Goal: Task Accomplishment & Management: Manage account settings

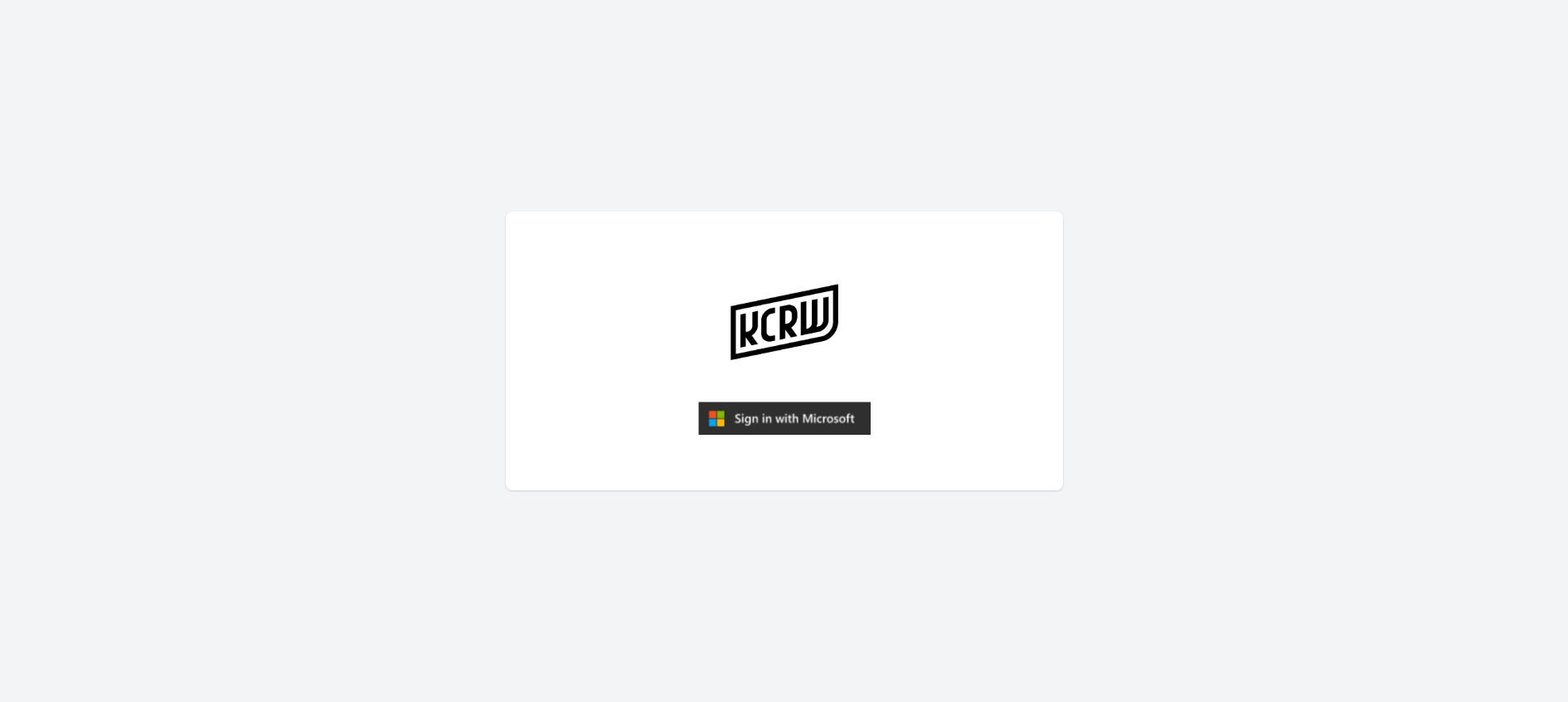
click at [815, 423] on img "submit" at bounding box center [785, 418] width 173 height 33
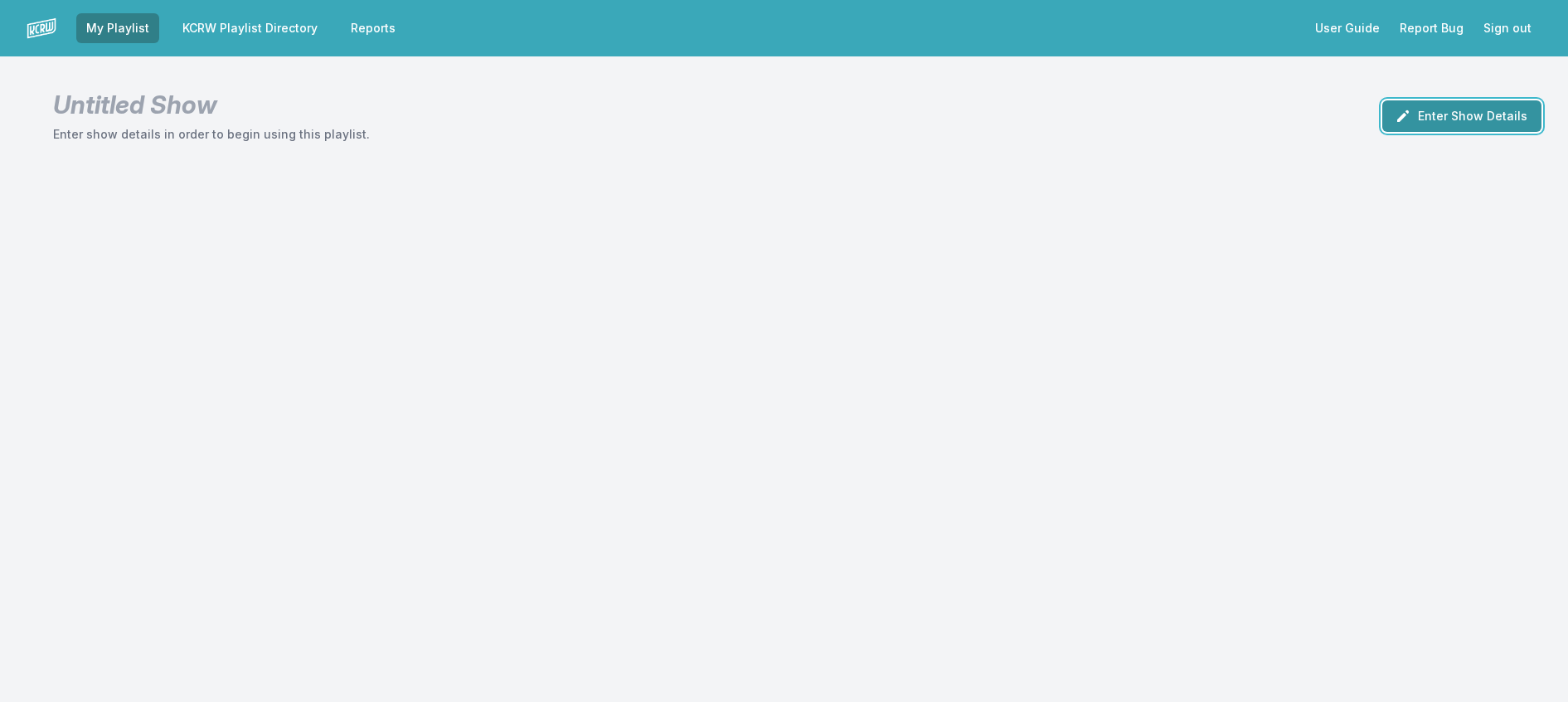
click at [1390, 115] on button "Enter Show Details" at bounding box center [1463, 116] width 159 height 32
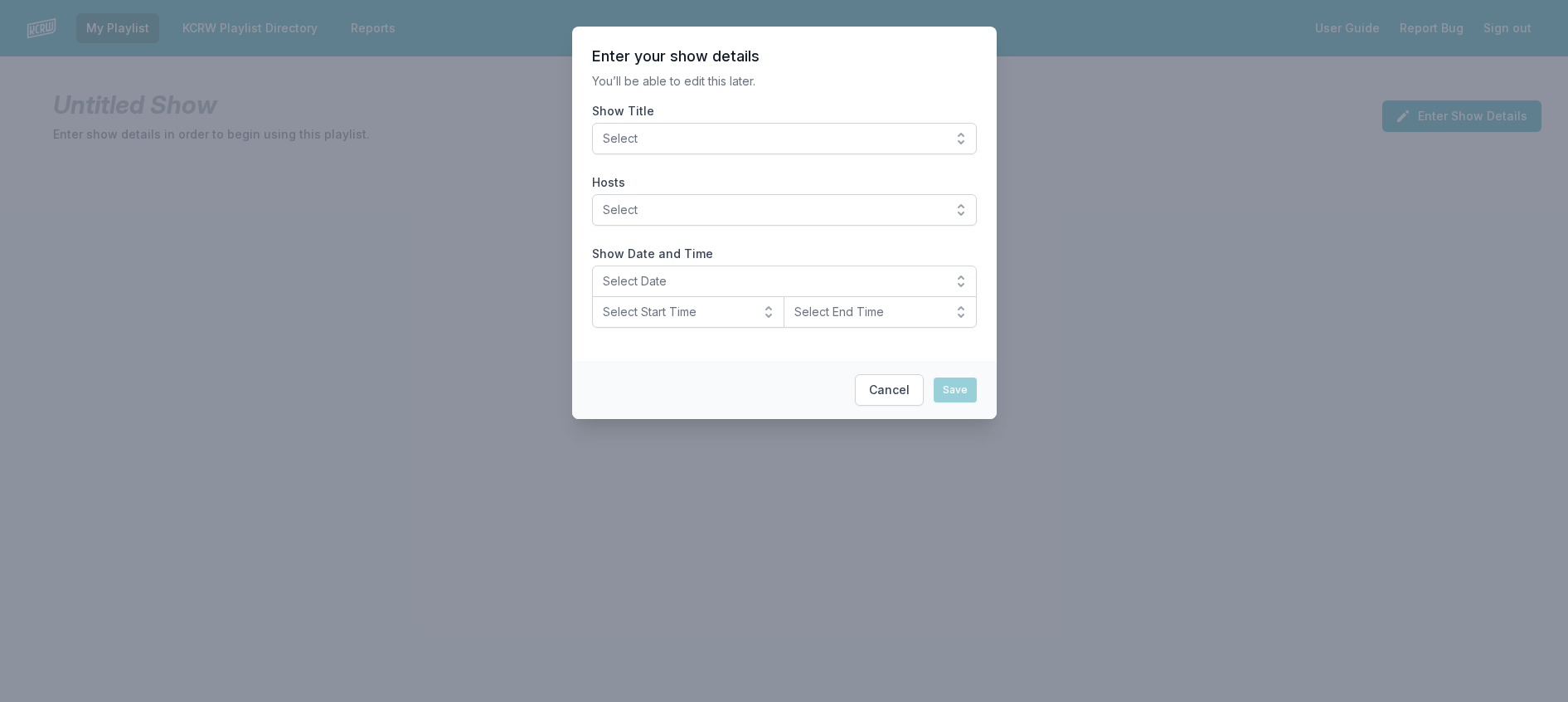
click at [639, 147] on span "Select" at bounding box center [772, 139] width 340 height 17
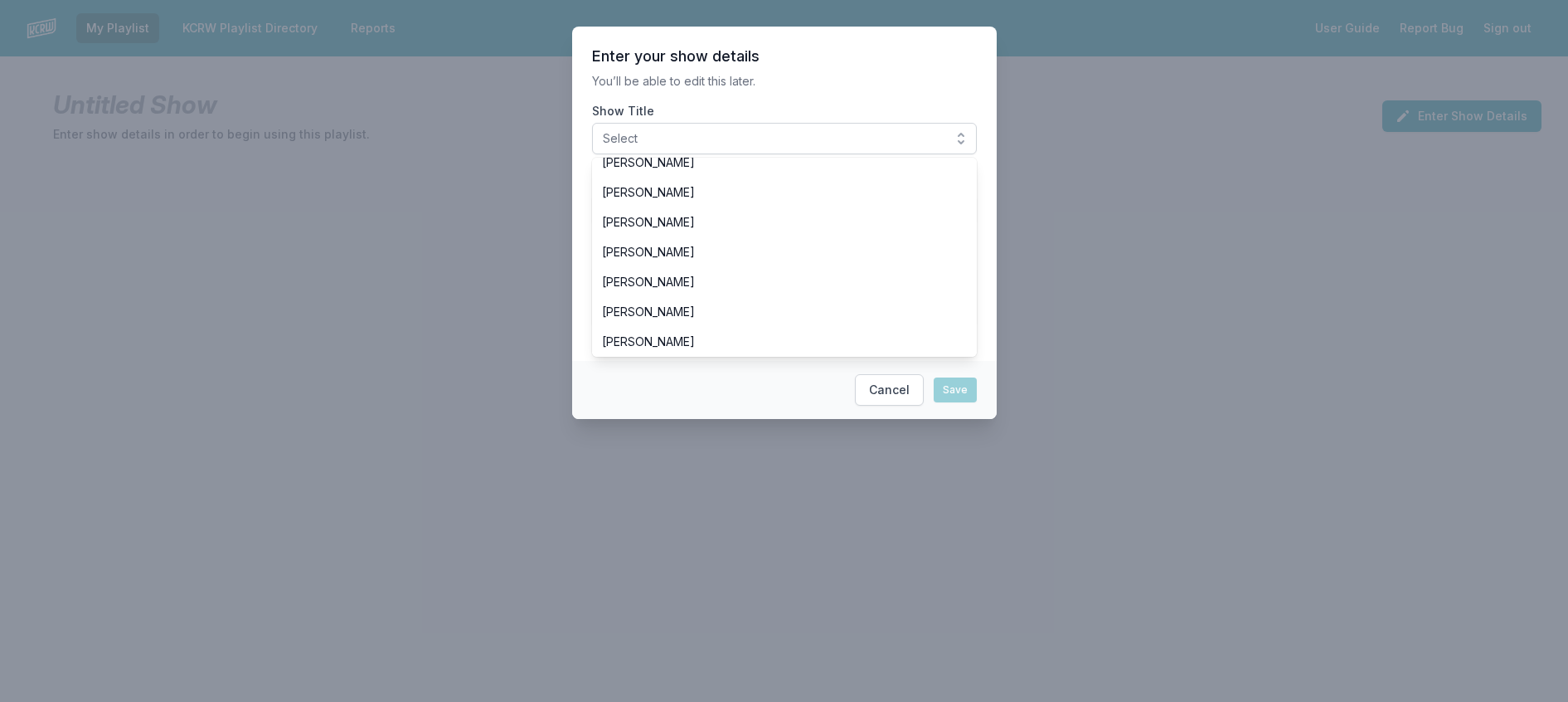
scroll to position [498, 0]
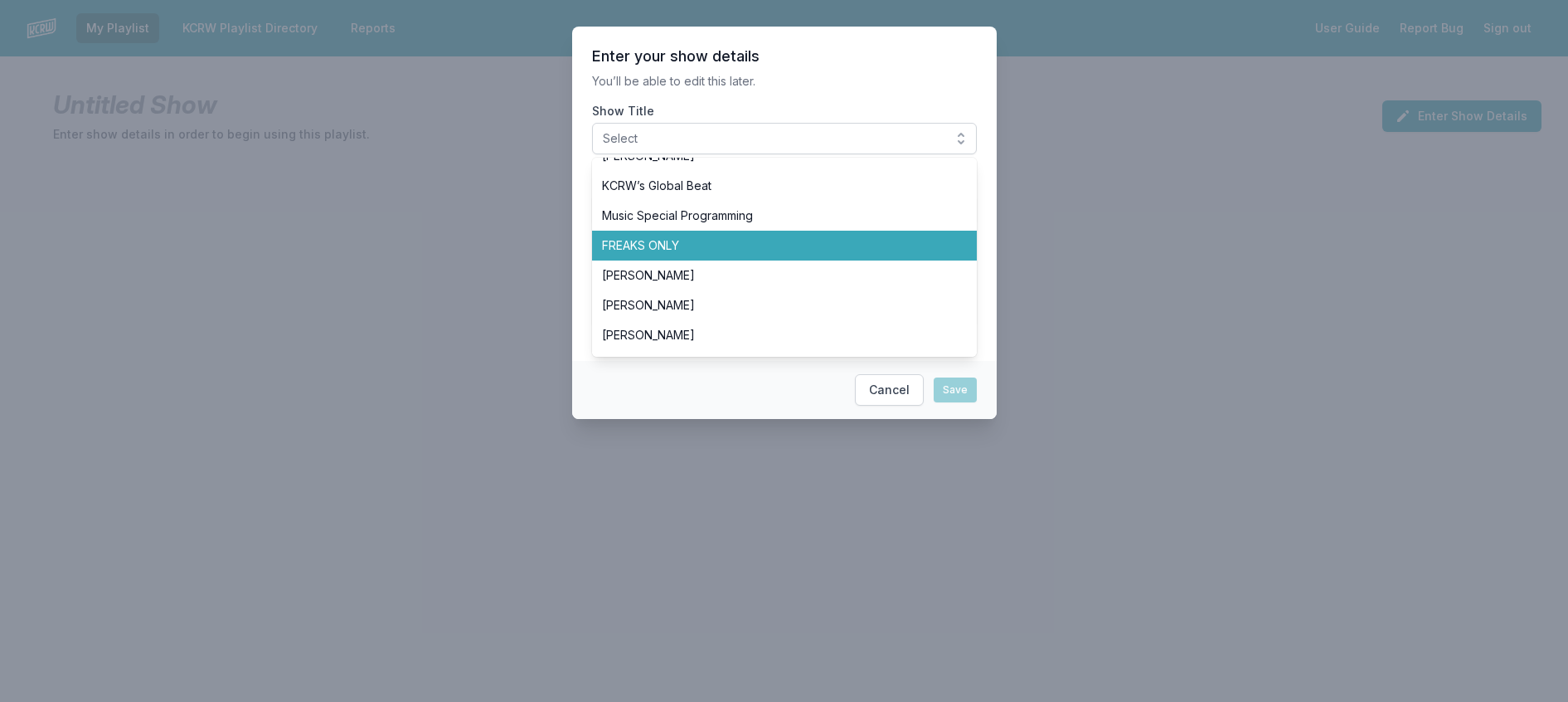
click at [696, 254] on span "FREAKS ONLY" at bounding box center [774, 246] width 345 height 17
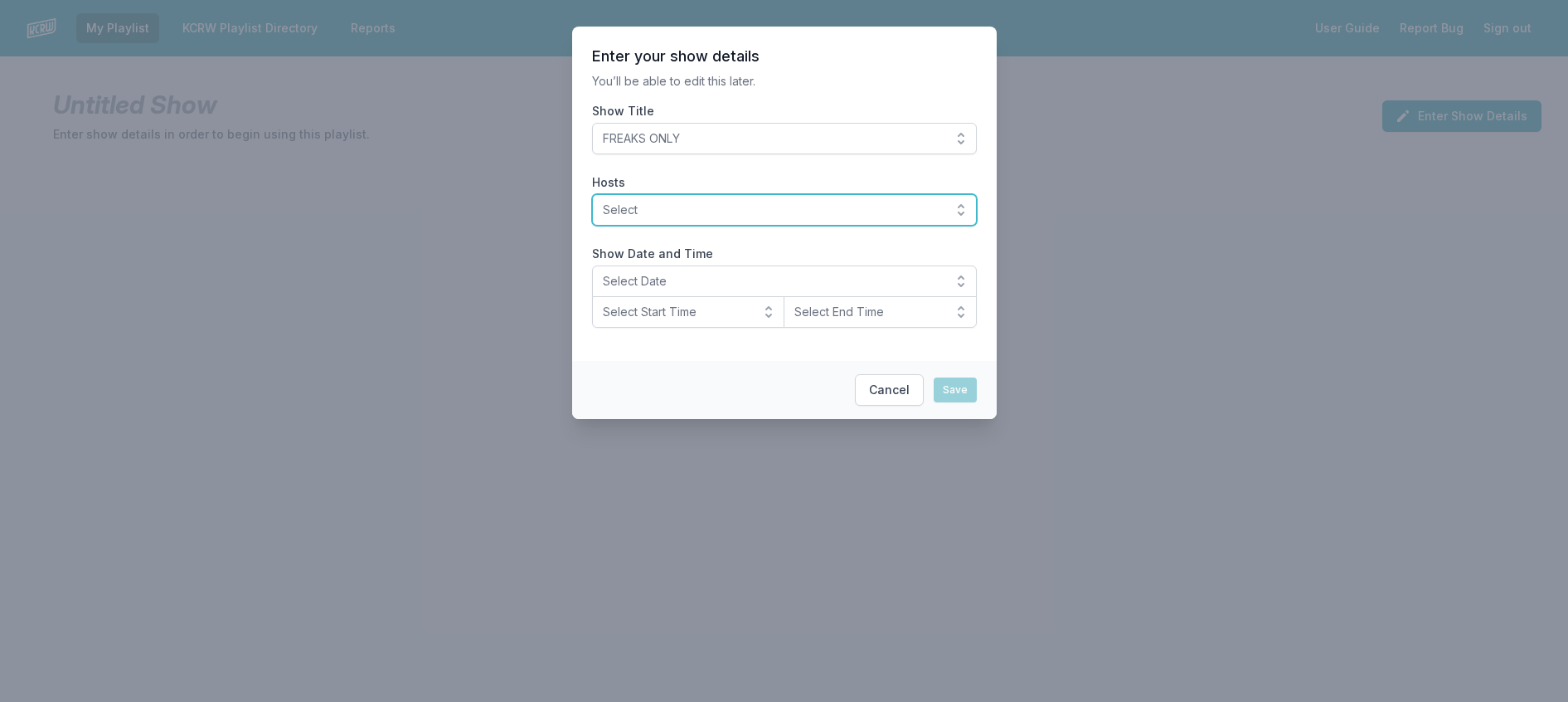
drag, startPoint x: 704, startPoint y: 226, endPoint x: 694, endPoint y: 238, distance: 15.6
click at [704, 226] on button "Select" at bounding box center [784, 210] width 385 height 32
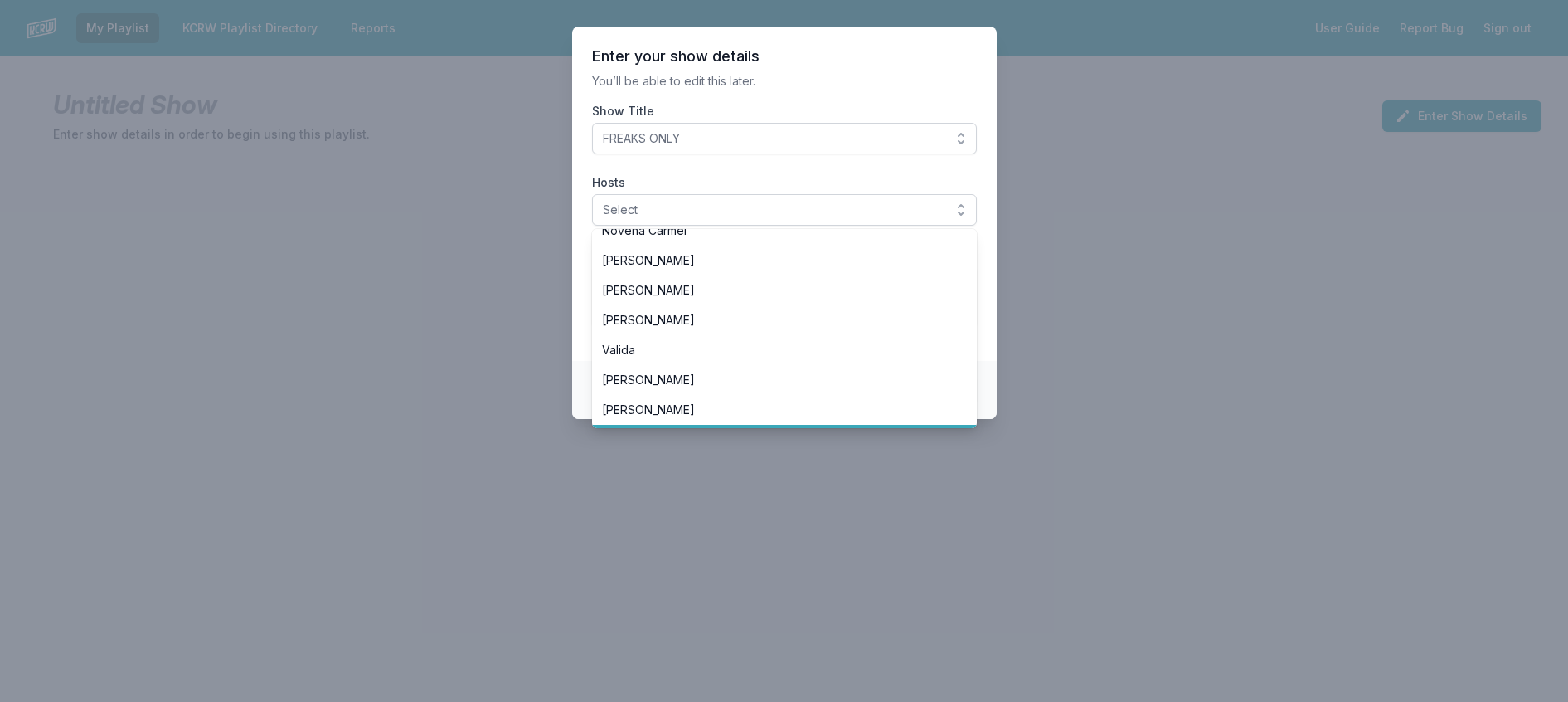
scroll to position [415, 0]
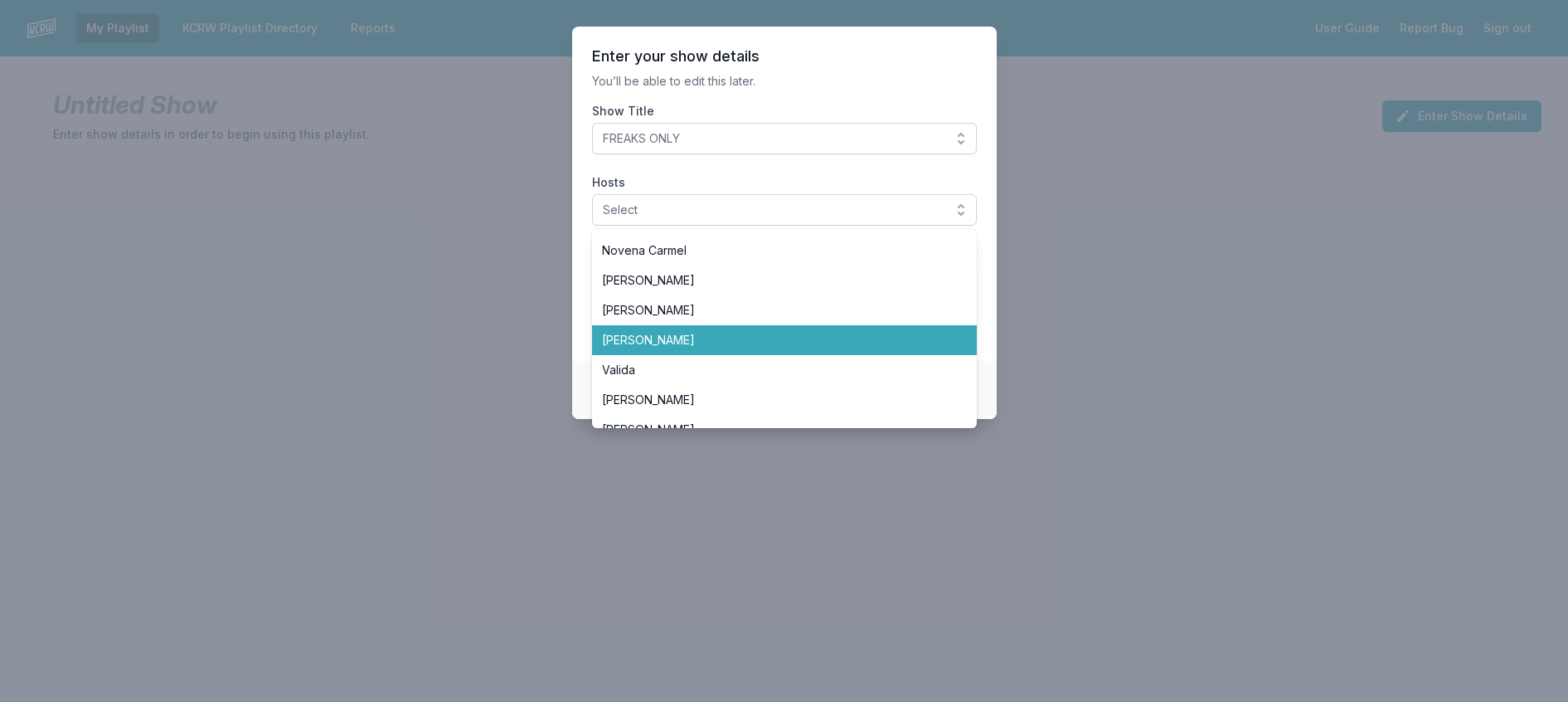
click at [670, 348] on span "[PERSON_NAME]" at bounding box center [774, 340] width 345 height 17
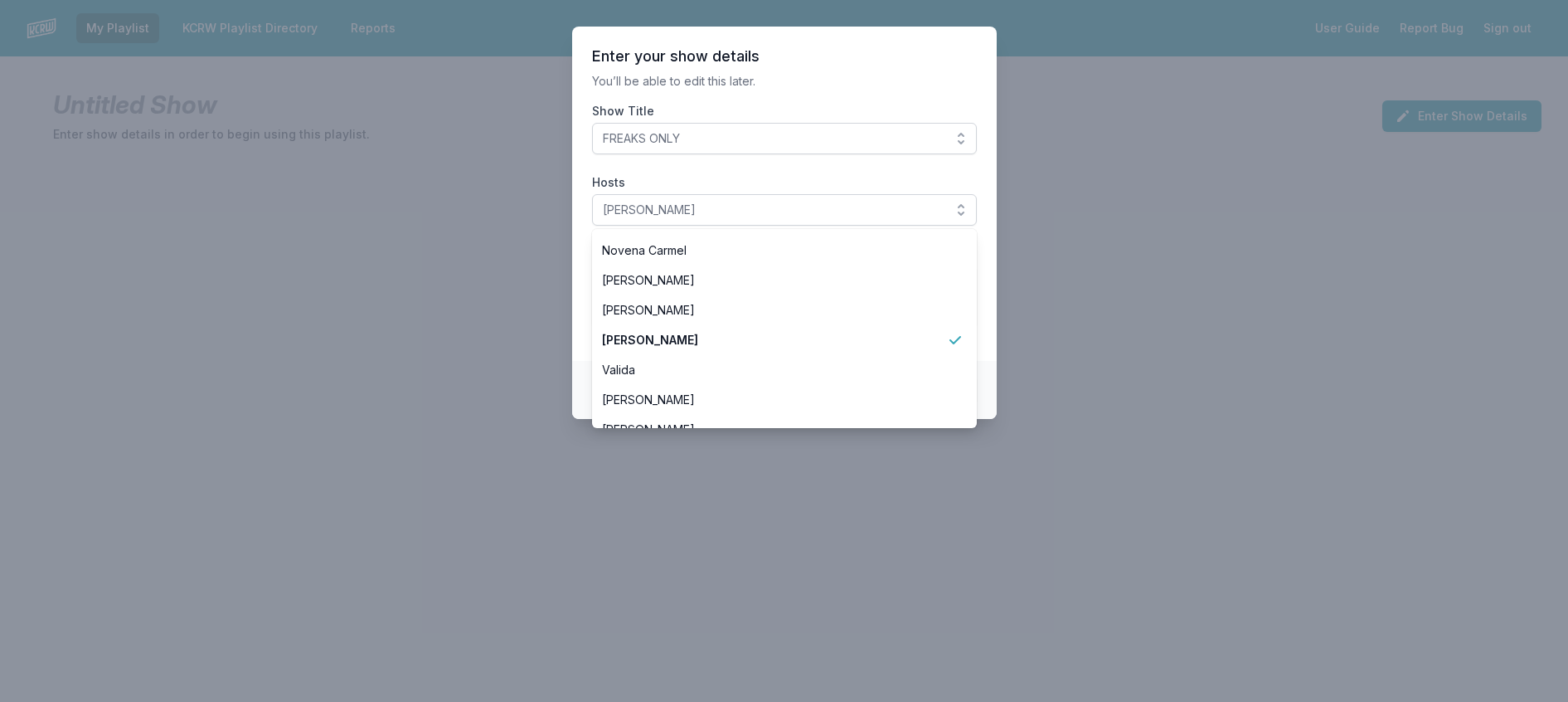
click at [816, 59] on header "Enter your show details" at bounding box center [784, 56] width 385 height 20
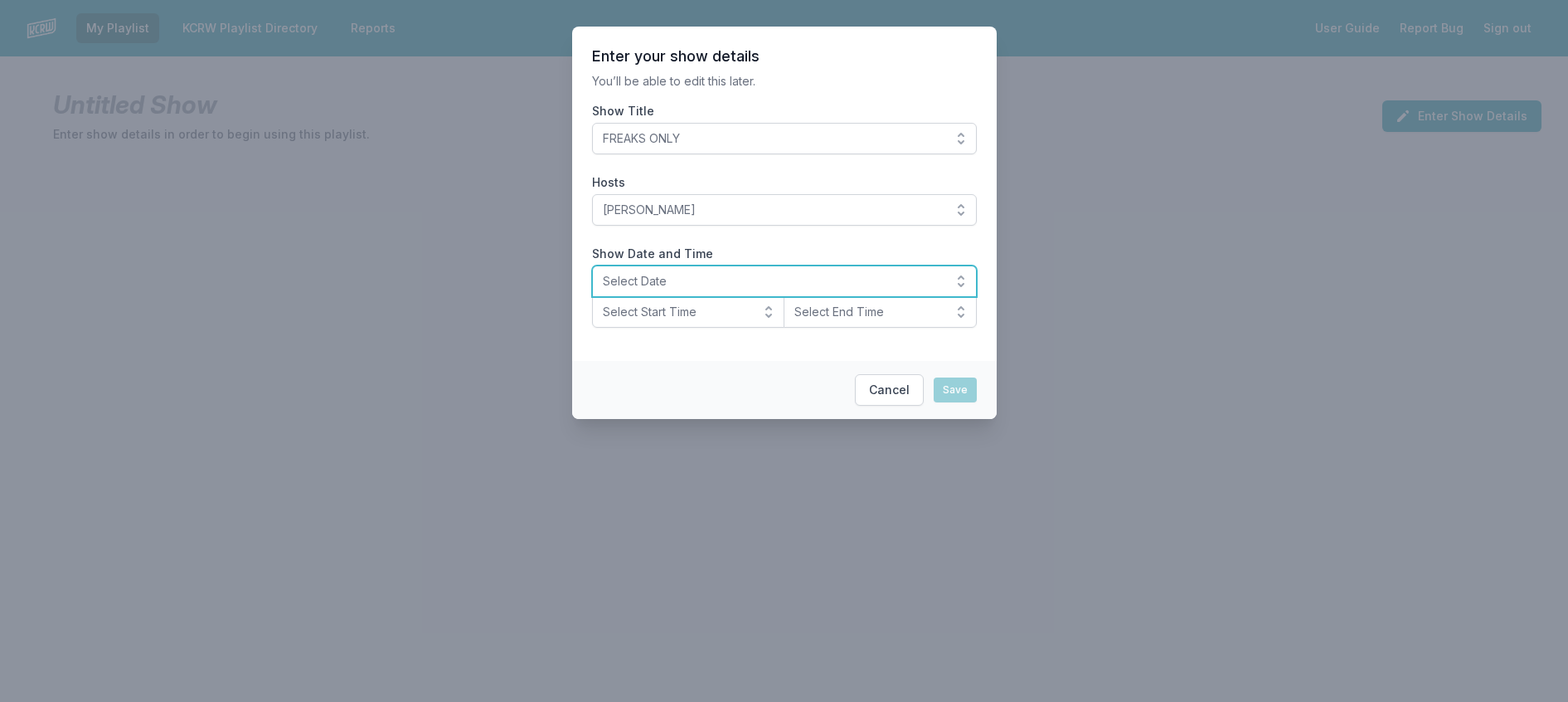
click at [632, 290] on span "Select Date" at bounding box center [772, 282] width 340 height 17
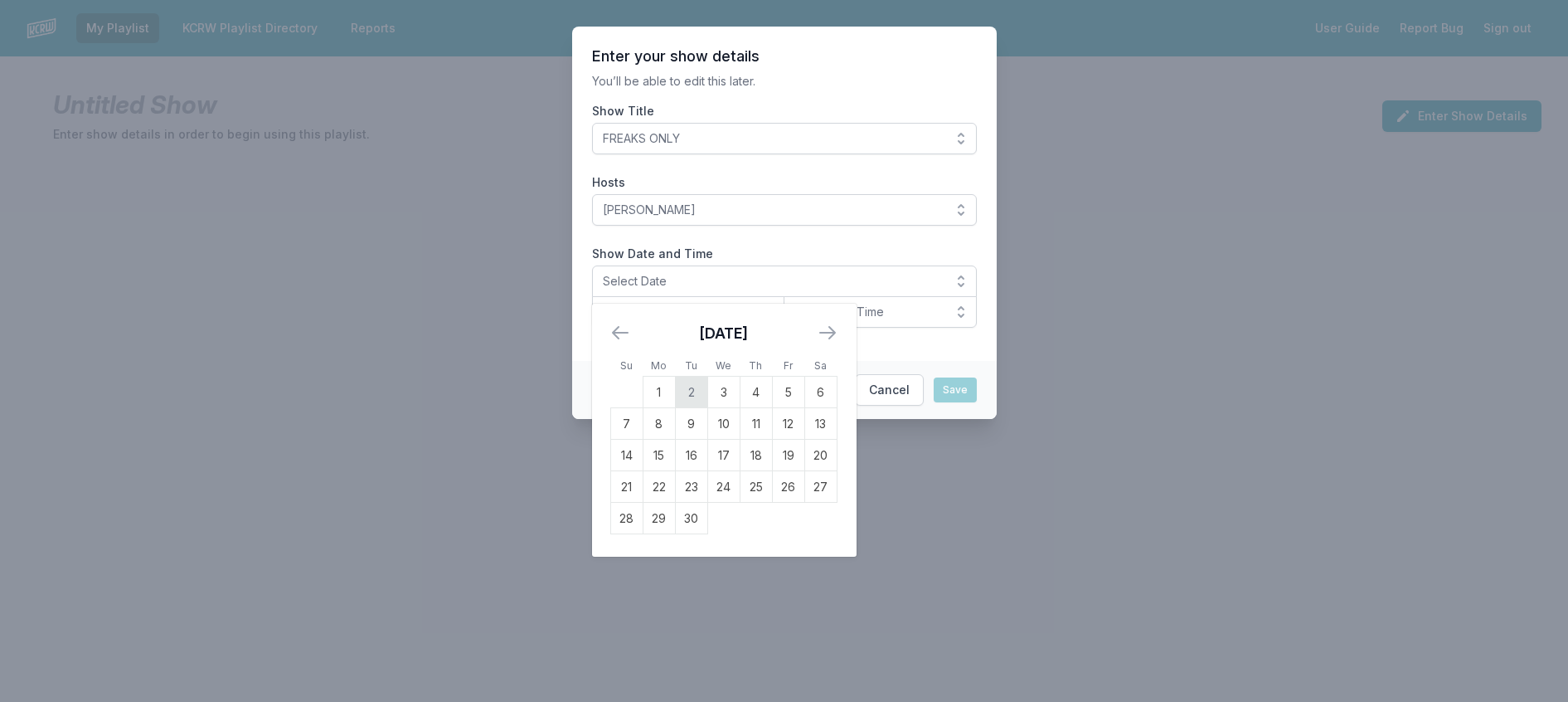
click at [675, 408] on td "2" at bounding box center [691, 392] width 32 height 32
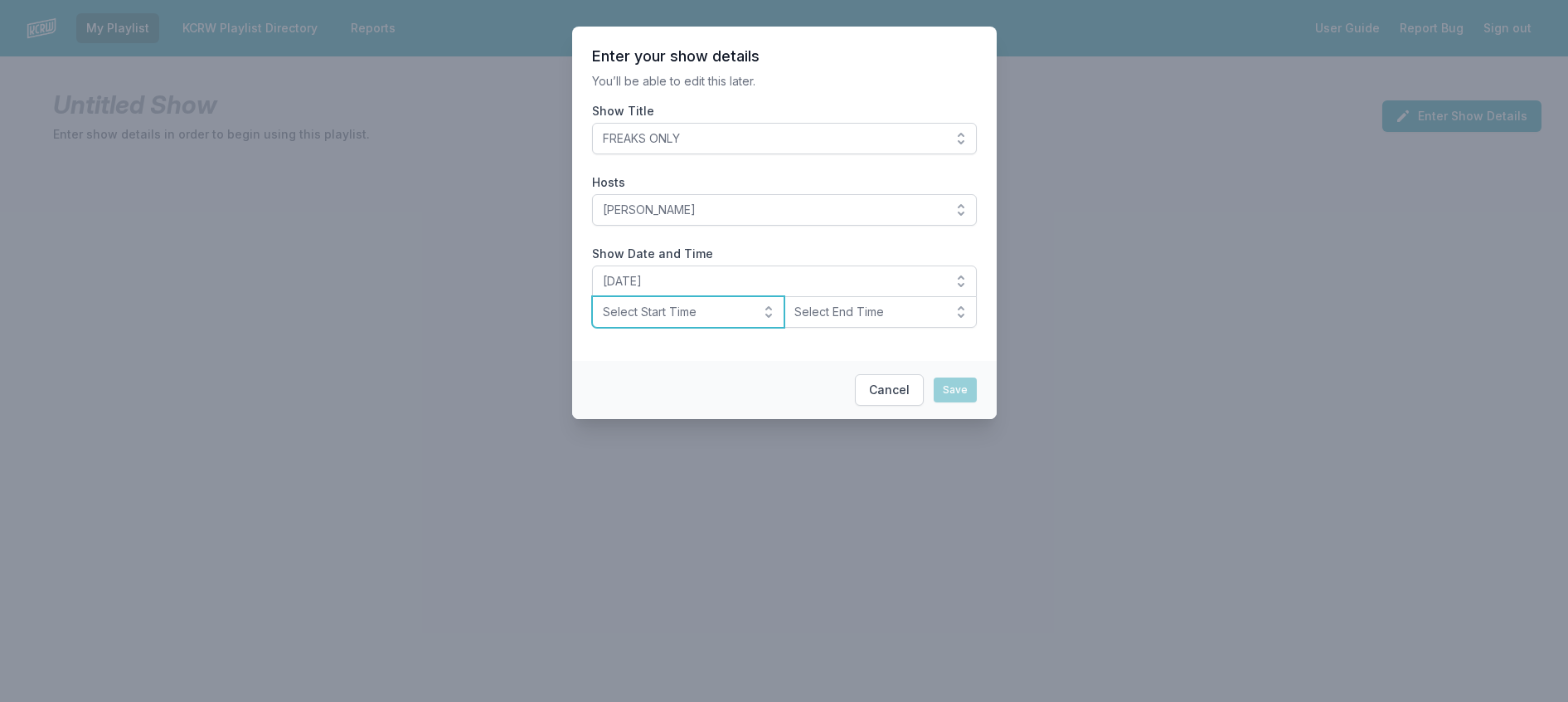
click at [646, 320] on span "Select Start Time" at bounding box center [677, 312] width 149 height 17
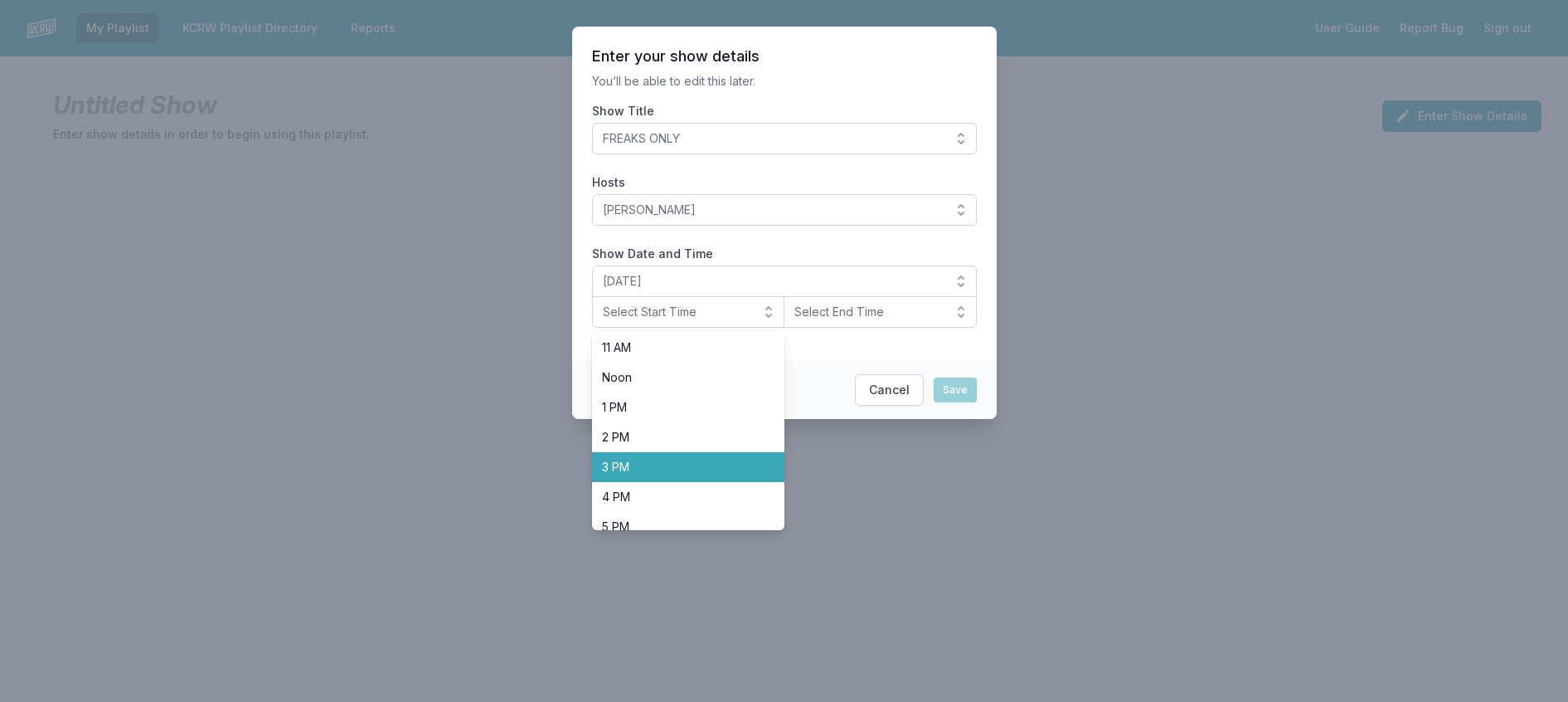
scroll to position [590, 0]
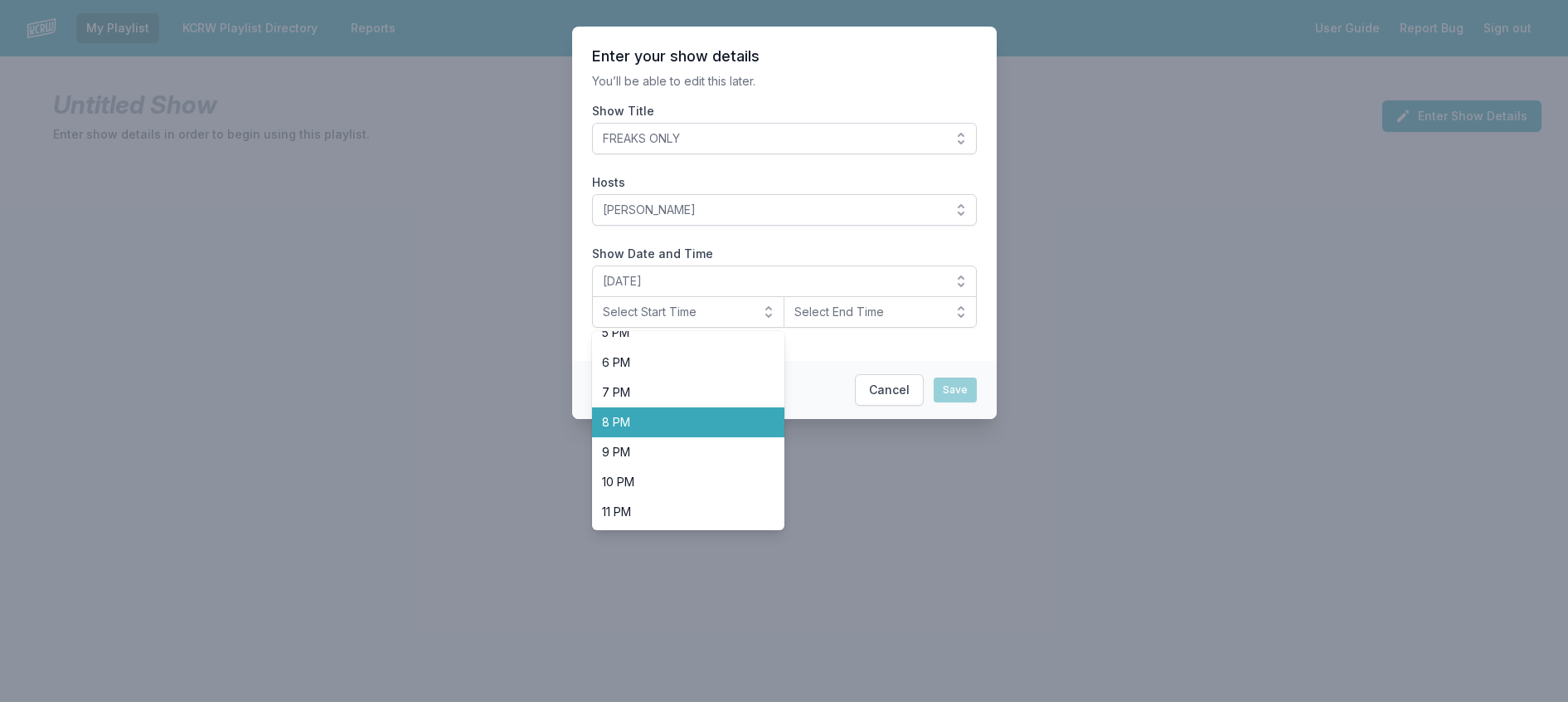
drag, startPoint x: 698, startPoint y: 455, endPoint x: 661, endPoint y: 468, distance: 39.2
click at [685, 459] on ul "Midnight 1 AM 2 AM 3 AM 4 AM 5 AM 6 AM 7 AM 8 AM 9 AM 10 AM 11 AM Noon 1 PM 2 P…" at bounding box center [688, 430] width 194 height 199
click at [652, 430] on span "8 PM" at bounding box center [679, 422] width 154 height 17
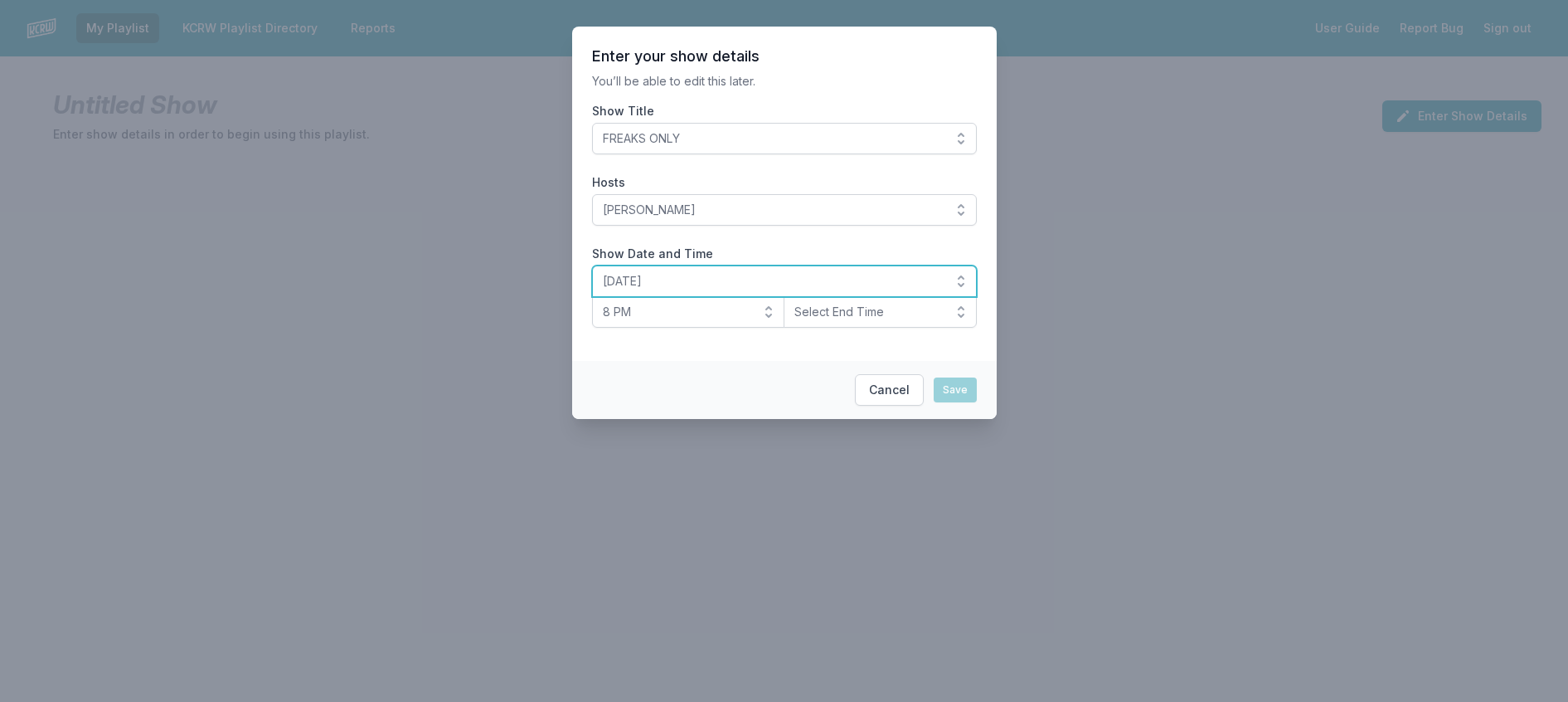
drag, startPoint x: 830, startPoint y: 330, endPoint x: 831, endPoint y: 339, distance: 9.1
click at [830, 297] on button "[DATE]" at bounding box center [784, 282] width 385 height 32
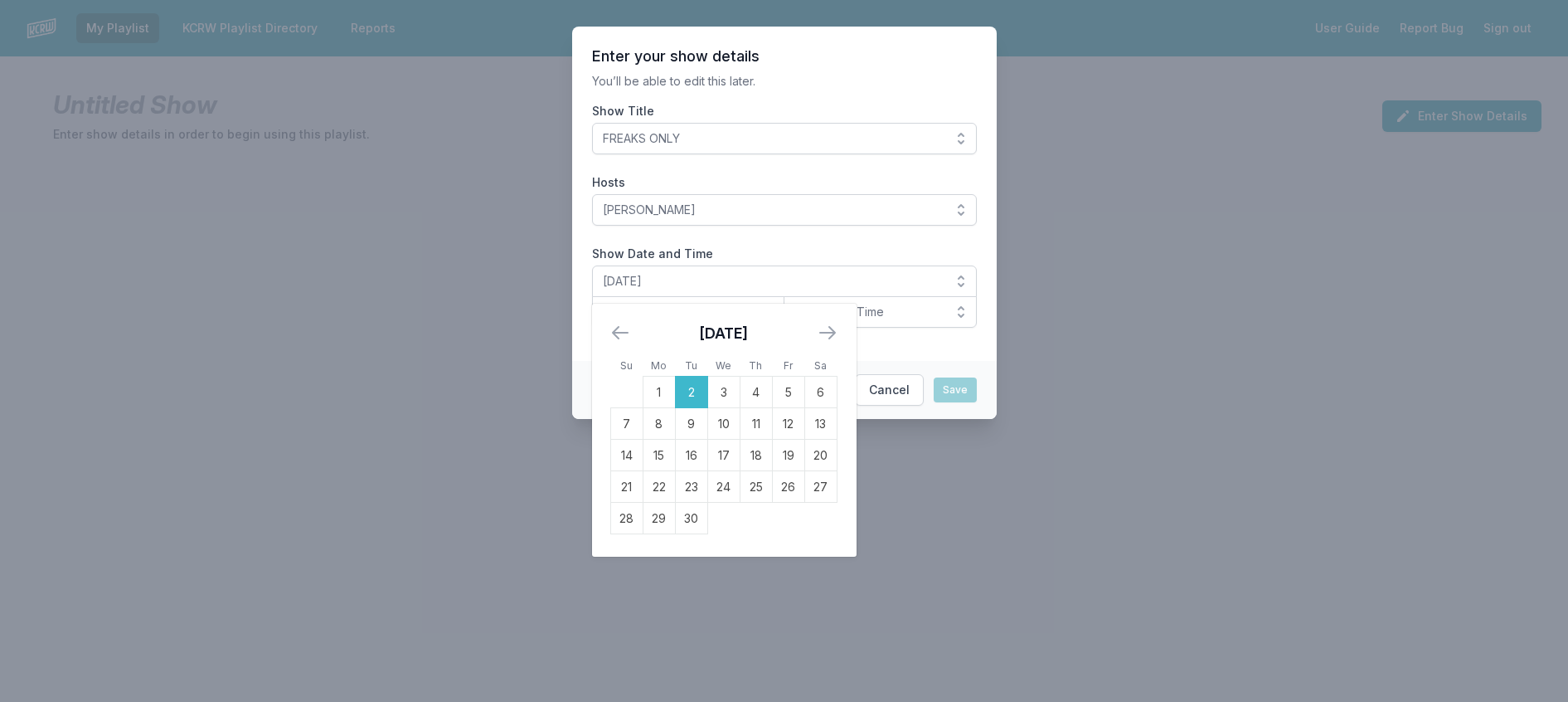
click at [831, 349] on div "August 2025 1 2 3 4 5 6 7 8 9 10 11 12 13 14 15 16 17 18 19 20 21 22 23 24 25 2…" at bounding box center [973, 419] width 747 height 231
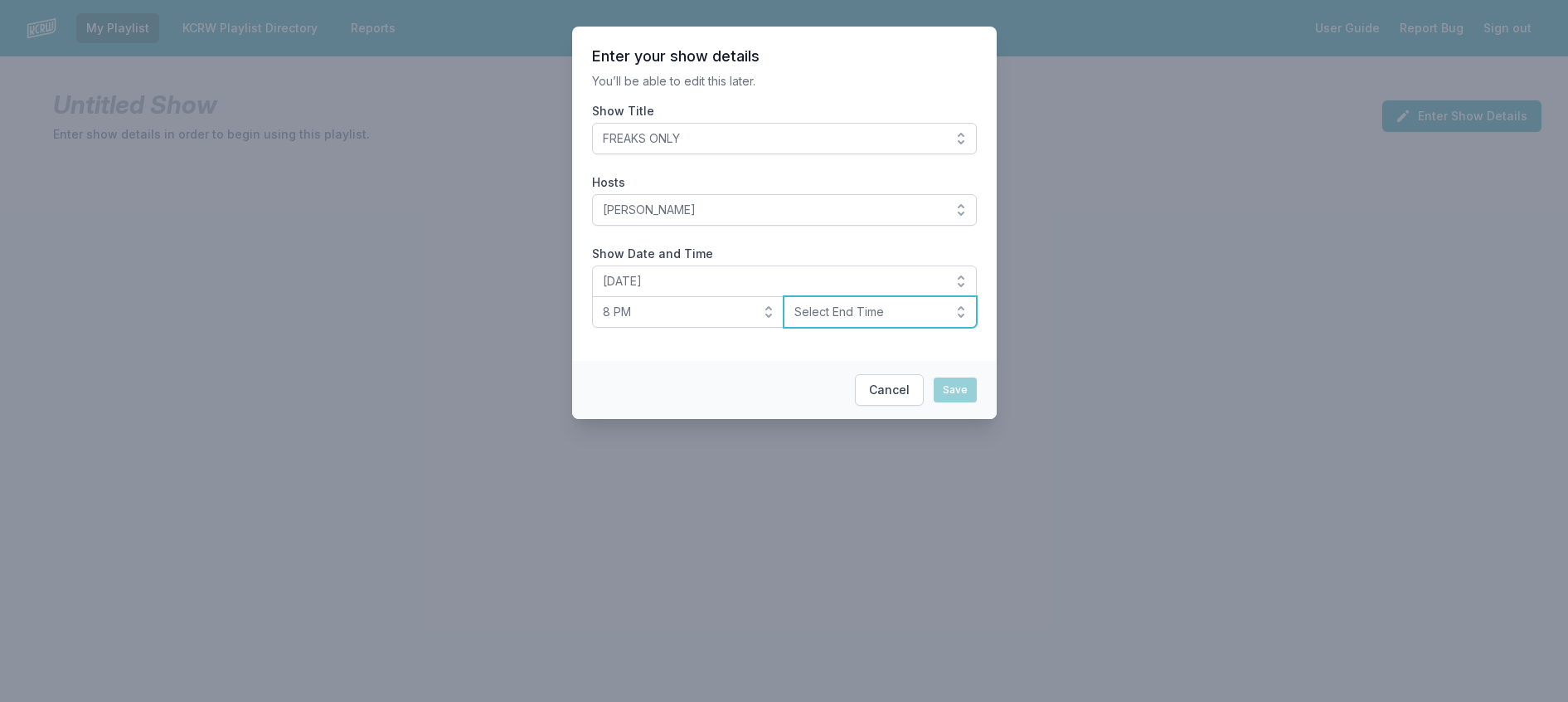
click at [885, 320] on span "Select End Time" at bounding box center [869, 312] width 149 height 17
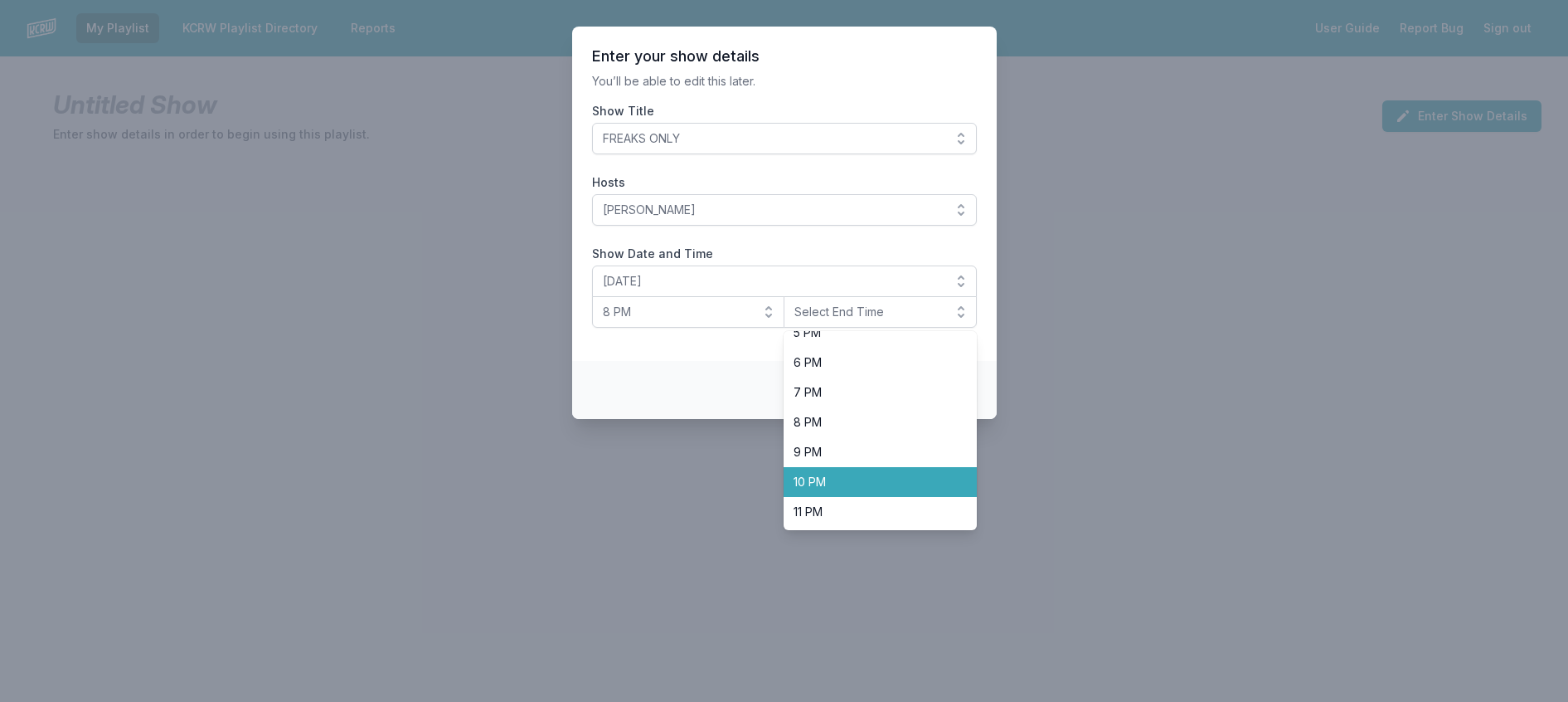
drag, startPoint x: 825, startPoint y: 539, endPoint x: 894, endPoint y: 488, distance: 85.8
click at [826, 490] on span "10 PM" at bounding box center [870, 482] width 154 height 17
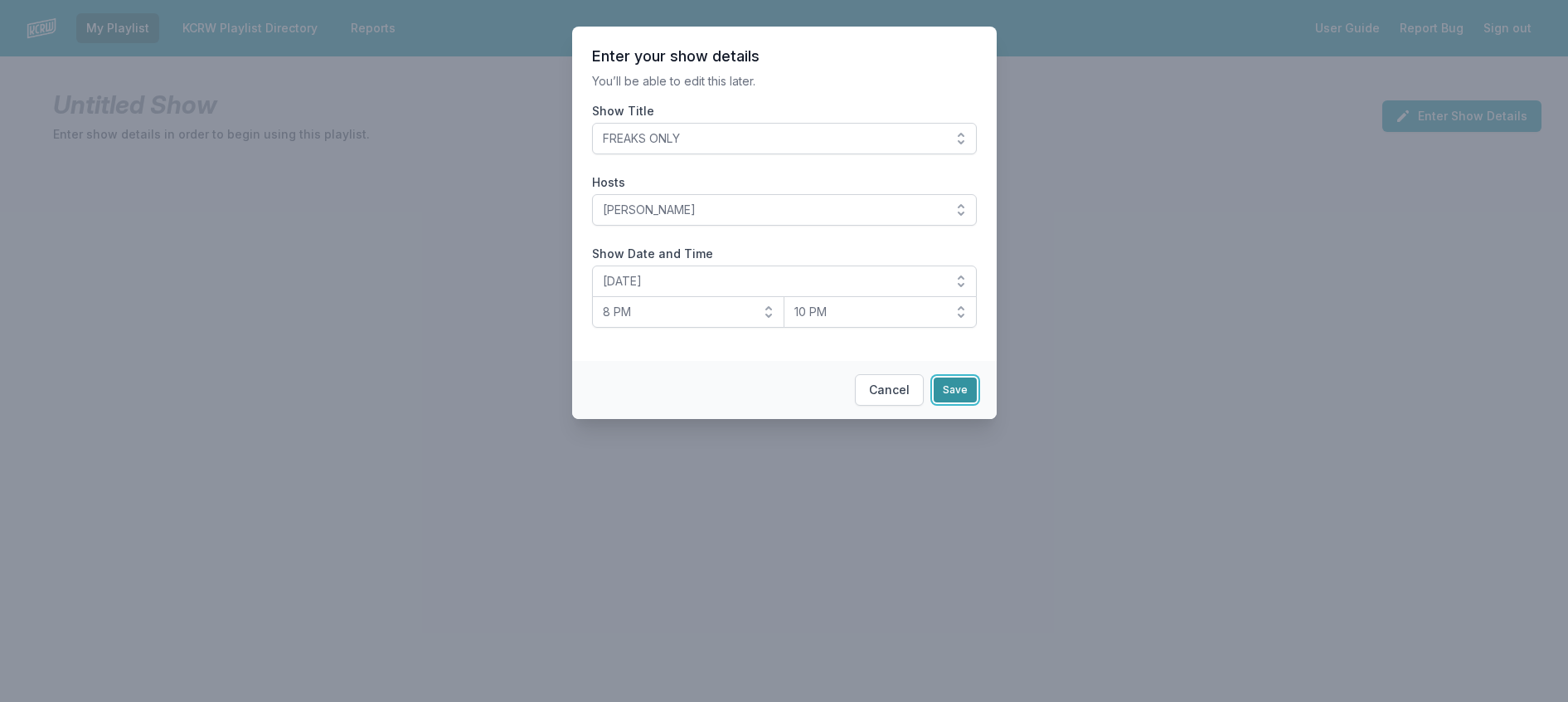
click at [977, 402] on button "Save" at bounding box center [955, 390] width 43 height 25
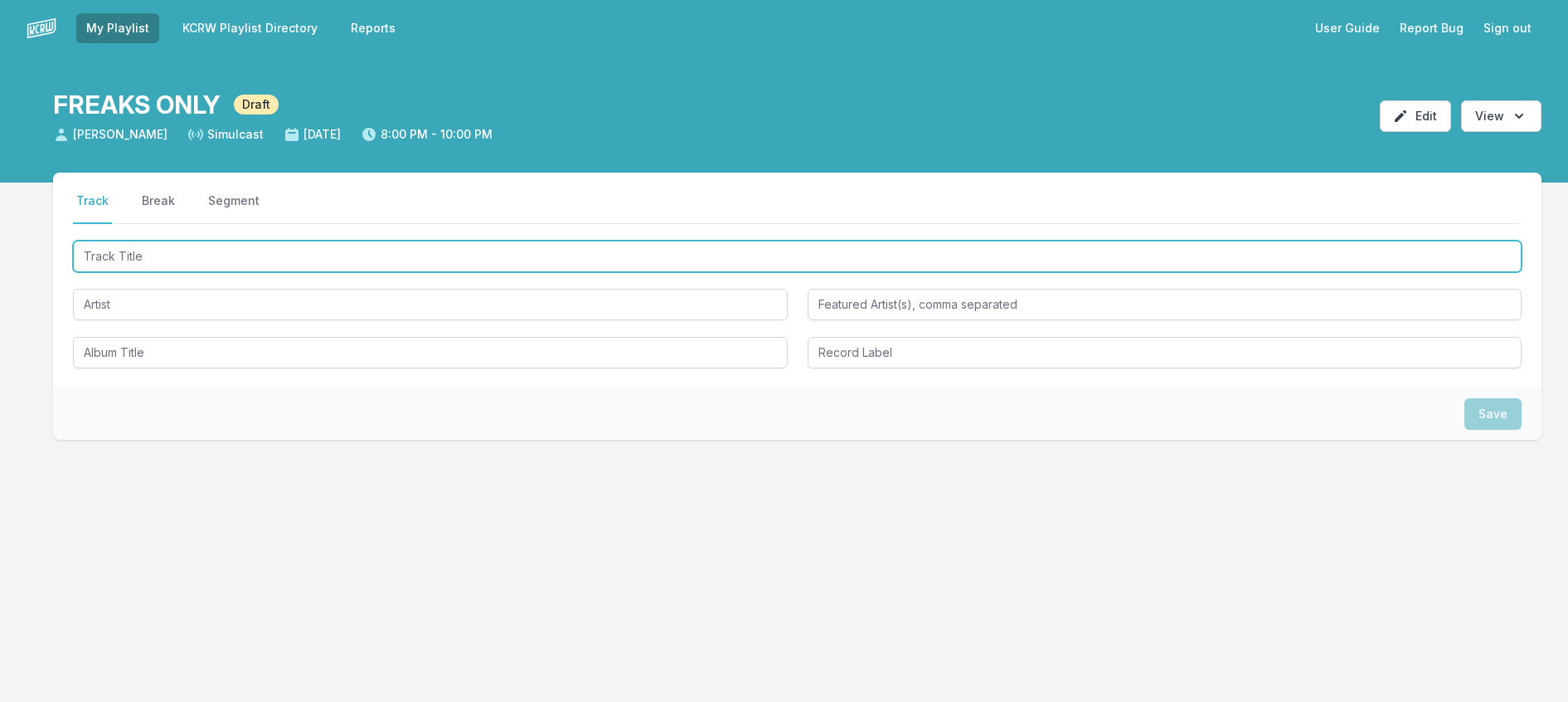
click at [136, 272] on input "Track Title" at bounding box center [797, 257] width 1449 height 32
type input "UFO"
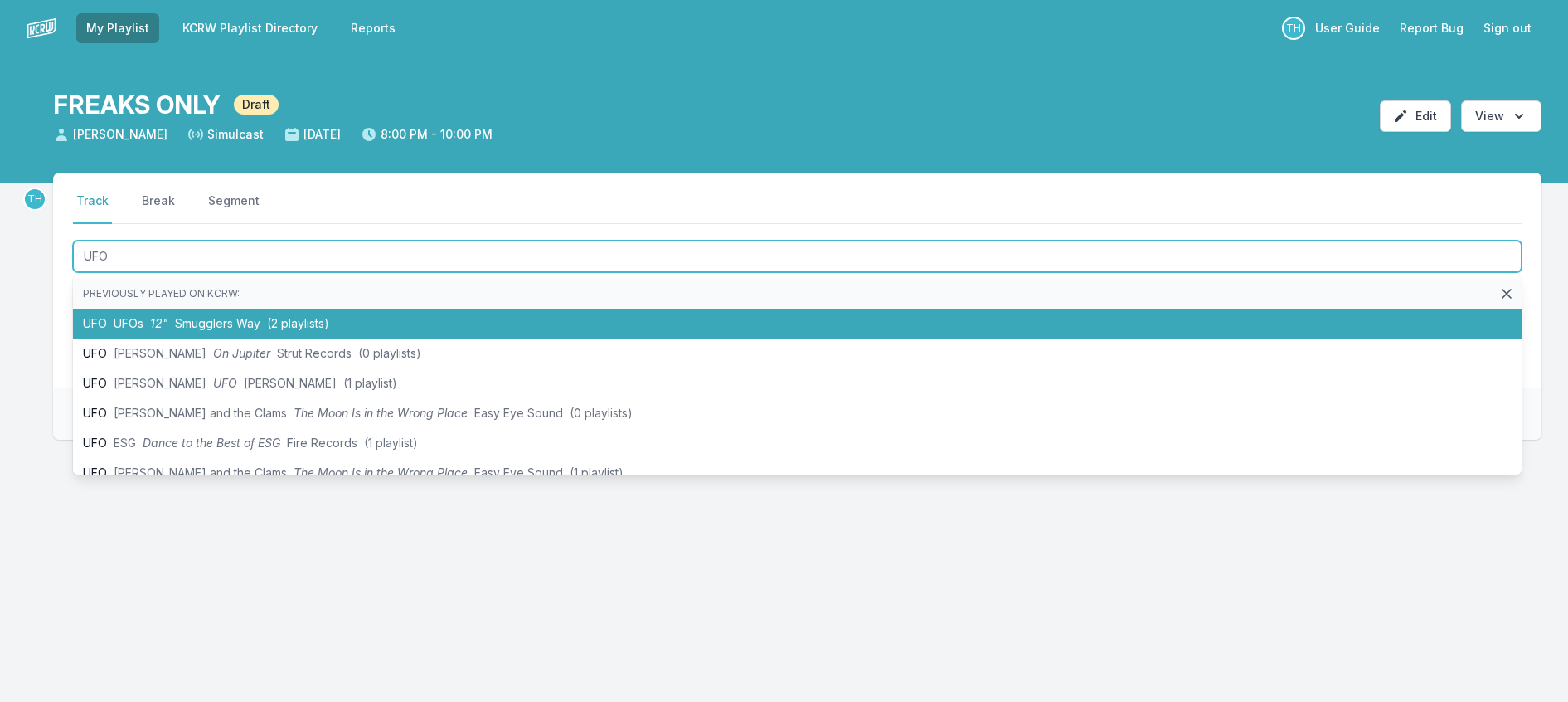
click at [169, 330] on span "12"" at bounding box center [159, 322] width 18 height 14
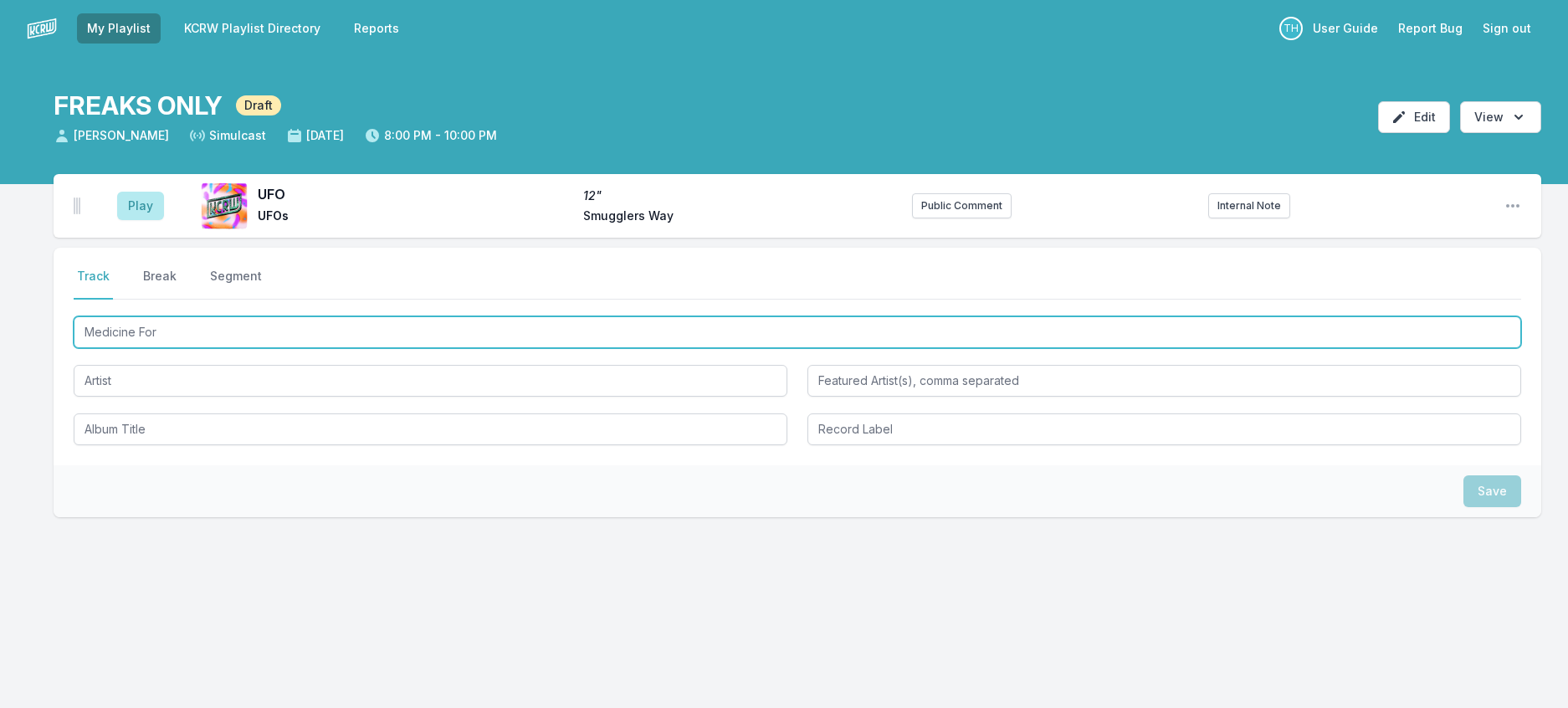
type input "Medicine For"
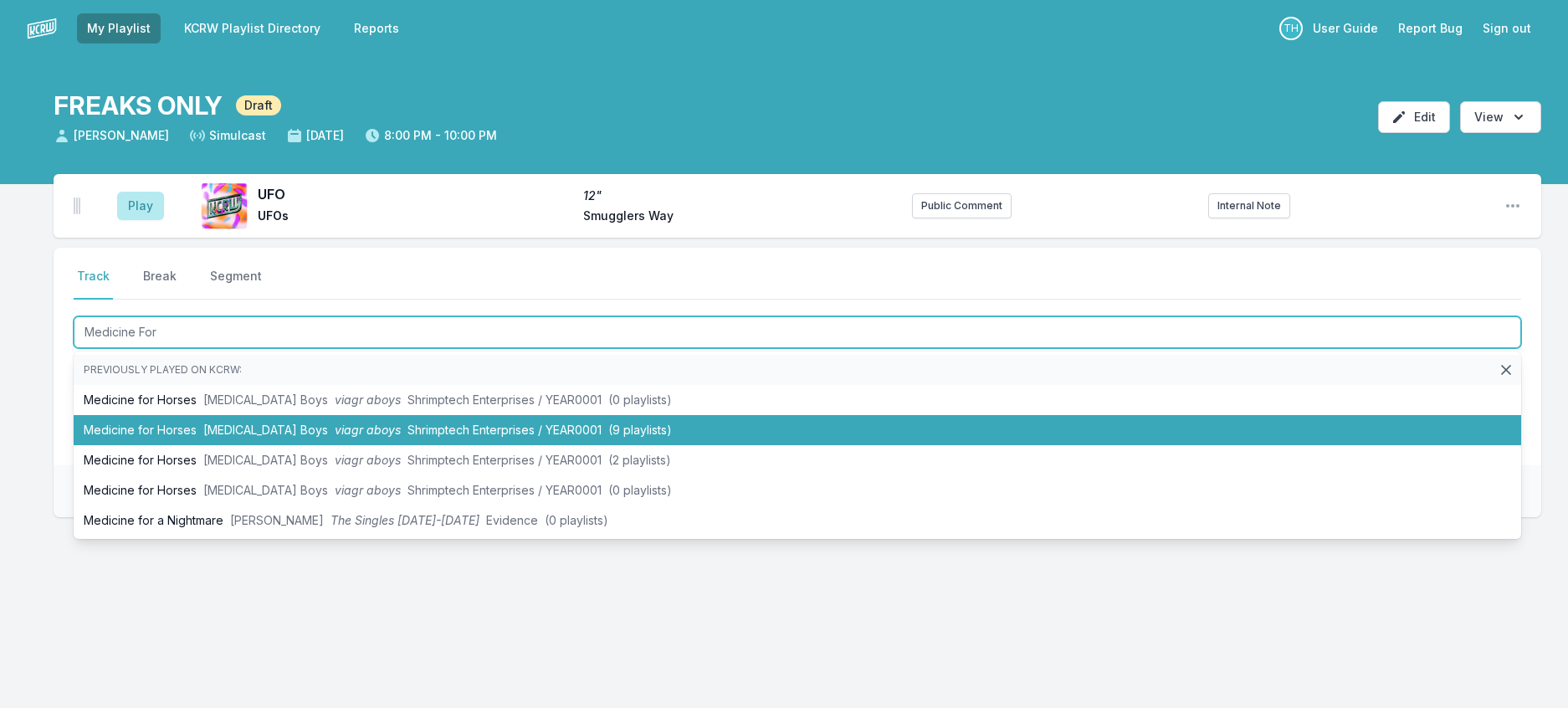
click at [310, 445] on li "Medicine for Horses [MEDICAL_DATA] Boys viagr aboys Shrimptech Enterprises / YE…" at bounding box center [798, 430] width 1448 height 30
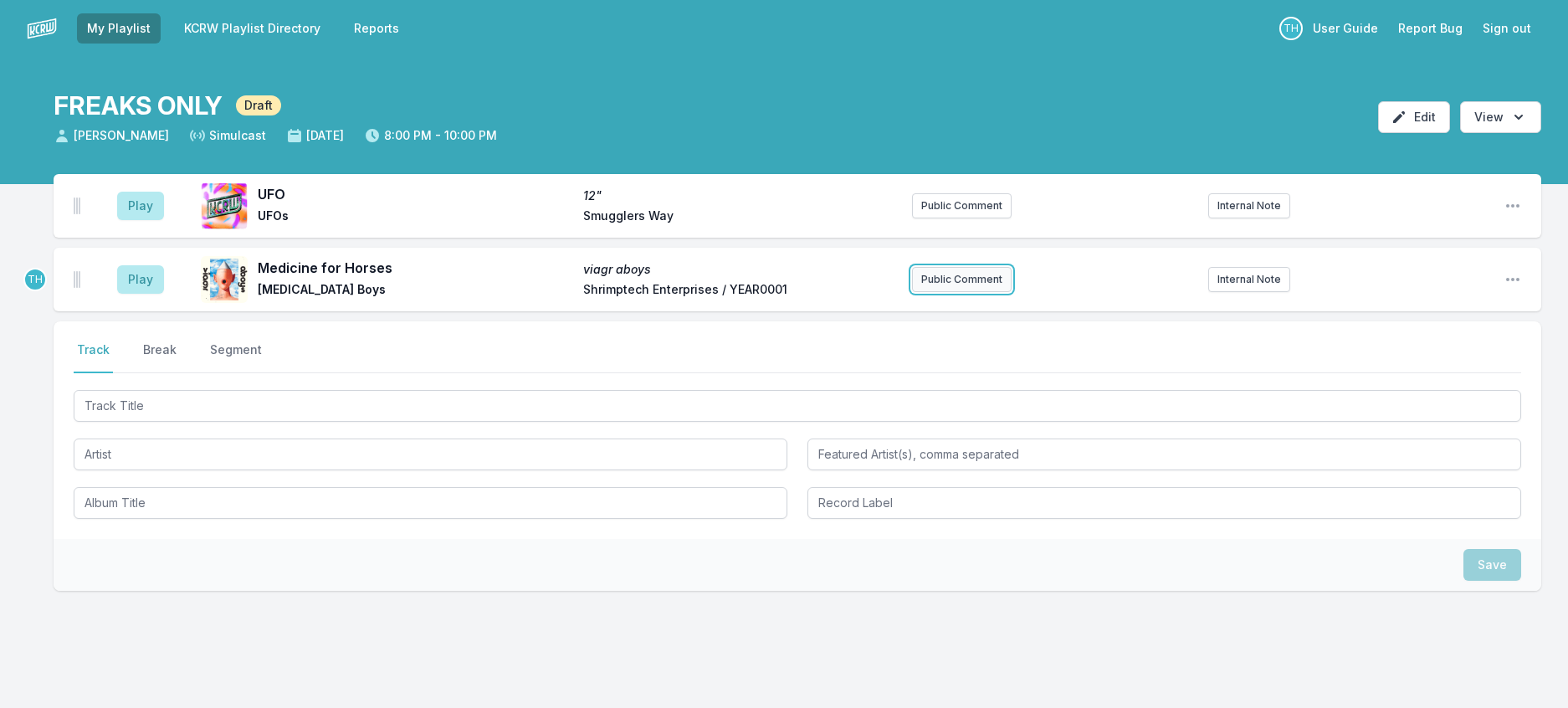
click at [981, 292] on button "Public Comment" at bounding box center [961, 280] width 100 height 25
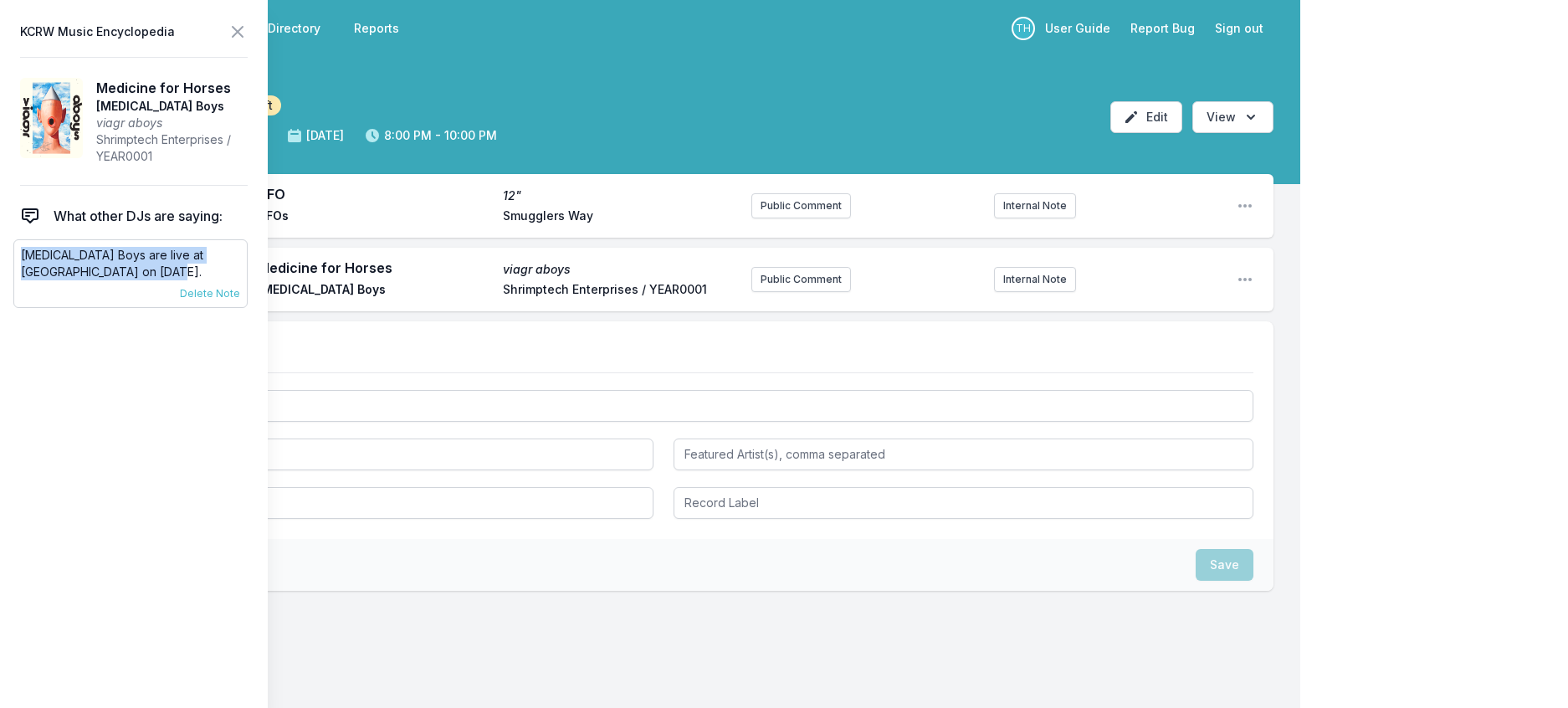
drag, startPoint x: 132, startPoint y: 304, endPoint x: 21, endPoint y: 277, distance: 114.2
click at [21, 277] on div "[MEDICAL_DATA] Boys are live at [GEOGRAPHIC_DATA] on [DATE]. [DATE] [PERSON_NAM…" at bounding box center [131, 274] width 235 height 69
copy p "[MEDICAL_DATA] Boys are live at [GEOGRAPHIC_DATA] on [DATE]."
click at [752, 292] on button "Public Comment" at bounding box center [801, 280] width 100 height 25
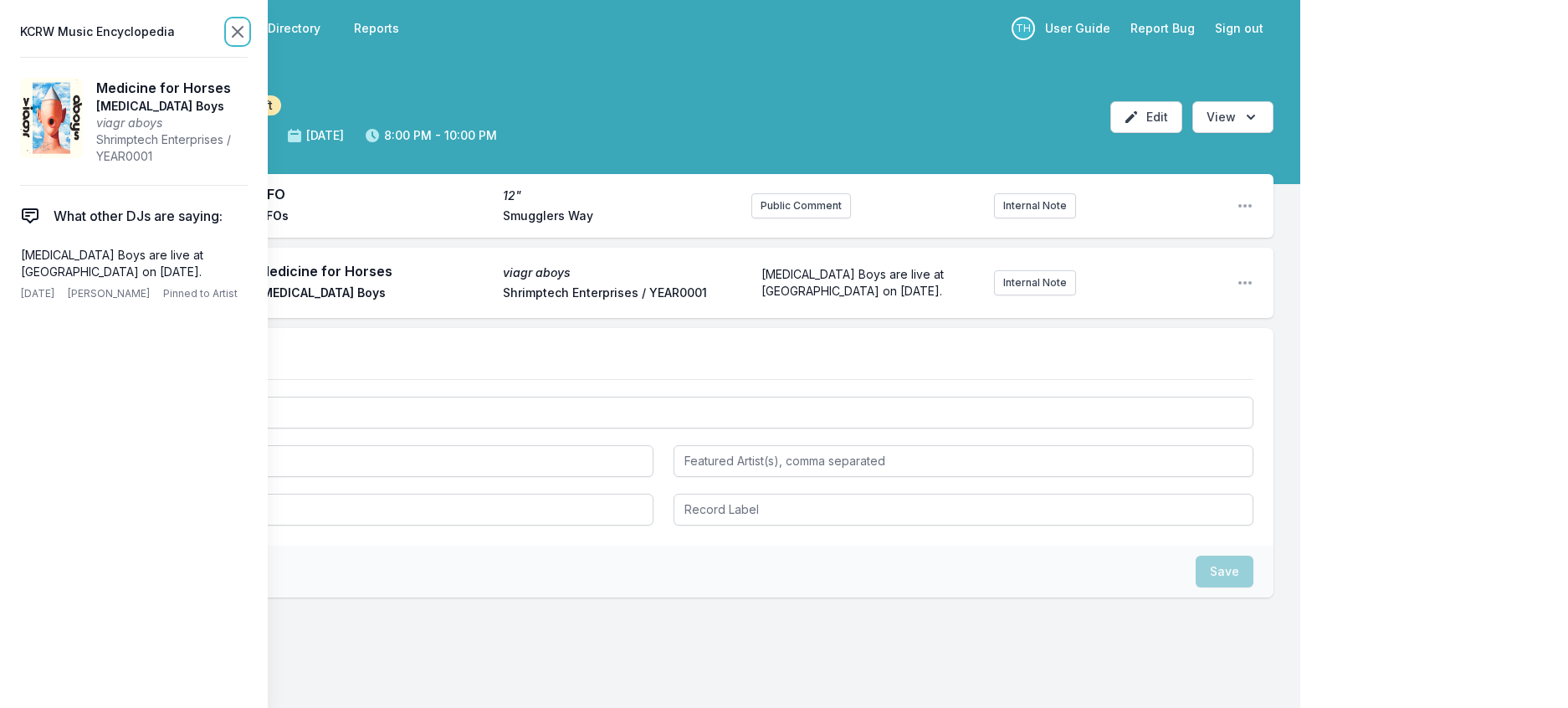
click at [248, 34] on icon at bounding box center [238, 32] width 20 height 20
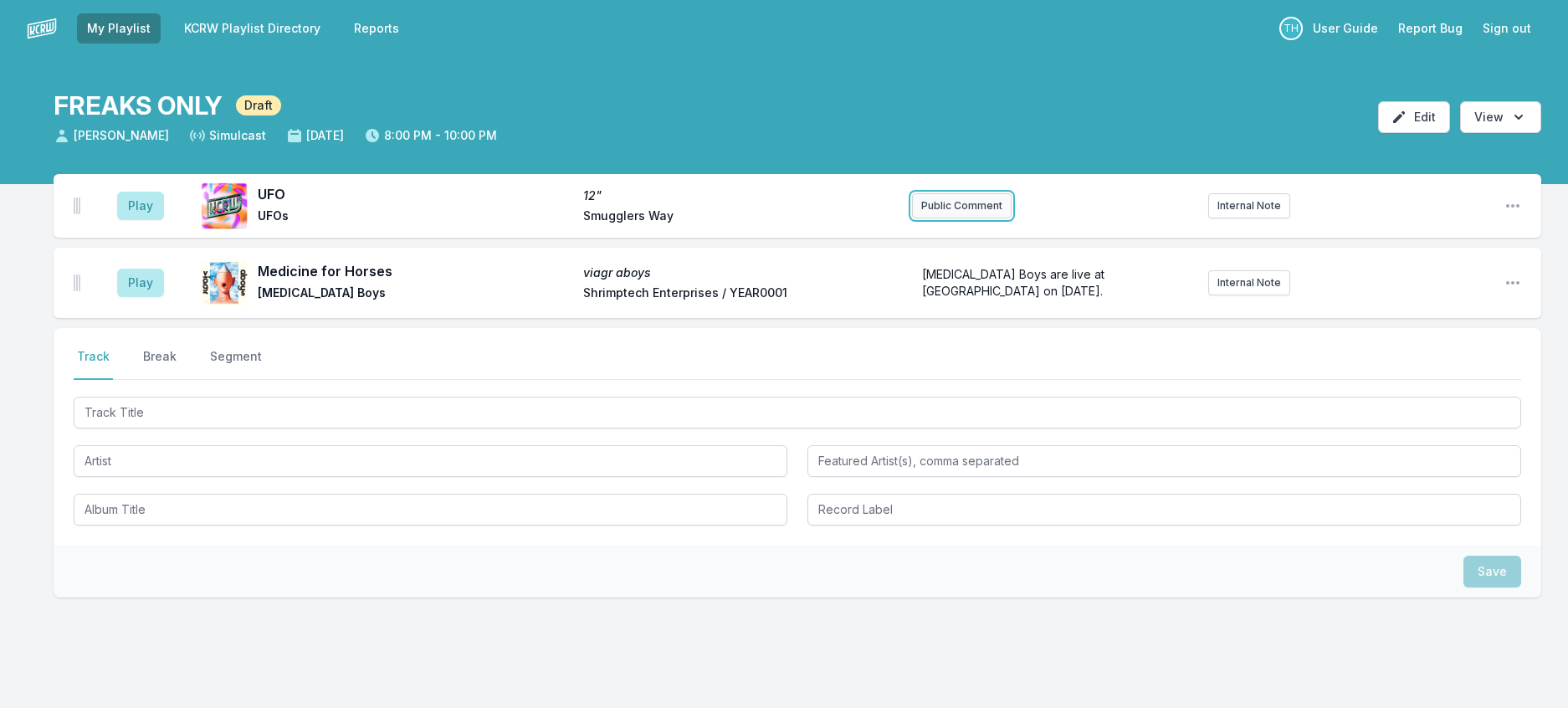
click at [970, 219] on button "Public Comment" at bounding box center [961, 206] width 100 height 25
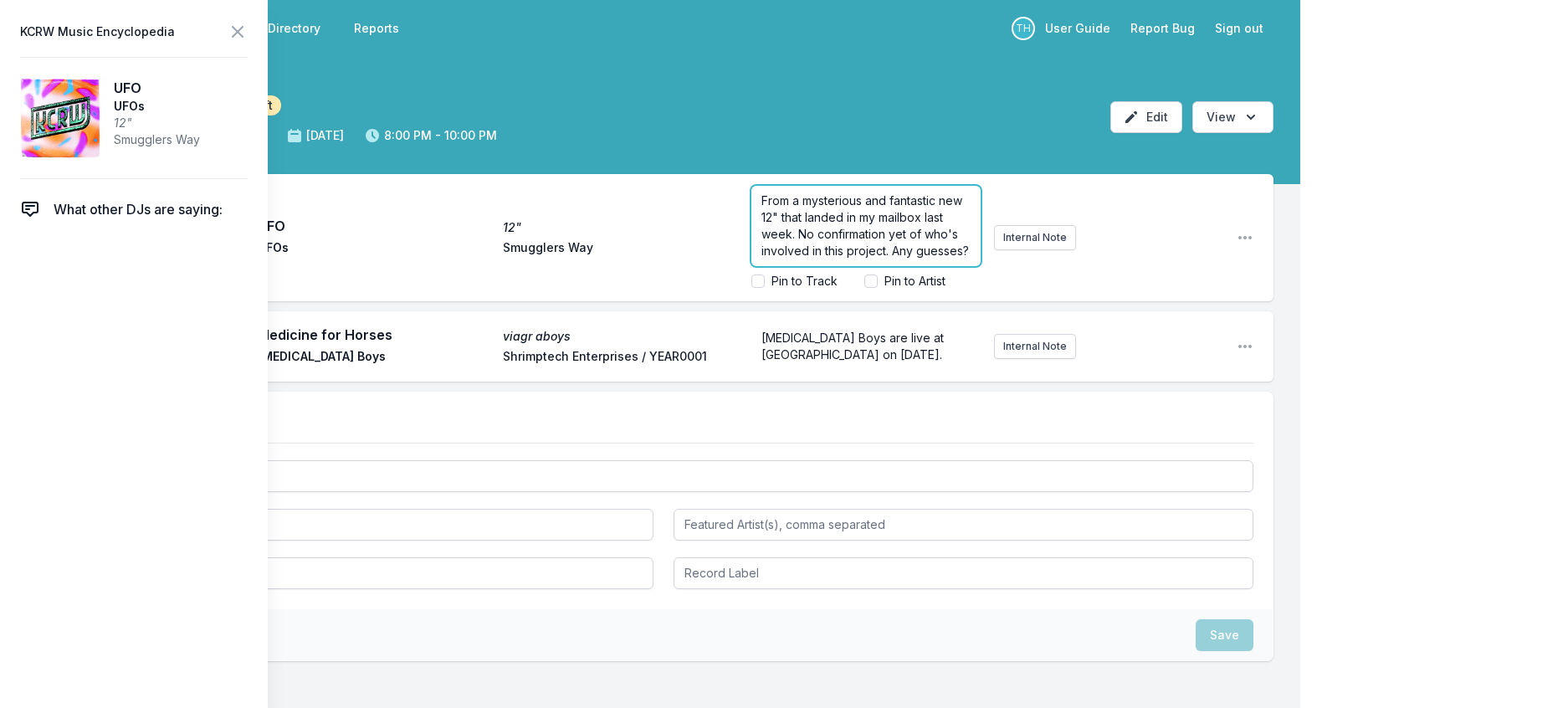
scroll to position [38, 0]
drag, startPoint x: 896, startPoint y: 263, endPoint x: 877, endPoint y: 266, distance: 19.2
click at [877, 258] on span "From a mysterious and fantastic new 12" that landed in my mailbox last week. No…" at bounding box center [866, 225] width 208 height 65
drag, startPoint x: 796, startPoint y: 278, endPoint x: 877, endPoint y: 262, distance: 82.6
click at [877, 258] on span "From a mysterious and fantastic new 12" that landed in my mailbox last week. No…" at bounding box center [866, 225] width 208 height 65
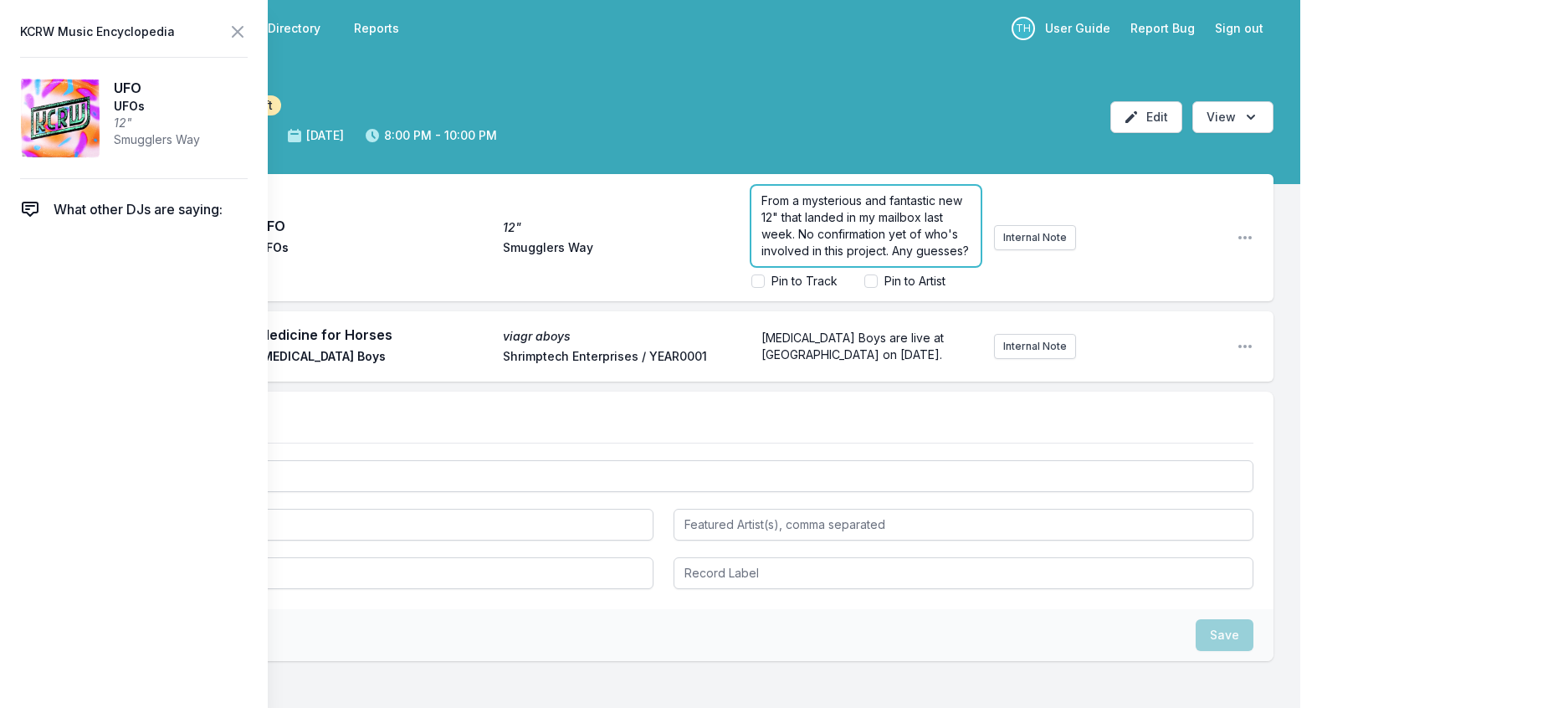
click at [811, 260] on p "From a mysterious and fantastic new 12" that landed in my mailbox last week. No…" at bounding box center [867, 226] width 210 height 67
drag, startPoint x: 846, startPoint y: 281, endPoint x: 877, endPoint y: 264, distance: 35.4
click at [877, 260] on p "From a mysterious and fantastic new 12" that landed in my mailbox last week. No…" at bounding box center [867, 218] width 210 height 84
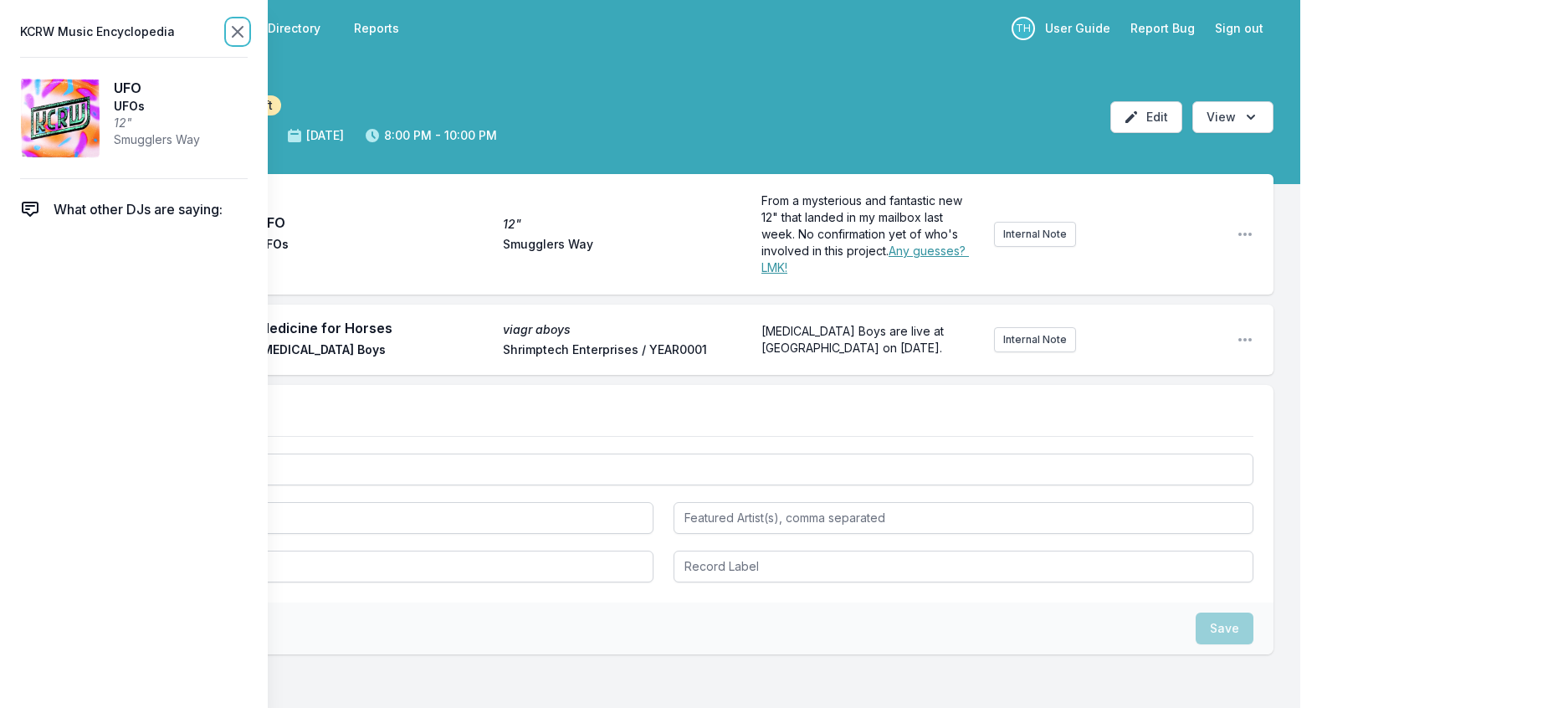
scroll to position [0, 0]
click at [248, 39] on icon at bounding box center [238, 32] width 20 height 20
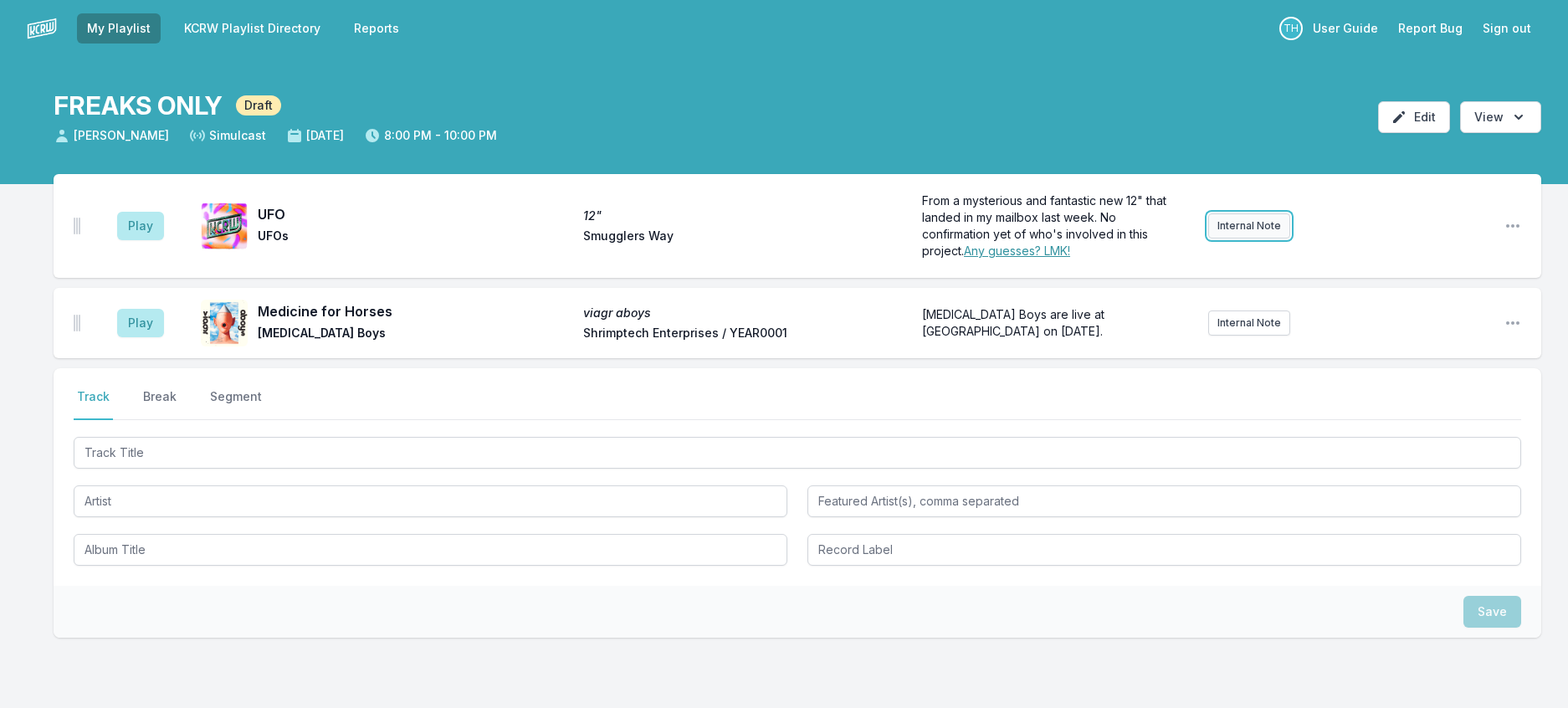
click at [1228, 239] on button "Internal Note" at bounding box center [1250, 226] width 82 height 25
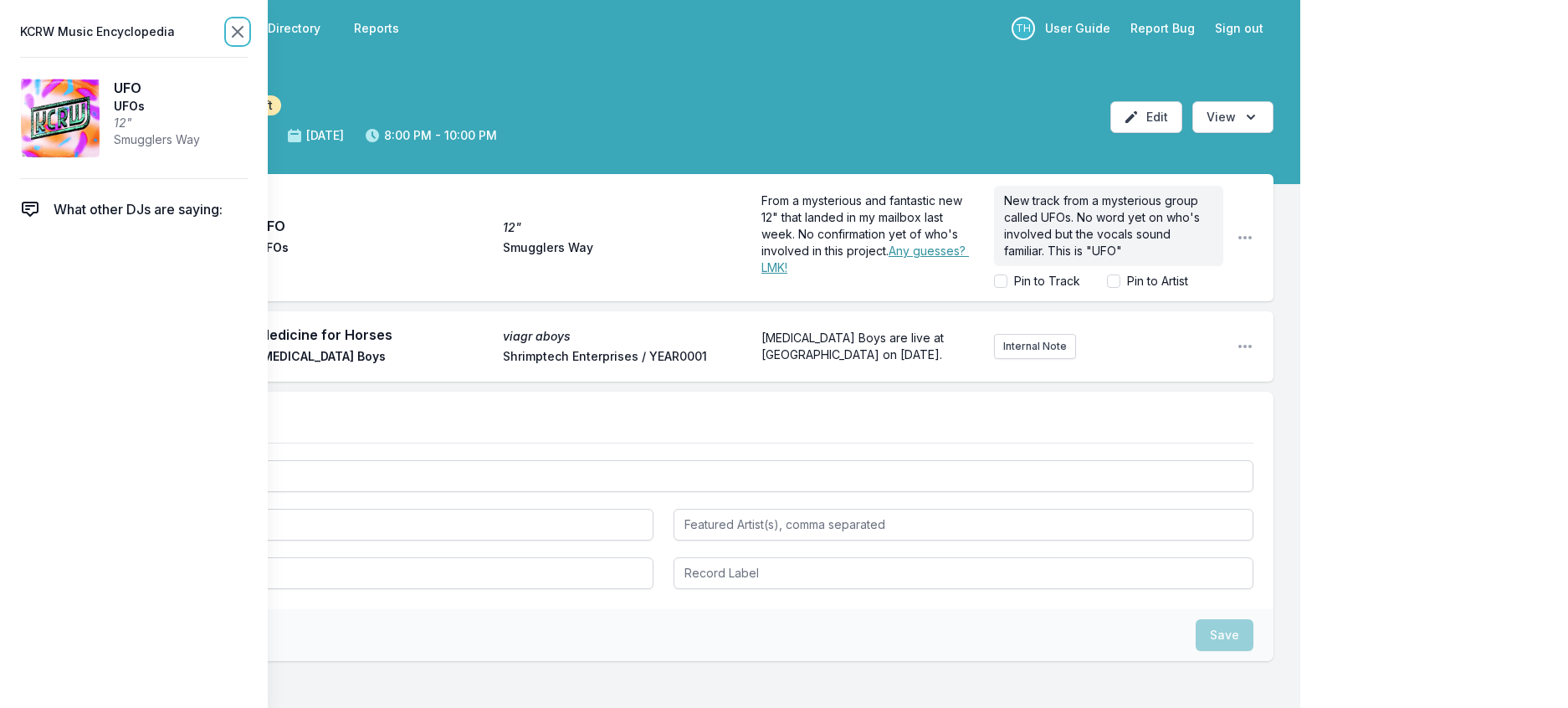
click at [248, 29] on icon at bounding box center [238, 32] width 20 height 20
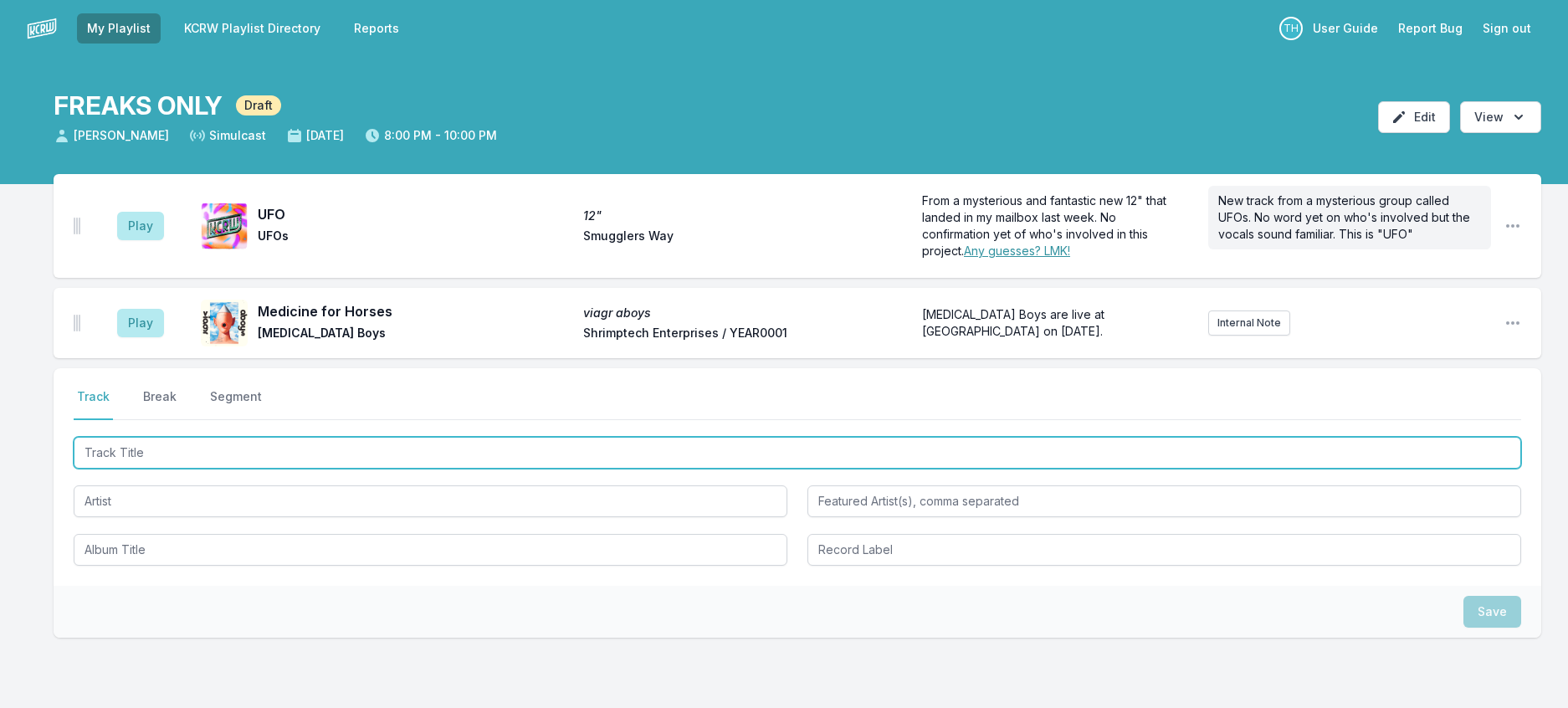
click at [277, 468] on input "Track Title" at bounding box center [798, 452] width 1448 height 32
type input "Streetlight Nue"
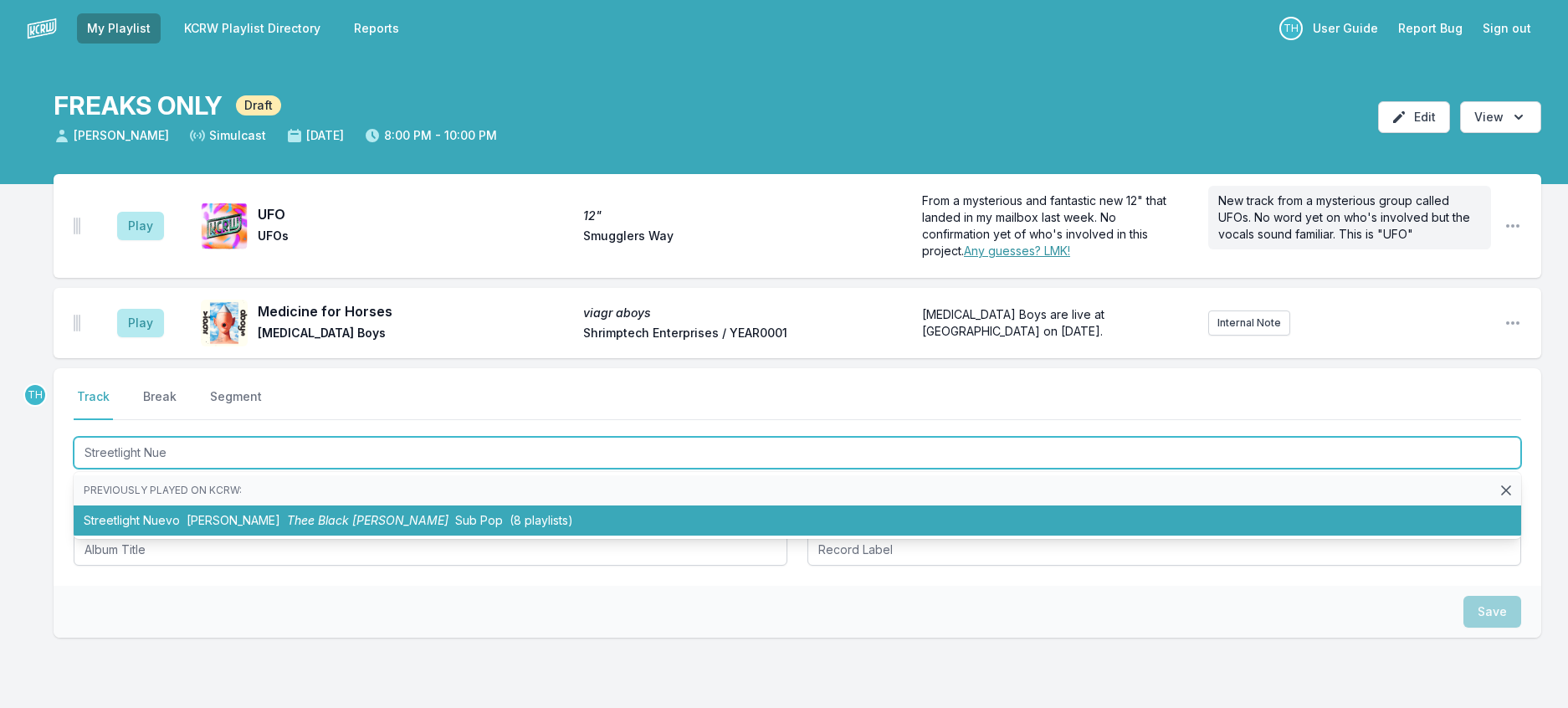
click at [336, 527] on span "Thee Black [PERSON_NAME]" at bounding box center [368, 519] width 162 height 14
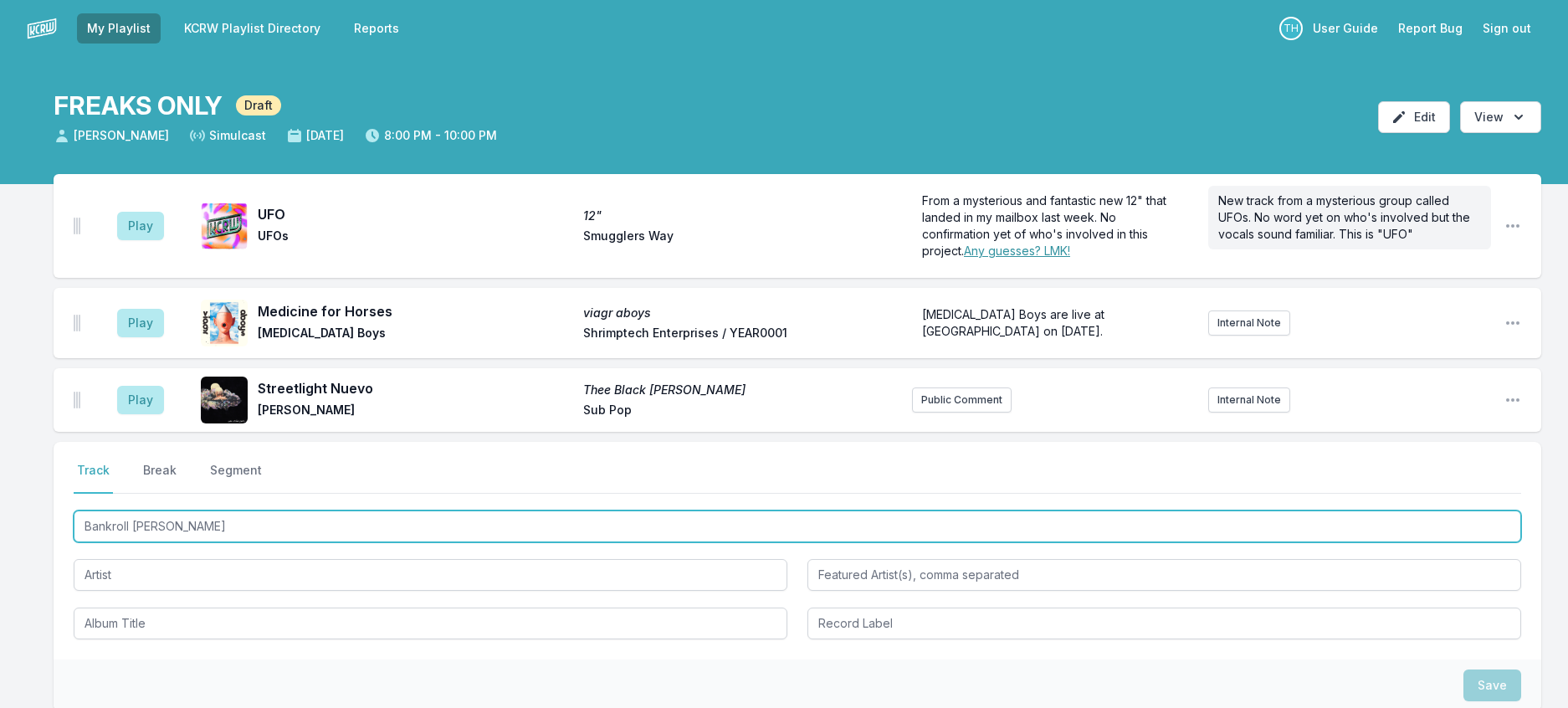
type input "Bankroll Peelers"
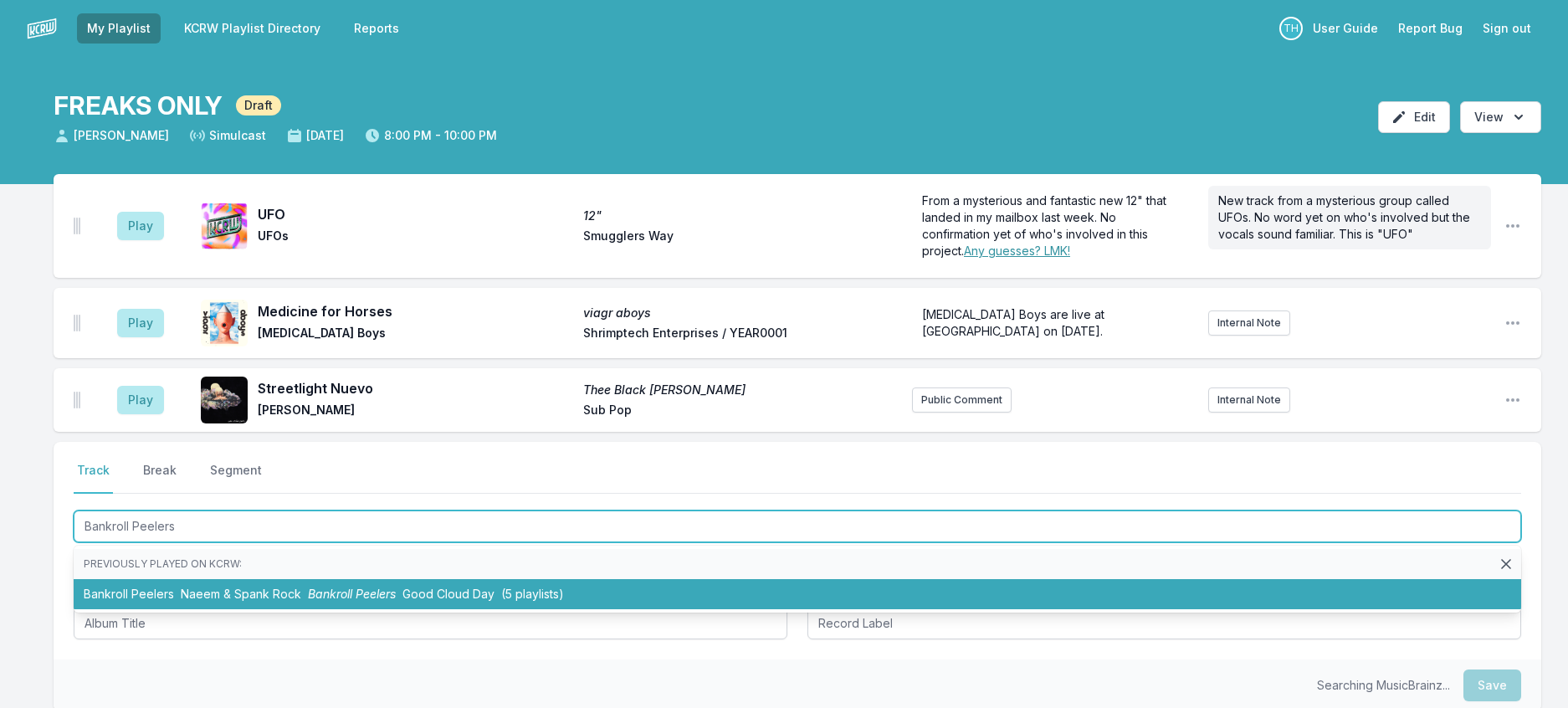
click at [358, 601] on span "Bankroll Peelers" at bounding box center [351, 593] width 88 height 14
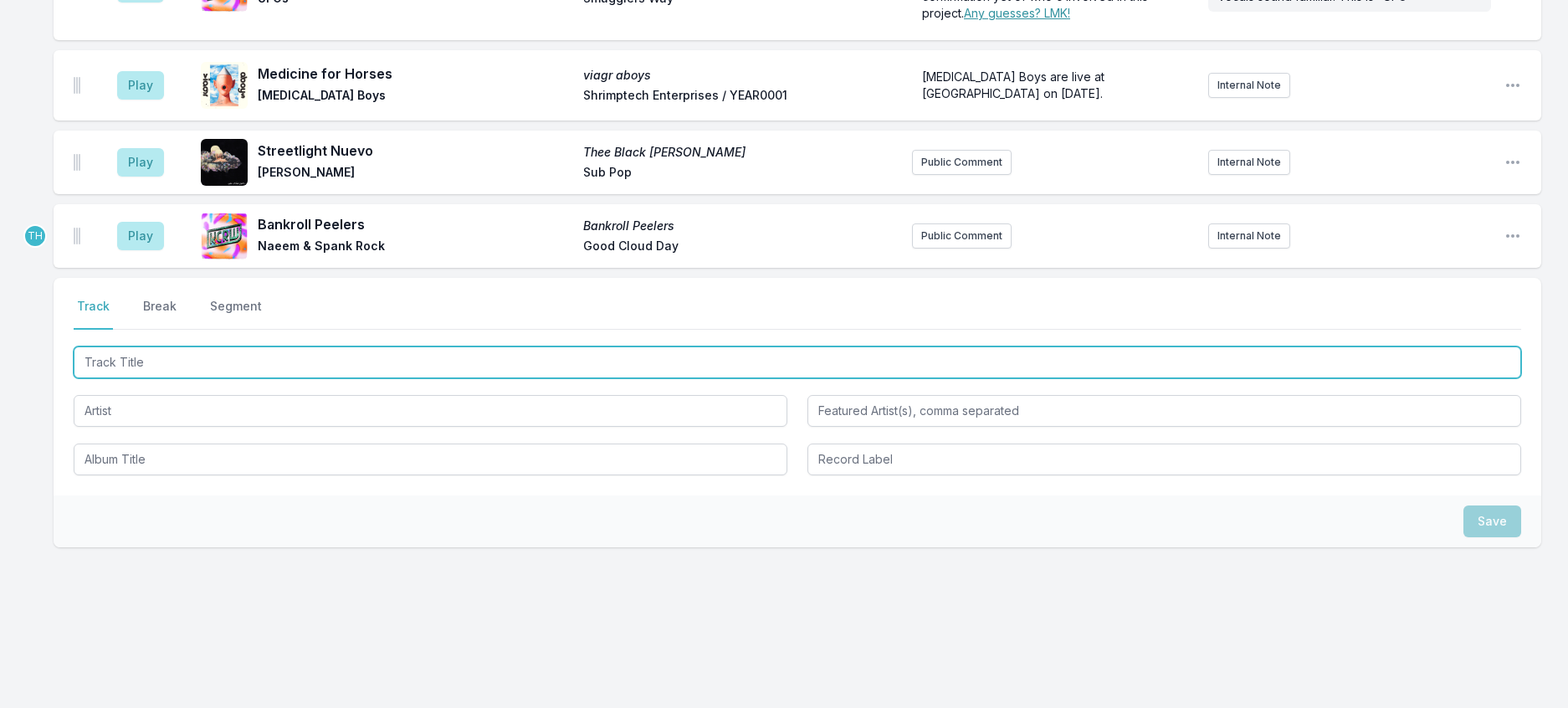
scroll to position [251, 0]
click at [402, 378] on input "Track Title" at bounding box center [798, 362] width 1448 height 32
type input "DEAD"
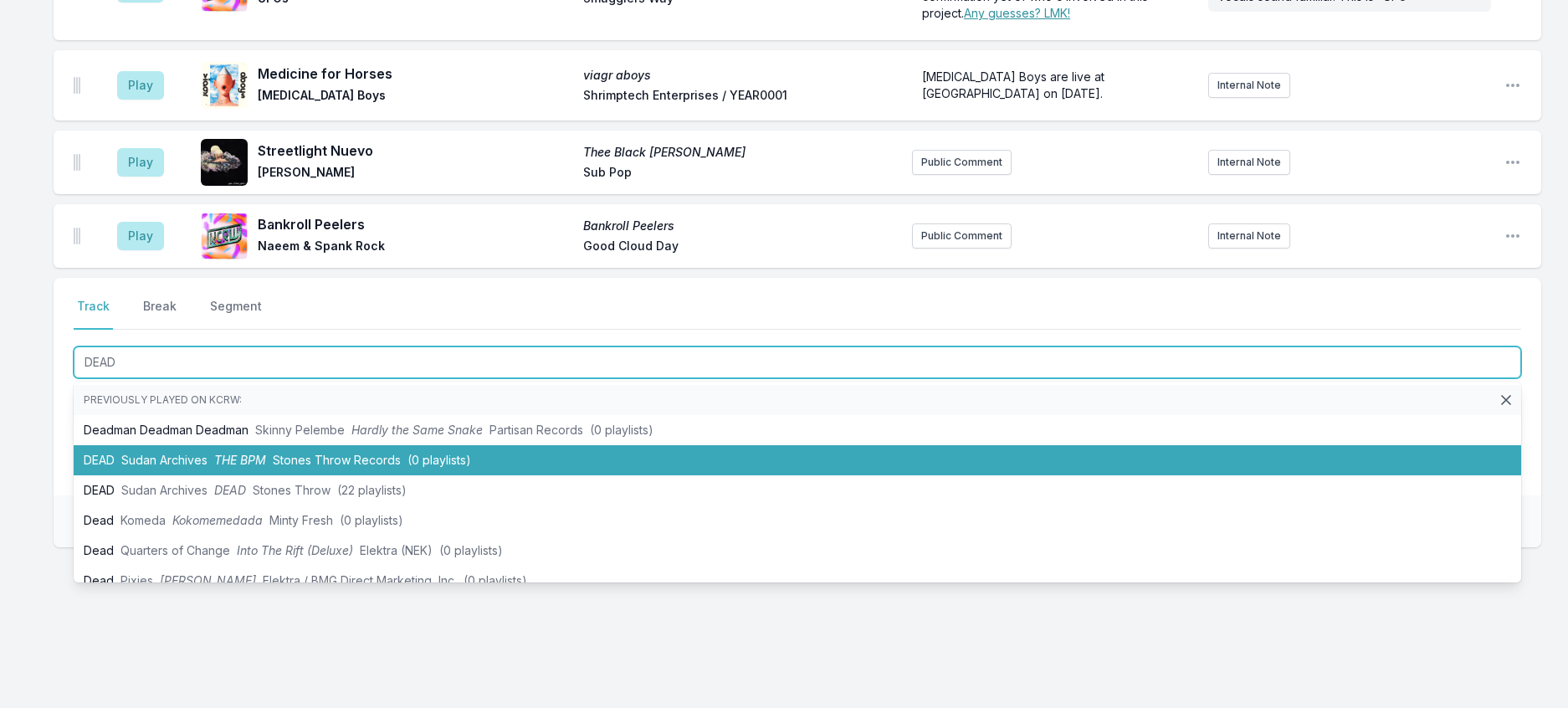
click at [395, 467] on span "Stones Throw Records" at bounding box center [337, 459] width 128 height 14
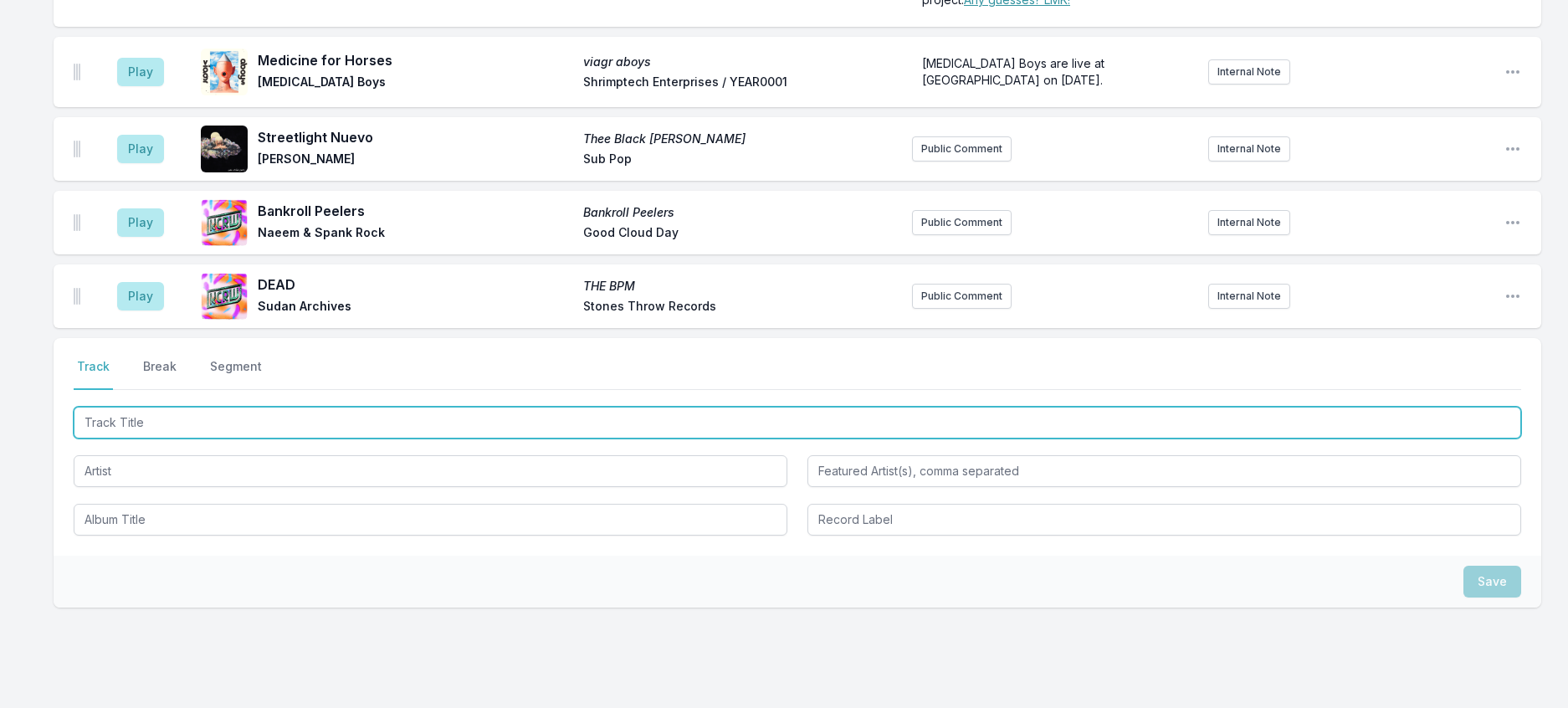
scroll to position [333, 0]
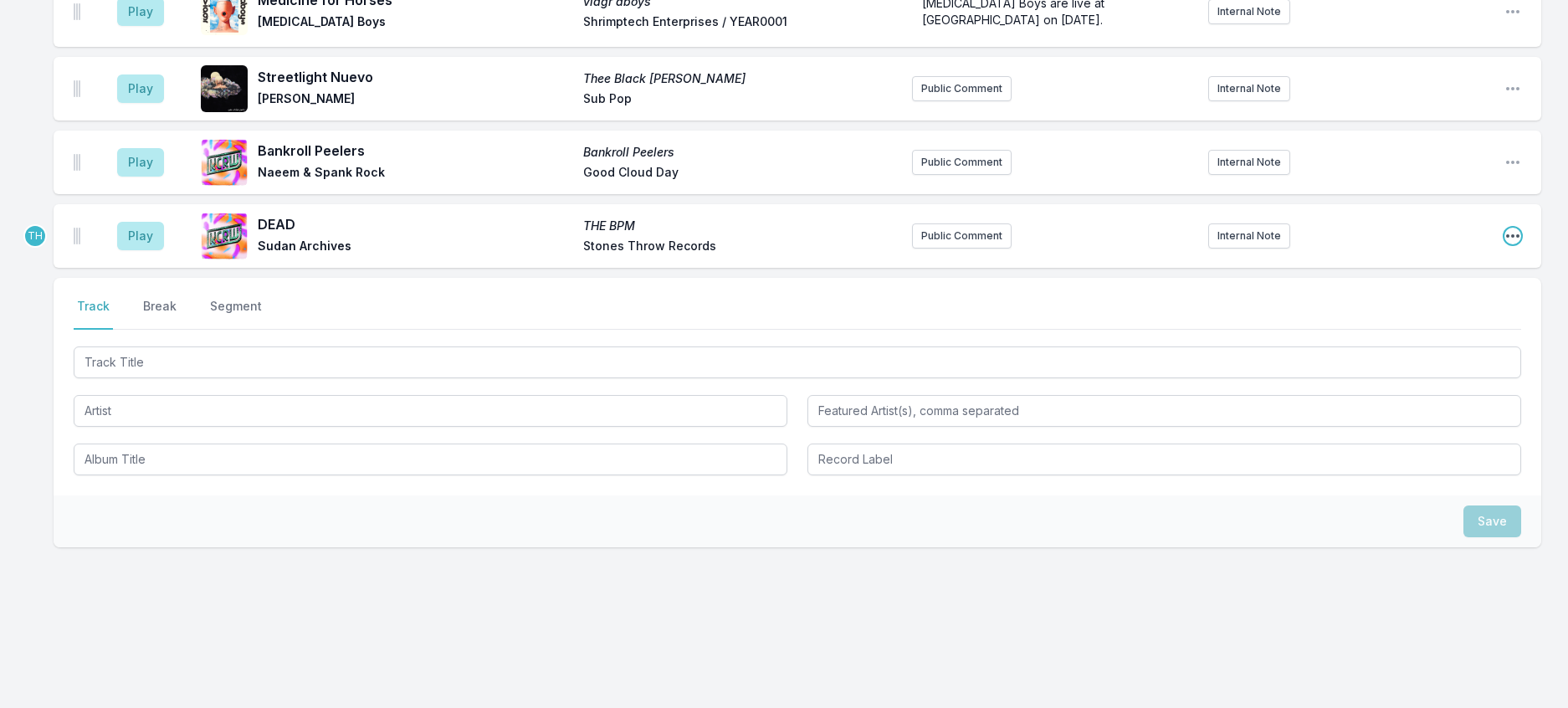
click at [1504, 245] on icon "Open playlist item options" at bounding box center [1513, 236] width 17 height 17
click at [1348, 314] on button "Edit Track Details" at bounding box center [1428, 300] width 188 height 30
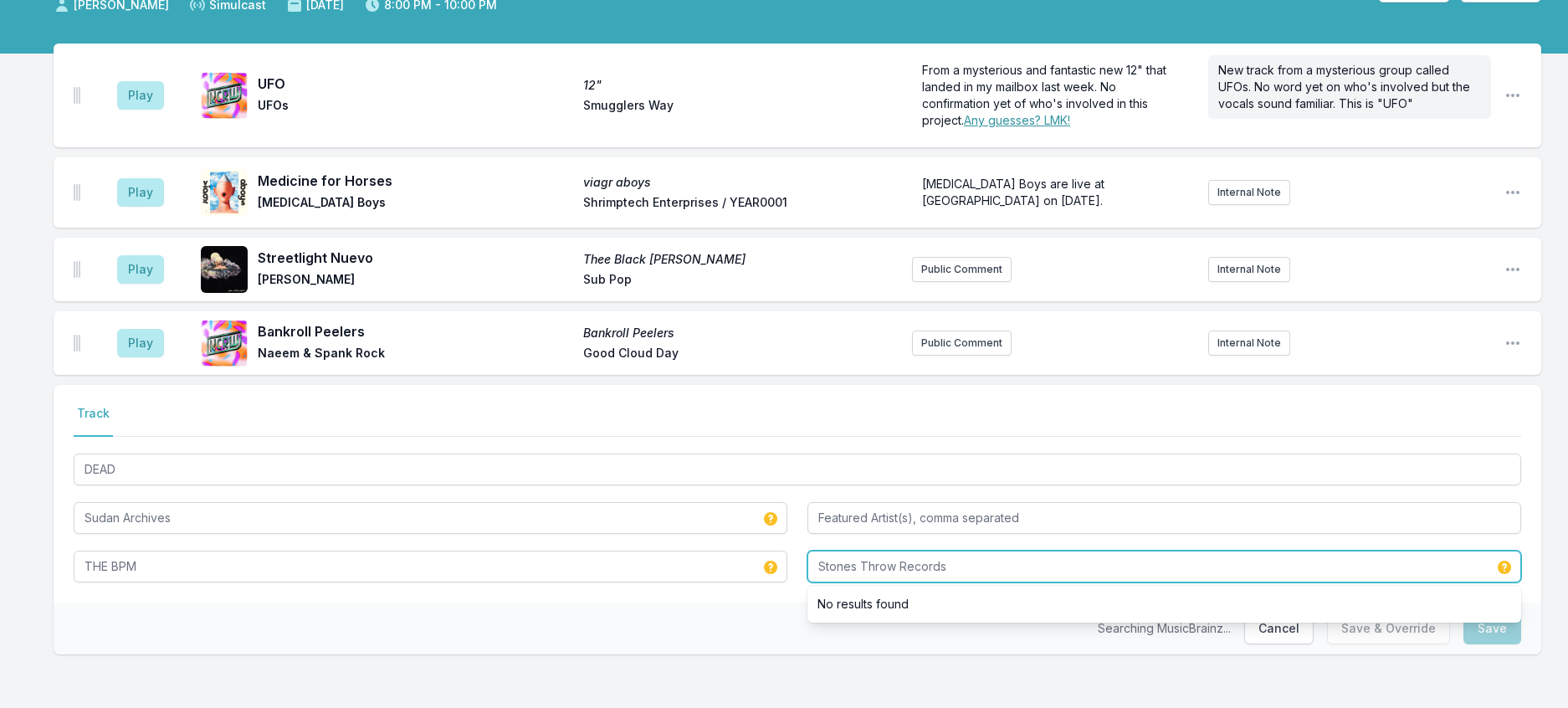
drag, startPoint x: 903, startPoint y: 546, endPoint x: 1067, endPoint y: 548, distance: 164.0
click at [1067, 550] on input "Stones Throw Records" at bounding box center [1165, 566] width 714 height 32
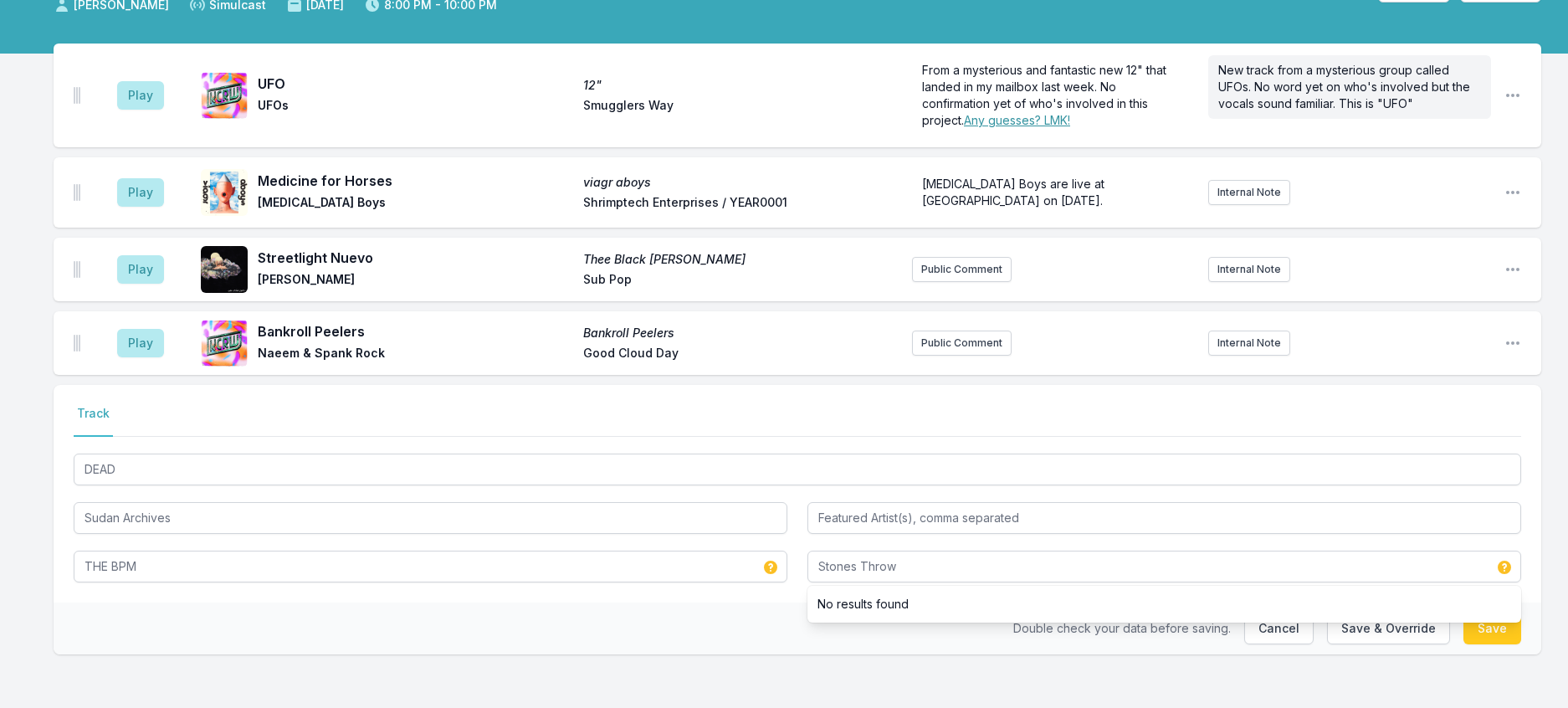
drag, startPoint x: 577, startPoint y: 602, endPoint x: 820, endPoint y: 591, distance: 243.2
click at [587, 602] on div "Double check your data before saving. Cancel Save & Override Save" at bounding box center [797, 628] width 1488 height 52
click at [1364, 612] on button "Save & Override" at bounding box center [1389, 628] width 123 height 32
type input "Stones Throw Records"
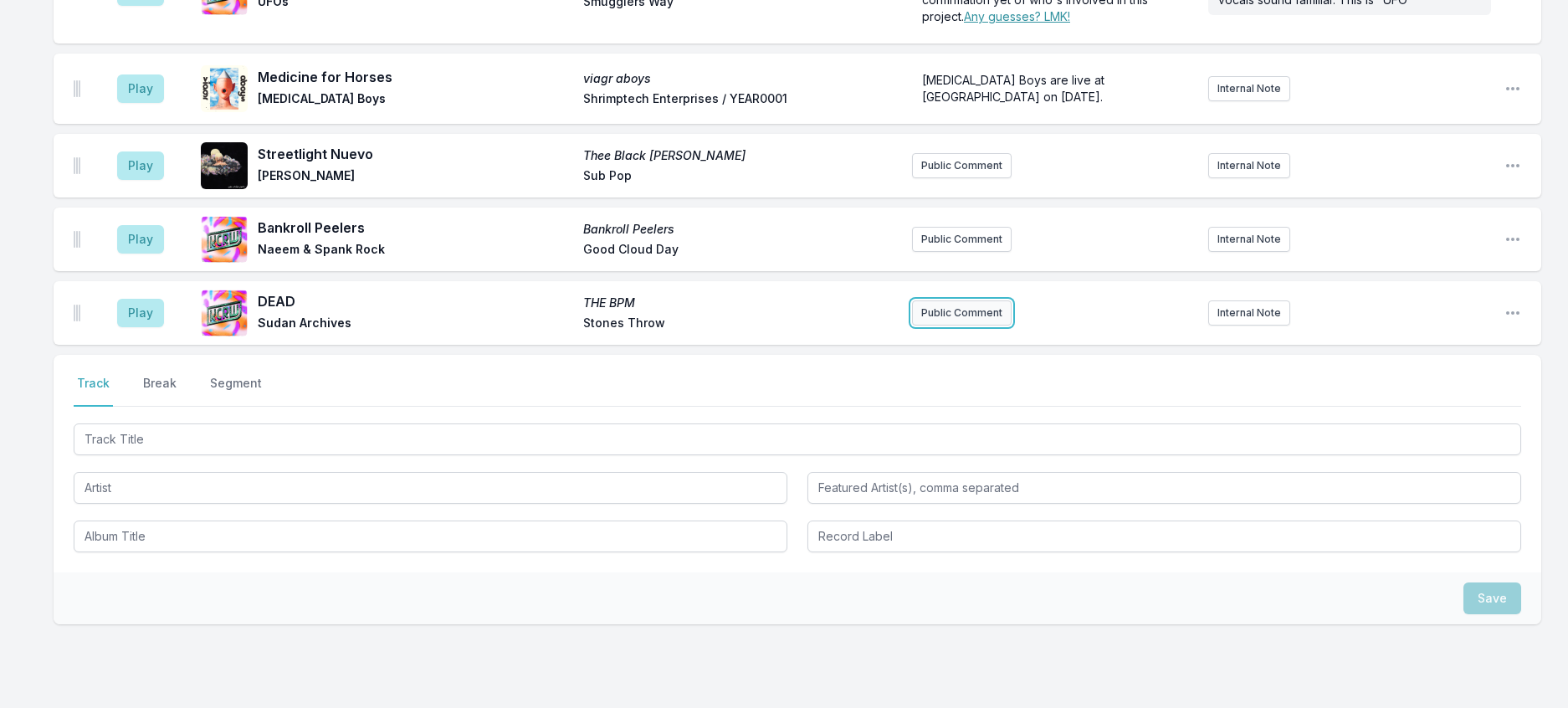
click at [919, 325] on button "Public Comment" at bounding box center [961, 313] width 100 height 25
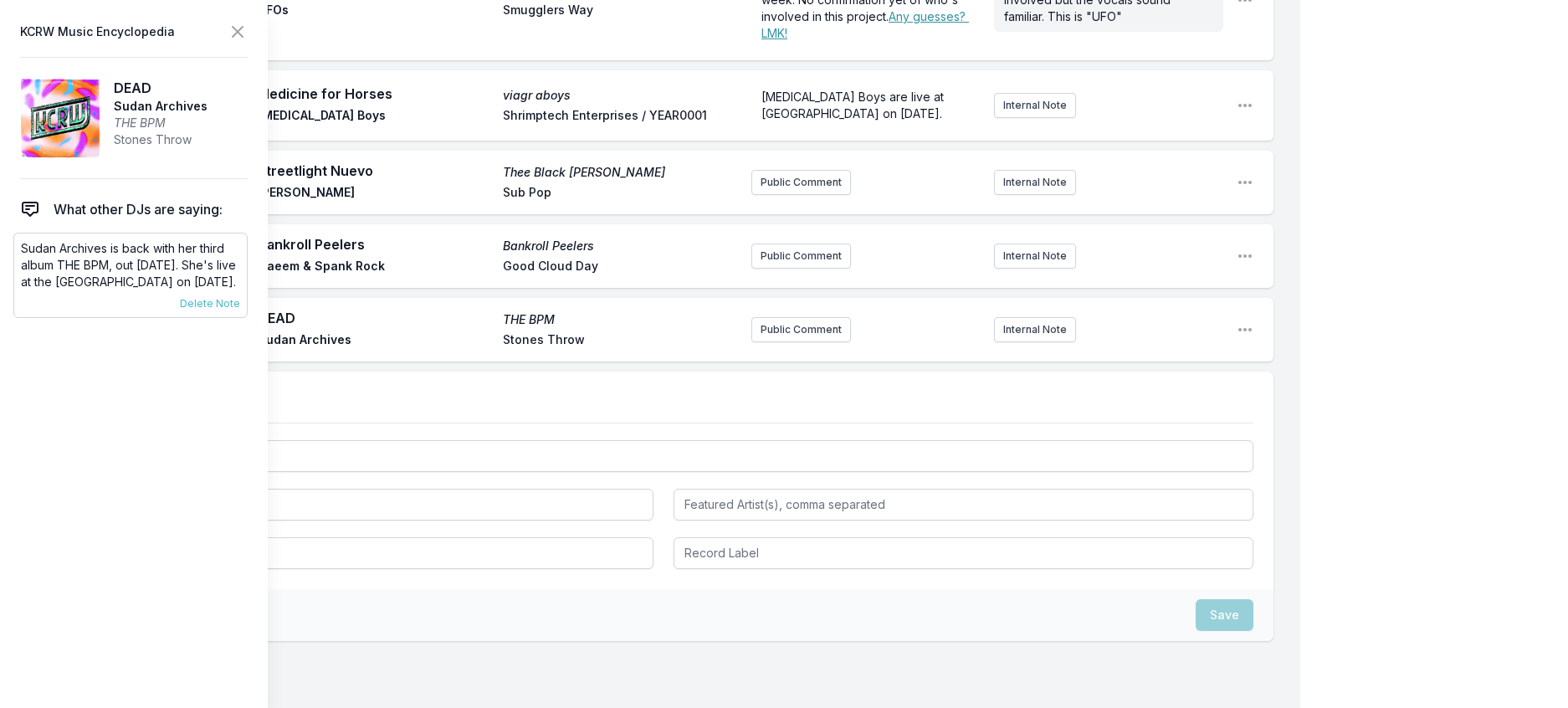
drag, startPoint x: 264, startPoint y: 314, endPoint x: 17, endPoint y: 282, distance: 249.1
click at [17, 282] on div "Sudan Archives is back with her third album THE BPM, out [DATE]. She's live at …" at bounding box center [131, 276] width 235 height 85
copy p "Sudan Archives is back with her third album THE BPM, out [DATE]. She's live at …"
click at [768, 342] on button "Public Comment" at bounding box center [801, 329] width 100 height 25
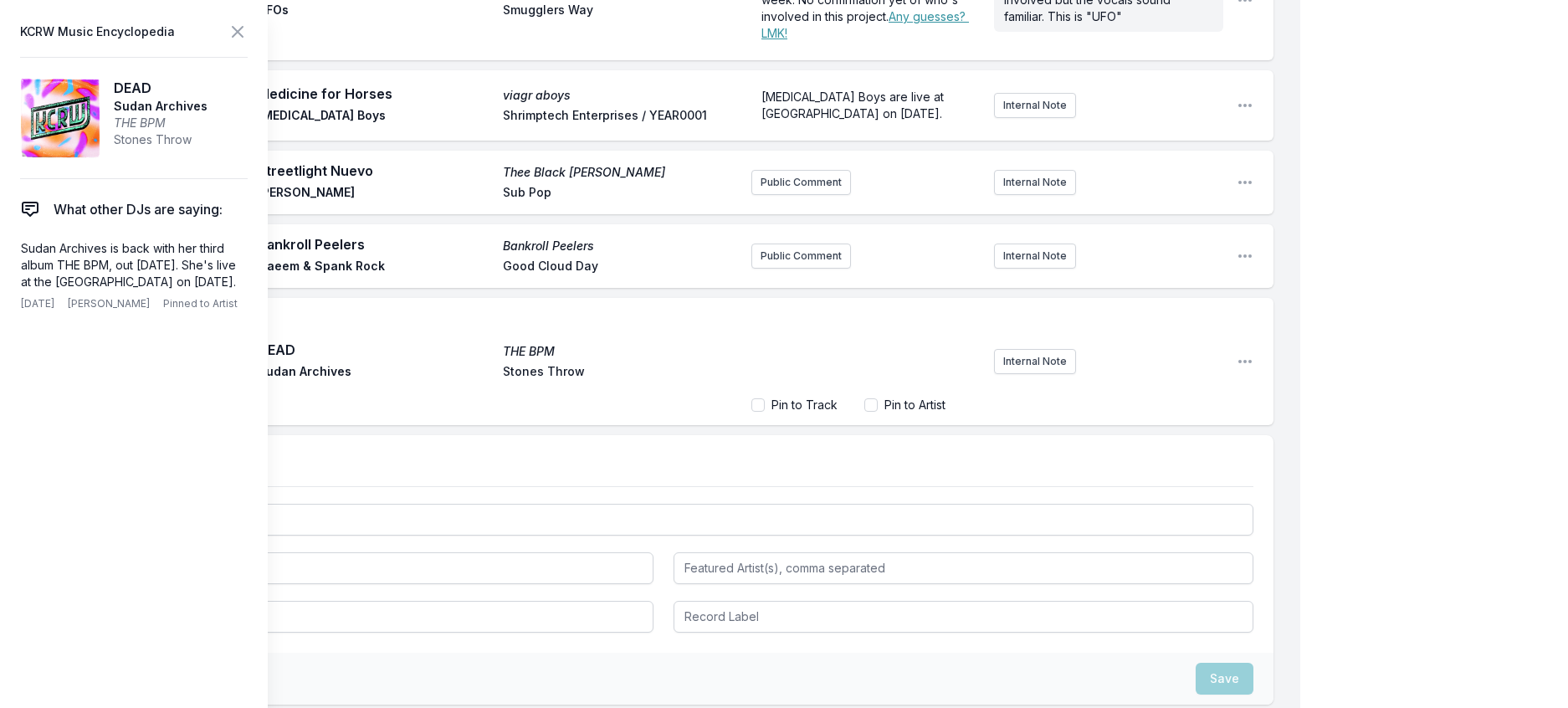
scroll to position [306, 0]
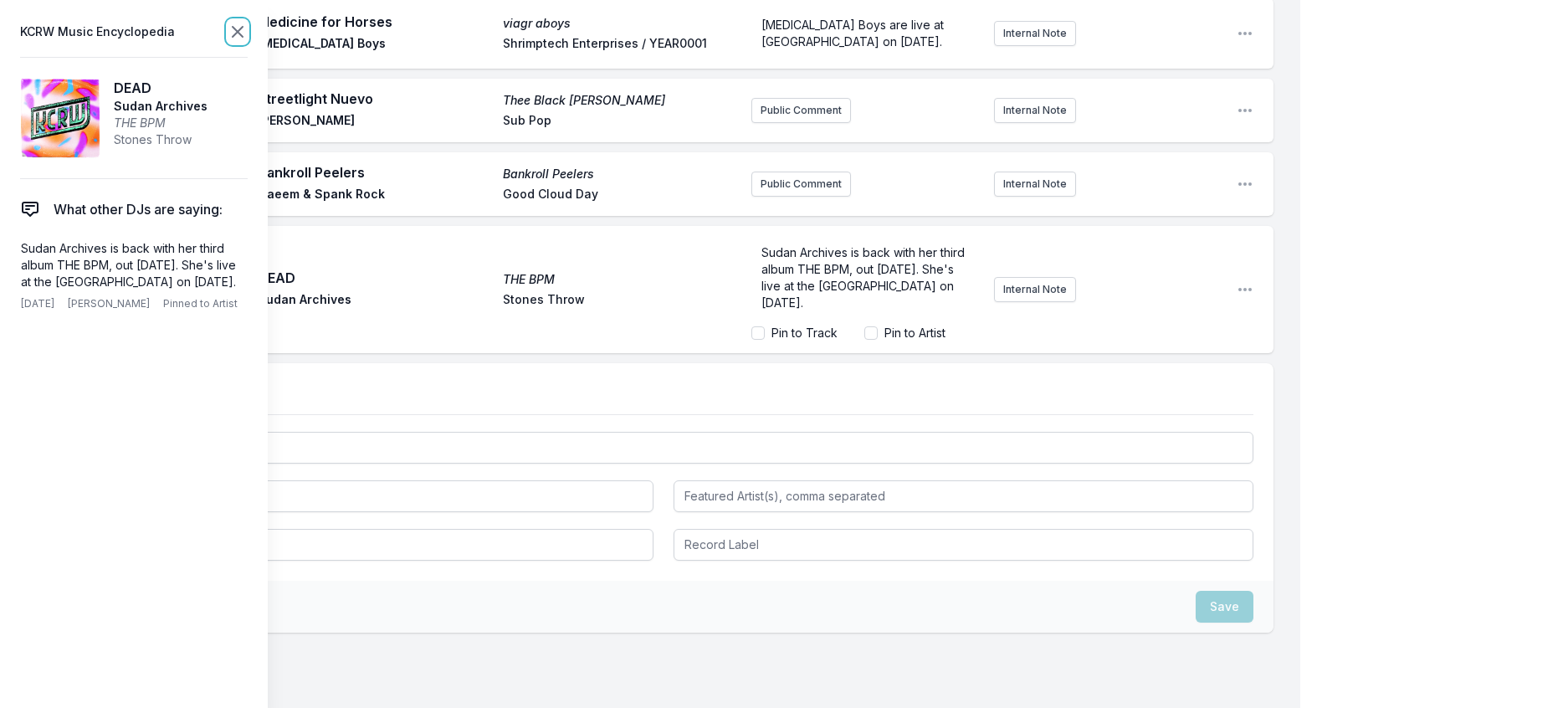
click at [248, 40] on icon at bounding box center [238, 32] width 20 height 20
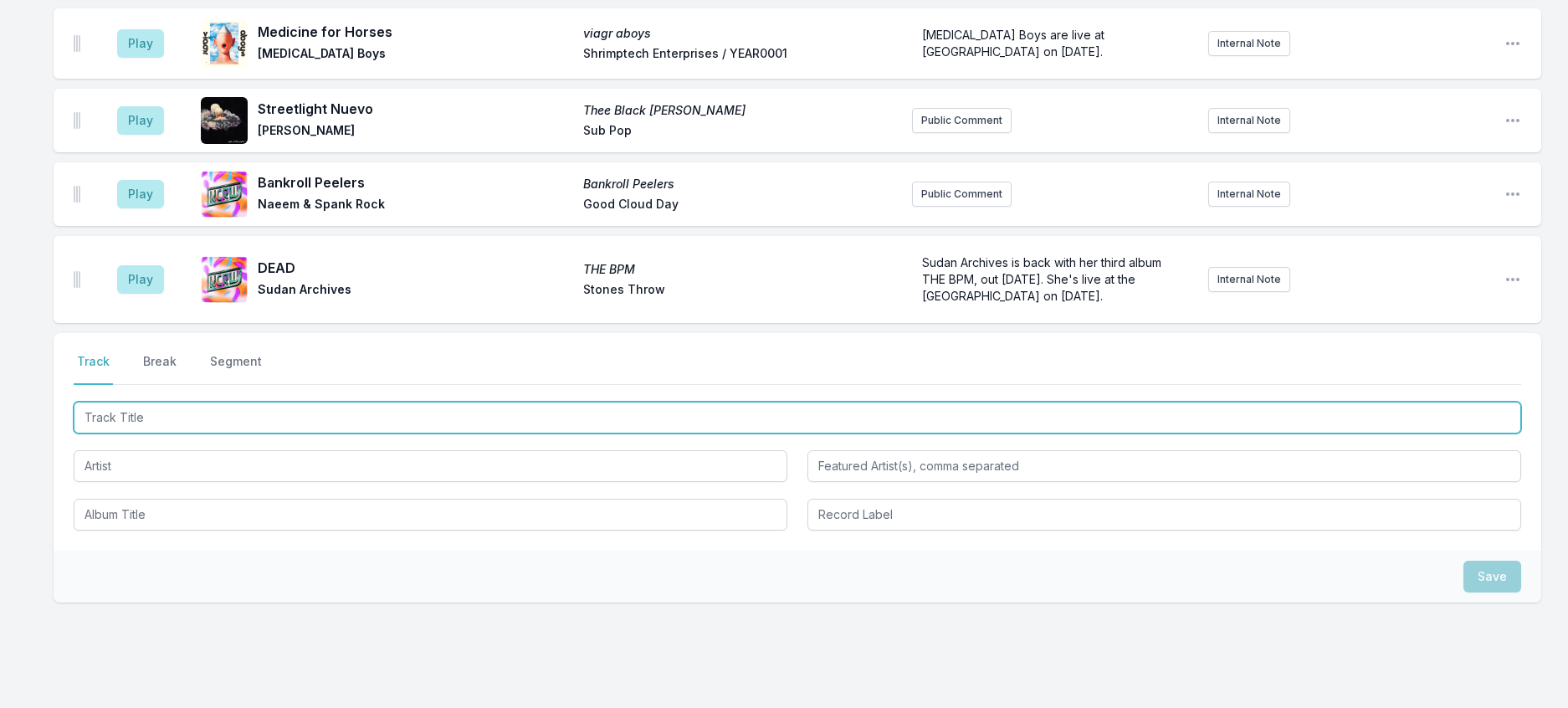
click at [221, 433] on input "Track Title" at bounding box center [798, 417] width 1448 height 32
type input "Roll Out The Red Carpet"
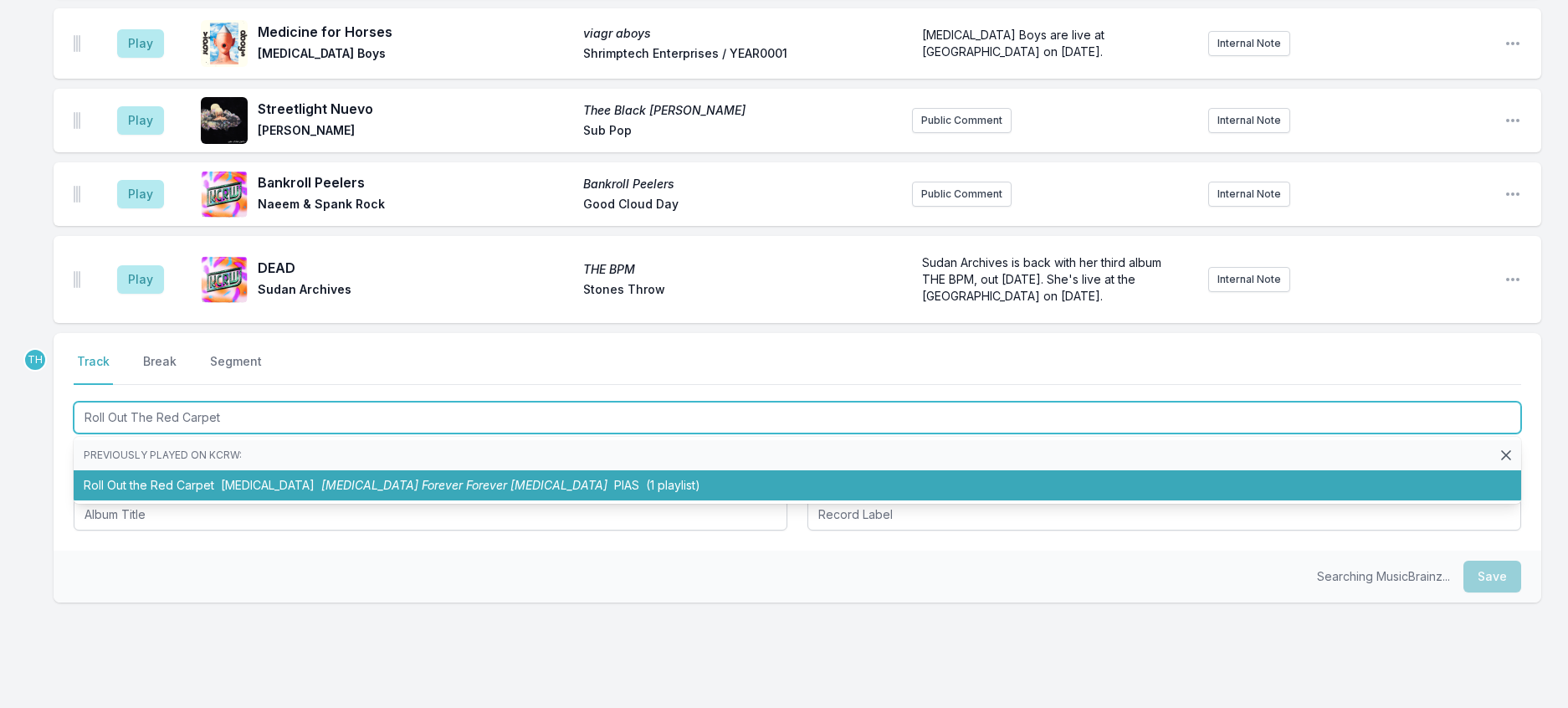
click at [270, 492] on span "[MEDICAL_DATA]" at bounding box center [268, 484] width 94 height 14
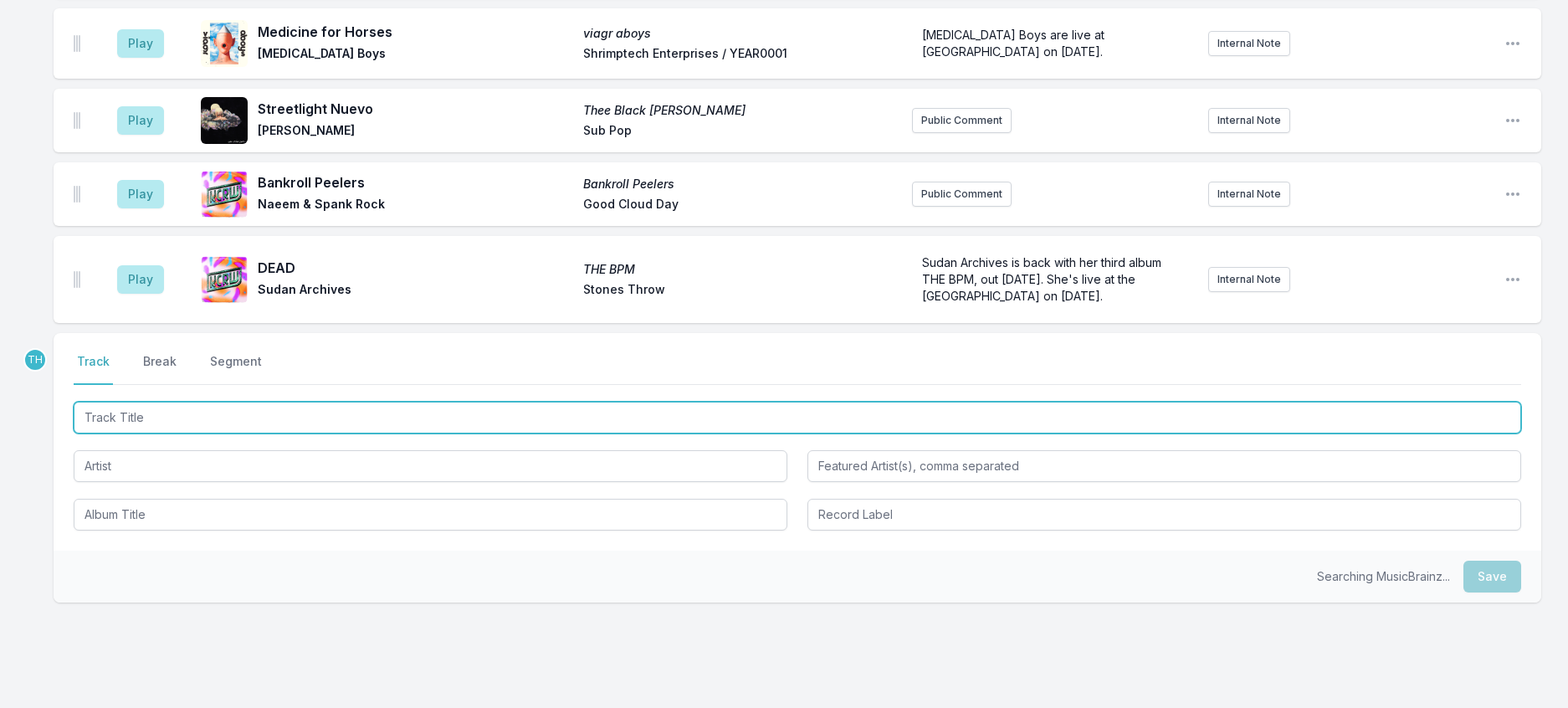
scroll to position [362, 0]
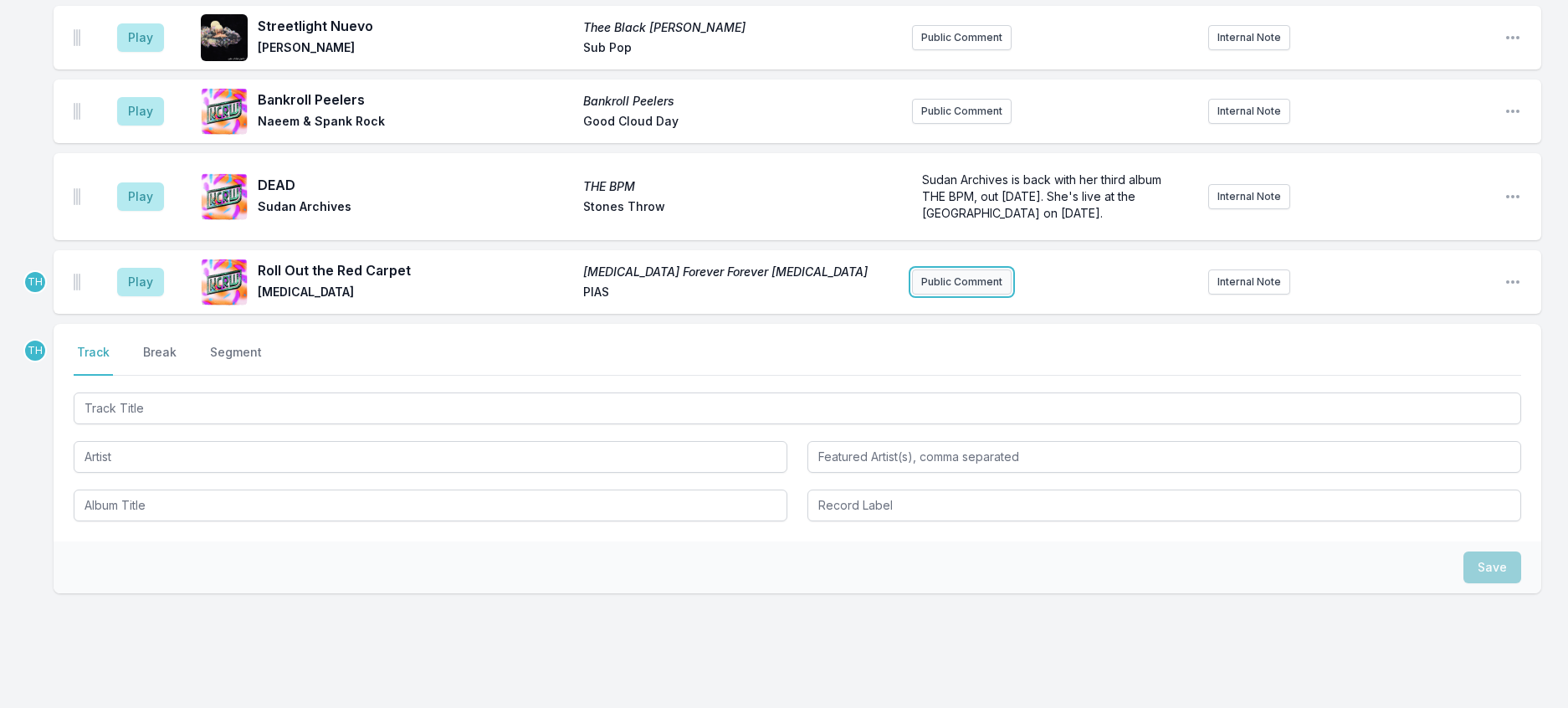
click at [940, 294] on button "Public Comment" at bounding box center [961, 282] width 100 height 25
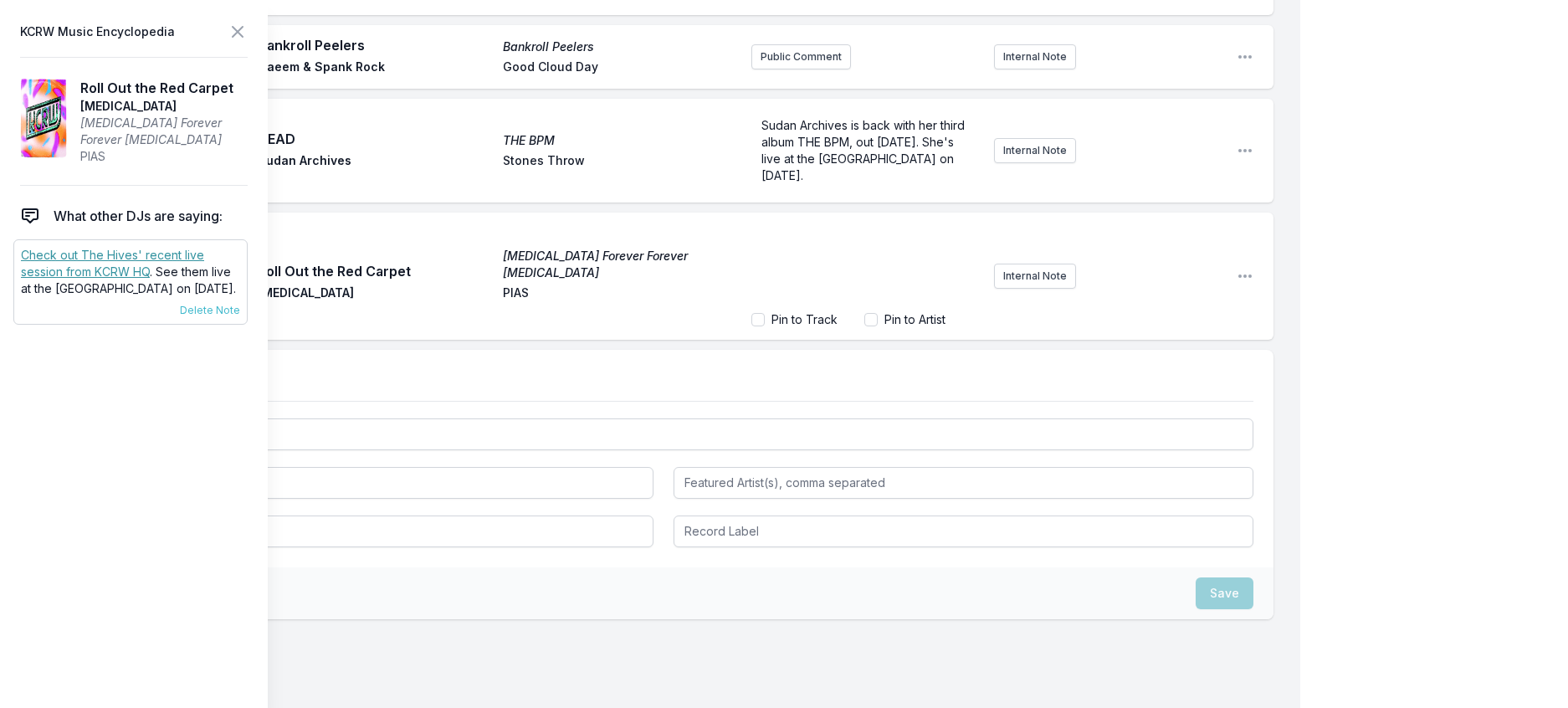
scroll to position [365, 0]
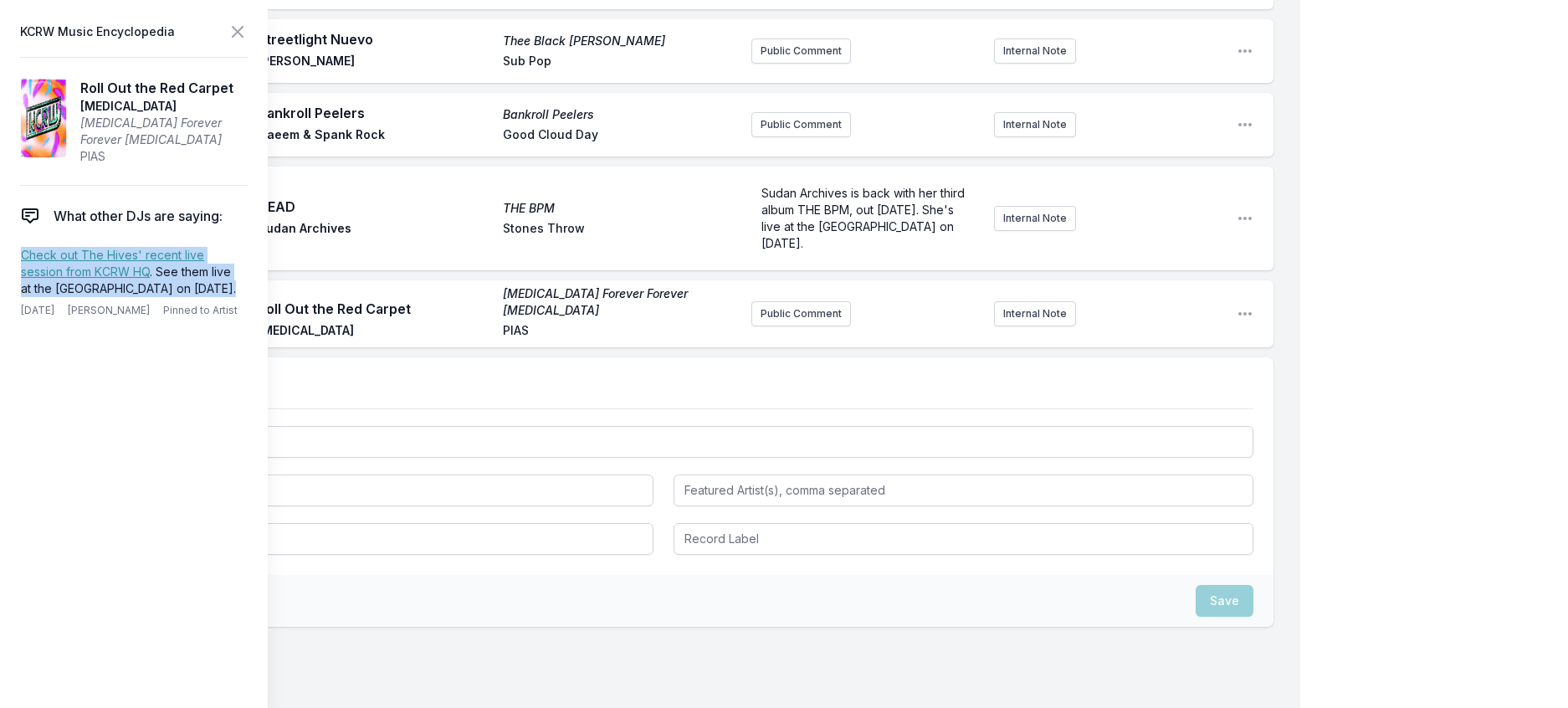
drag, startPoint x: 225, startPoint y: 326, endPoint x: 7, endPoint y: 290, distance: 221.0
click at [7, 290] on aside "KCRW Music Encyclopedia Roll Out the Red Carpet [MEDICAL_DATA] [MEDICAL_DATA] F…" at bounding box center [134, 354] width 268 height 708
copy p "Check out The Hives' recent live session from KCRW HQ . See them live at the [G…"
click at [768, 326] on button "Public Comment" at bounding box center [801, 313] width 100 height 25
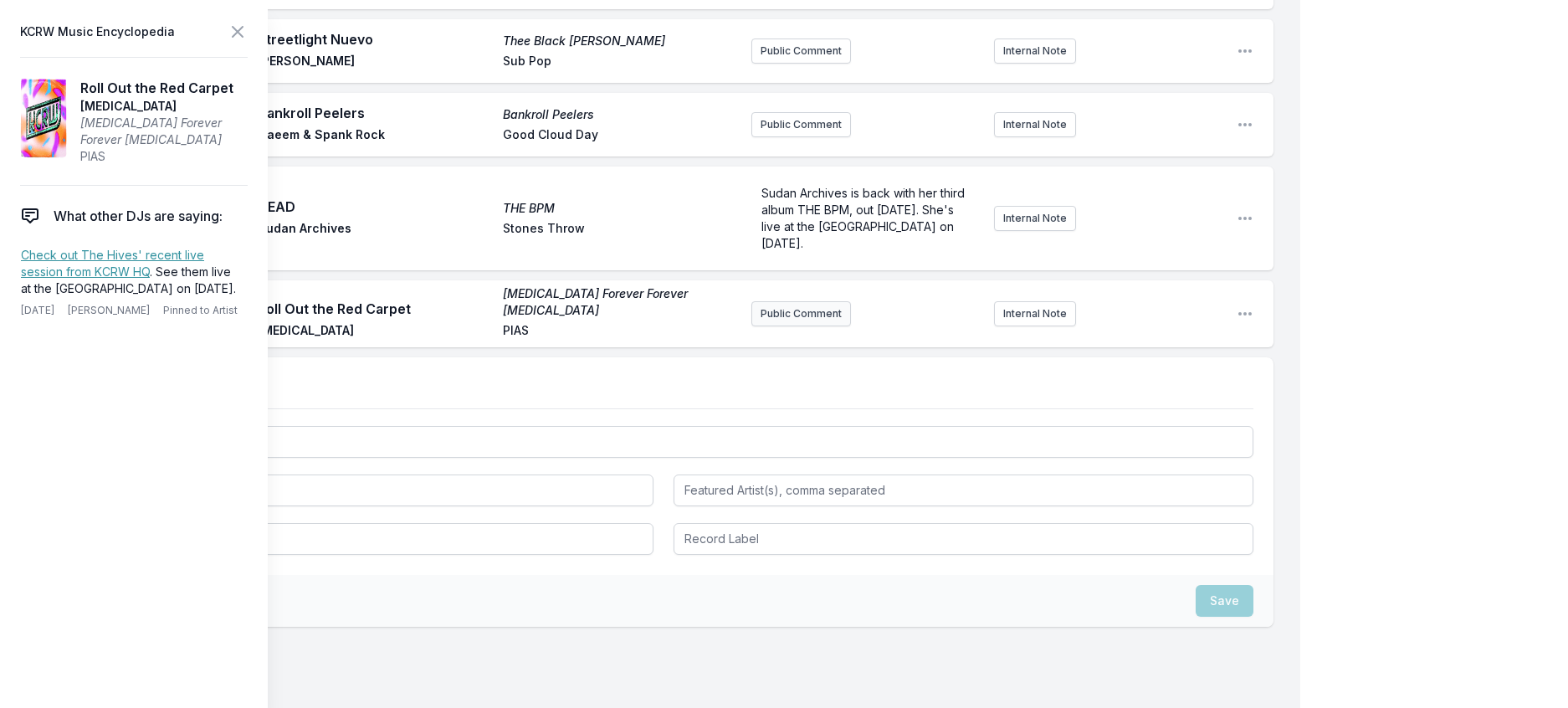
scroll to position [433, 0]
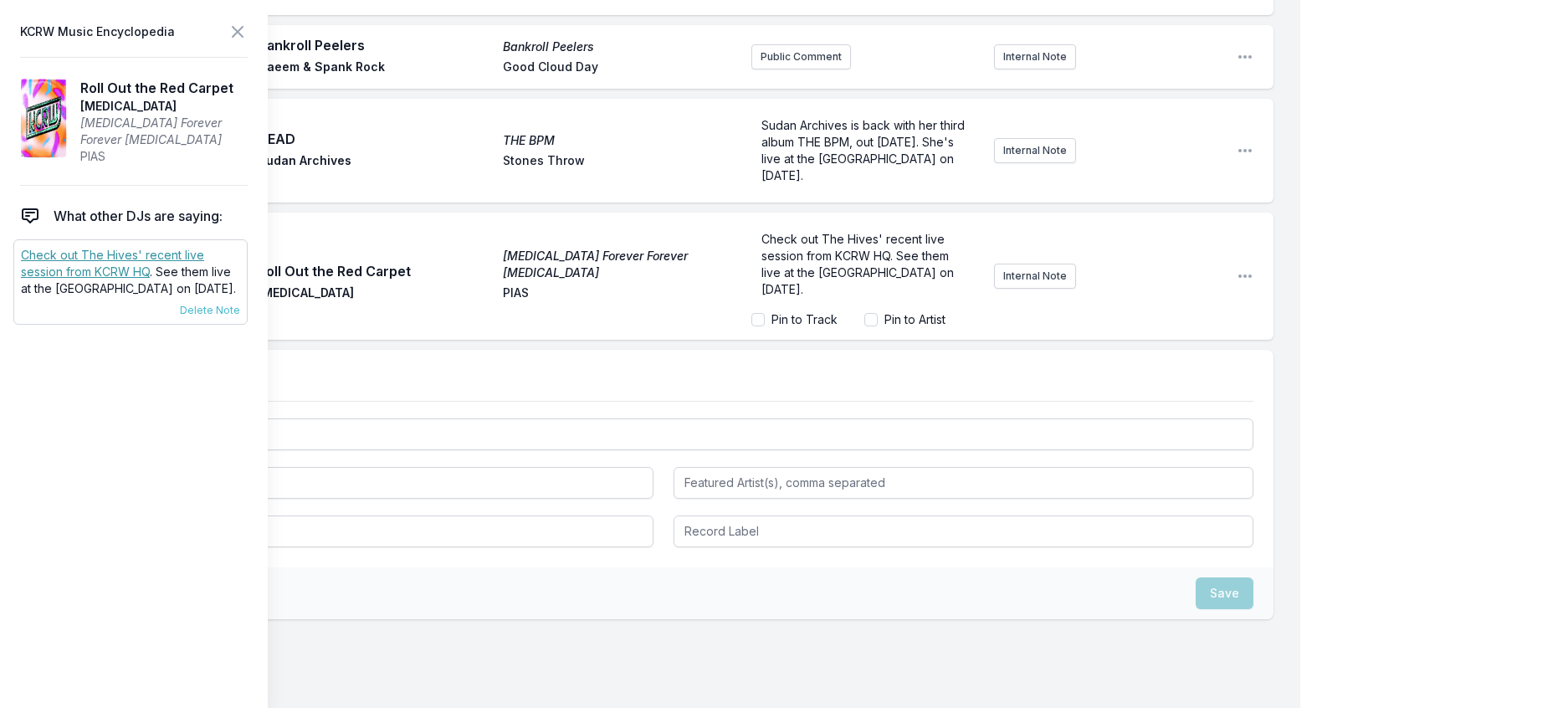
click at [63, 279] on link "Check out The Hives' recent live session from KCRW HQ" at bounding box center [112, 263] width 184 height 31
click at [878, 297] on p "Check out The Hives' recent live session from KCRW HQ. See them live at the [GE…" at bounding box center [867, 265] width 210 height 67
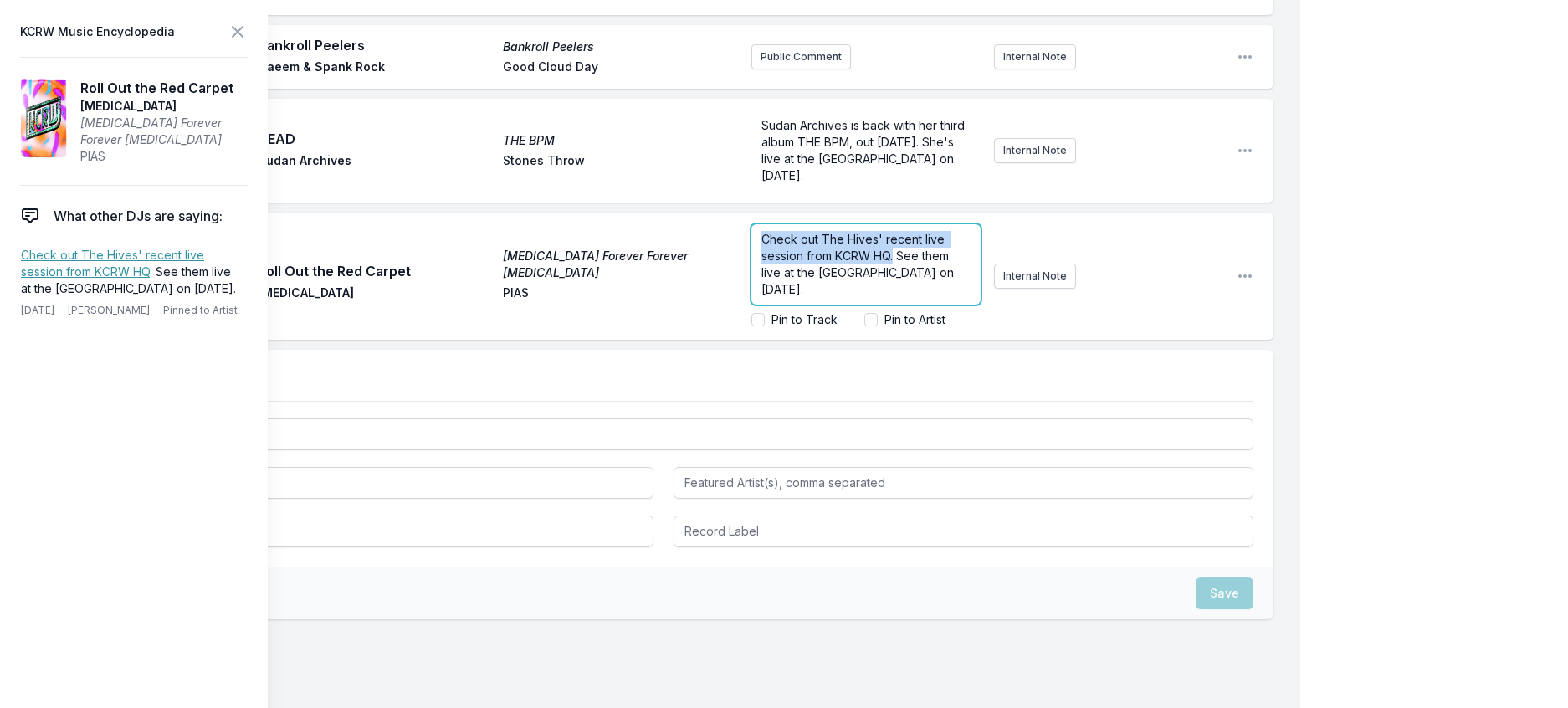
drag, startPoint x: 879, startPoint y: 361, endPoint x: 681, endPoint y: 322, distance: 201.8
click at [681, 322] on div "Play Roll Out the Red Carpet [MEDICAL_DATA] Forever Forever [MEDICAL_DATA] [MED…" at bounding box center [664, 276] width 1220 height 127
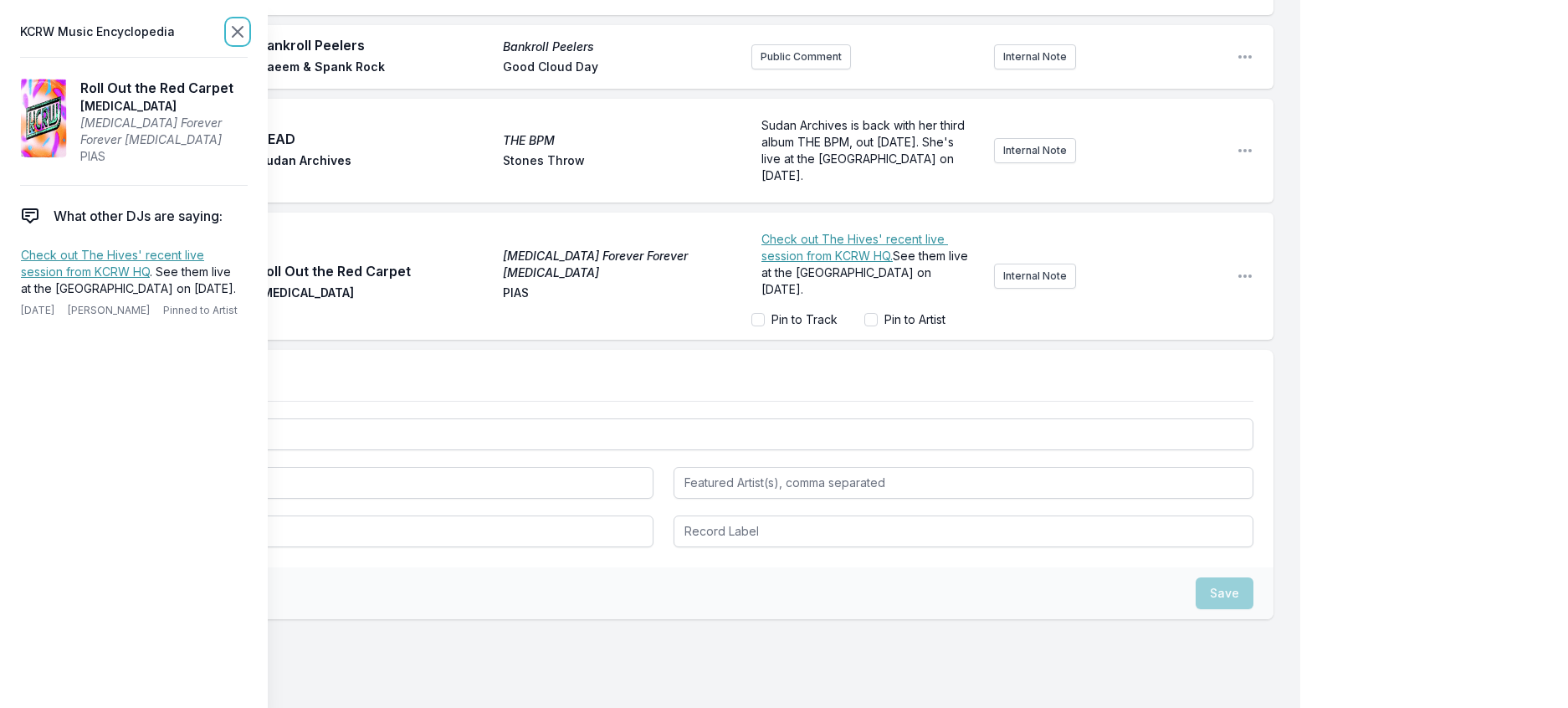
click at [243, 37] on icon at bounding box center [238, 32] width 10 height 10
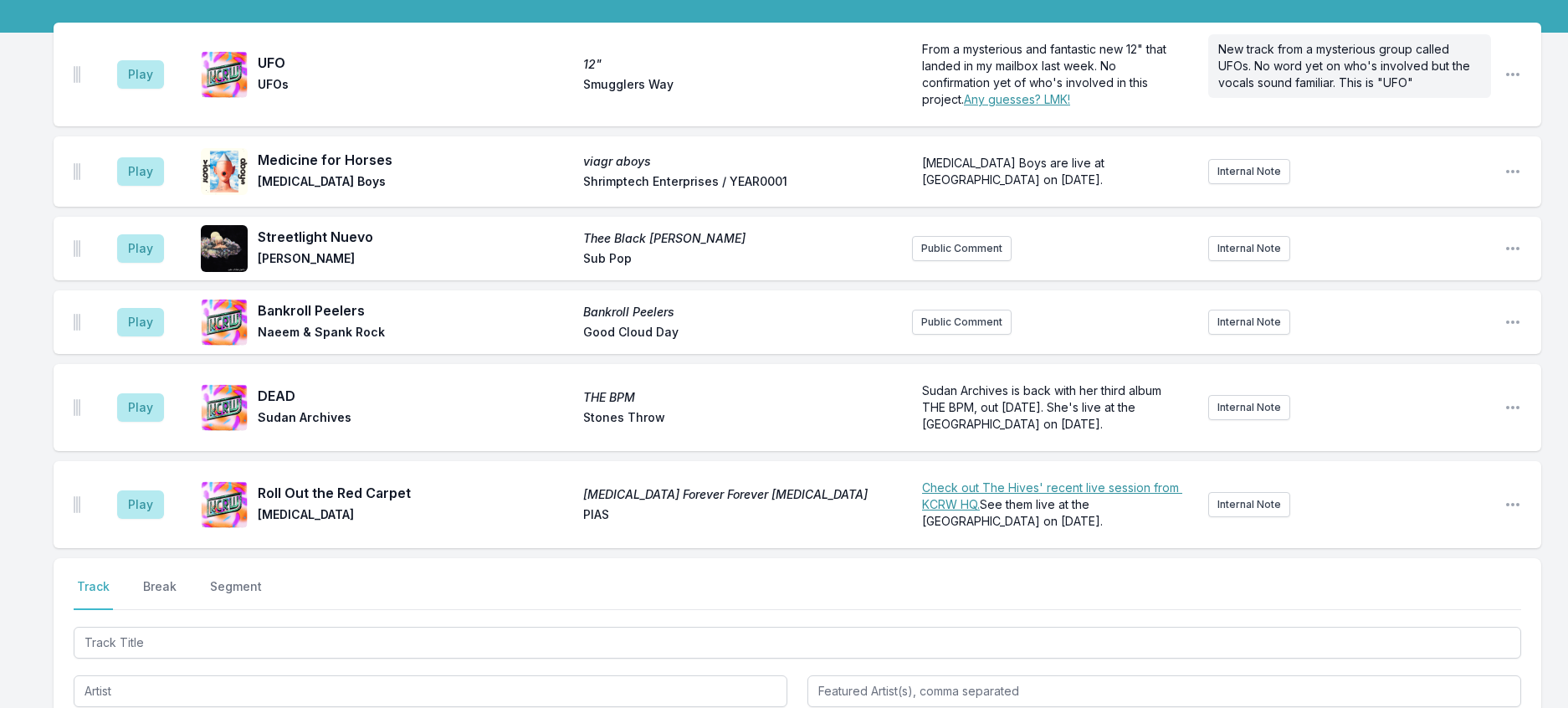
scroll to position [0, 0]
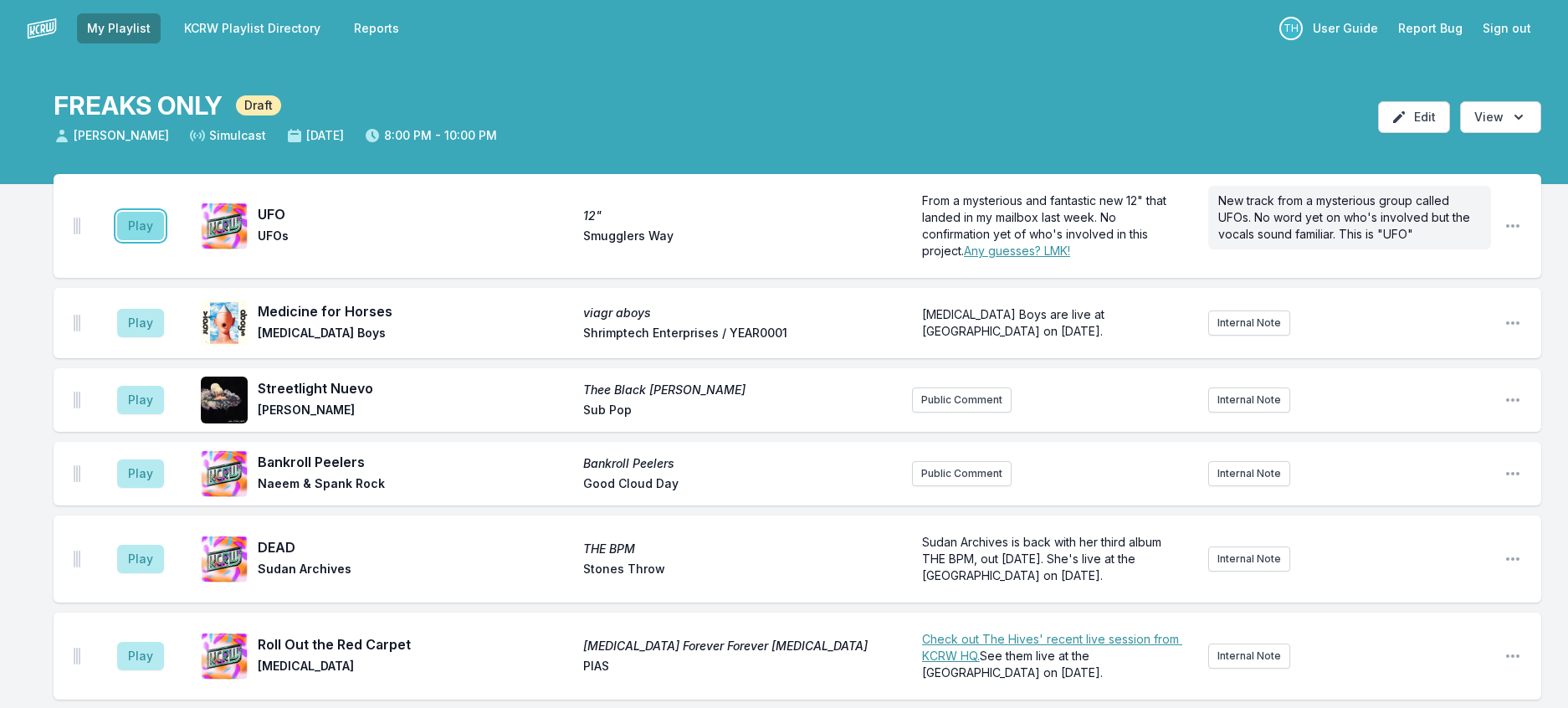
click at [142, 240] on button "Play" at bounding box center [141, 226] width 47 height 28
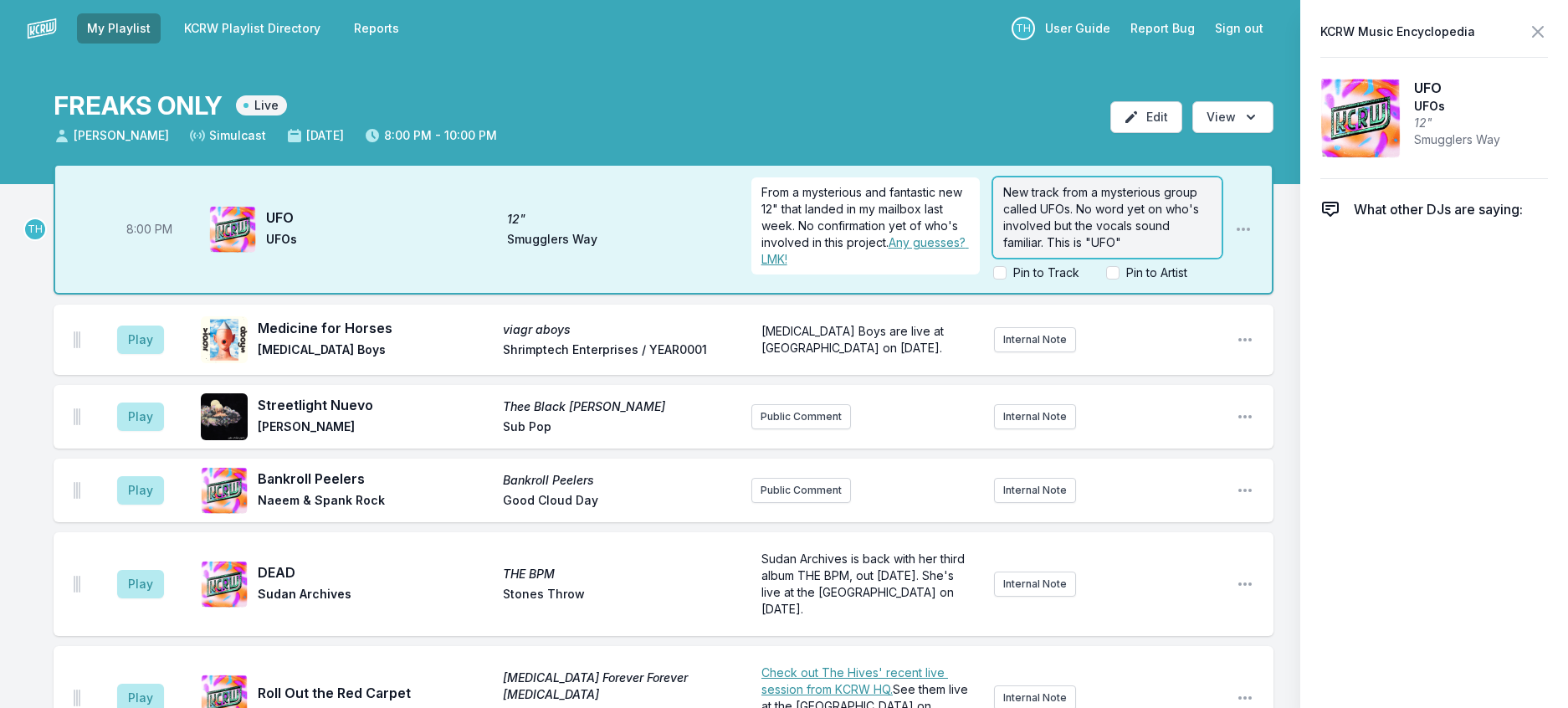
click at [1203, 250] on span "New track from a mysterious group called UFOs. No word yet on who's involved bu…" at bounding box center [1103, 217] width 199 height 65
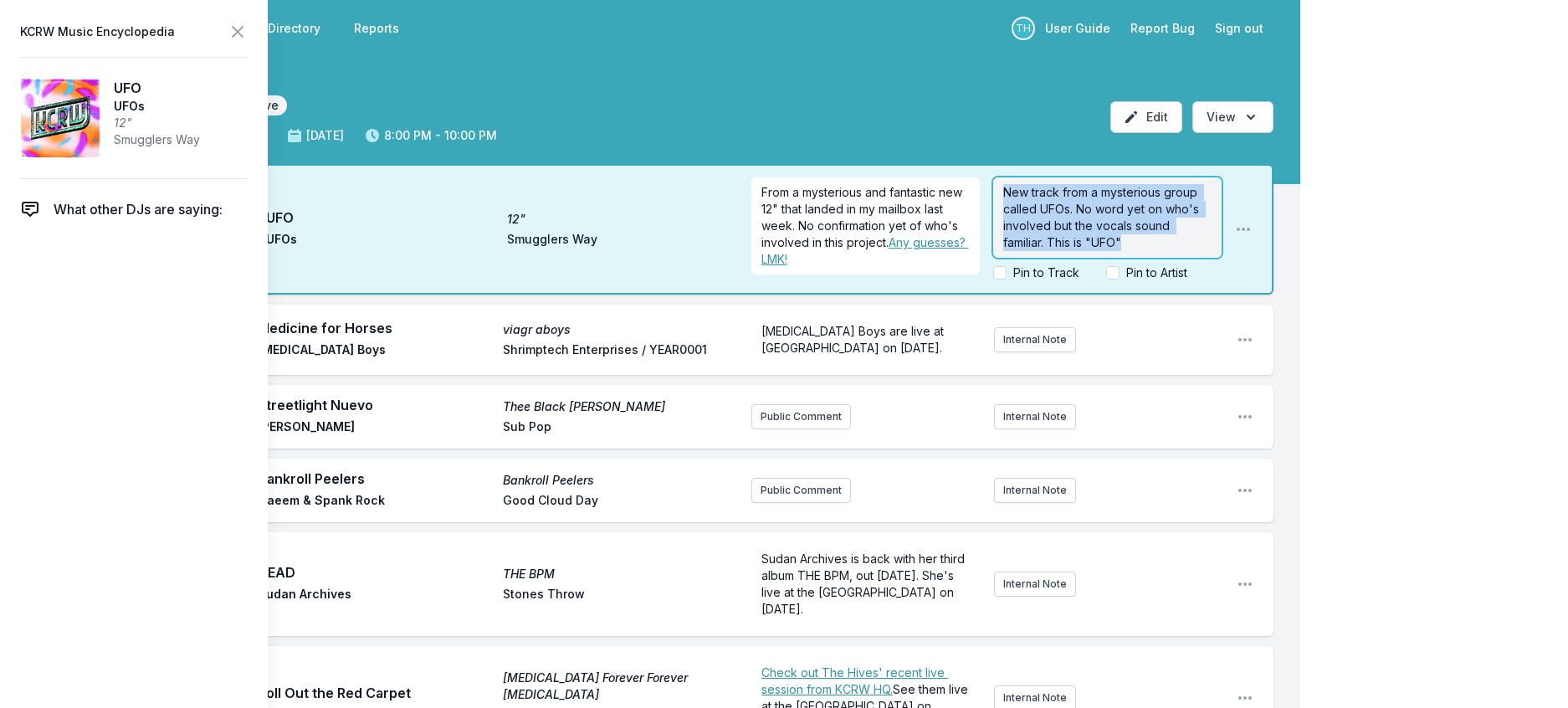
drag, startPoint x: 1149, startPoint y: 276, endPoint x: 887, endPoint y: 156, distance: 288.2
click at [887, 160] on main "FREAKS ONLY Live [PERSON_NAME] Simulcast [DATE] 8:00 PM - 10:00 PM Edit Open op…" at bounding box center [650, 623] width 1301 height 1133
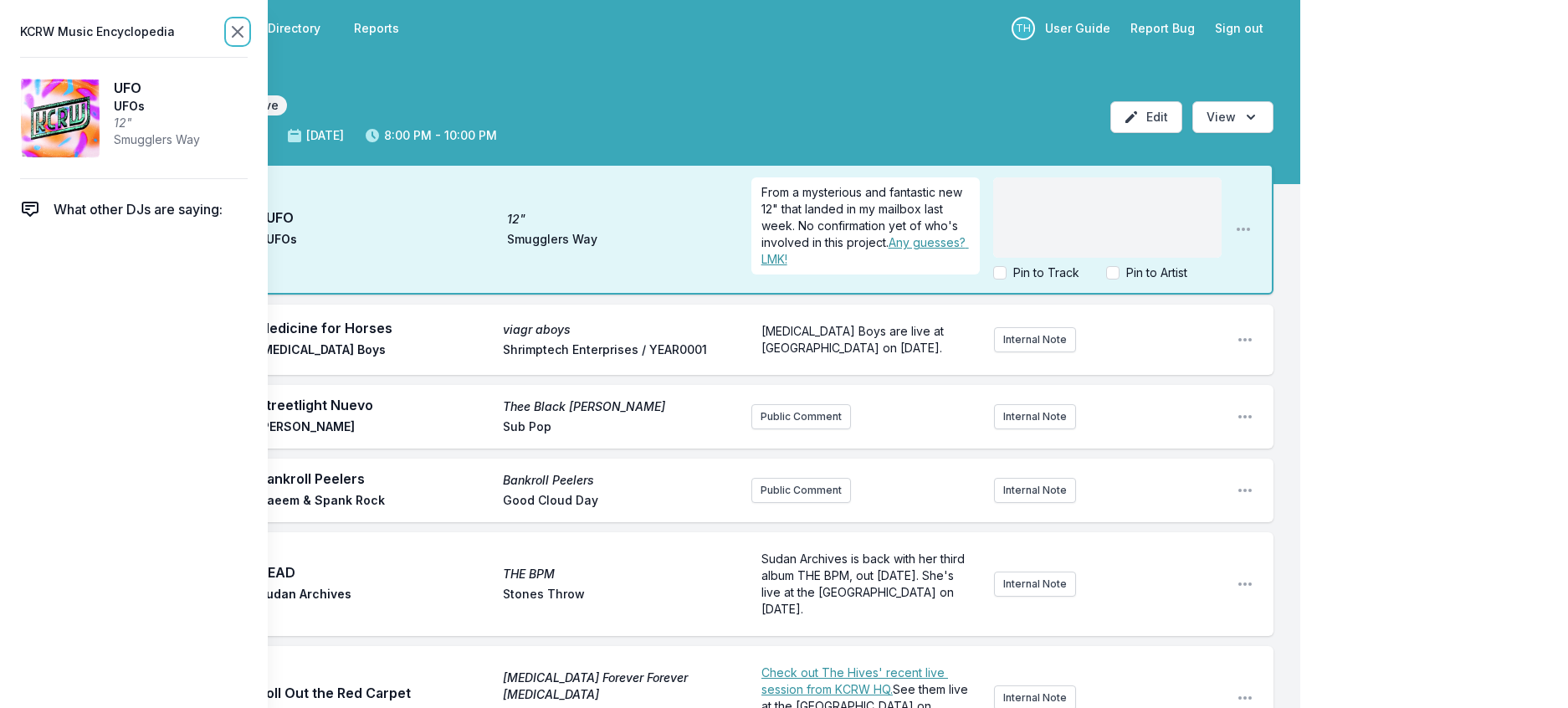
click at [248, 39] on icon at bounding box center [238, 32] width 20 height 20
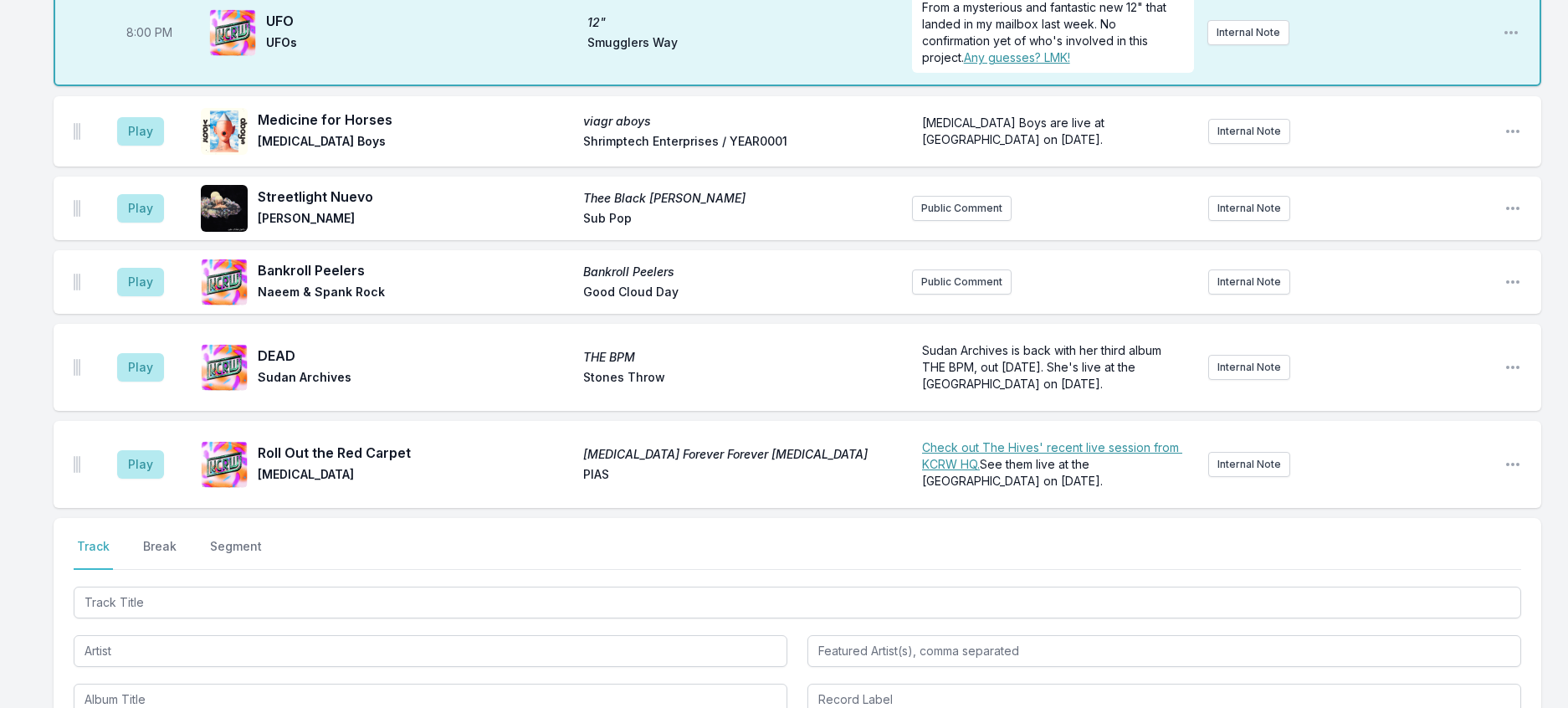
scroll to position [334, 0]
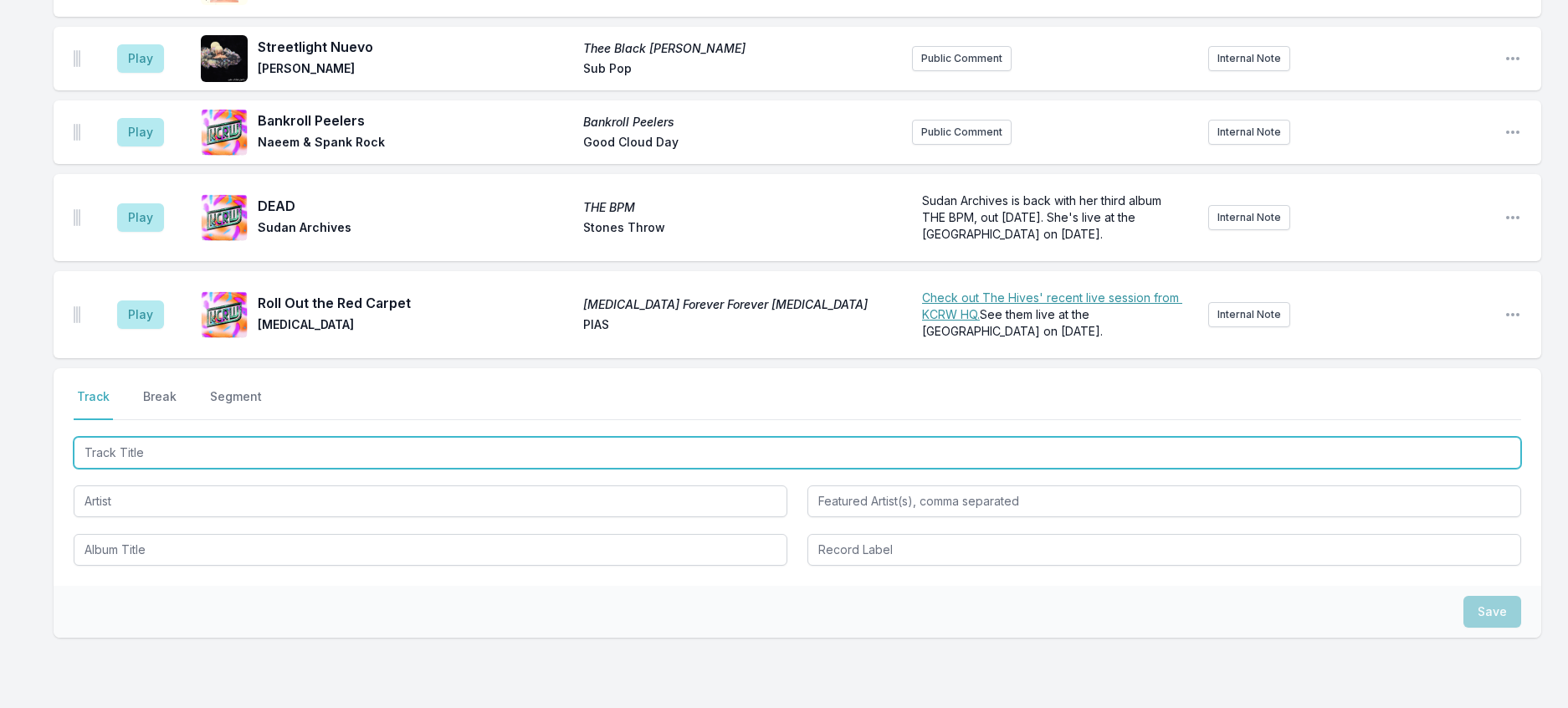
click at [433, 468] on input "Track Title" at bounding box center [798, 452] width 1448 height 32
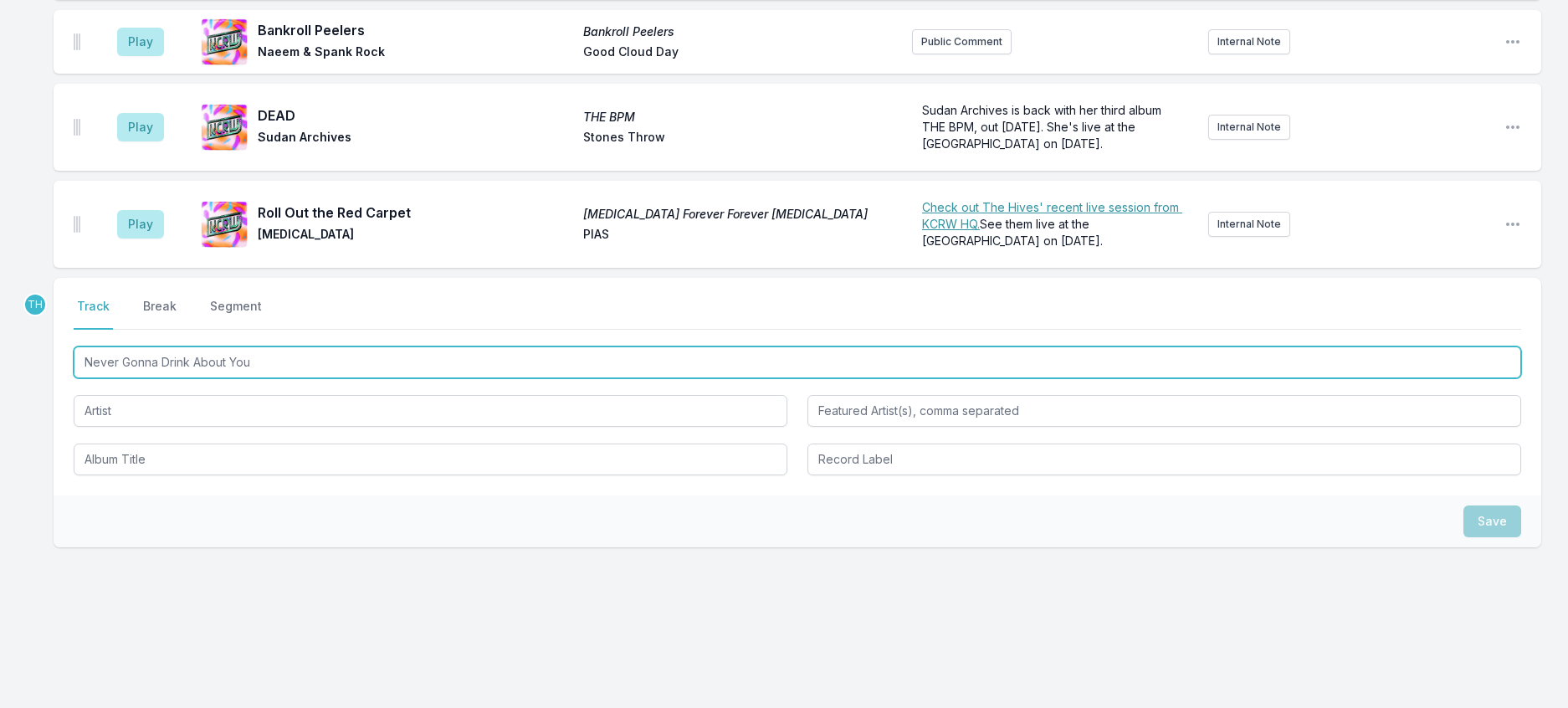
scroll to position [566, 0]
type input "Never Gonna Drink About You"
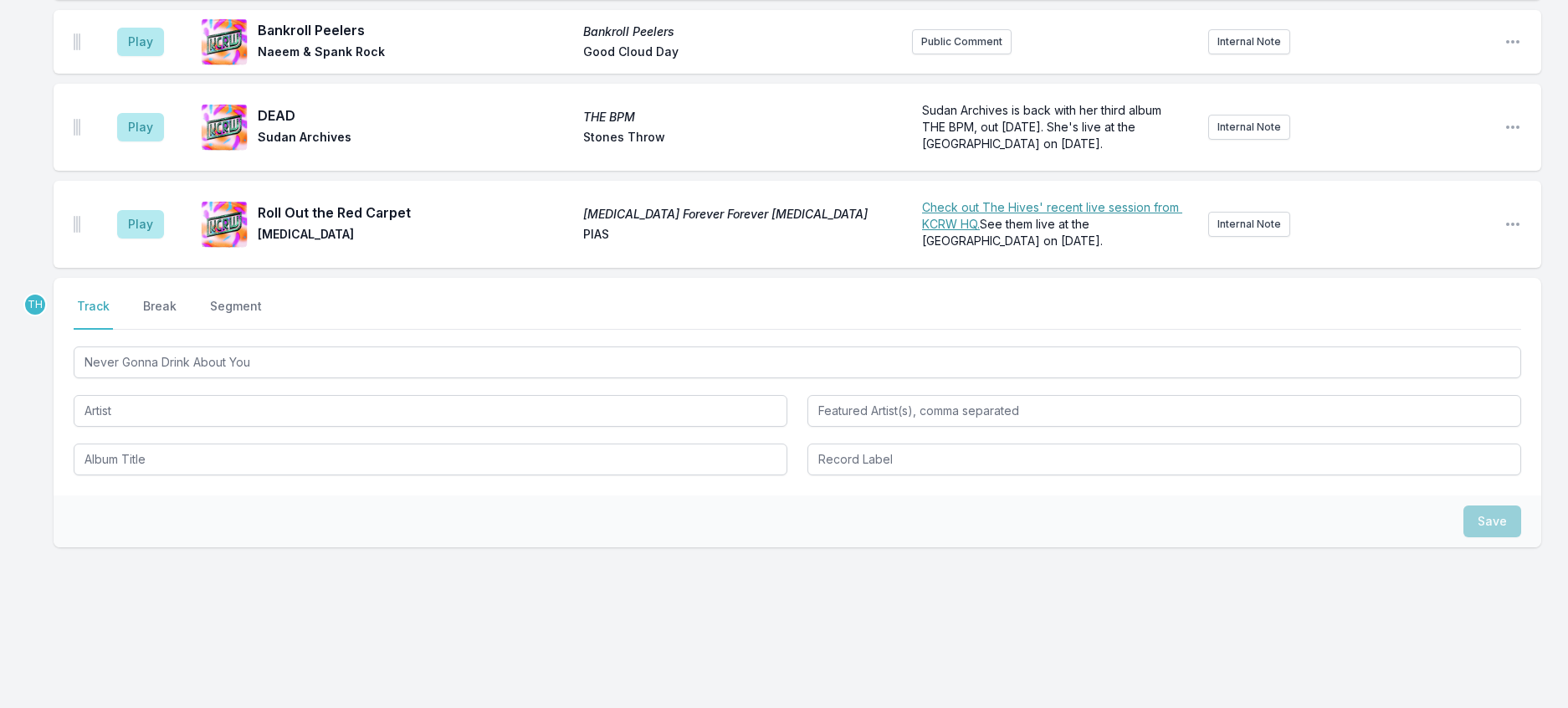
click at [135, 392] on div "Never Gonna Drink About You" at bounding box center [798, 409] width 1448 height 132
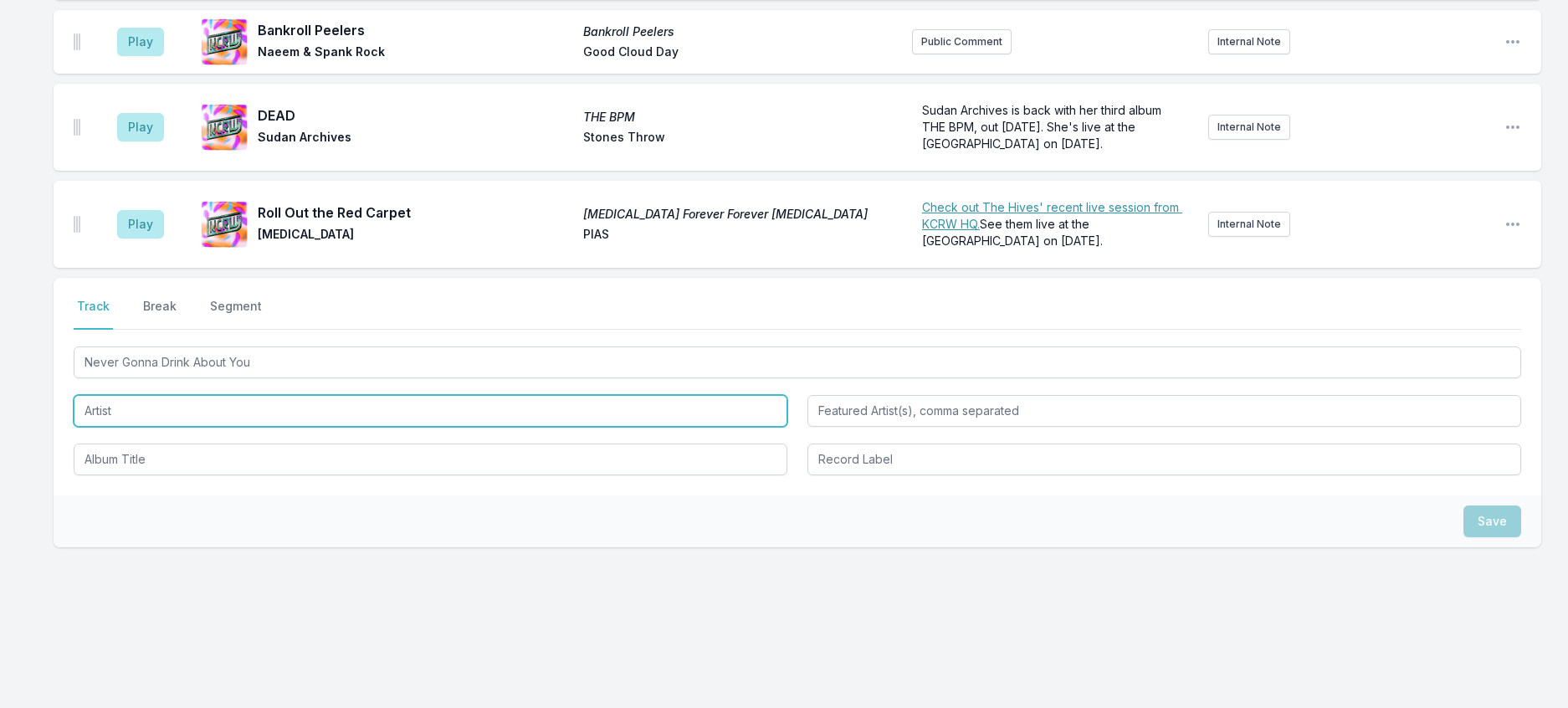
click at [153, 395] on input "Artist" at bounding box center [431, 411] width 714 height 32
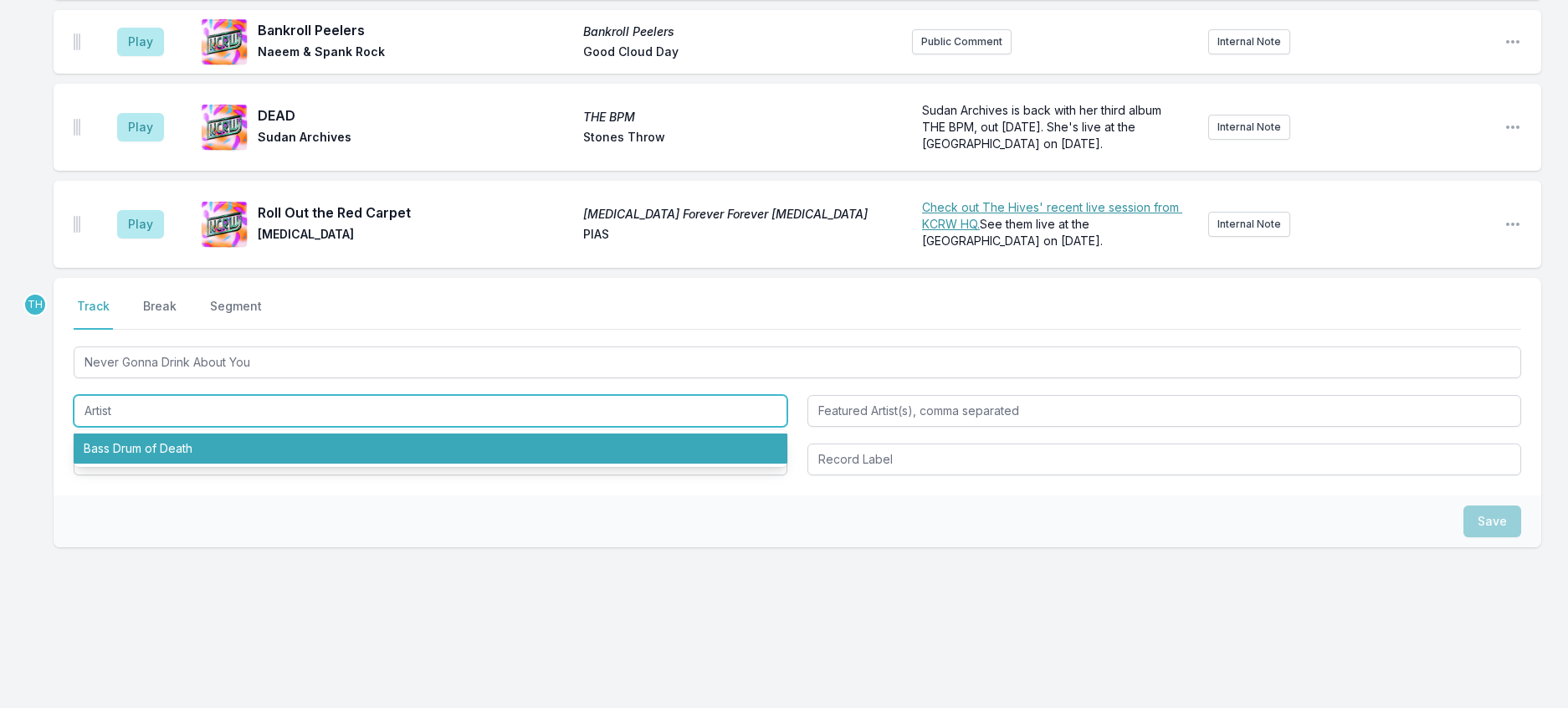
click at [147, 433] on li "Bass Drum of Death" at bounding box center [431, 448] width 714 height 30
type input "Bass Drum of Death"
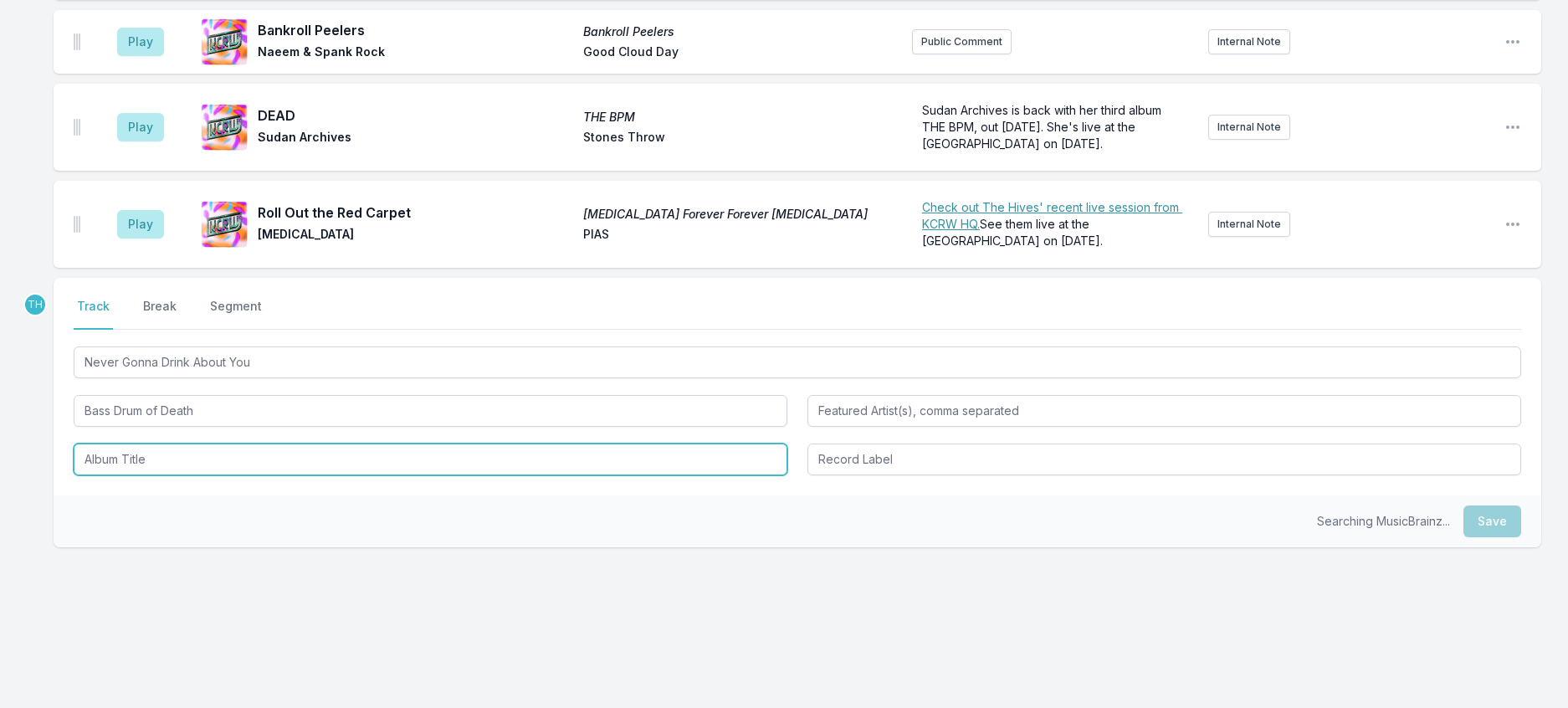
click at [146, 443] on input "Album Title" at bounding box center [431, 459] width 714 height 32
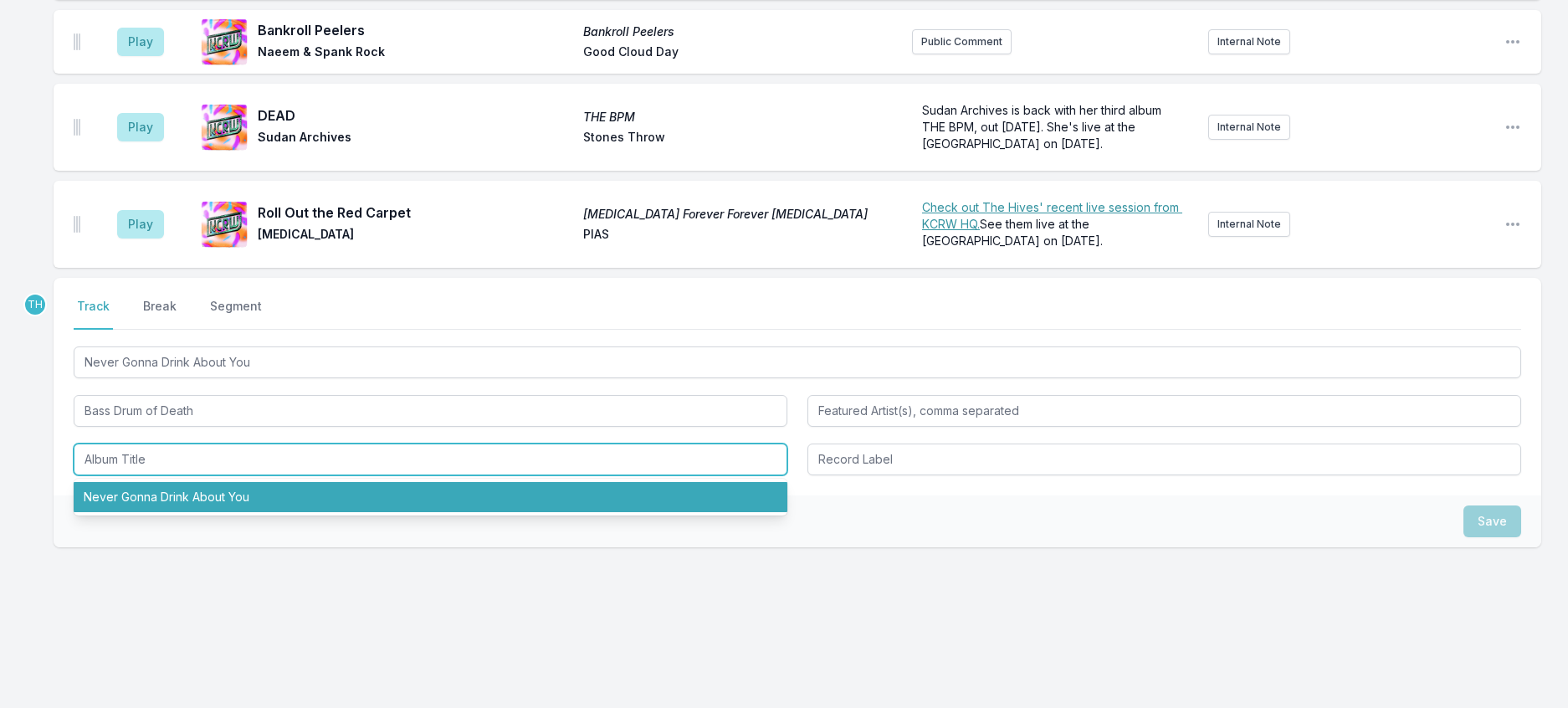
click at [155, 482] on li "Never Gonna Drink About You" at bounding box center [431, 497] width 714 height 30
type input "Never Gonna Drink About You"
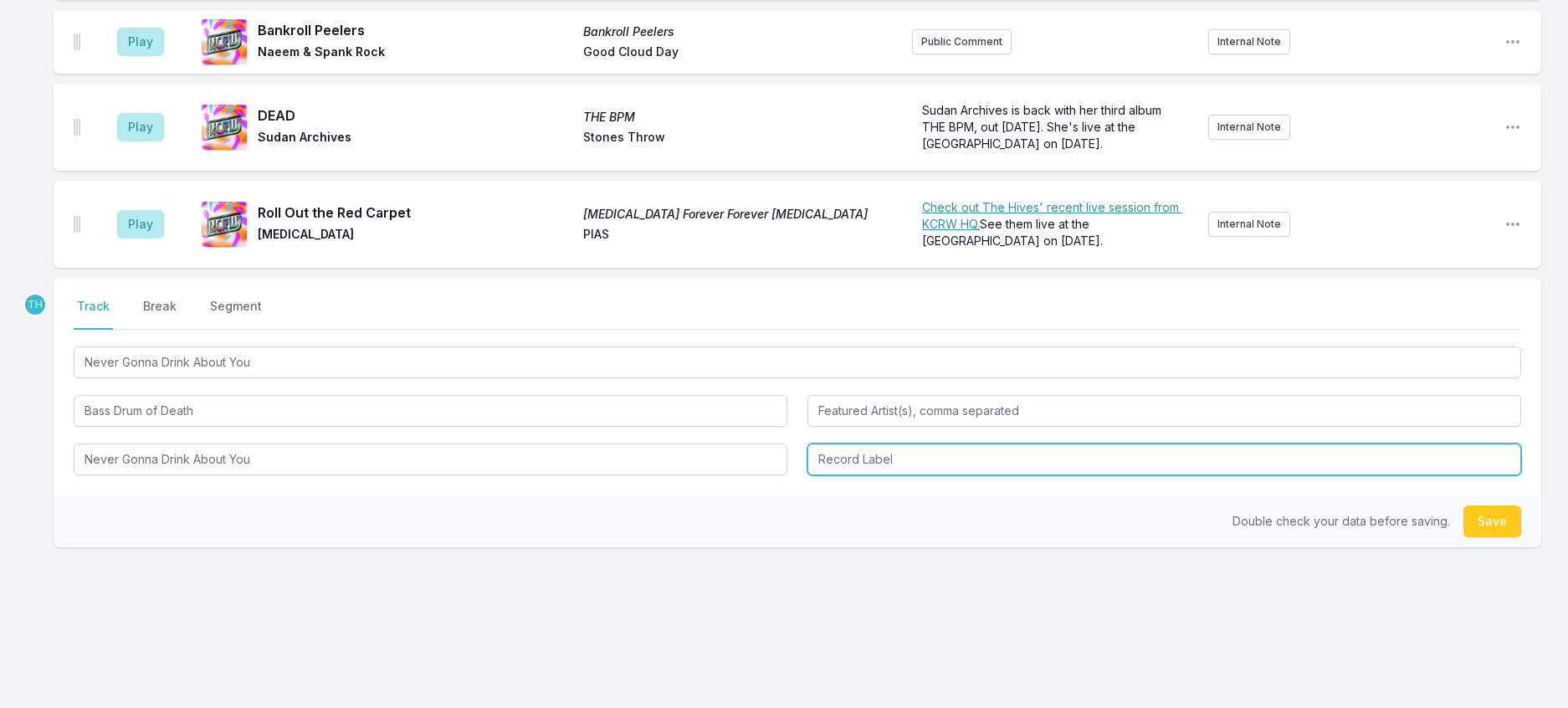
click at [859, 443] on input "Record Label" at bounding box center [1165, 459] width 714 height 32
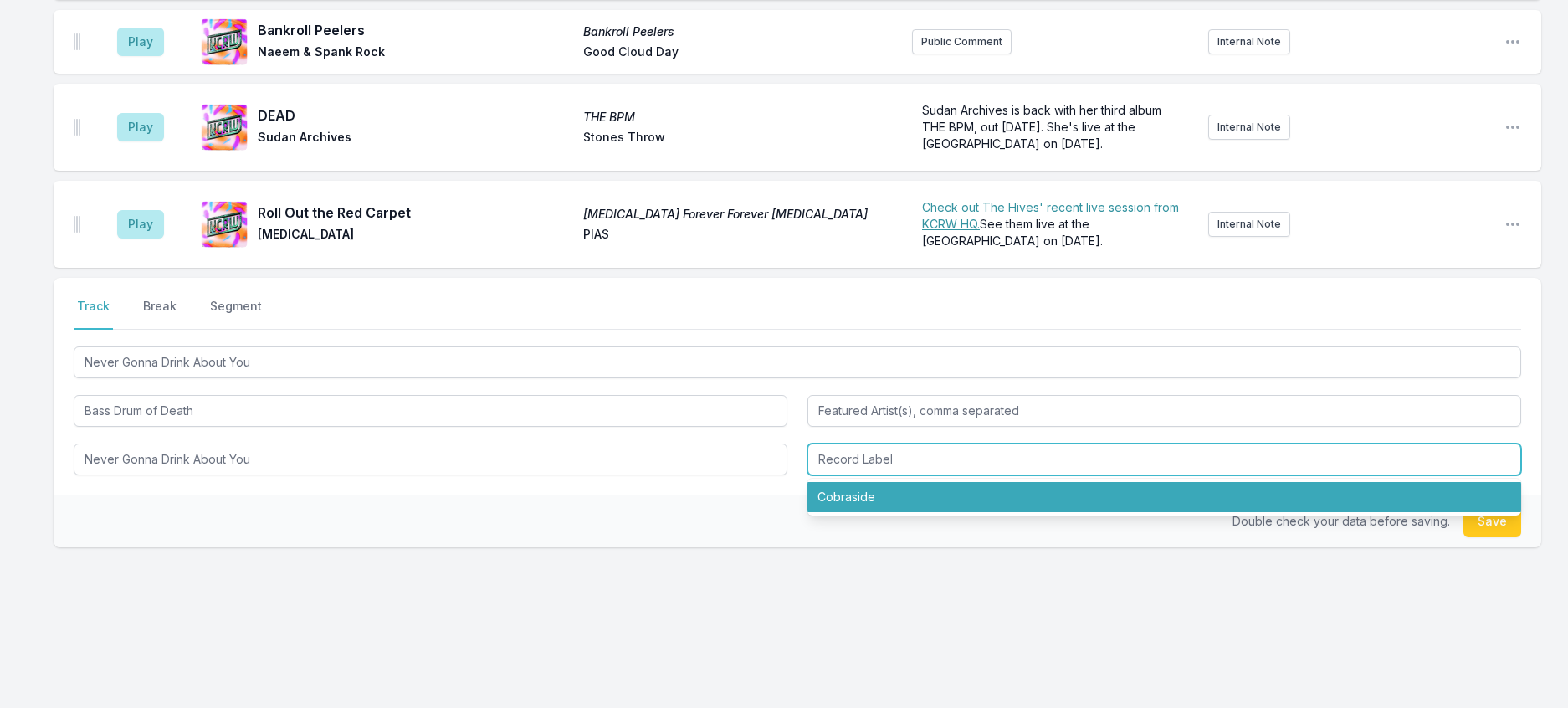
click at [855, 482] on li "Cobraside" at bounding box center [1165, 497] width 714 height 30
type input "Cobraside"
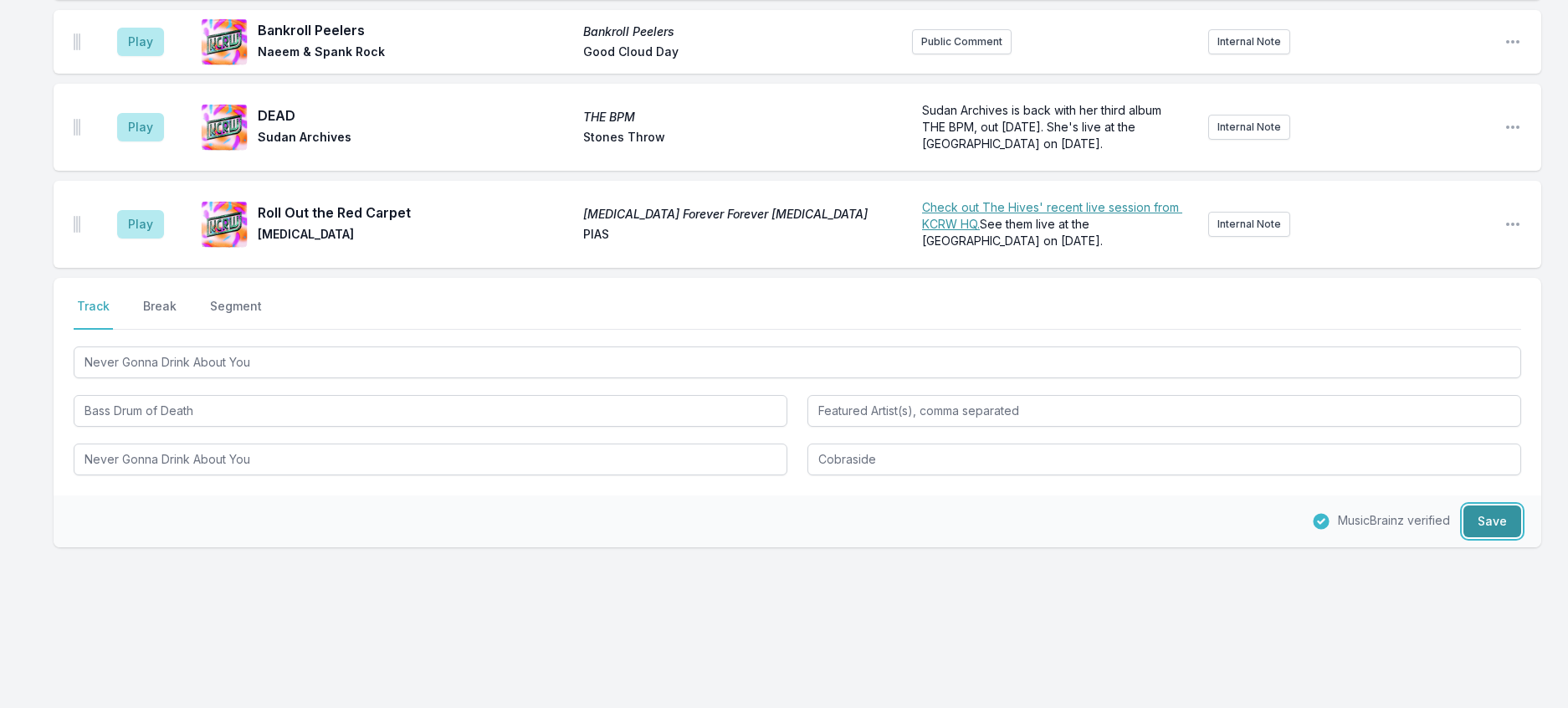
click at [1492, 505] on button "Save" at bounding box center [1492, 521] width 58 height 32
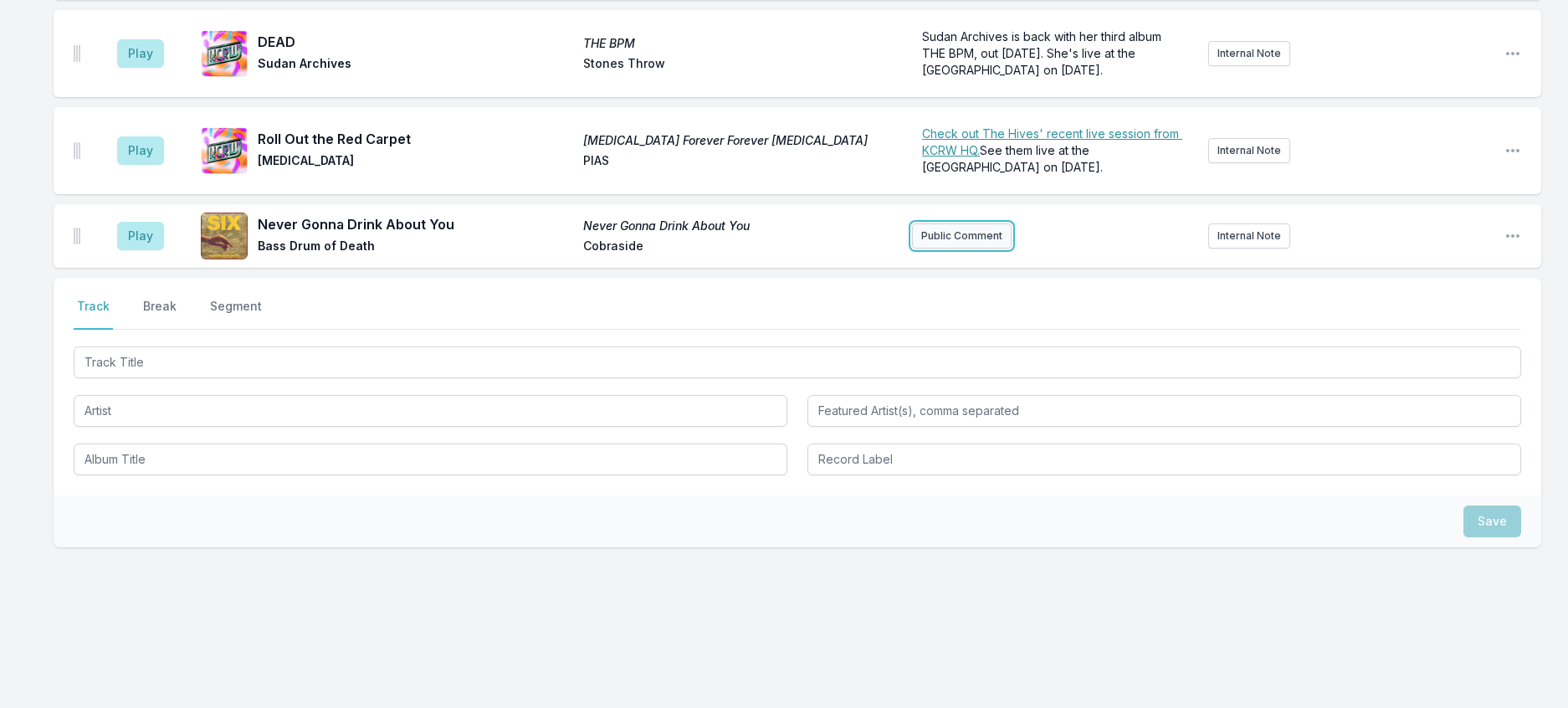
click at [968, 224] on button "Public Comment" at bounding box center [961, 236] width 100 height 25
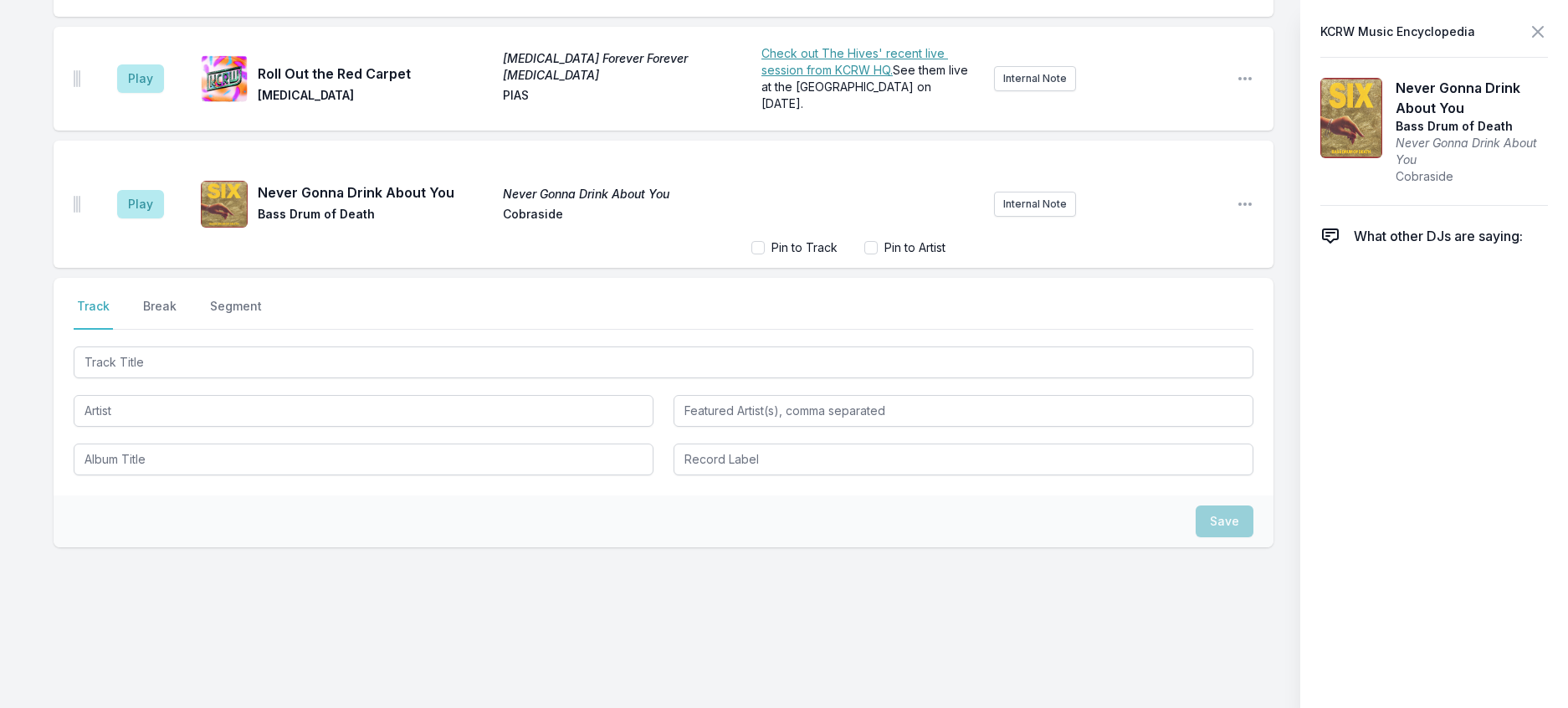
scroll to position [720, 0]
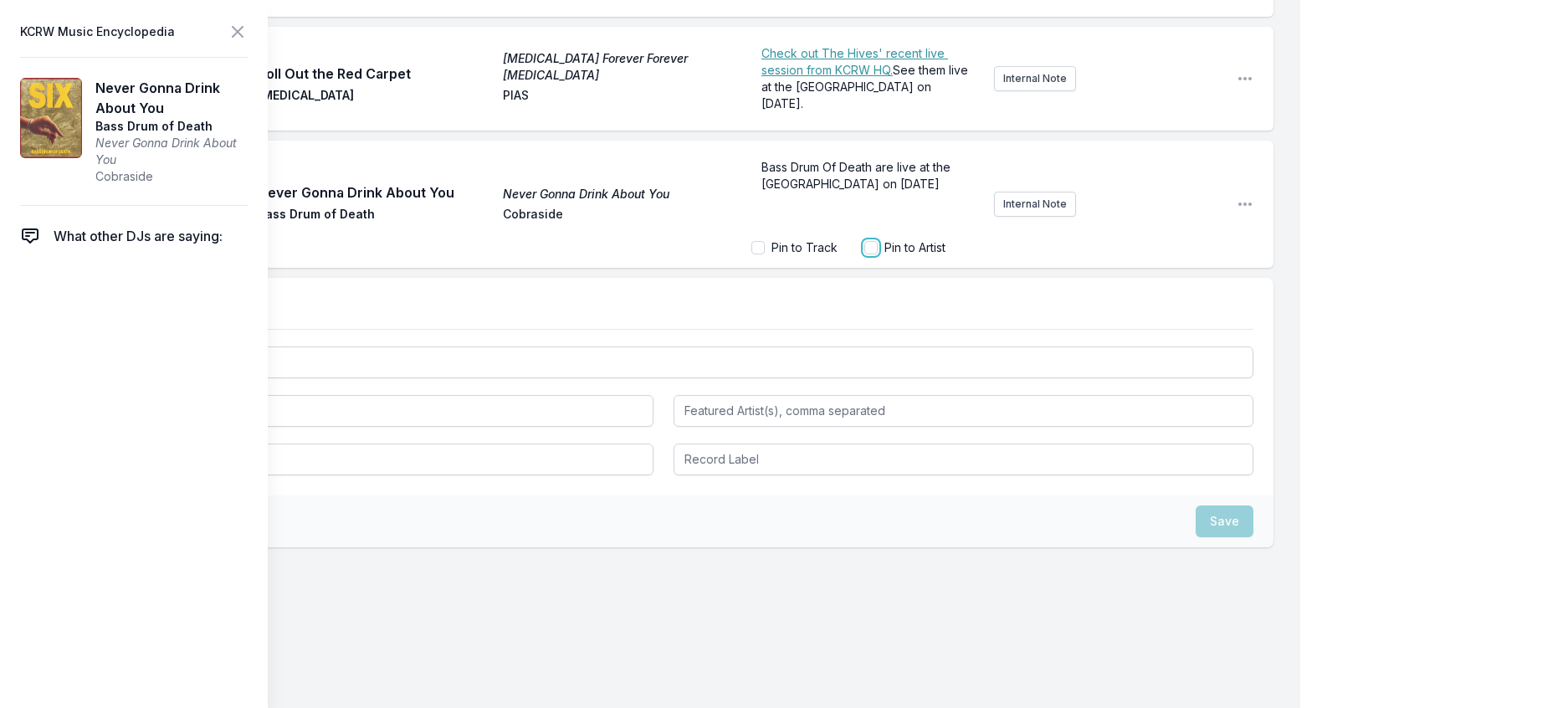
click at [865, 255] on input "Pin to Artist" at bounding box center [872, 248] width 13 height 13
checkbox input "true"
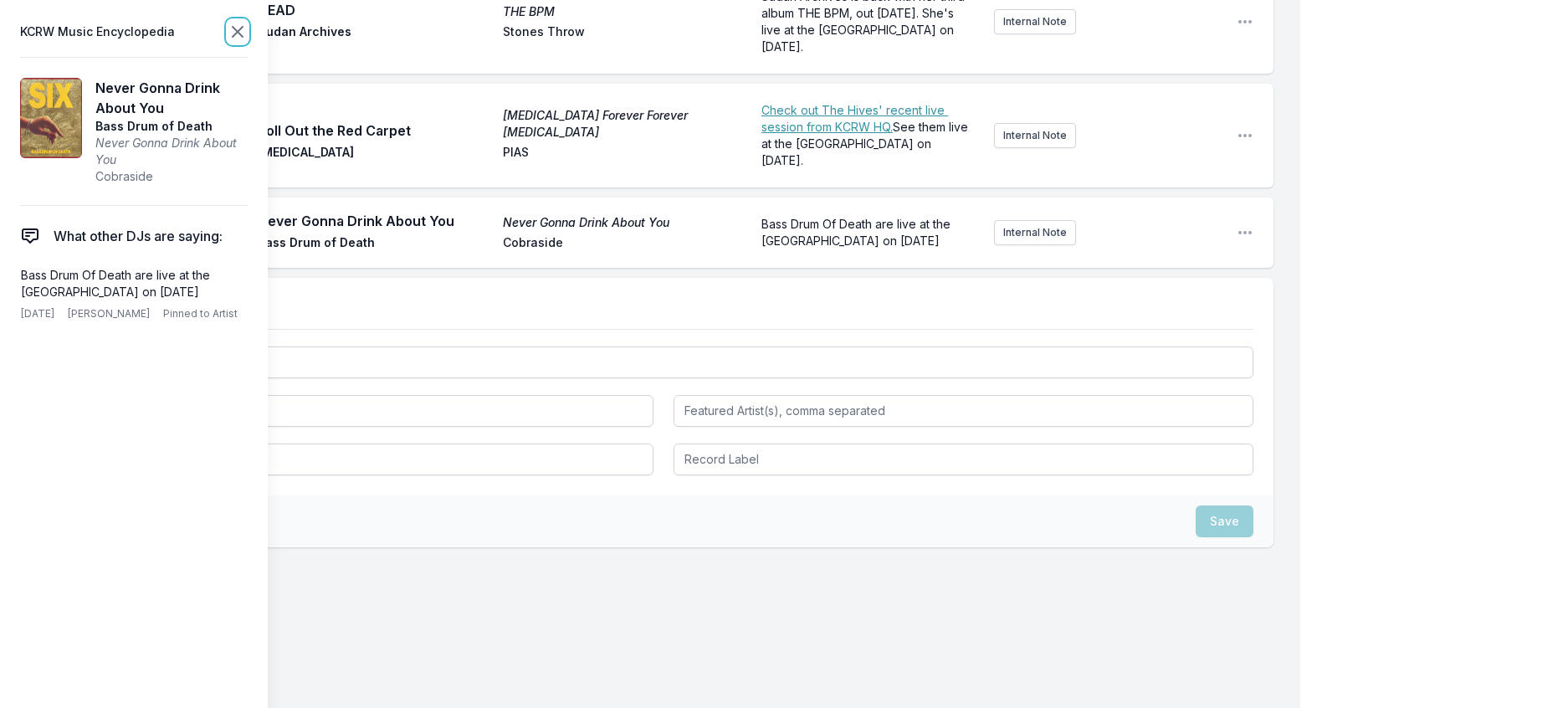
click at [248, 33] on icon at bounding box center [238, 32] width 20 height 20
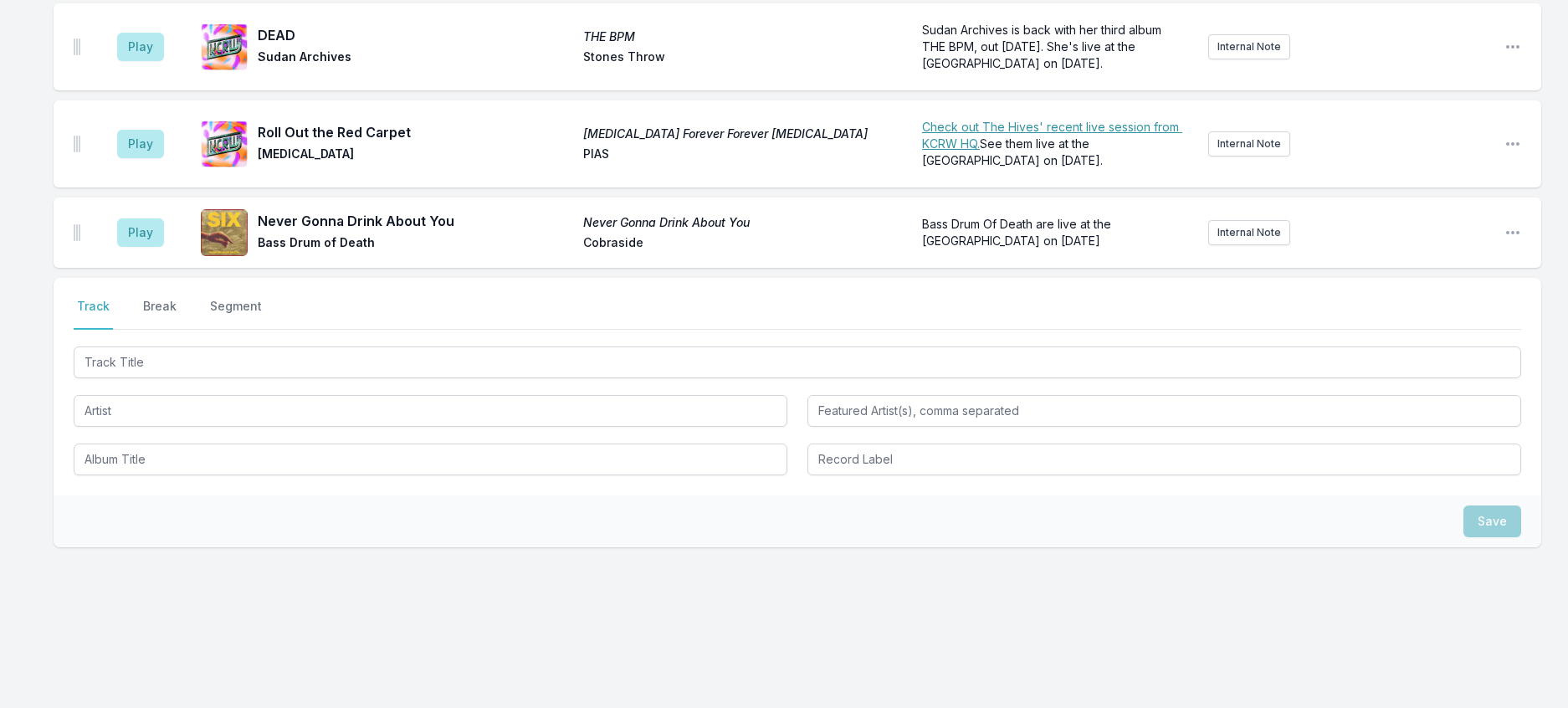
scroll to position [238, 0]
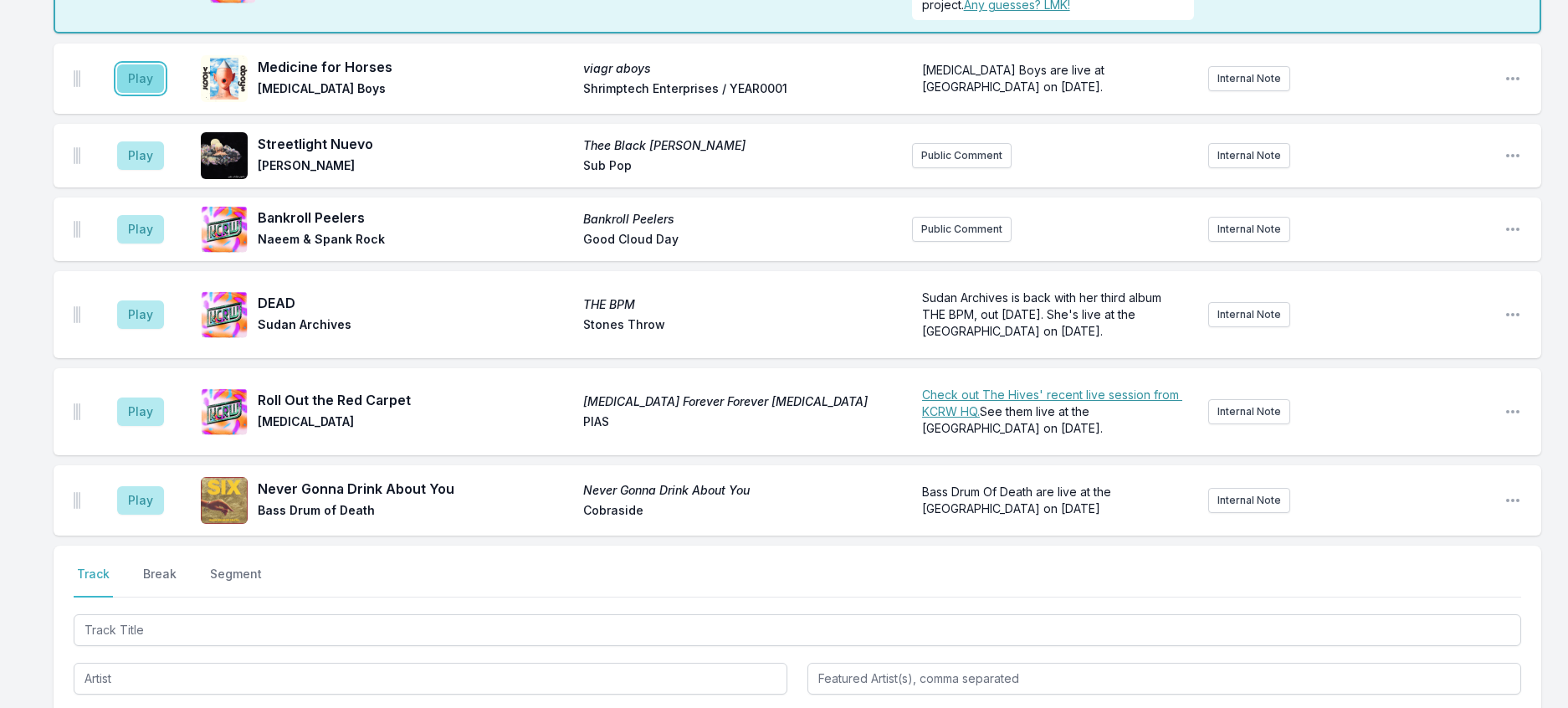
click at [152, 93] on button "Play" at bounding box center [141, 79] width 47 height 28
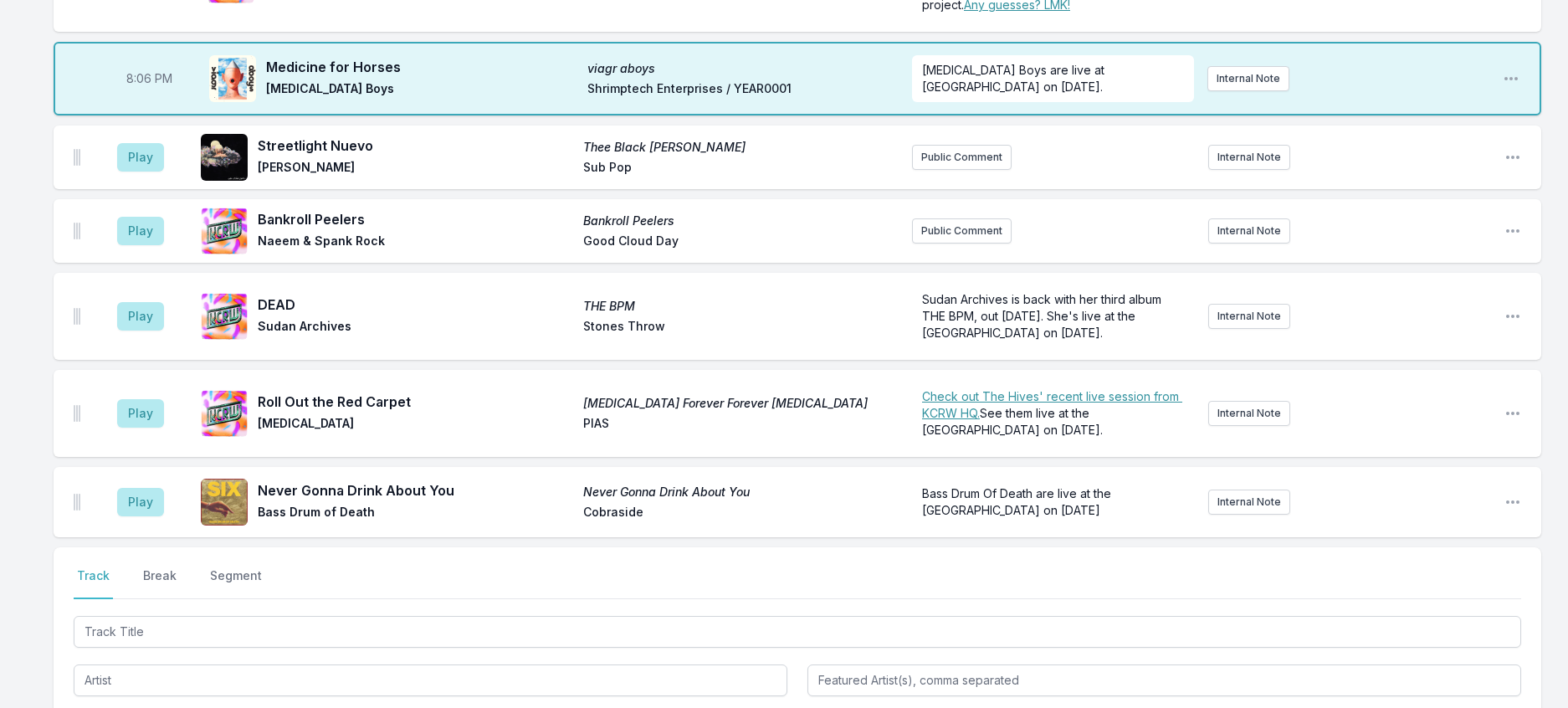
click at [152, 87] on span "8:06 PM" at bounding box center [149, 79] width 46 height 17
click at [152, 95] on input "20:06" at bounding box center [149, 79] width 94 height 32
type input "20:05"
drag, startPoint x: 1550, startPoint y: 197, endPoint x: 1529, endPoint y: 188, distance: 22.8
click at [1551, 196] on div "8:00 PM UFO 12" UFOs Smugglers Way From a mysterious and fantastic new 12" that…" at bounding box center [784, 452] width 1568 height 1049
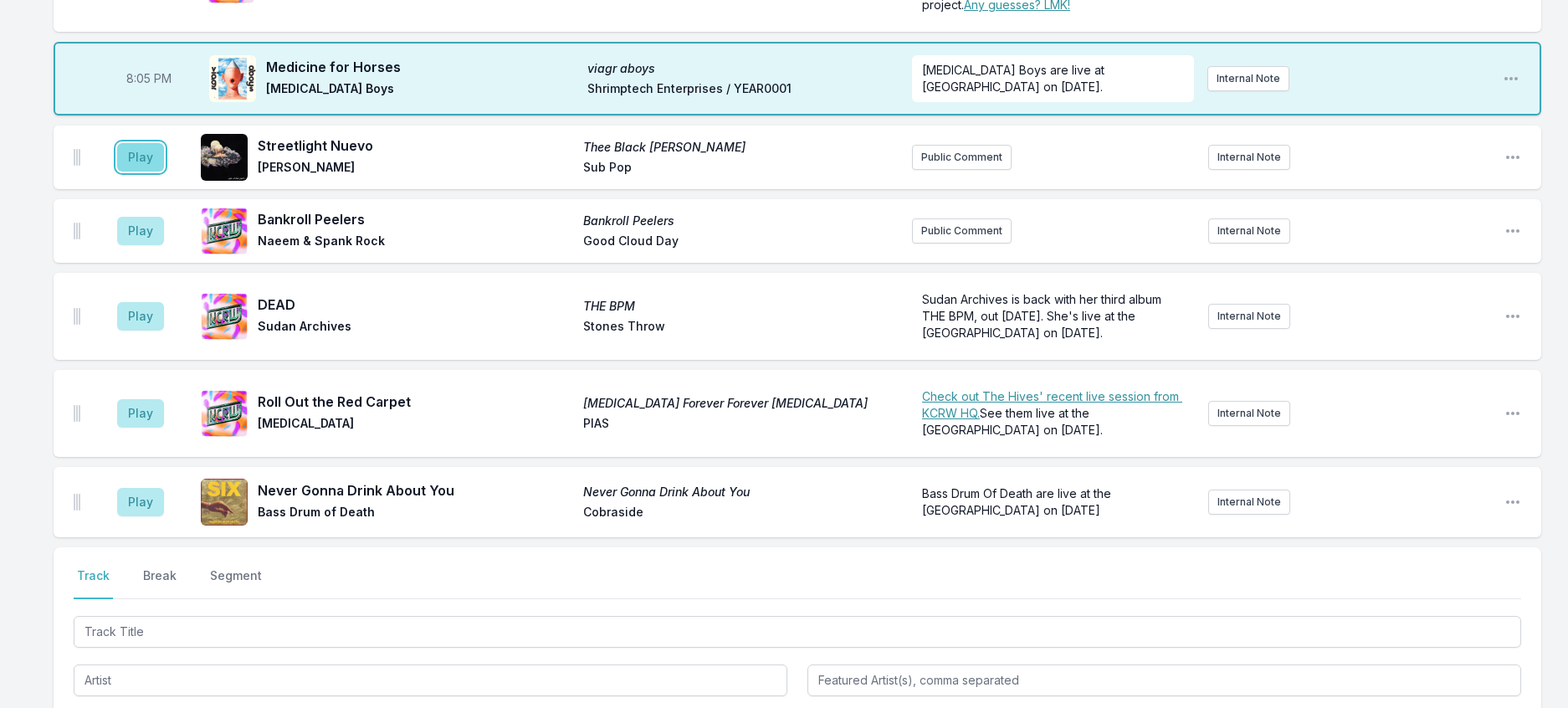
click at [163, 172] on button "Play" at bounding box center [141, 158] width 47 height 28
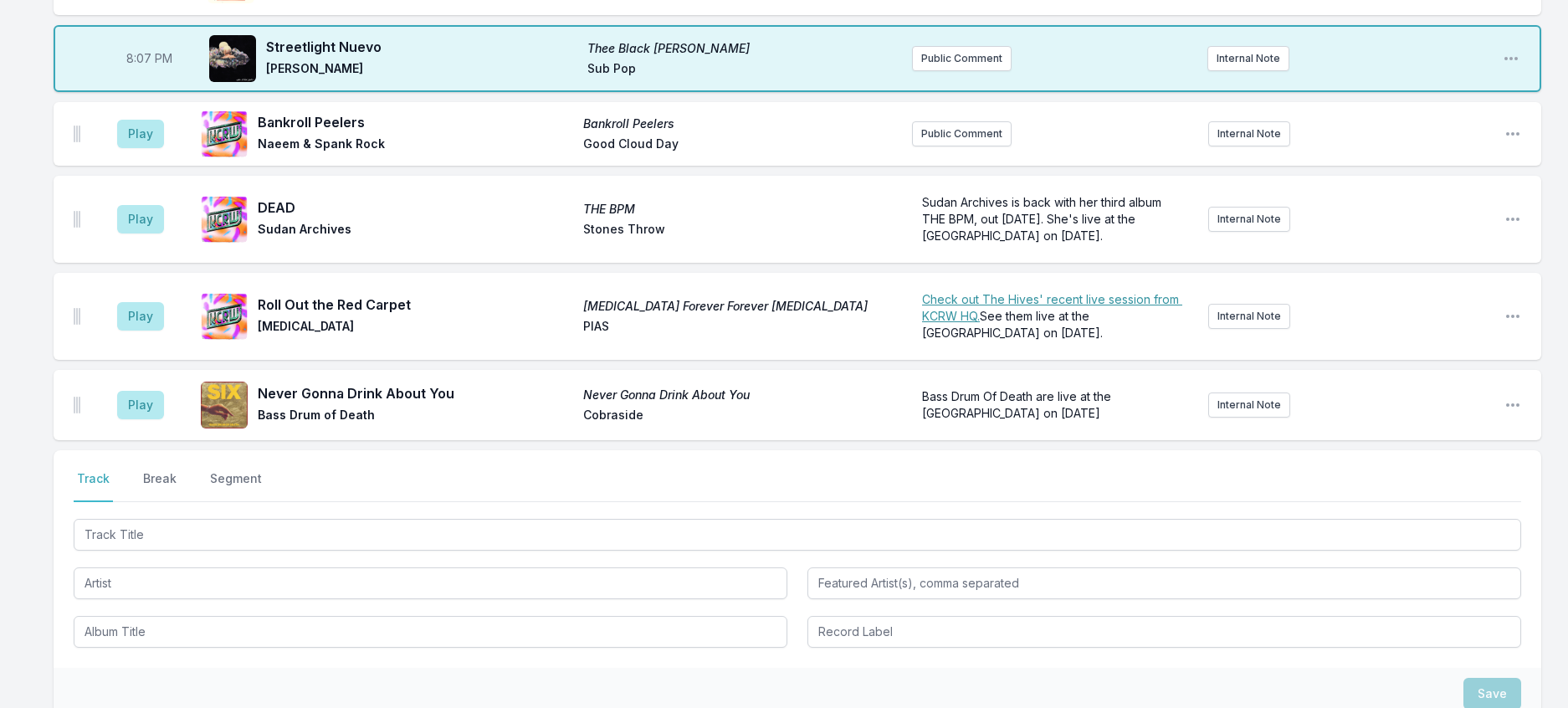
scroll to position [571, 0]
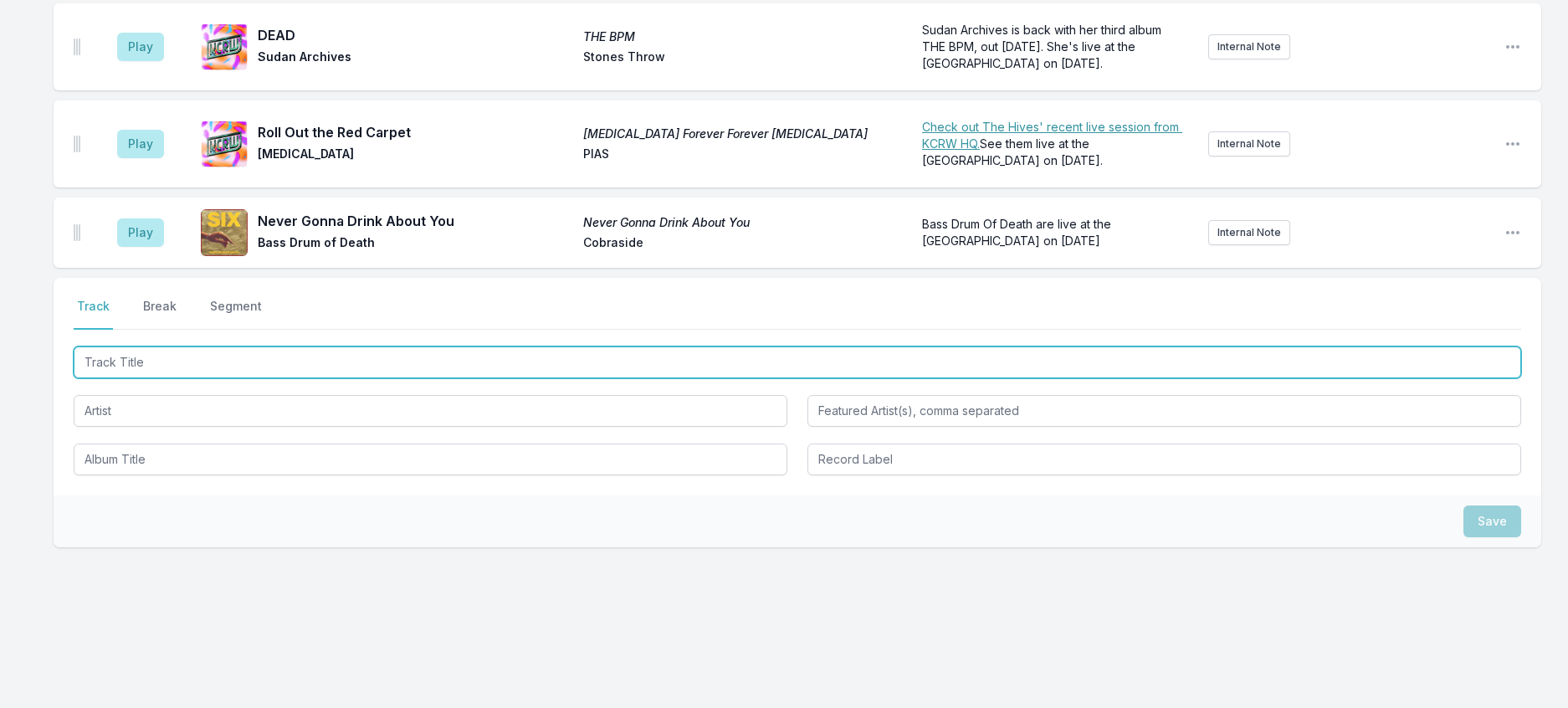
click at [530, 378] on input "Track Title" at bounding box center [798, 362] width 1448 height 32
type input "Lazer Theme (Instrumental)"
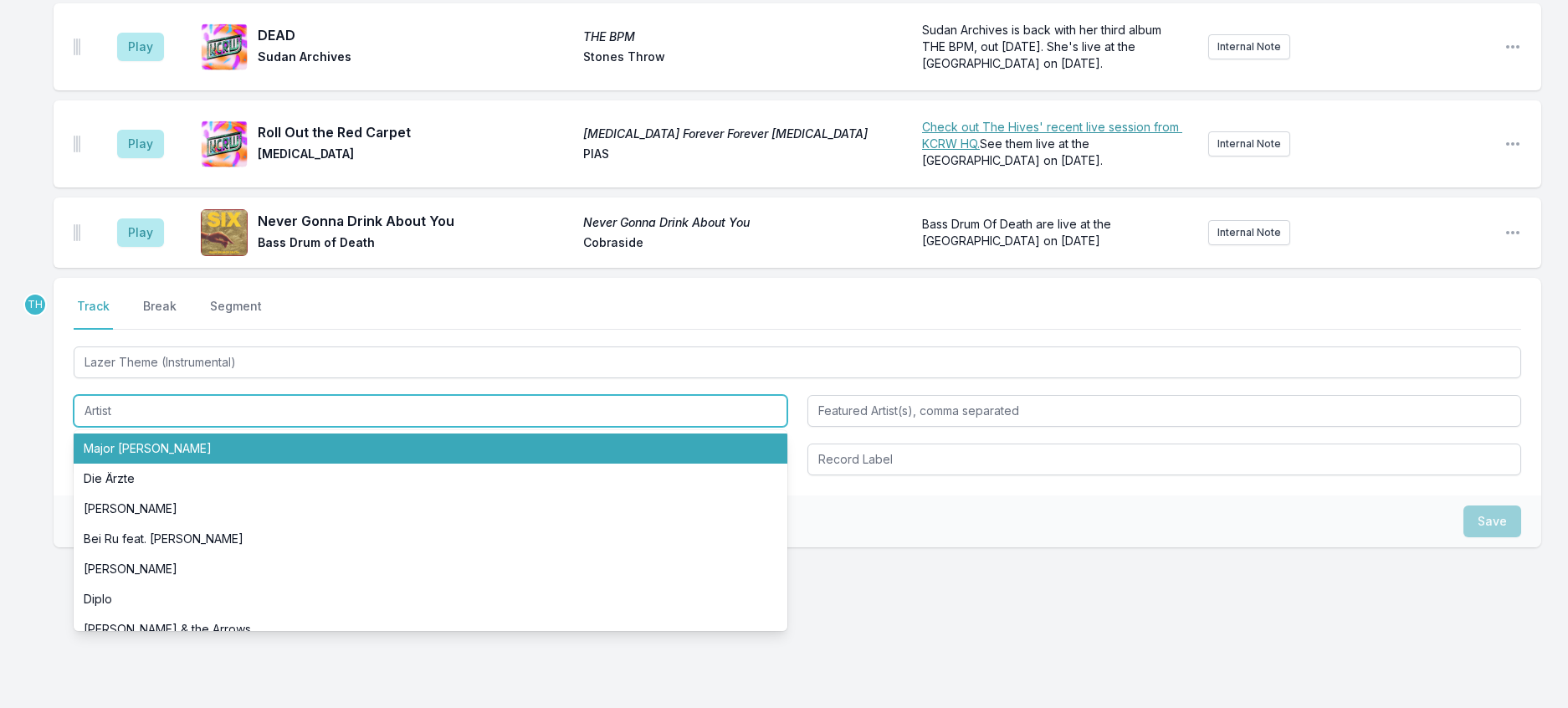
click at [118, 463] on li "Major [PERSON_NAME]" at bounding box center [431, 448] width 714 height 30
type input "Major [PERSON_NAME]"
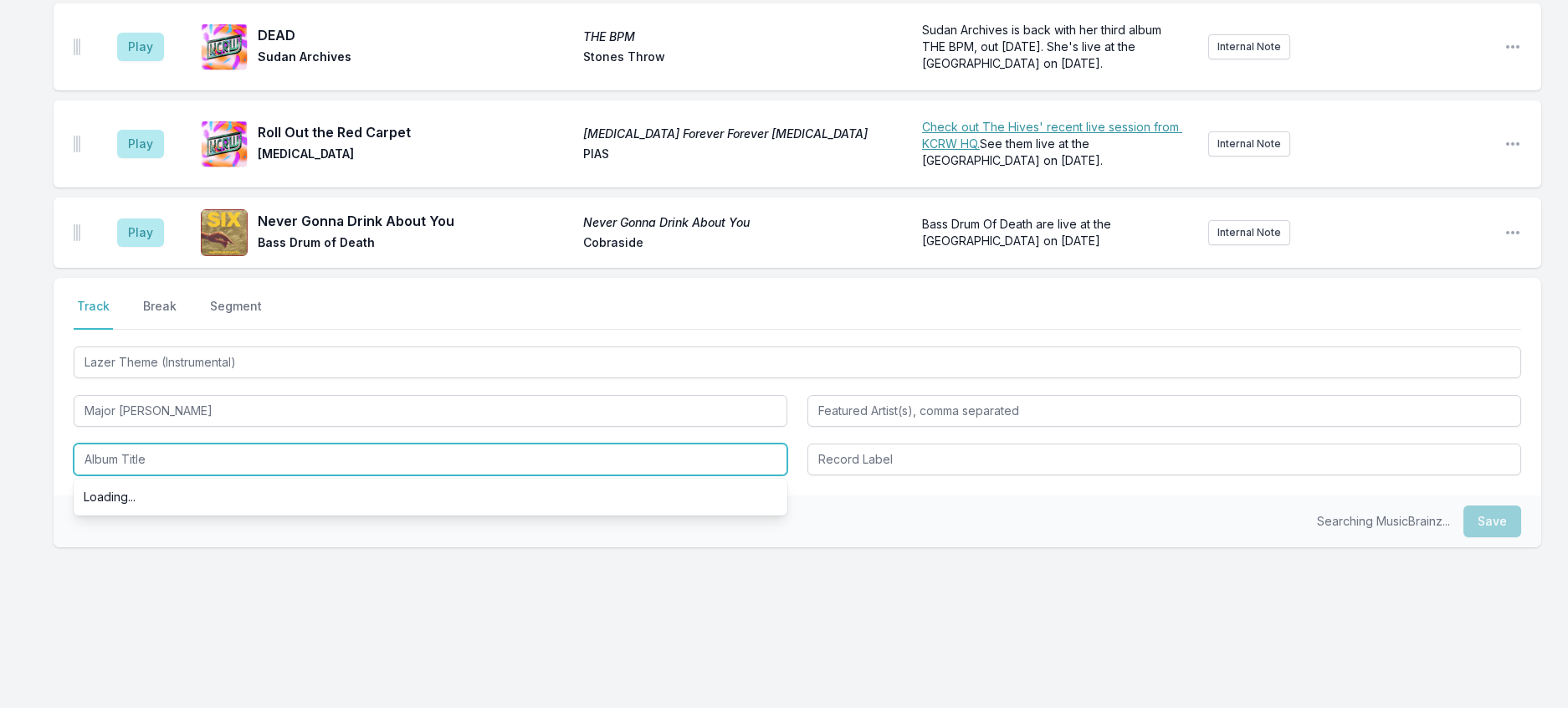
click at [132, 475] on input "Album Title" at bounding box center [431, 459] width 714 height 32
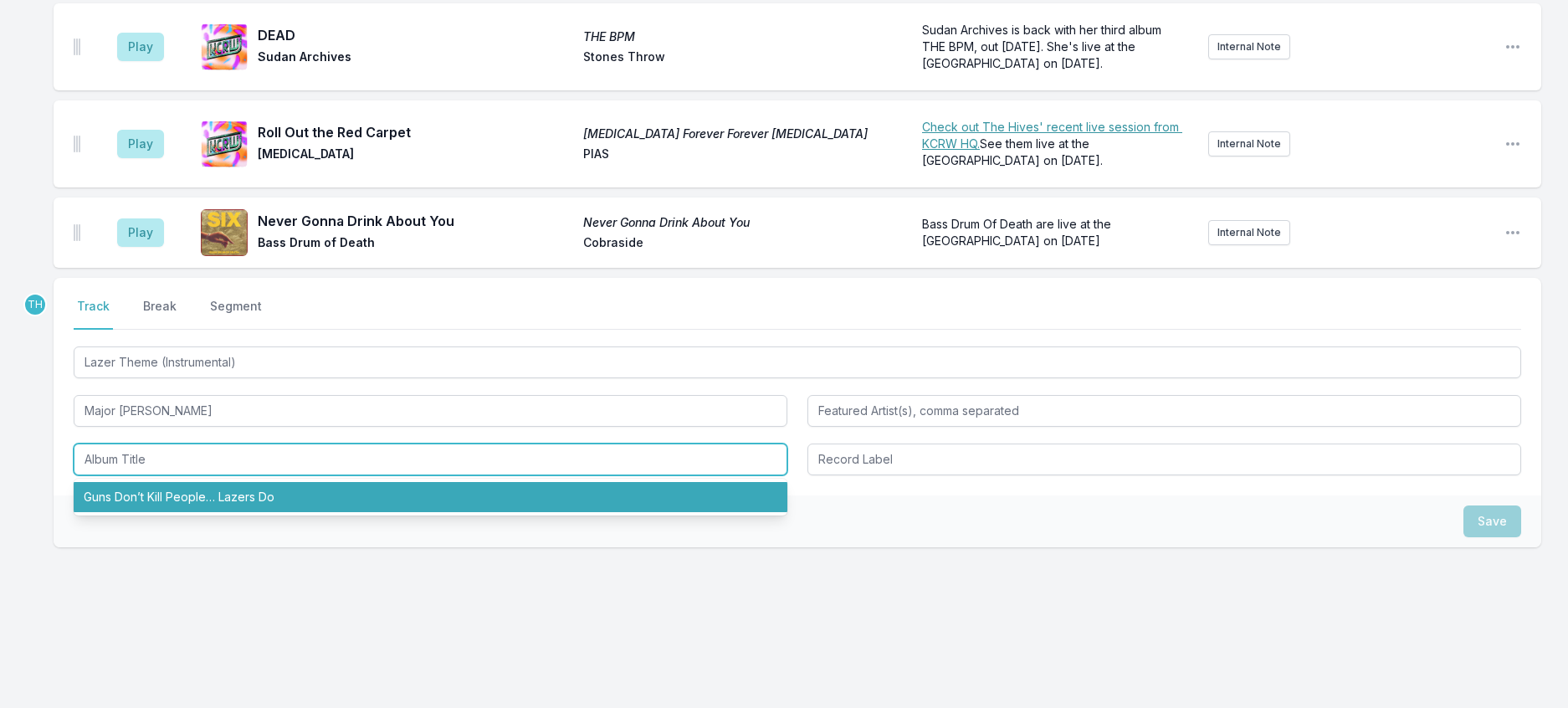
click at [147, 512] on li "Guns Don’t Kill People… Lazers Do" at bounding box center [431, 497] width 714 height 30
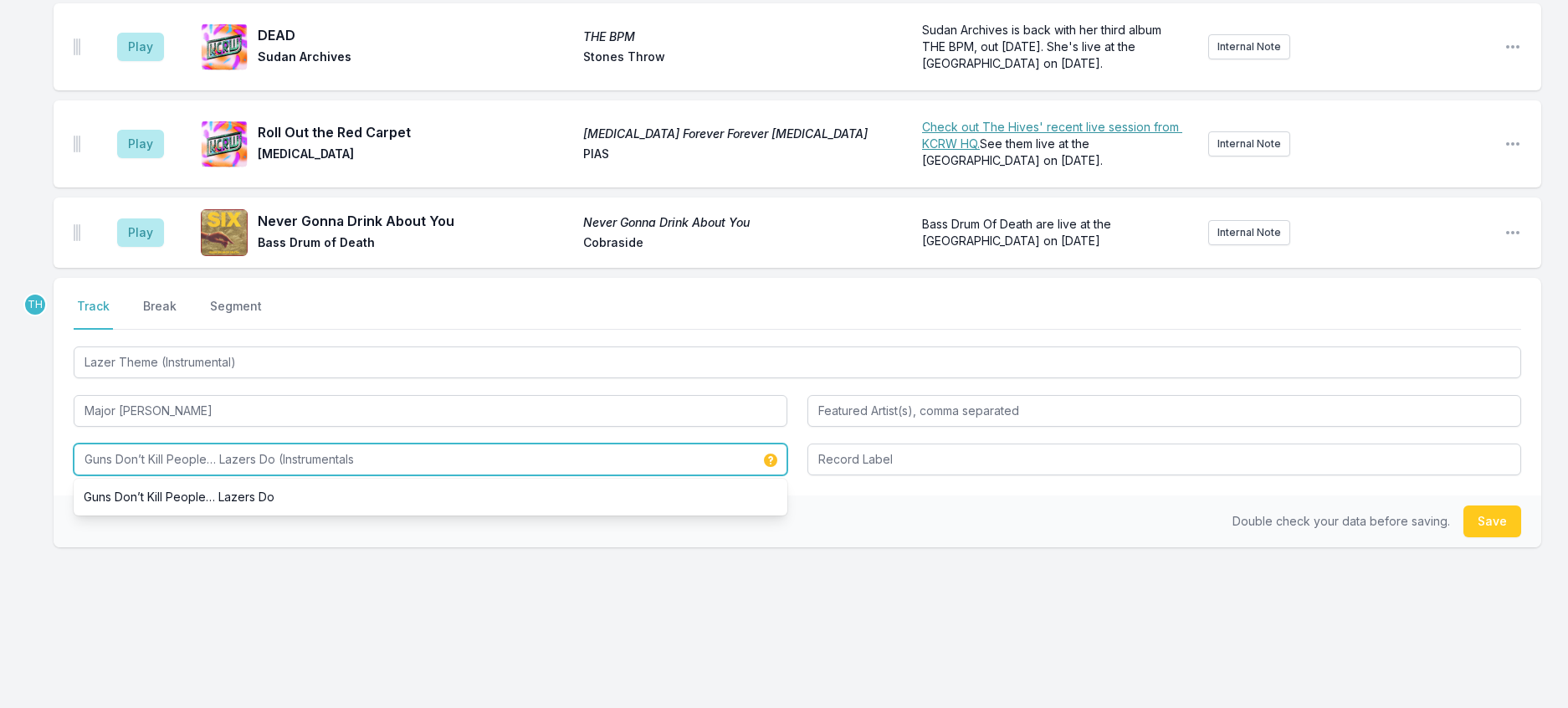
type input "Guns Don’t Kill People… Lazers Do (Instrumentals)"
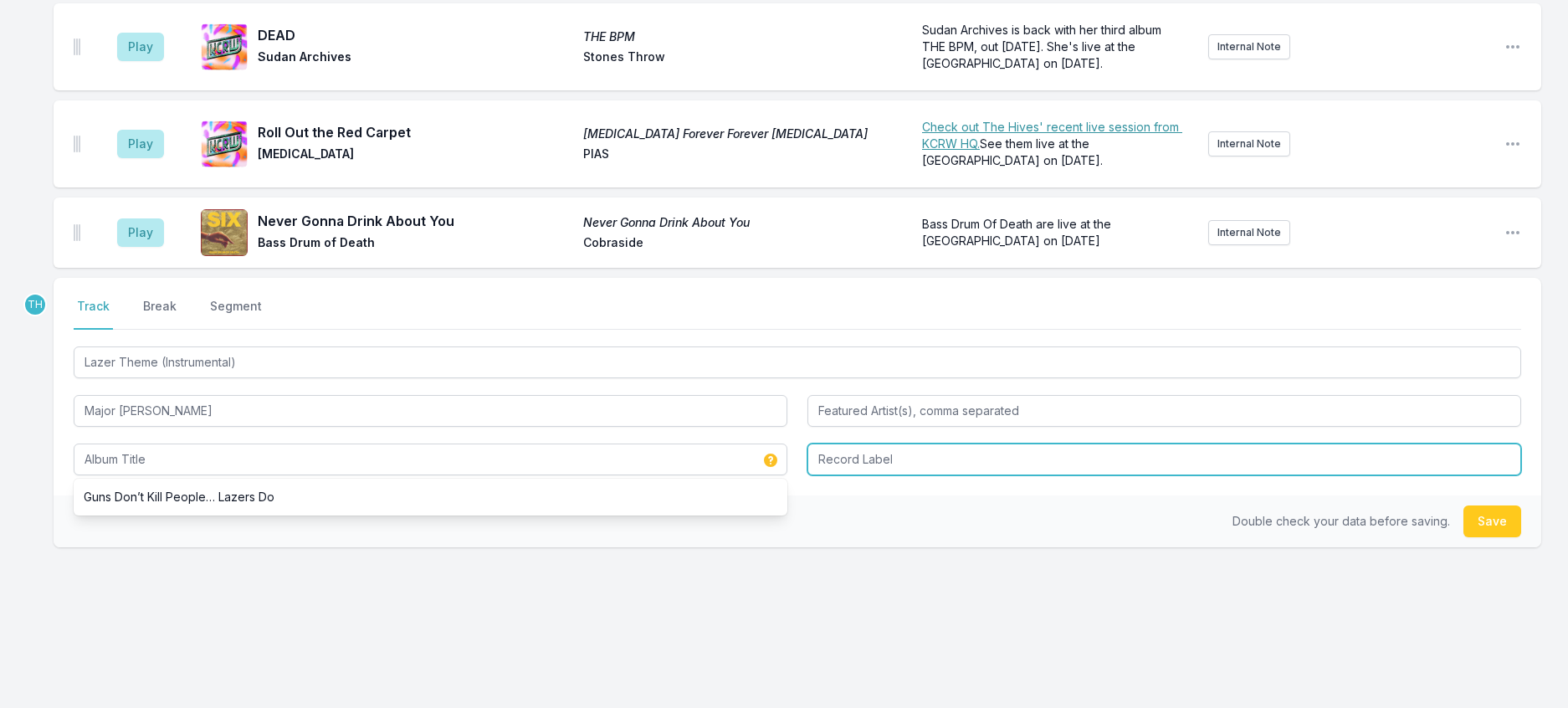
type input "Guns Don’t Kill People… Lazers Do (Instrumentals)"
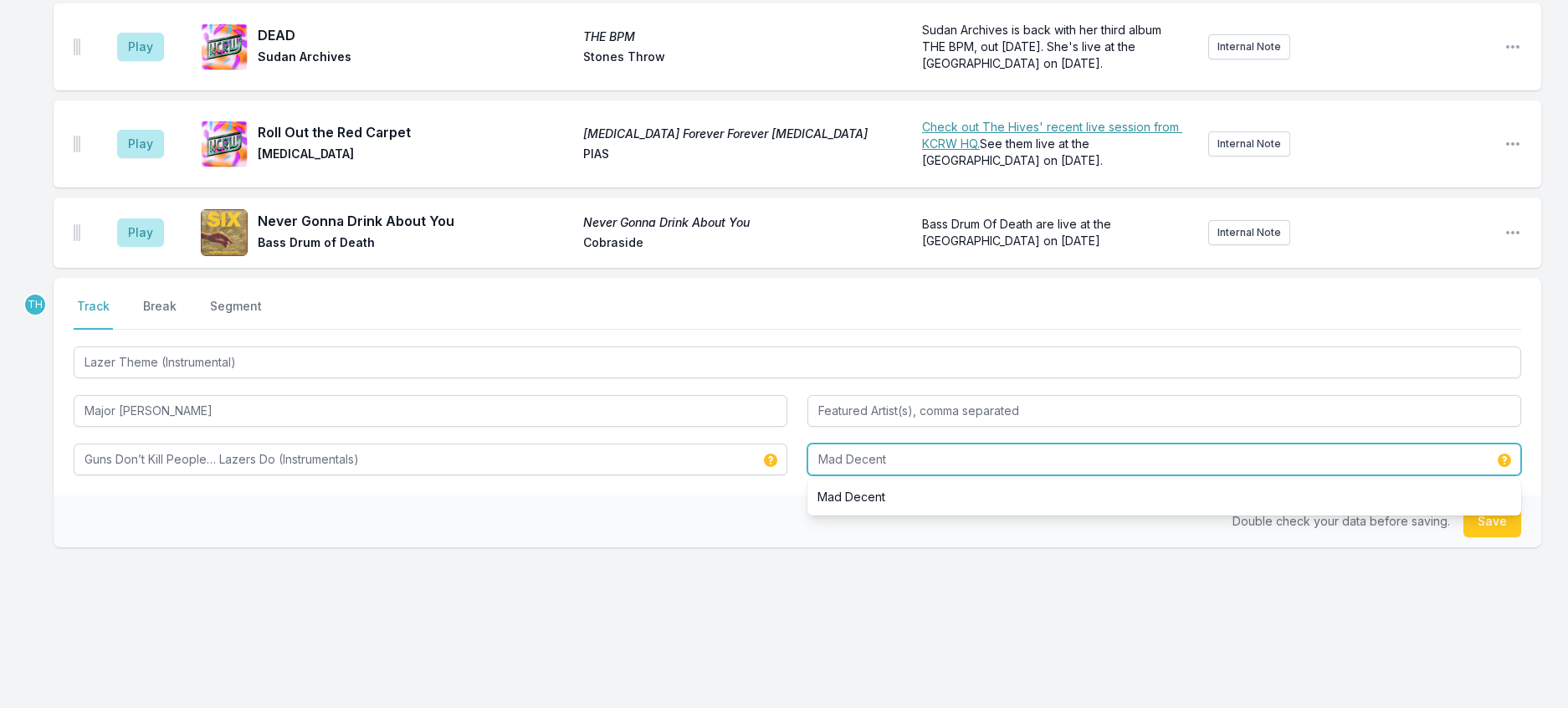
type input "Mad Decent"
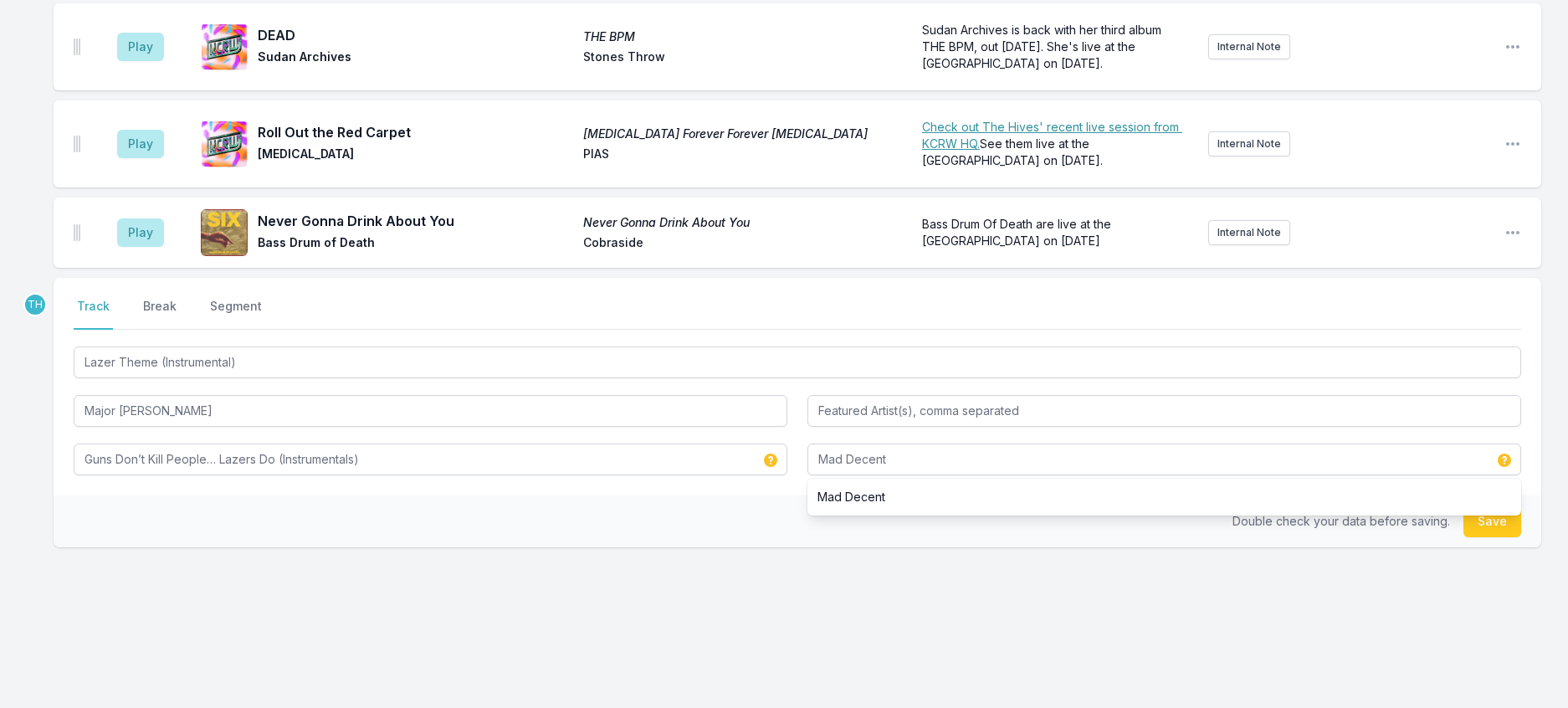
click at [487, 547] on div "Double check your data before saving. Save" at bounding box center [797, 521] width 1488 height 52
click at [1463, 537] on button "Save" at bounding box center [1492, 521] width 58 height 32
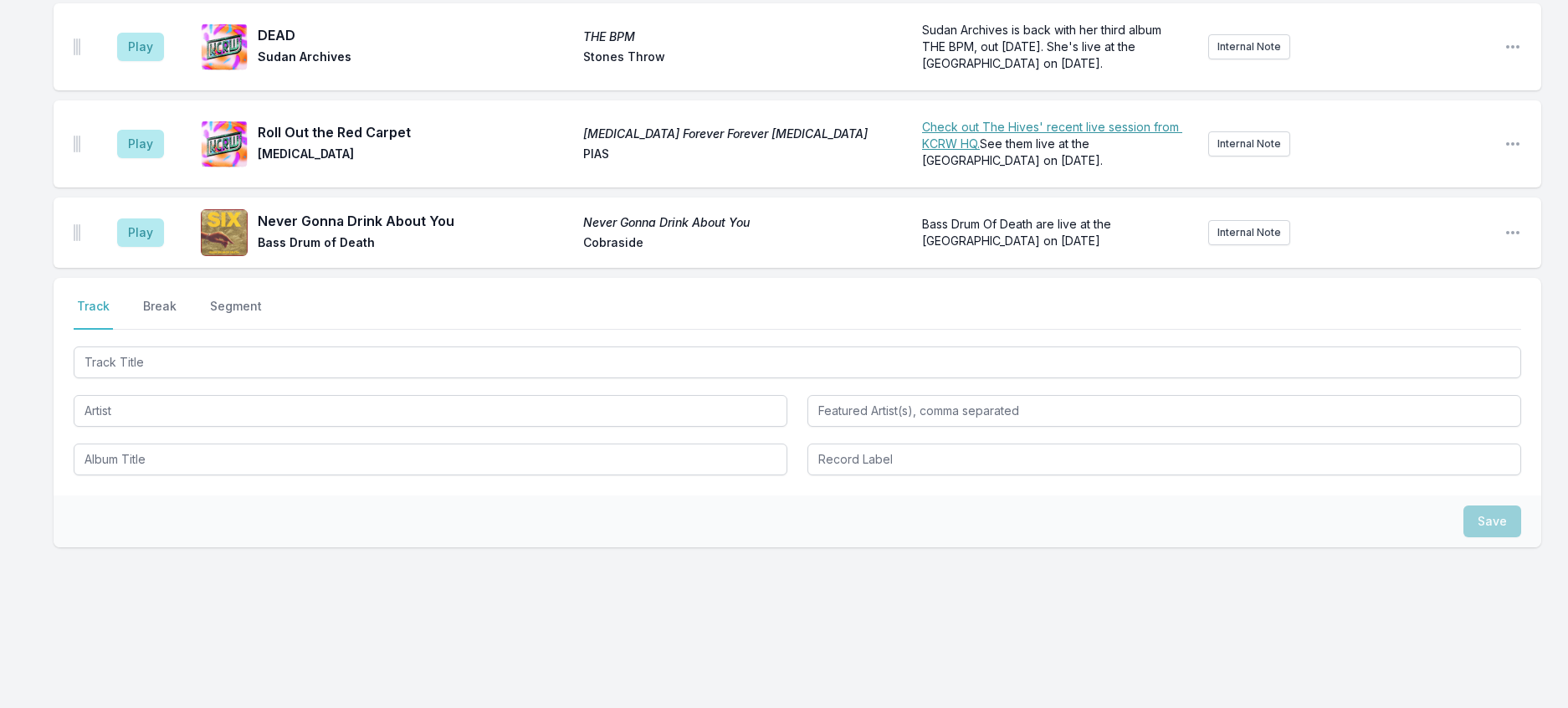
scroll to position [657, 0]
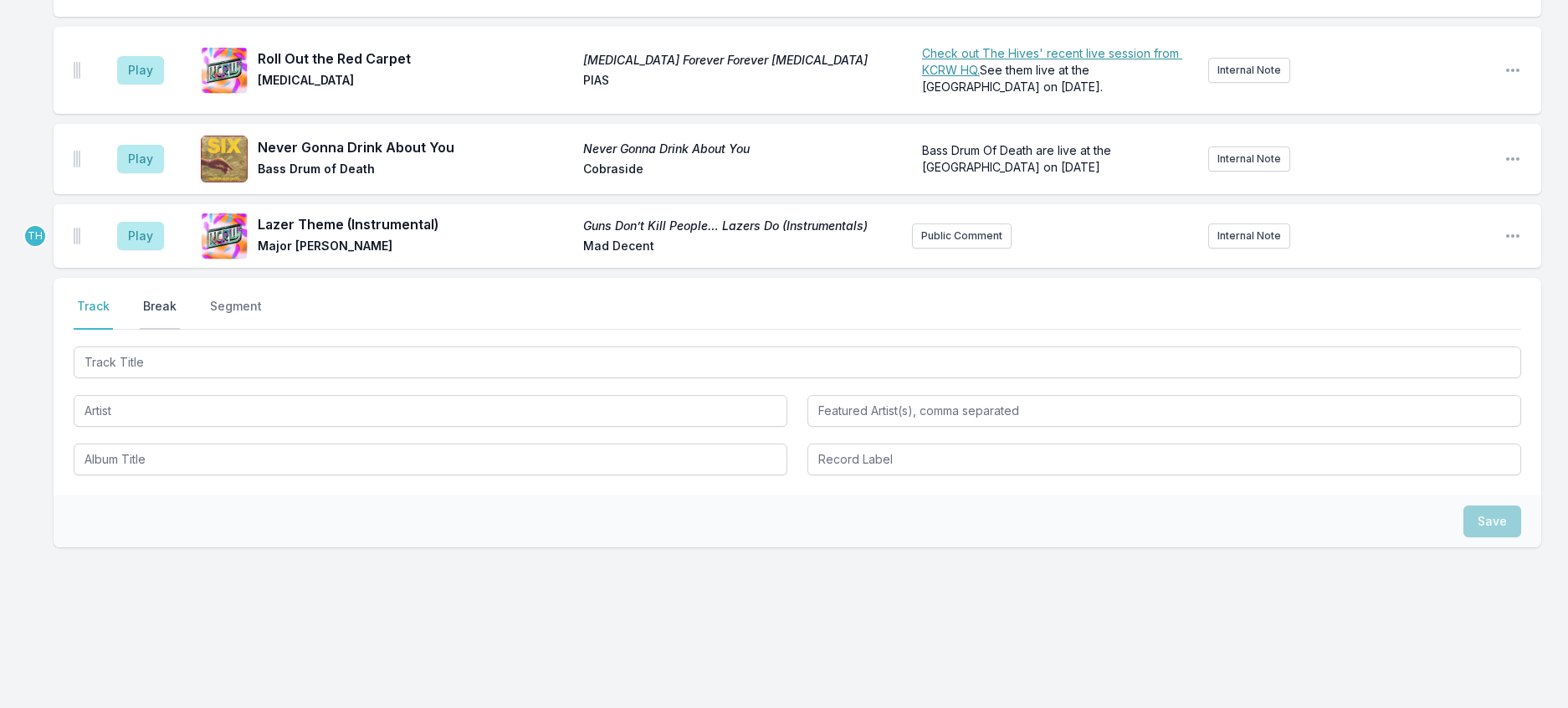
click at [180, 329] on button "Break" at bounding box center [160, 313] width 40 height 32
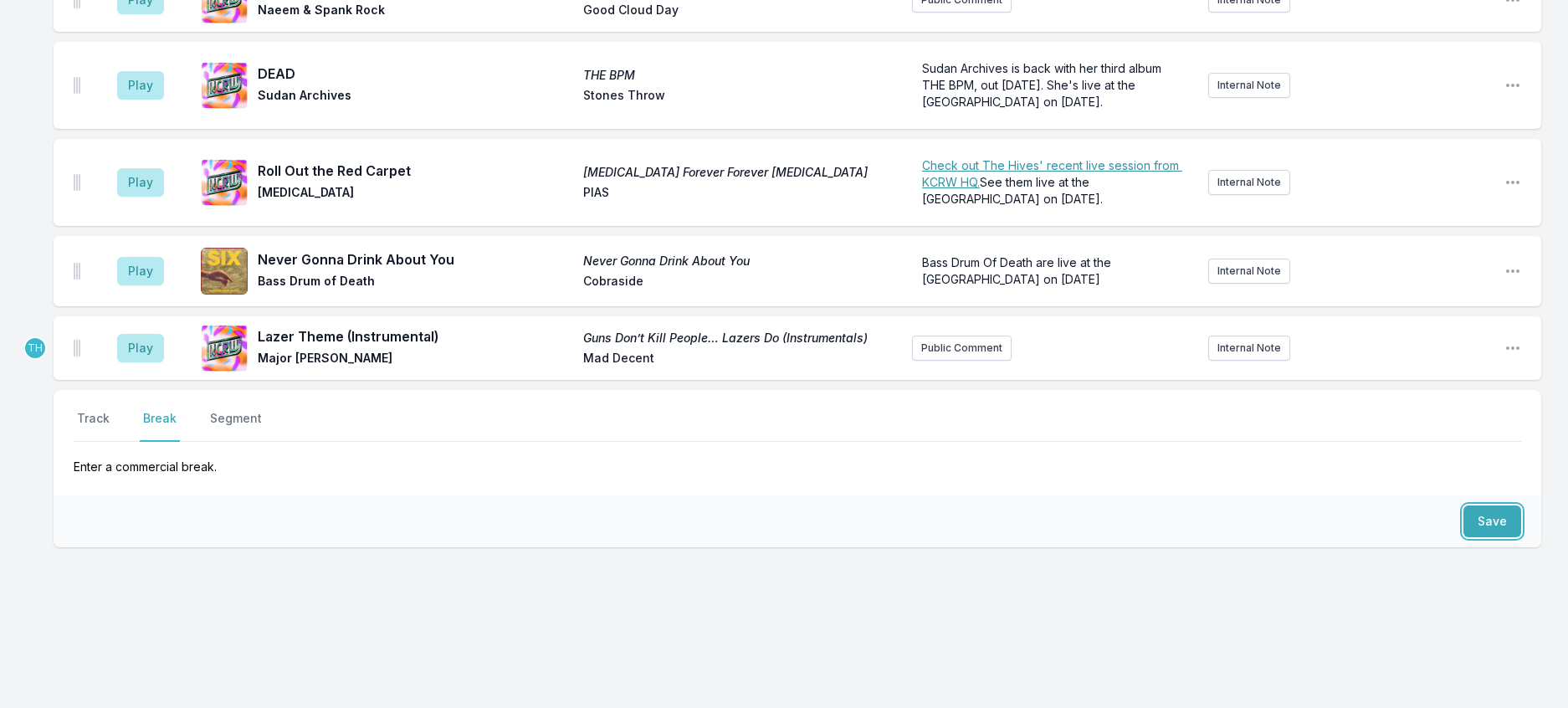
drag, startPoint x: 1486, startPoint y: 491, endPoint x: 1266, endPoint y: 434, distance: 227.3
click at [1484, 505] on button "Save" at bounding box center [1492, 521] width 58 height 32
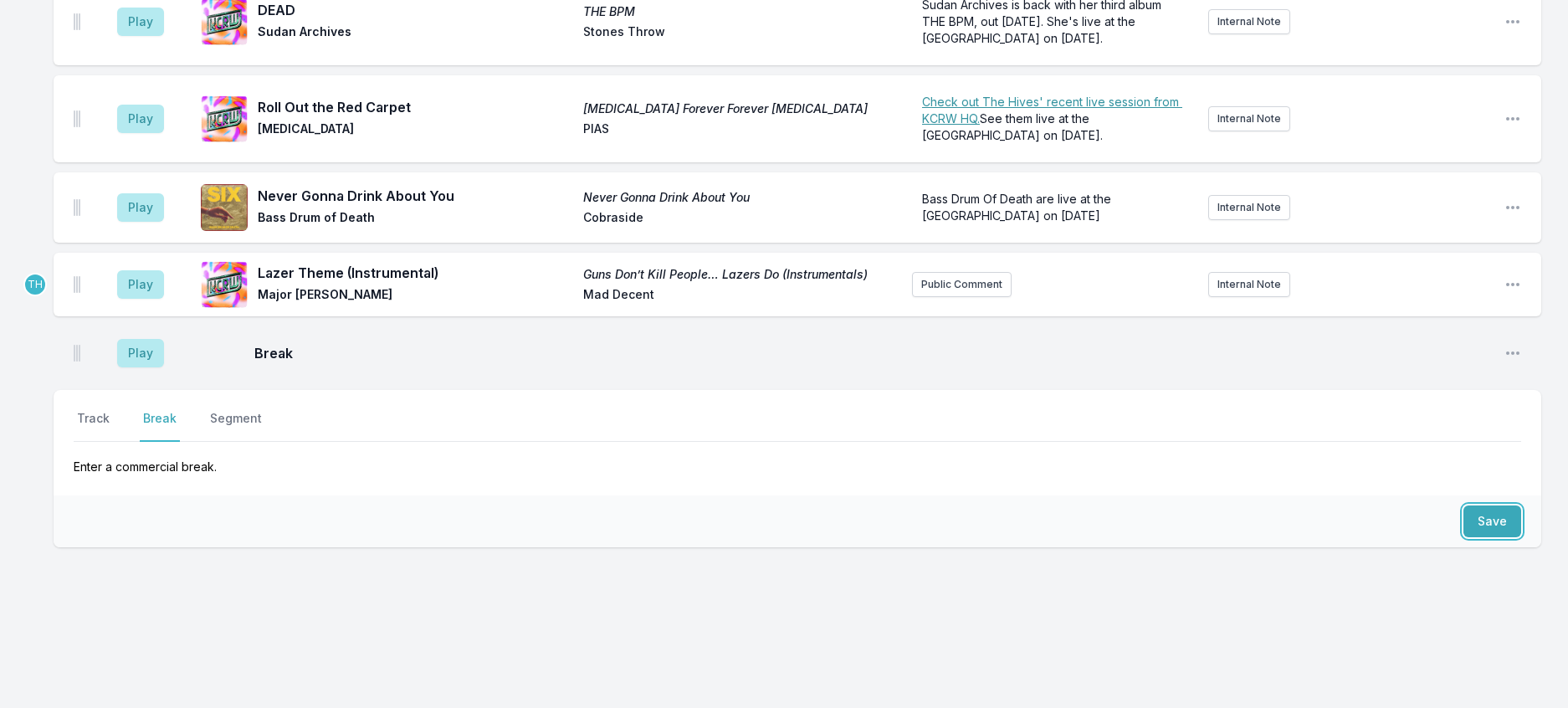
scroll to position [689, 0]
click at [103, 410] on button "Track" at bounding box center [93, 426] width 39 height 32
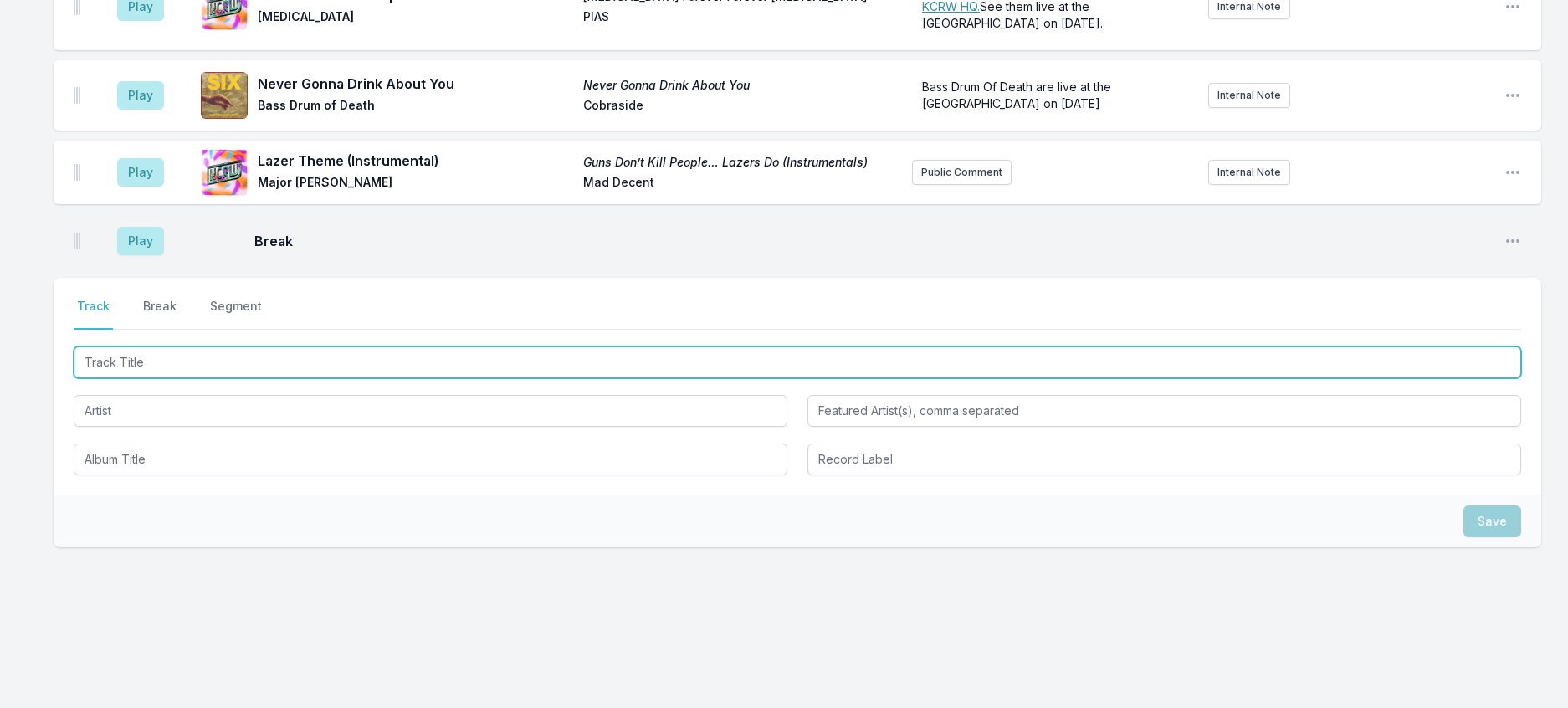
click at [131, 378] on input "Track Title" at bounding box center [798, 362] width 1448 height 32
type input "Angst In My Pants"
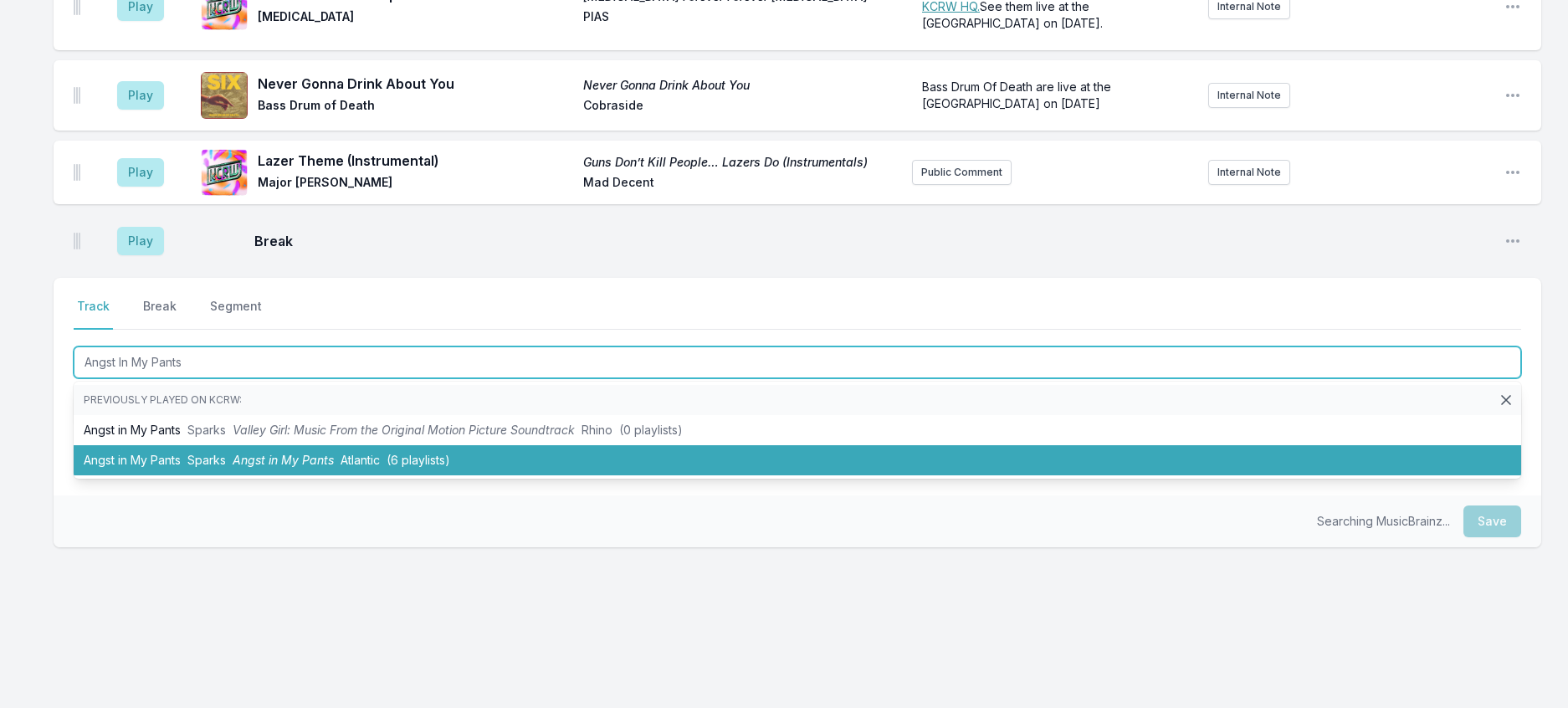
click at [249, 475] on li "Angst in My Pants Sparks Angst in My Pants Atlantic (6 playlists)" at bounding box center [798, 460] width 1448 height 30
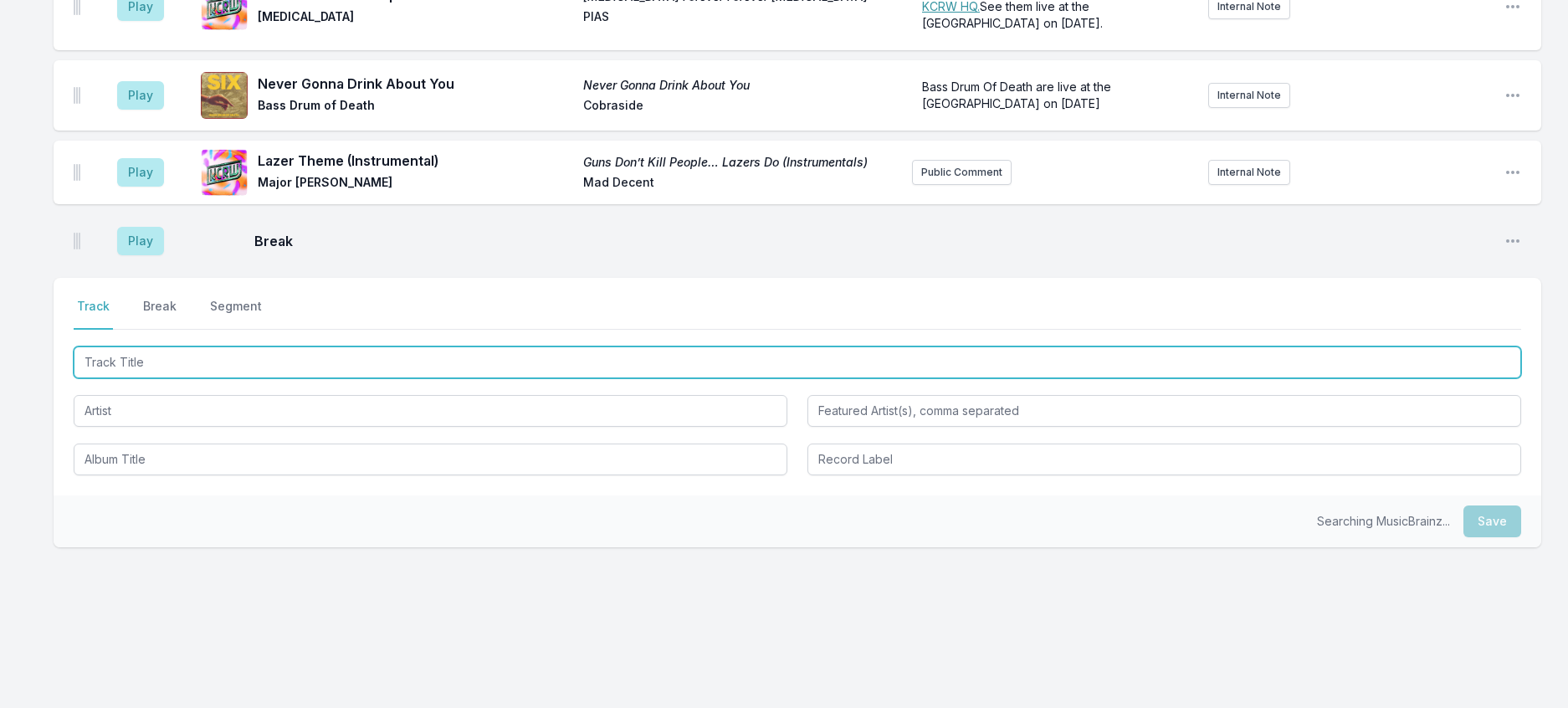
scroll to position [772, 0]
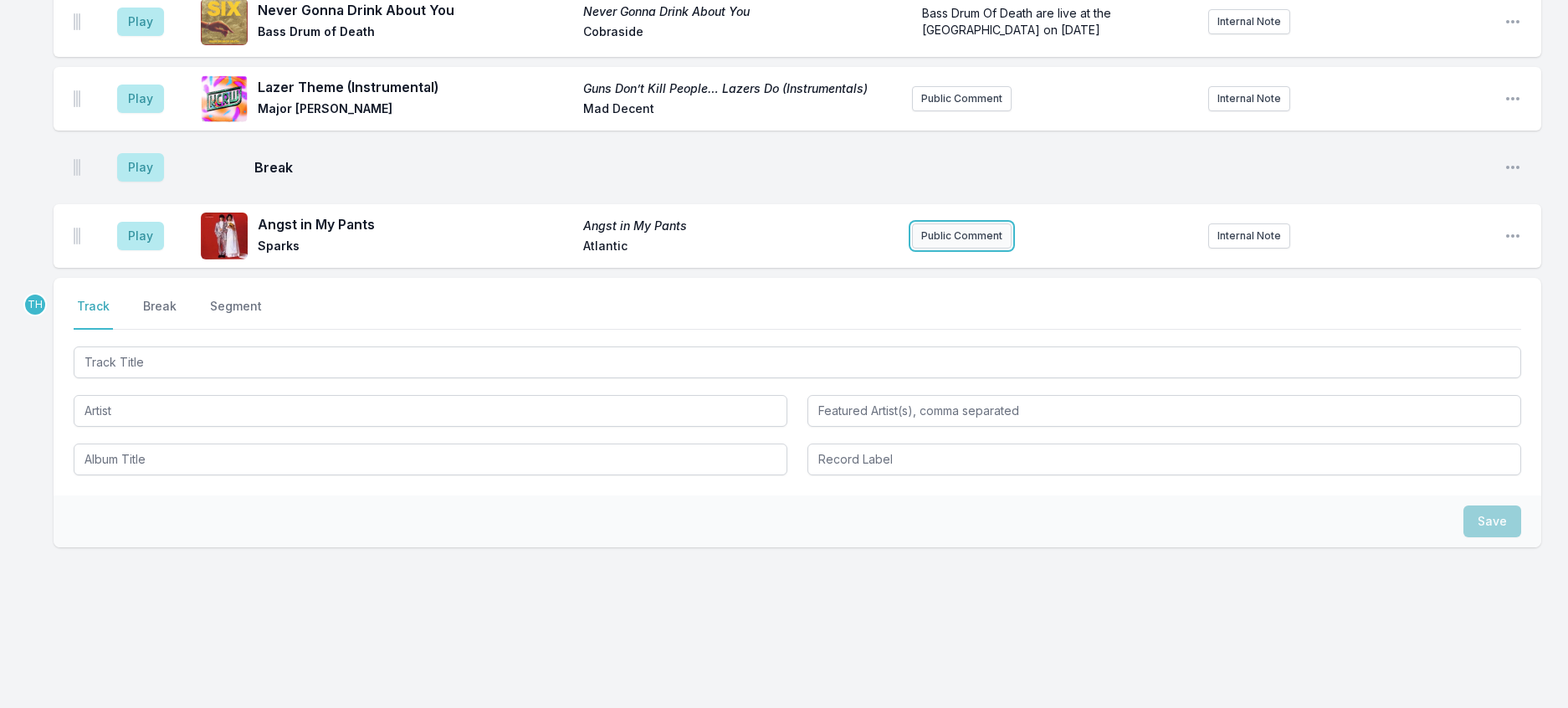
click at [987, 249] on button "Public Comment" at bounding box center [961, 236] width 100 height 25
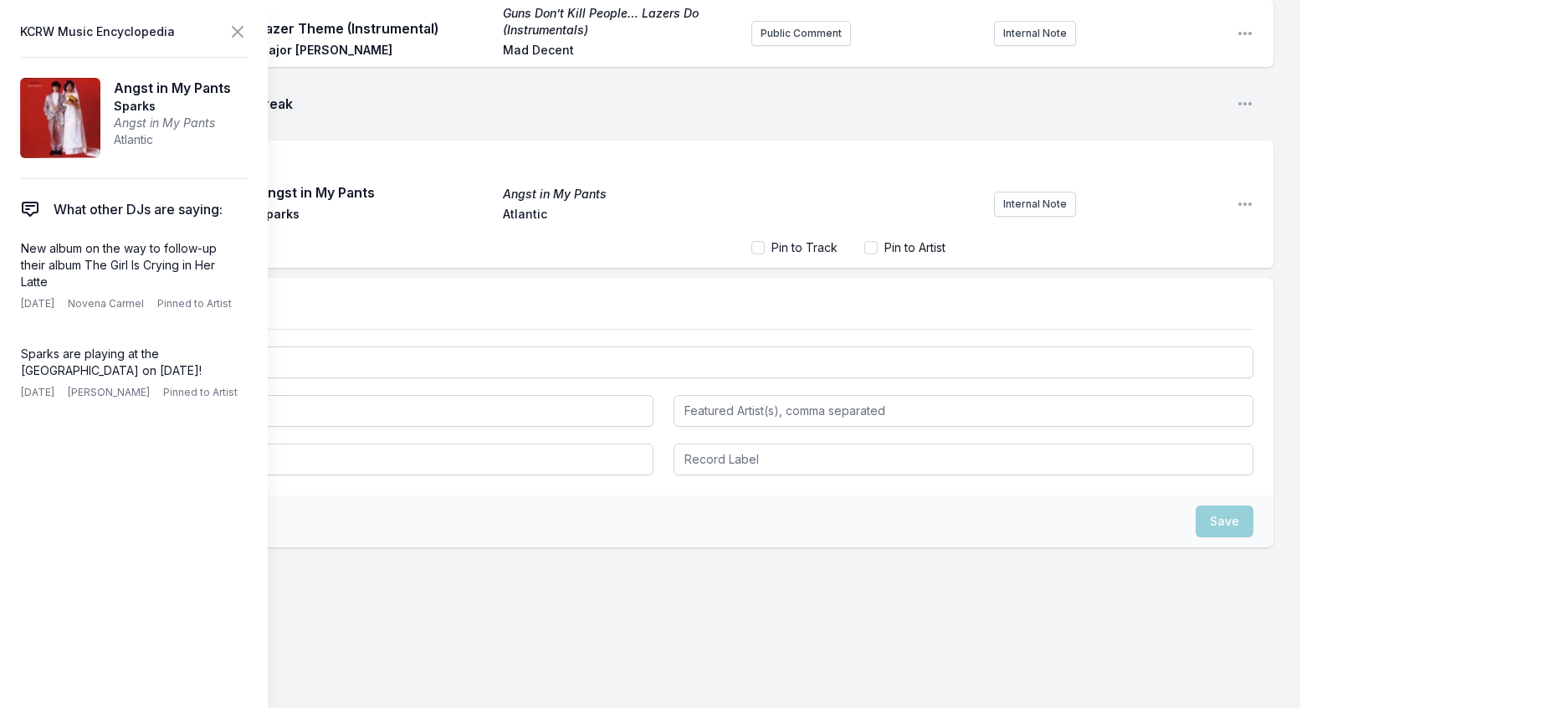
scroll to position [95, 0]
click at [854, 225] on span "We have five pairs of tickets to give away! If you haven’t won anything from us…" at bounding box center [866, 192] width 209 height 65
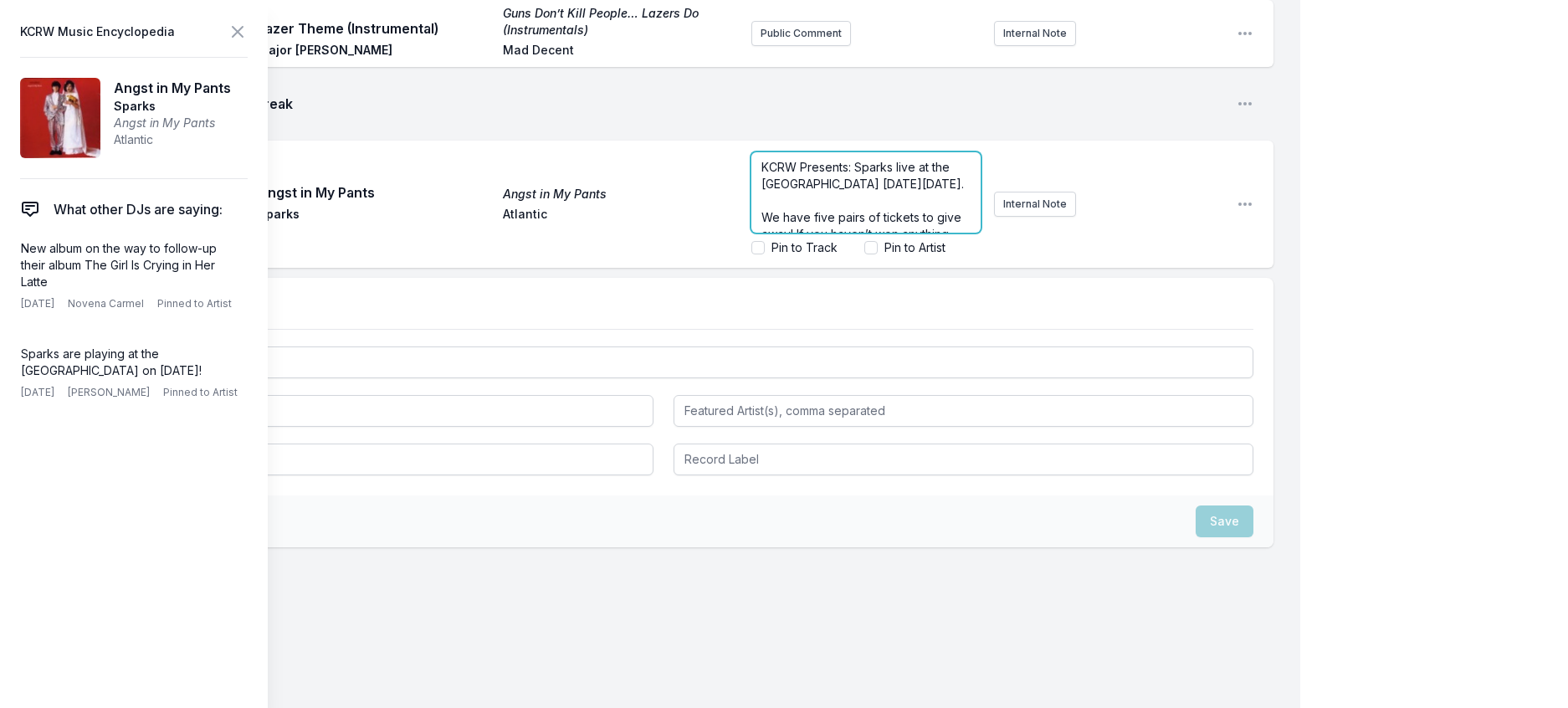
scroll to position [94, 0]
drag, startPoint x: 888, startPoint y: 341, endPoint x: 856, endPoint y: 344, distance: 32.1
click at [856, 225] on span "We have five pairs of tickets to give away! If you haven’t won anything from us…" at bounding box center [863, 192] width 204 height 65
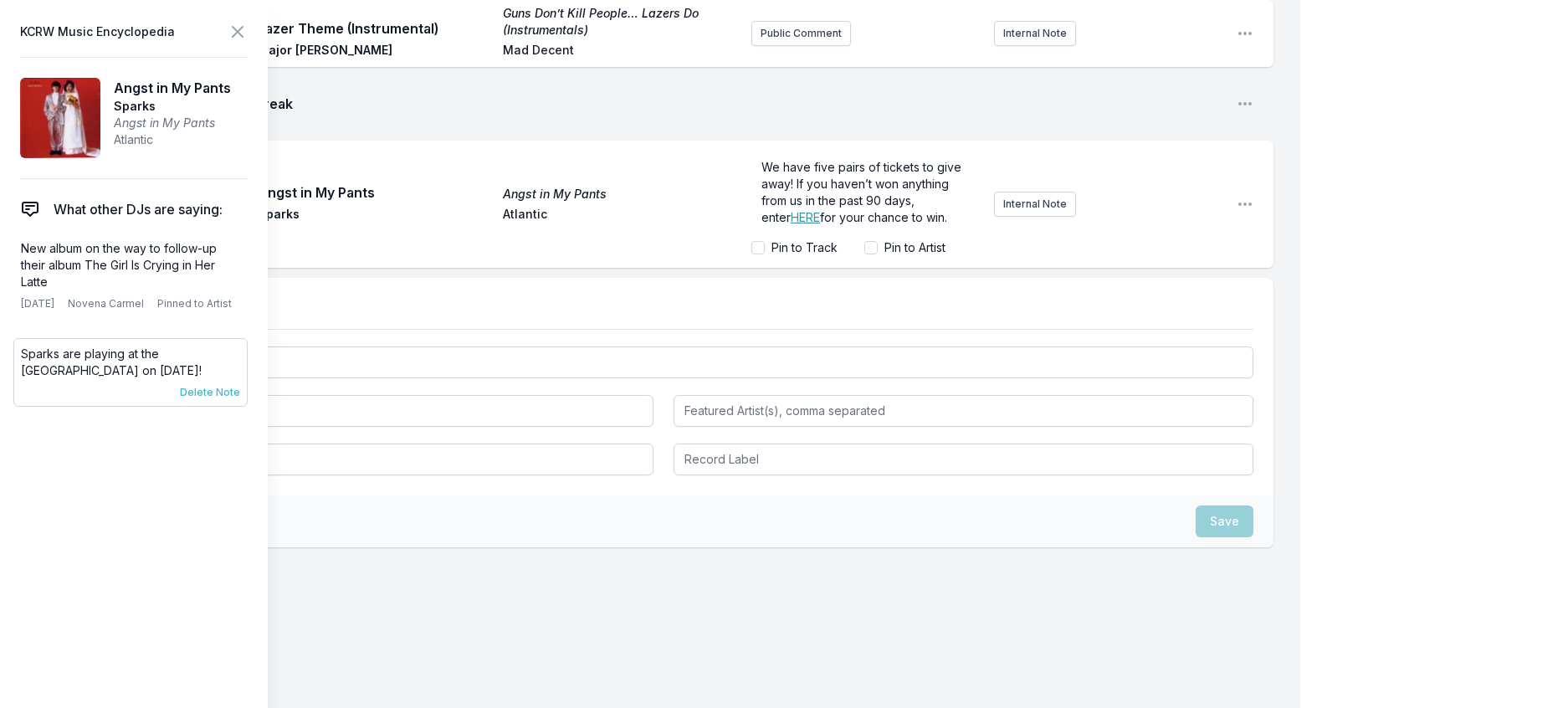
scroll to position [0, 0]
click at [230, 399] on span "Delete Note" at bounding box center [210, 392] width 60 height 13
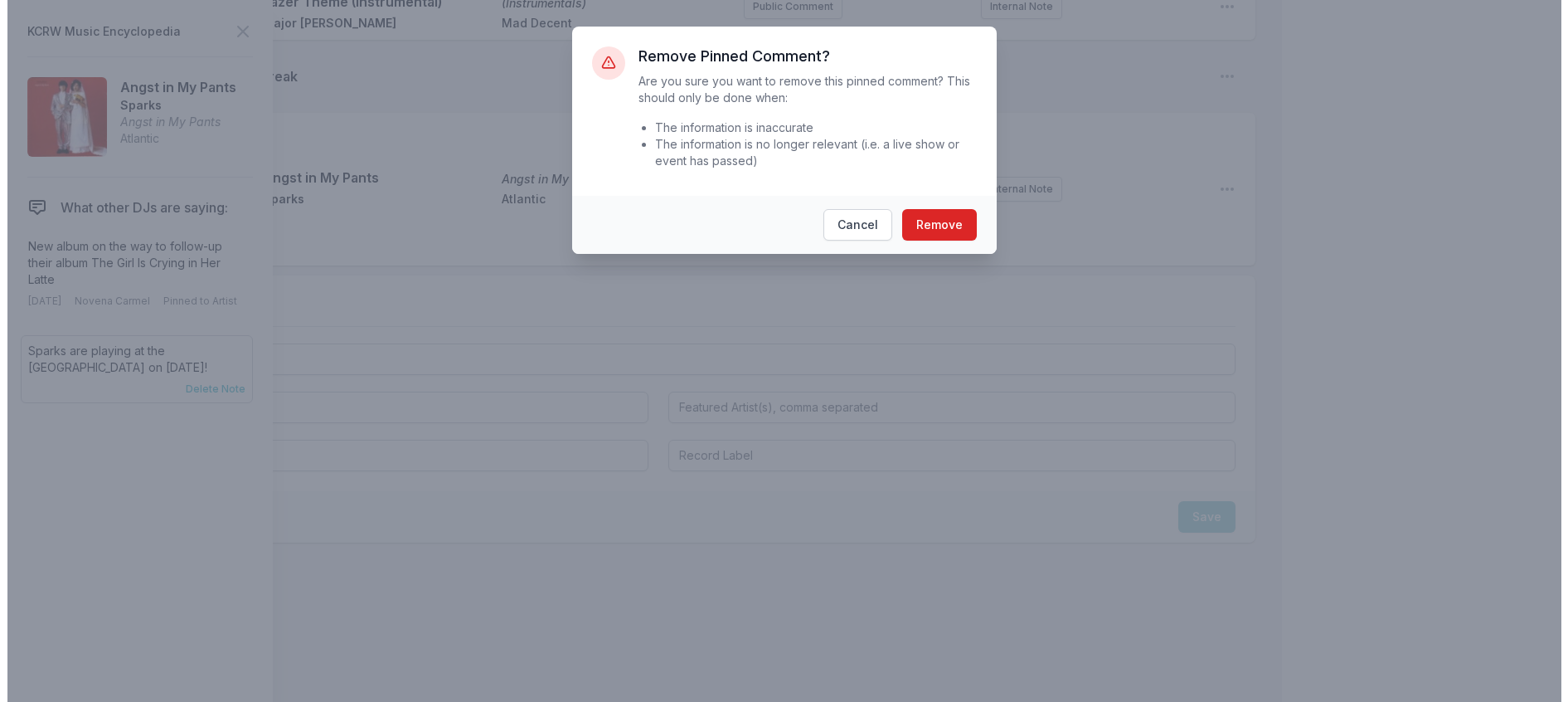
scroll to position [898, 0]
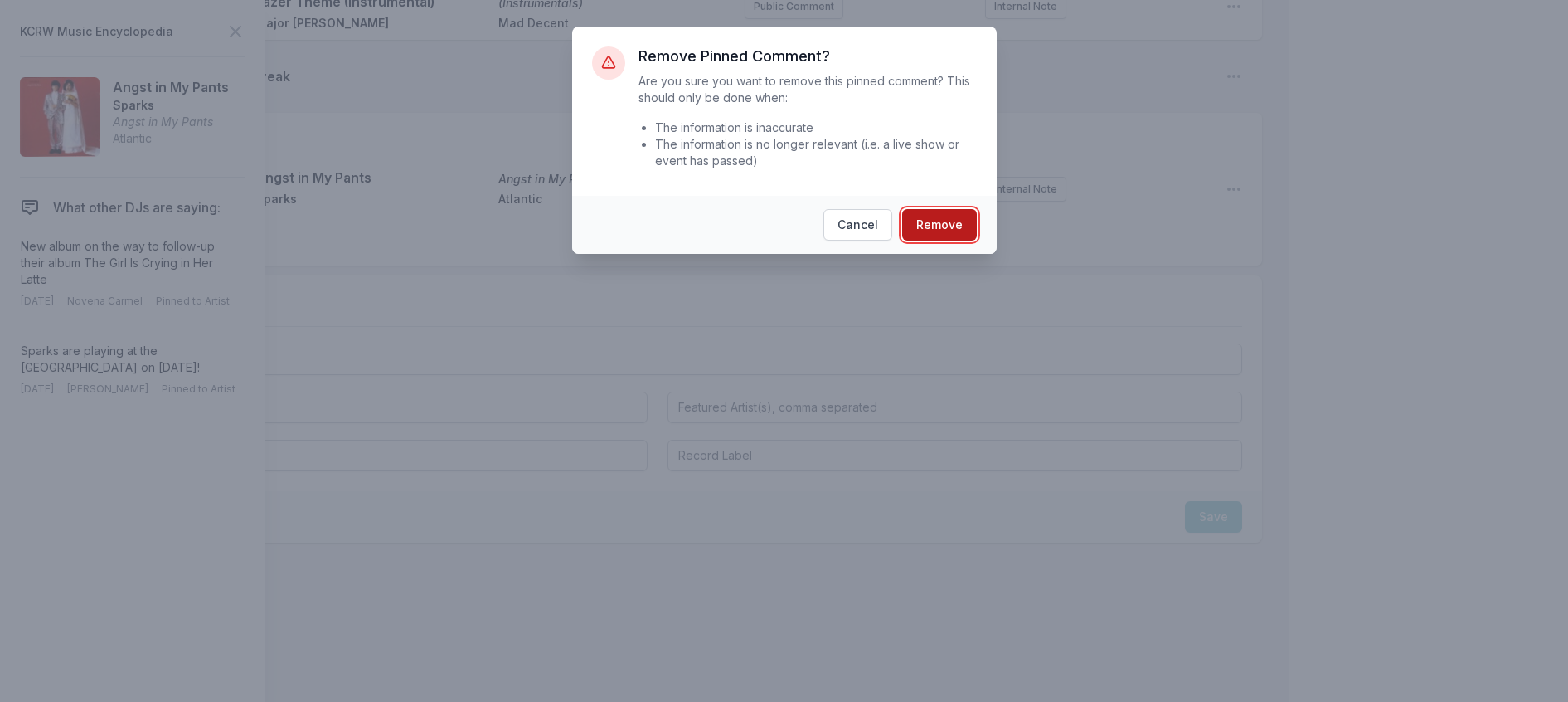
click at [968, 241] on button "Remove" at bounding box center [939, 225] width 75 height 32
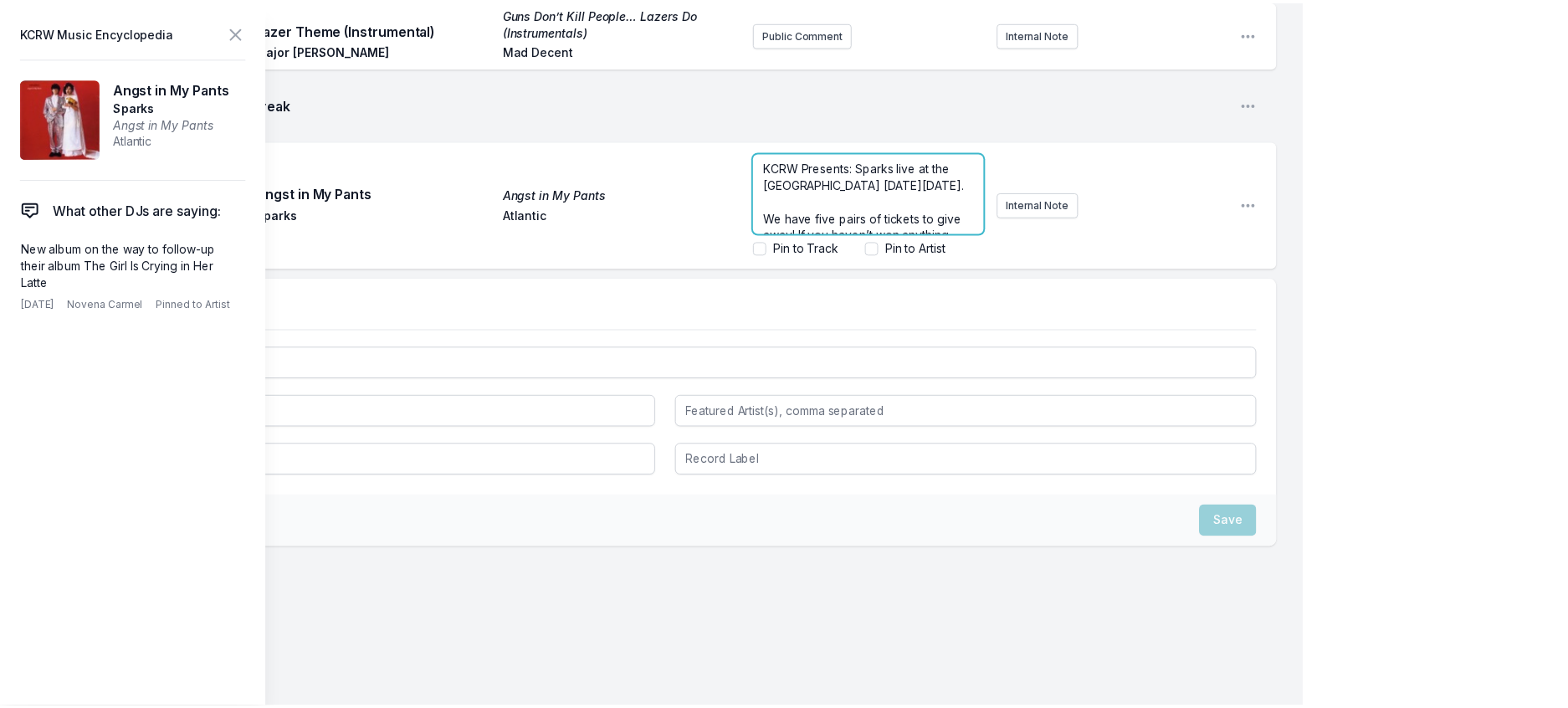
scroll to position [839, 0]
click at [835, 191] on span "KCRW Presents: Sparks live at the [GEOGRAPHIC_DATA] [DATE][DATE]." at bounding box center [863, 175] width 203 height 31
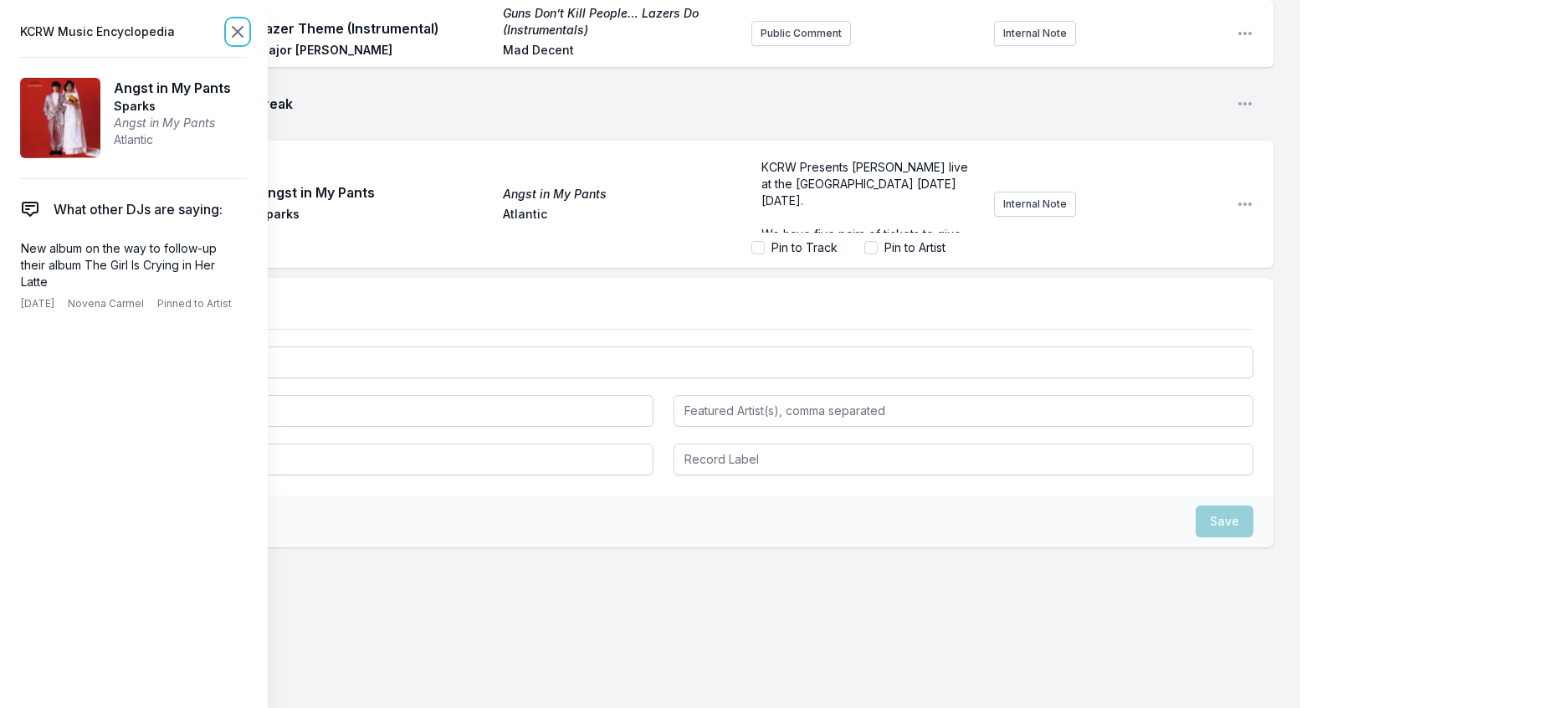
scroll to position [906, 0]
click at [248, 33] on icon at bounding box center [238, 32] width 20 height 20
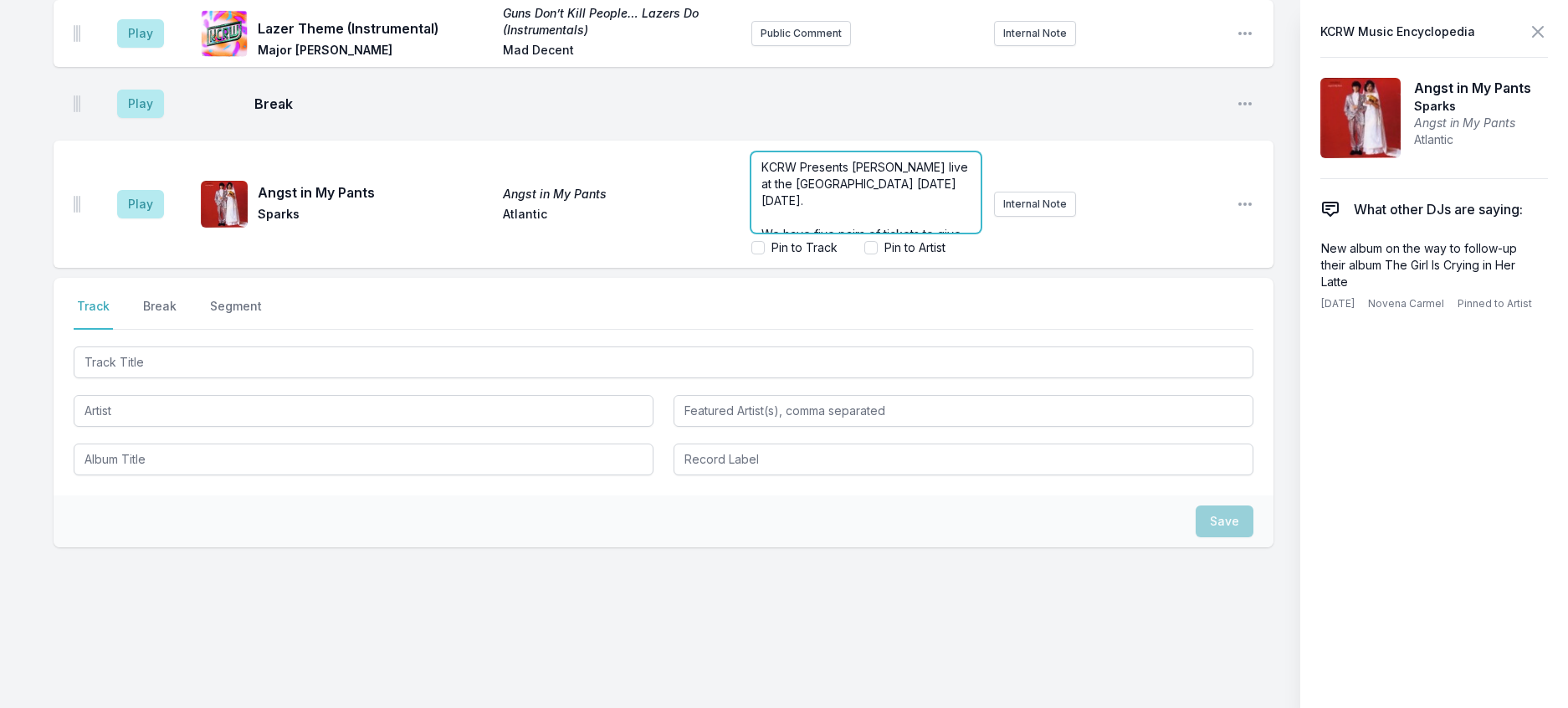
scroll to position [876, 0]
drag, startPoint x: 970, startPoint y: 159, endPoint x: 990, endPoint y: 166, distance: 21.2
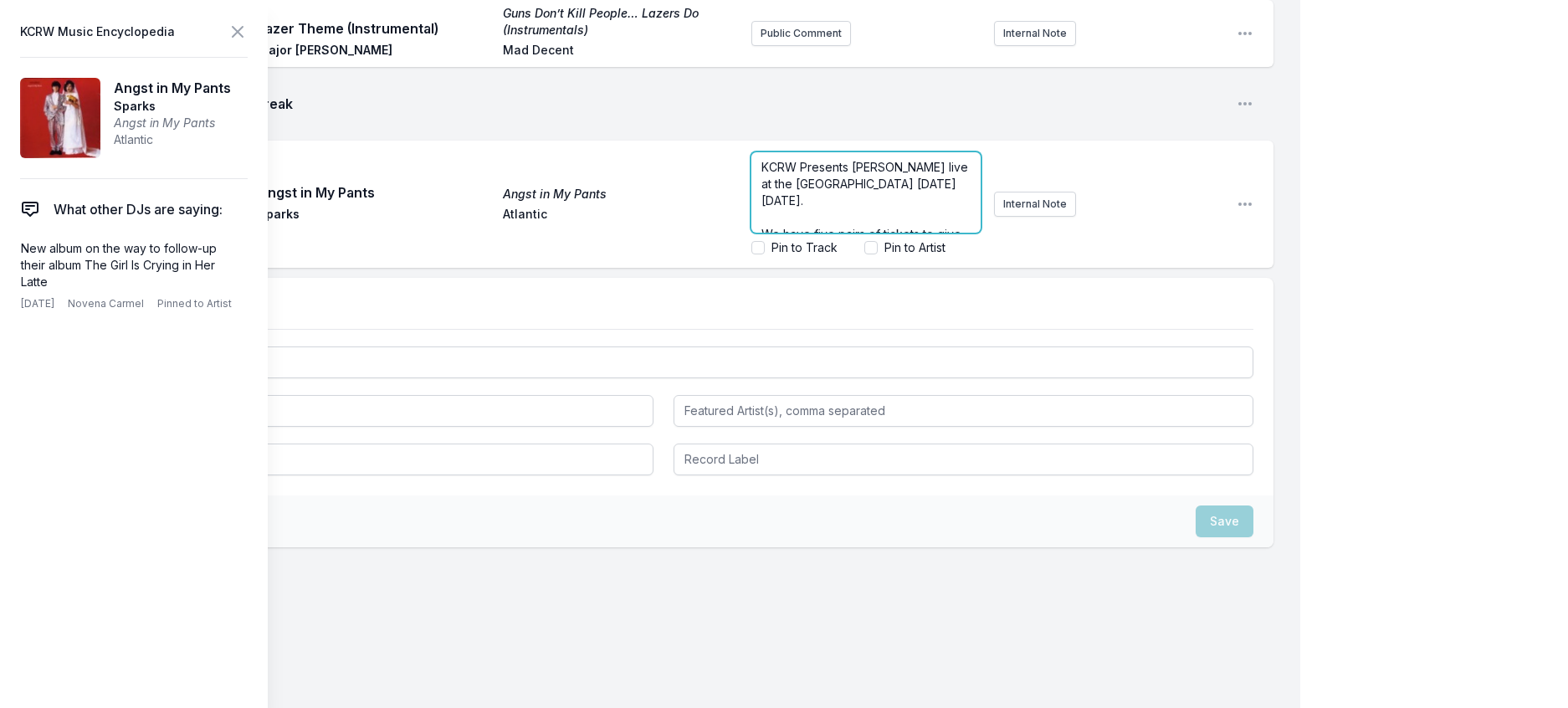
click at [792, 208] on span "KCRW Presents [PERSON_NAME] live at the [GEOGRAPHIC_DATA] [DATE][DATE]." at bounding box center [867, 183] width 210 height 48
click at [248, 30] on icon at bounding box center [238, 32] width 20 height 20
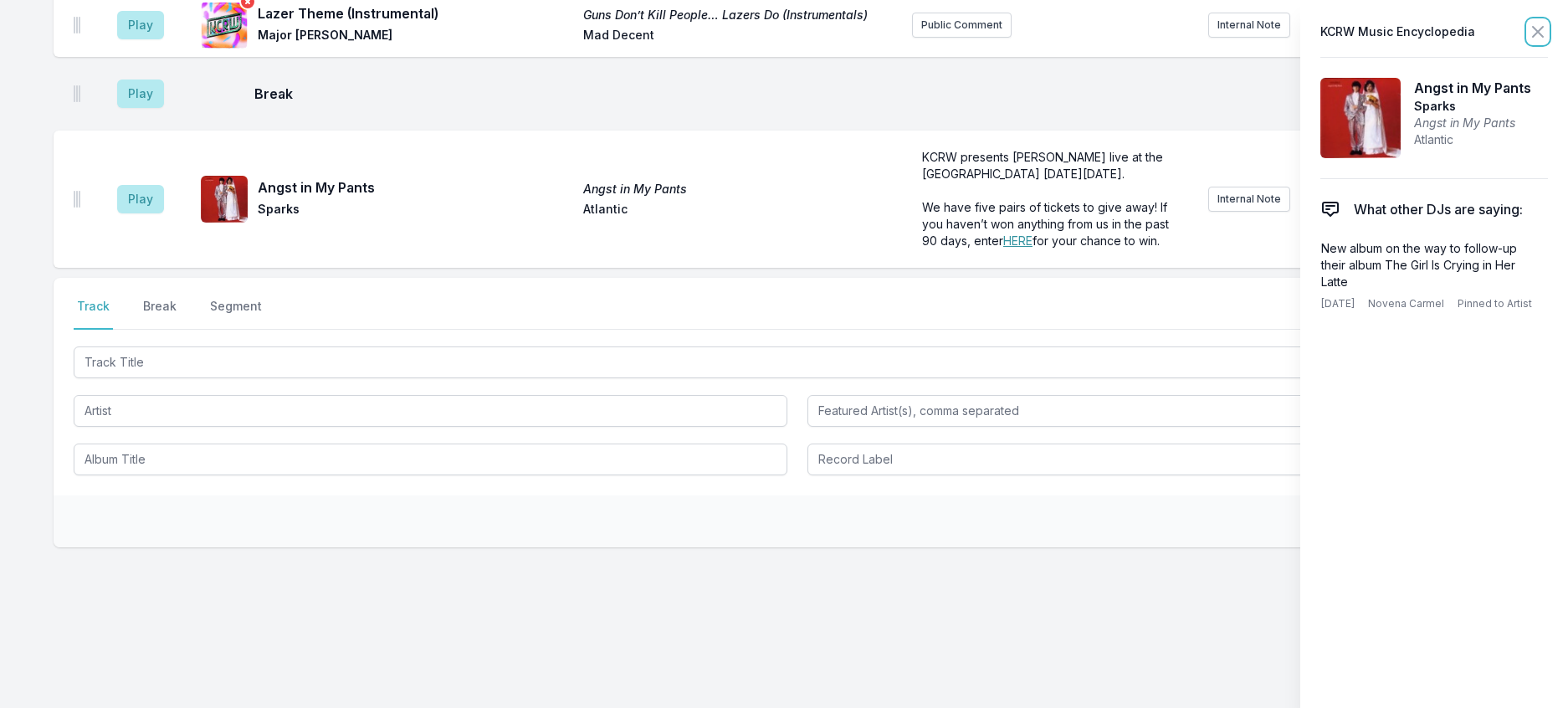
scroll to position [943, 0]
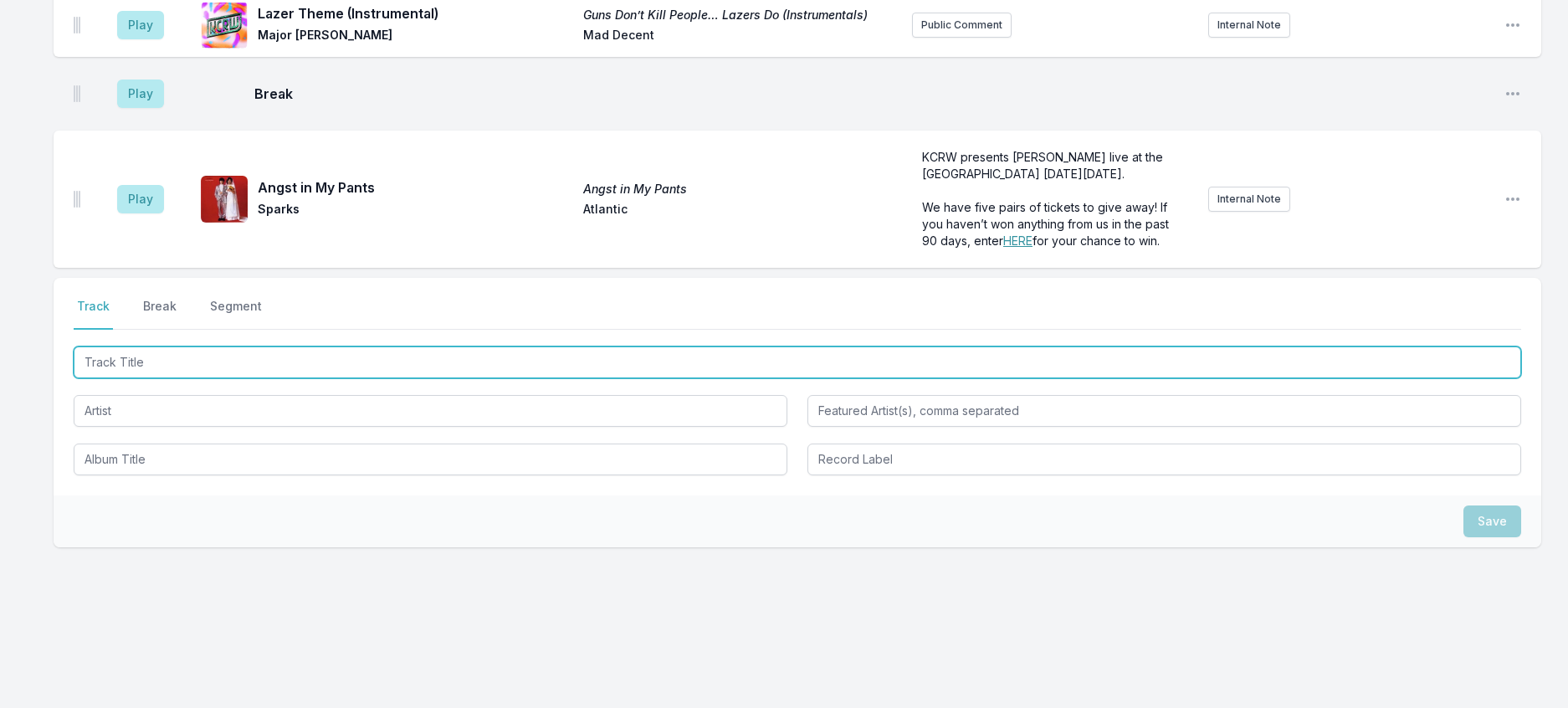
click at [322, 378] on input "Track Title" at bounding box center [798, 362] width 1448 height 32
type input "Mercury"
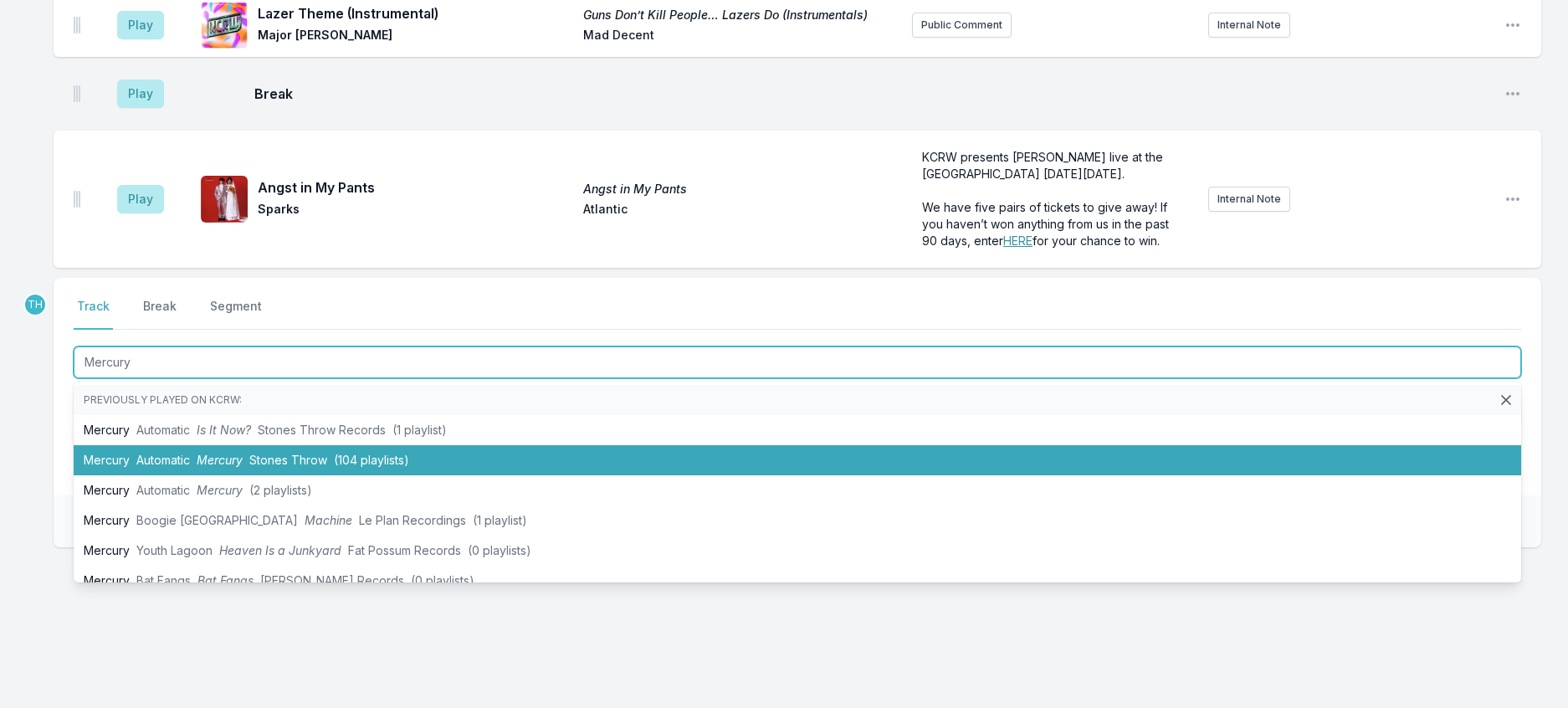
click at [243, 467] on span "Mercury" at bounding box center [220, 459] width 46 height 14
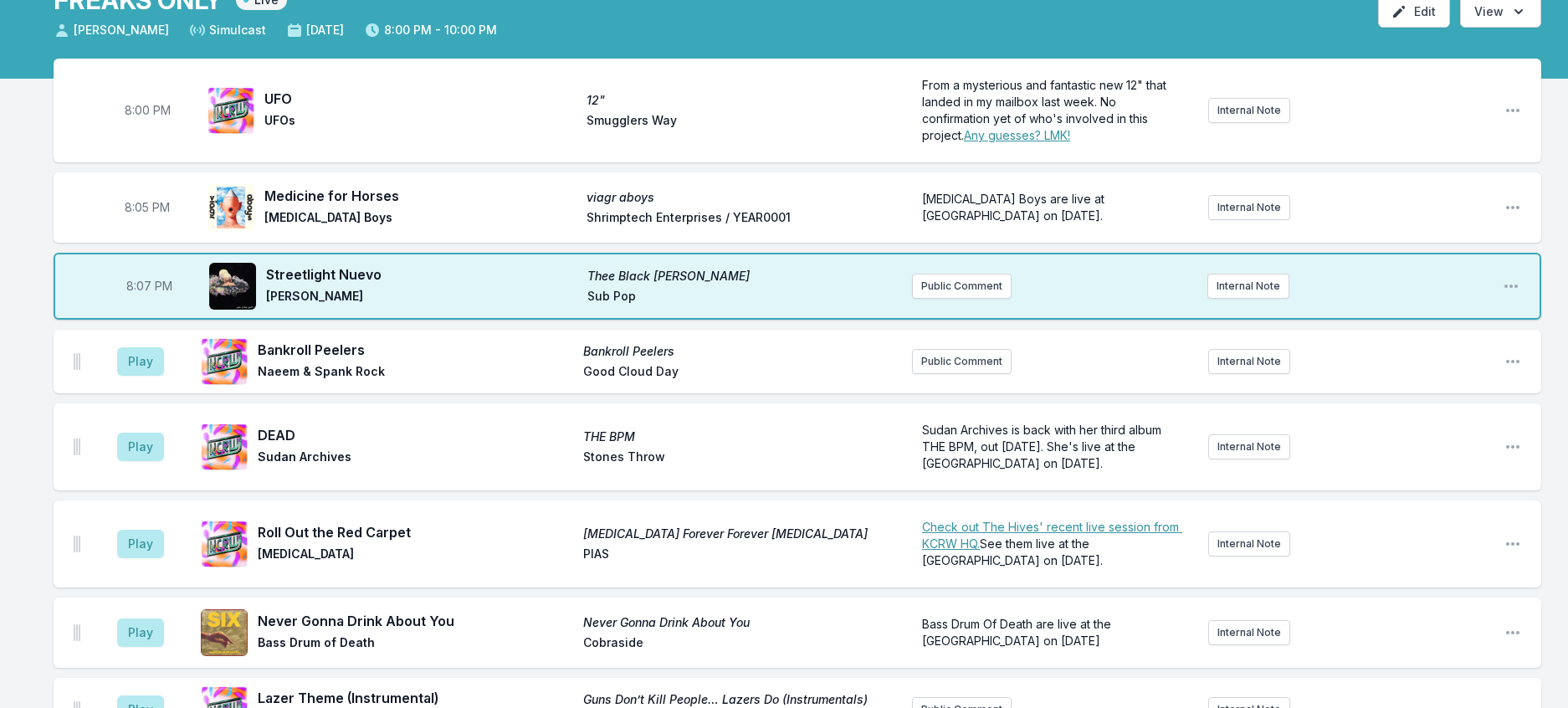
scroll to position [23, 0]
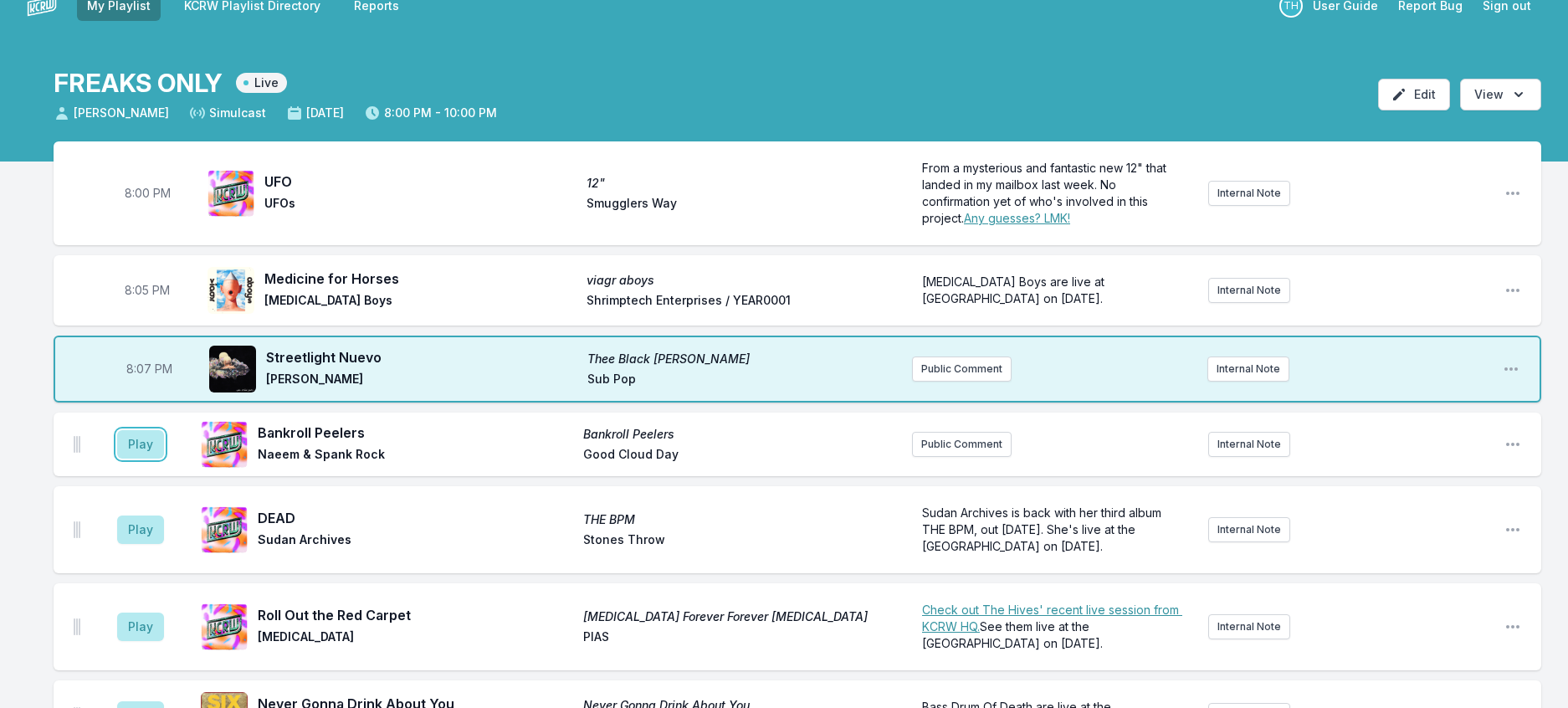
drag, startPoint x: 176, startPoint y: 509, endPoint x: 220, endPoint y: 506, distance: 44.1
click at [164, 458] on button "Play" at bounding box center [141, 444] width 47 height 28
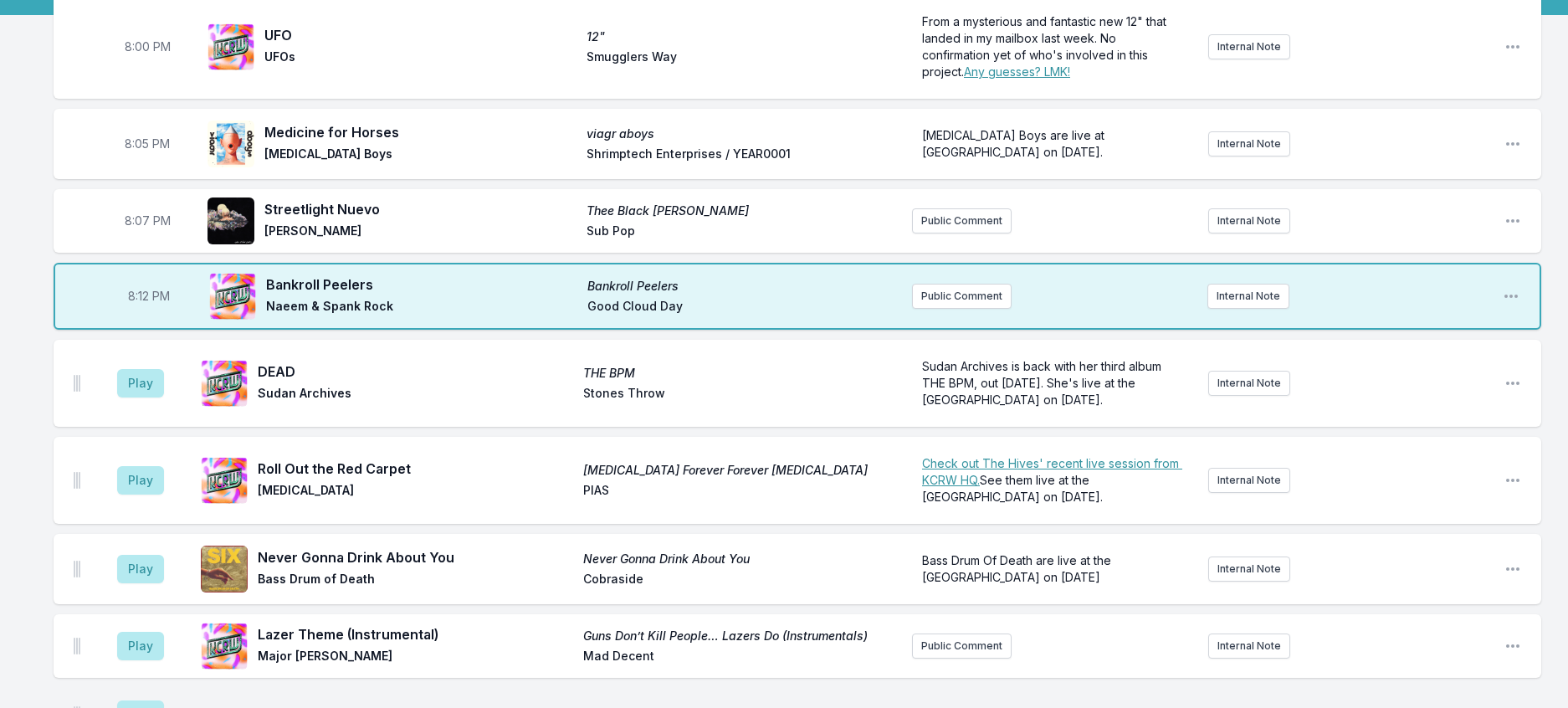
scroll to position [190, 0]
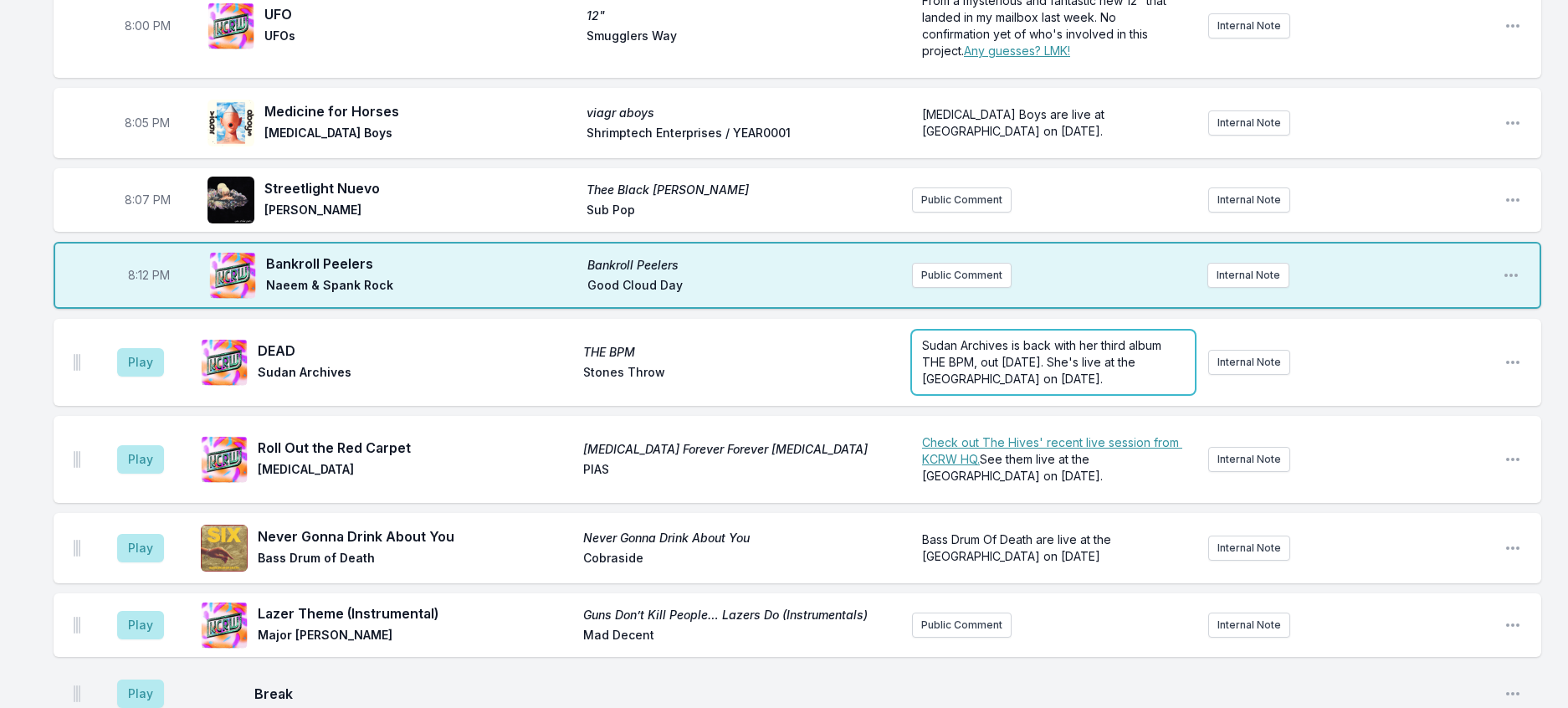
click at [1015, 385] on span "Sudan Archives is back with her third album THE BPM, out [DATE]. She's live at …" at bounding box center [1043, 361] width 243 height 48
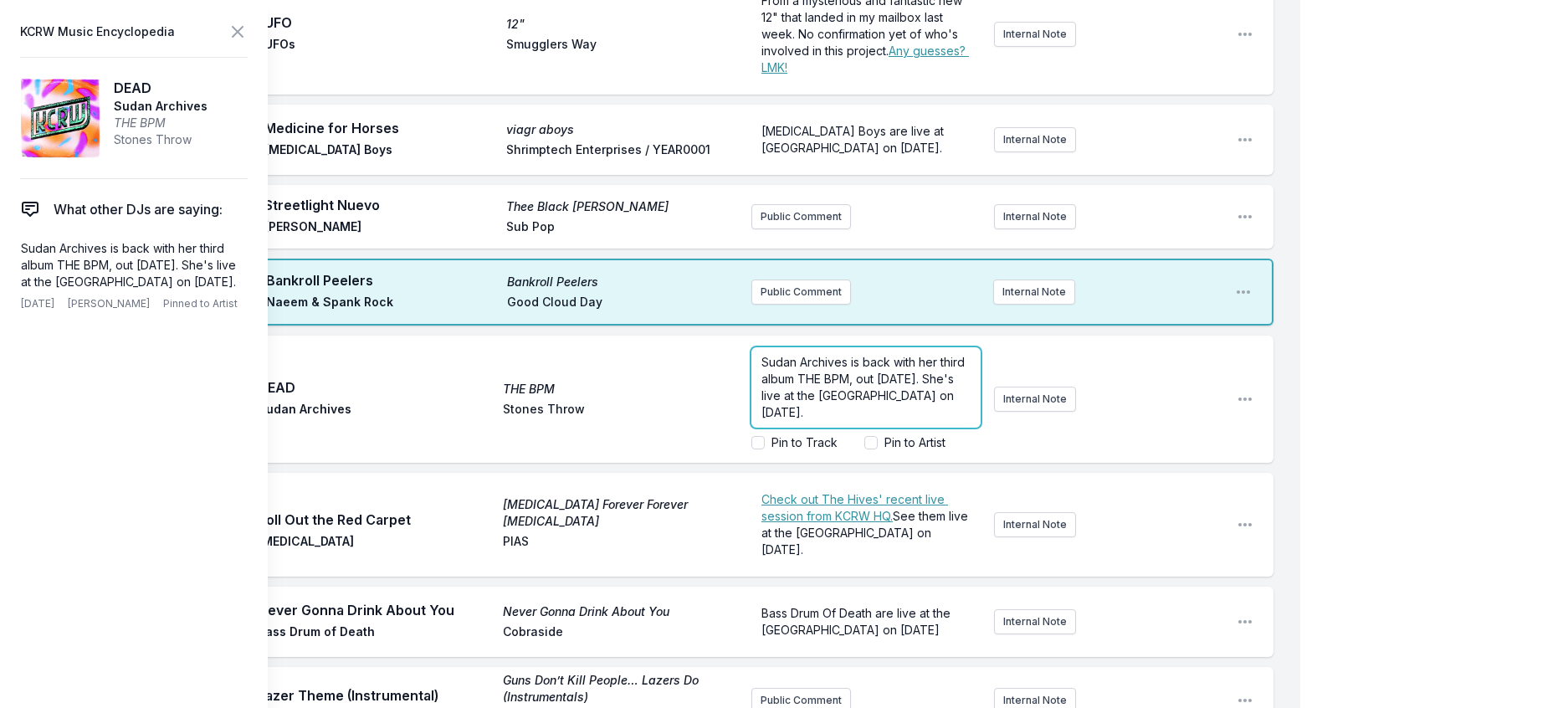
click at [818, 419] on span "Sudan Archives is back with her third album THE BPM, out [DATE]. She's live at …" at bounding box center [865, 386] width 207 height 65
click at [865, 449] on input "Pin to Artist" at bounding box center [872, 442] width 13 height 13
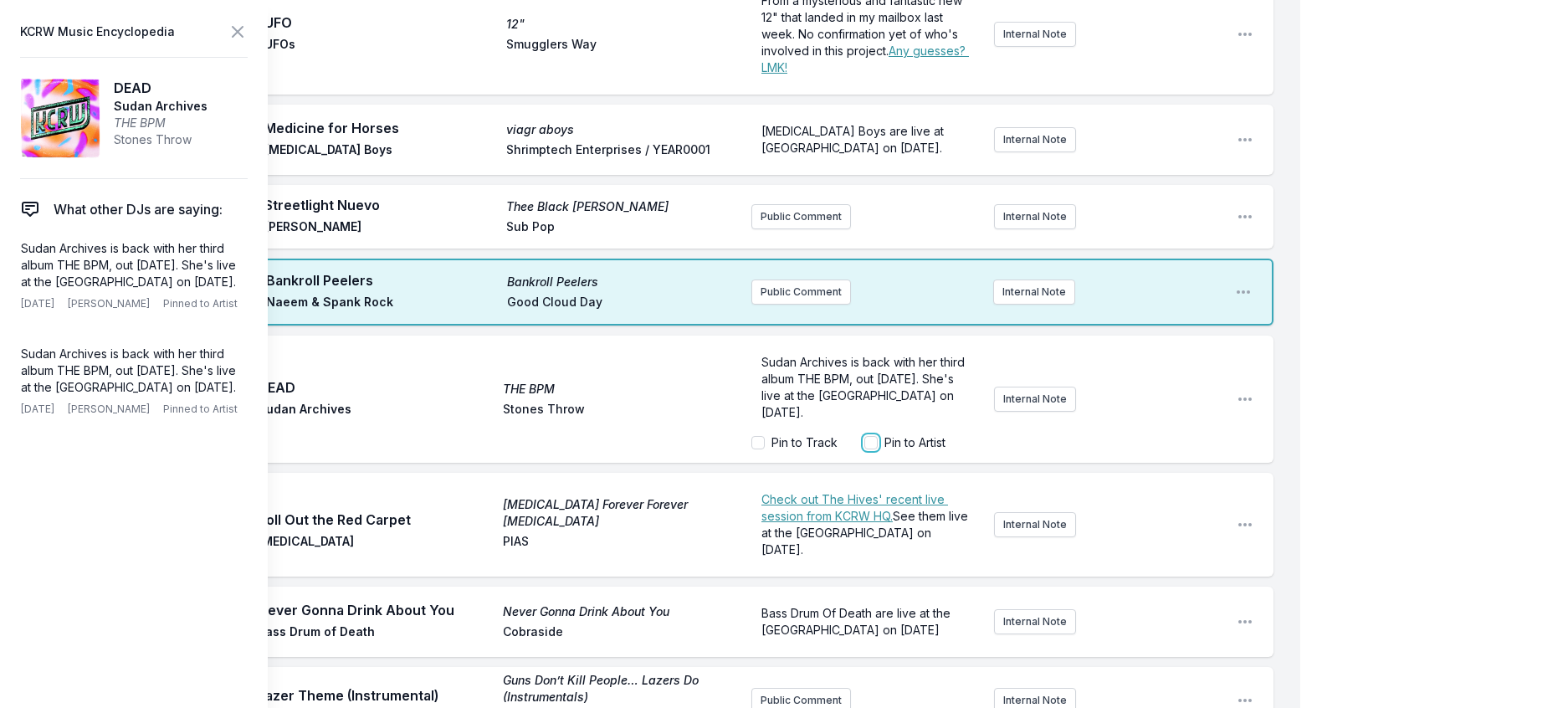
checkbox input "true"
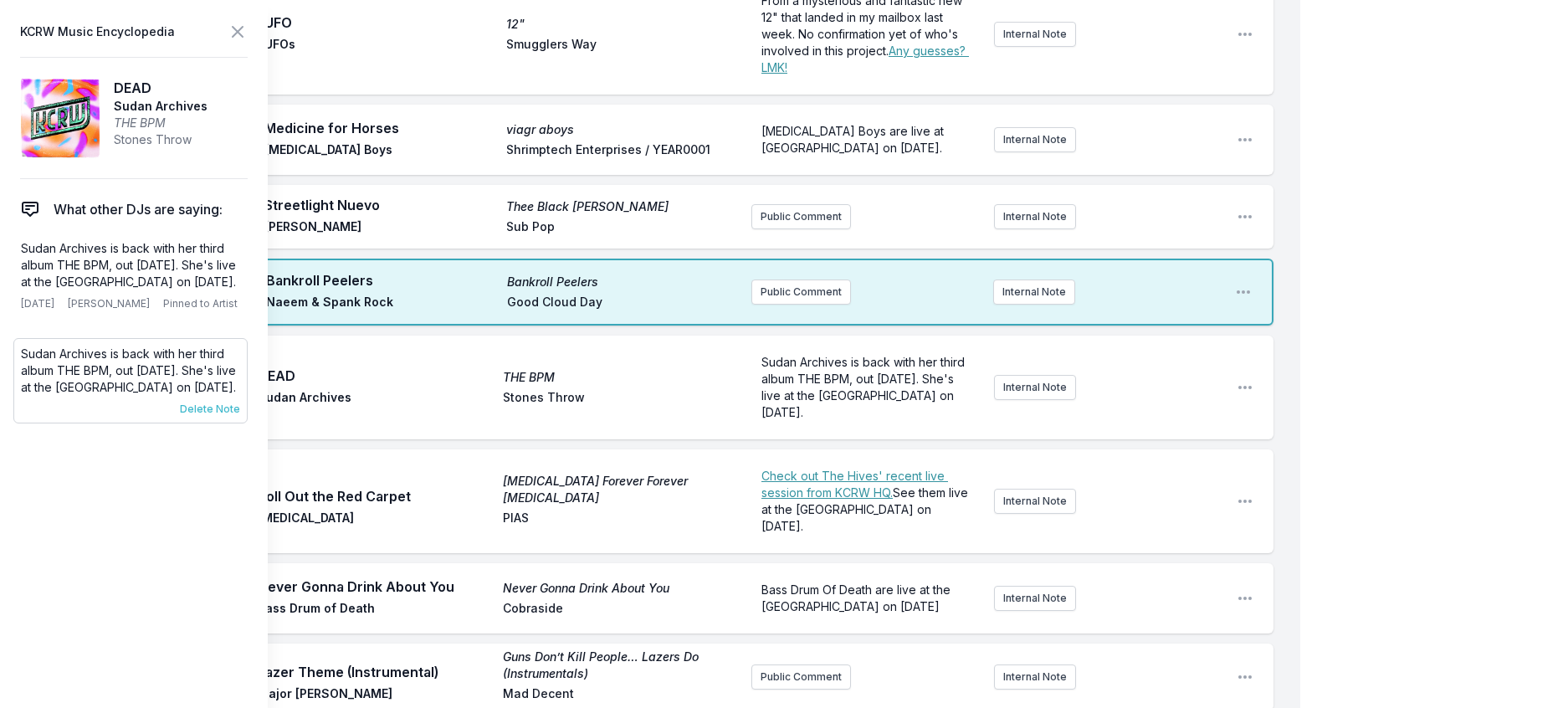
scroll to position [0, 0]
click at [218, 416] on span "Delete Note" at bounding box center [210, 409] width 60 height 13
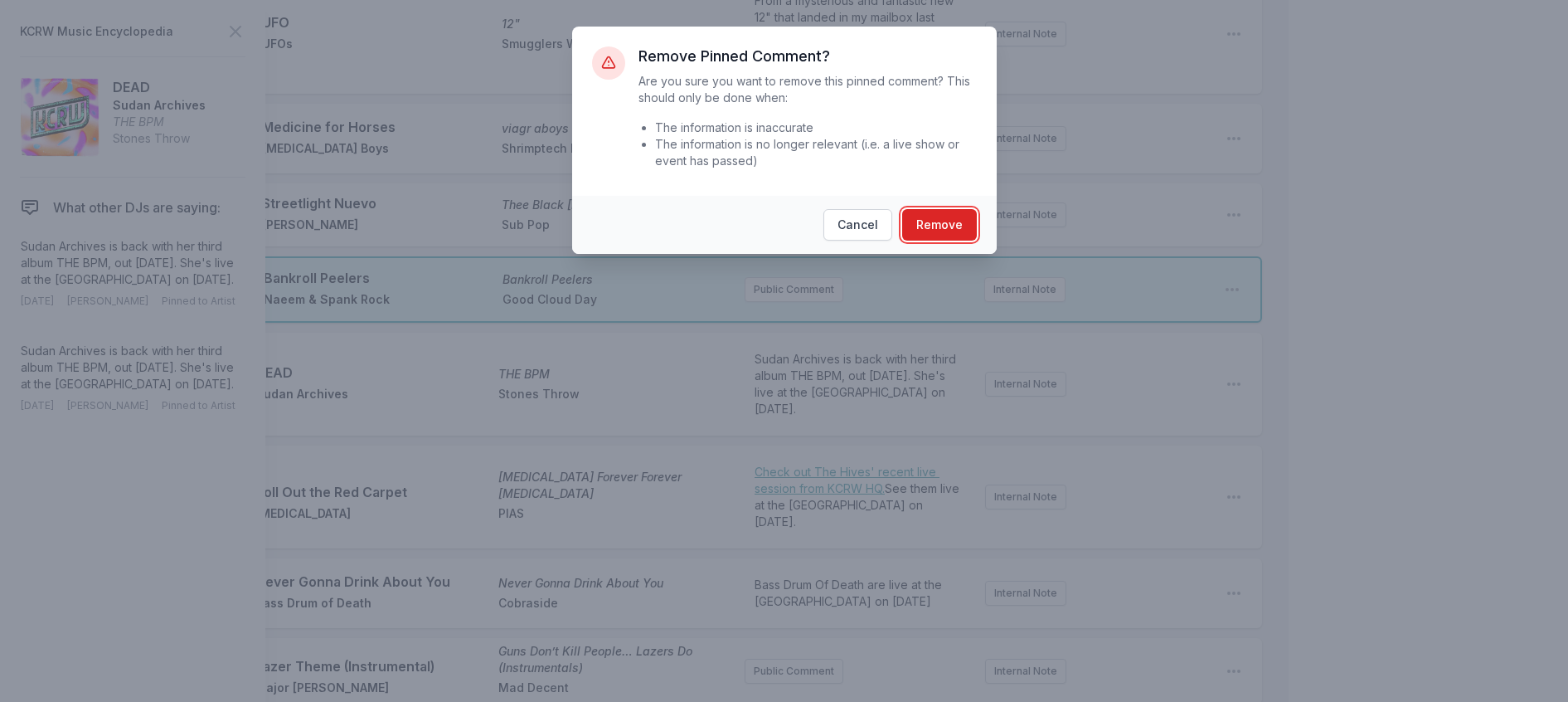
click at [960, 241] on button "Remove" at bounding box center [939, 225] width 75 height 32
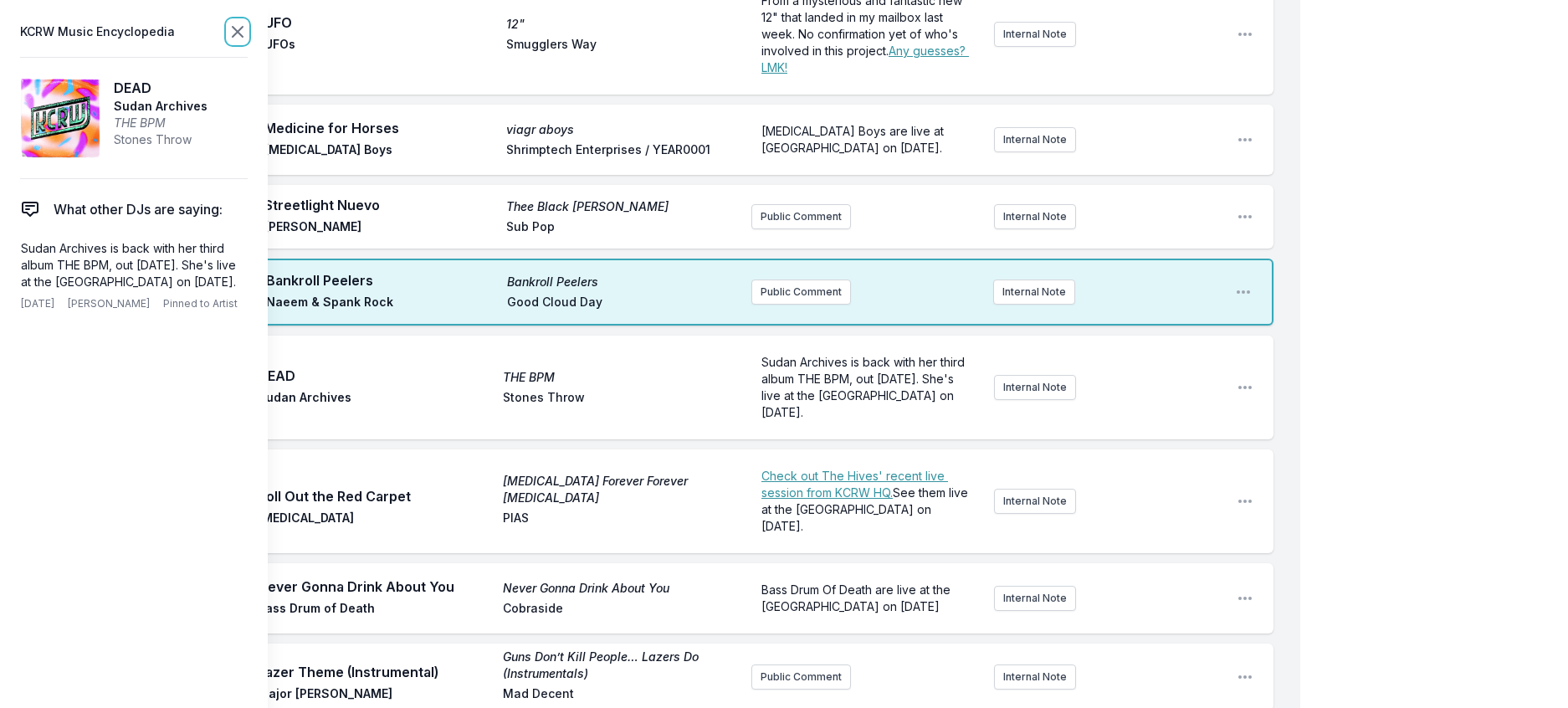
drag, startPoint x: 264, startPoint y: 33, endPoint x: 273, endPoint y: 53, distance: 21.9
click at [248, 34] on icon at bounding box center [238, 32] width 20 height 20
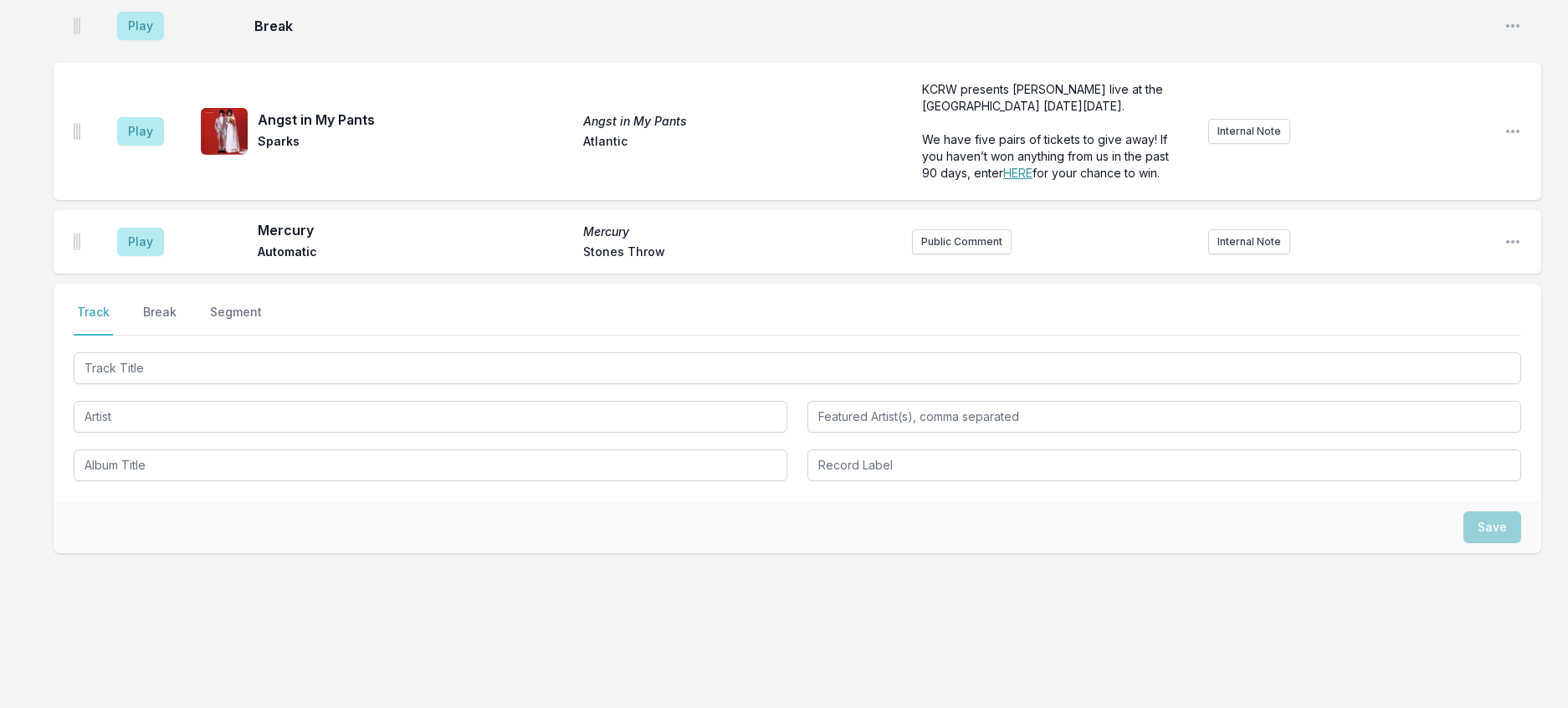
scroll to position [1026, 0]
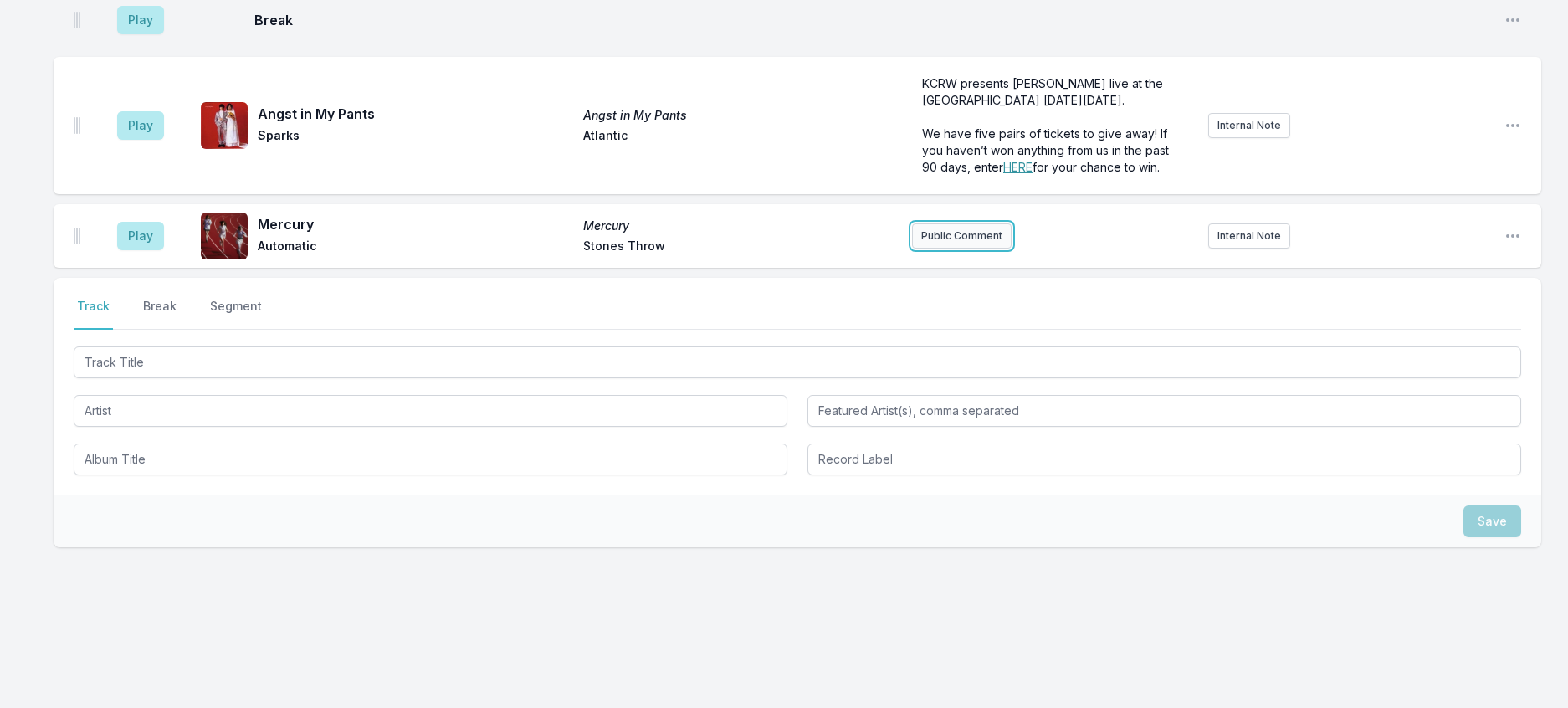
click at [947, 249] on button "Public Comment" at bounding box center [961, 236] width 100 height 25
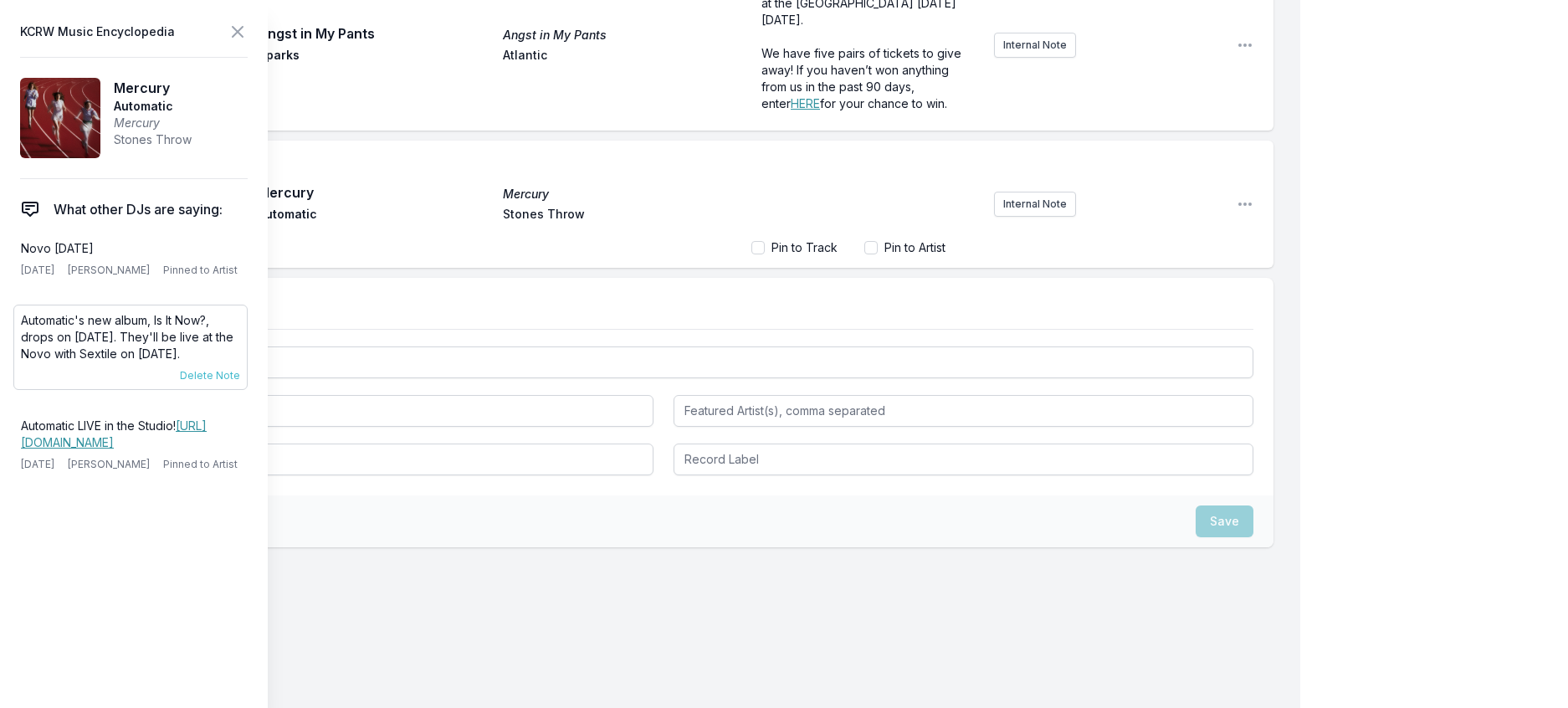
scroll to position [1026, 0]
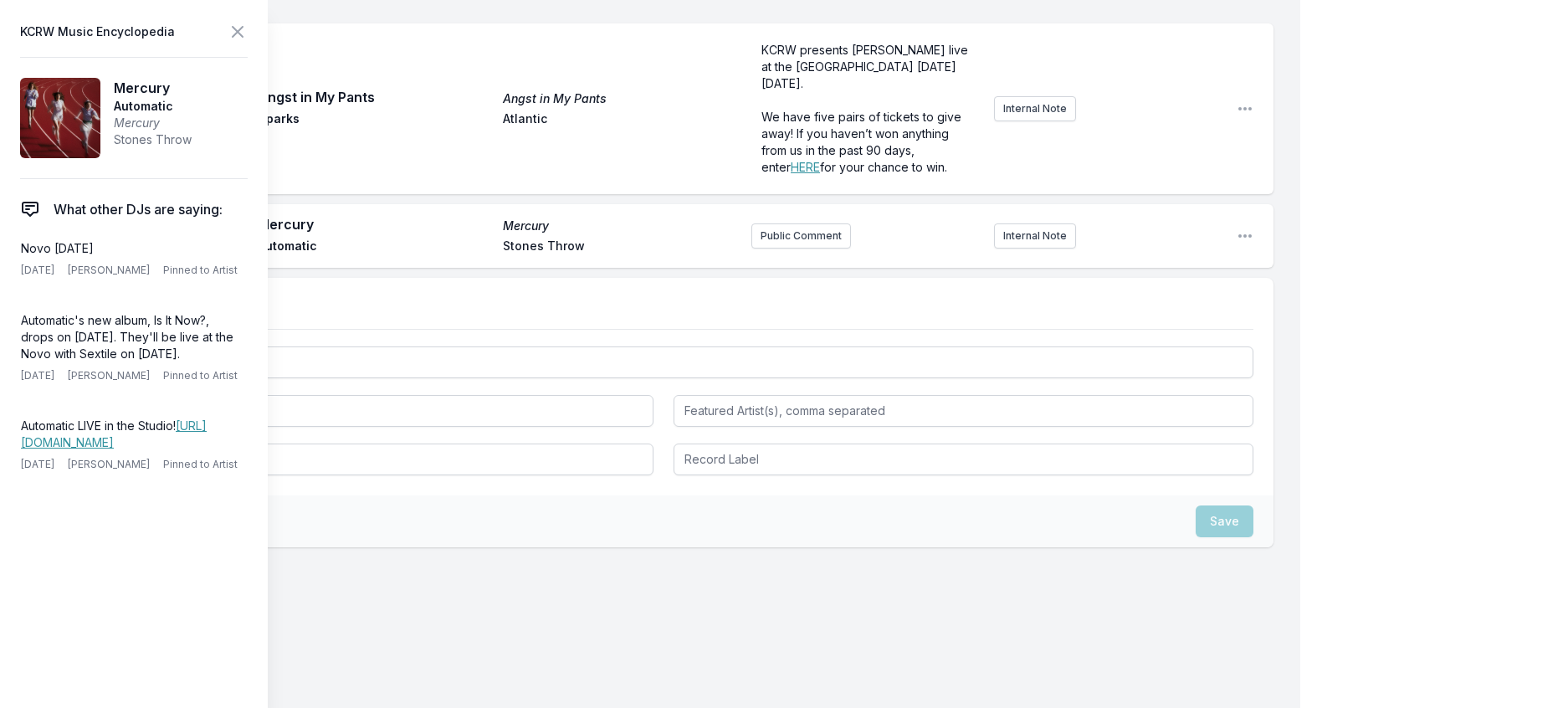
drag, startPoint x: 235, startPoint y: 401, endPoint x: 14, endPoint y: 360, distance: 224.8
click at [14, 360] on aside "KCRW Music Encyclopedia Mercury Automatic Mercury Stones Throw What other DJs a…" at bounding box center [134, 354] width 268 height 708
copy p "Automatic's new album, Is It Now?, drops on [DATE]. They'll be live at the Novo…"
click at [789, 249] on button "Public Comment" at bounding box center [801, 236] width 100 height 25
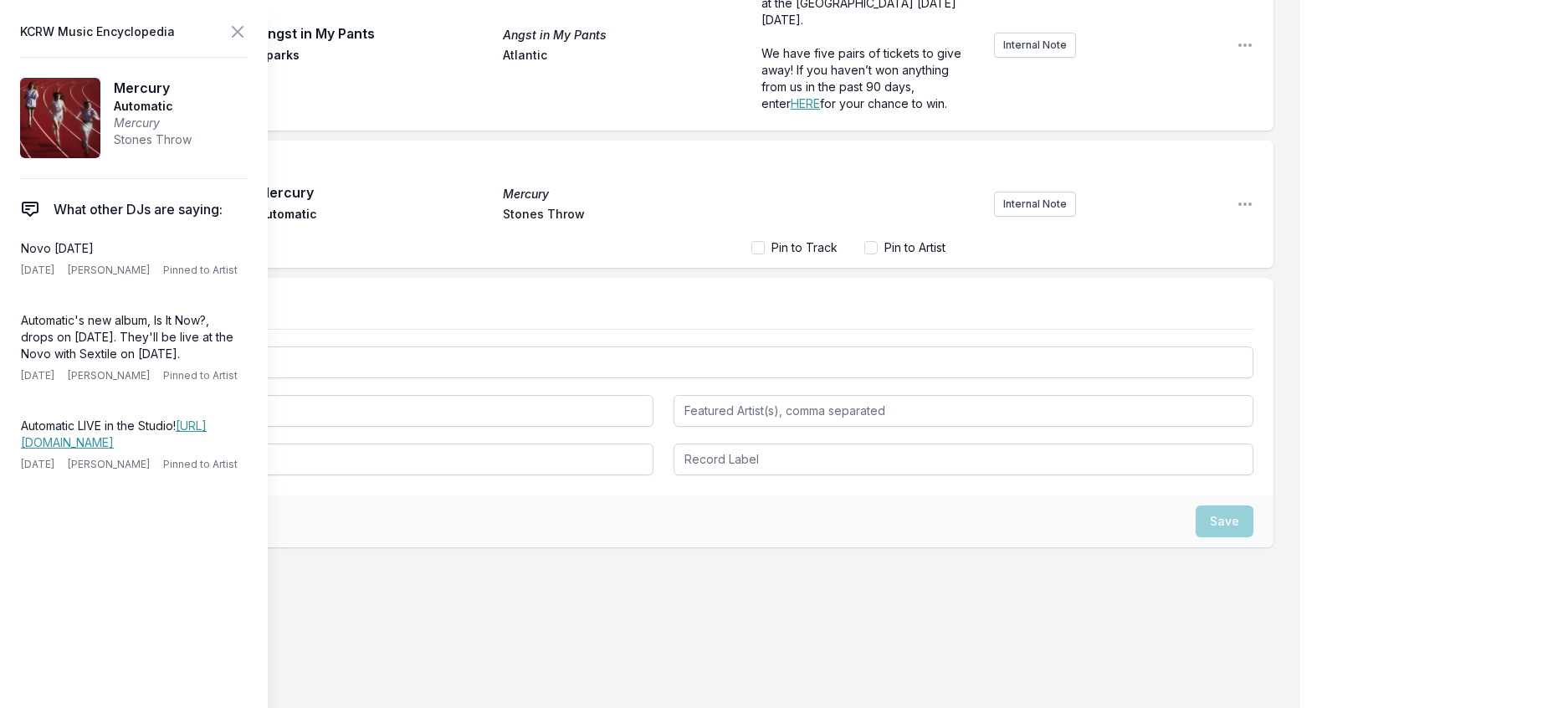
scroll to position [1098, 0]
drag, startPoint x: 272, startPoint y: 31, endPoint x: 328, endPoint y: 143, distance: 125.2
click at [243, 32] on icon at bounding box center [238, 32] width 10 height 10
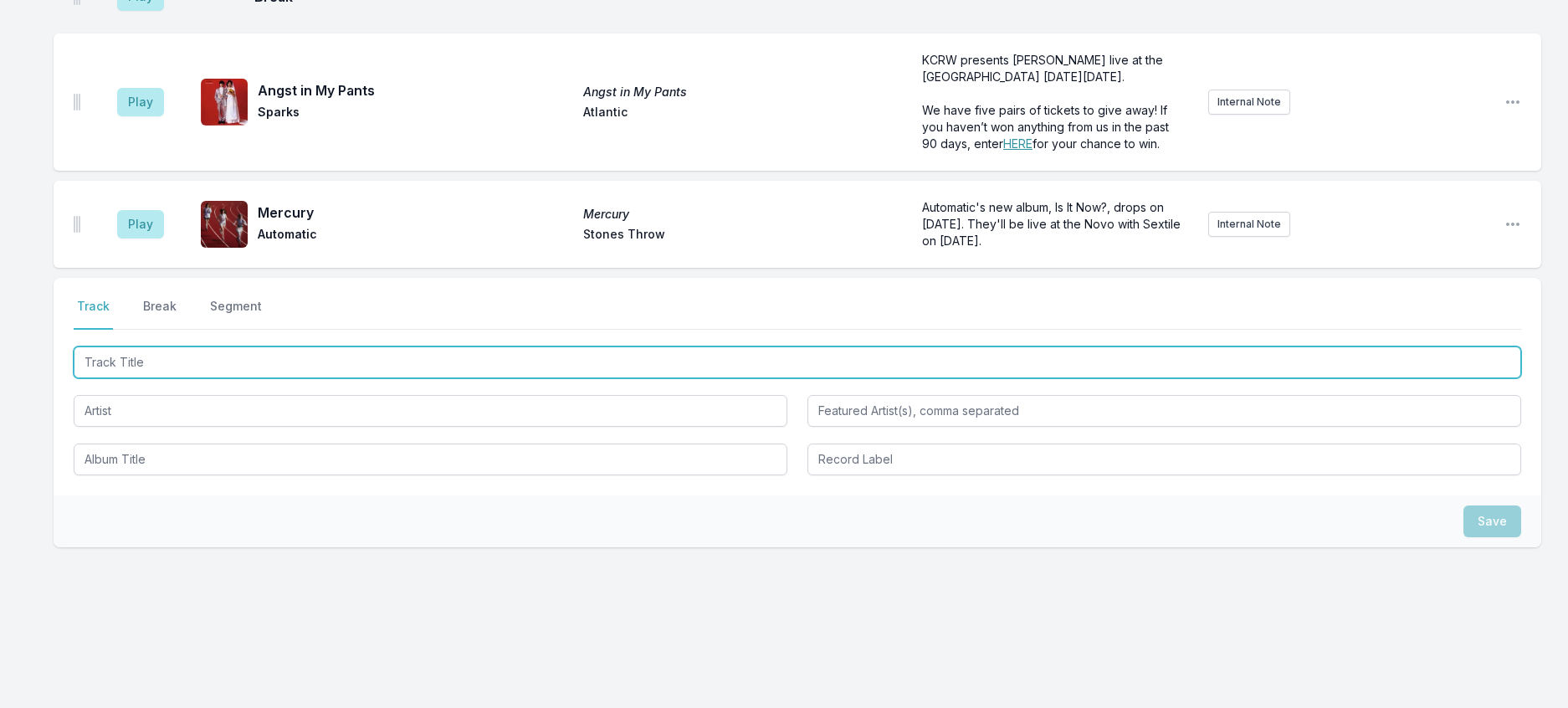
click at [230, 378] on input "Track Title" at bounding box center [798, 362] width 1448 height 32
type input "Adriatic"
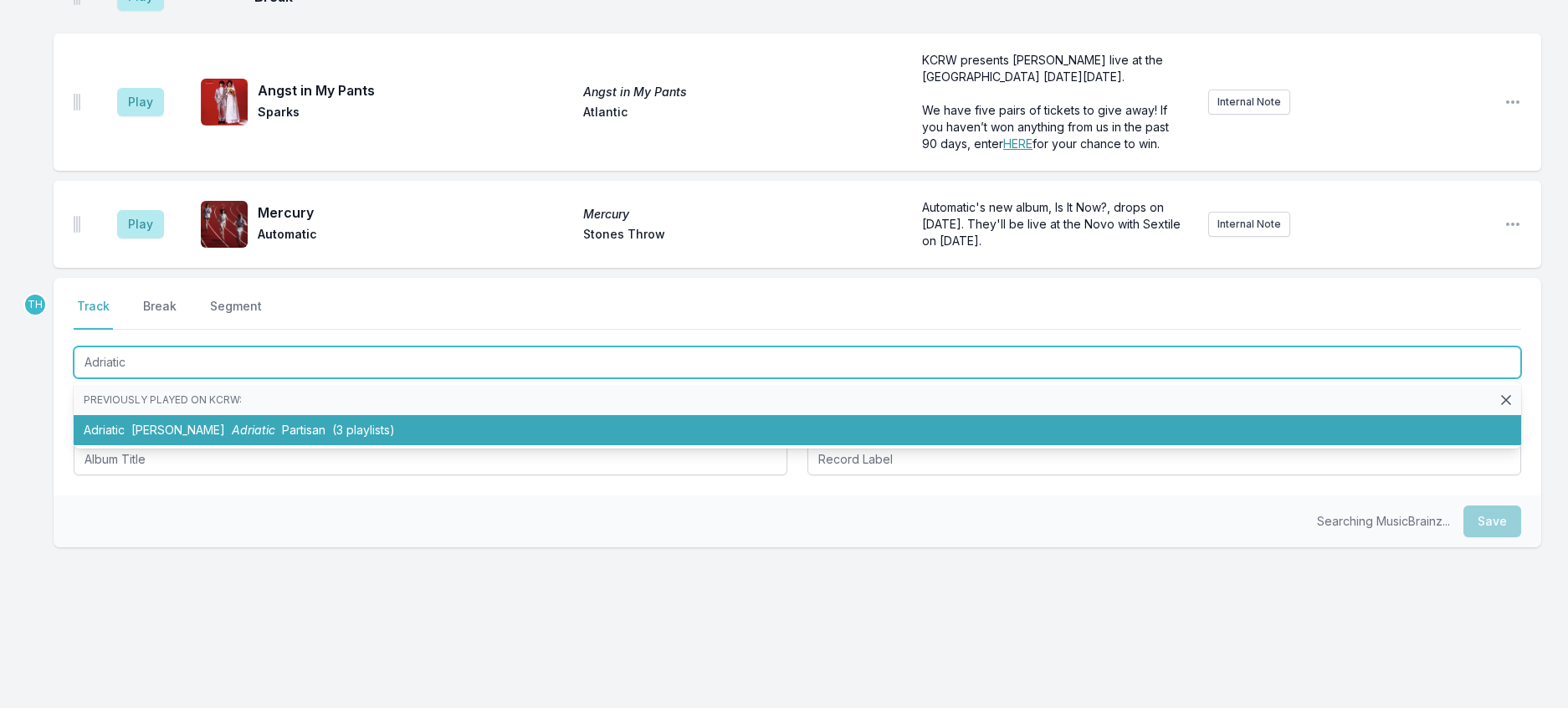
click at [232, 437] on span "Adriatic" at bounding box center [254, 429] width 44 height 14
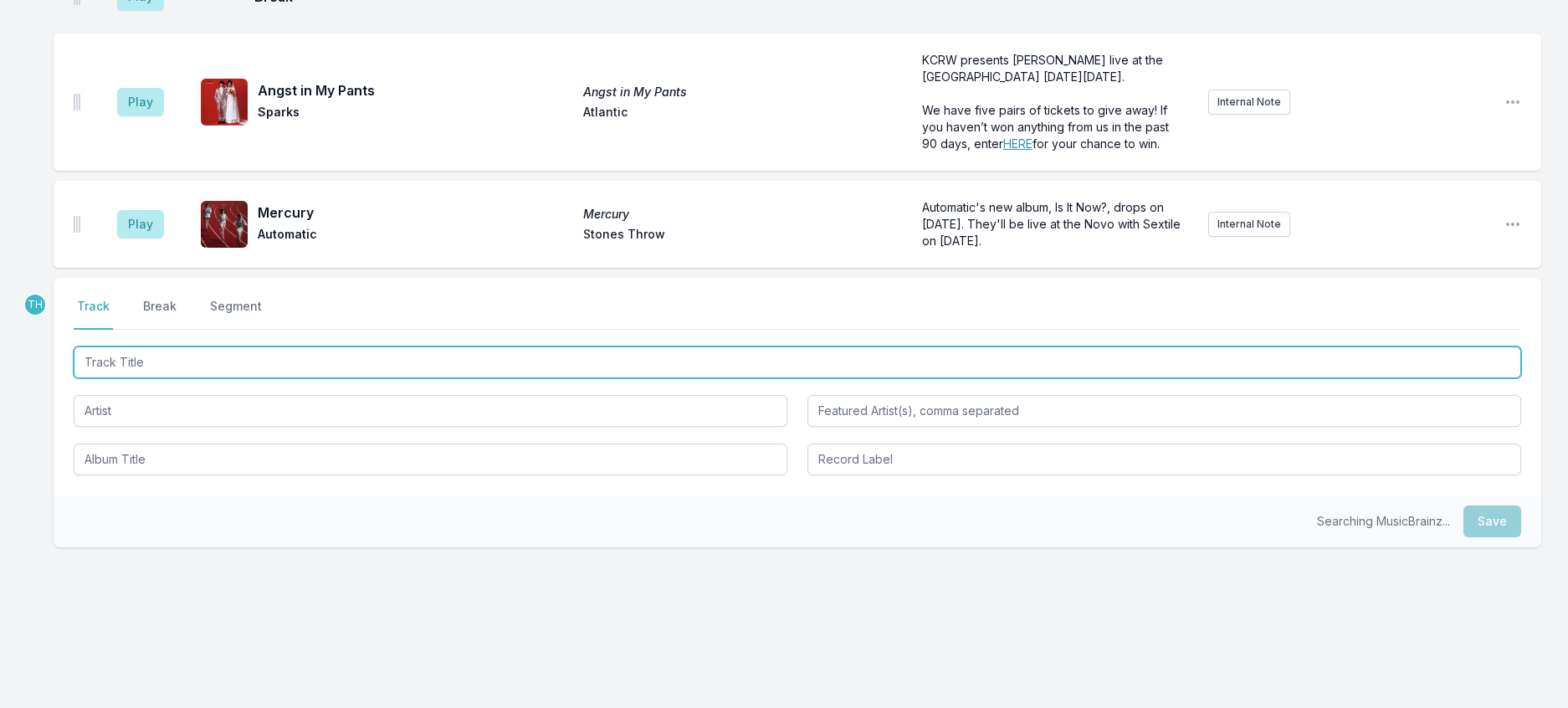
scroll to position [1154, 0]
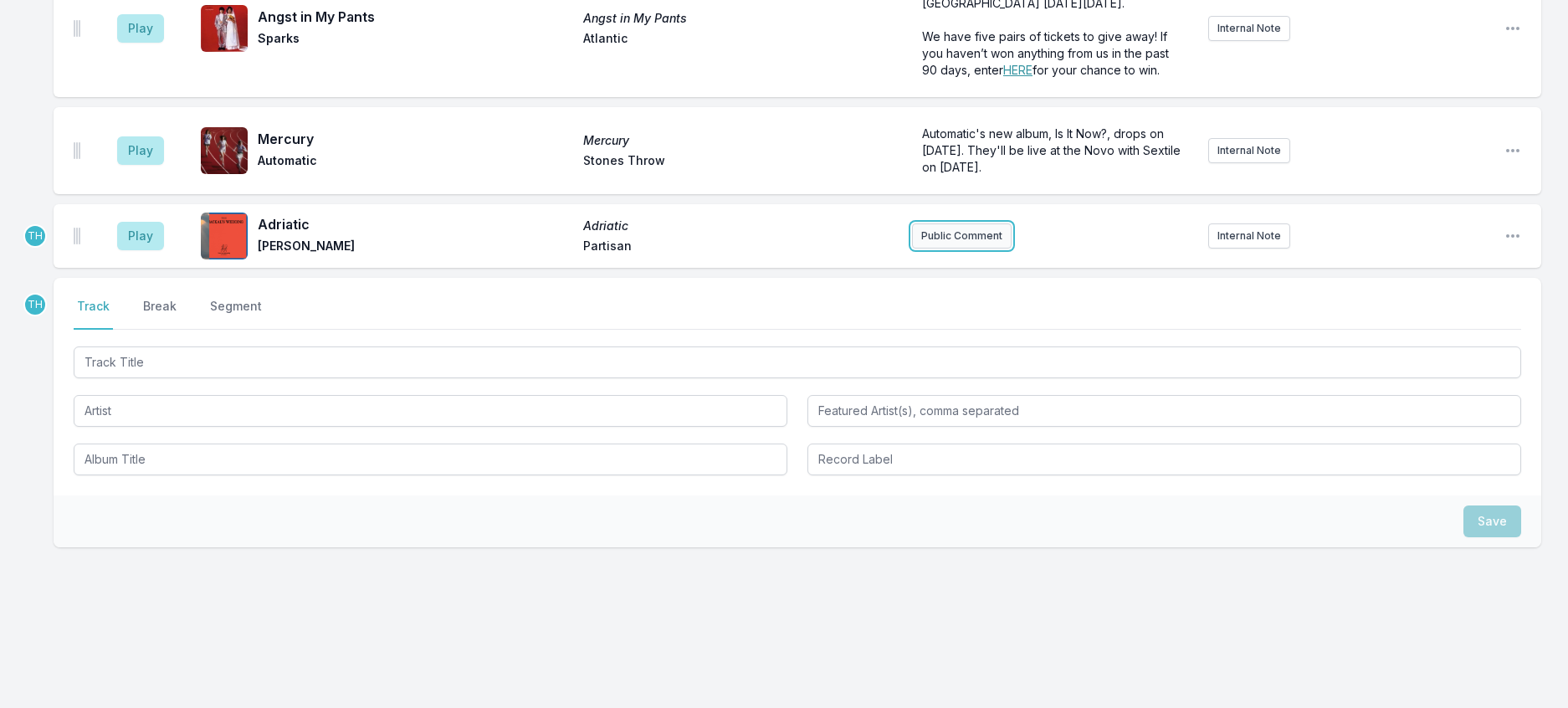
click at [973, 240] on button "Public Comment" at bounding box center [961, 236] width 100 height 25
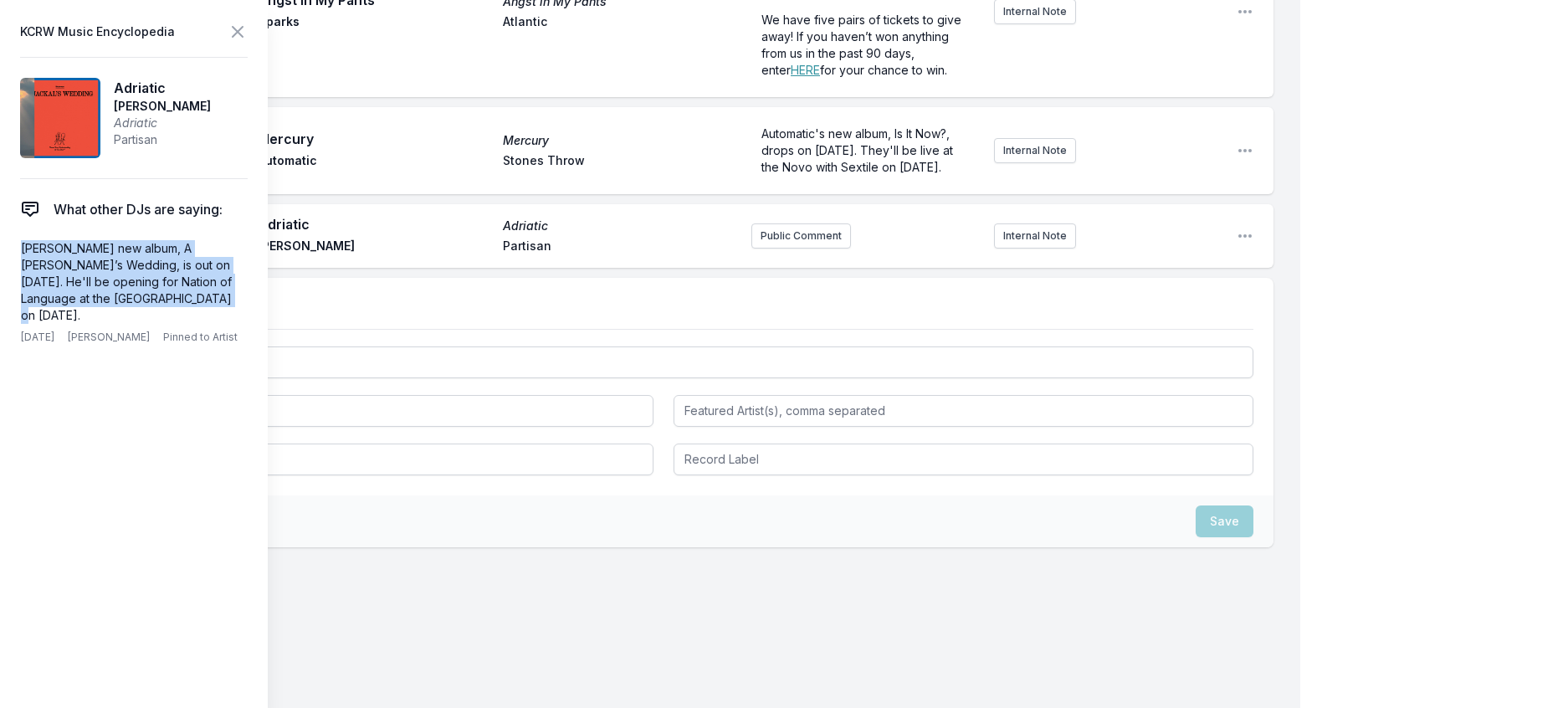
drag, startPoint x: 179, startPoint y: 333, endPoint x: 5, endPoint y: 273, distance: 184.1
click at [5, 273] on aside "KCRW Music Encyclopedia Adriatic [PERSON_NAME] Adriatic Partisan What other DJs…" at bounding box center [134, 354] width 268 height 708
copy p "[PERSON_NAME] new album, A [PERSON_NAME]’s Wedding, is out on [DATE]. He'll be …"
click at [788, 249] on button "Public Comment" at bounding box center [801, 236] width 100 height 25
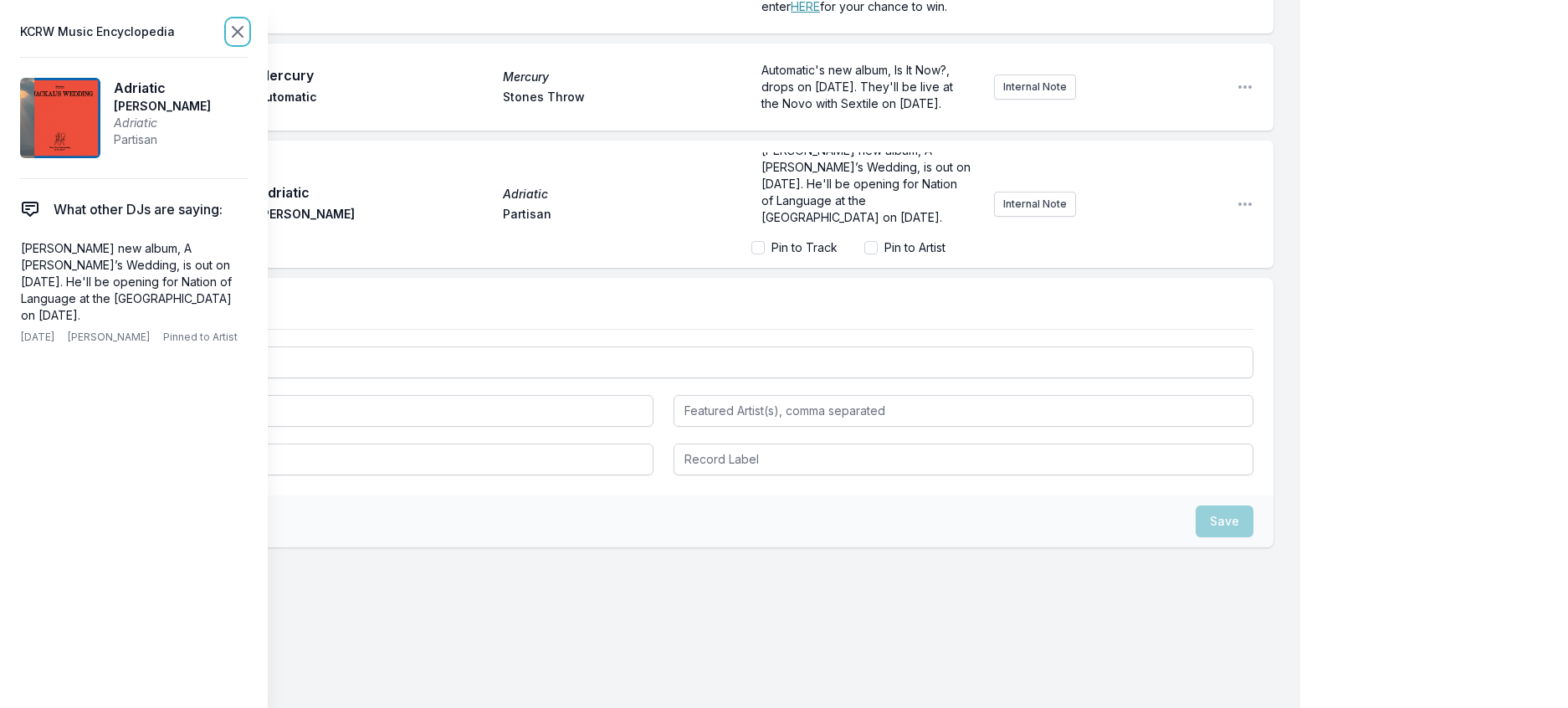
scroll to position [1218, 0]
click at [243, 37] on icon at bounding box center [238, 32] width 10 height 10
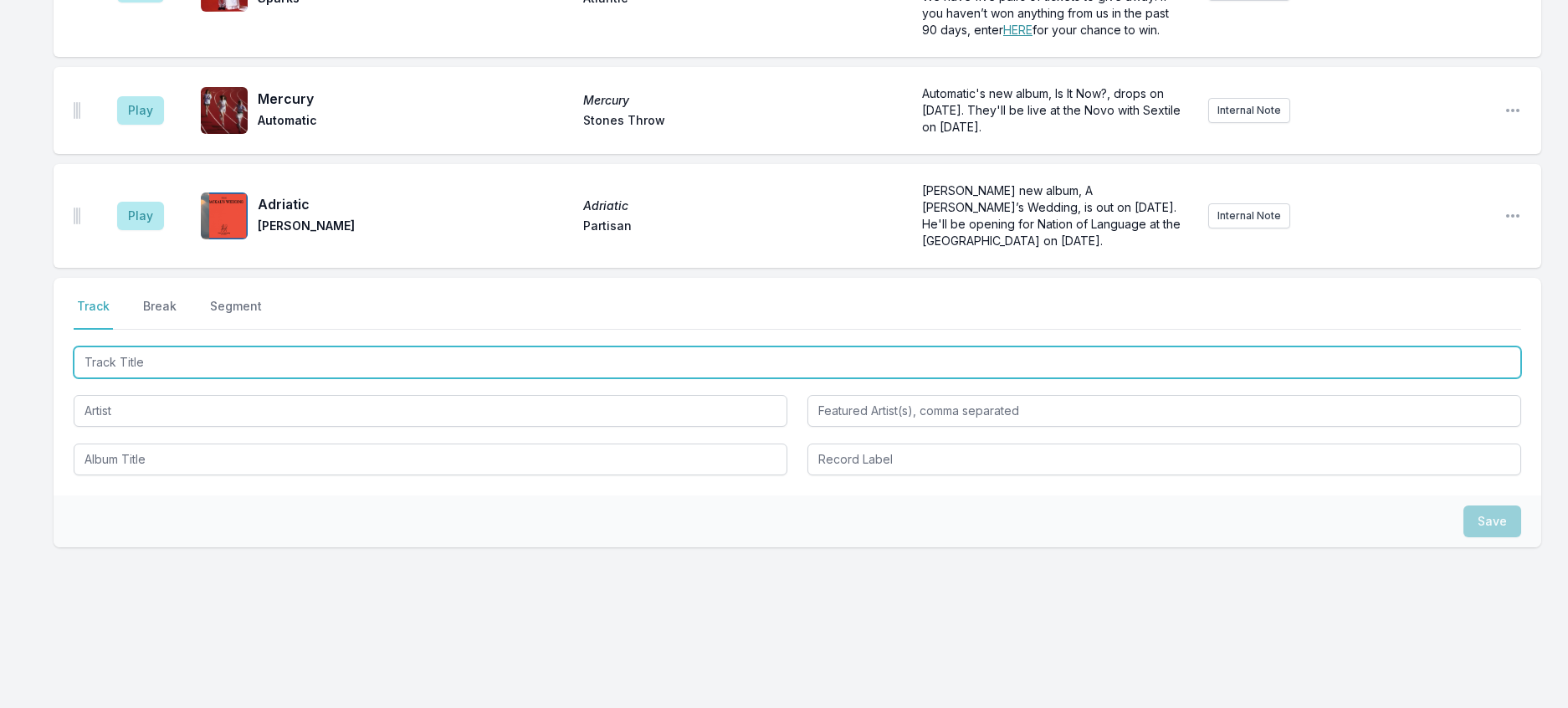
click at [399, 361] on input "Track Title" at bounding box center [798, 362] width 1448 height 32
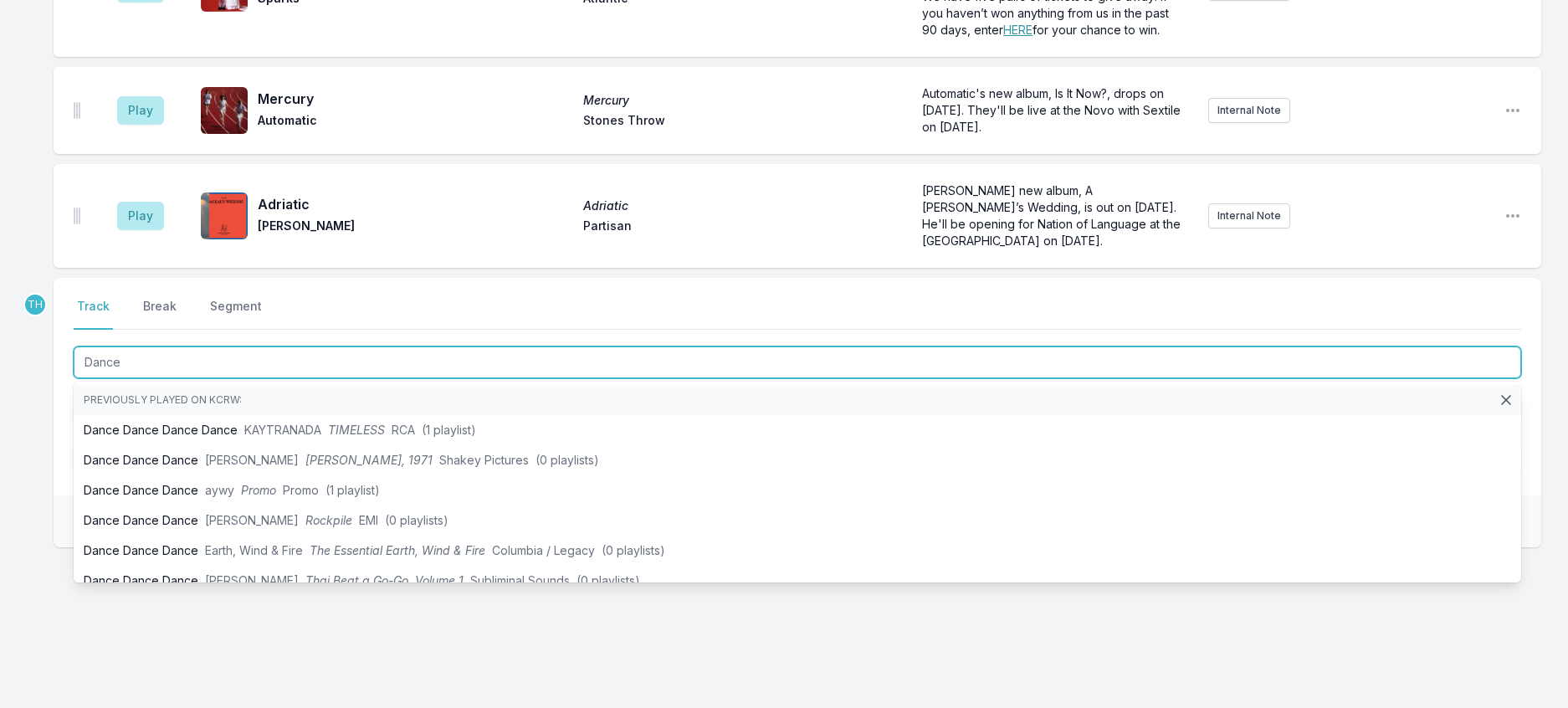
type input "Dance"
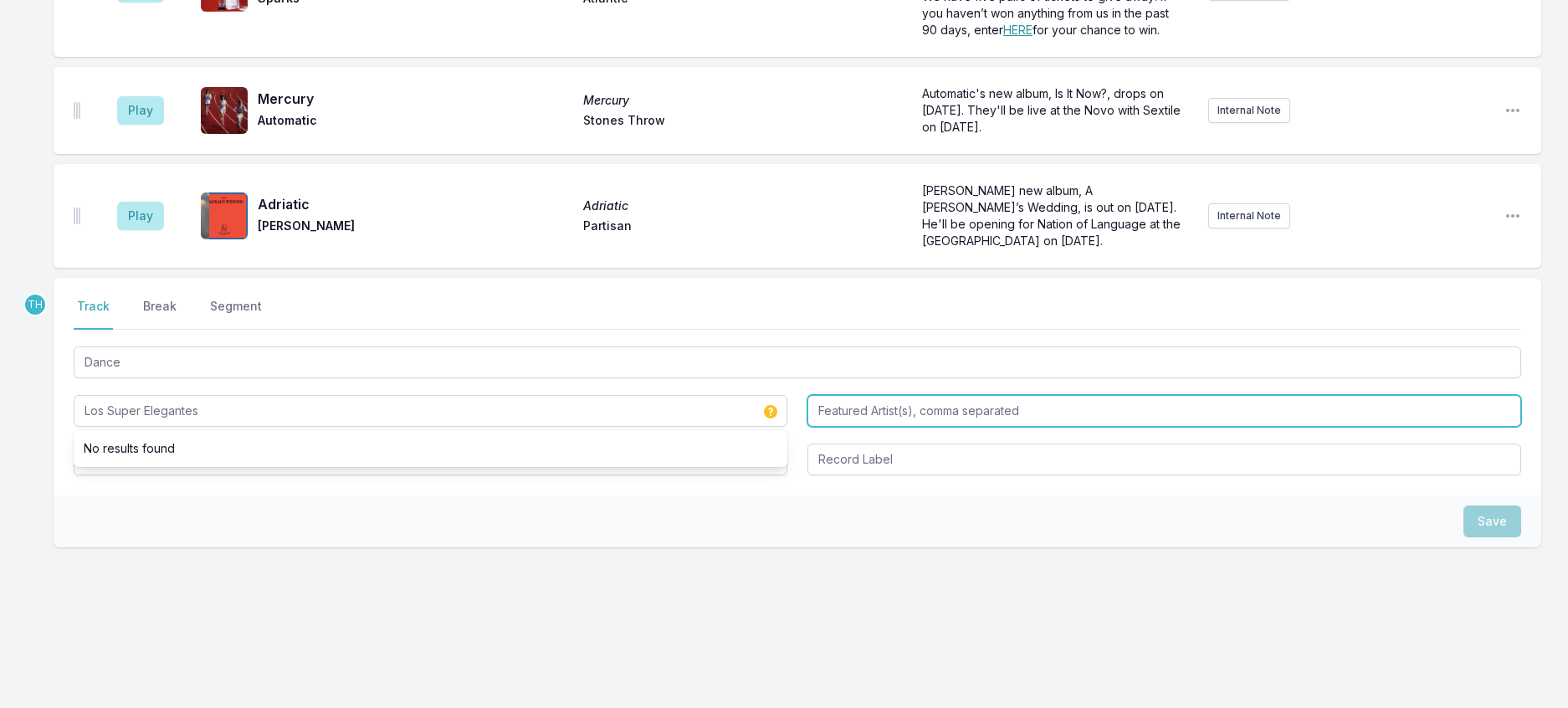
type input "Los Super Elegantes"
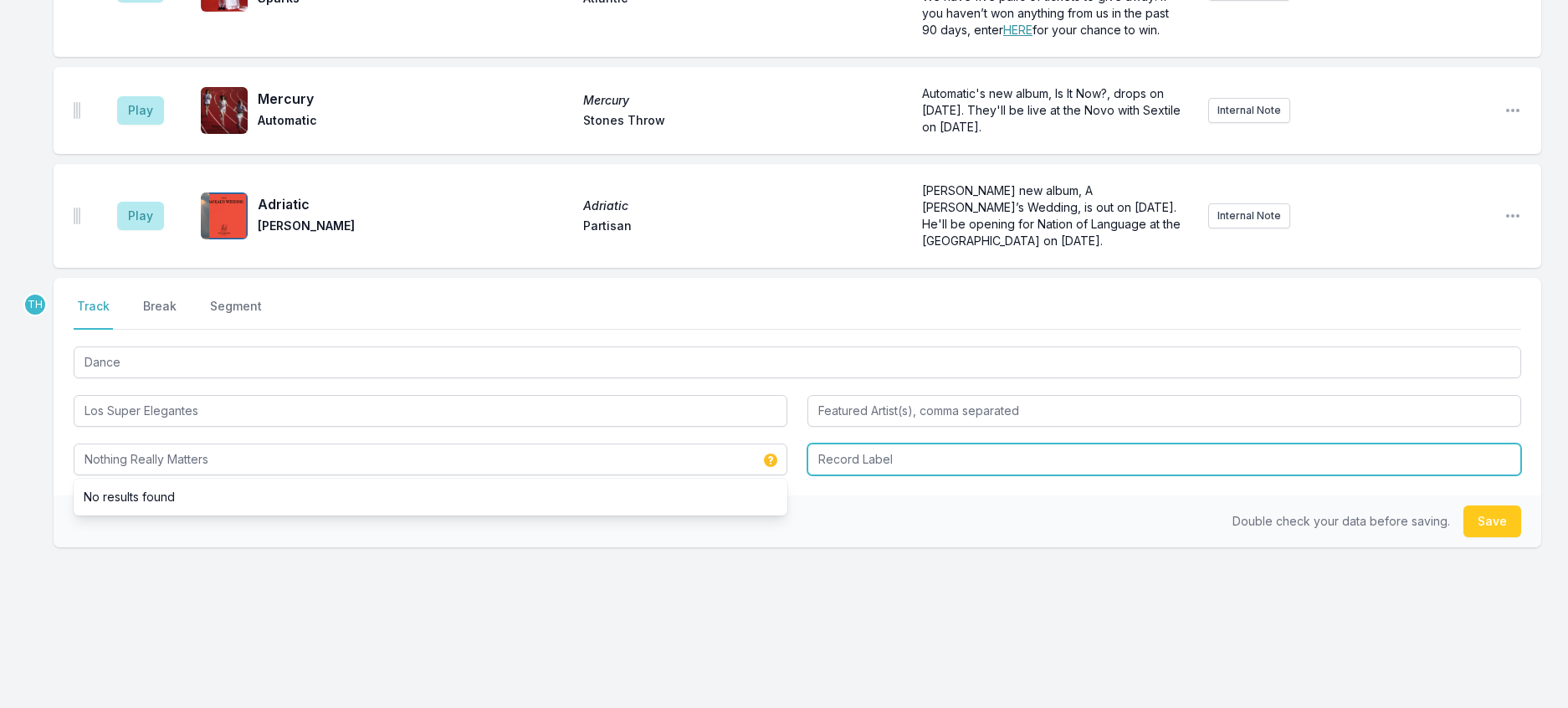
type input "Nothing Really Matters"
type input "Self Released"
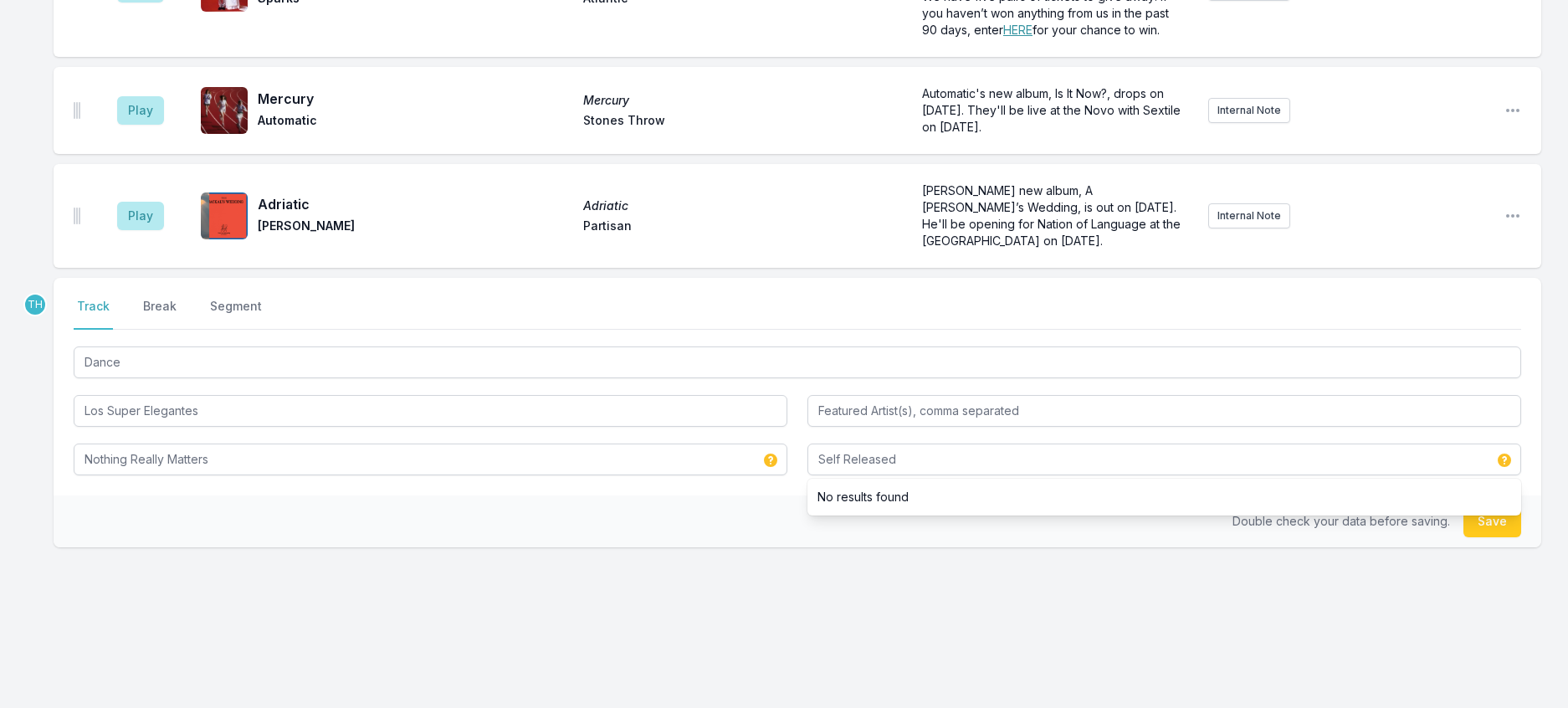
click at [712, 530] on div "Double check your data before saving. Save" at bounding box center [797, 521] width 1488 height 52
click at [1477, 532] on button "Save" at bounding box center [1492, 521] width 58 height 32
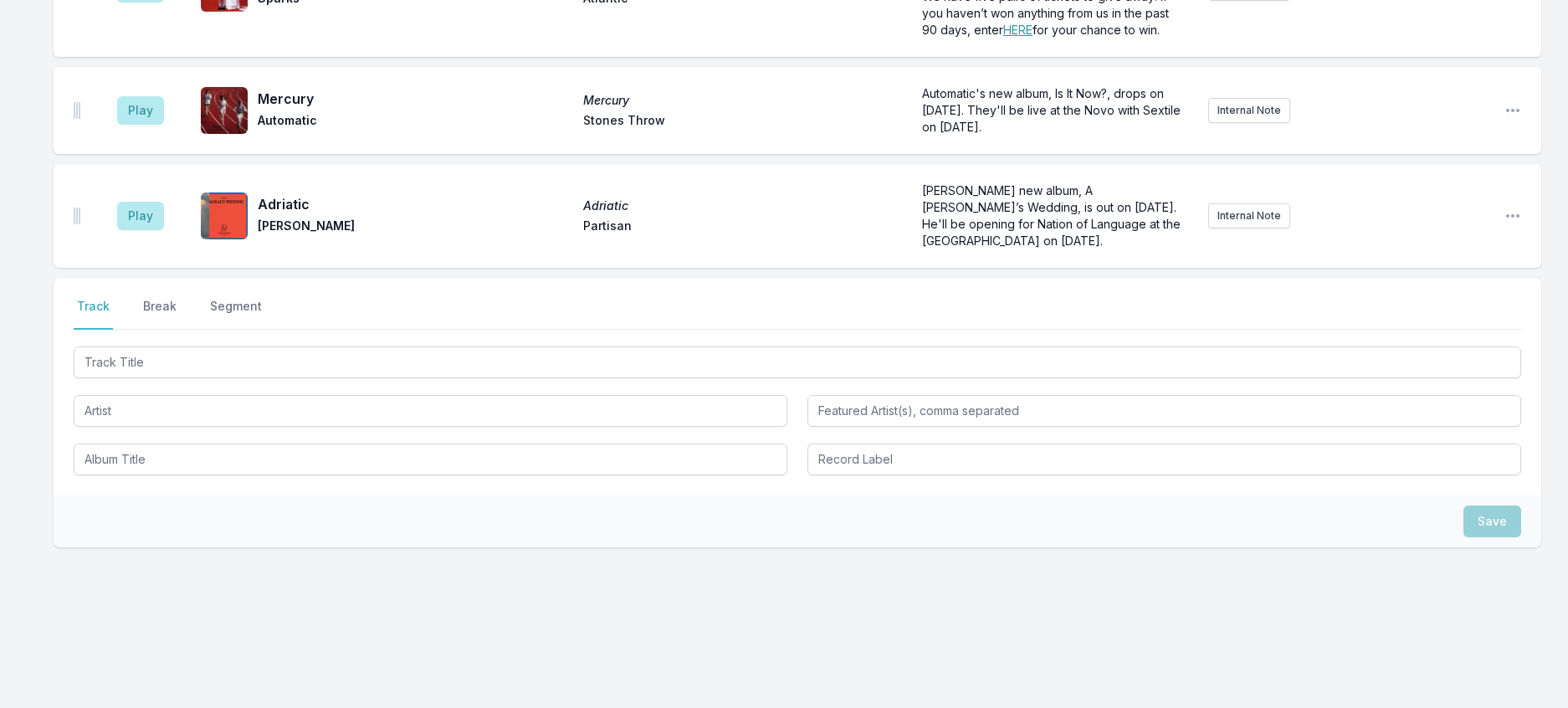
scroll to position [1301, 0]
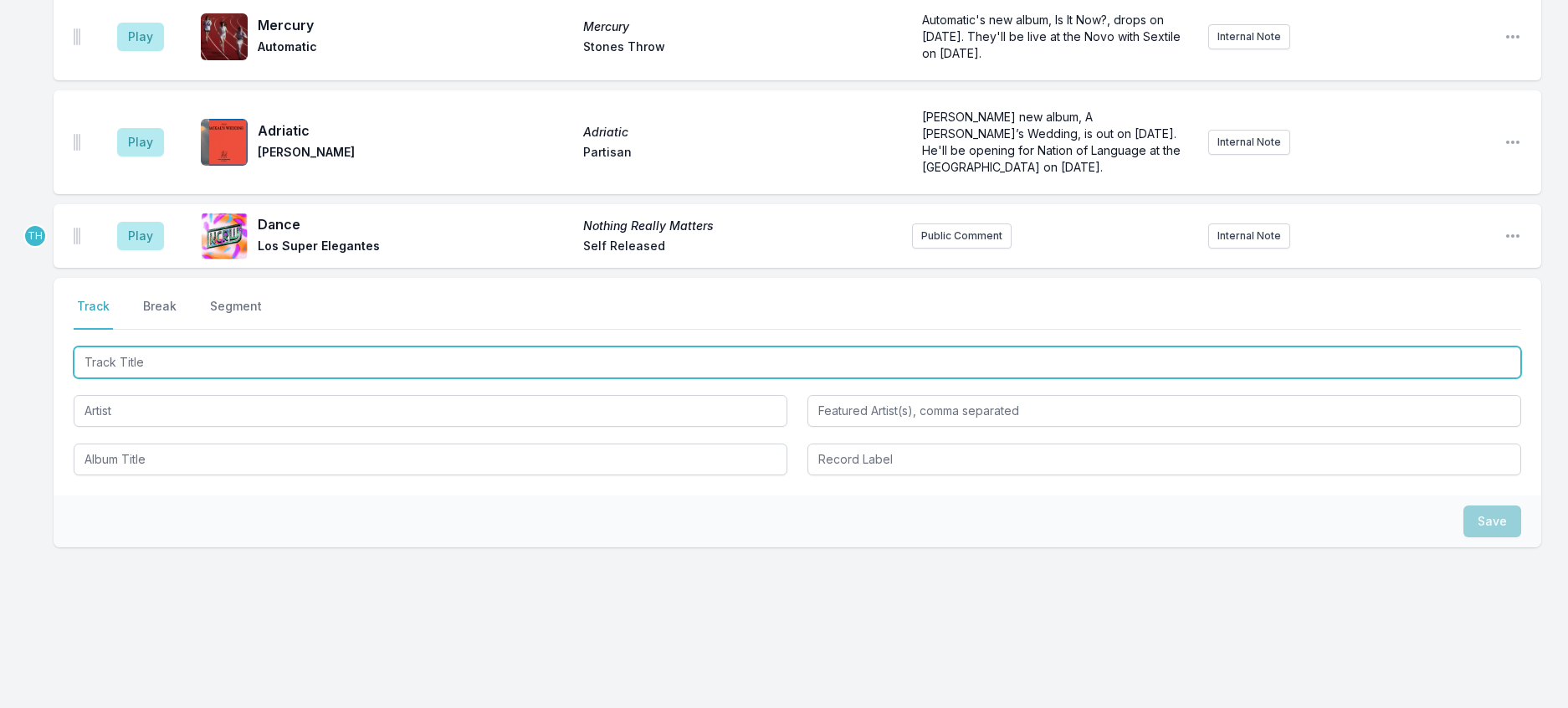
click at [298, 359] on input "Track Title" at bounding box center [798, 362] width 1448 height 32
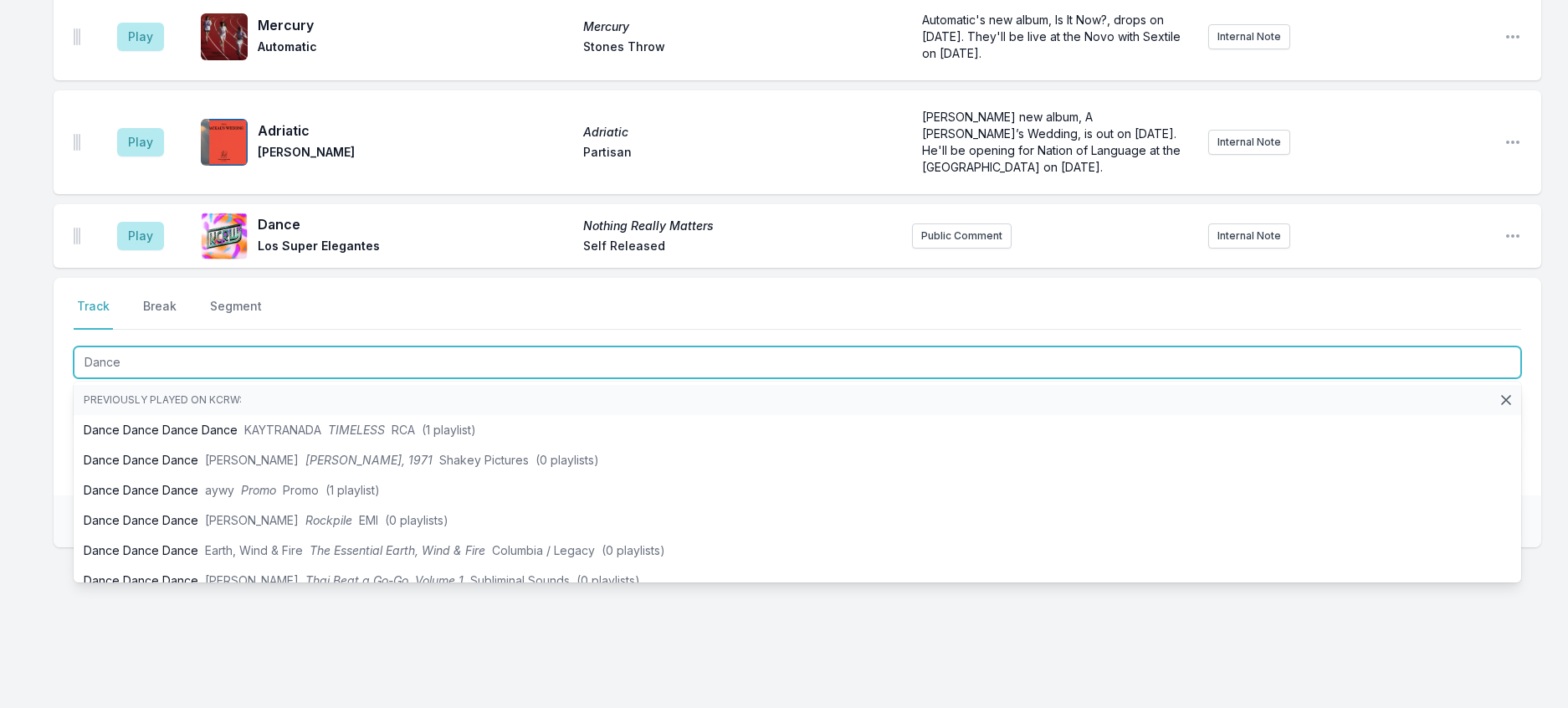
type input "Dance"
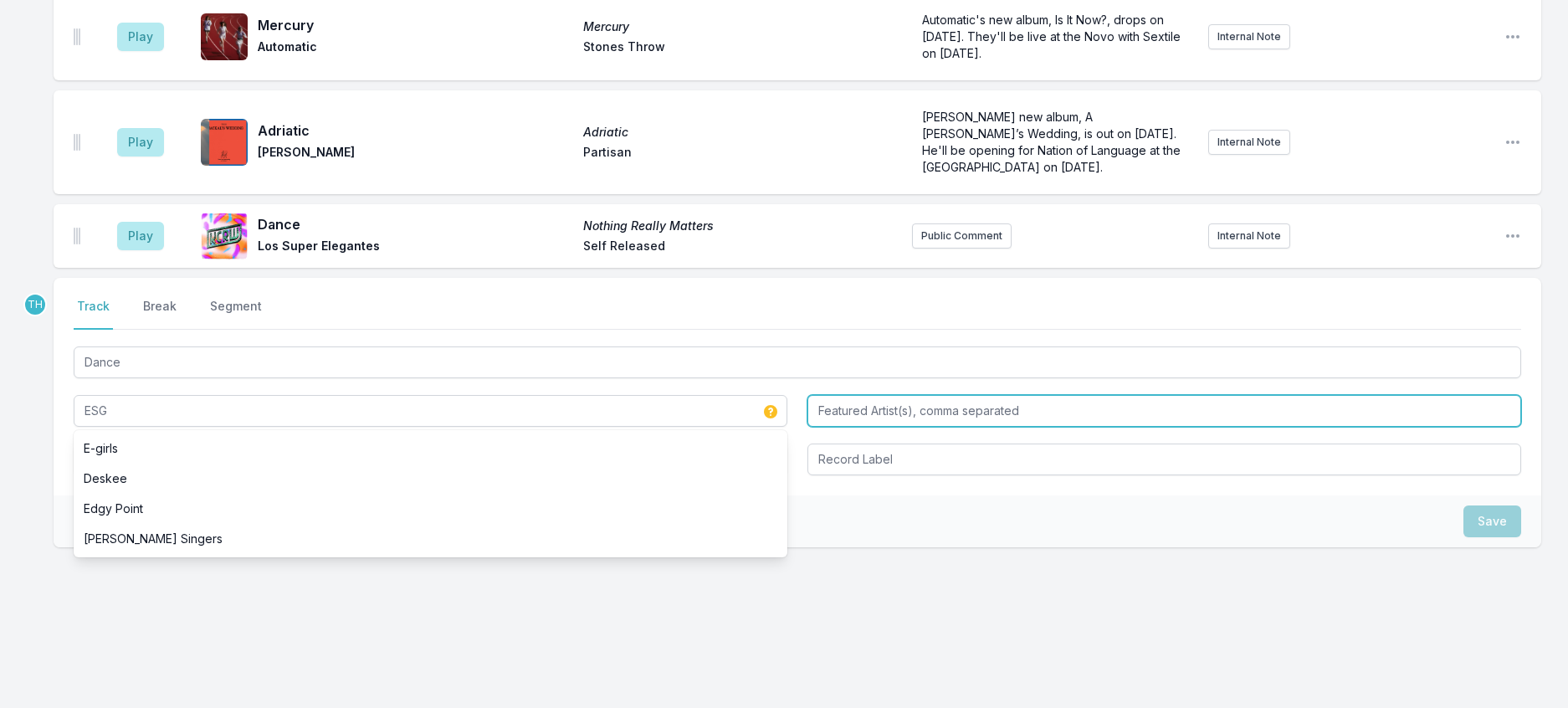
type input "ESG"
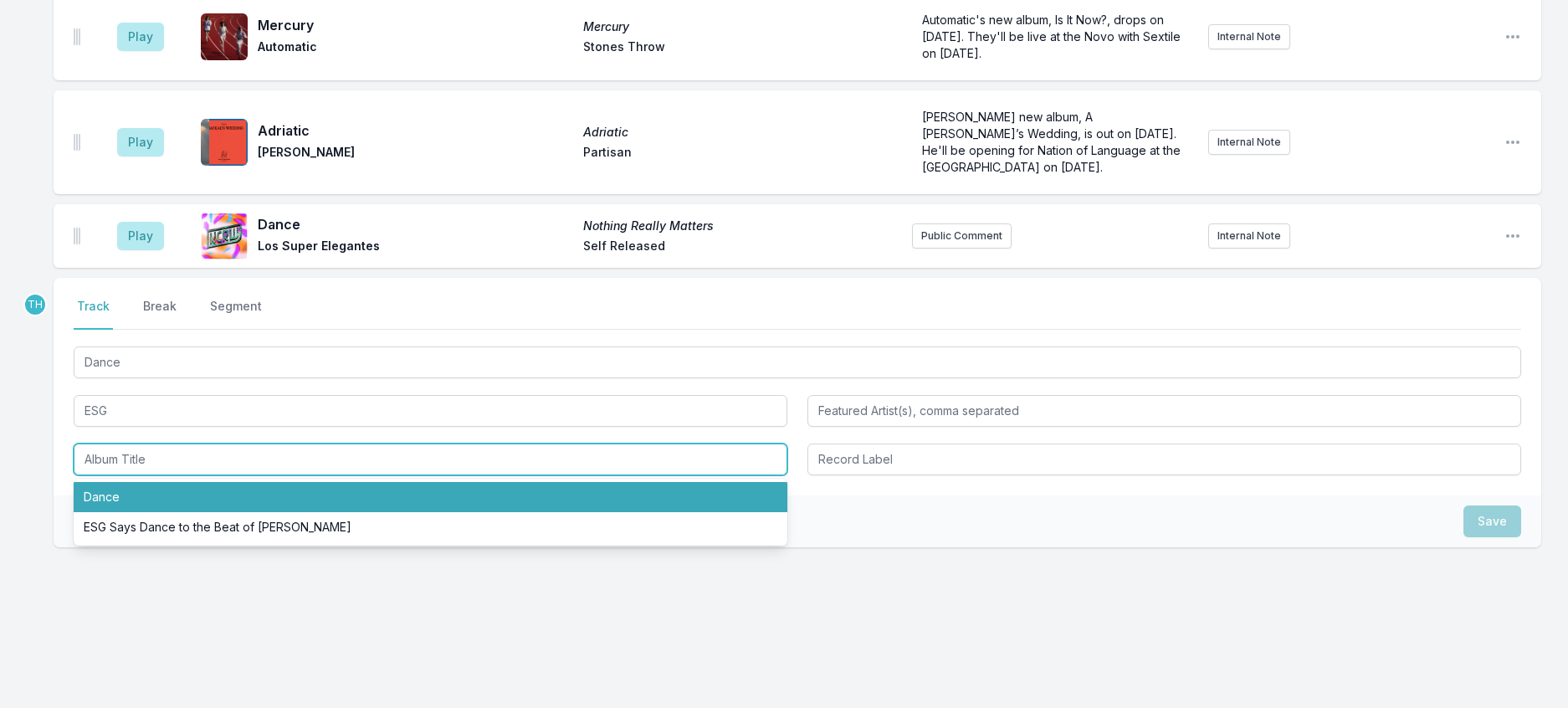
click at [166, 505] on li "Dance" at bounding box center [431, 497] width 714 height 30
type input "Dance"
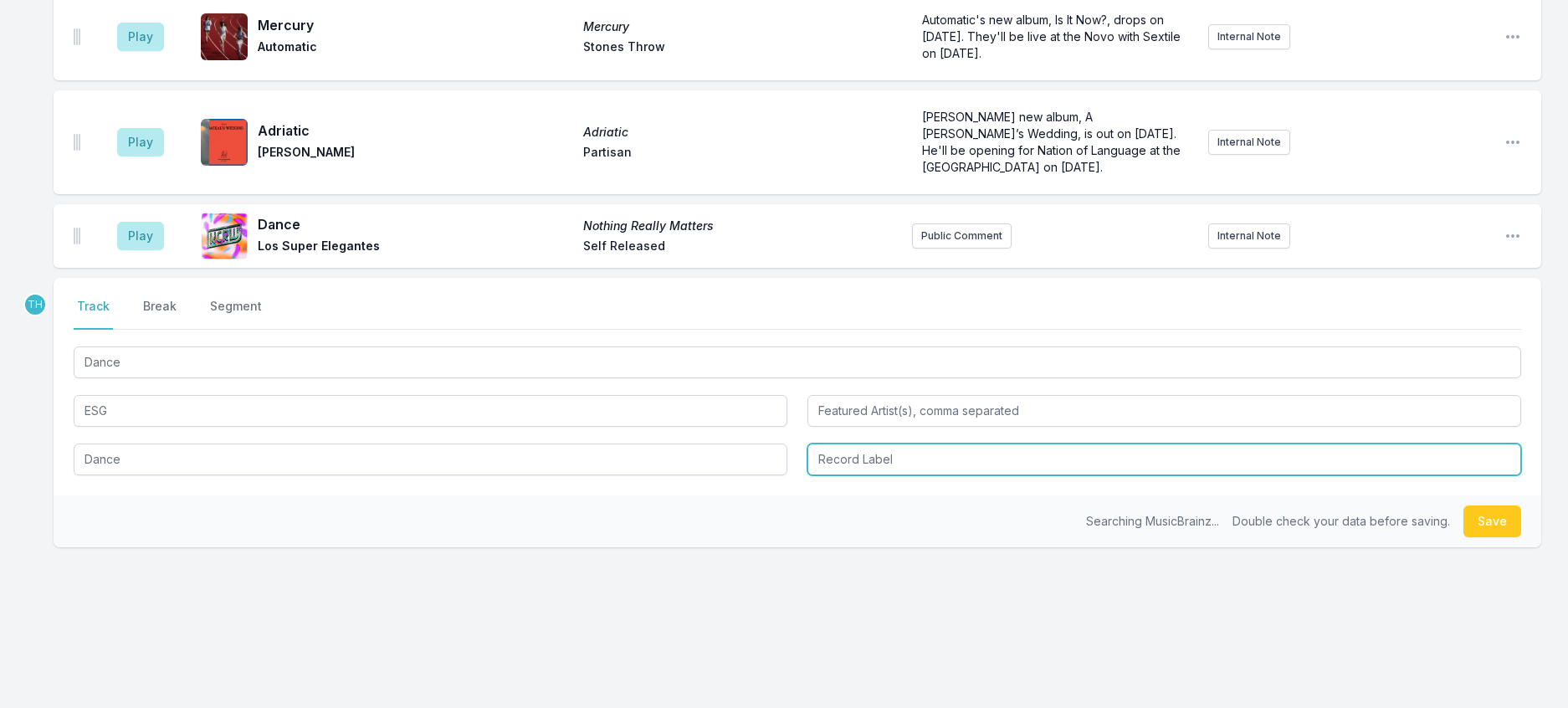
click at [877, 466] on input "Record Label" at bounding box center [1165, 459] width 714 height 32
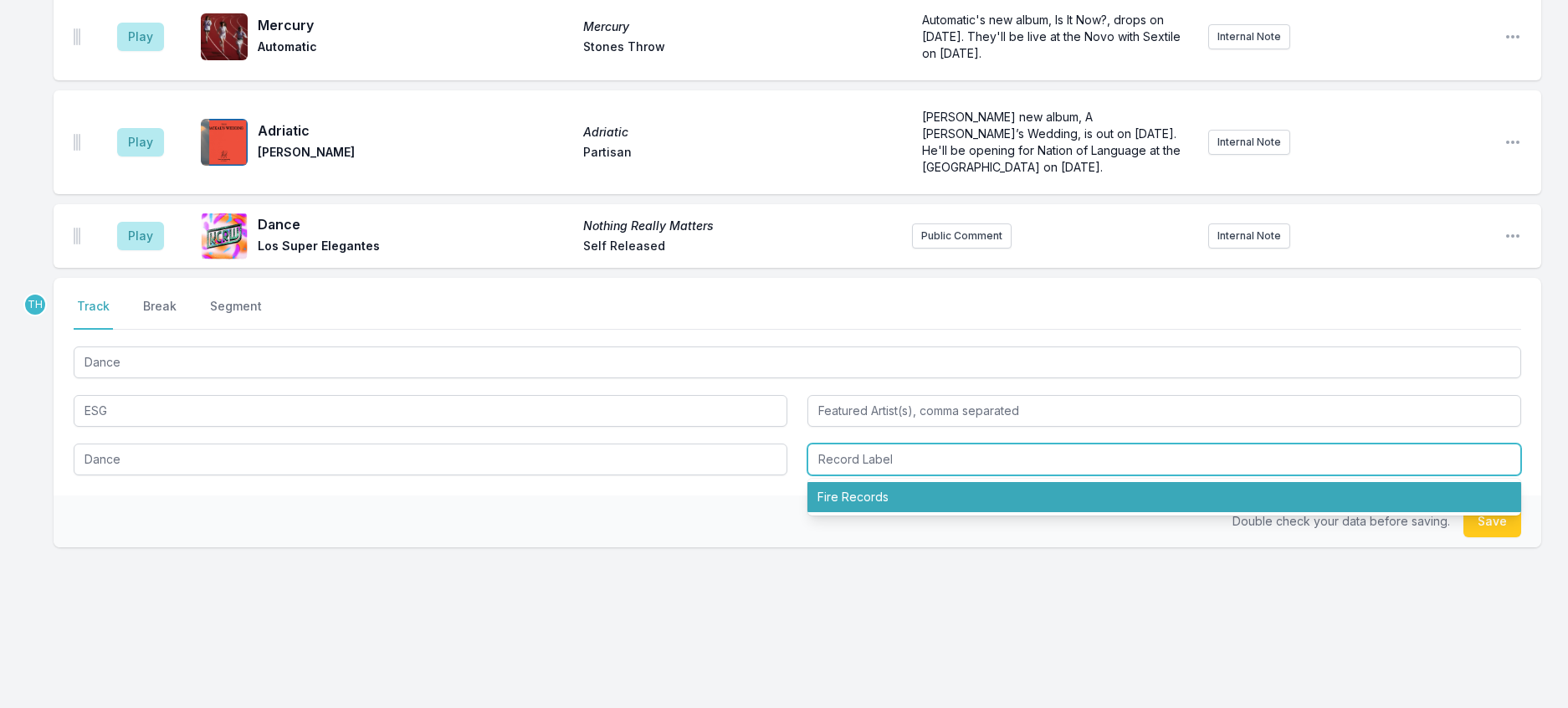
click at [872, 497] on li "Fire Records" at bounding box center [1165, 497] width 714 height 30
type input "Fire Records"
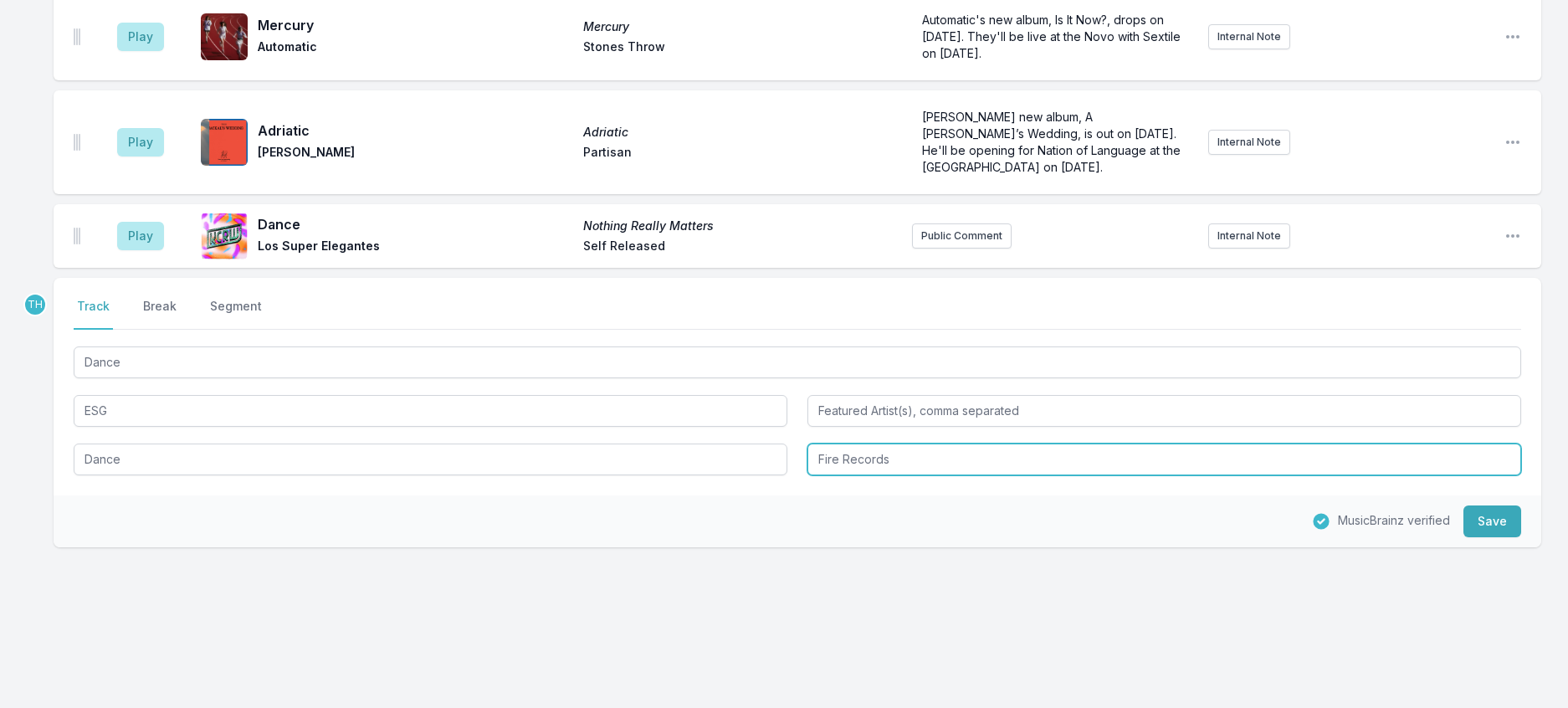
drag, startPoint x: 845, startPoint y: 459, endPoint x: 1091, endPoint y: 505, distance: 250.3
click at [1100, 507] on div "TH Select a tab Track Break Segment Track Break Segment Dance ESG Dance Fire Re…" at bounding box center [797, 413] width 1488 height 270
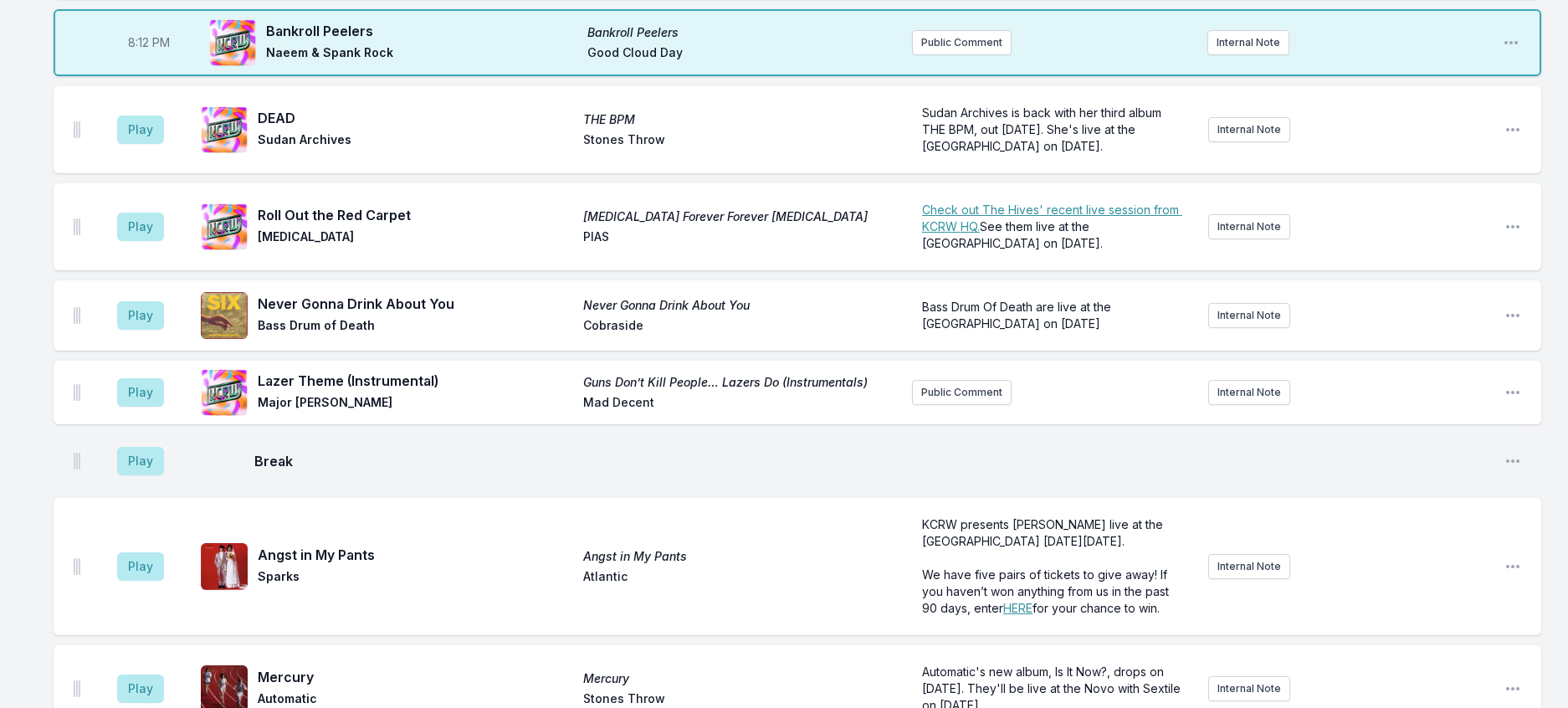
scroll to position [130, 0]
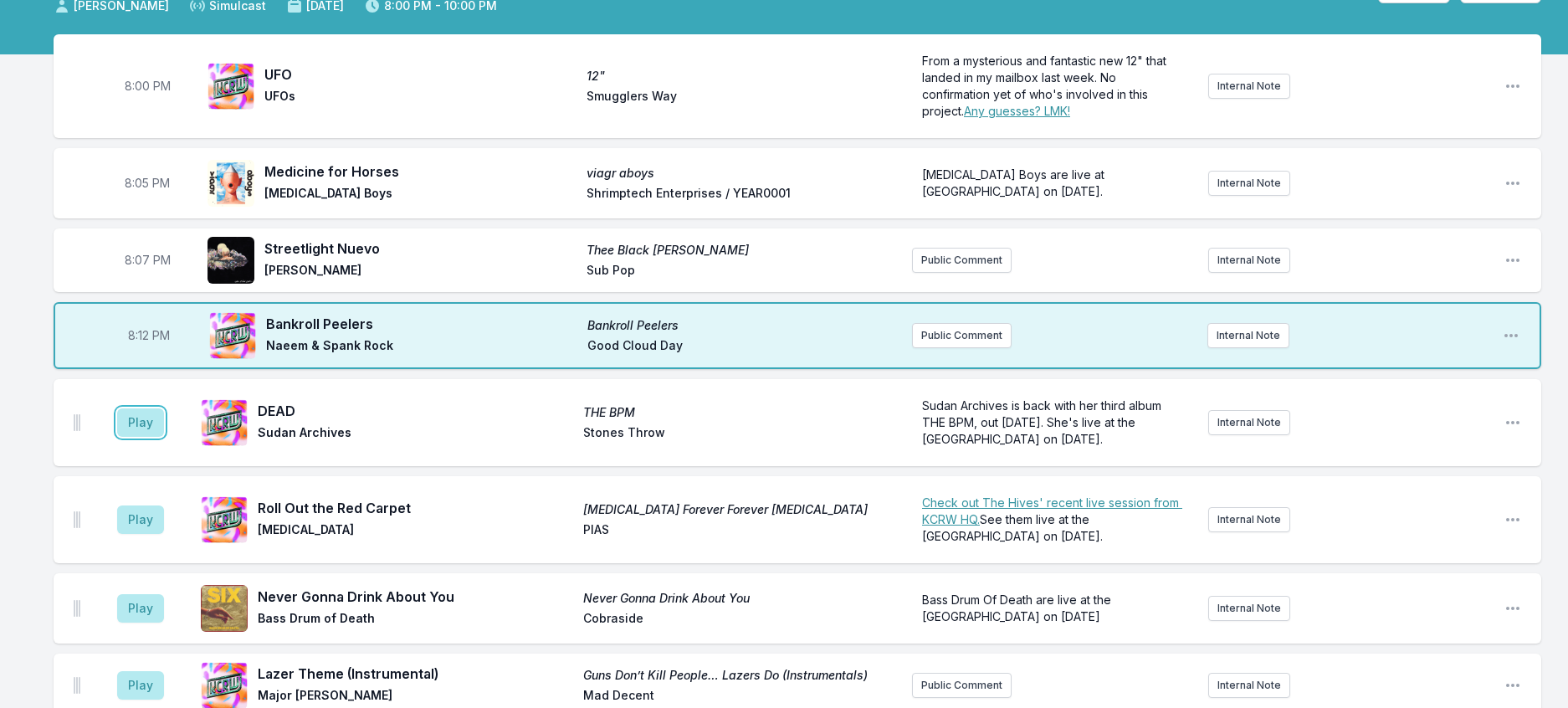
drag, startPoint x: 168, startPoint y: 494, endPoint x: 313, endPoint y: 468, distance: 147.3
click at [164, 437] on button "Play" at bounding box center [141, 422] width 47 height 28
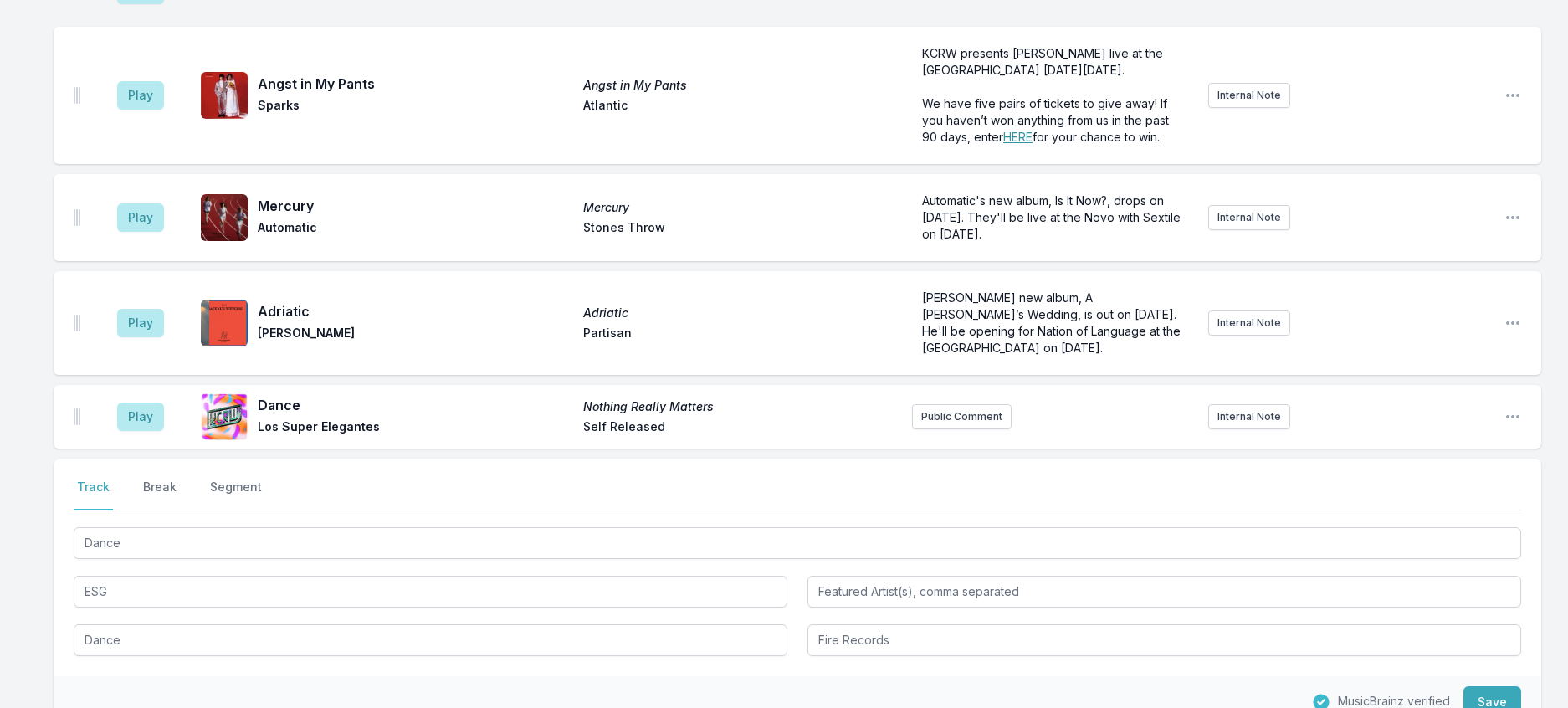
scroll to position [1217, 0]
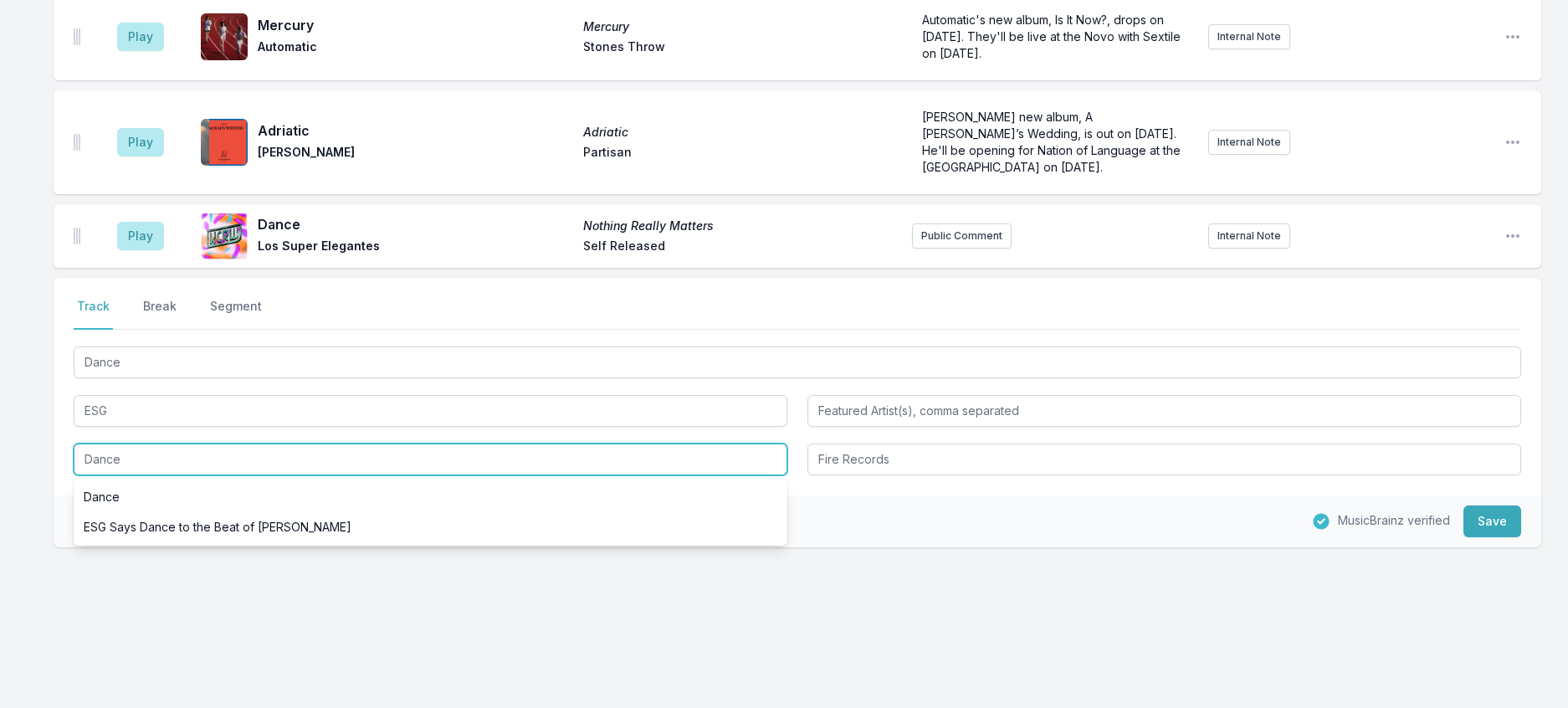
drag, startPoint x: 215, startPoint y: 553, endPoint x: -10, endPoint y: 492, distance: 233.1
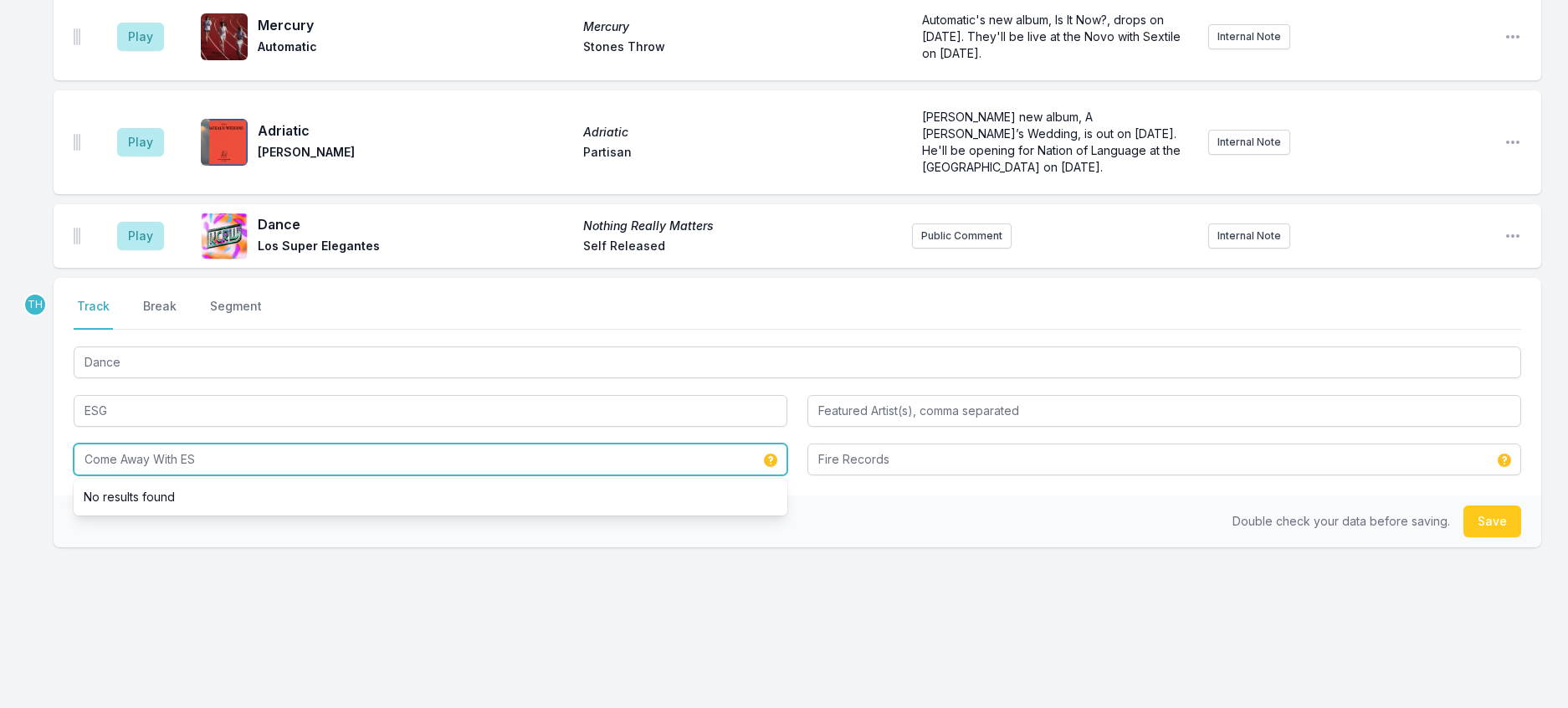
type input "Come Away With ESG"
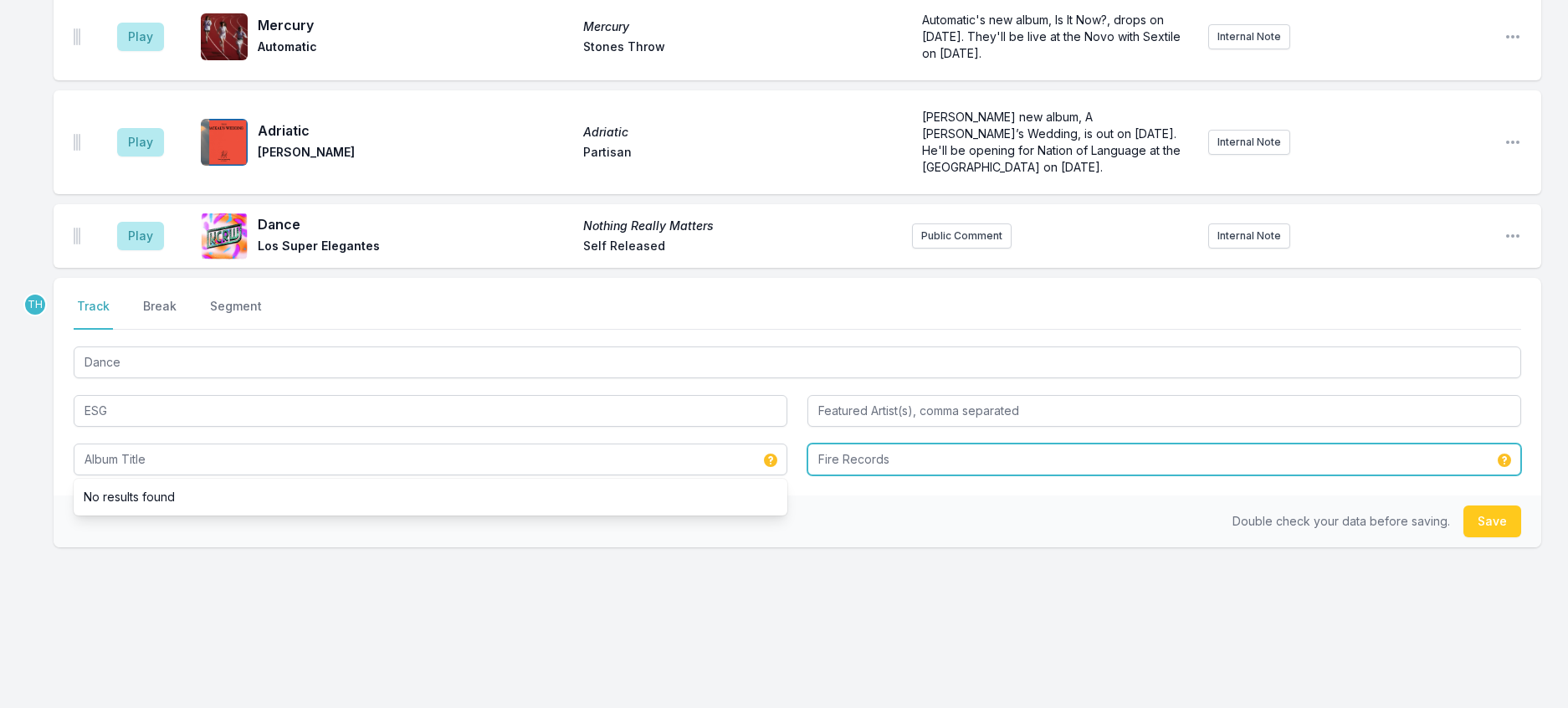
type input "Come Away With ESG"
type input "99"
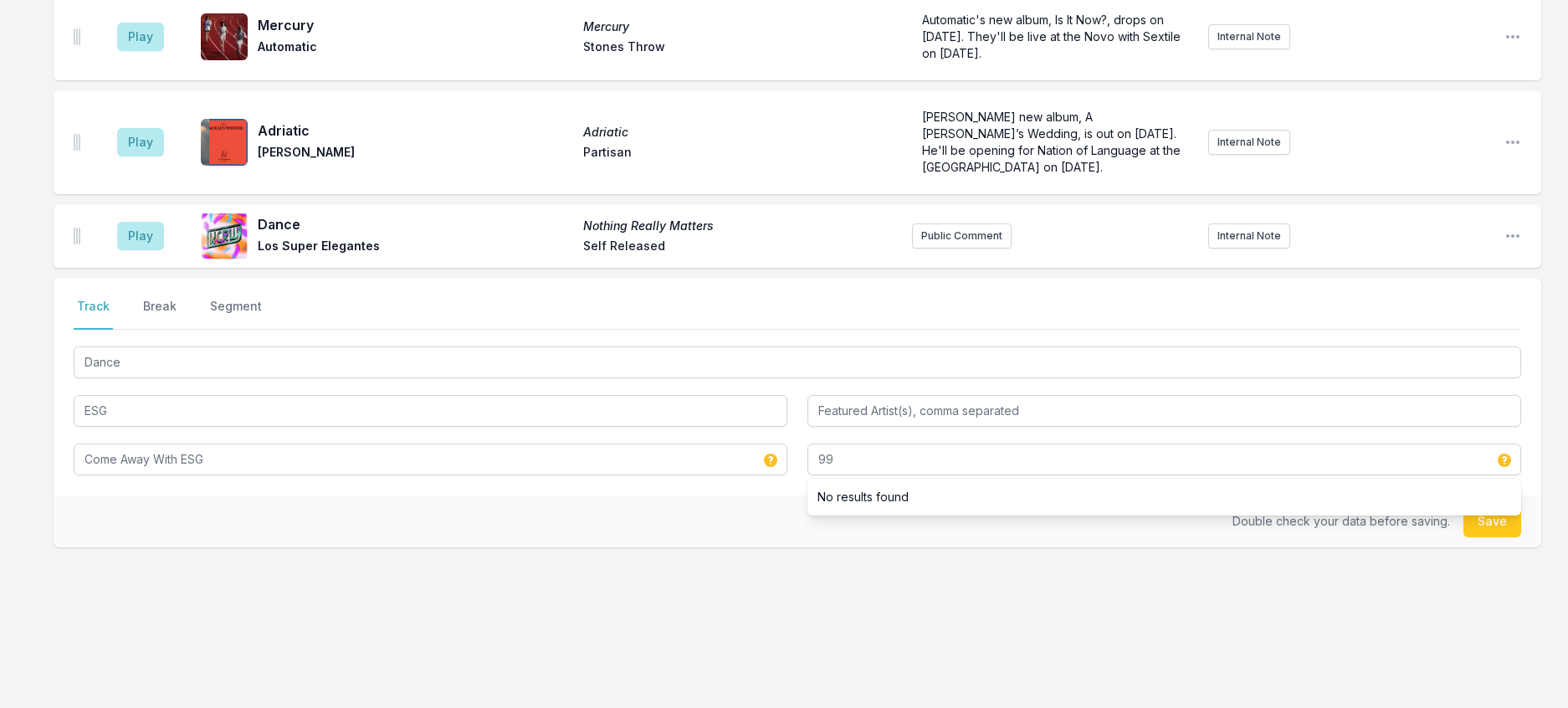
drag, startPoint x: 563, startPoint y: 604, endPoint x: 569, endPoint y: 587, distance: 18.0
click at [567, 547] on div "Double check your data before saving. Save" at bounding box center [797, 521] width 1488 height 52
click at [1503, 537] on button "Save" at bounding box center [1492, 521] width 58 height 32
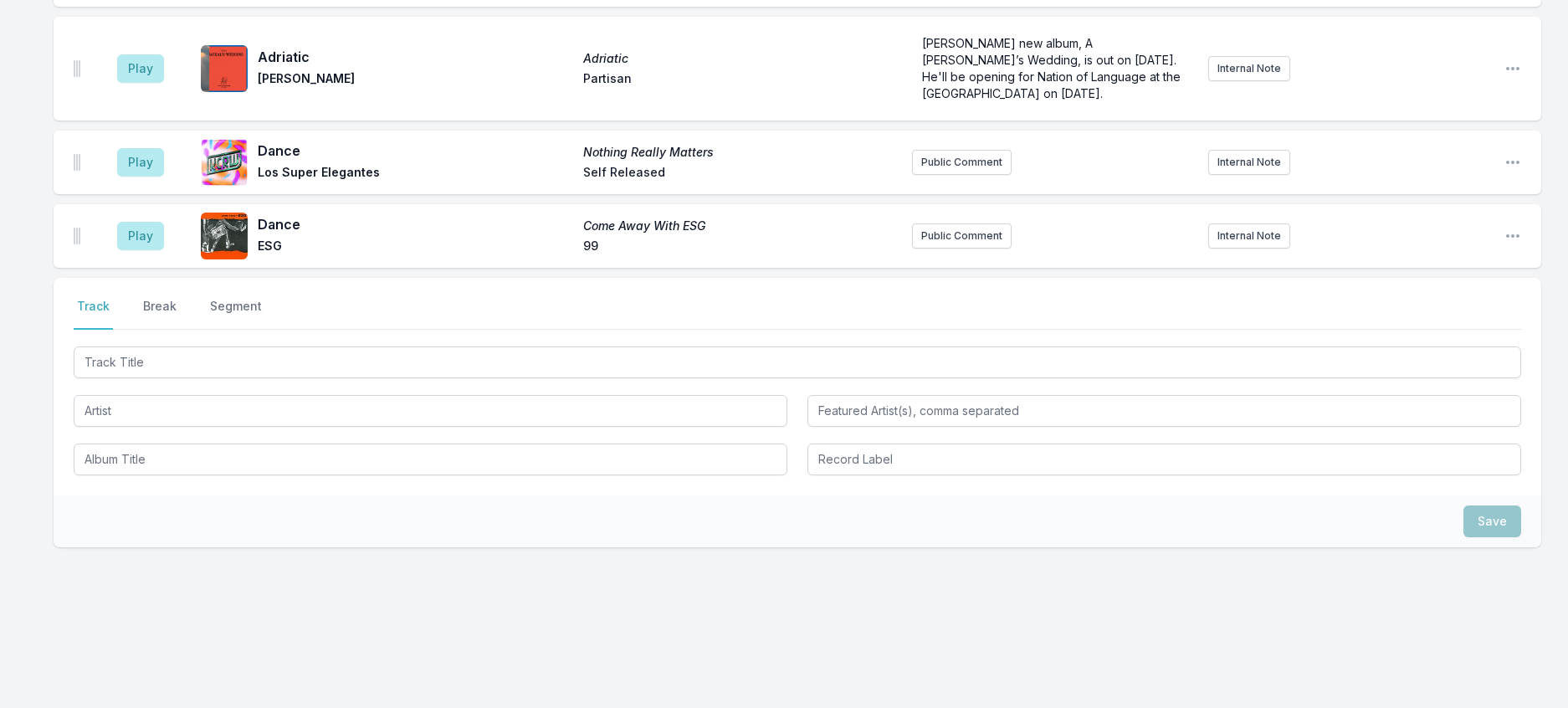
scroll to position [1300, 0]
click at [944, 249] on button "Public Comment" at bounding box center [961, 236] width 100 height 25
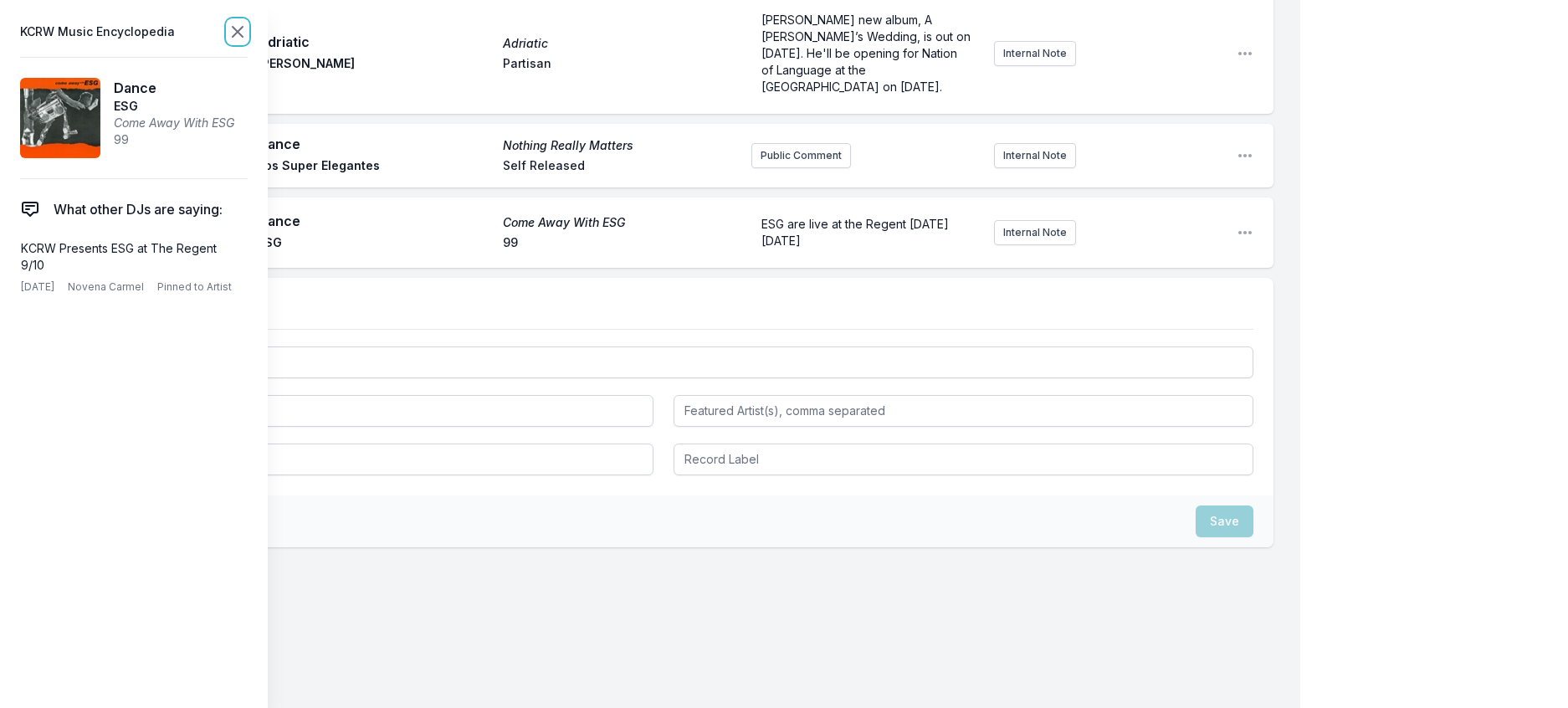
click at [243, 37] on icon at bounding box center [238, 32] width 10 height 10
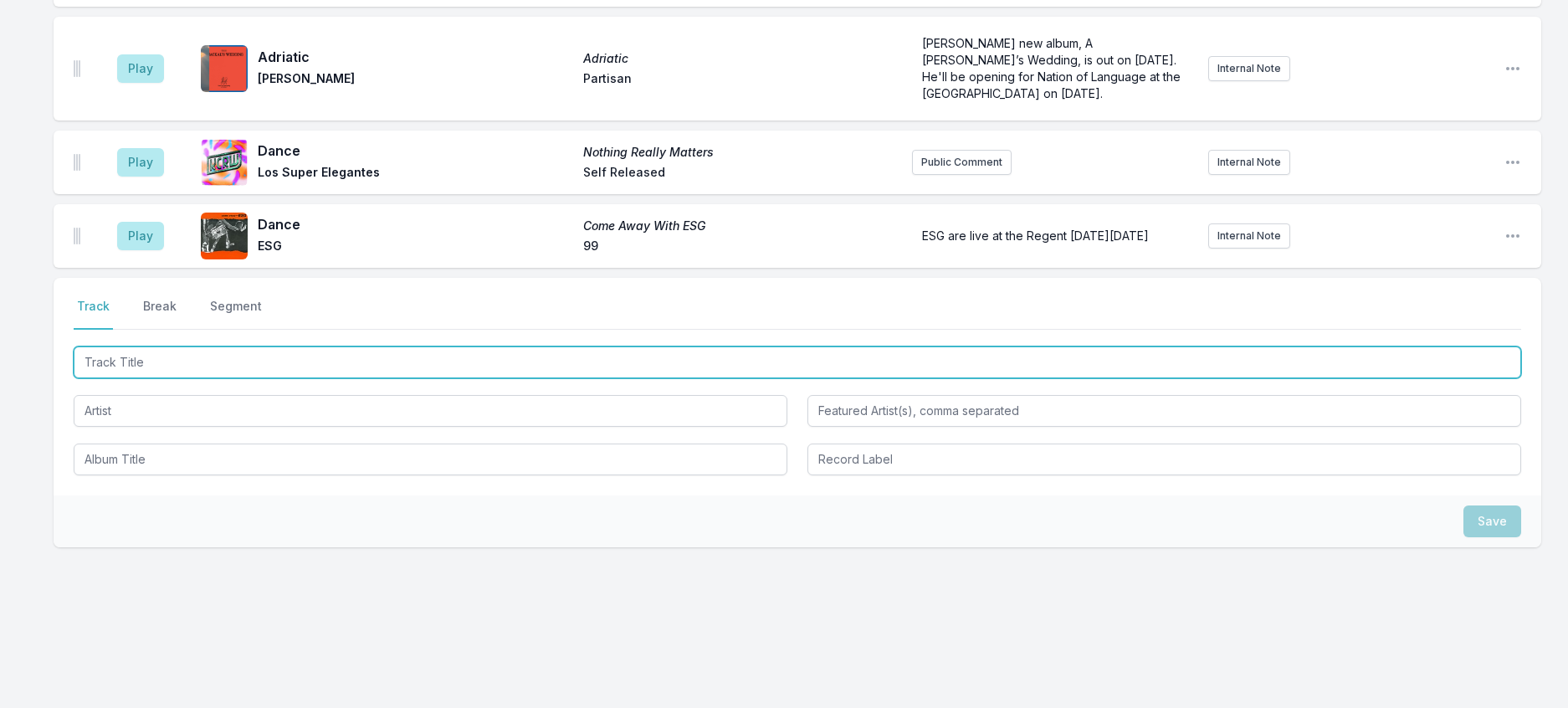
click at [198, 378] on input "Track Title" at bounding box center [798, 362] width 1448 height 32
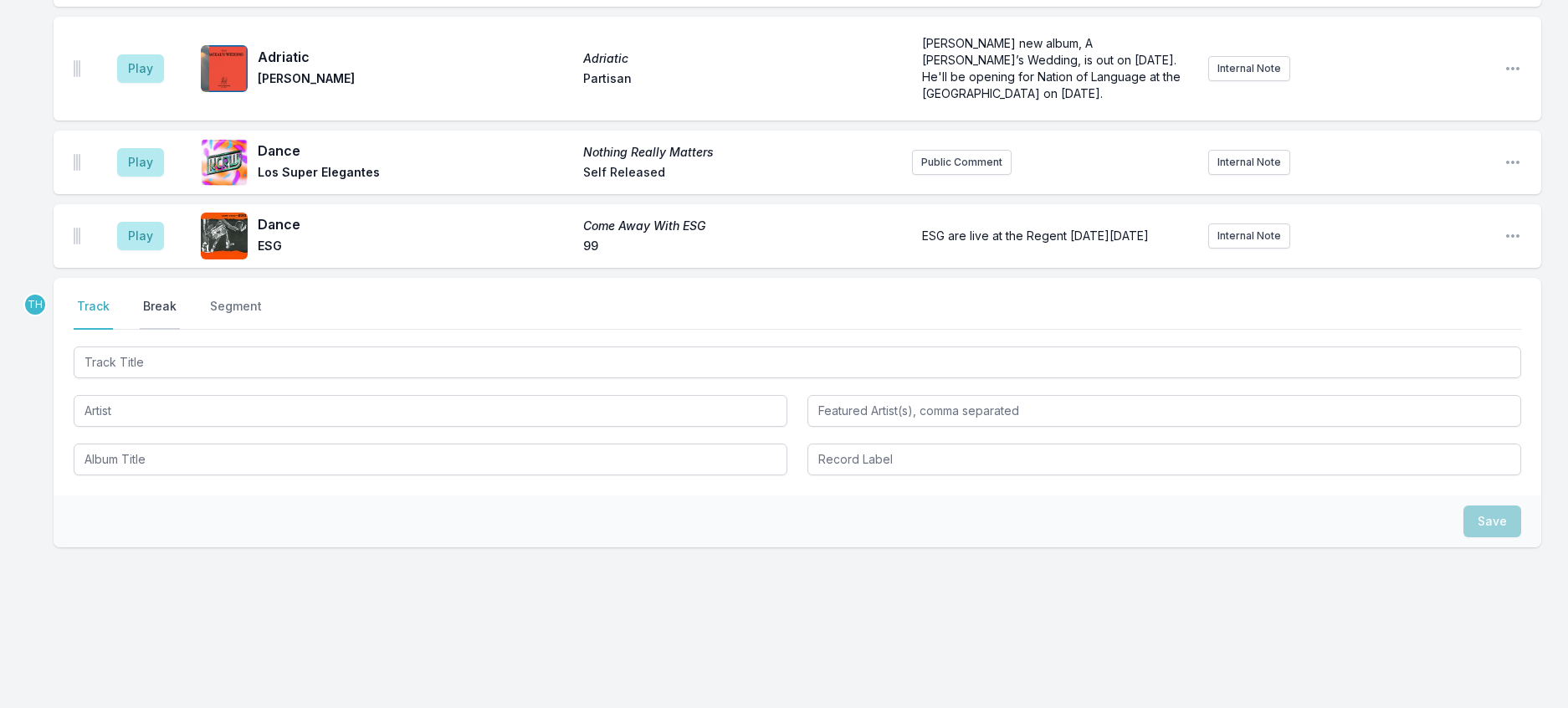
click at [161, 329] on button "Break" at bounding box center [160, 313] width 40 height 32
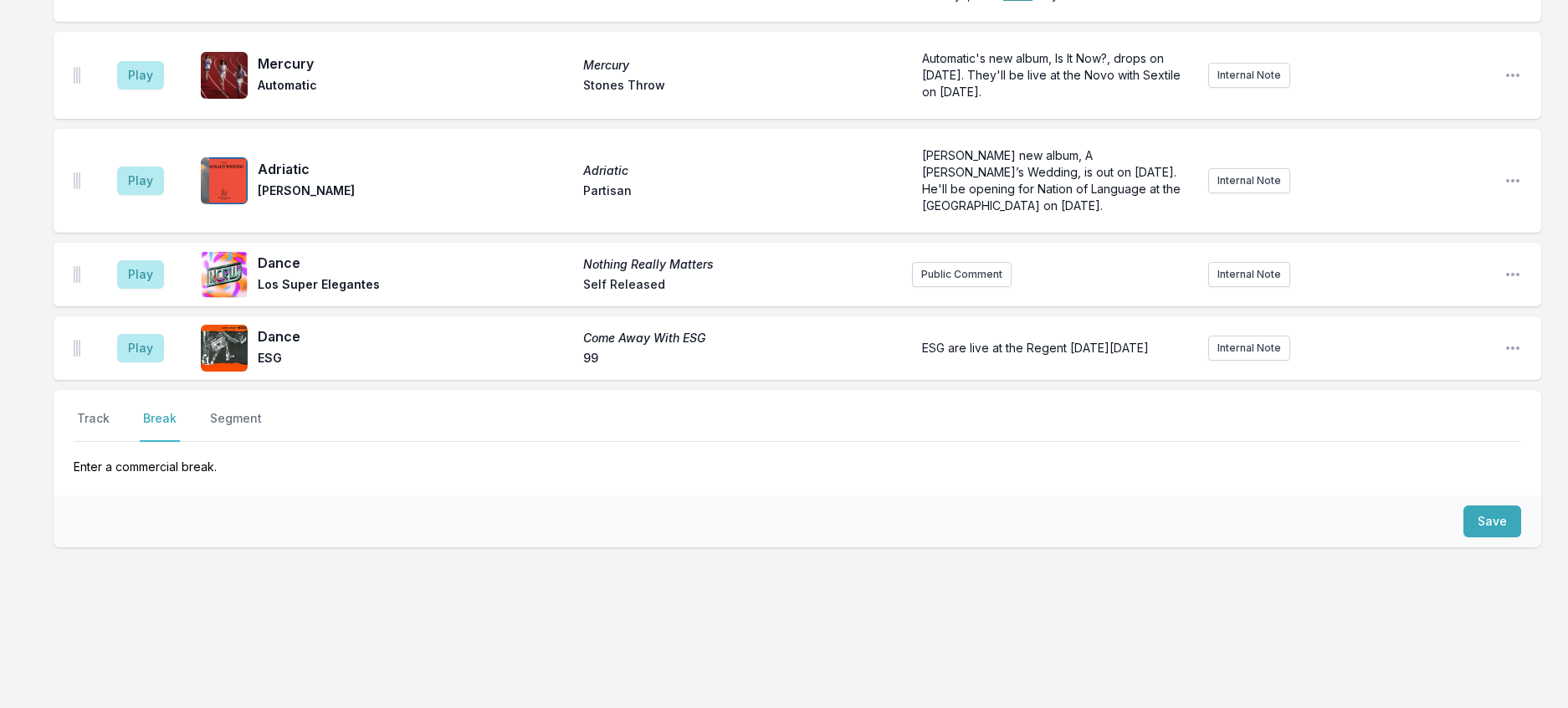
scroll to position [1302, 0]
click at [1477, 505] on button "Save" at bounding box center [1492, 521] width 58 height 32
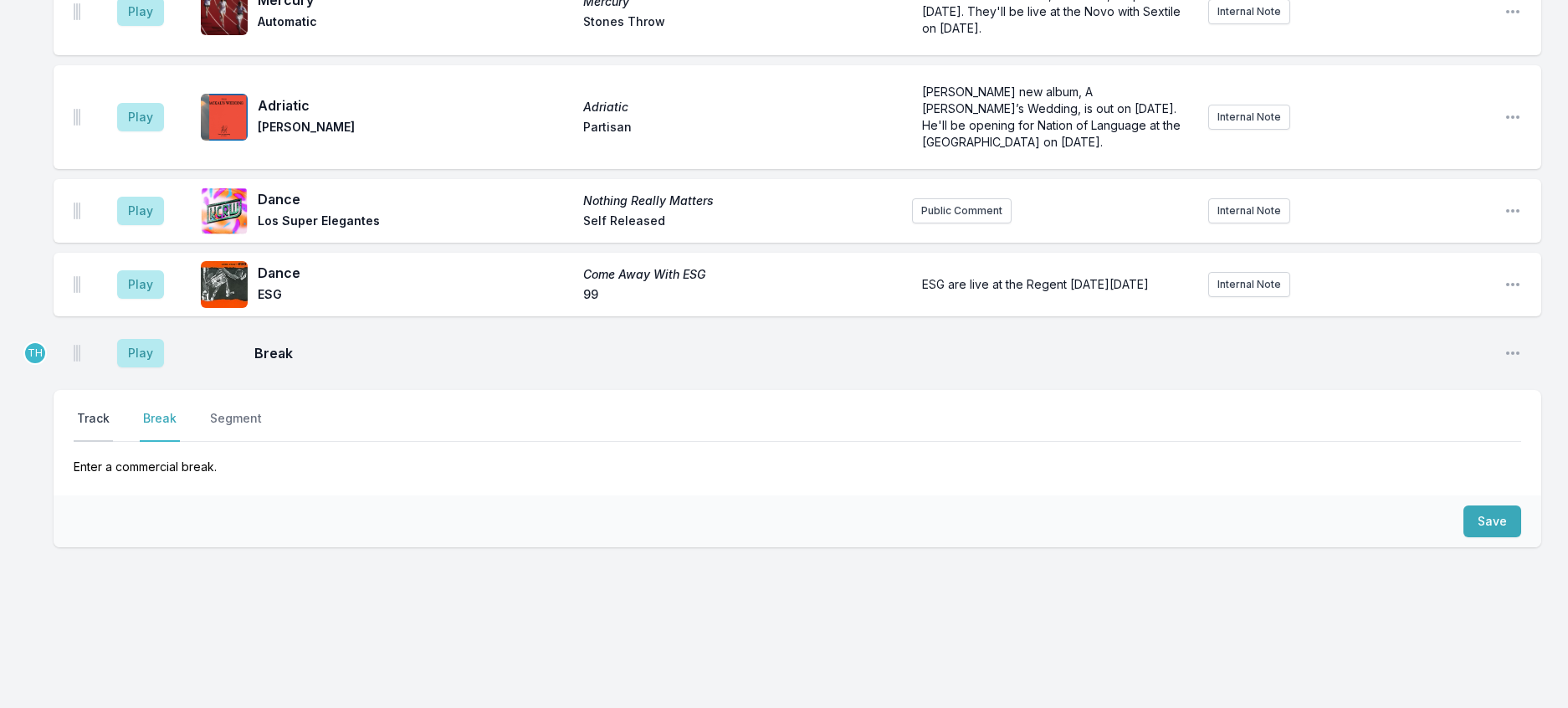
click at [94, 410] on button "Track" at bounding box center [93, 426] width 39 height 32
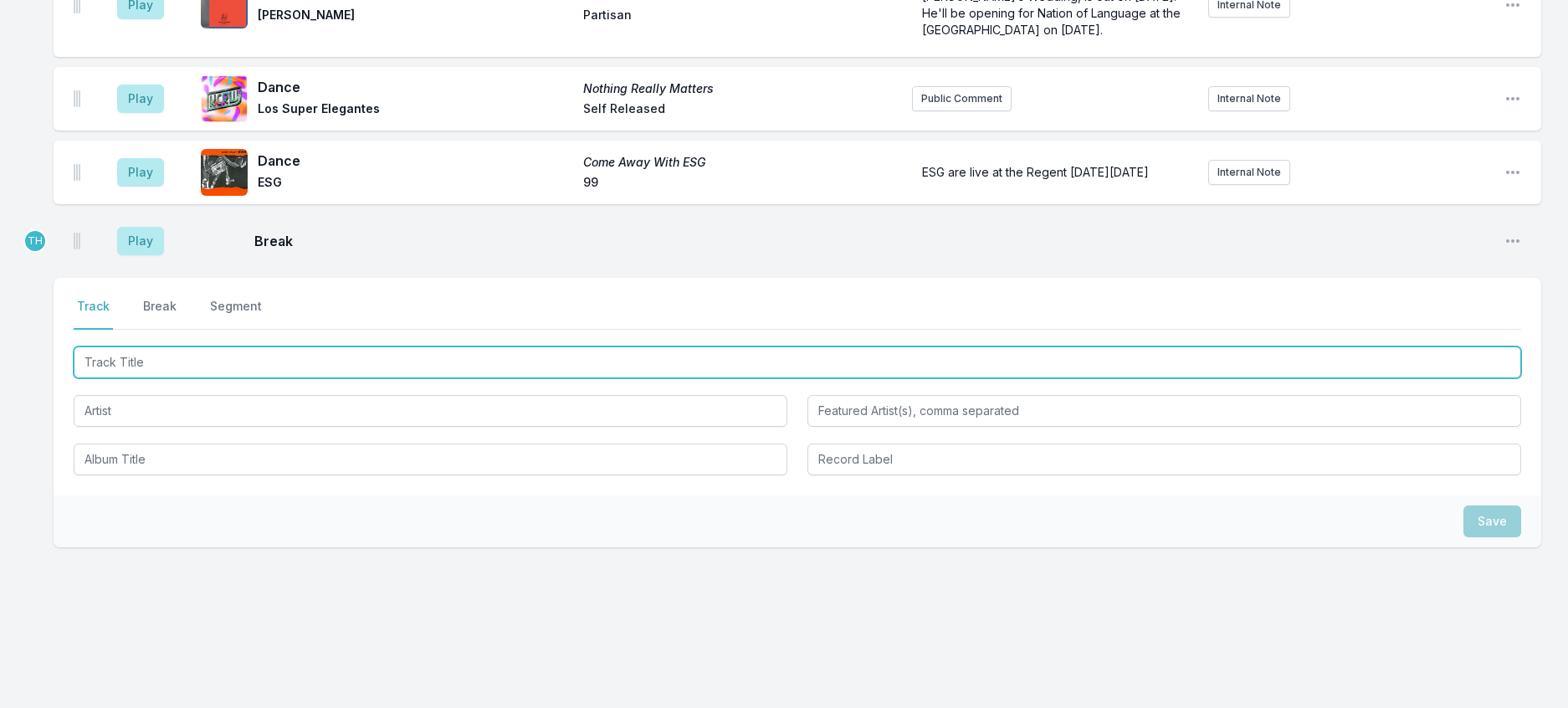
click at [127, 378] on input "Track Title" at bounding box center [798, 362] width 1448 height 32
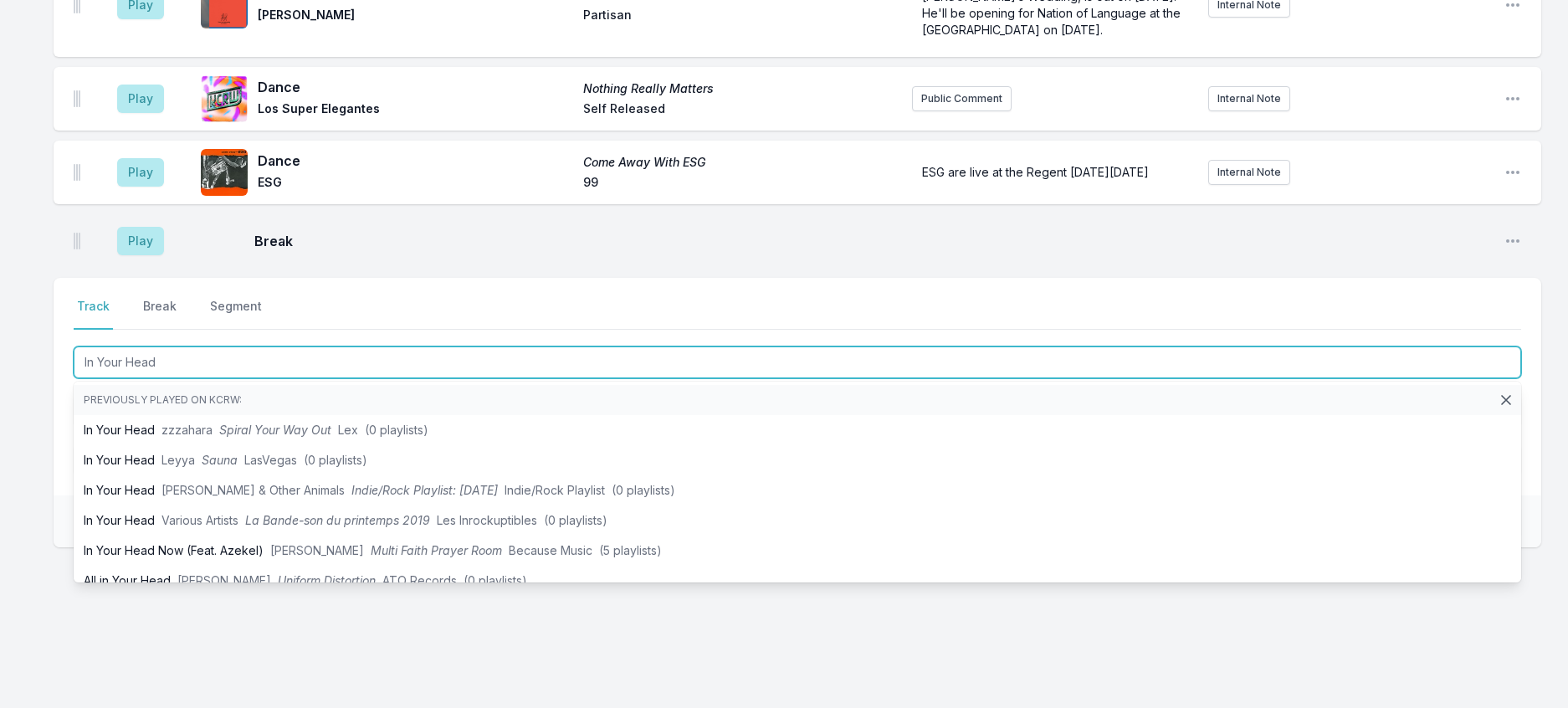
type input "In Your Head"
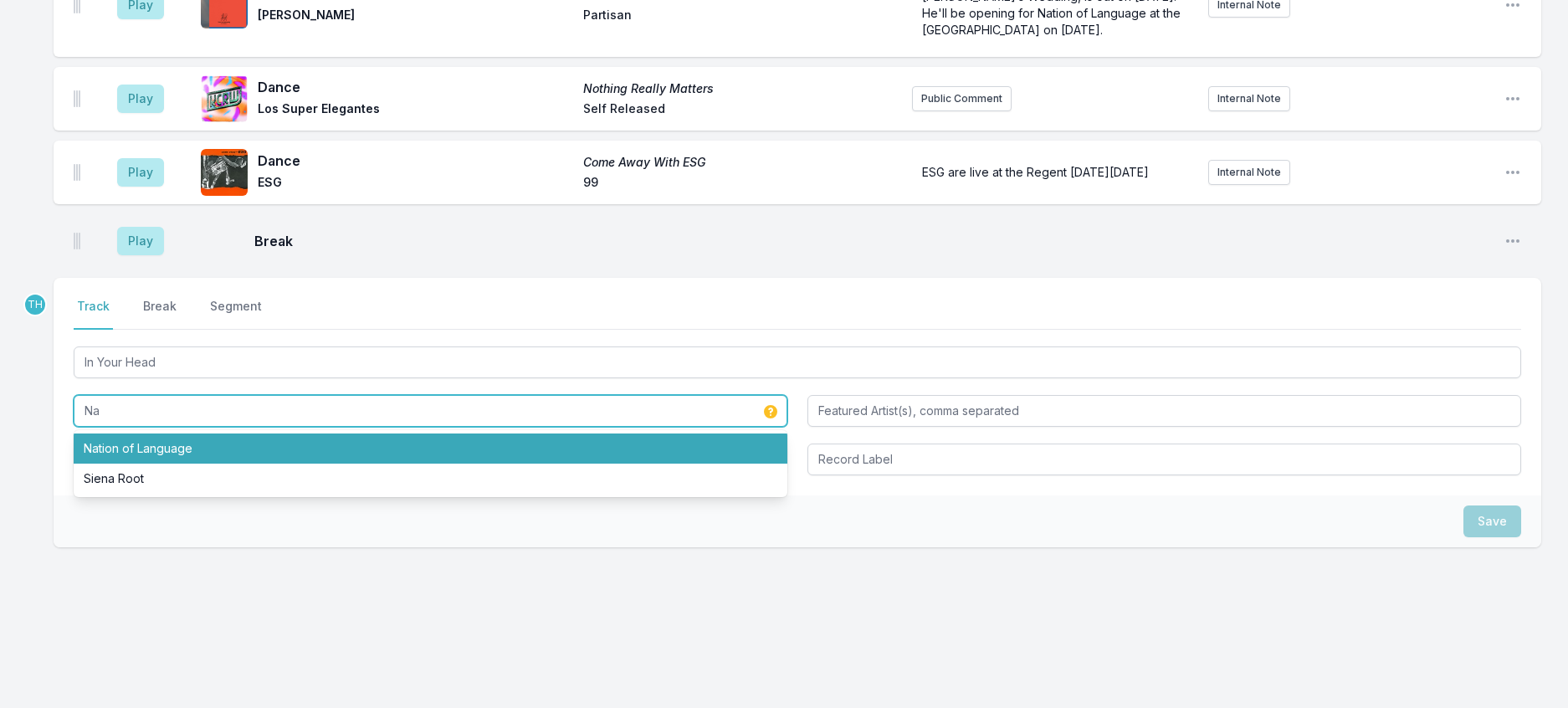
click at [209, 463] on li "Nation of Language" at bounding box center [431, 448] width 714 height 30
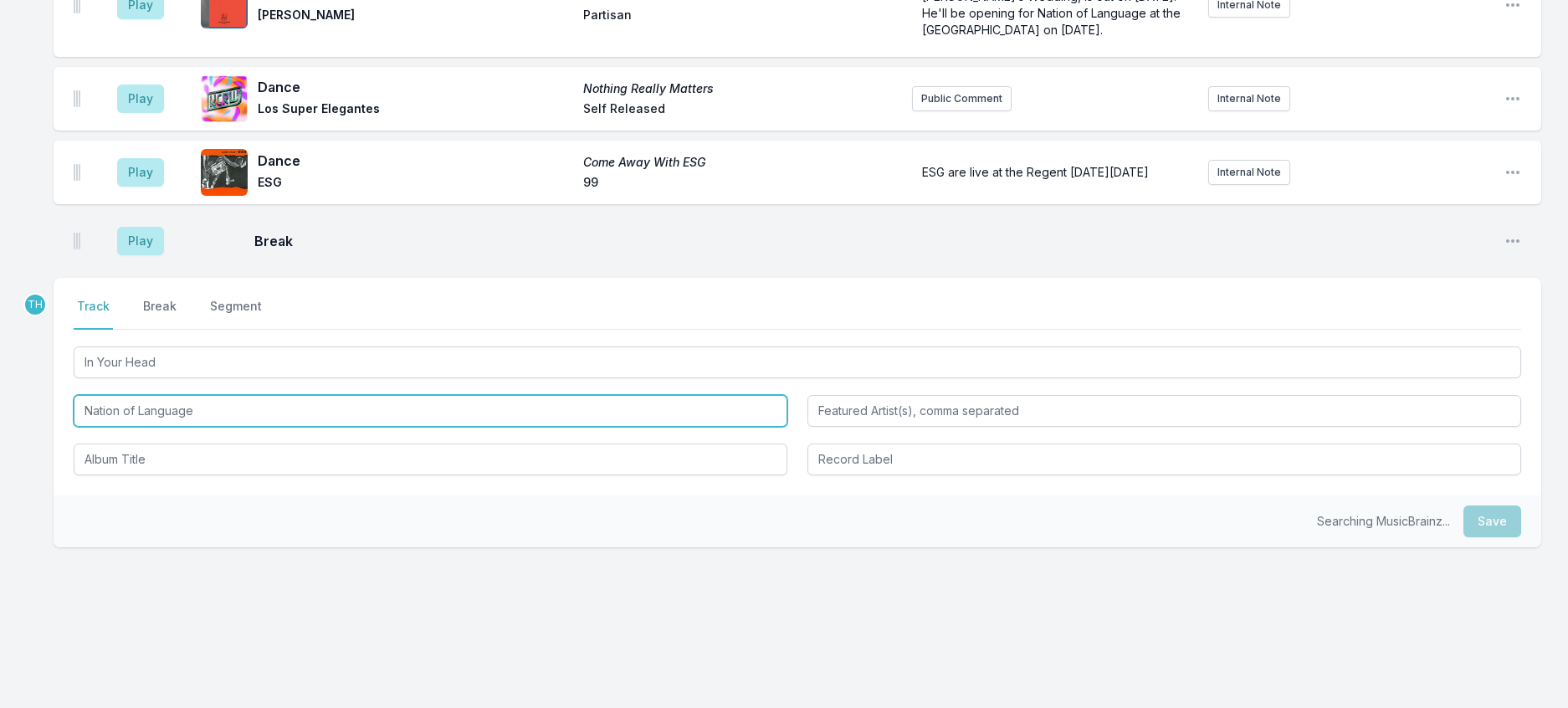
type input "Nation of Language"
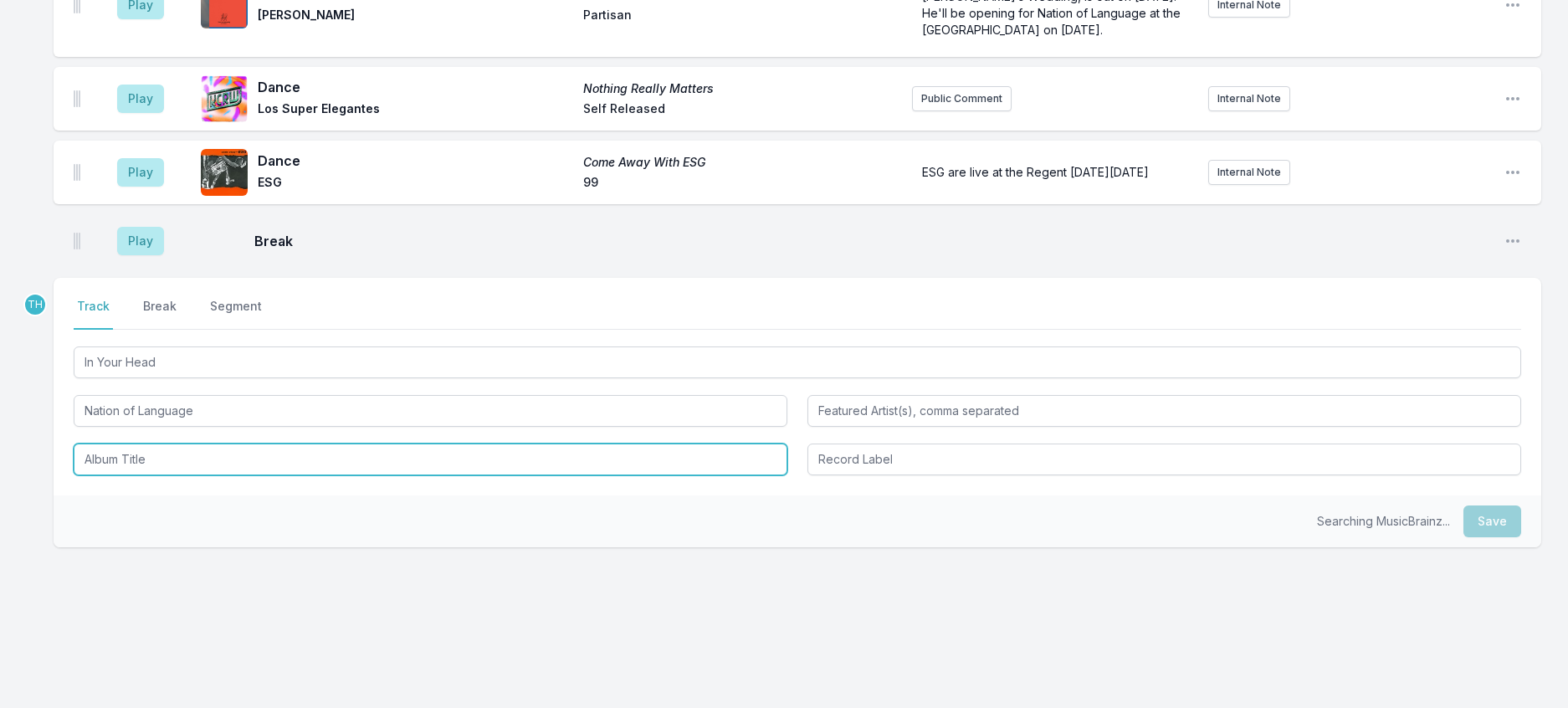
click at [180, 475] on input "Album Title" at bounding box center [431, 459] width 714 height 32
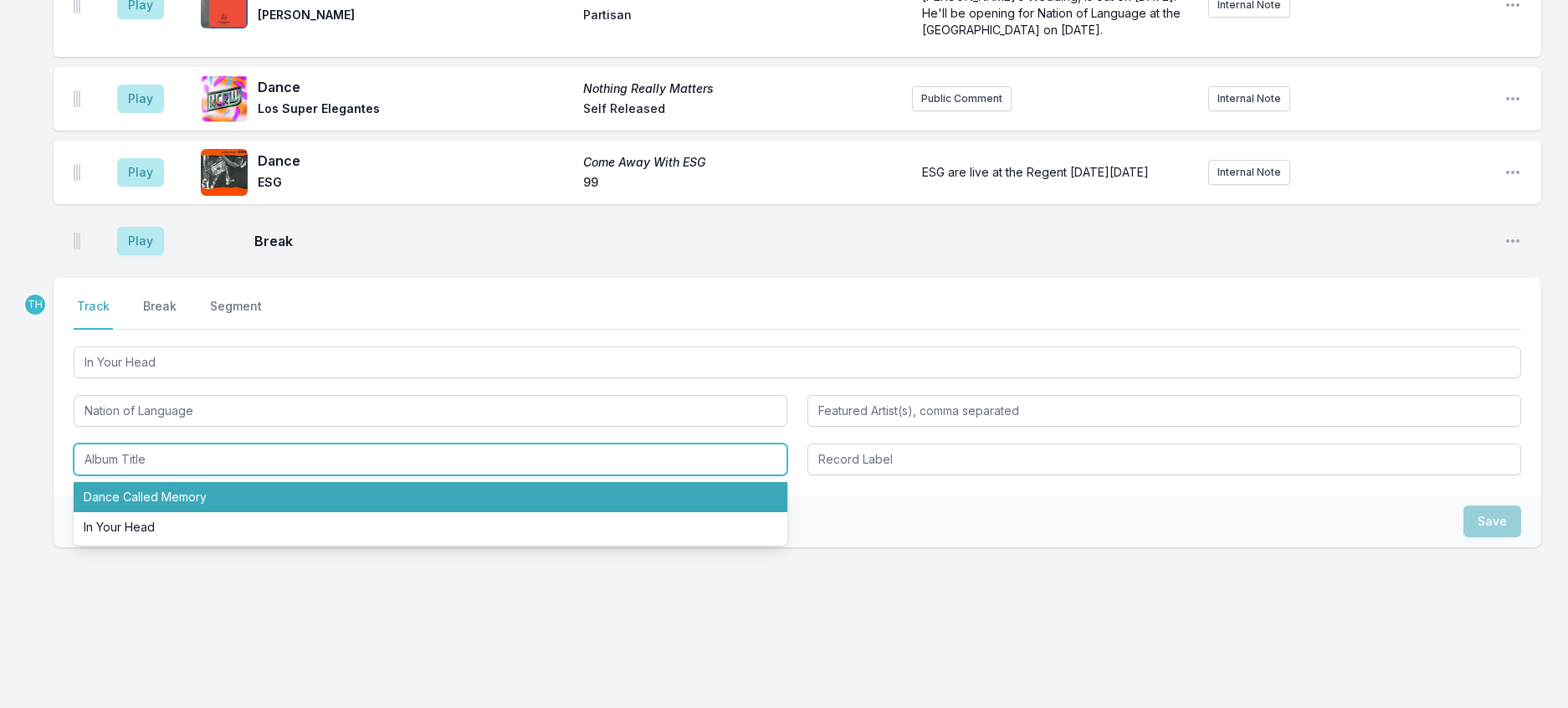
drag, startPoint x: 209, startPoint y: 594, endPoint x: 479, endPoint y: 552, distance: 273.2
click at [208, 512] on li "Dance Called Memory" at bounding box center [431, 497] width 714 height 30
type input "Dance Called Memory"
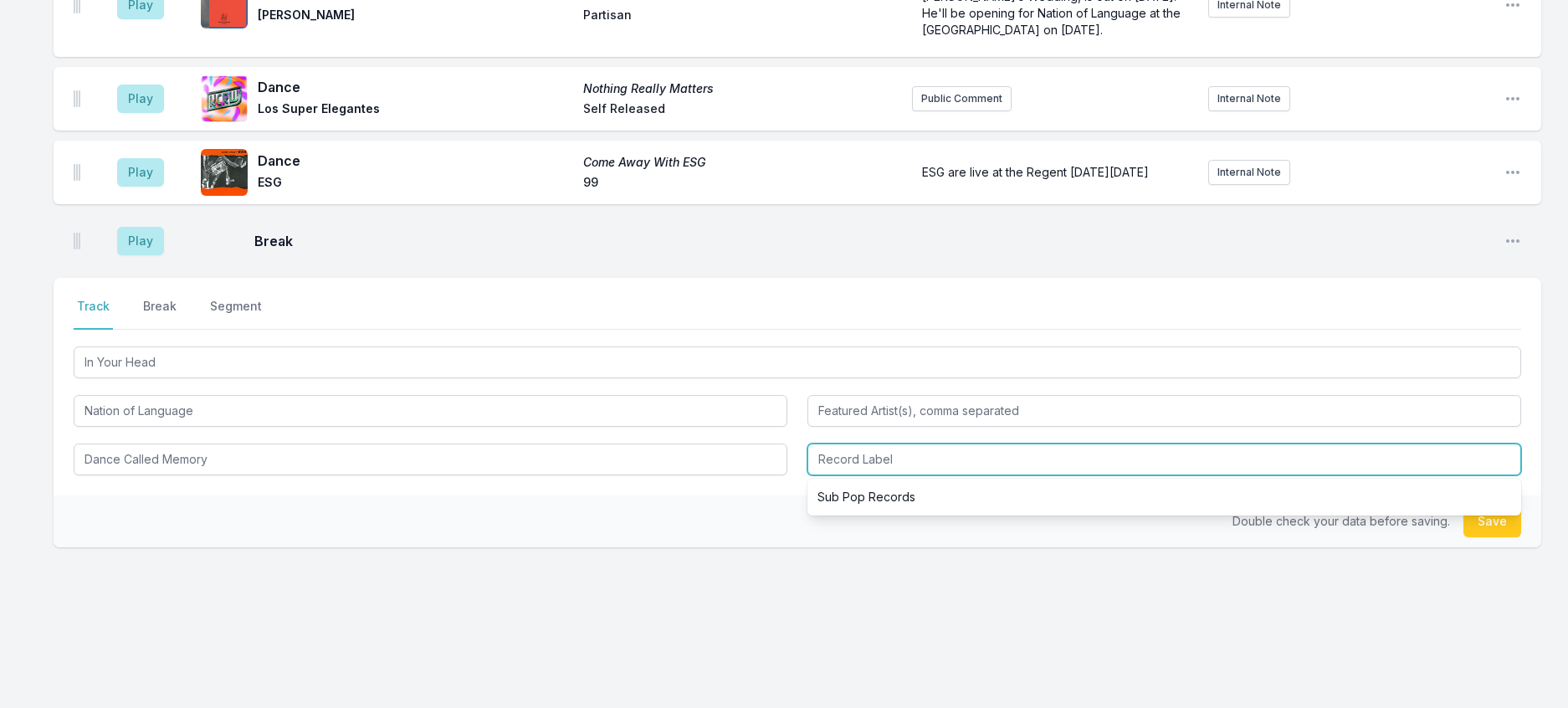
click at [866, 475] on input "Record Label" at bounding box center [1165, 459] width 714 height 32
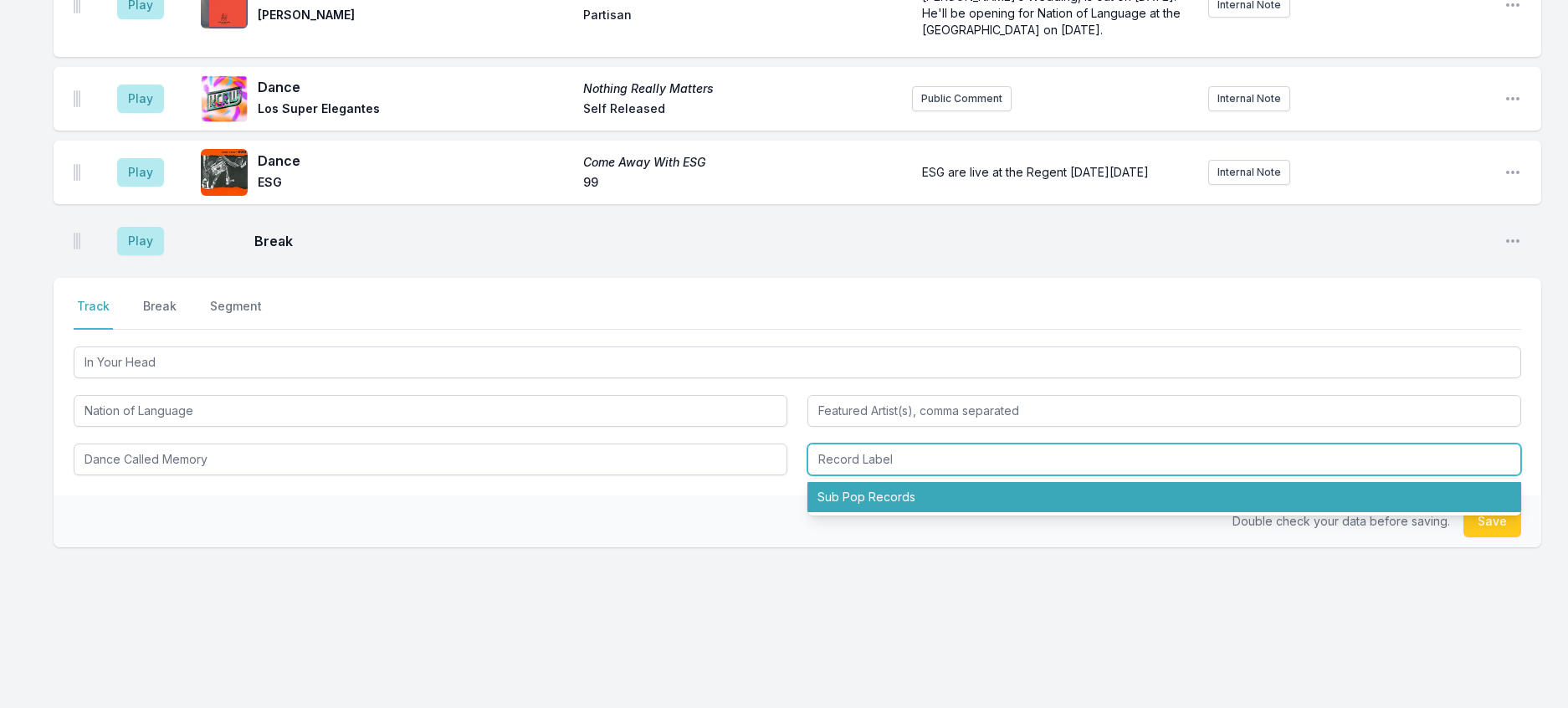
click at [872, 512] on li "Sub Pop Records" at bounding box center [1165, 497] width 714 height 30
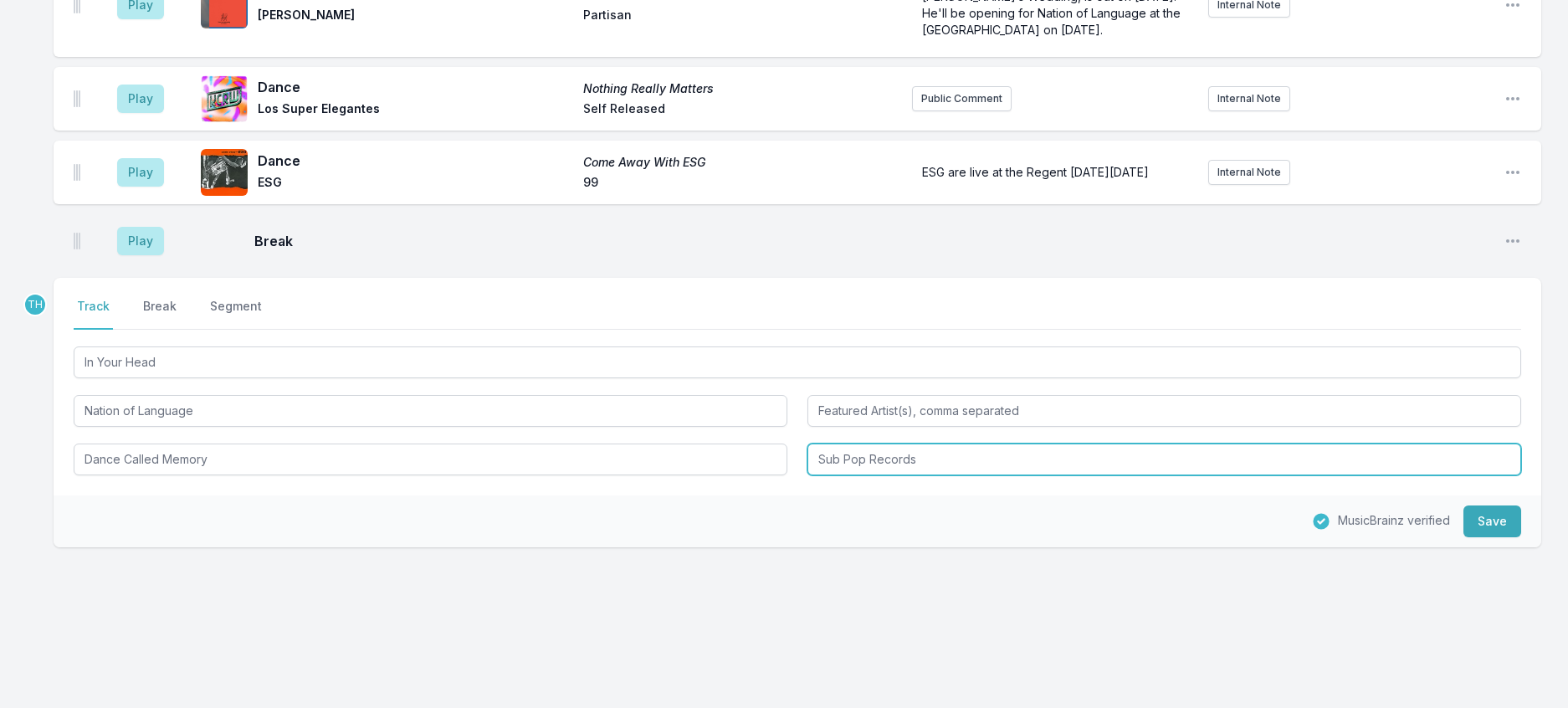
drag, startPoint x: 872, startPoint y: 556, endPoint x: 1120, endPoint y: 546, distance: 248.2
click at [1120, 475] on input "Sub Pop Records" at bounding box center [1165, 459] width 714 height 32
type input "Sub Pop"
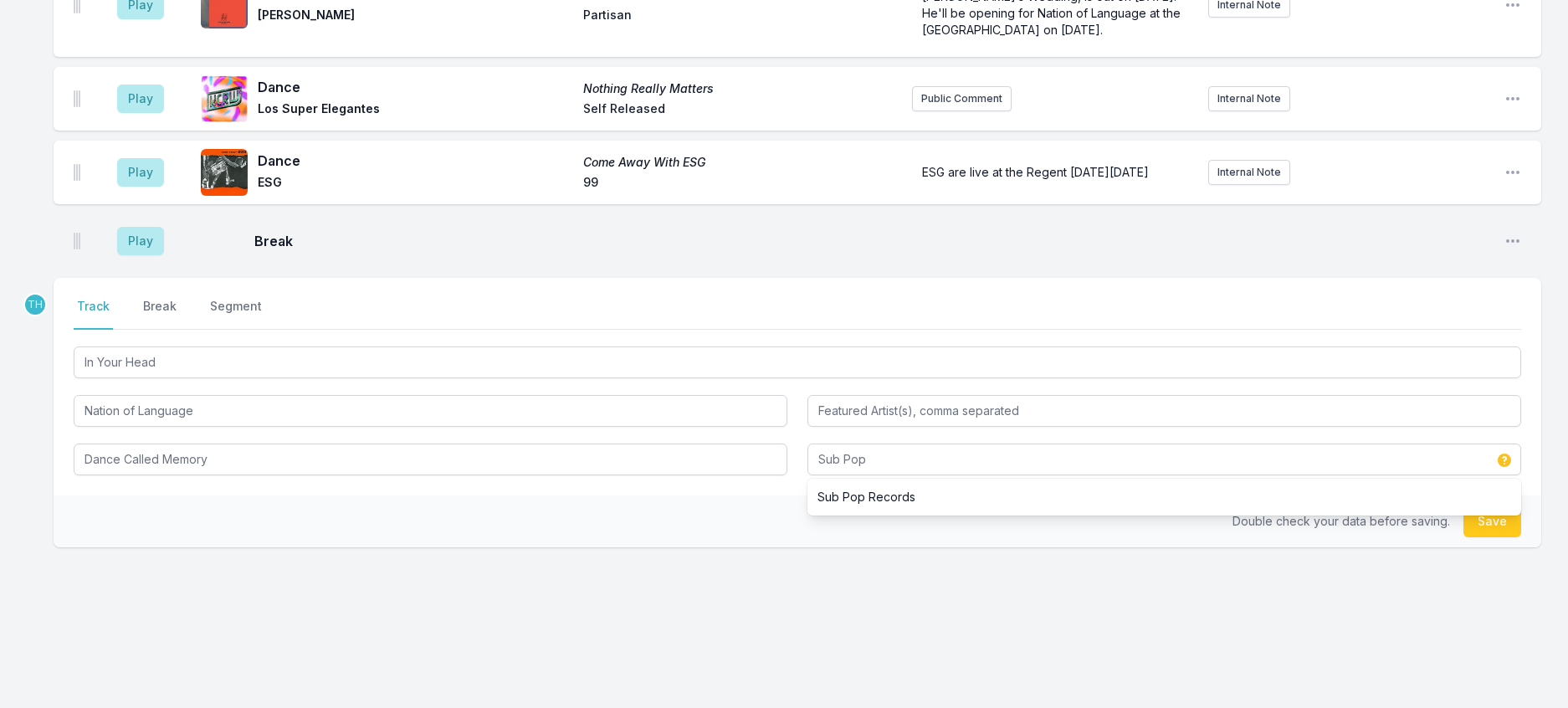
drag, startPoint x: 722, startPoint y: 600, endPoint x: 1193, endPoint y: 492, distance: 483.2
click at [722, 547] on div "Double check your data before saving. Save" at bounding box center [797, 521] width 1488 height 52
click at [1466, 537] on button "Save" at bounding box center [1492, 521] width 58 height 32
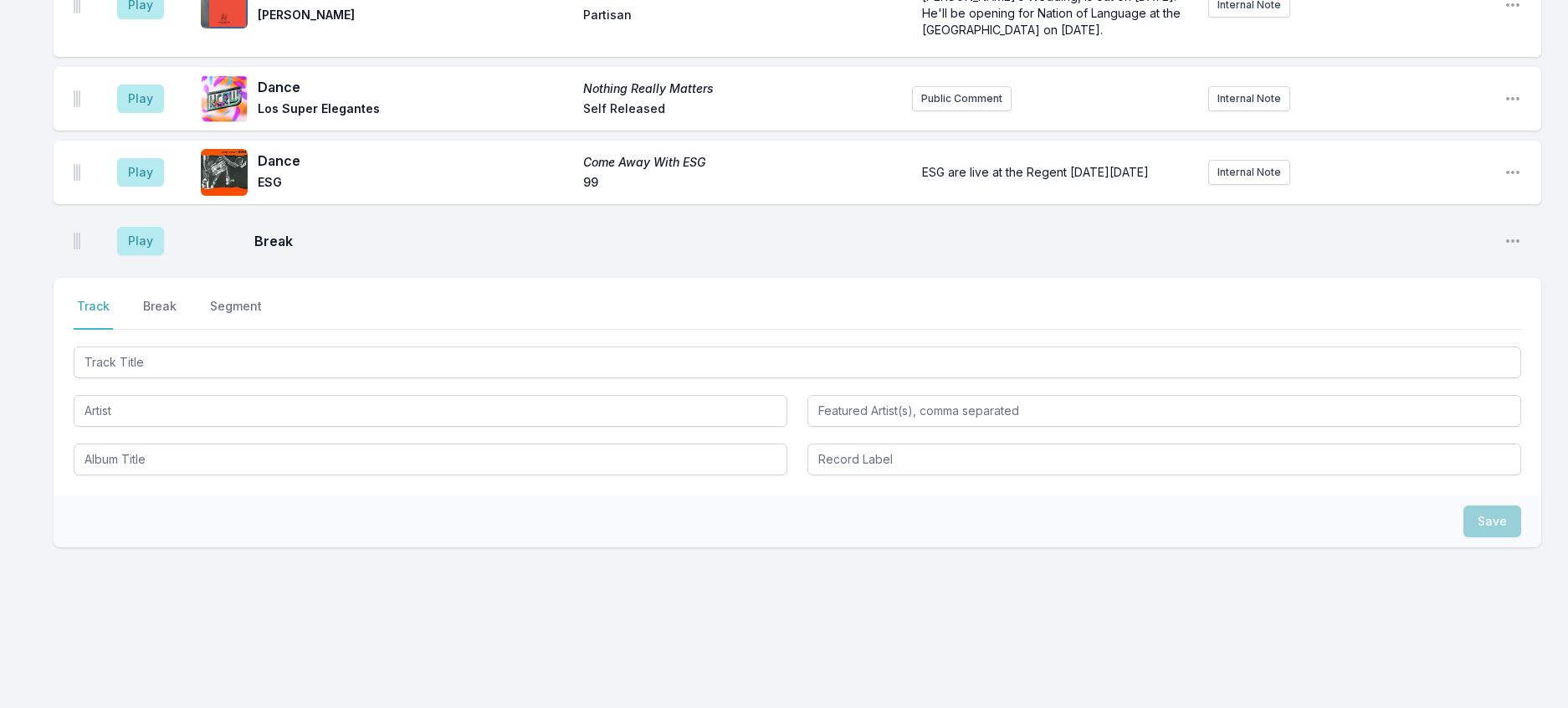
scroll to position [1457, 0]
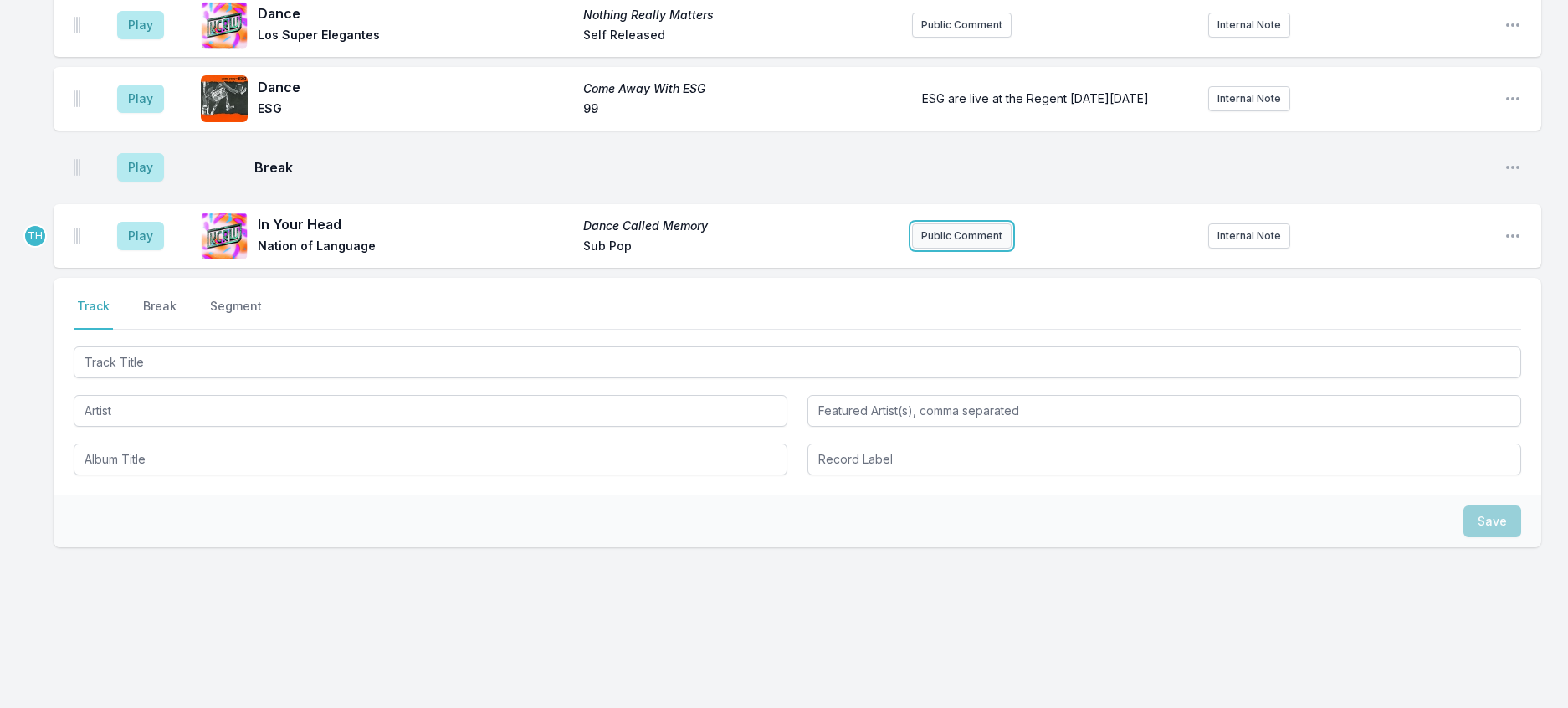
click at [932, 249] on button "Public Comment" at bounding box center [961, 236] width 100 height 25
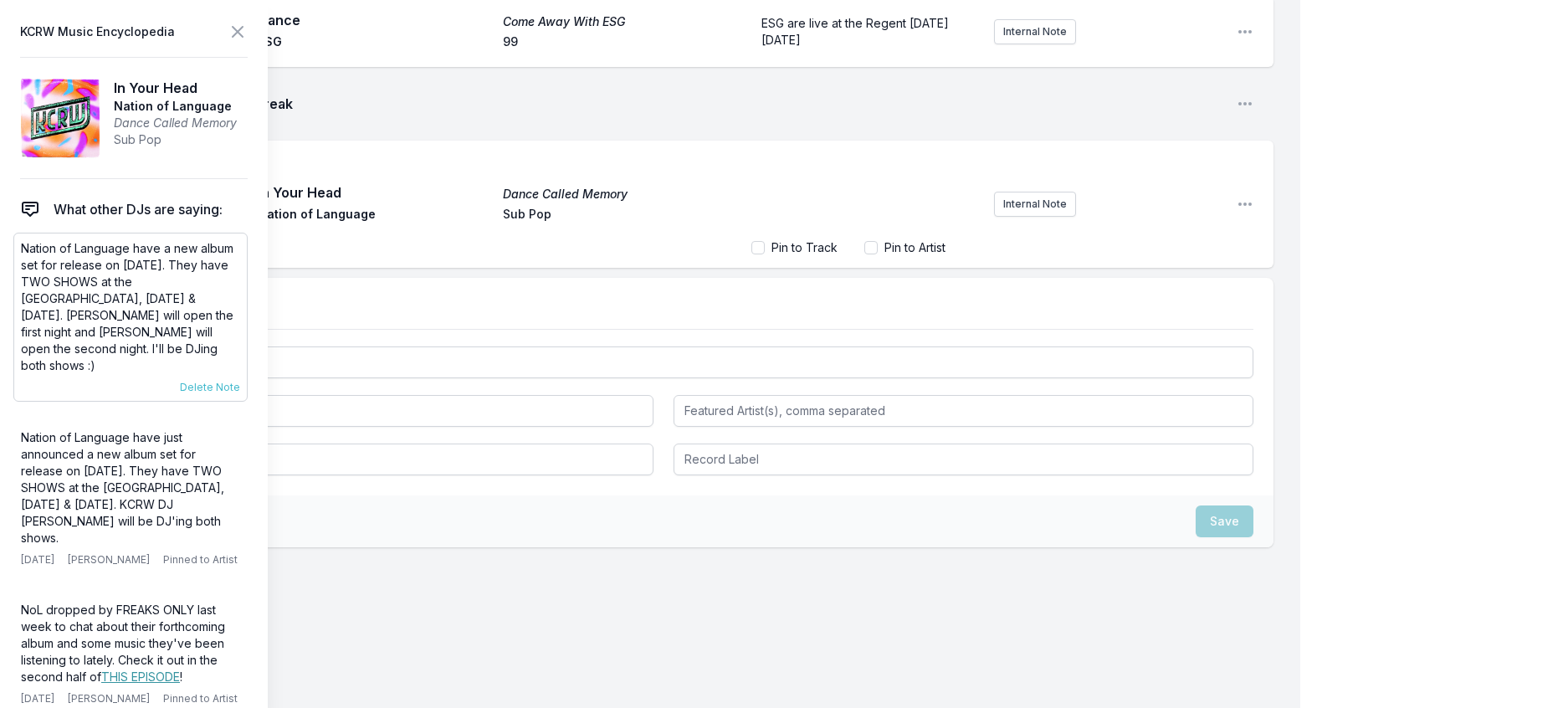
scroll to position [1456, 0]
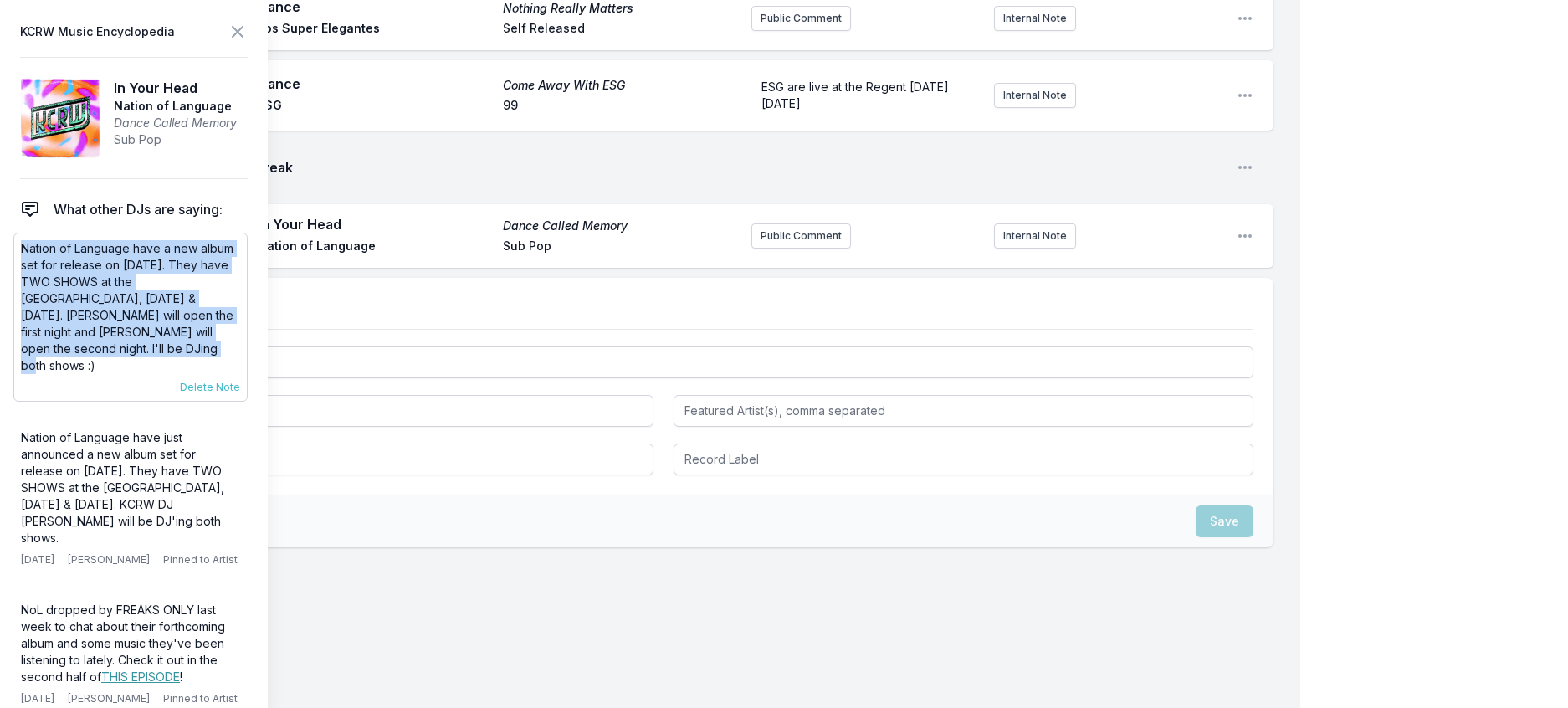
drag, startPoint x: 254, startPoint y: 376, endPoint x: 25, endPoint y: 279, distance: 248.7
click at [25, 279] on p "Nation of Language have a new album set for release on [DATE]. They have TWO SH…" at bounding box center [131, 307] width 220 height 134
copy p "Nation of Language have a new album set for release on [DATE]. They have TWO SH…"
click at [752, 249] on button "Public Comment" at bounding box center [801, 236] width 100 height 25
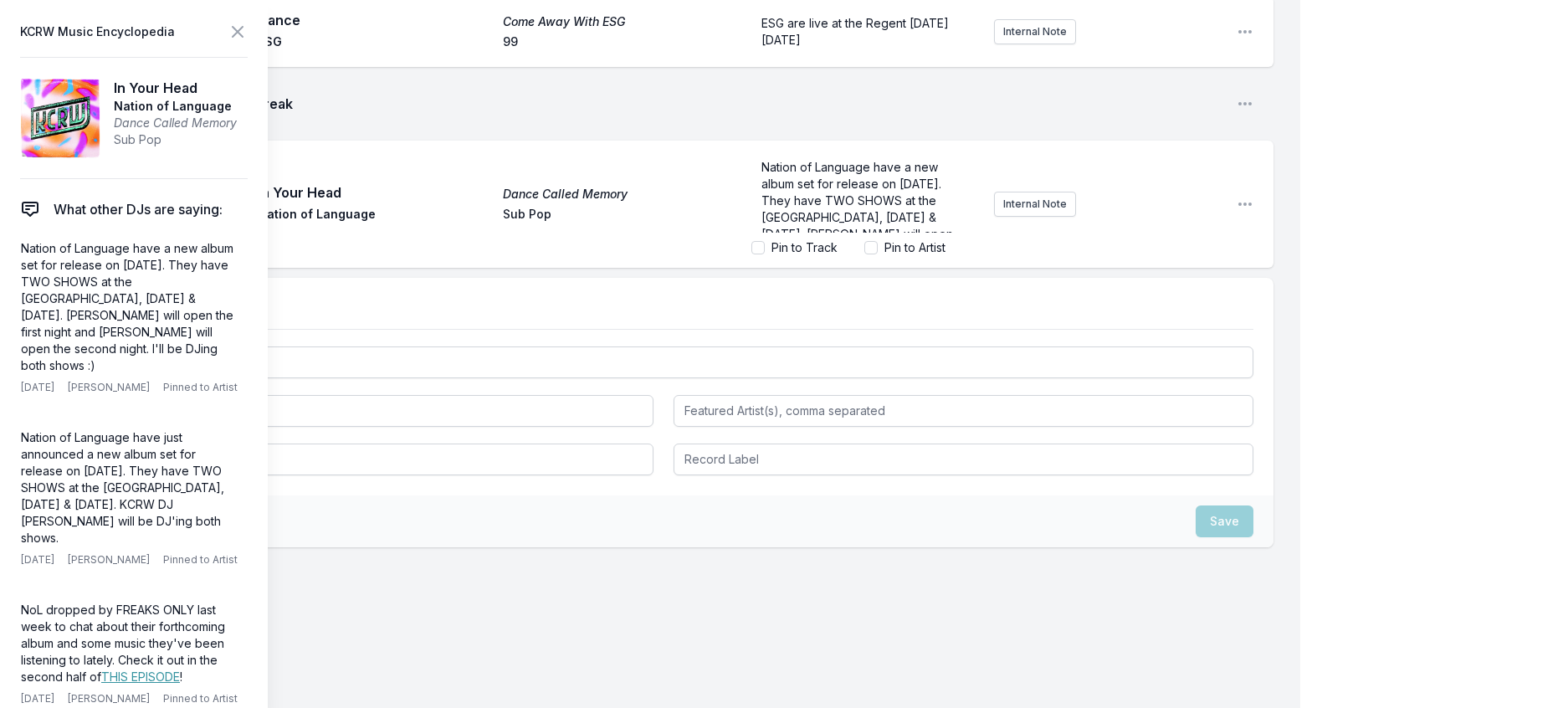
scroll to position [95, 0]
click at [248, 38] on icon at bounding box center [238, 32] width 20 height 20
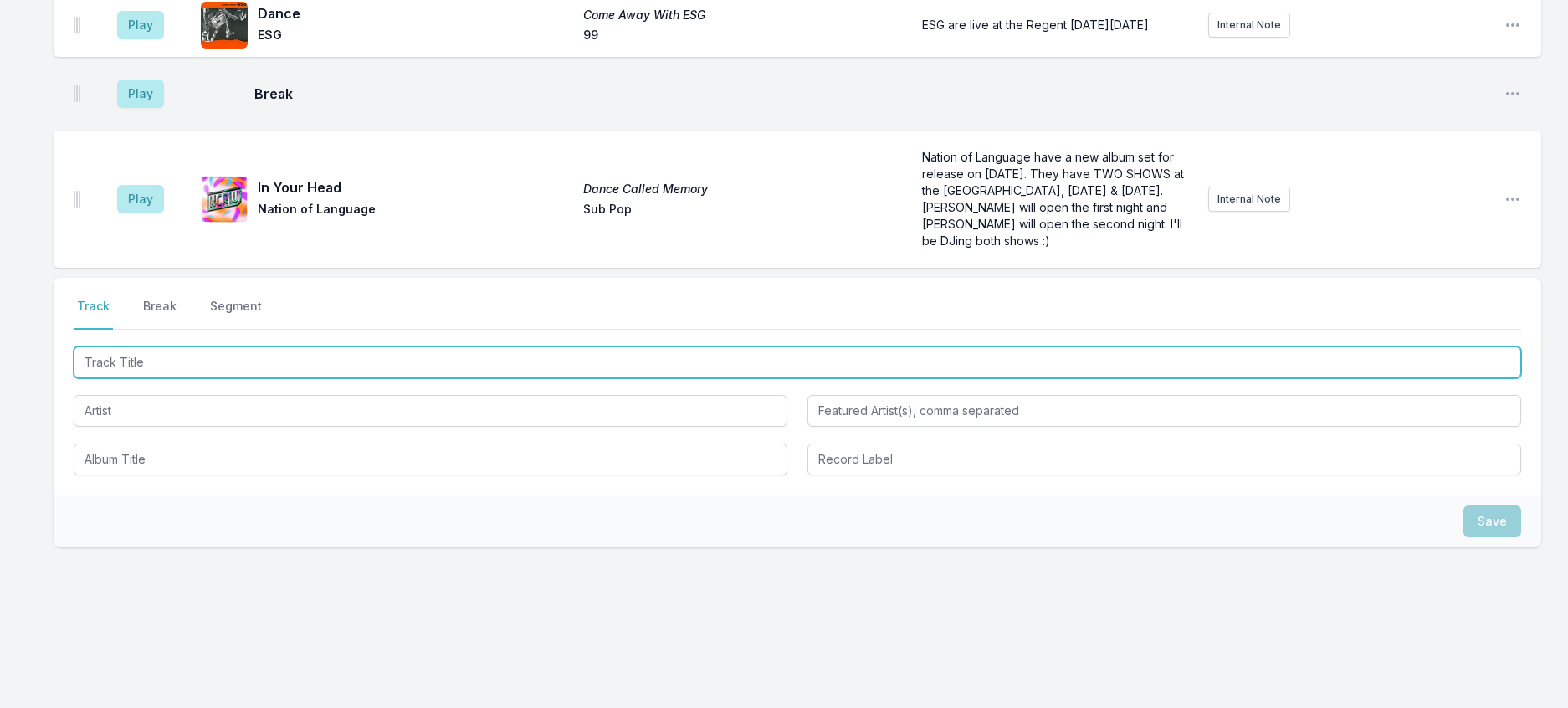
click at [195, 378] on input "Track Title" at bounding box center [798, 362] width 1448 height 32
type input "We Can Be On Mars"
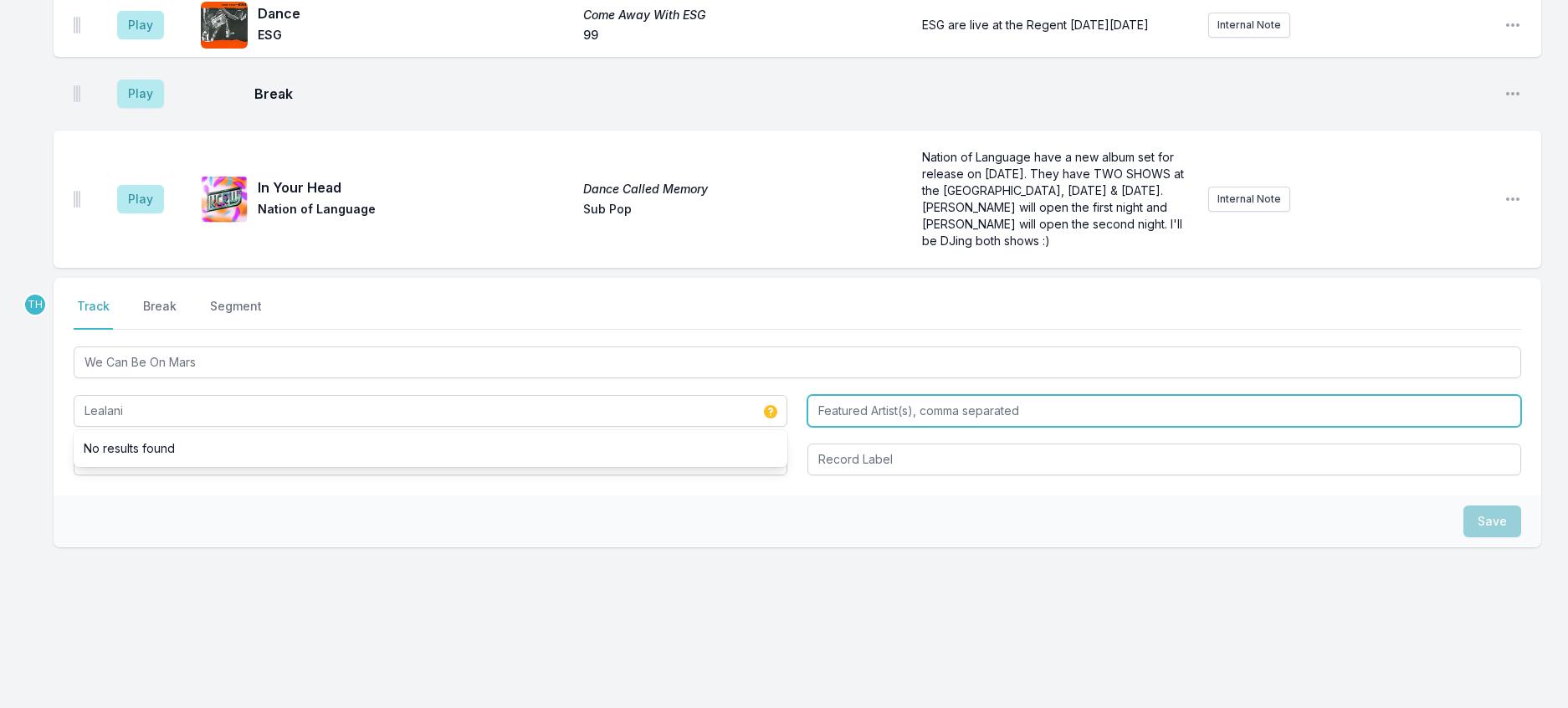
type input "Lealani"
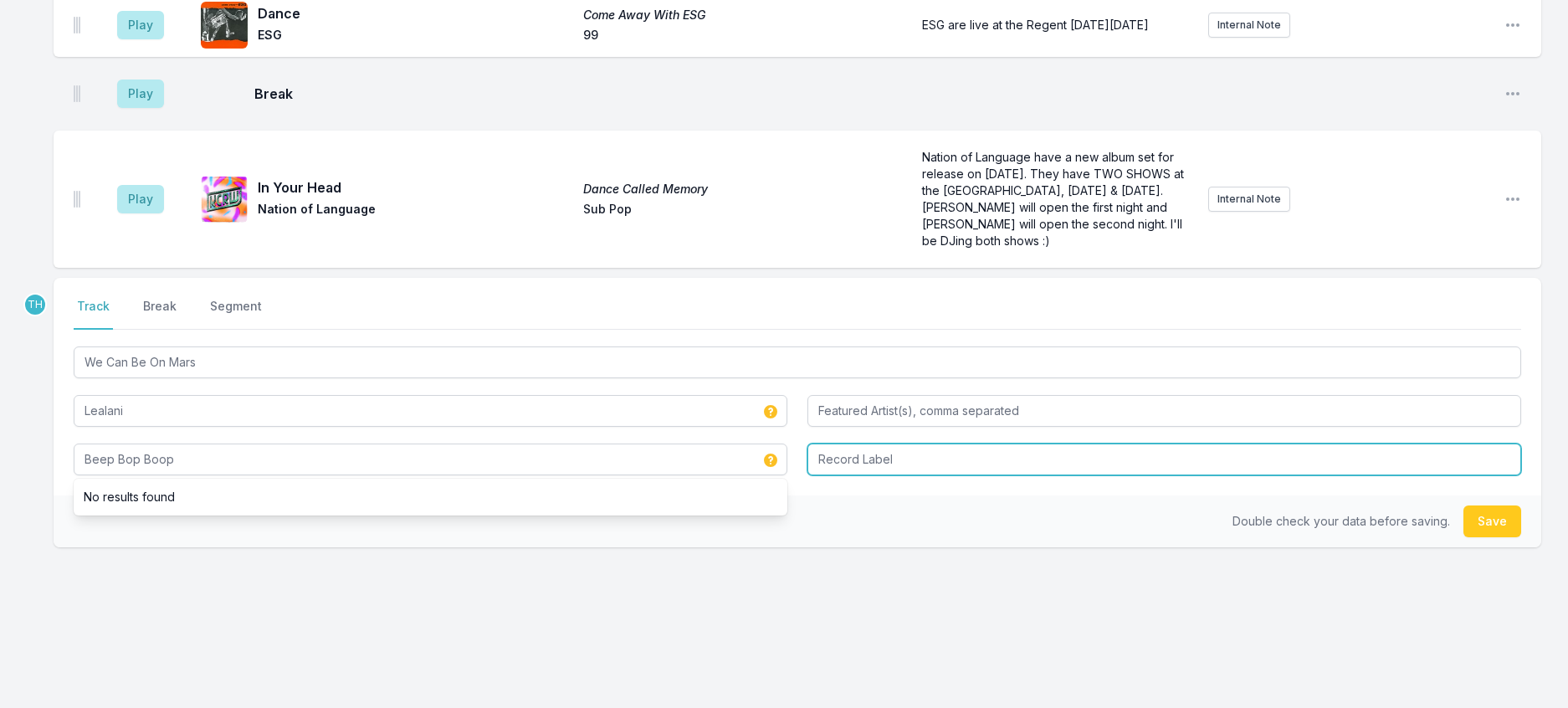
type input "Beep Bop Boop"
type input "Blood Moon Hunters"
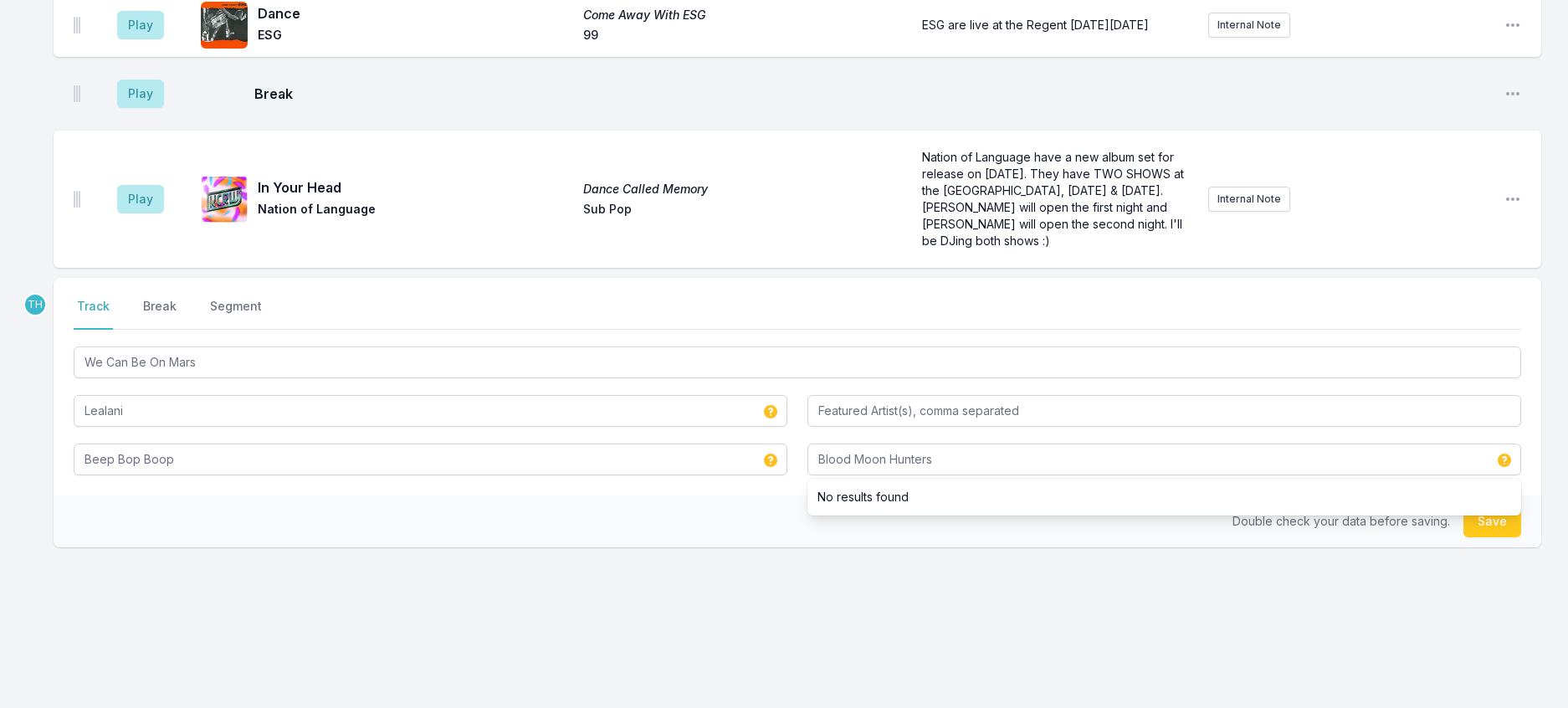
click at [608, 547] on div "Double check your data before saving. Save" at bounding box center [797, 521] width 1488 height 52
click at [1492, 537] on button "Save" at bounding box center [1492, 521] width 58 height 32
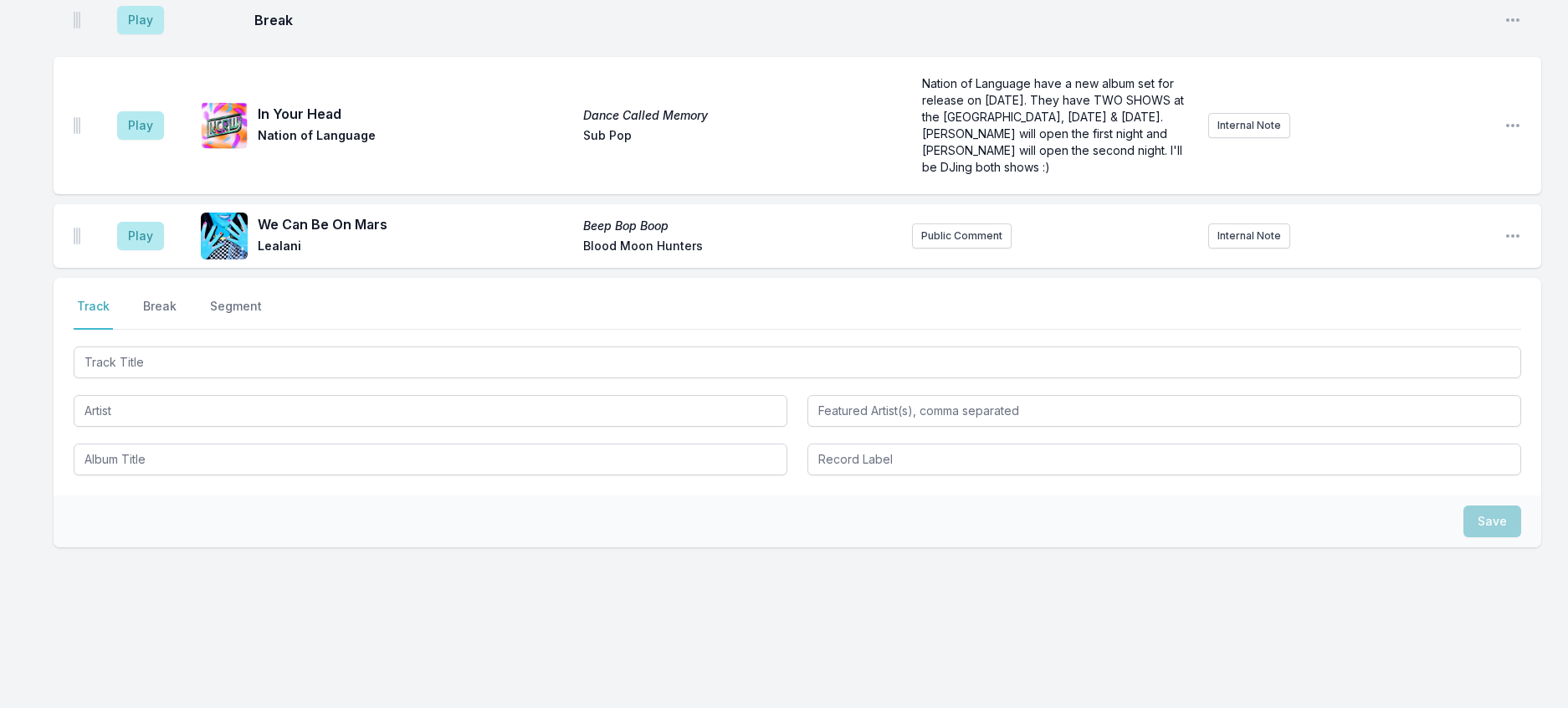
scroll to position [1659, 0]
click at [271, 428] on div at bounding box center [798, 409] width 1448 height 132
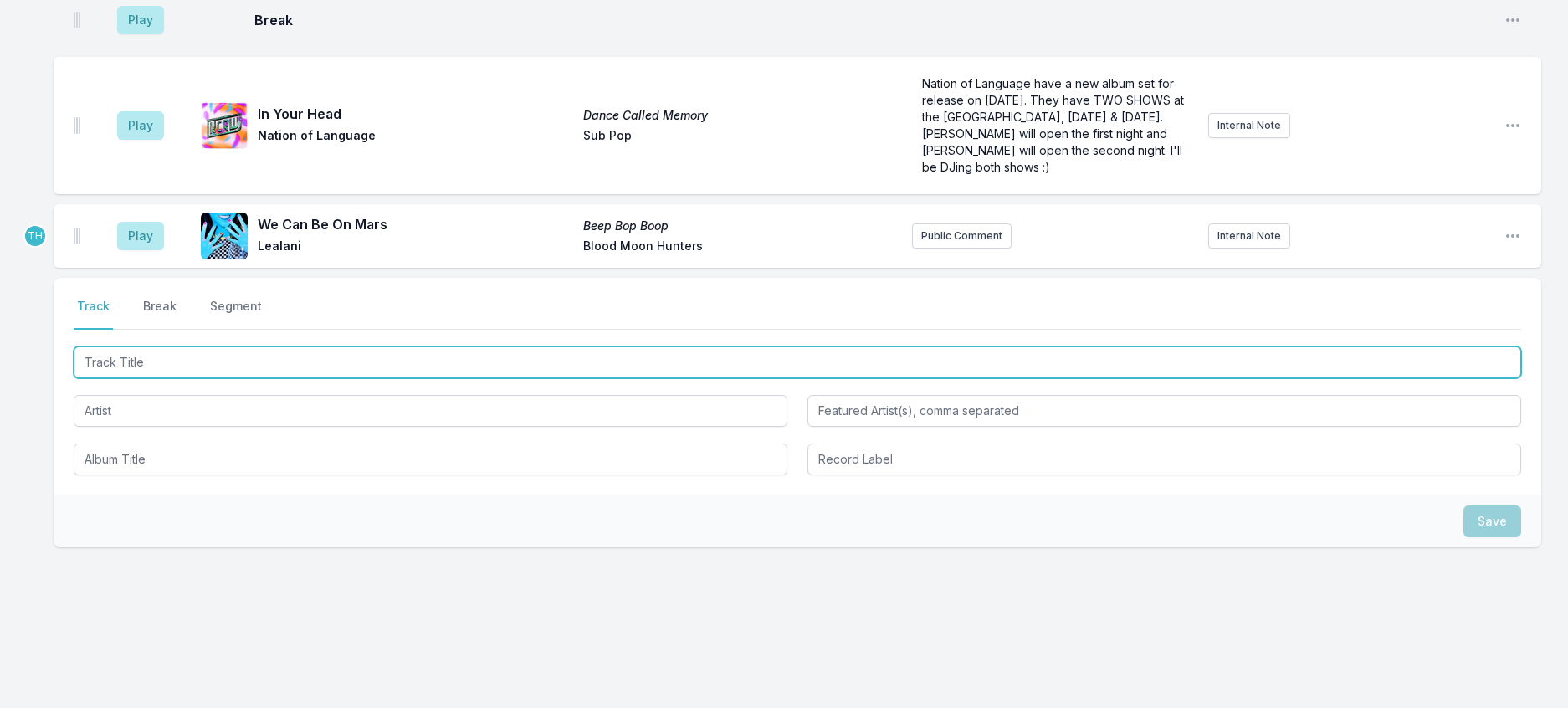
click at [272, 378] on input "Track Title" at bounding box center [798, 362] width 1448 height 32
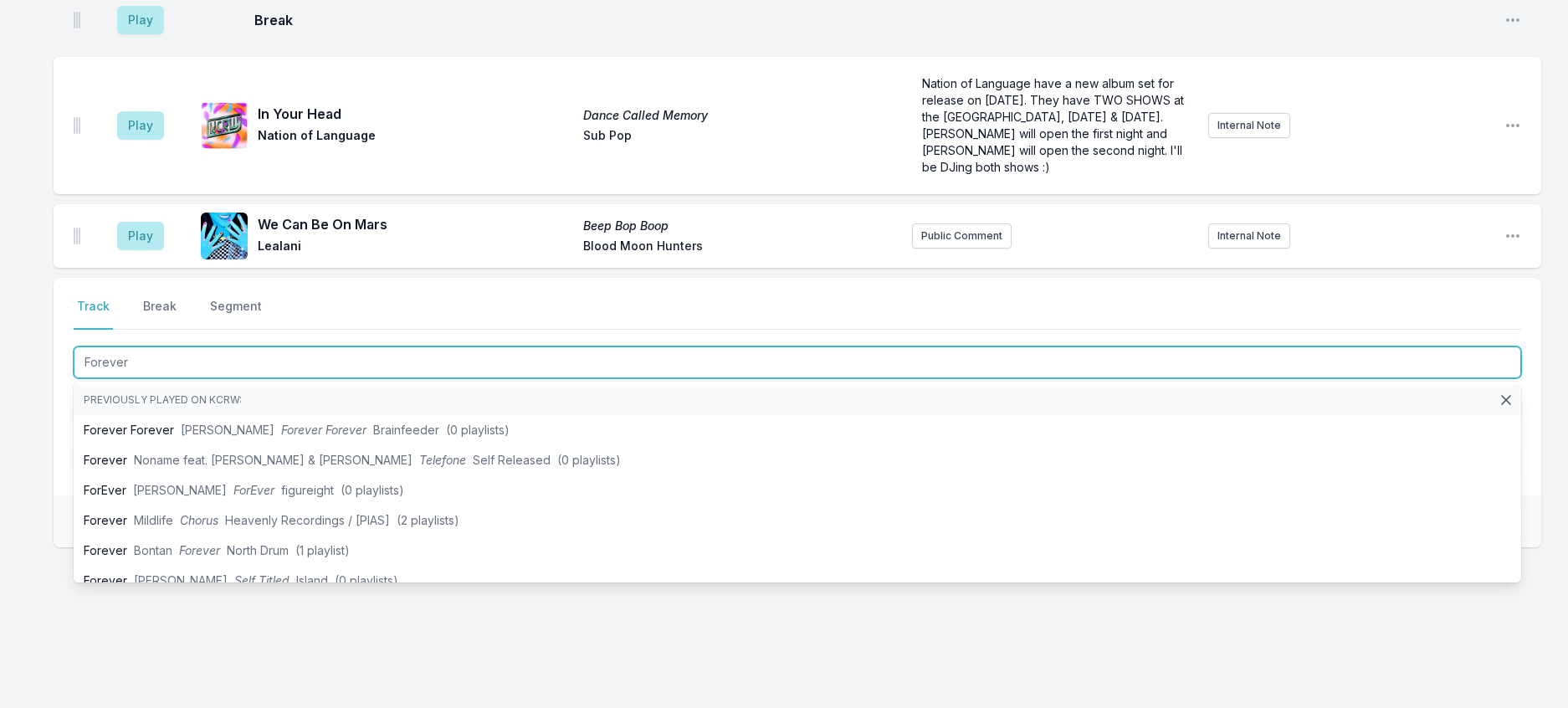
type input "Forever"
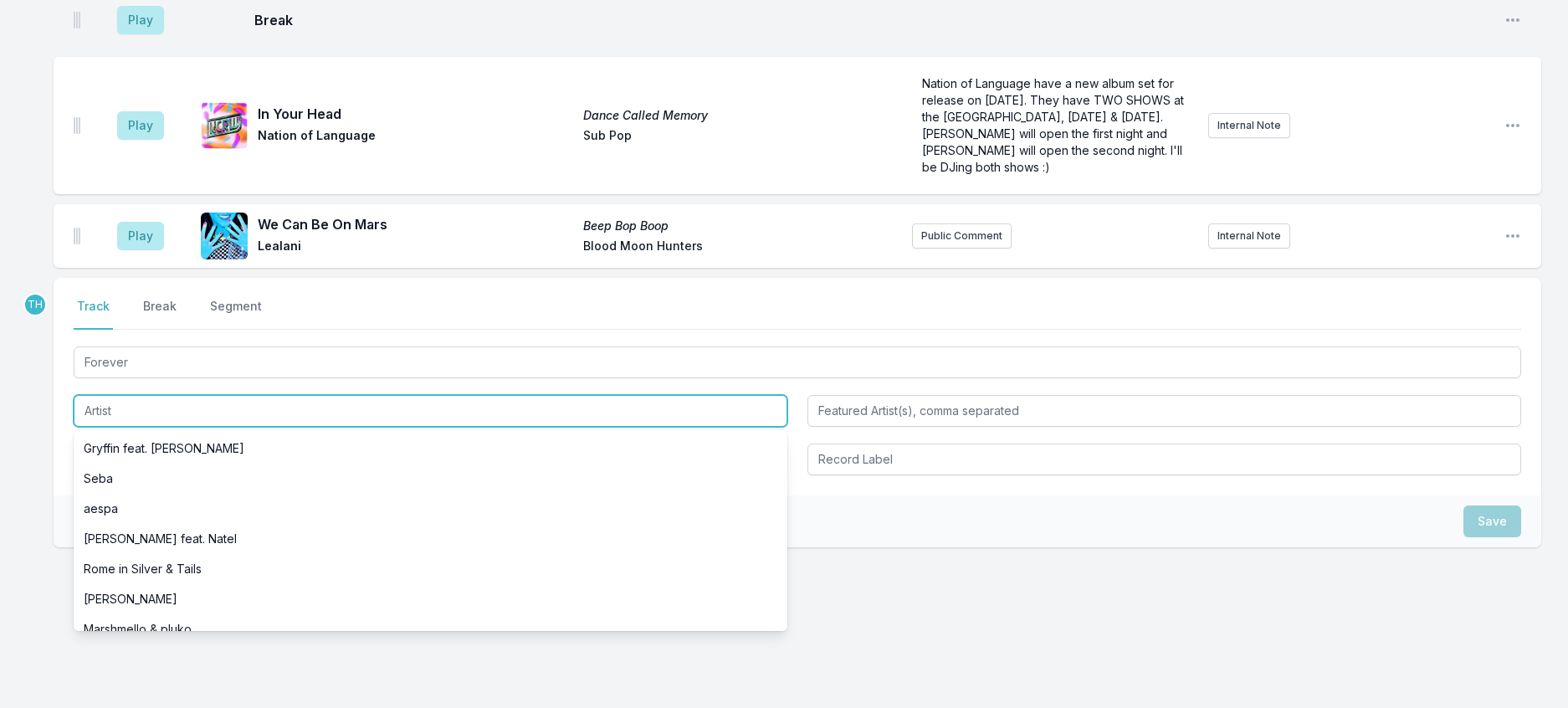
type input "B"
type input "C"
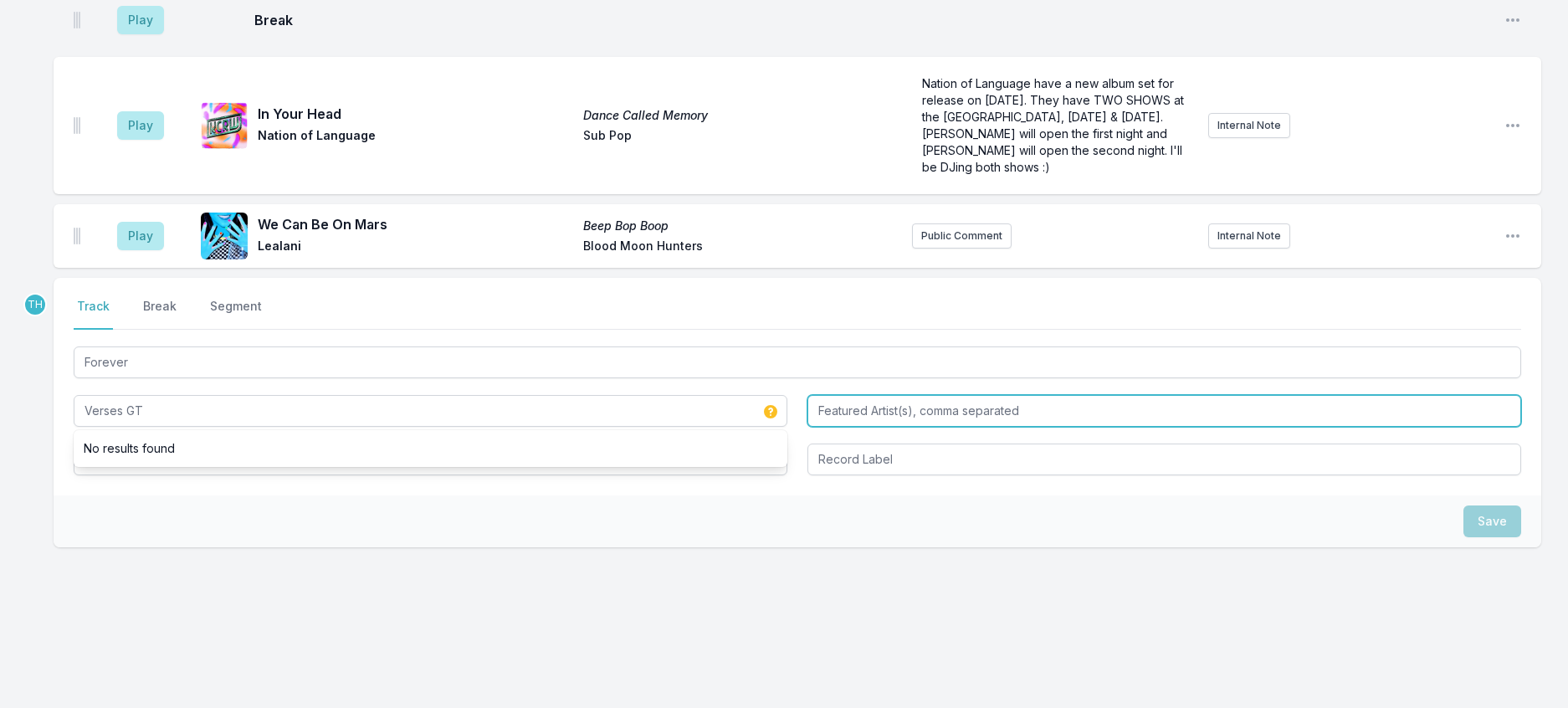
type input "Verses GT"
type input "Kucka"
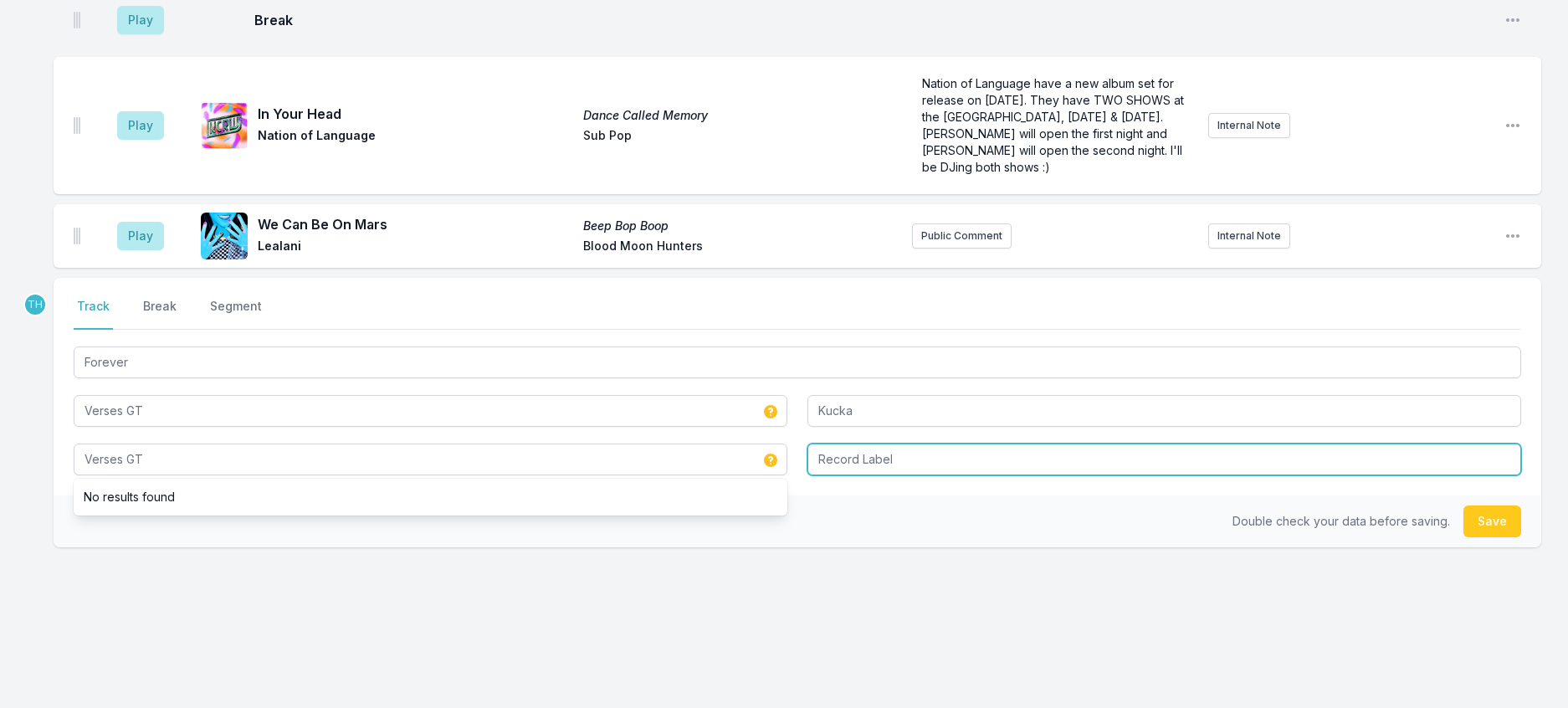
type input "Verses GT"
type input "LuckyMe"
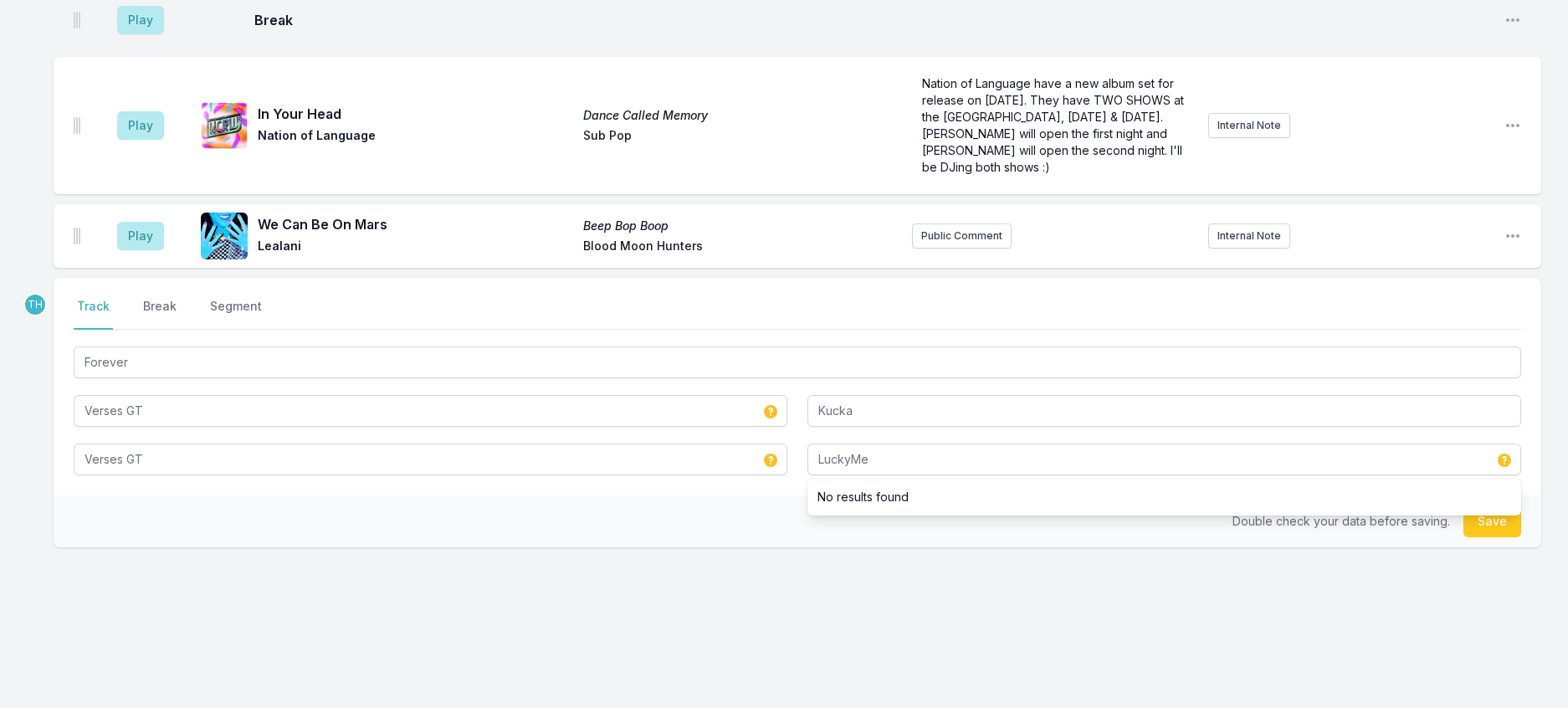
click at [597, 547] on div "Double check your data before saving. Save" at bounding box center [797, 521] width 1488 height 52
click at [1499, 537] on button "Save" at bounding box center [1492, 521] width 58 height 32
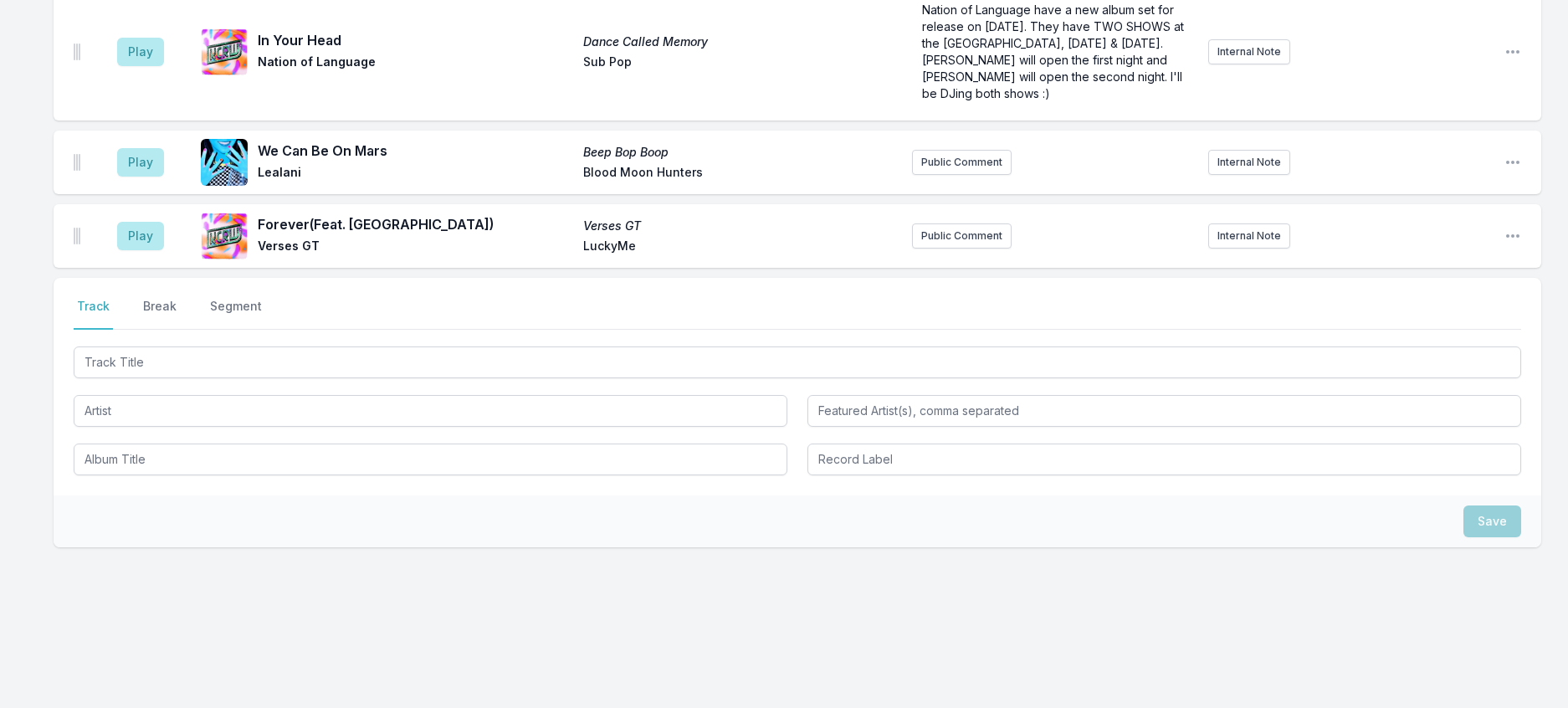
scroll to position [1742, 0]
click at [998, 249] on button "Public Comment" at bounding box center [961, 236] width 100 height 25
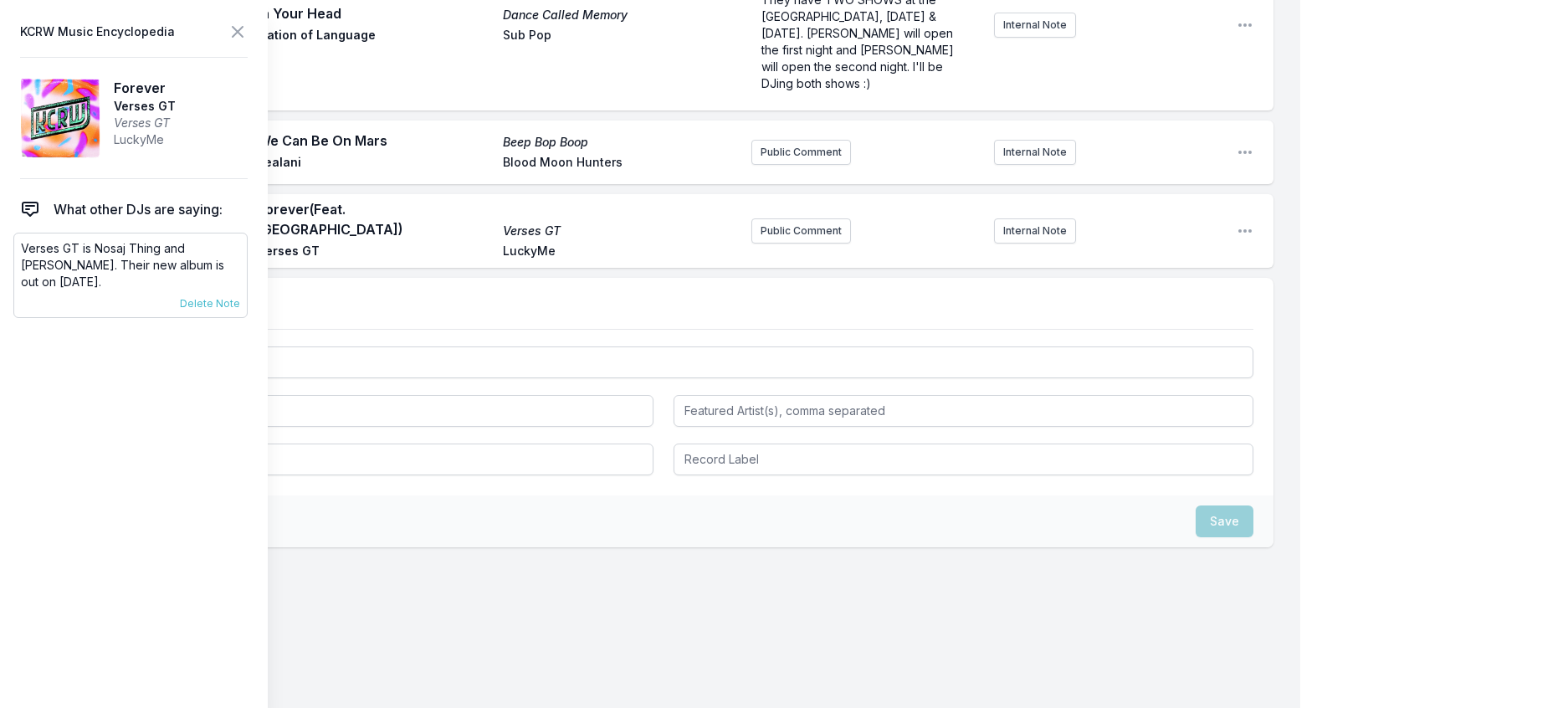
scroll to position [1741, 0]
drag, startPoint x: 129, startPoint y: 312, endPoint x: 20, endPoint y: 274, distance: 115.4
click at [16, 279] on div "Verses GT is Nosaj Thing and [PERSON_NAME]. Their new album is out on [DATE]. […" at bounding box center [131, 276] width 235 height 85
click at [781, 244] on button "Public Comment" at bounding box center [801, 231] width 100 height 25
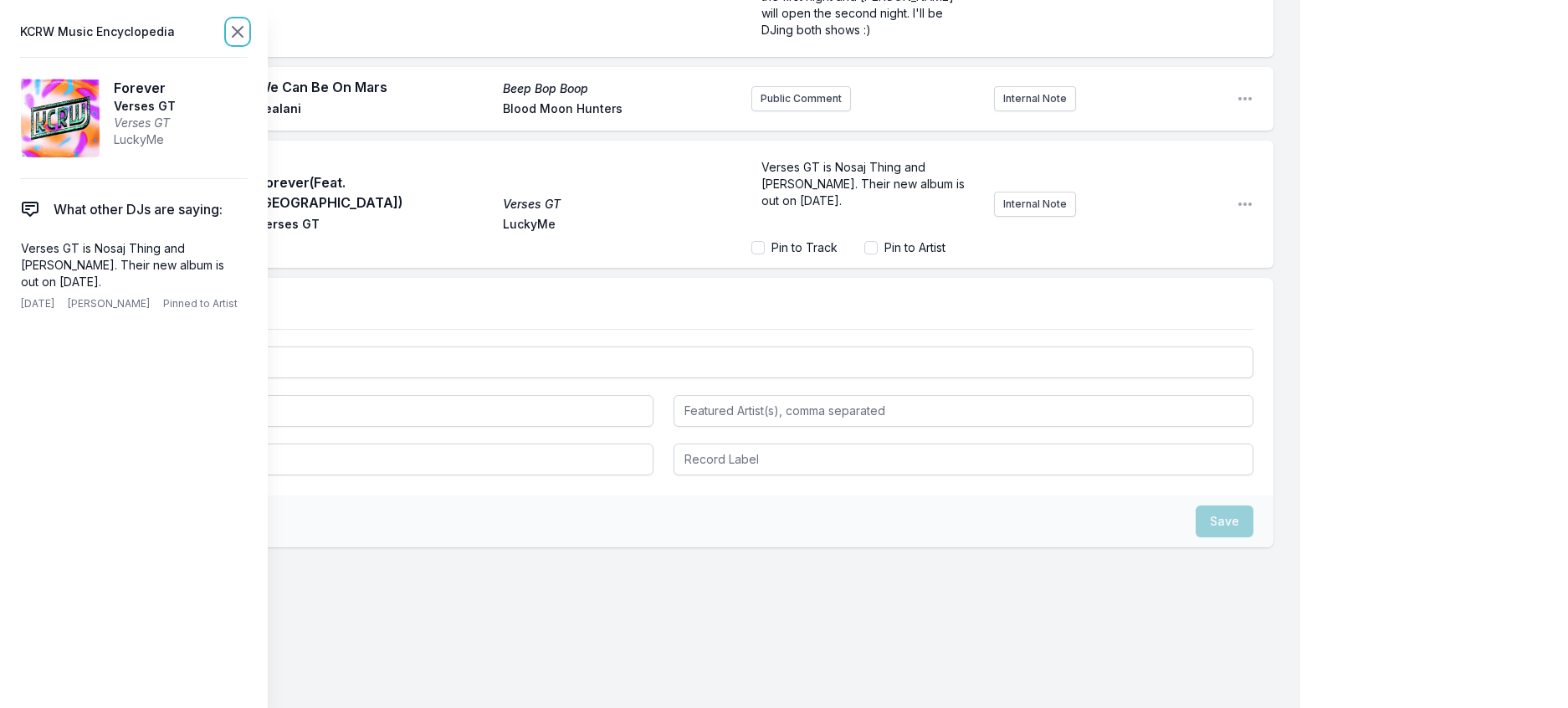
scroll to position [1768, 0]
click at [243, 37] on icon at bounding box center [238, 32] width 10 height 10
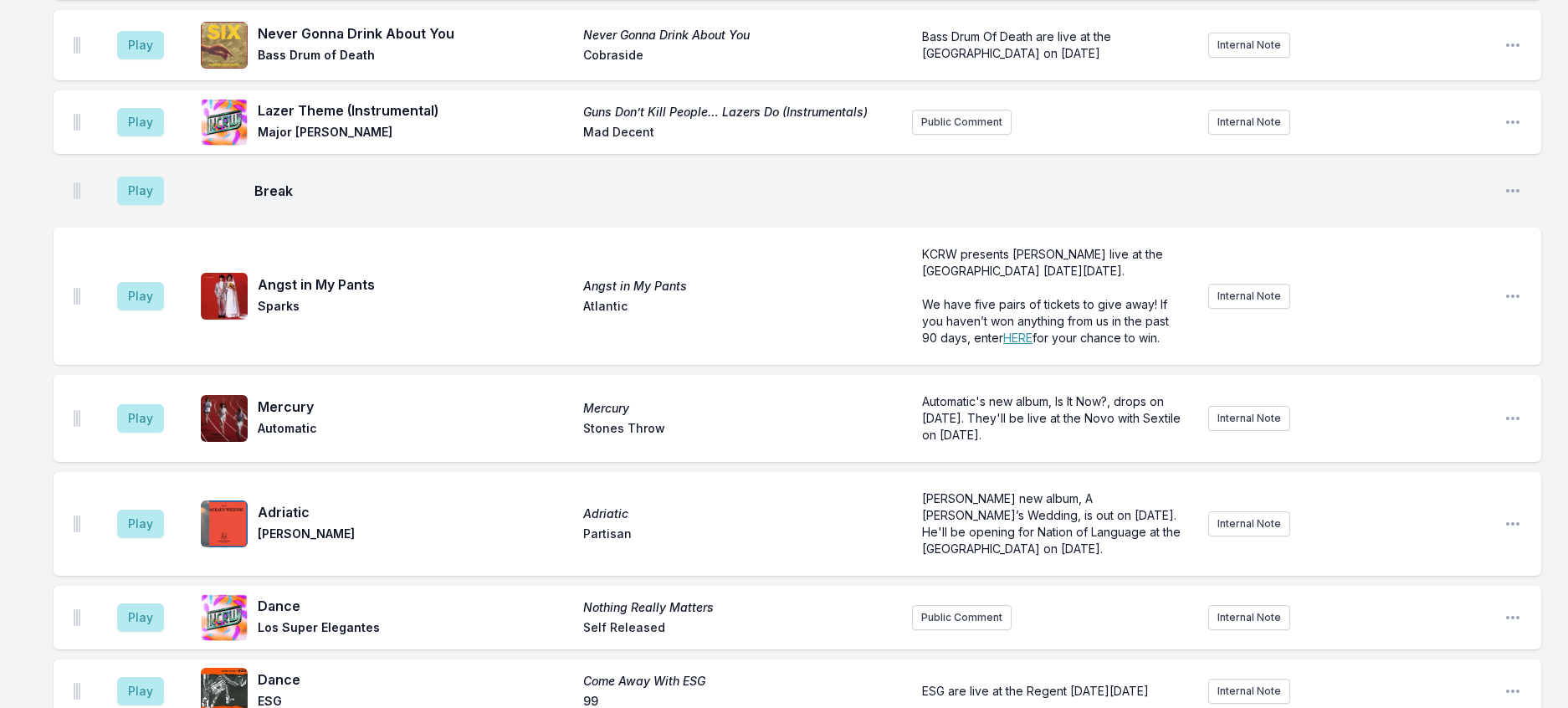
scroll to position [345, 0]
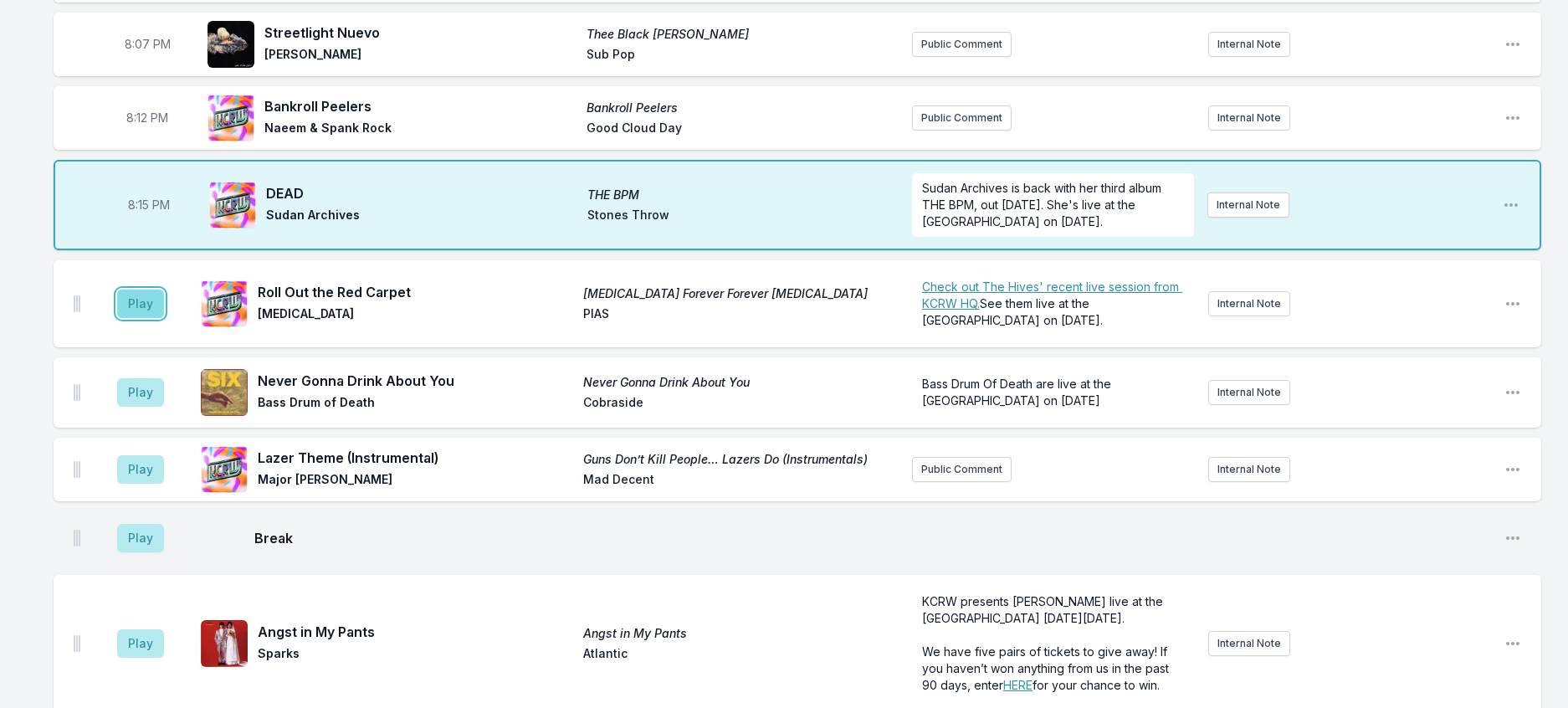
click at [163, 318] on button "Play" at bounding box center [141, 304] width 47 height 28
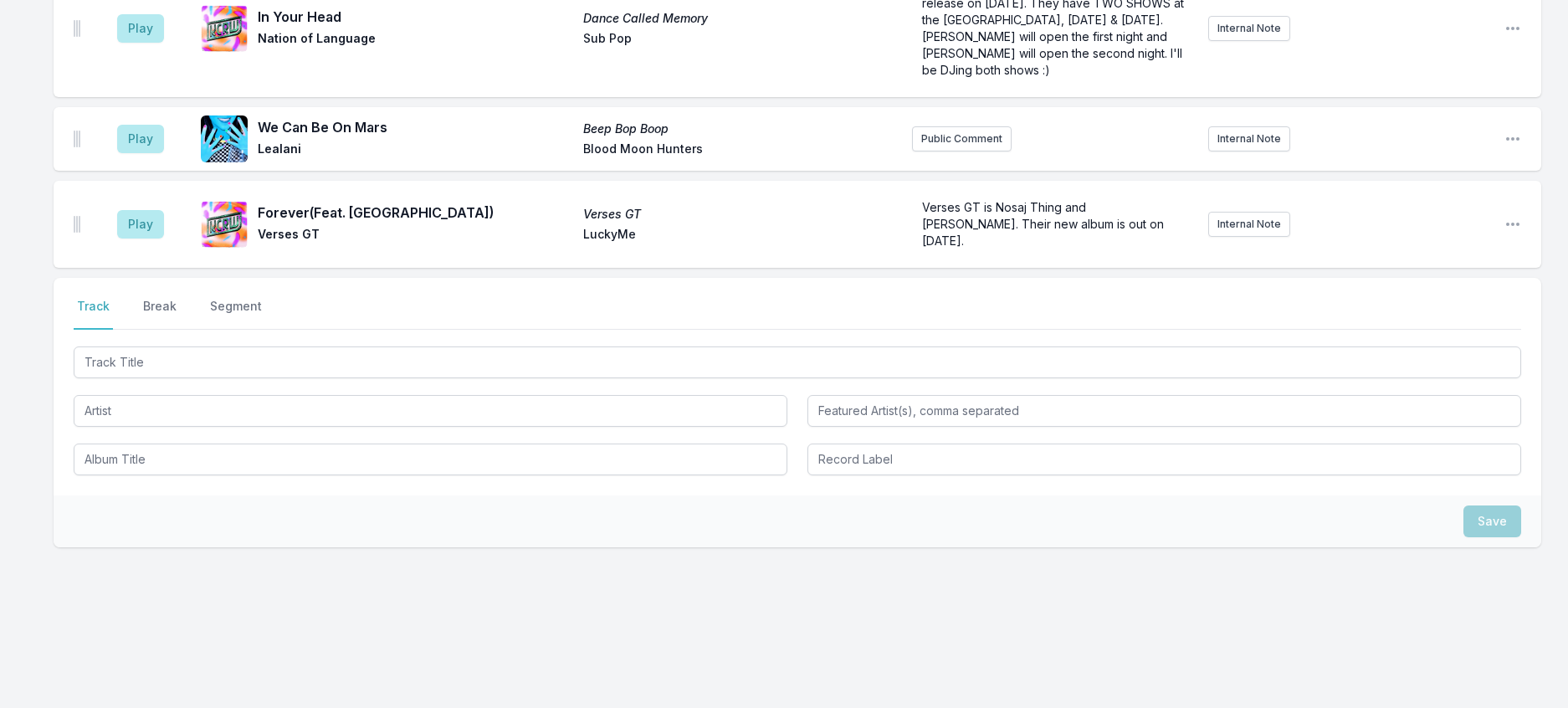
scroll to position [1852, 0]
click at [349, 348] on div at bounding box center [798, 409] width 1448 height 132
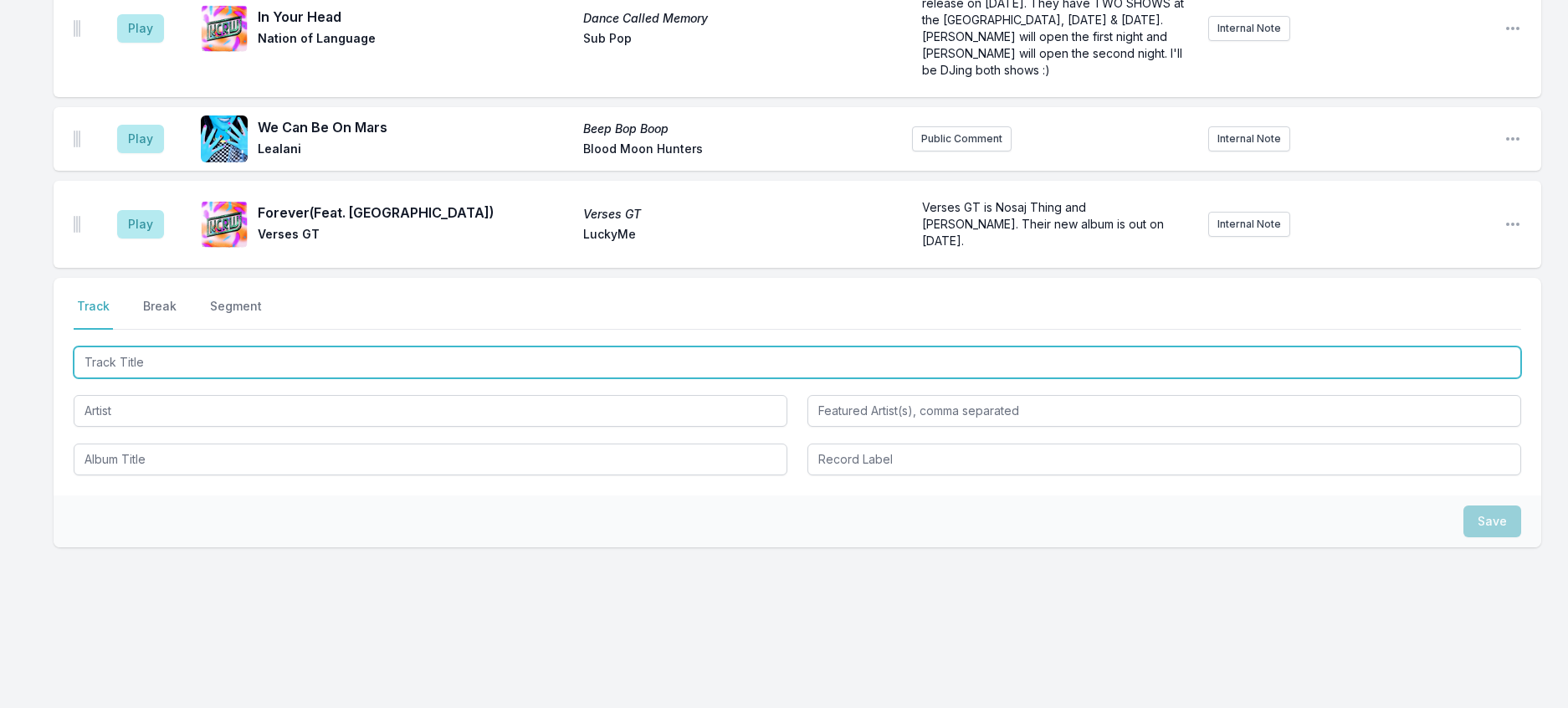
click at [343, 346] on input "Track Title" at bounding box center [798, 362] width 1448 height 32
type input "Kiss Me Thru The Phone Pt. 2"
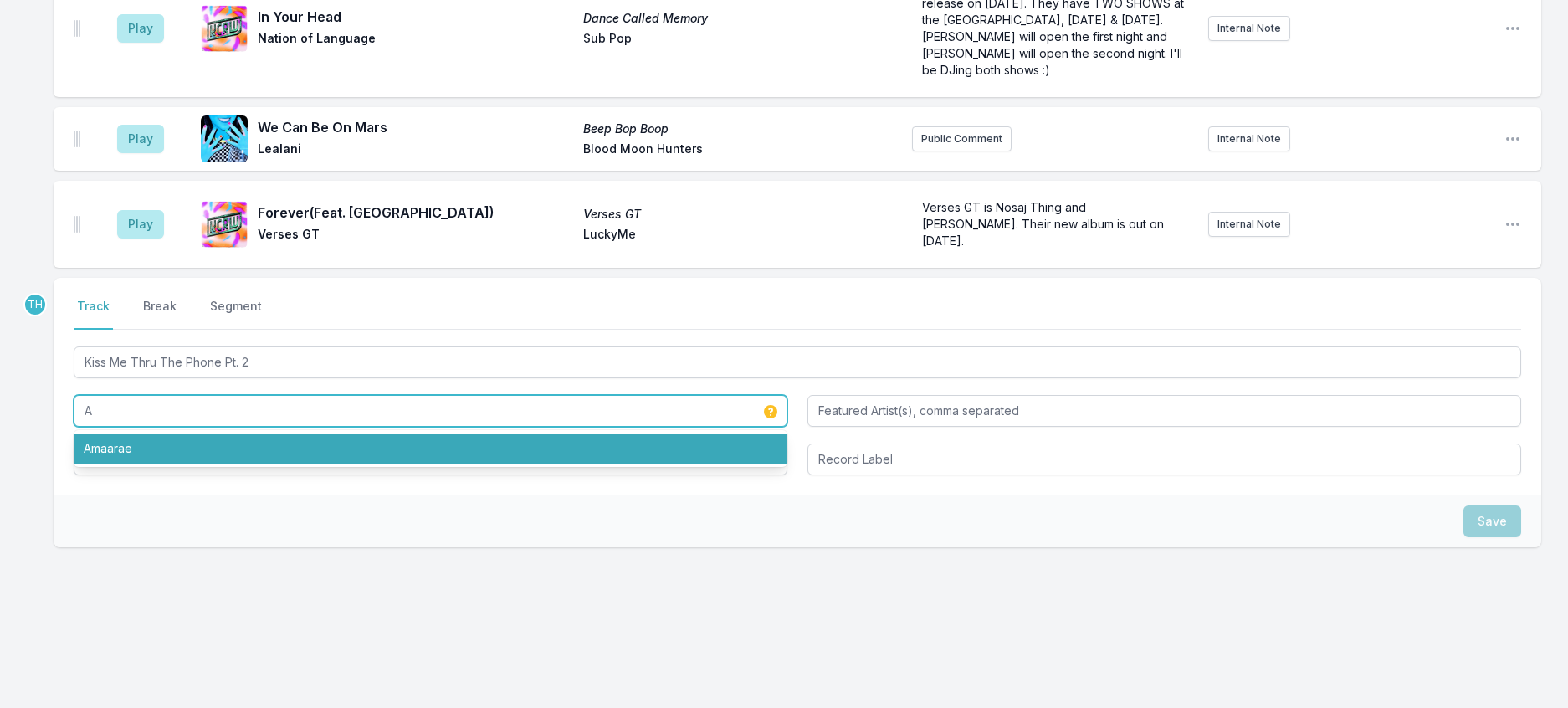
click at [286, 433] on li "Amaarae" at bounding box center [431, 448] width 714 height 30
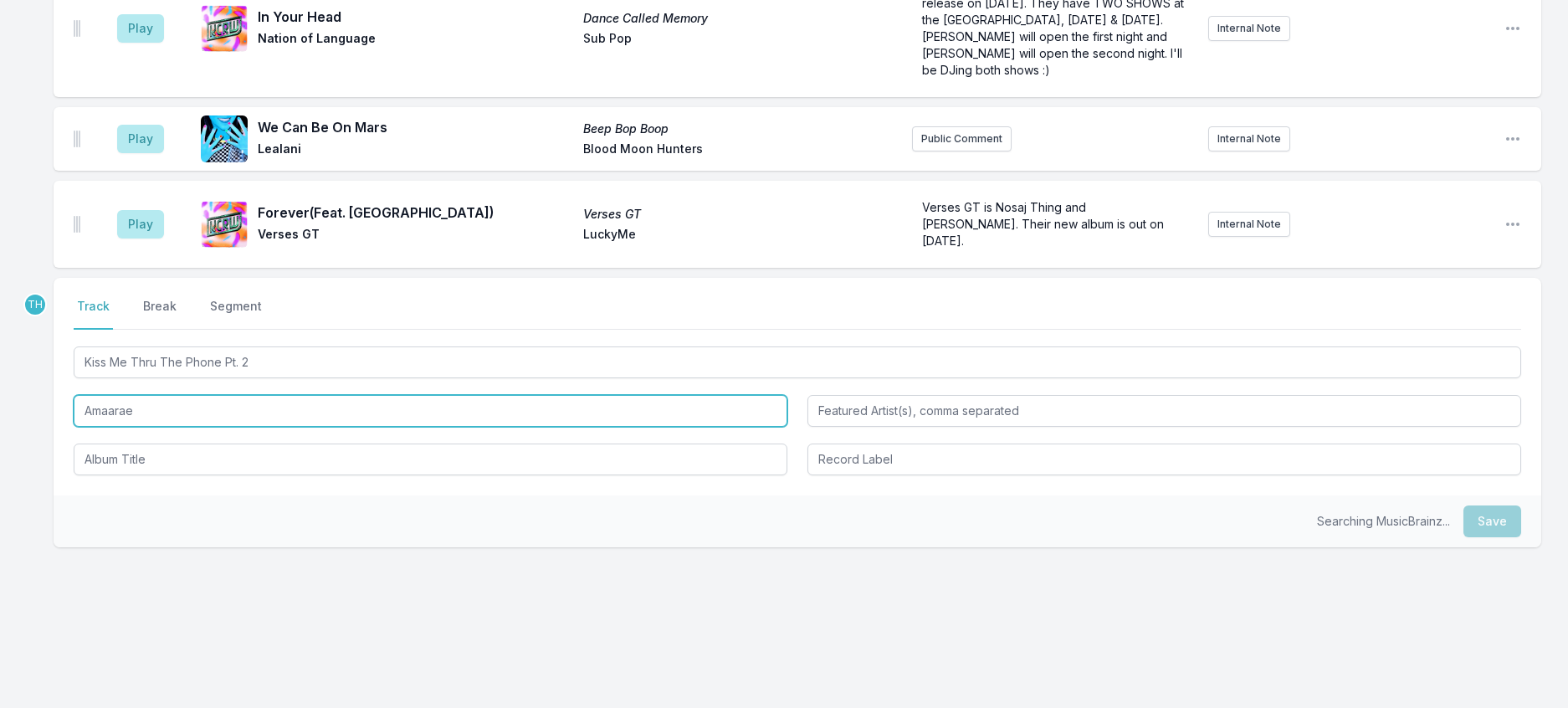
type input "Amaarae"
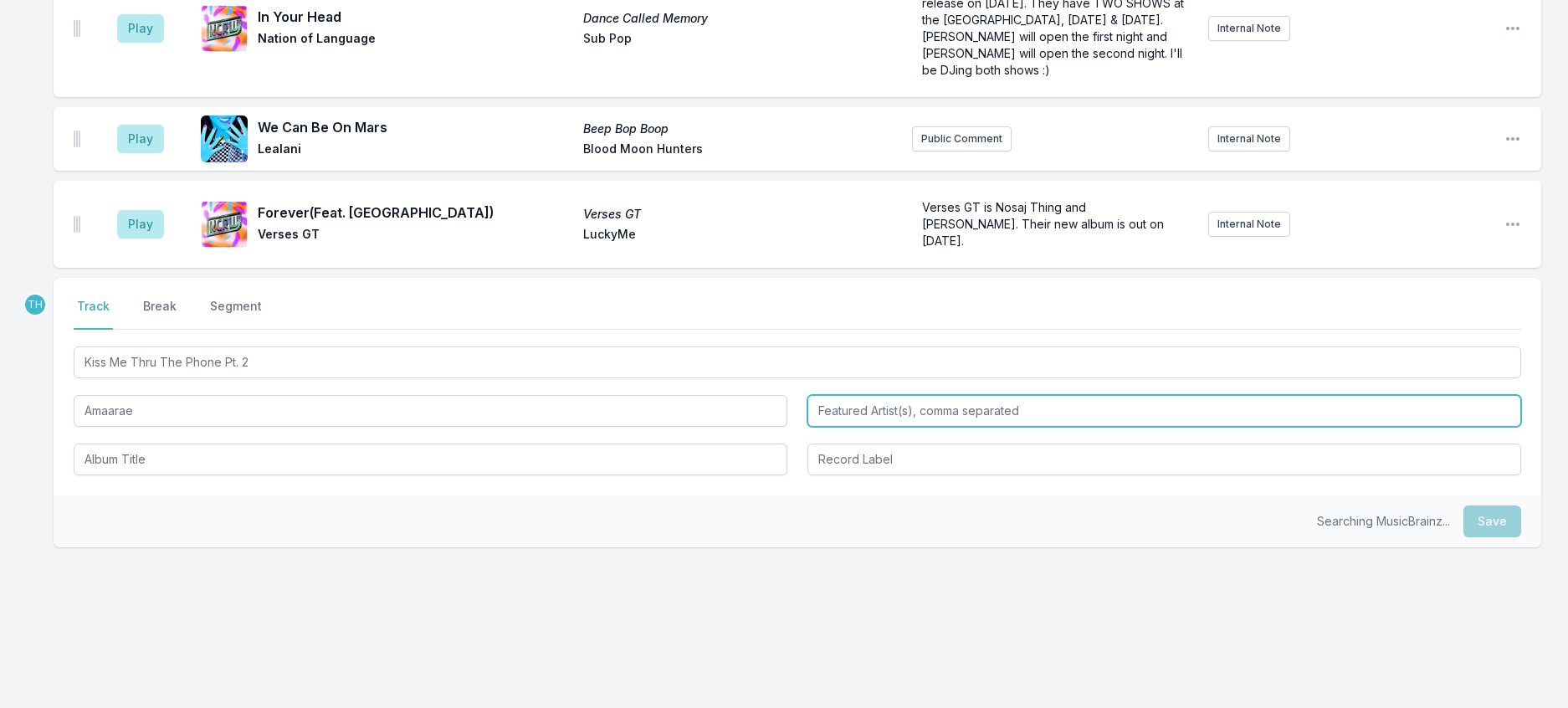
click at [862, 395] on input "Featured Artist(s), comma separated" at bounding box center [1165, 411] width 714 height 32
type input "PinkPantheress"
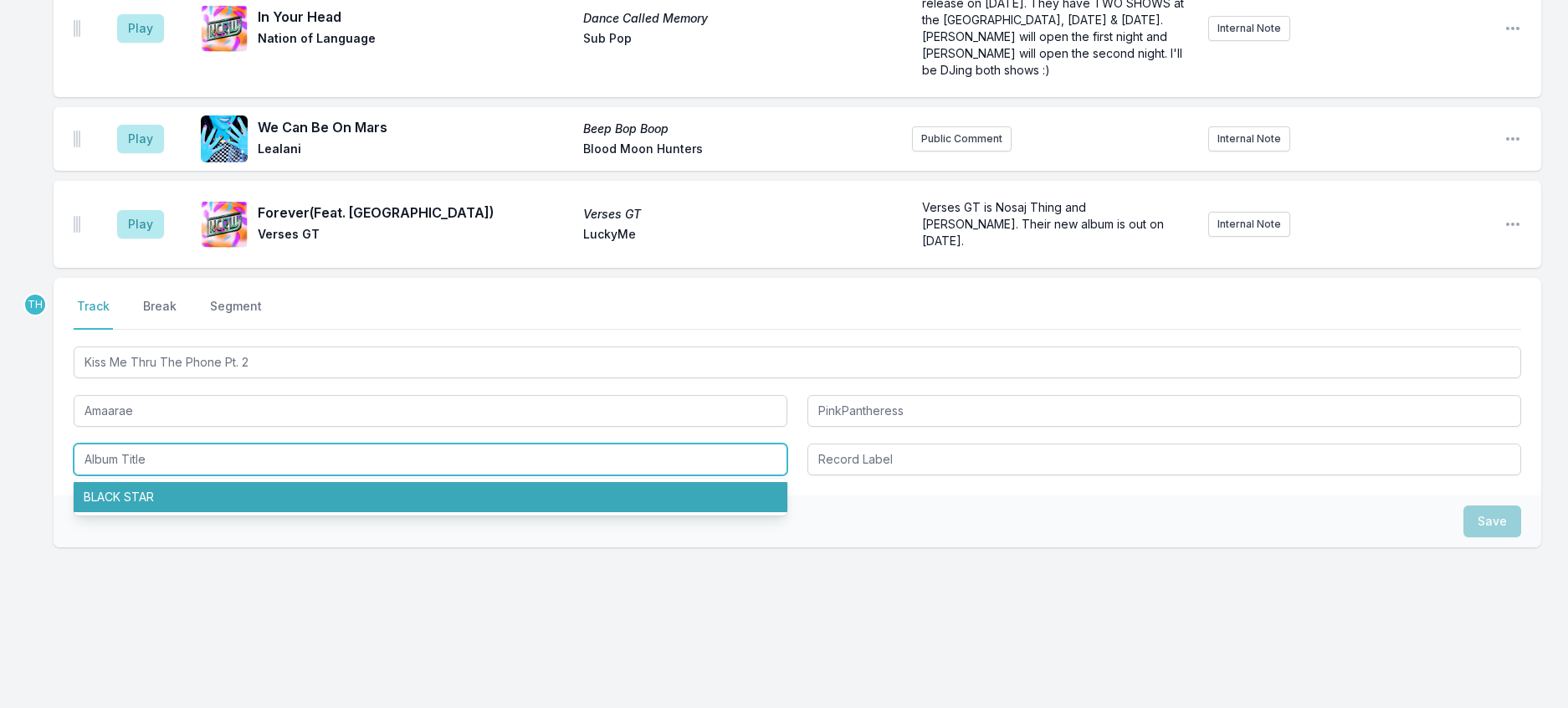
click at [446, 482] on li "BLACK STAR" at bounding box center [431, 497] width 714 height 30
type input "BLACK STAR"
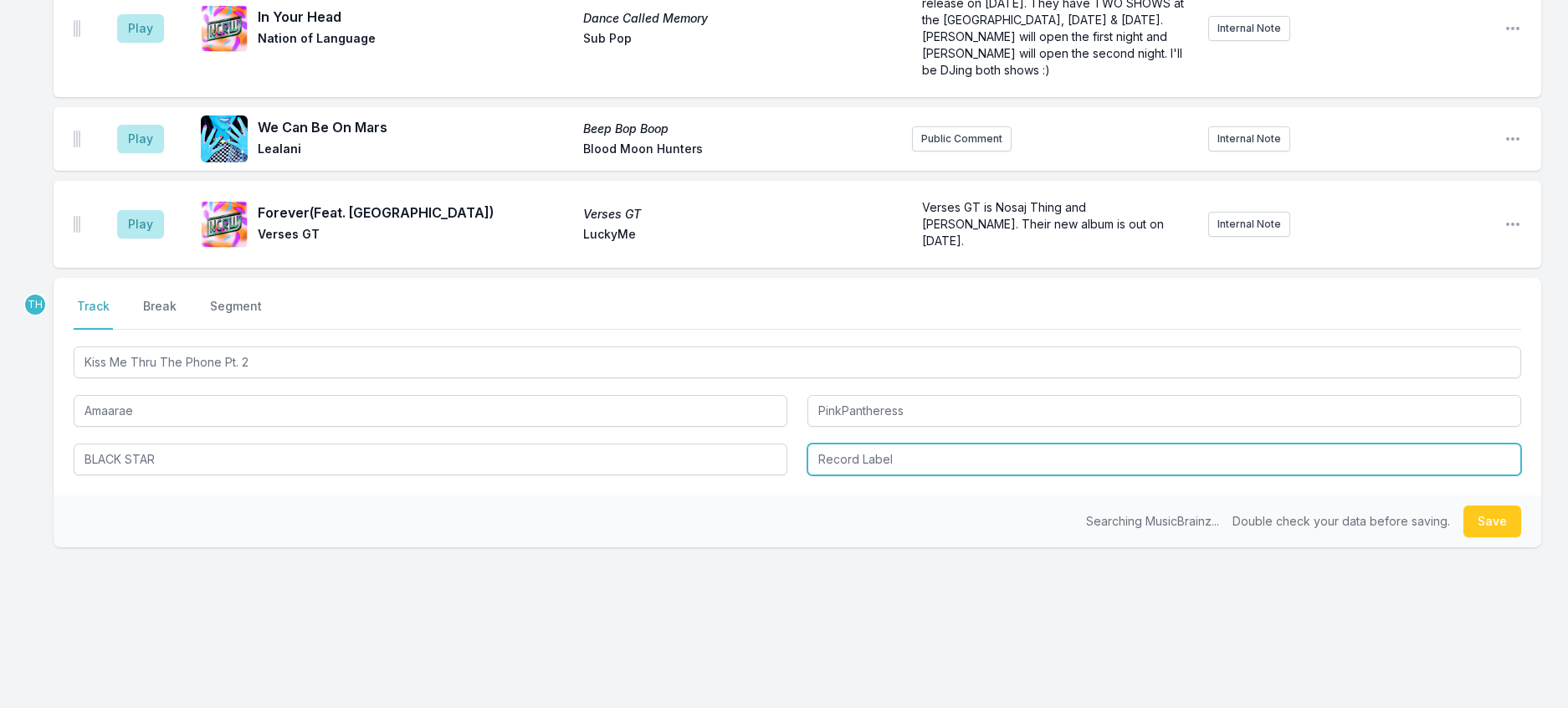
click at [876, 443] on input "Record Label" at bounding box center [1165, 459] width 714 height 32
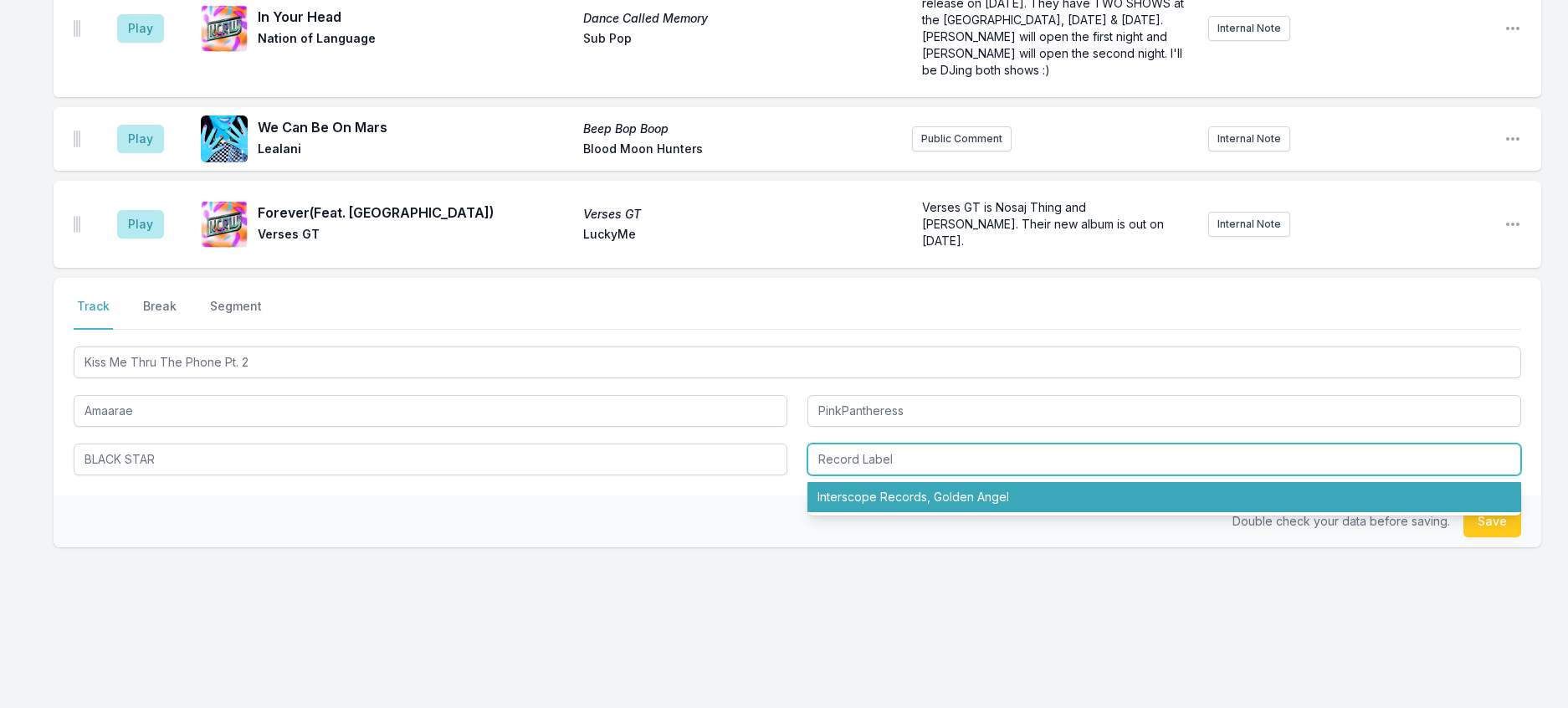
click at [873, 482] on li "Interscope Records, Golden Angel" at bounding box center [1165, 497] width 714 height 30
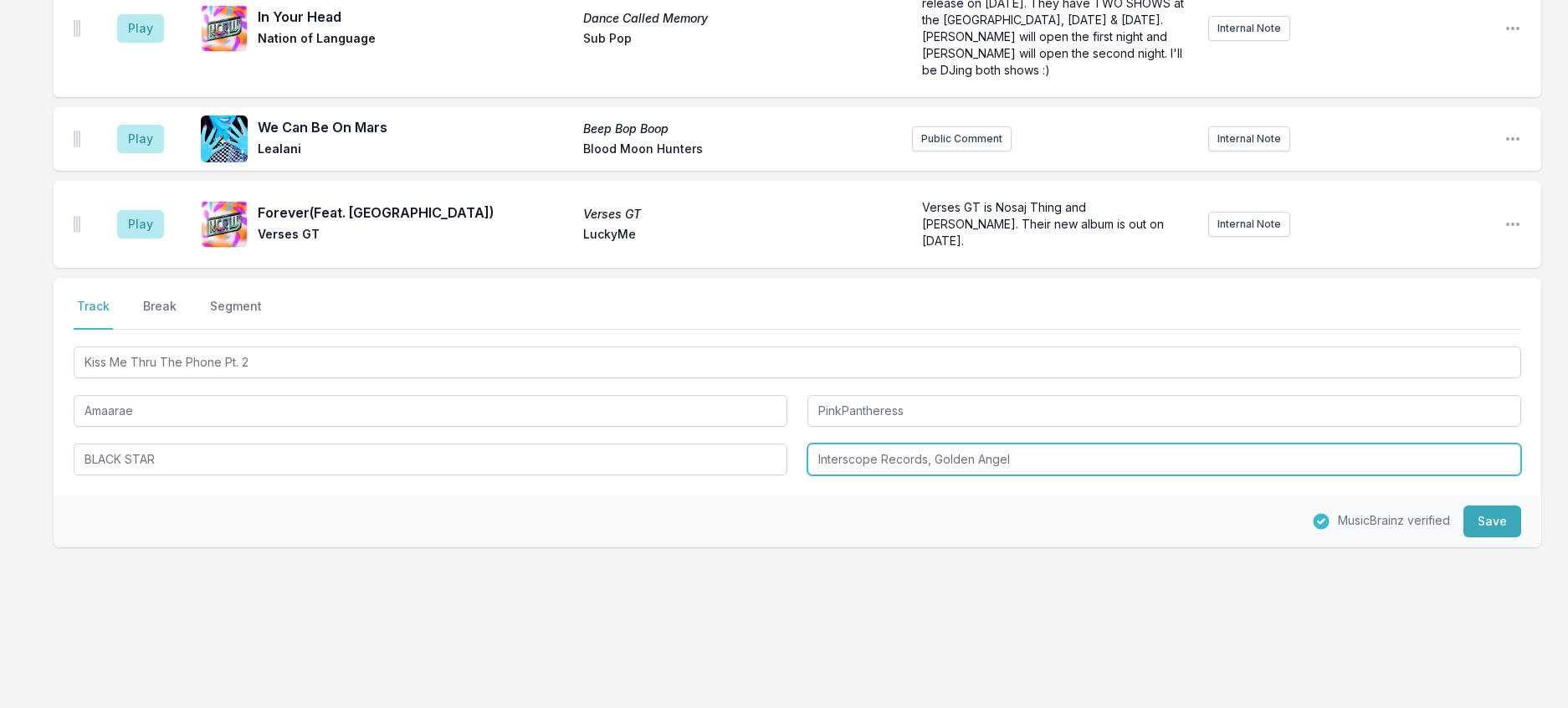
drag, startPoint x: 944, startPoint y: 432, endPoint x: 882, endPoint y: 432, distance: 62.0
click at [882, 443] on input "Interscope Records, Golden Angel" at bounding box center [1165, 459] width 714 height 32
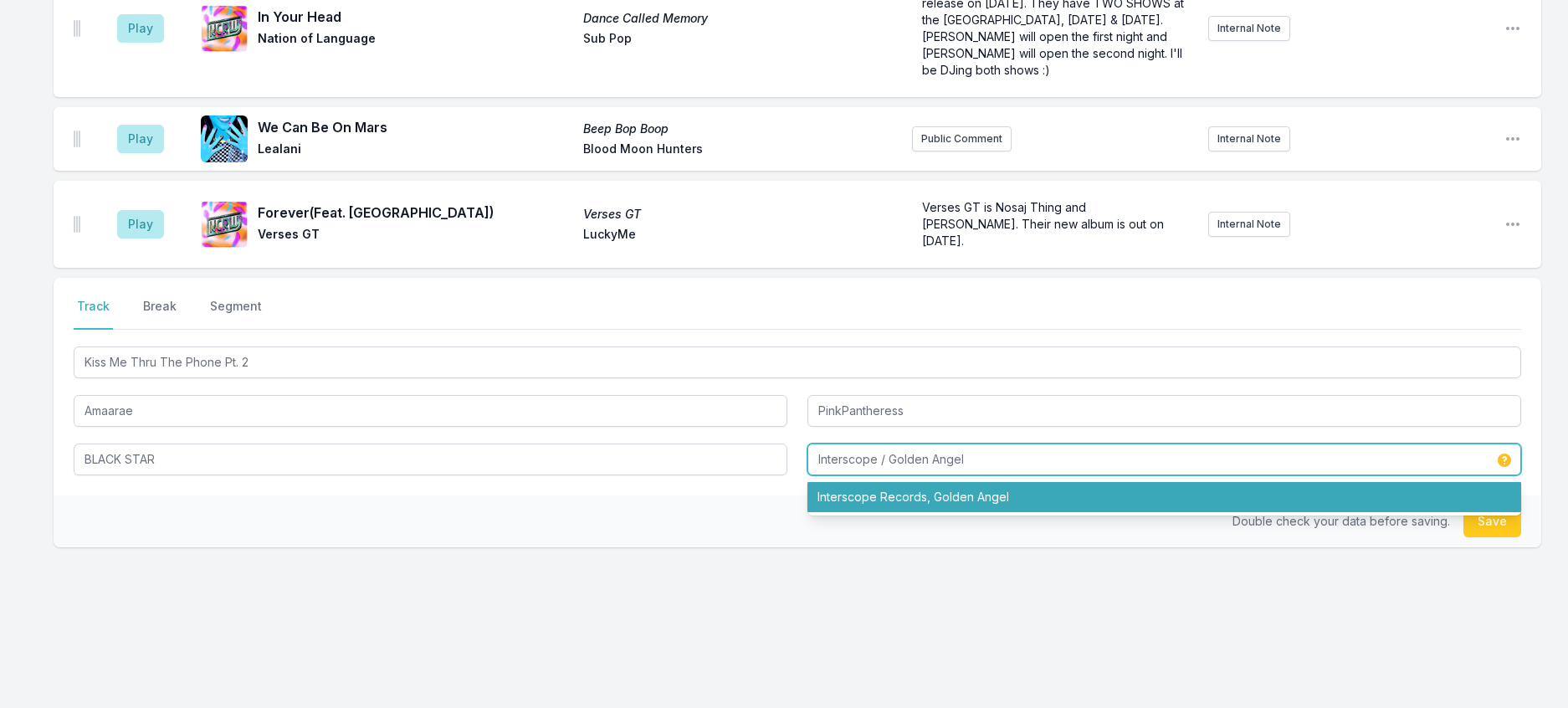
type input "Interscope / Golden Angel"
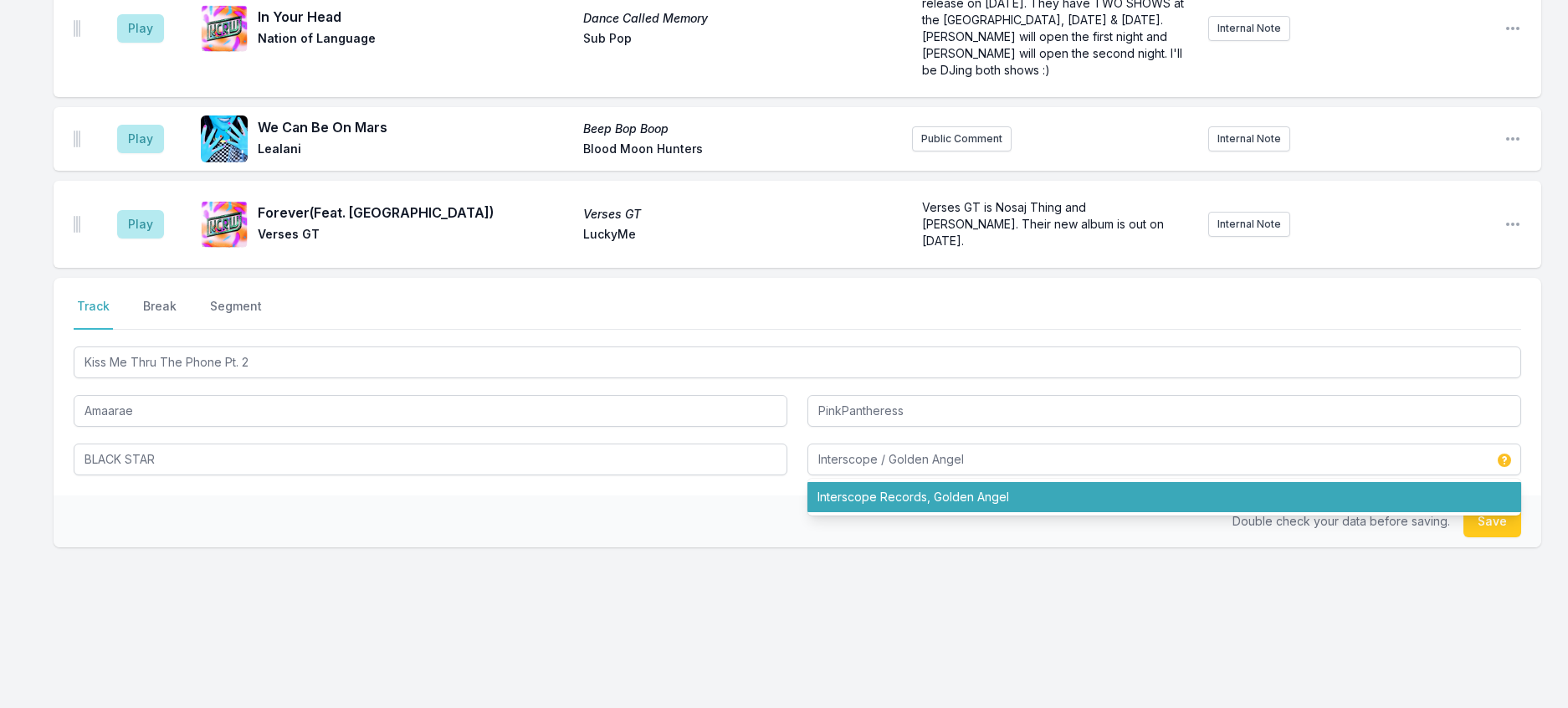
click at [697, 495] on div "Double check your data before saving. Save" at bounding box center [797, 521] width 1488 height 52
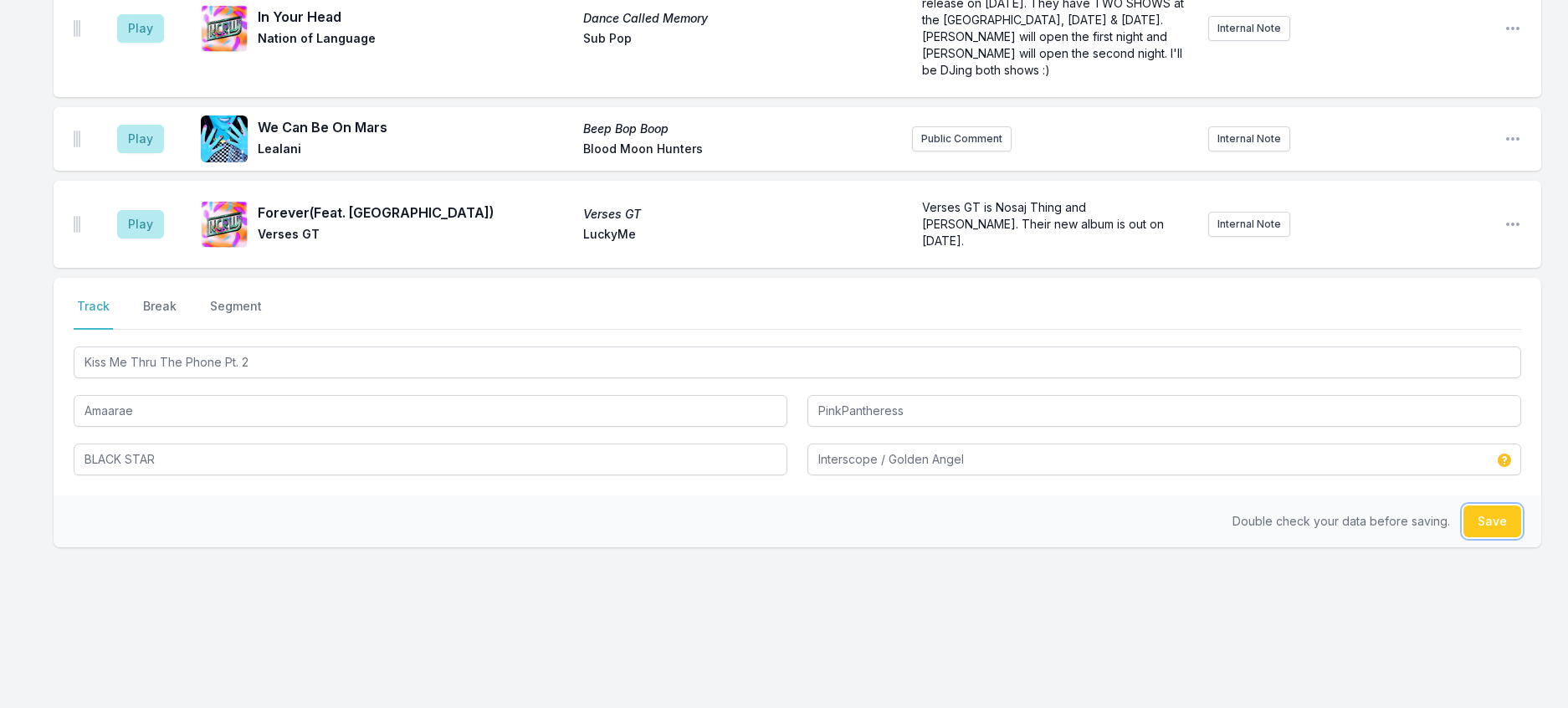
click at [1493, 505] on button "Save" at bounding box center [1492, 521] width 58 height 32
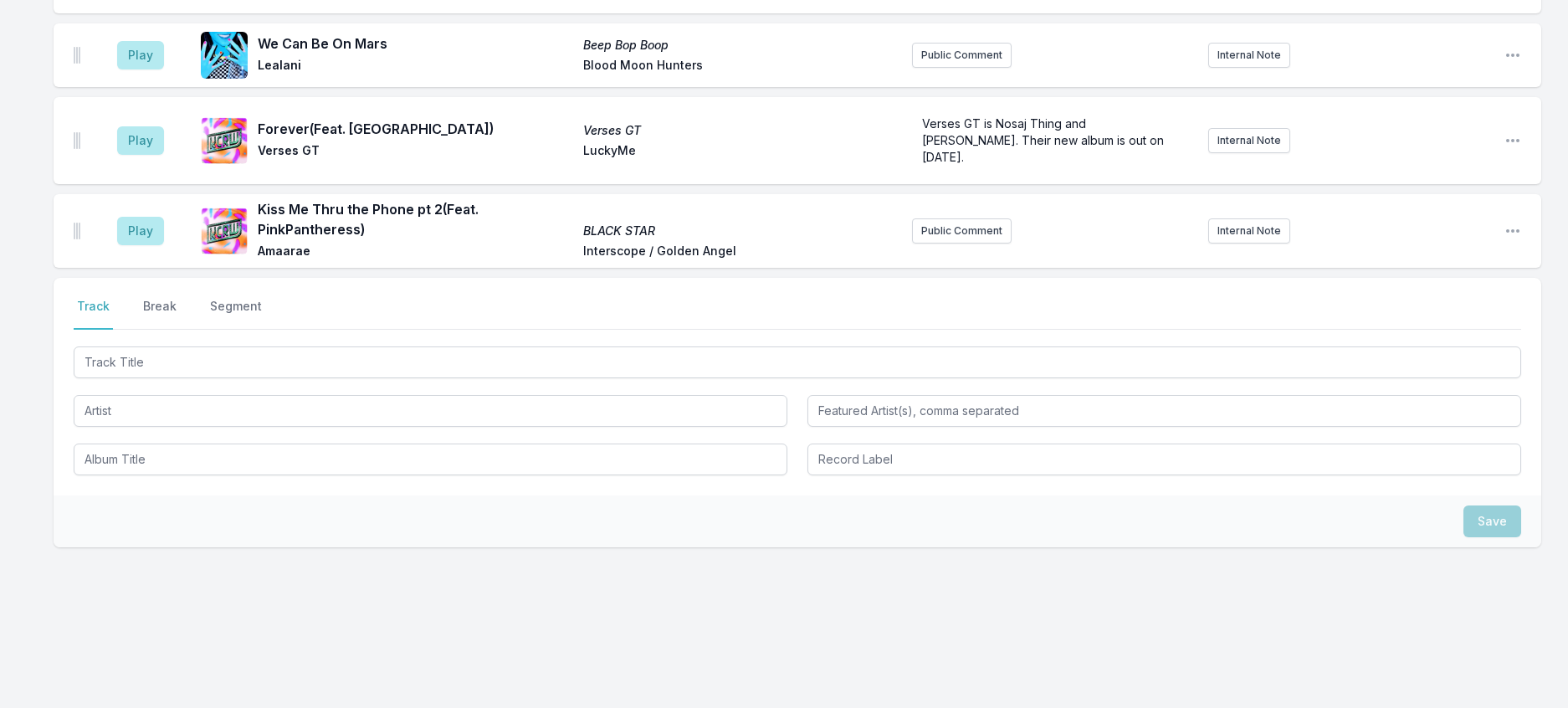
scroll to position [1946, 0]
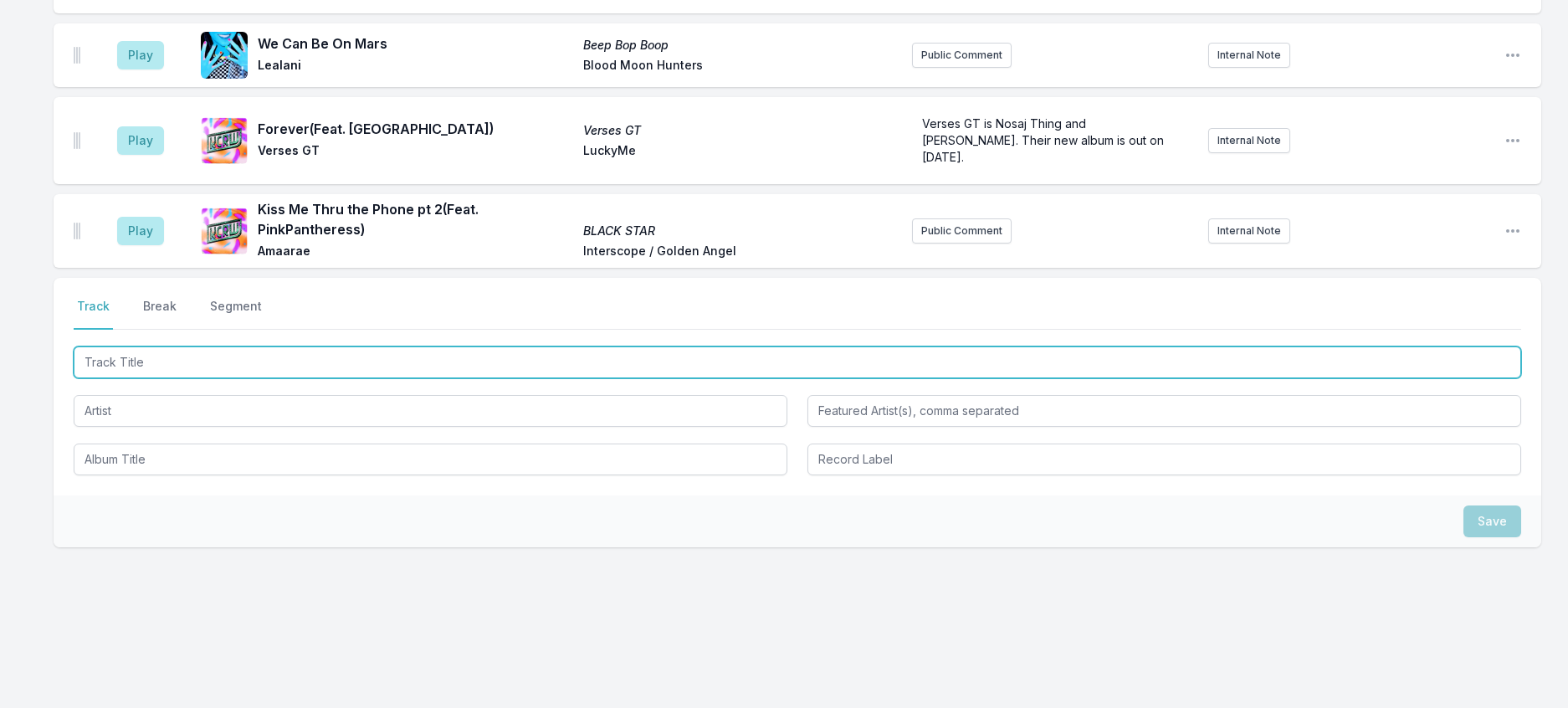
click at [362, 346] on input "Track Title" at bounding box center [798, 362] width 1448 height 32
type input "Run Away"
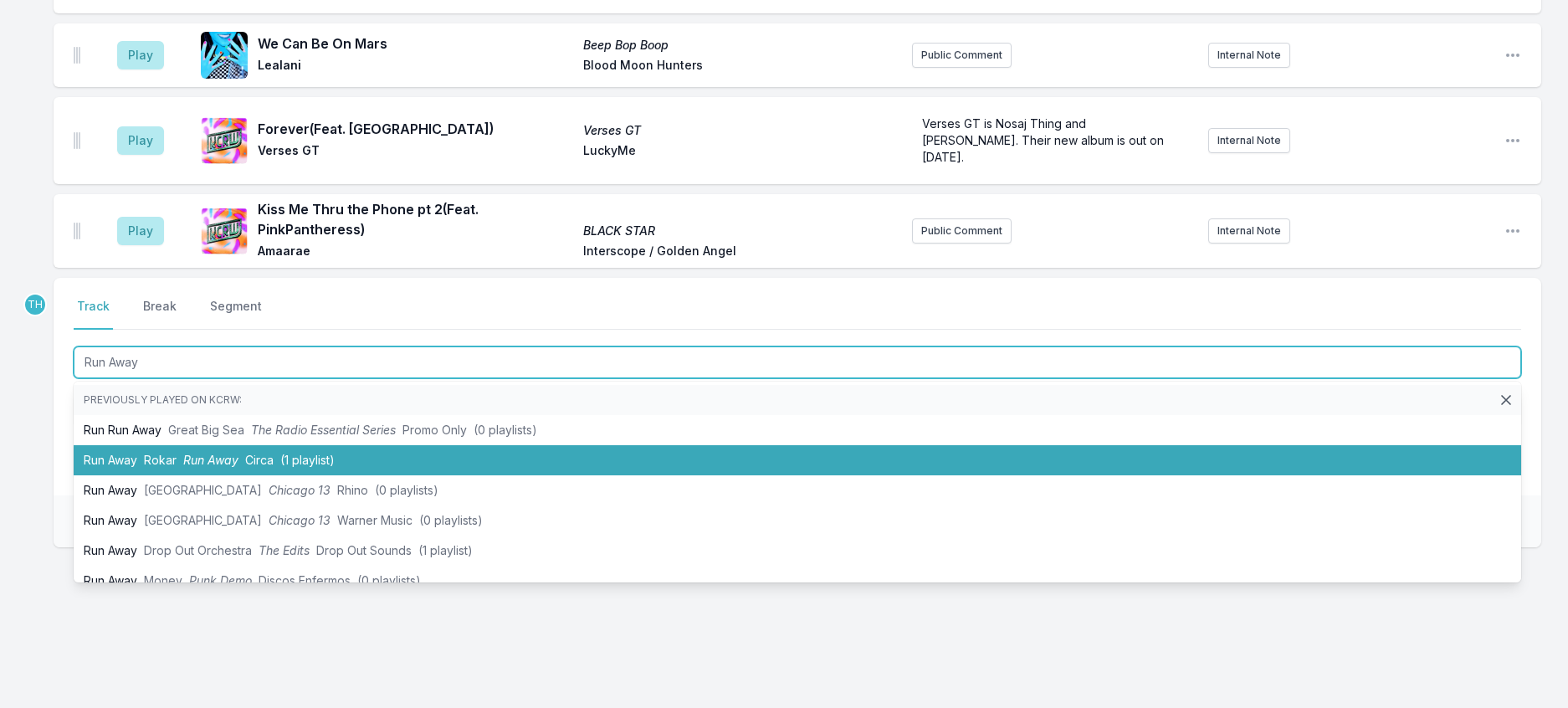
click at [334, 452] on span "(1 playlist)" at bounding box center [308, 459] width 54 height 14
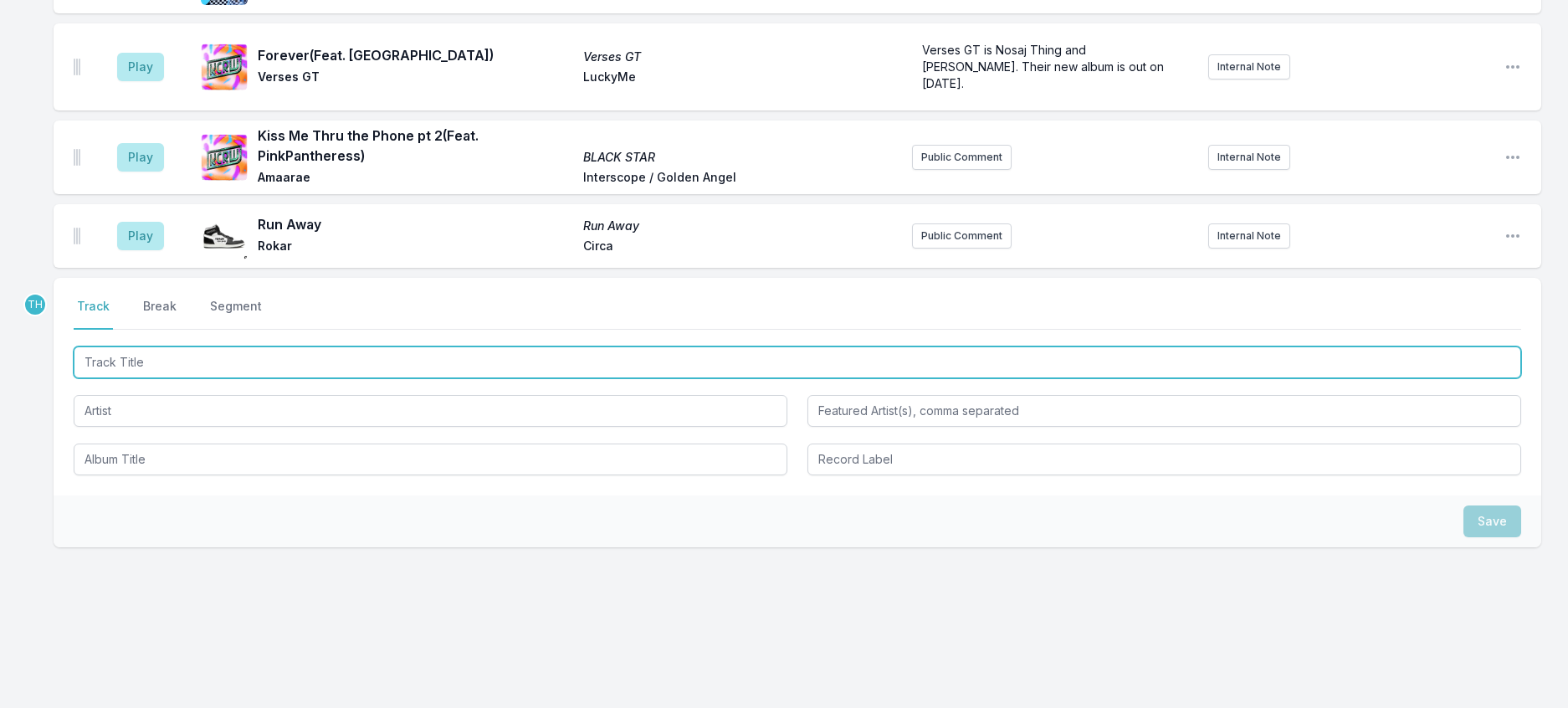
scroll to position [2029, 0]
click at [399, 346] on input "Track Title" at bounding box center [798, 362] width 1448 height 32
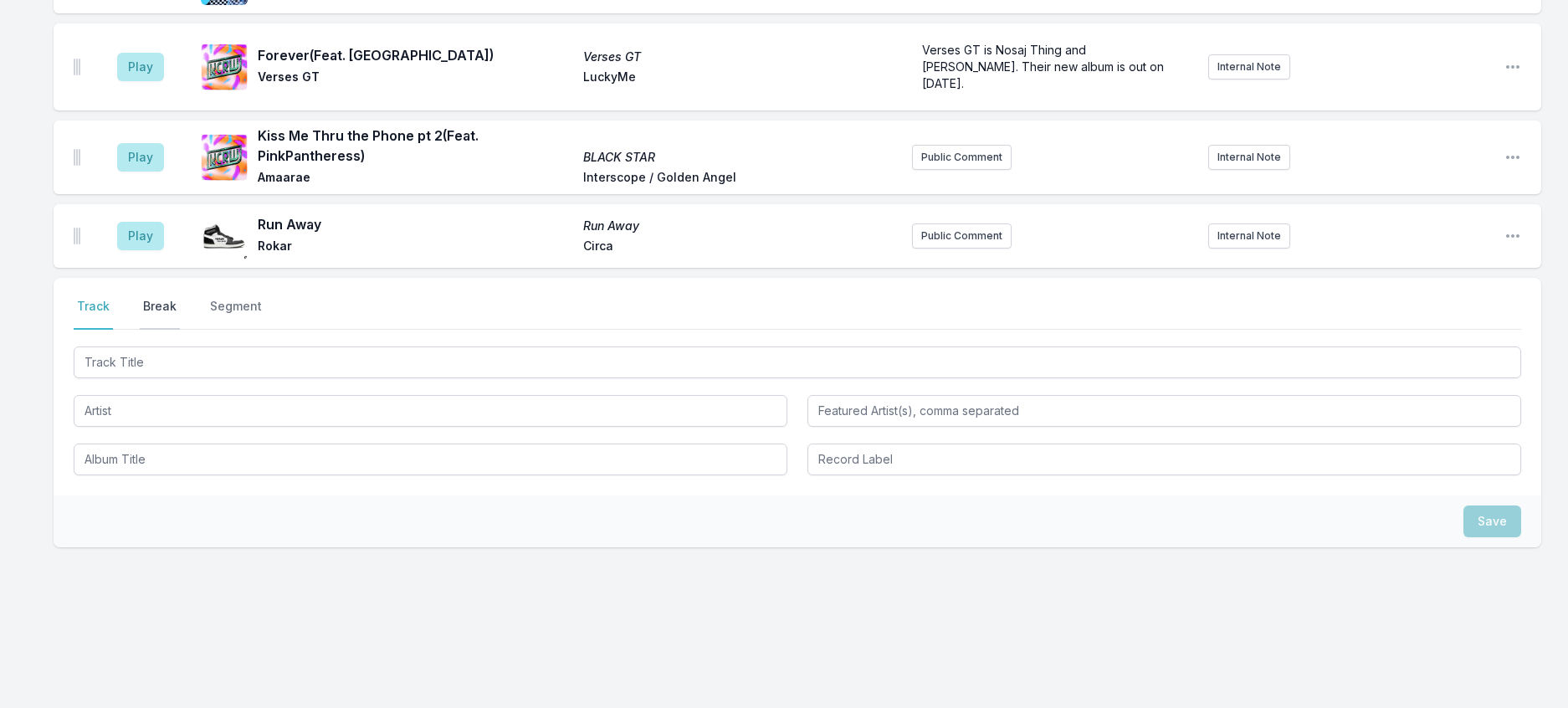
click at [180, 297] on button "Break" at bounding box center [160, 313] width 40 height 32
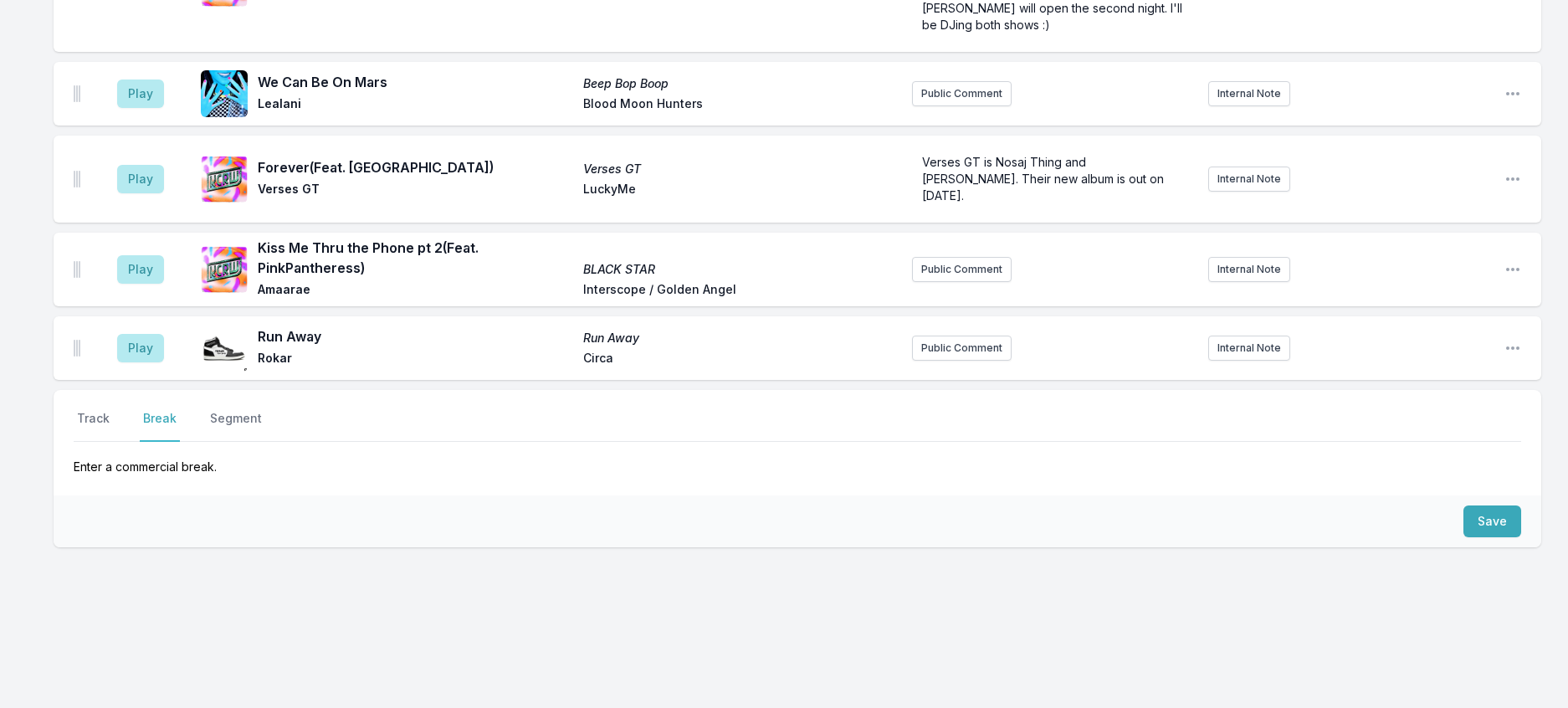
scroll to position [1909, 0]
click at [1488, 511] on button "Save" at bounding box center [1492, 521] width 58 height 32
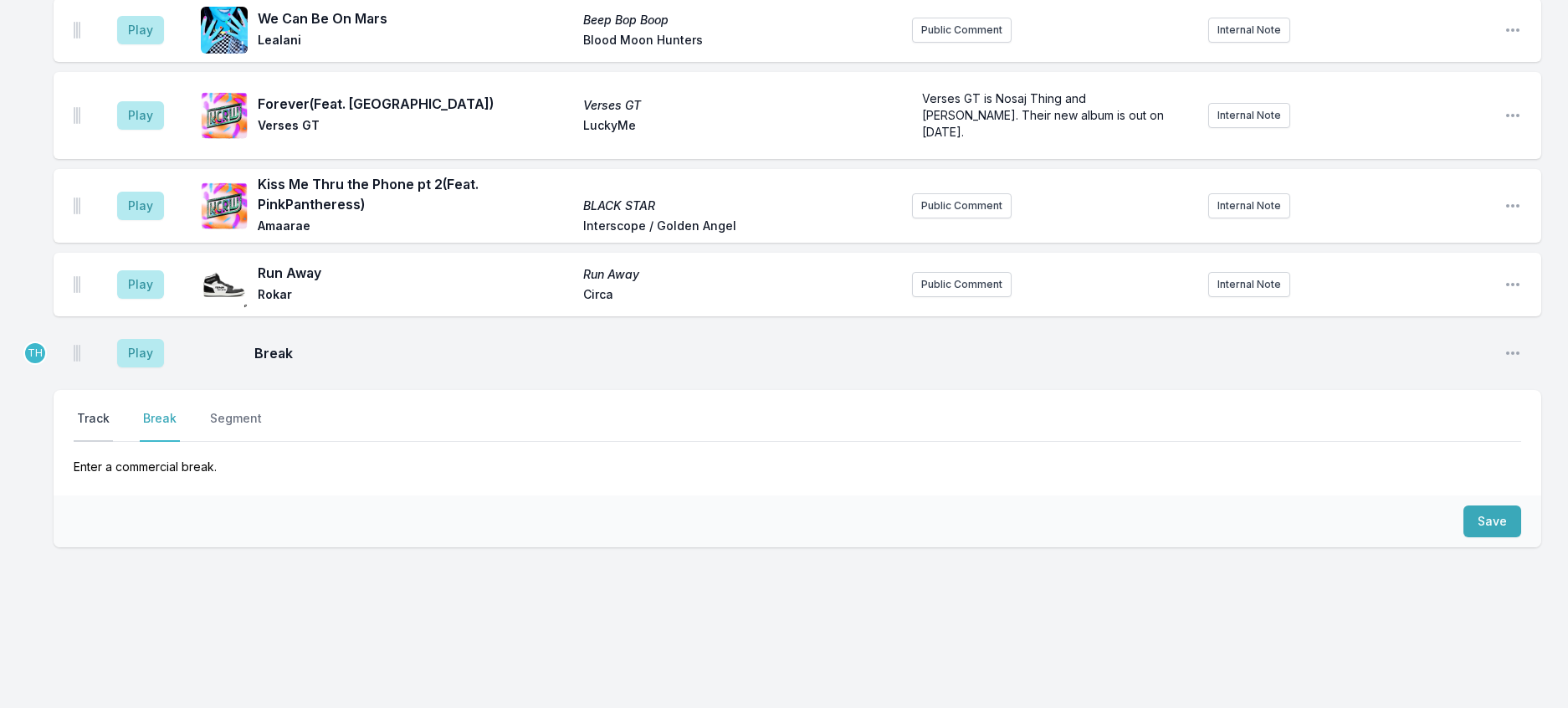
drag, startPoint x: 117, startPoint y: 382, endPoint x: 126, endPoint y: 389, distance: 11.4
click at [113, 410] on button "Track" at bounding box center [93, 426] width 39 height 32
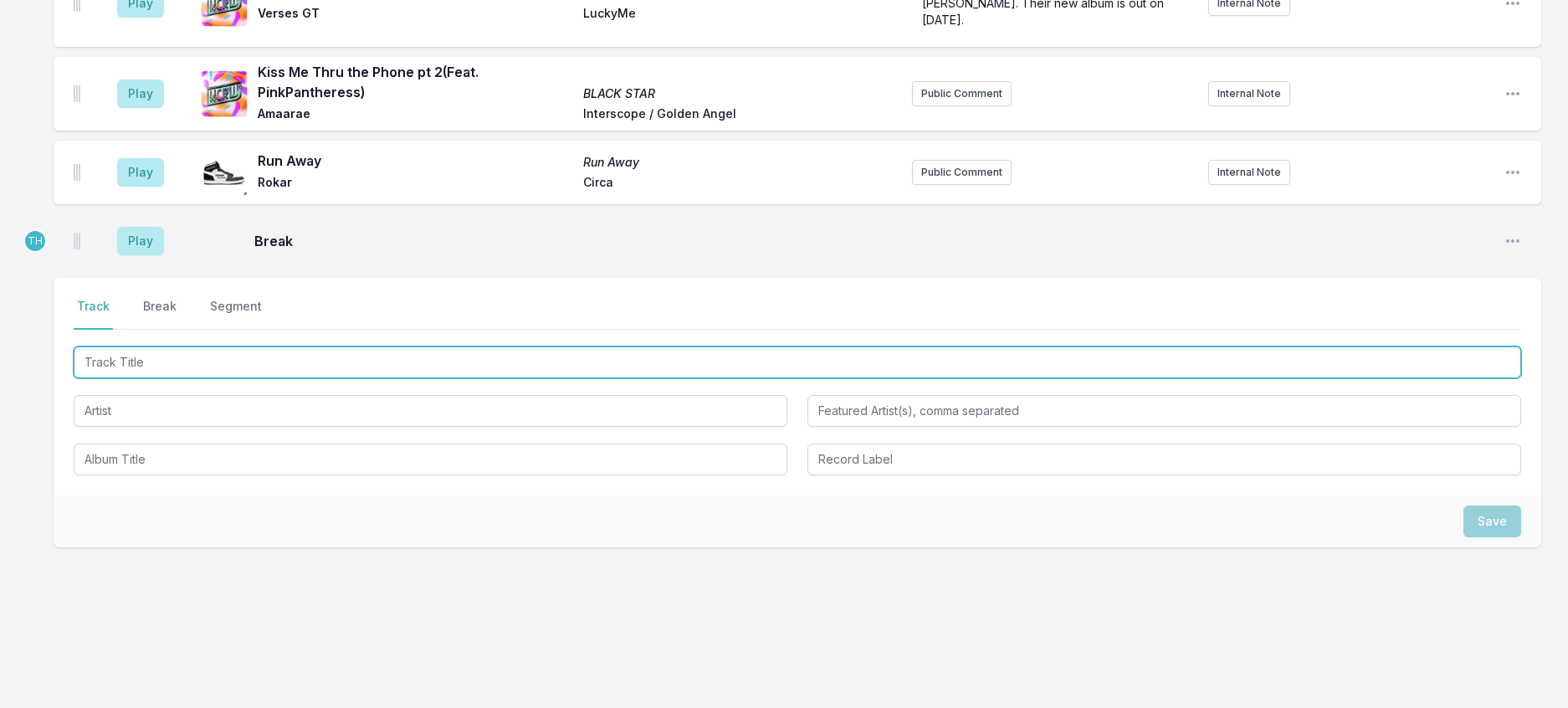
click at [207, 378] on input "Track Title" at bounding box center [798, 362] width 1448 height 32
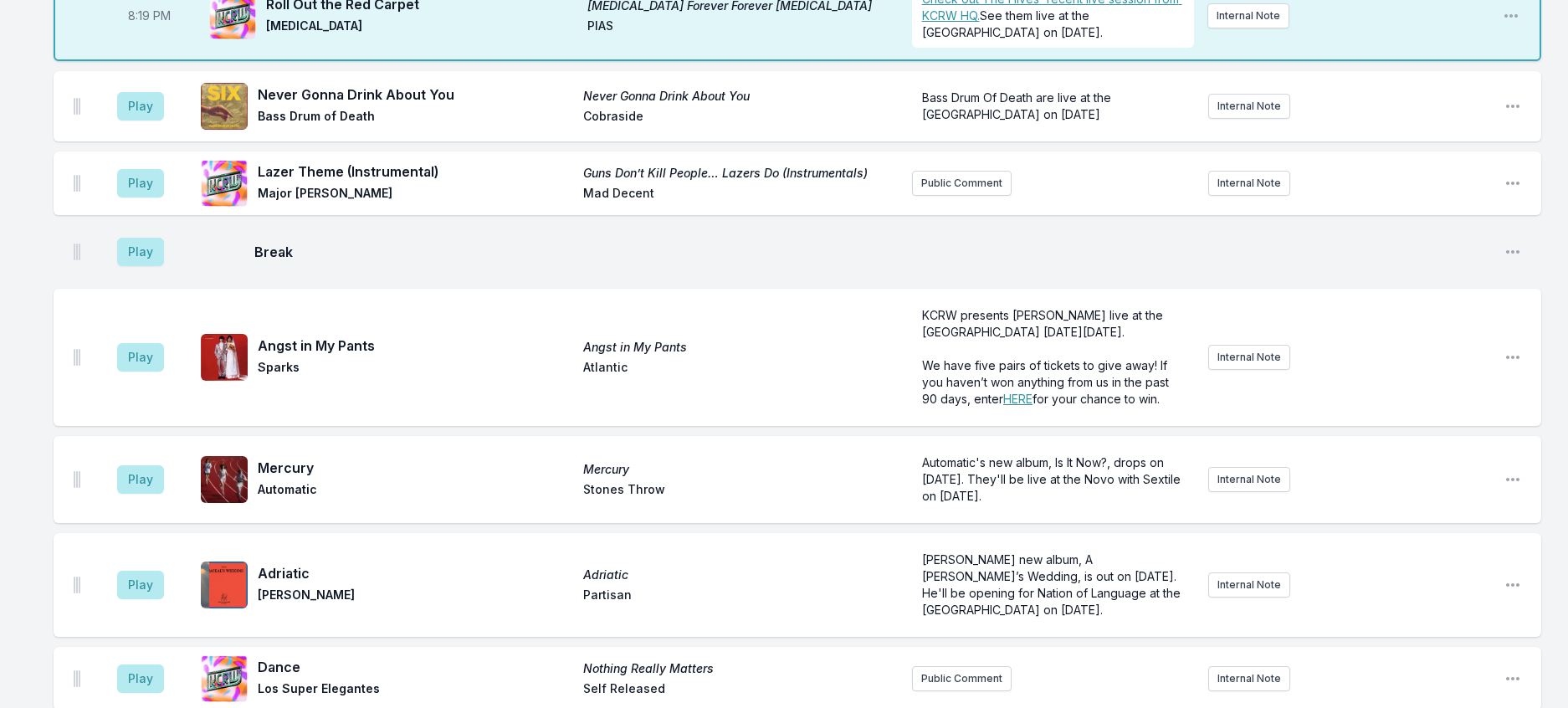
scroll to position [557, 0]
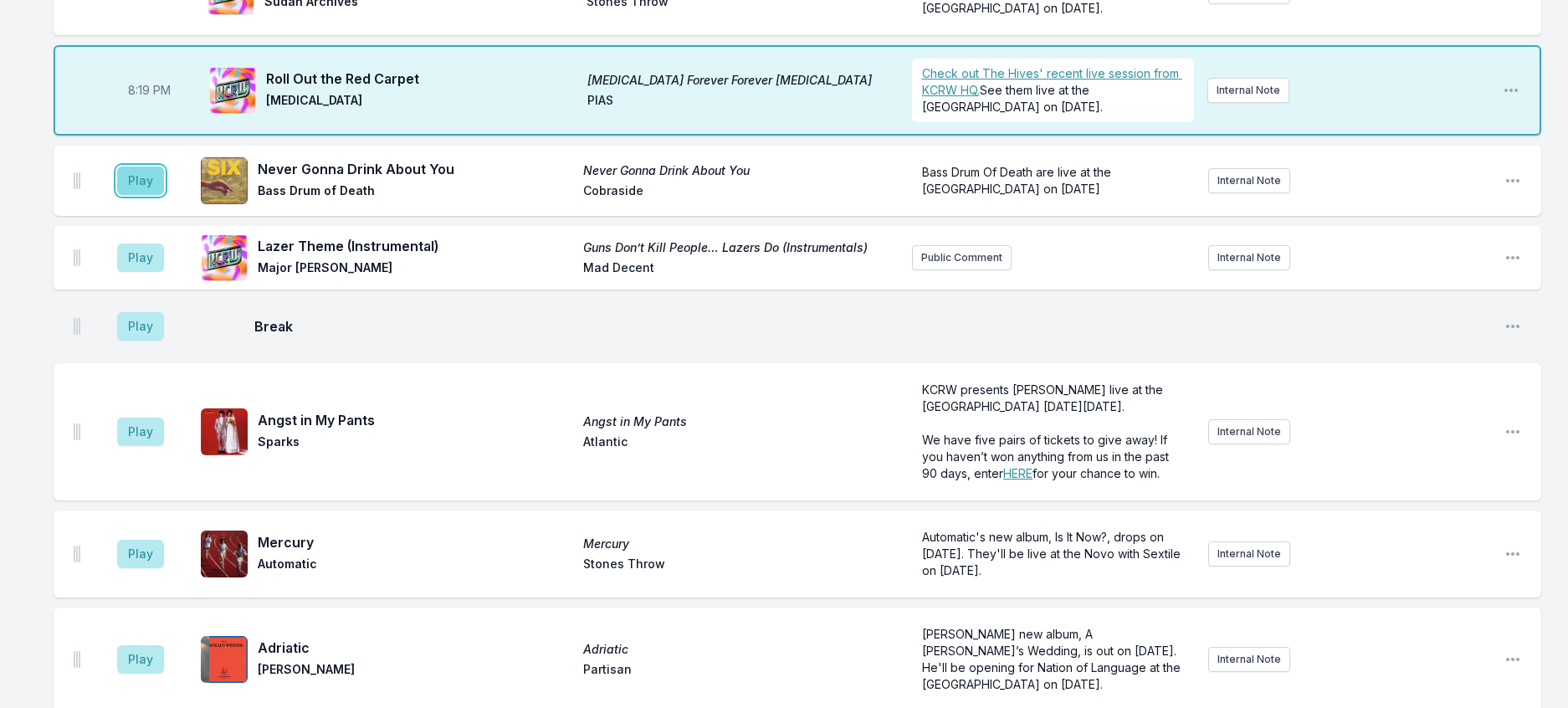
click at [164, 195] on button "Play" at bounding box center [141, 181] width 47 height 28
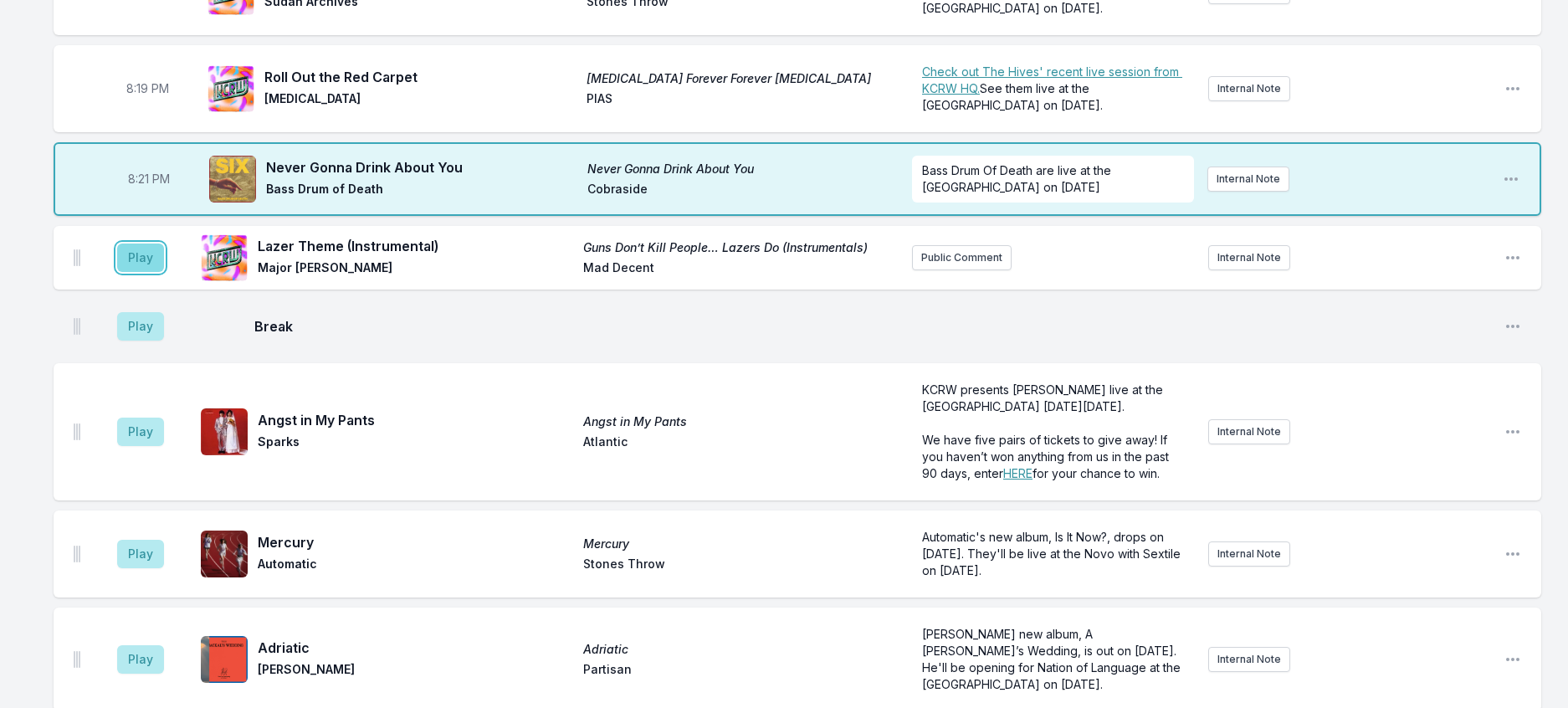
click at [146, 272] on button "Play" at bounding box center [141, 258] width 47 height 28
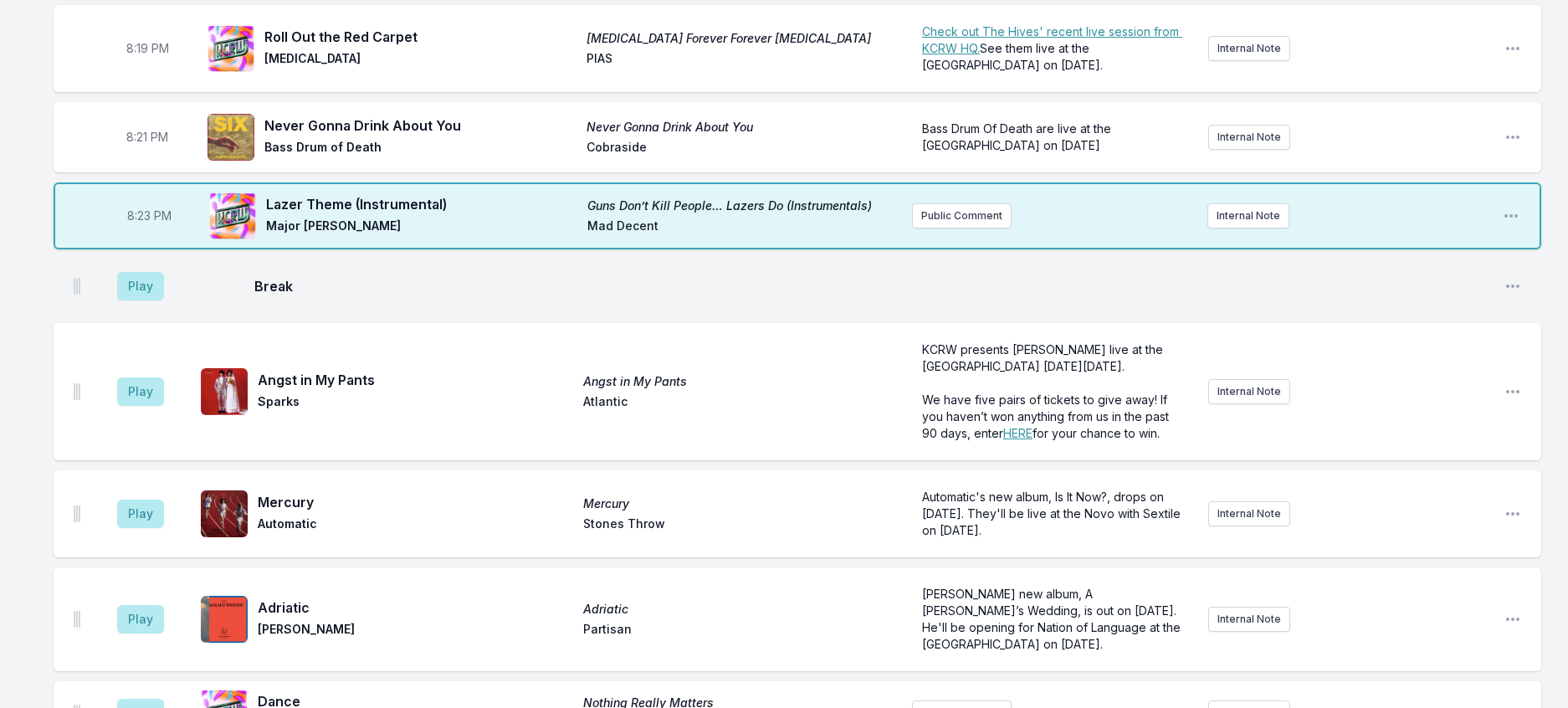
scroll to position [390, 0]
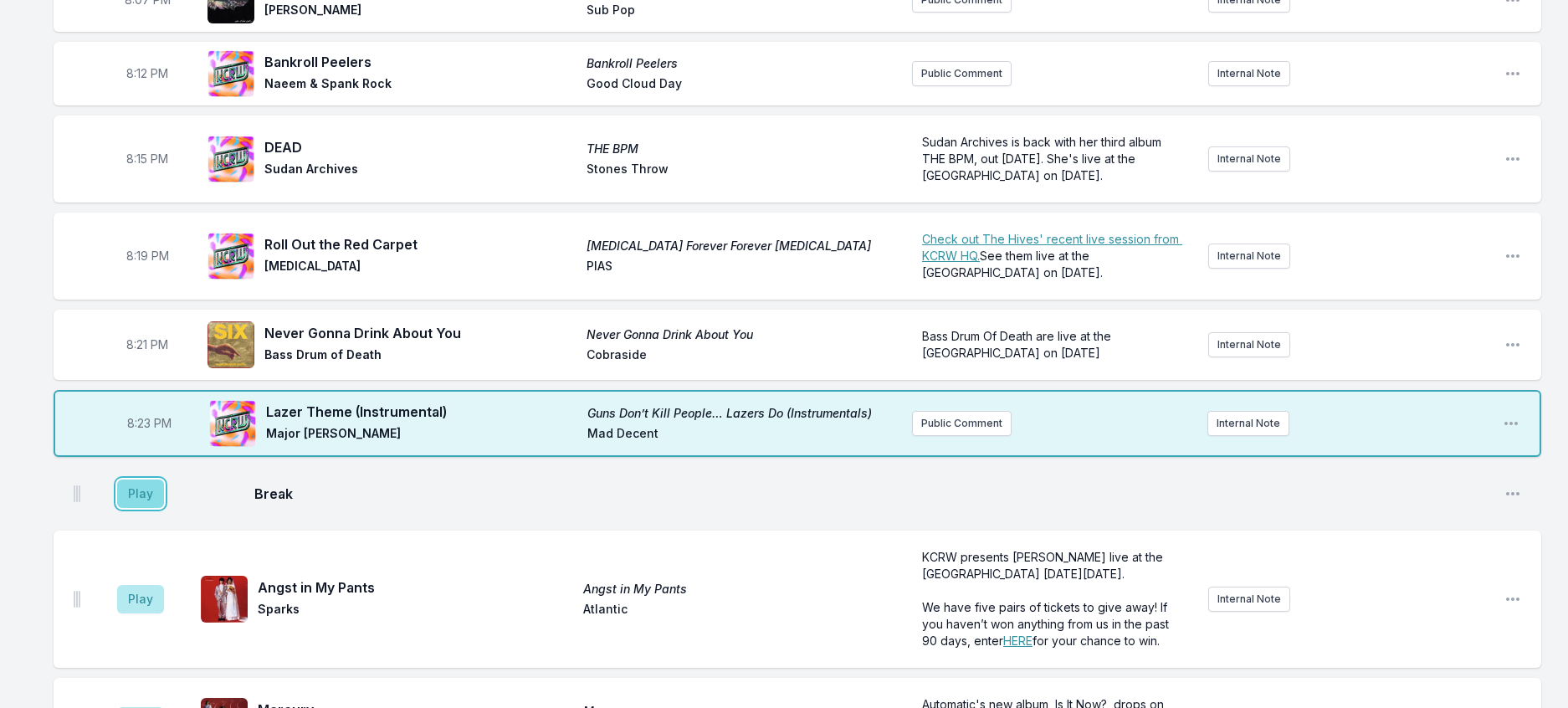
drag, startPoint x: 153, startPoint y: 634, endPoint x: 168, endPoint y: 634, distance: 15.0
click at [156, 508] on button "Play" at bounding box center [141, 494] width 47 height 28
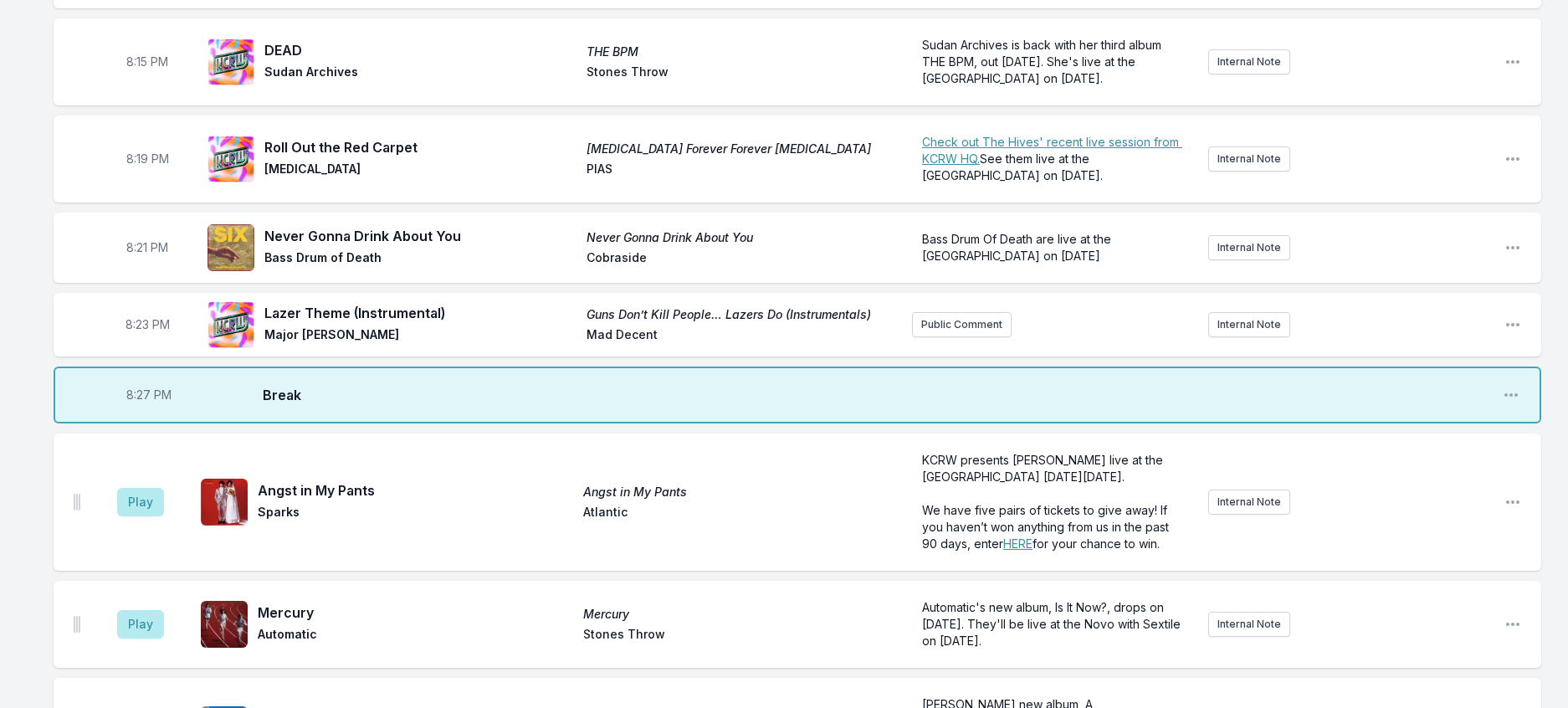
scroll to position [725, 0]
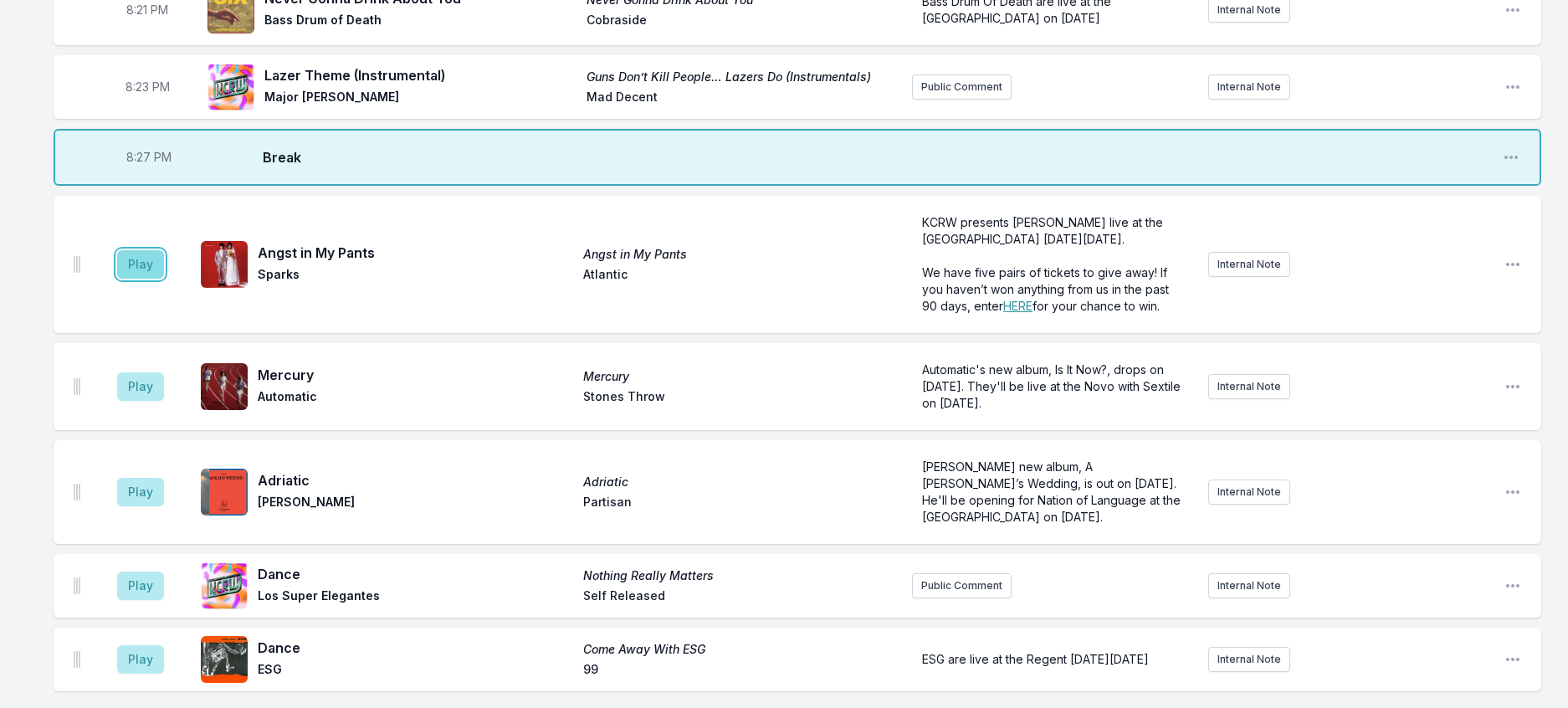
click at [133, 279] on button "Play" at bounding box center [141, 265] width 47 height 28
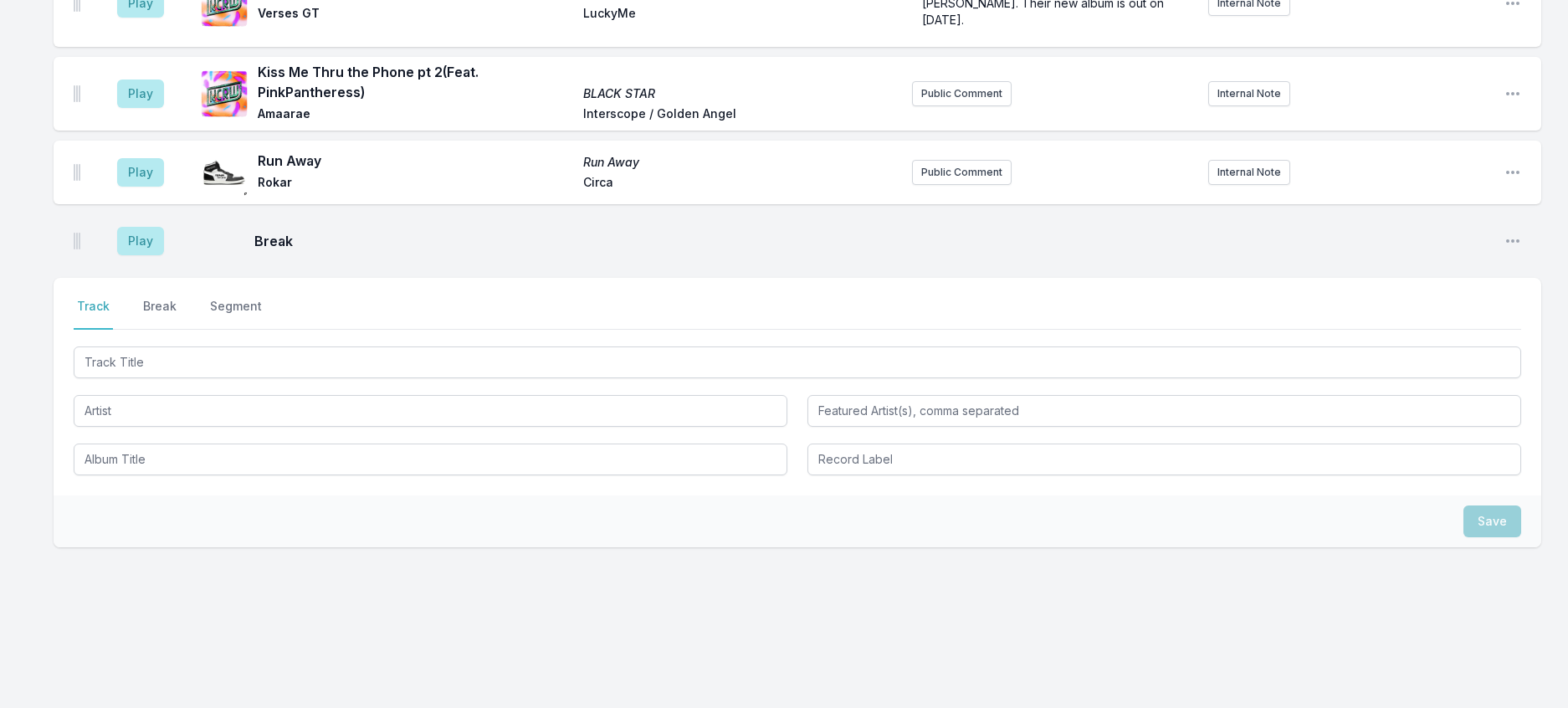
scroll to position [1896, 0]
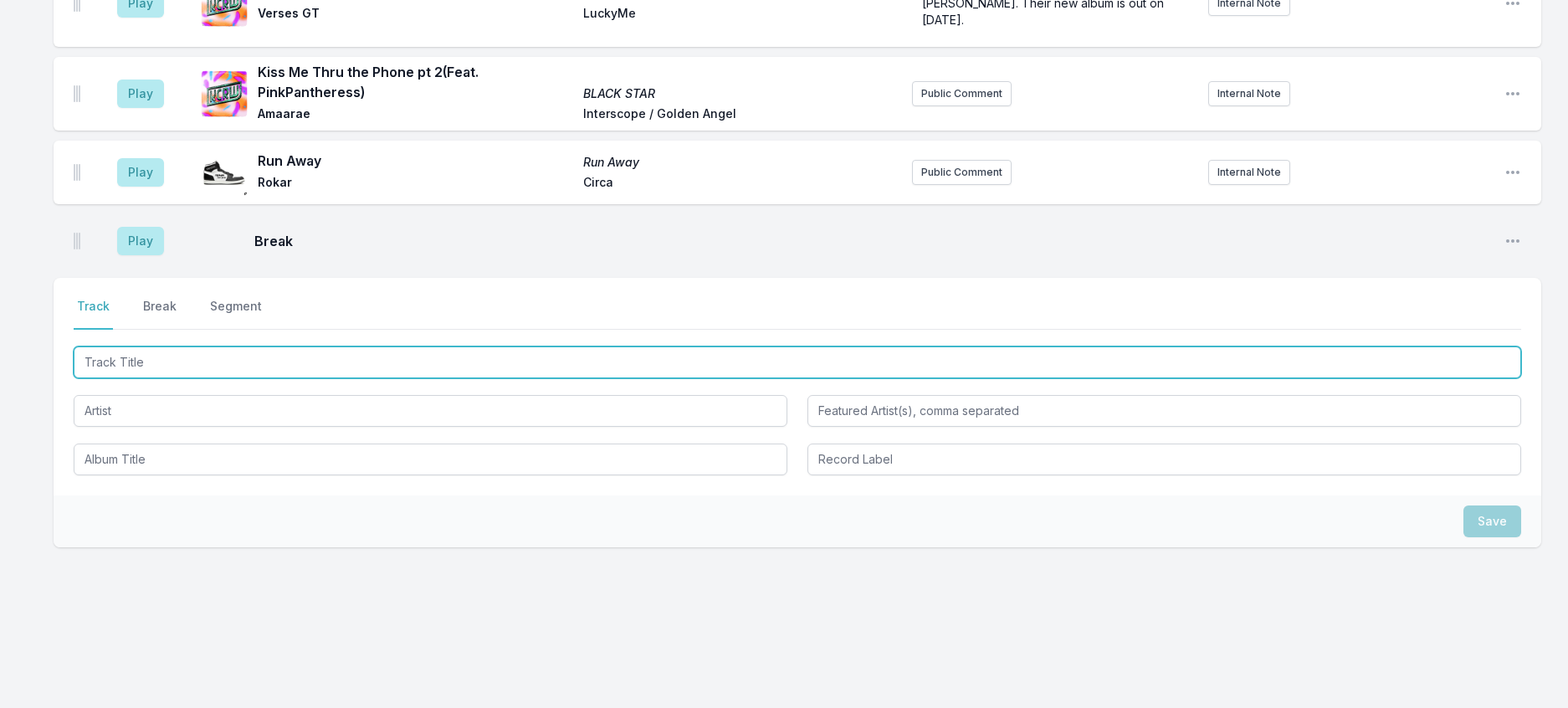
click at [222, 378] on input "Track Title" at bounding box center [798, 362] width 1448 height 32
type input "[PERSON_NAME]"
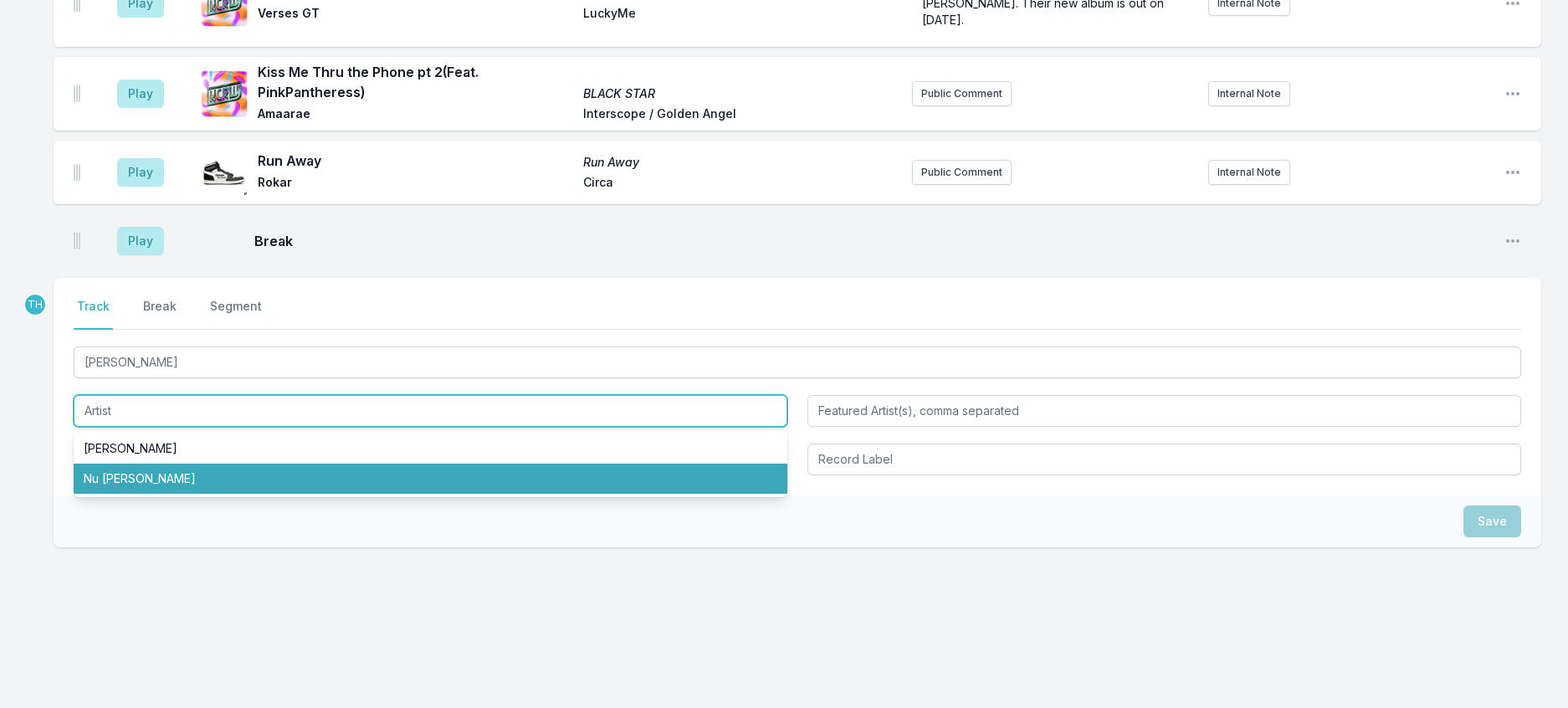
click at [152, 494] on li "Nu [PERSON_NAME]" at bounding box center [431, 478] width 714 height 30
type input "Nu [PERSON_NAME]"
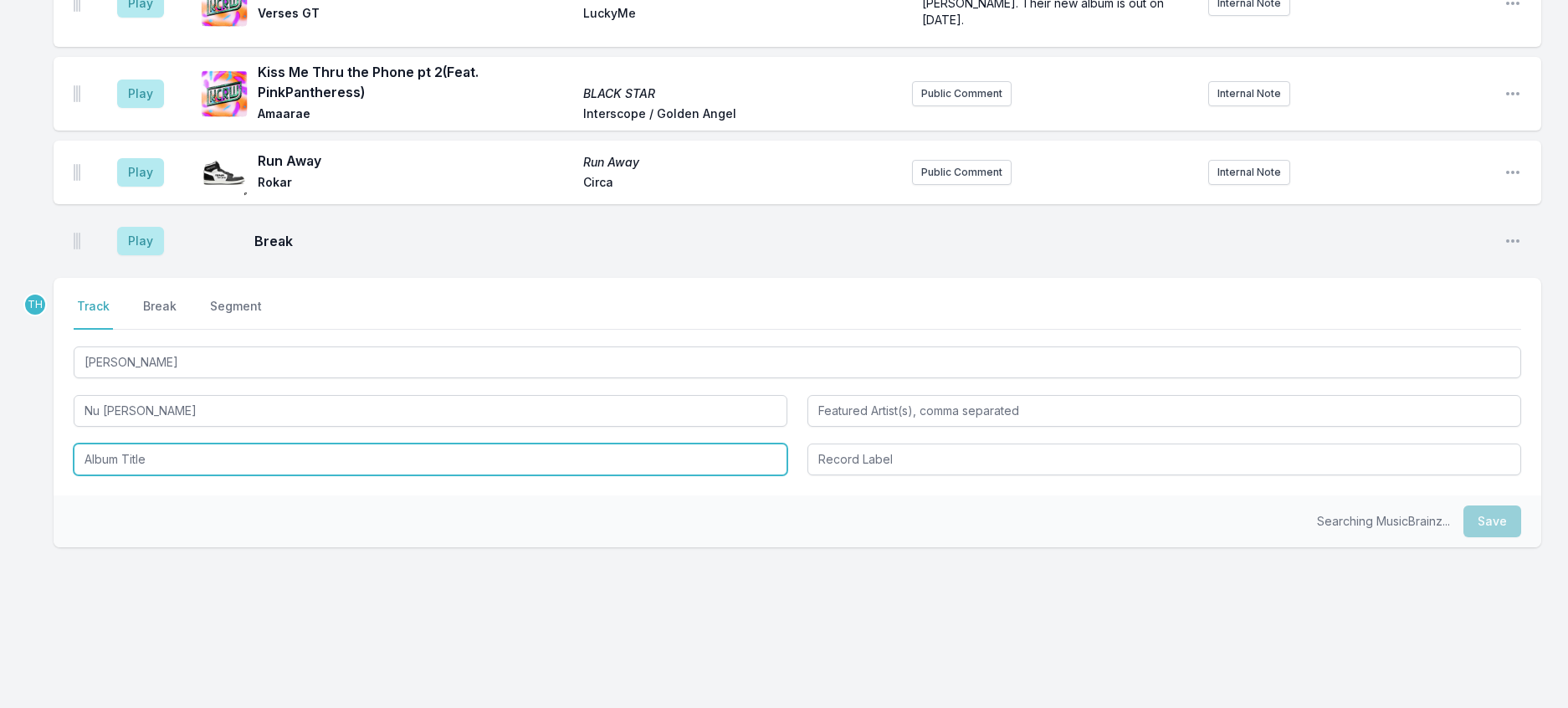
click at [167, 475] on input "Album Title" at bounding box center [431, 459] width 714 height 32
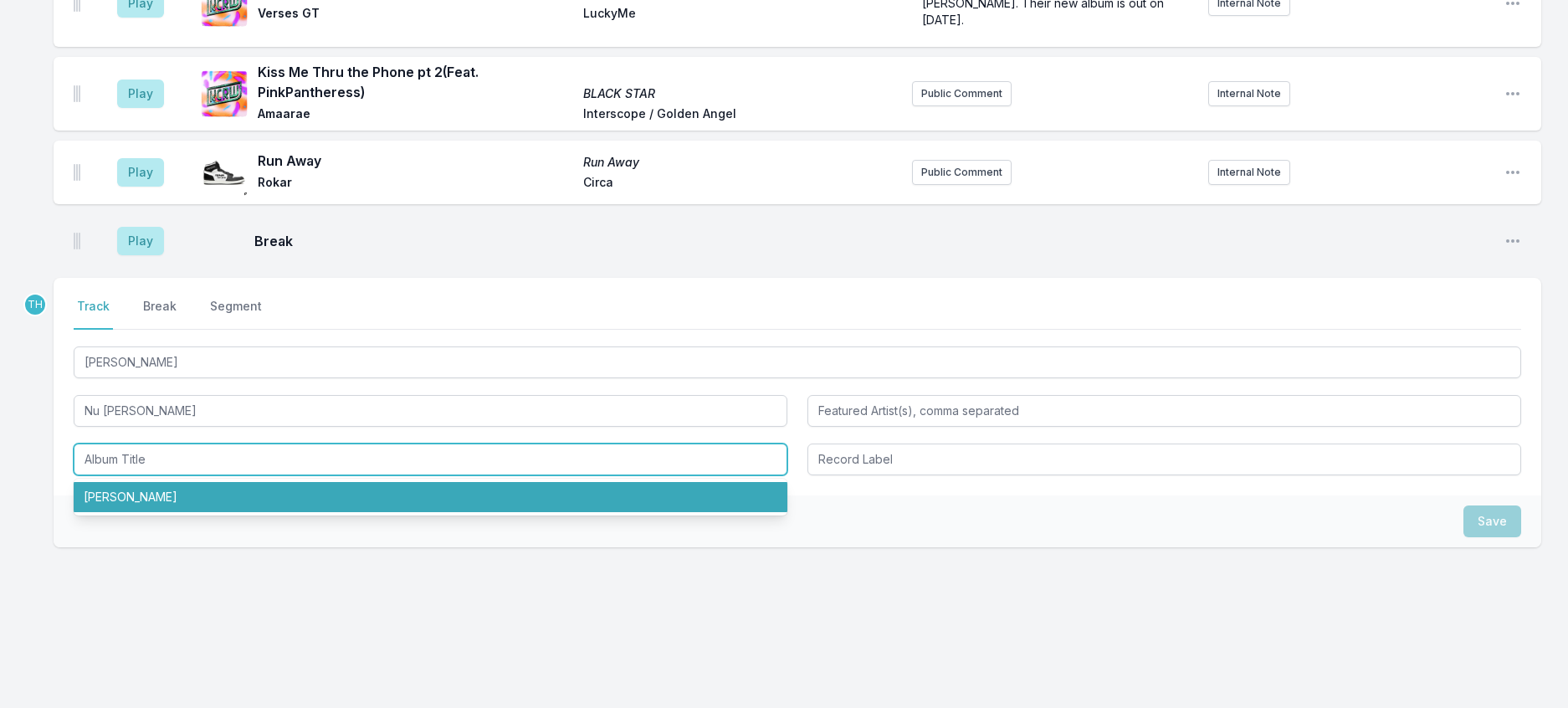
click at [161, 512] on li "[PERSON_NAME]" at bounding box center [431, 497] width 714 height 30
type input "[PERSON_NAME]"
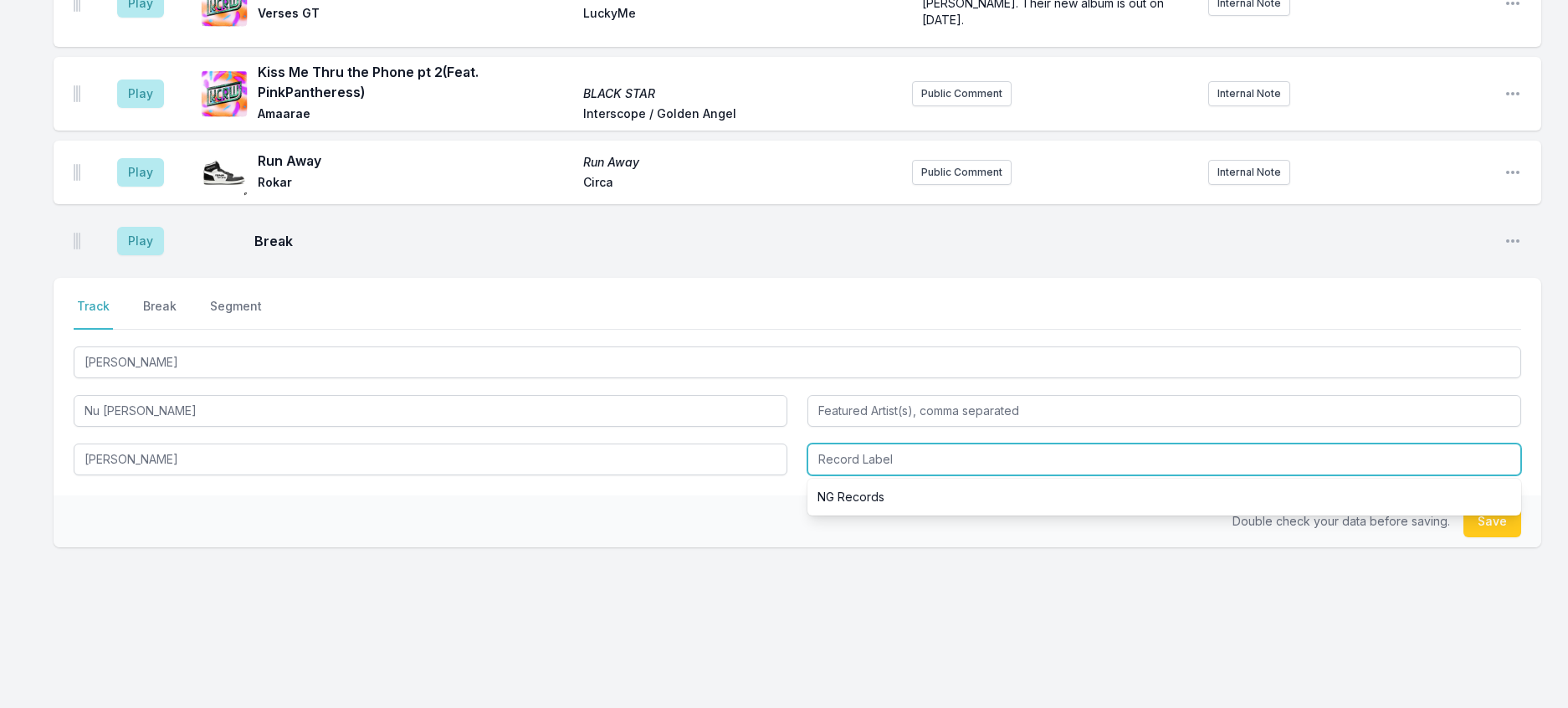
click at [904, 475] on input "Record Label" at bounding box center [1165, 459] width 714 height 32
type input "White Label"
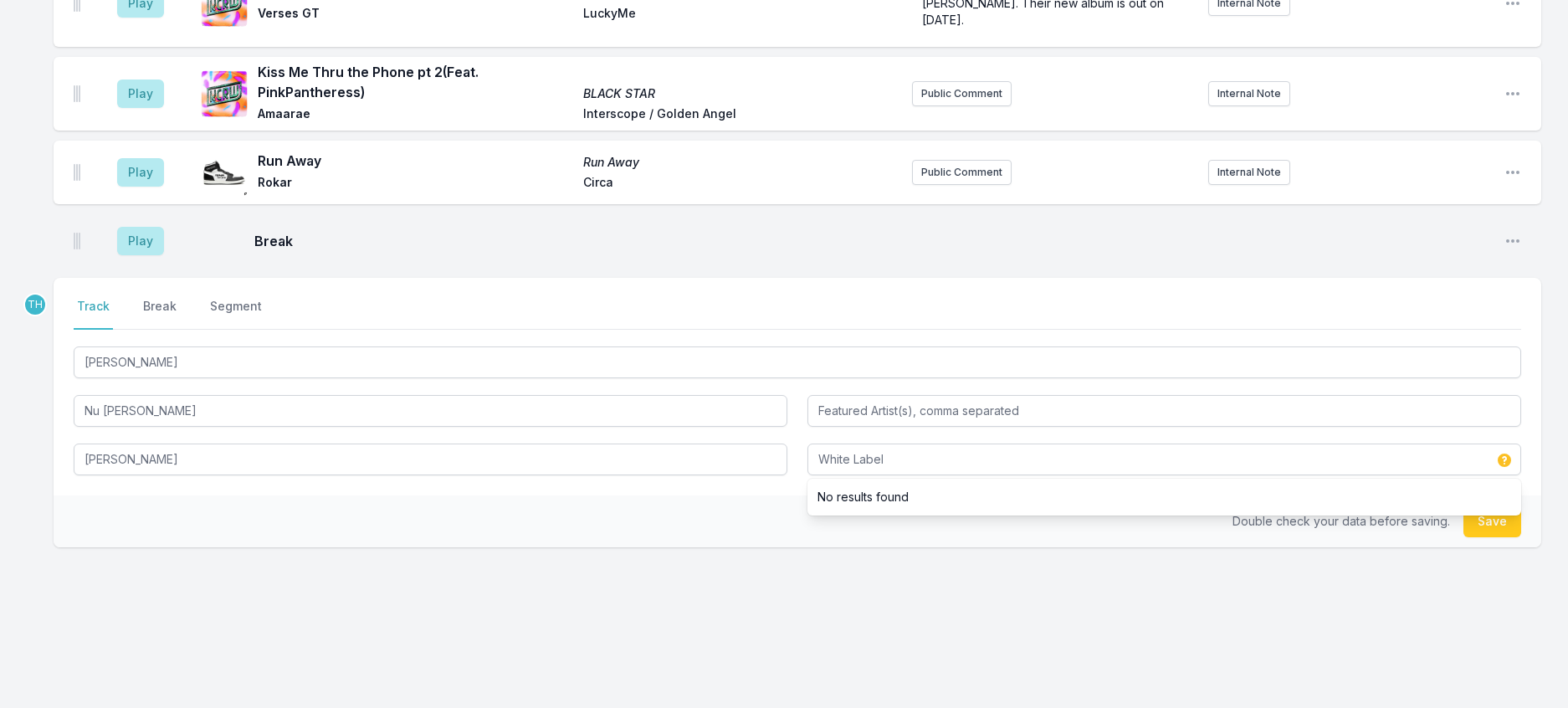
click at [731, 495] on div "Select a tab Track Break Segment Track Break Segment [PERSON_NAME] Nu [PERSON_N…" at bounding box center [797, 387] width 1488 height 218
click at [1473, 537] on button "Save" at bounding box center [1492, 521] width 58 height 32
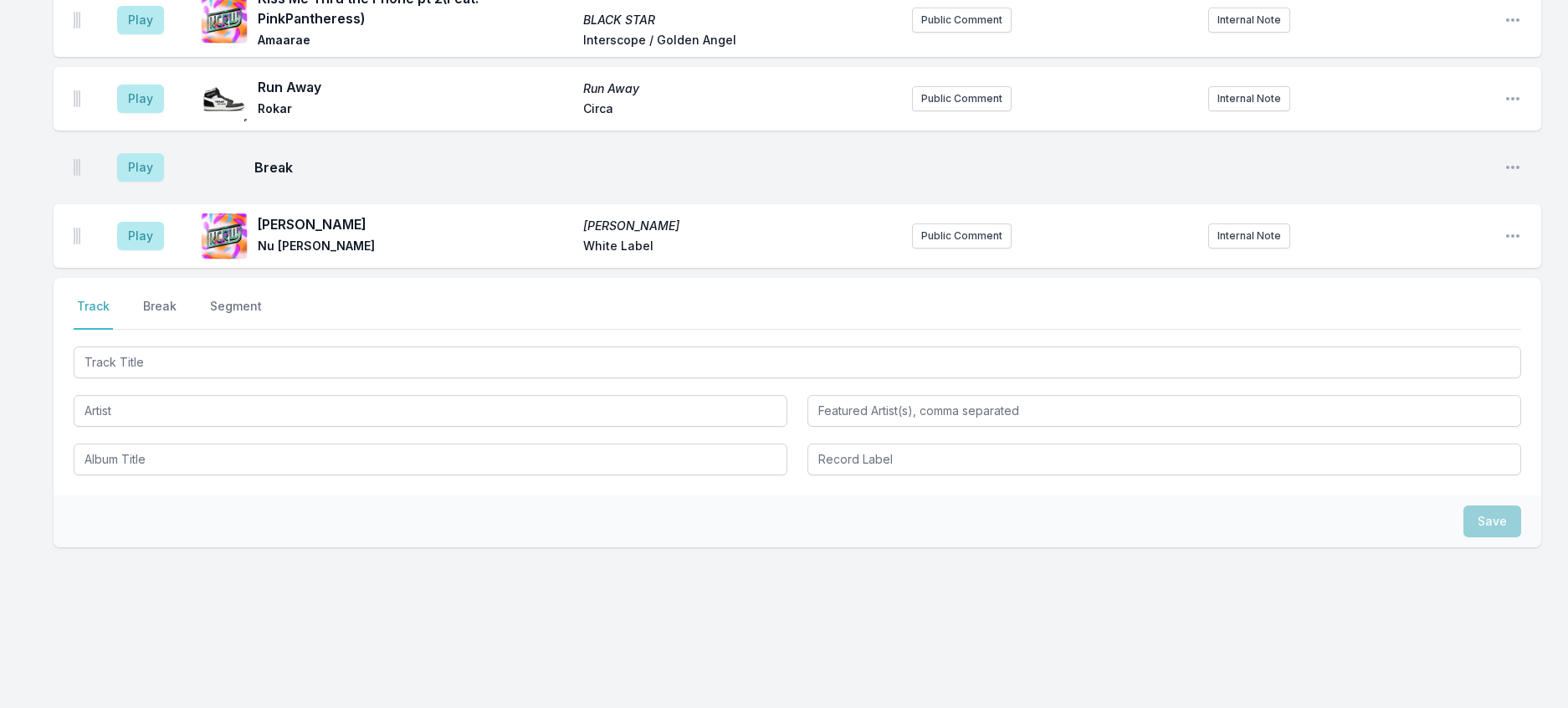
scroll to position [2062, 0]
drag, startPoint x: 1498, startPoint y: 297, endPoint x: 1487, endPoint y: 301, distance: 11.7
click at [1504, 245] on icon "Open playlist item options" at bounding box center [1513, 236] width 17 height 17
click at [1395, 314] on button "Edit Track Details" at bounding box center [1428, 300] width 188 height 30
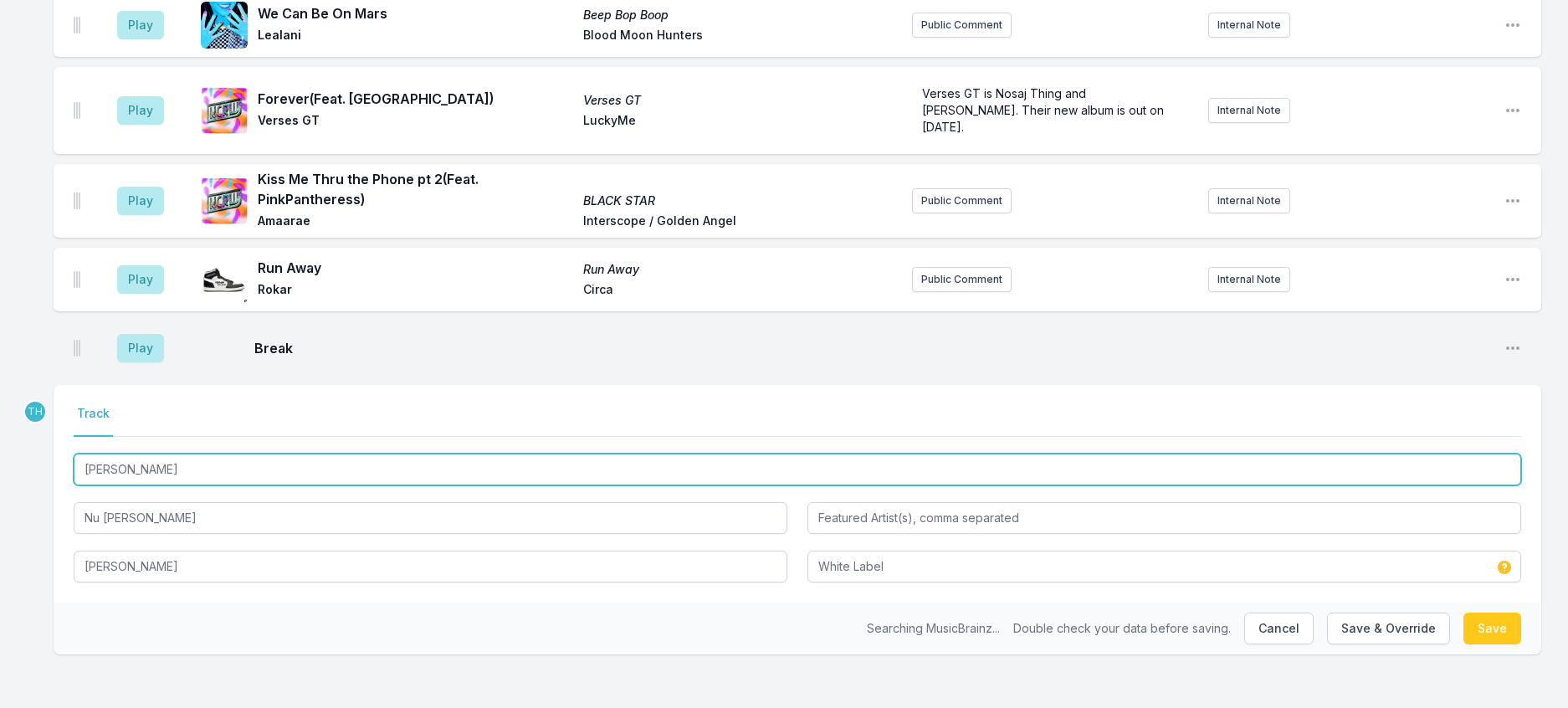
click at [246, 453] on input "[PERSON_NAME]" at bounding box center [798, 469] width 1448 height 32
drag, startPoint x: 256, startPoint y: 442, endPoint x: 18, endPoint y: 445, distance: 238.0
type input "[PERSON_NAME] ([PERSON_NAME] Edit)"
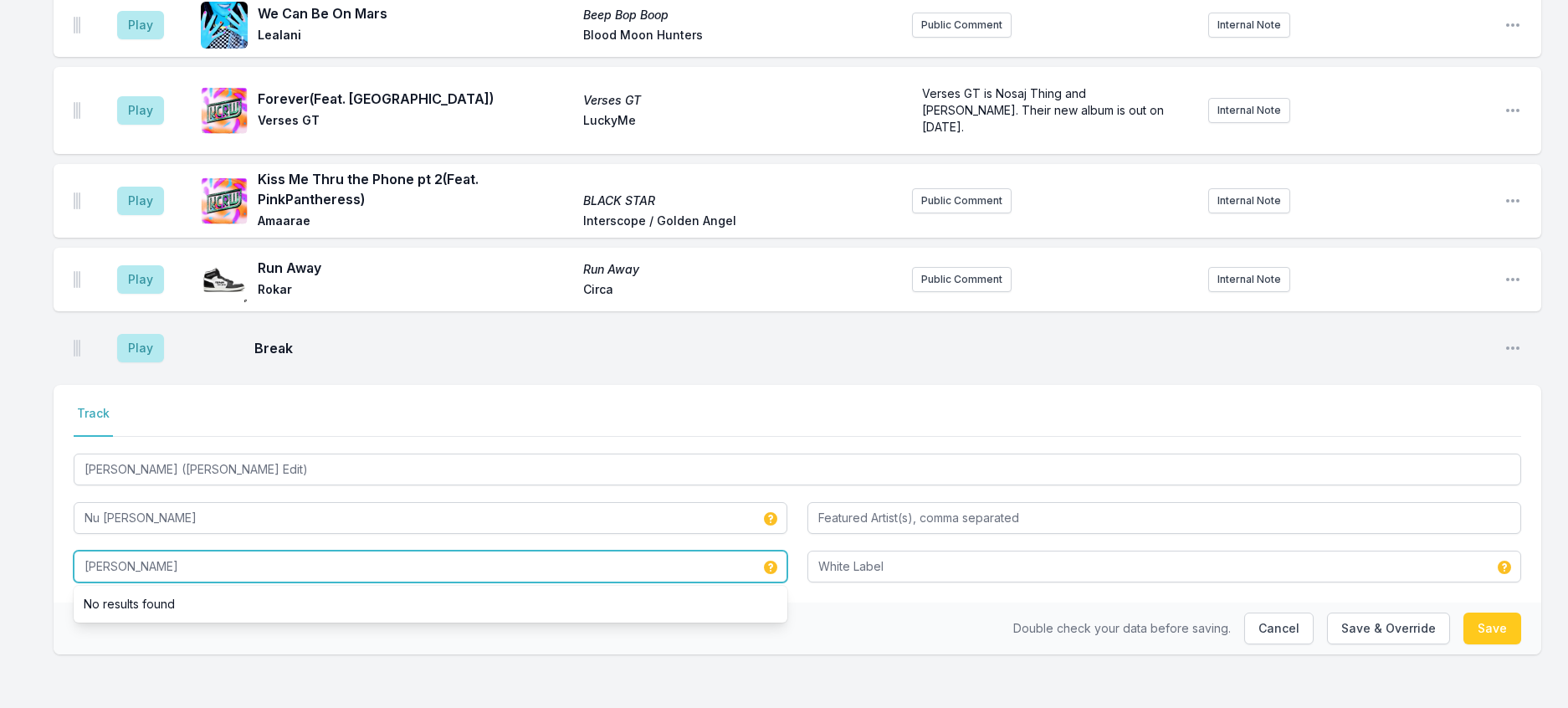
drag, startPoint x: 173, startPoint y: 547, endPoint x: 61, endPoint y: 535, distance: 112.6
click at [62, 535] on div "Select a tab Track Track [PERSON_NAME] ([PERSON_NAME] Edit) Nu [PERSON_NAME] No…" at bounding box center [797, 494] width 1488 height 218
paste input "([PERSON_NAME] Edit)"
type input "[PERSON_NAME] ([PERSON_NAME] Edit)"
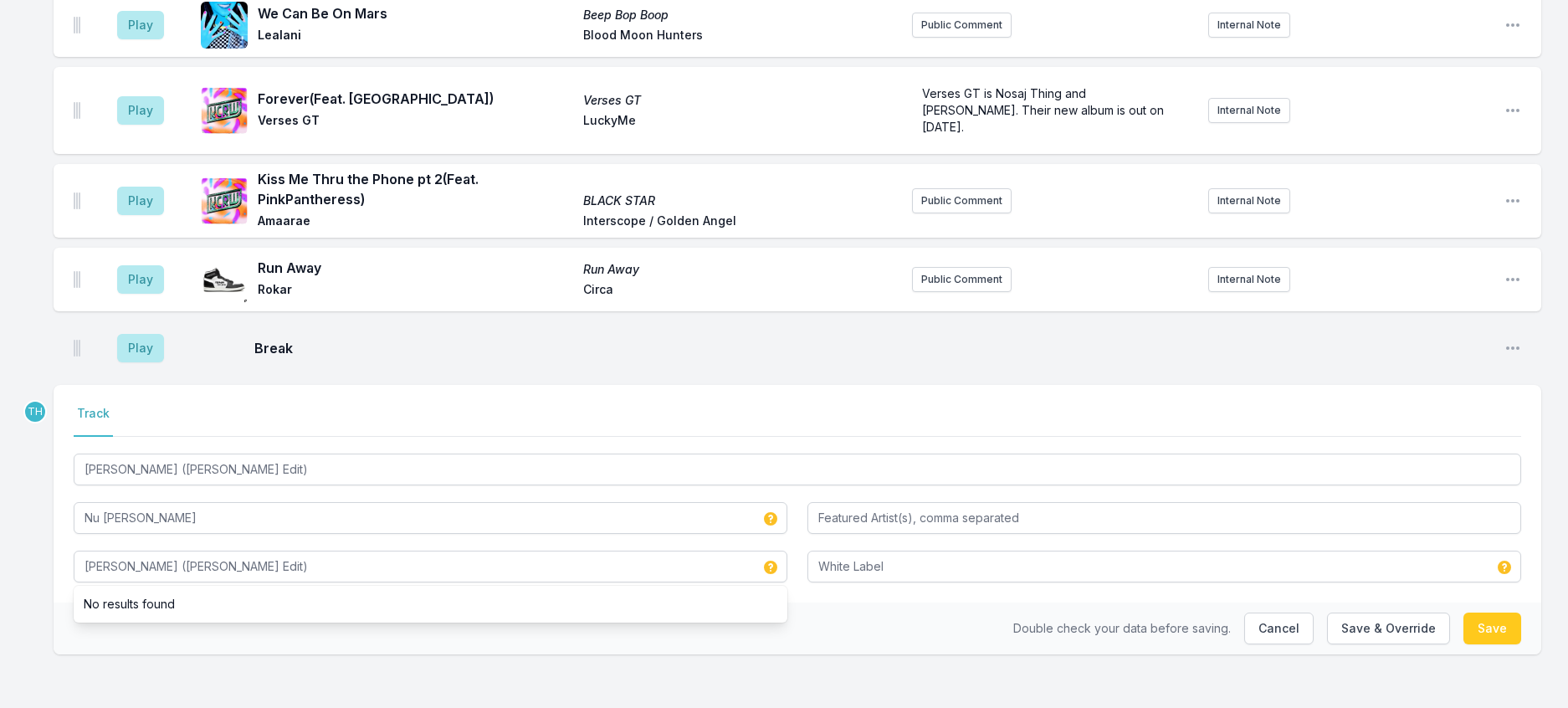
click at [847, 624] on div "Double check your data before saving. Cancel Save & Override Save" at bounding box center [797, 628] width 1488 height 52
click at [1386, 615] on button "Save & Override" at bounding box center [1389, 628] width 123 height 32
type input "[PERSON_NAME]"
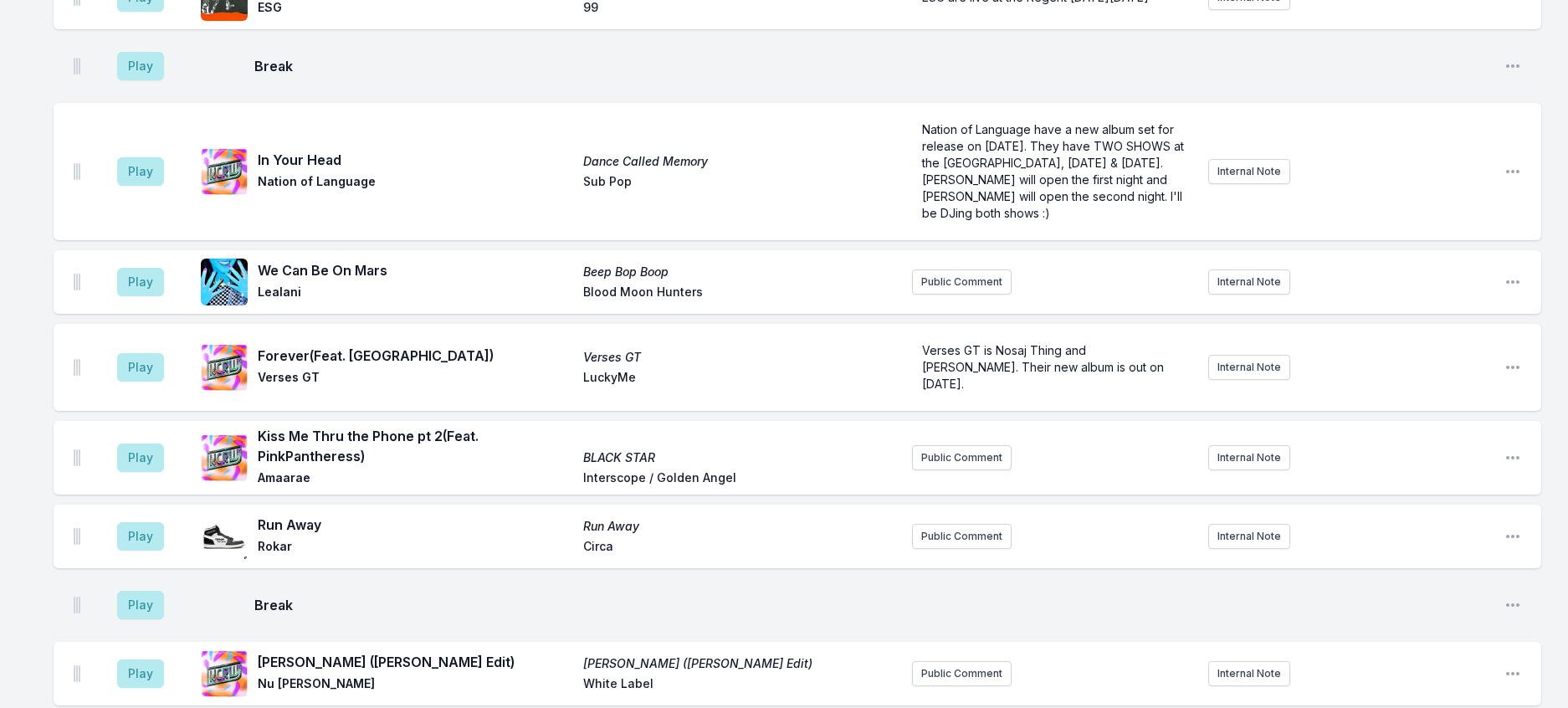
scroll to position [980, 0]
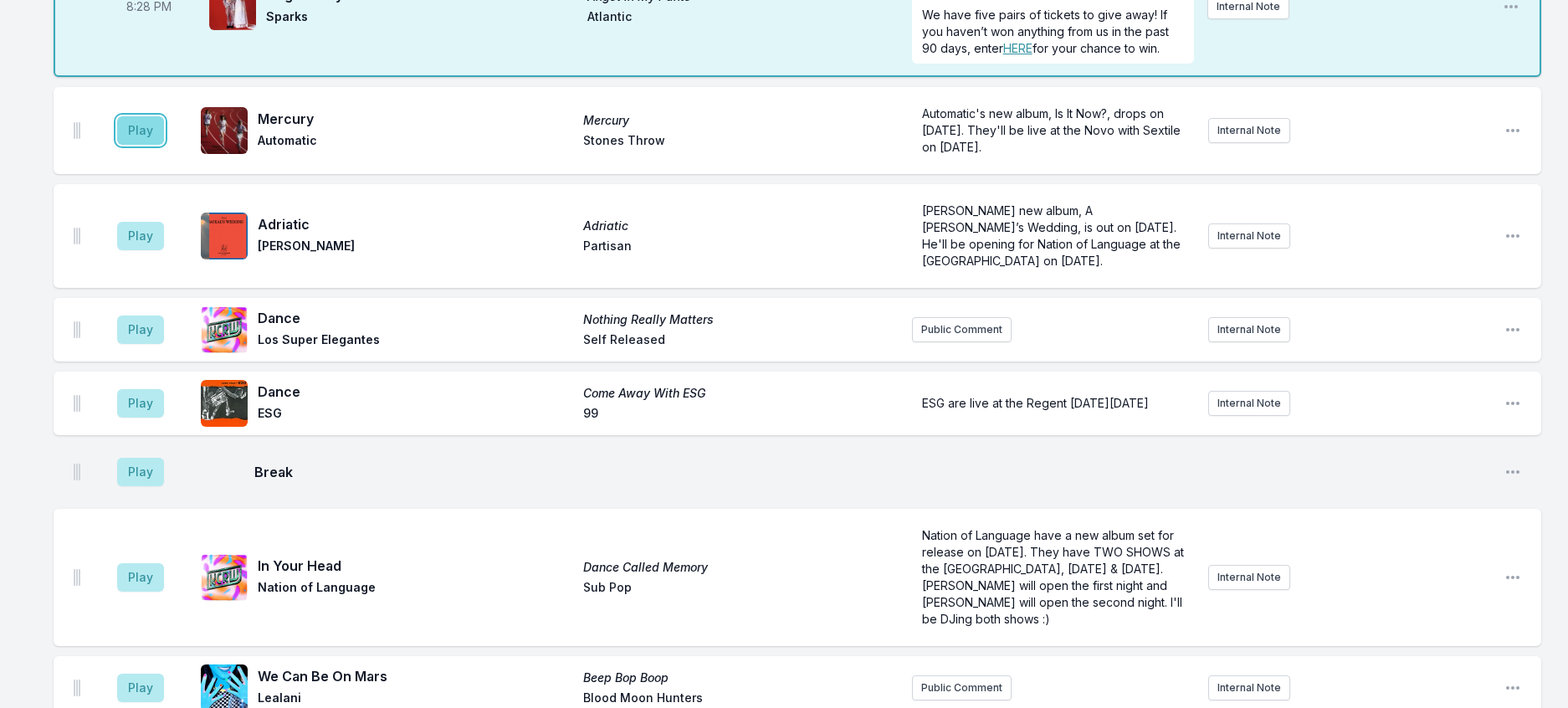
click at [155, 145] on button "Play" at bounding box center [141, 131] width 47 height 28
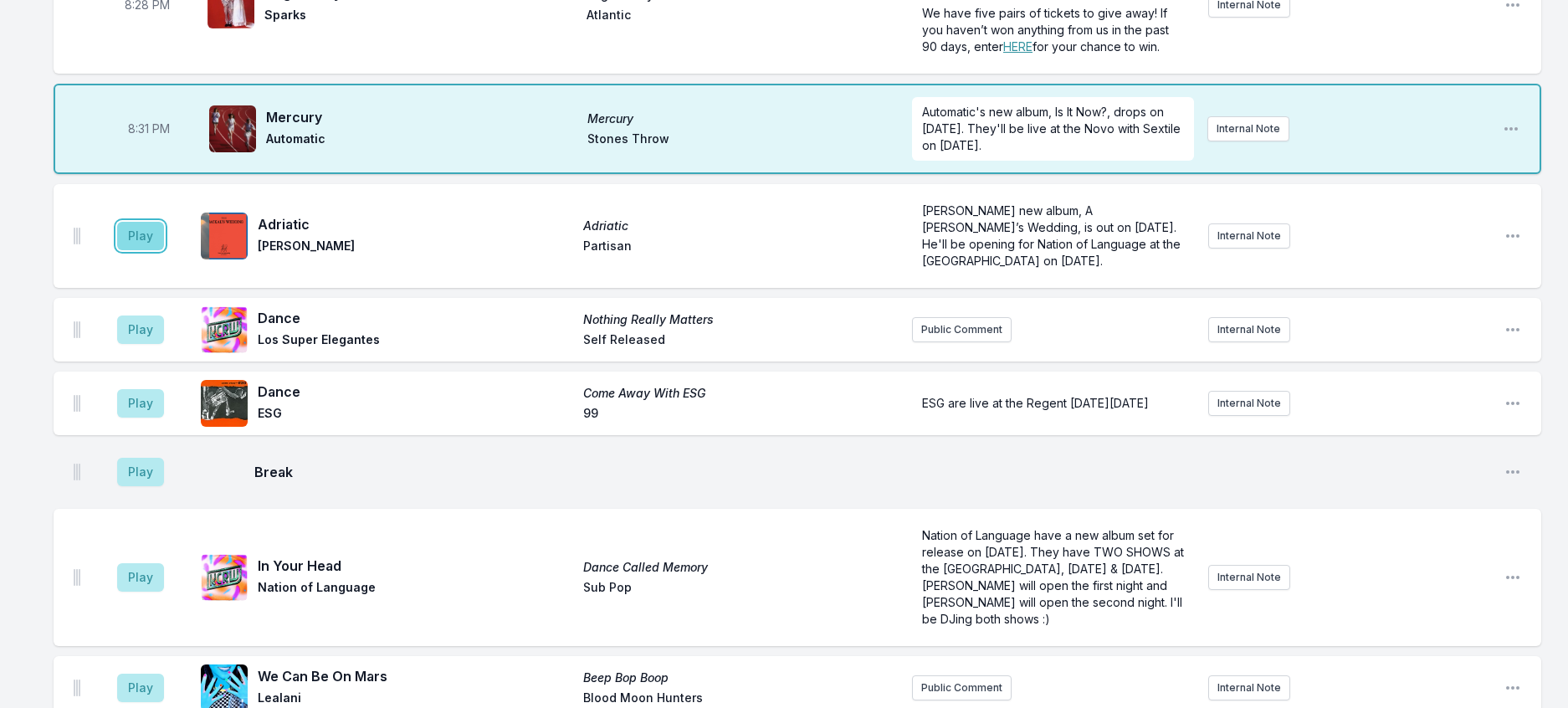
click at [164, 251] on button "Play" at bounding box center [141, 236] width 47 height 28
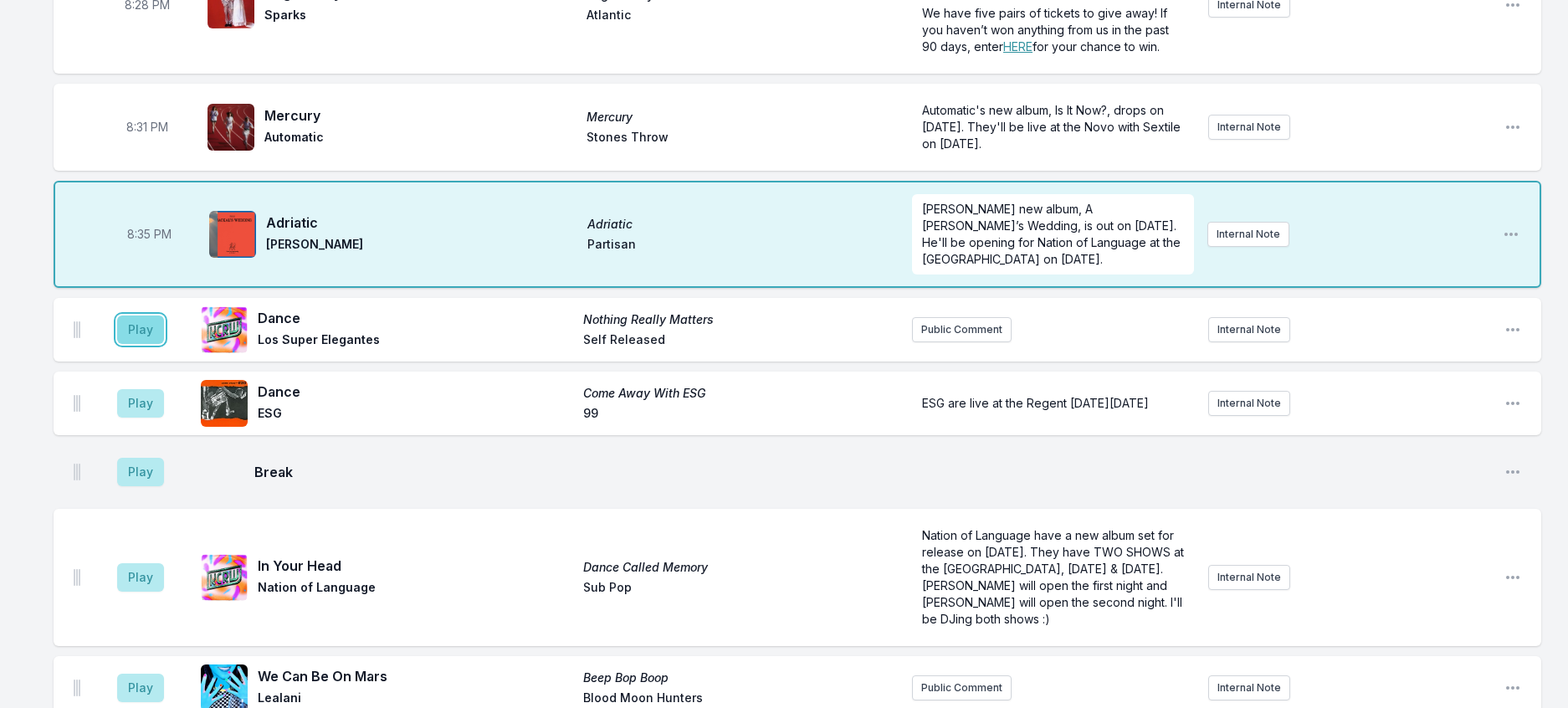
click at [147, 344] on button "Play" at bounding box center [141, 329] width 47 height 28
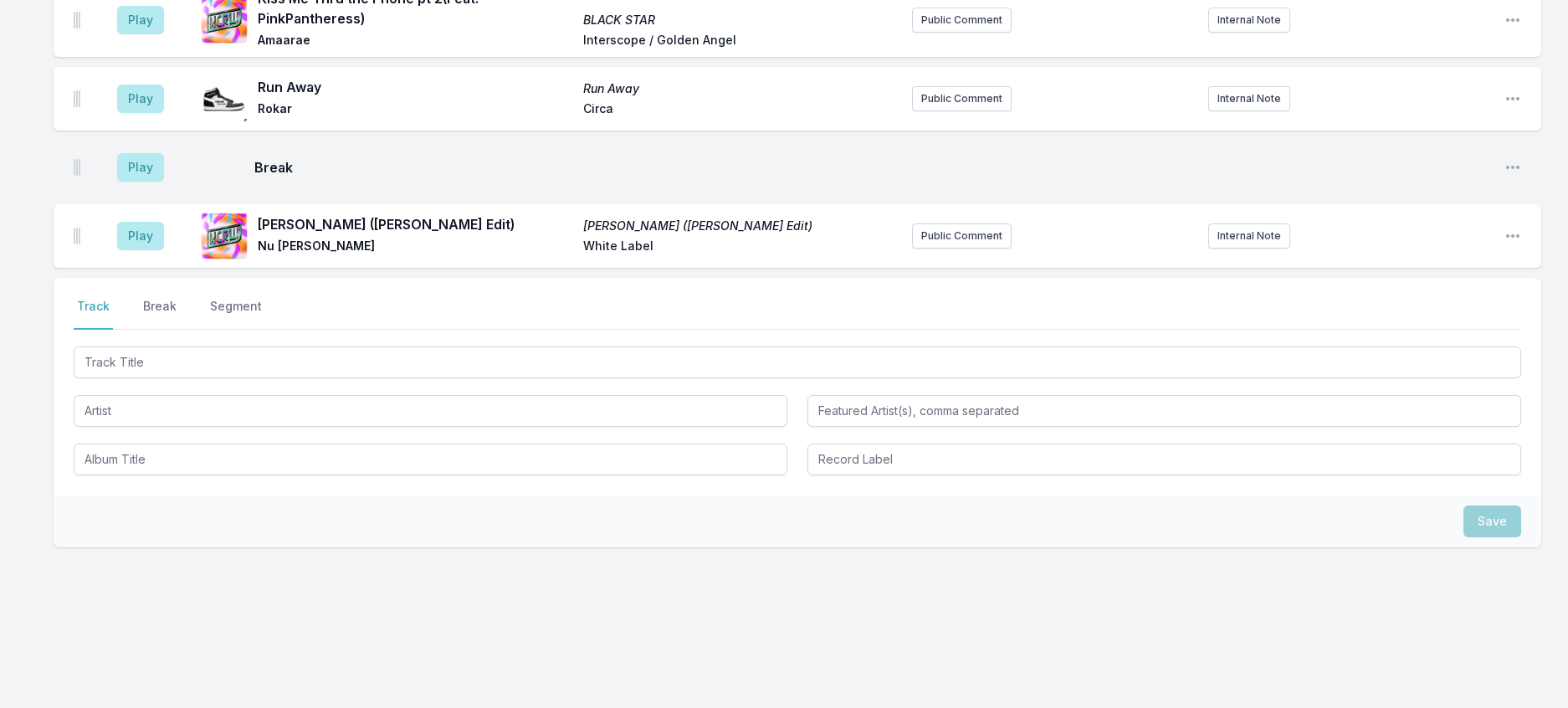
scroll to position [2068, 0]
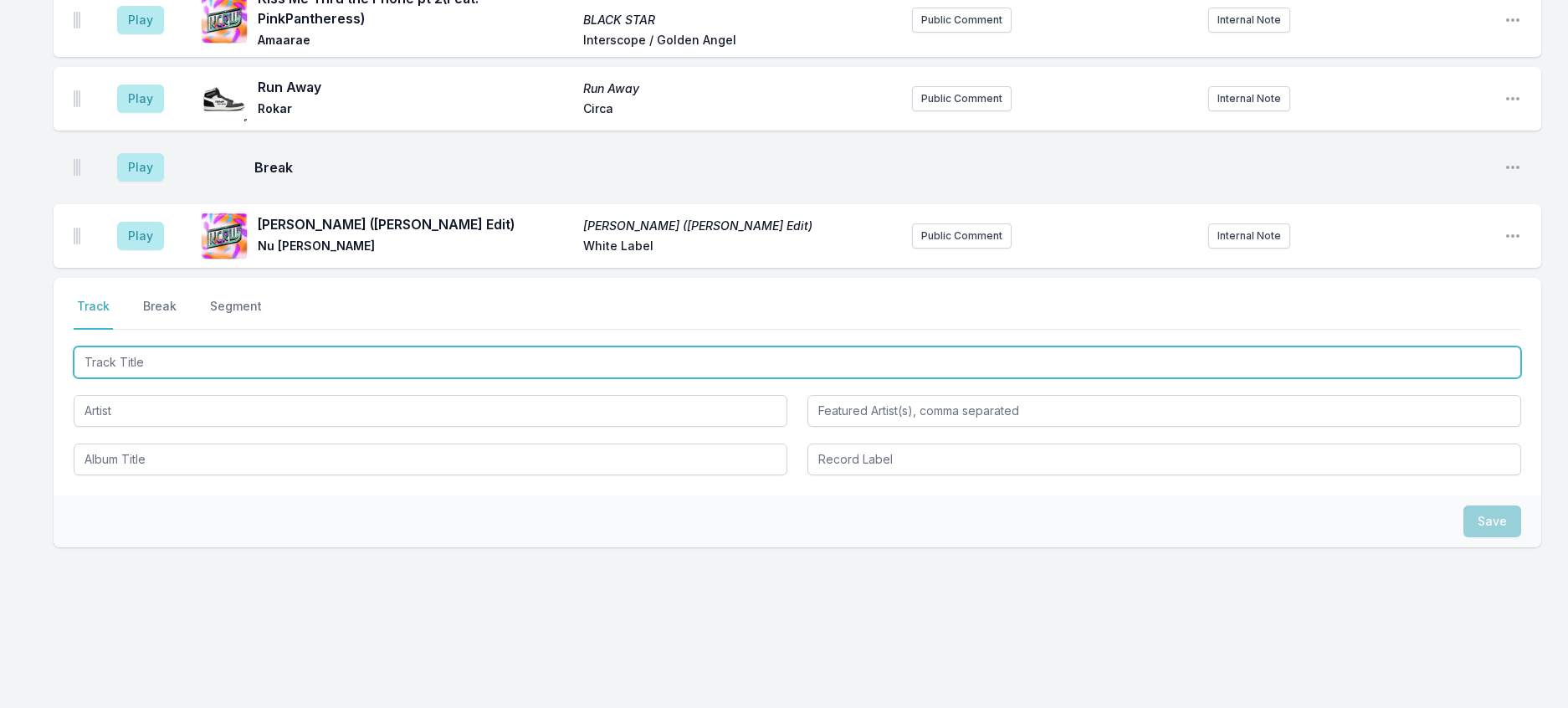
click at [305, 378] on input "Track Title" at bounding box center [798, 362] width 1448 height 32
type input "So High"
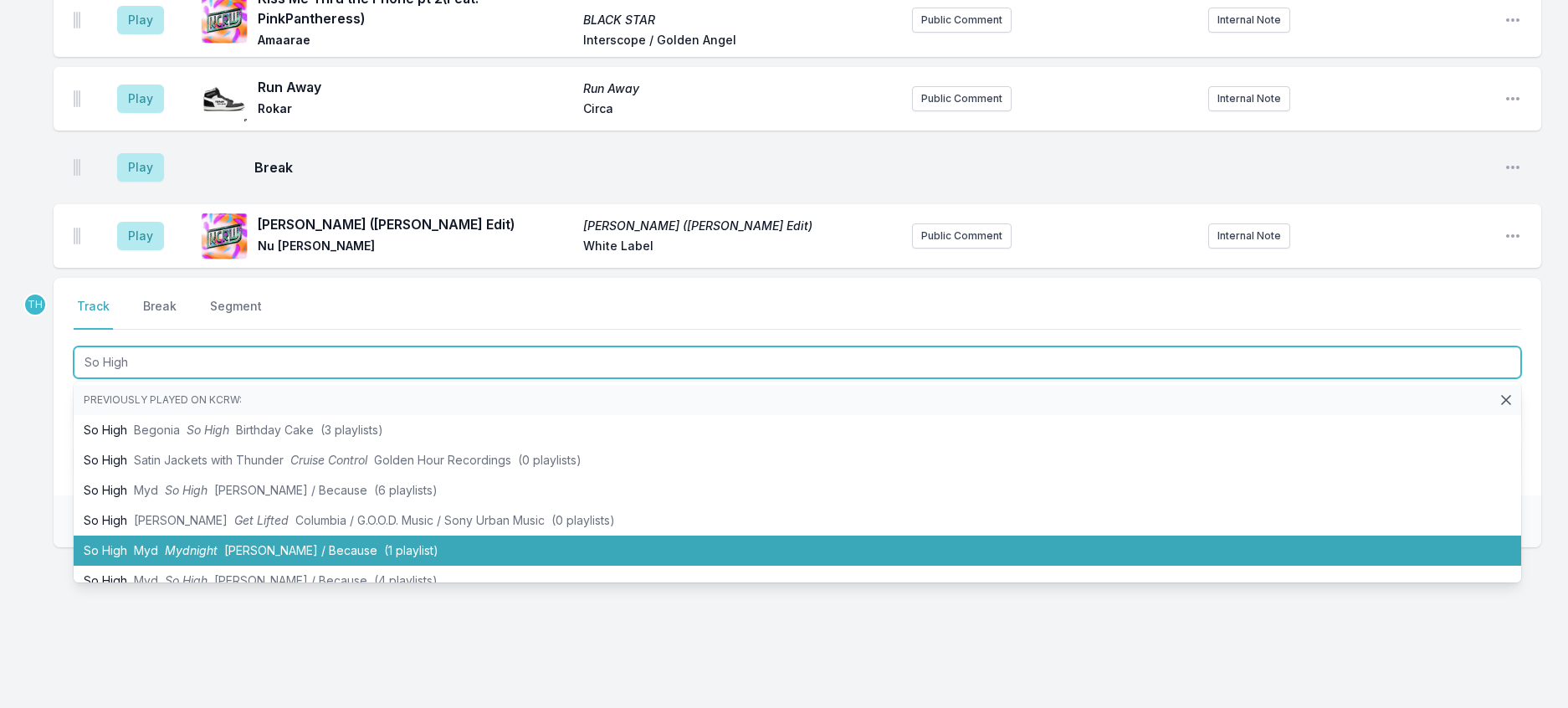
click at [364, 557] on span "[PERSON_NAME] / Because" at bounding box center [301, 550] width 153 height 14
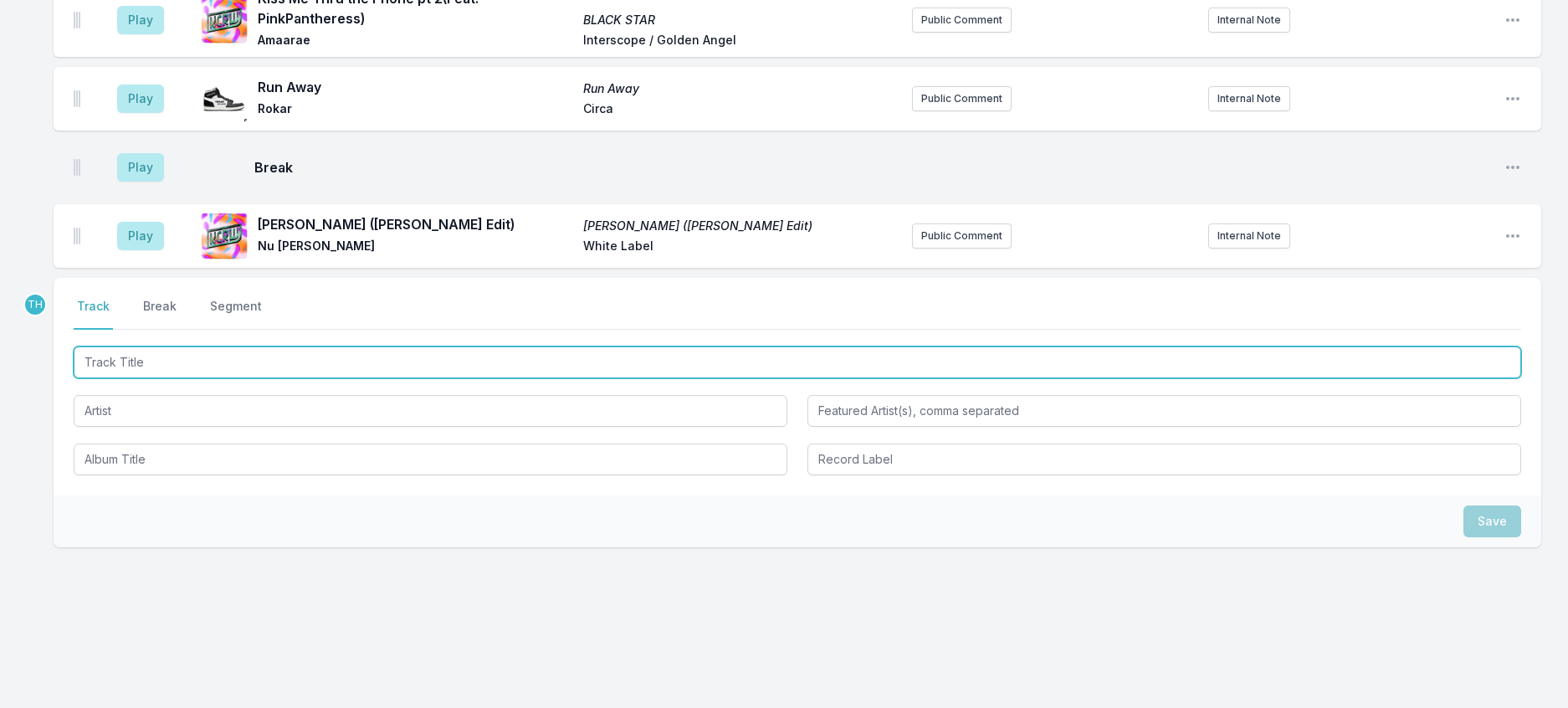
scroll to position [2151, 0]
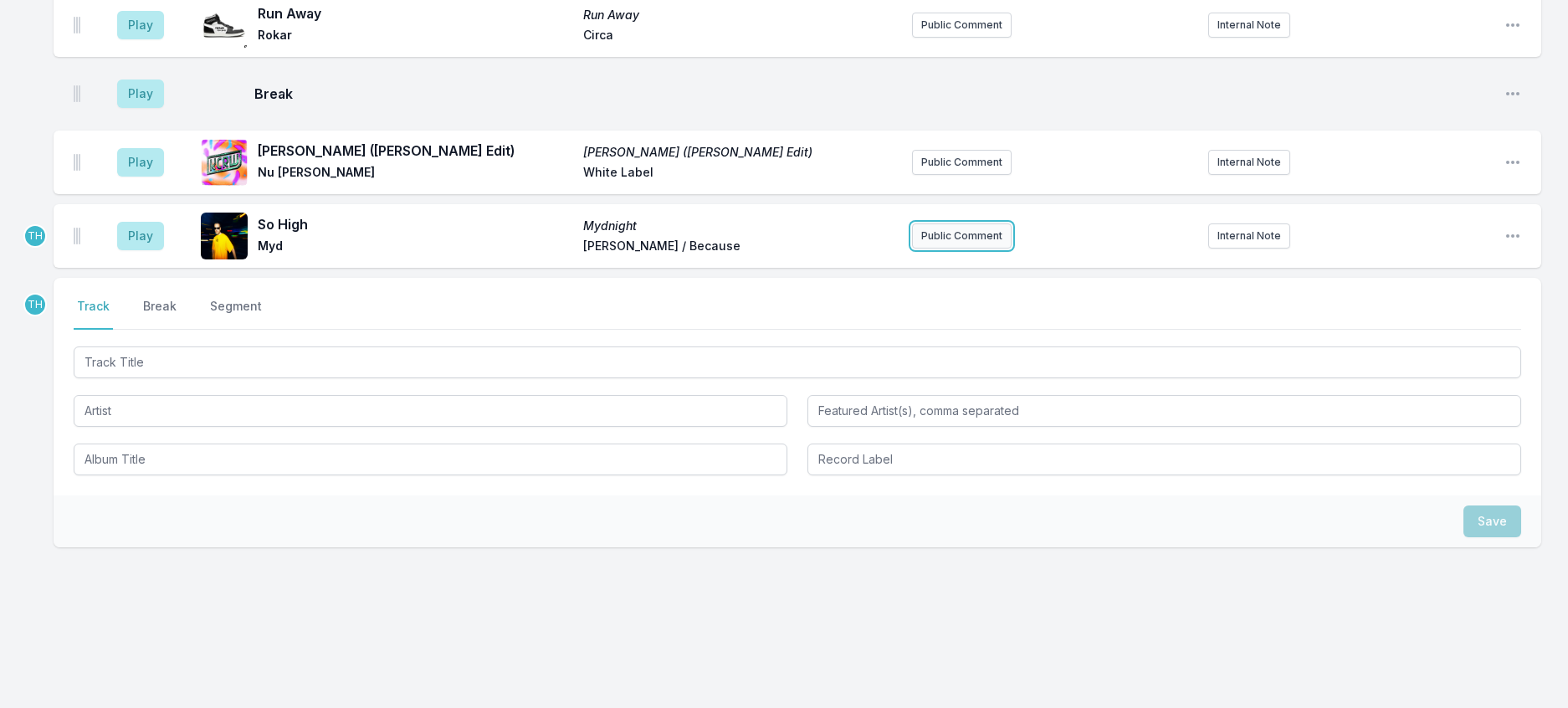
click at [952, 249] on button "Public Comment" at bounding box center [961, 236] width 100 height 25
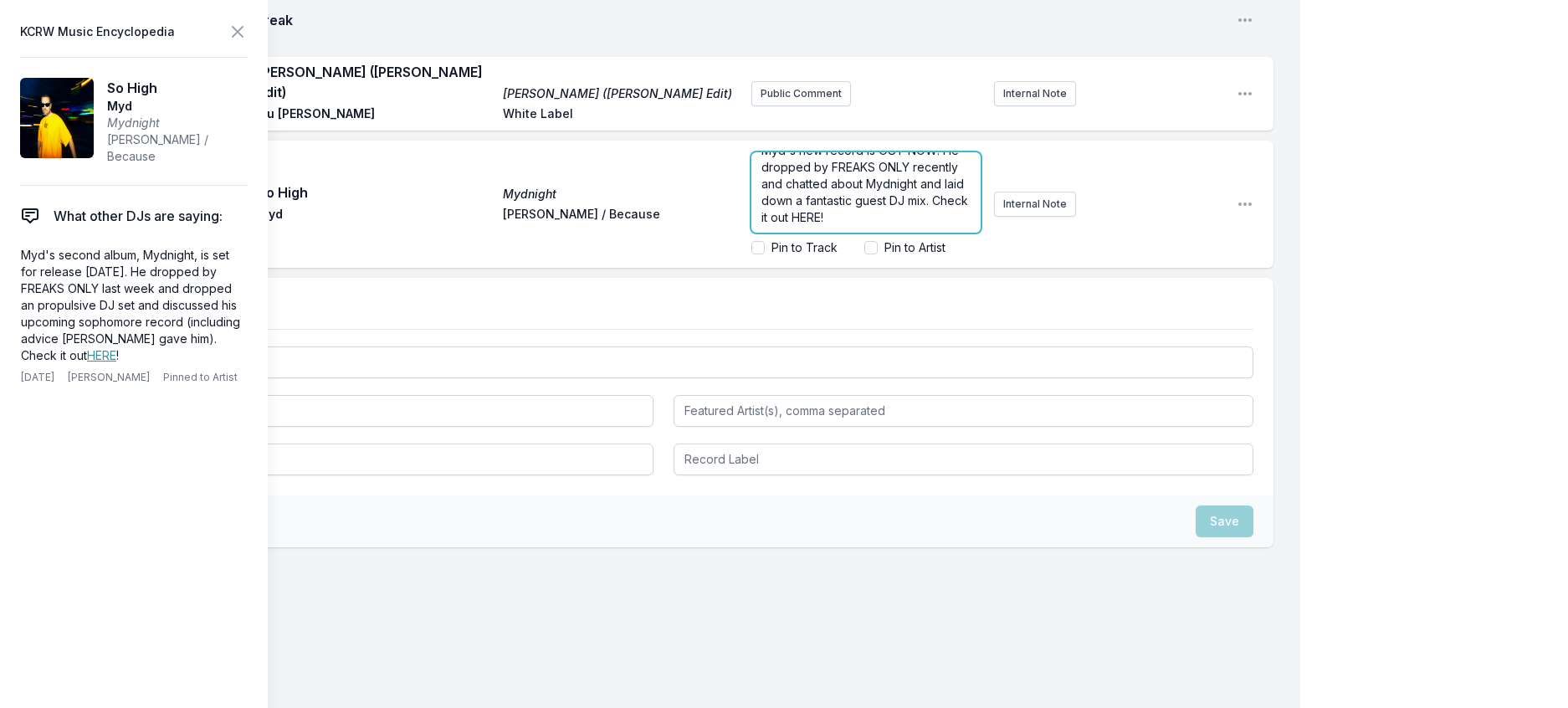
scroll to position [0, 0]
drag, startPoint x: 737, startPoint y: 448, endPoint x: 686, endPoint y: 370, distance: 93.2
click at [900, 226] on p "Myd's new record is OUT NOW! He dropped by FREAKS ONLY recently and chatted abo…" at bounding box center [867, 184] width 210 height 84
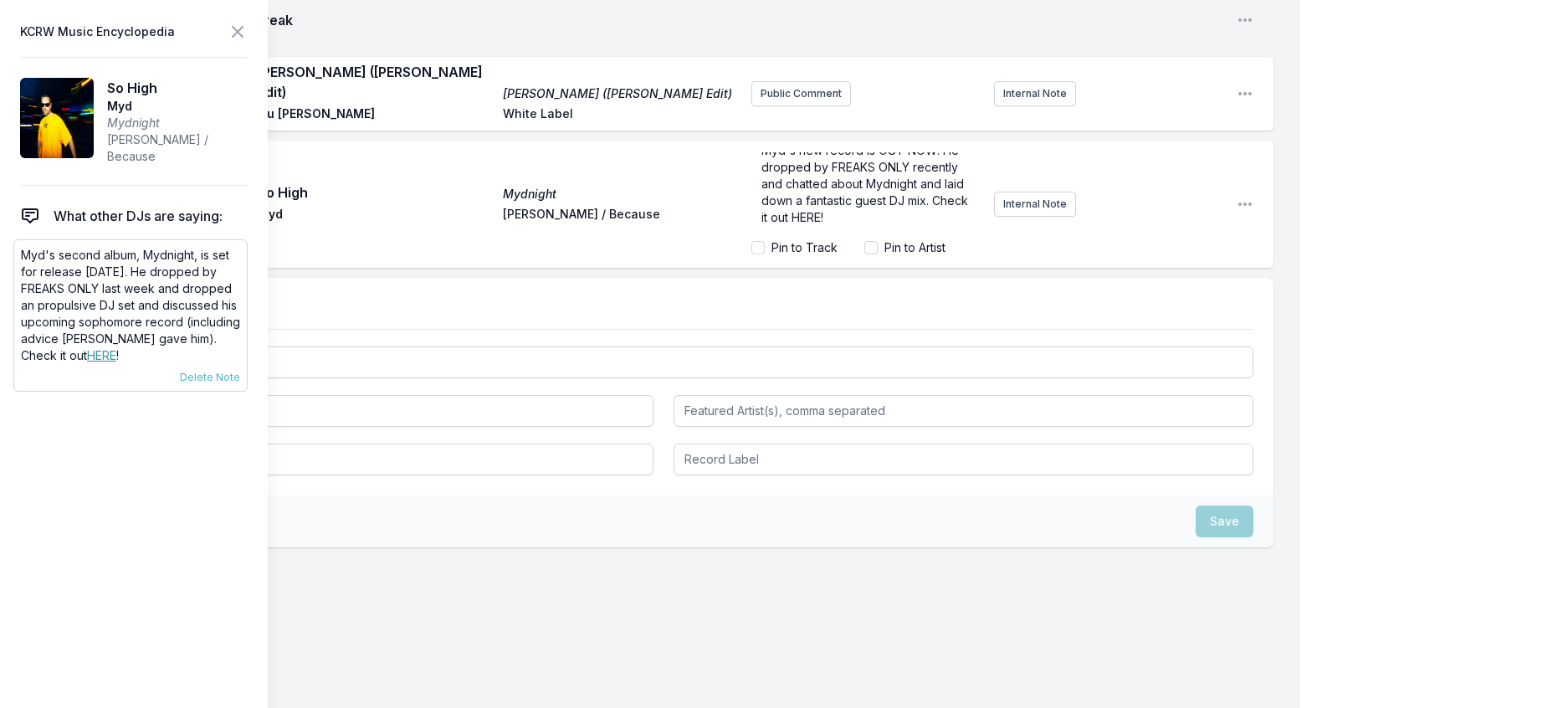
click at [112, 362] on link "HERE" at bounding box center [101, 354] width 29 height 14
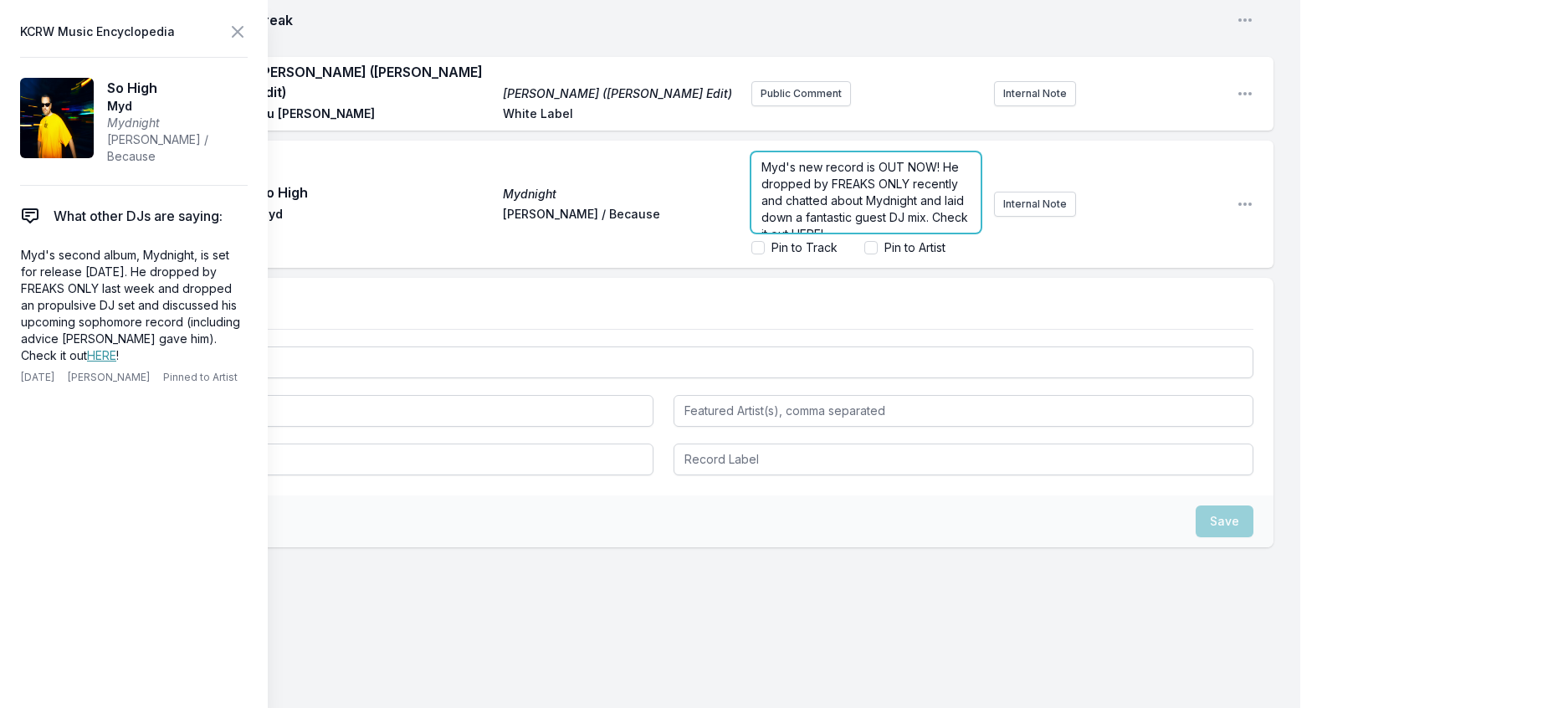
scroll to position [2223, 0]
drag, startPoint x: 794, startPoint y: 494, endPoint x: 833, endPoint y: 482, distance: 40.8
click at [782, 256] on form "Myd's new record is OUT NOW! He dropped by FREAKS ONLY recently and chatted abo…" at bounding box center [867, 204] width 230 height 104
click at [872, 225] on span "Myd's new record is OUT NOW! He dropped by FREAKS ONLY recently and chatted abo…" at bounding box center [867, 183] width 210 height 81
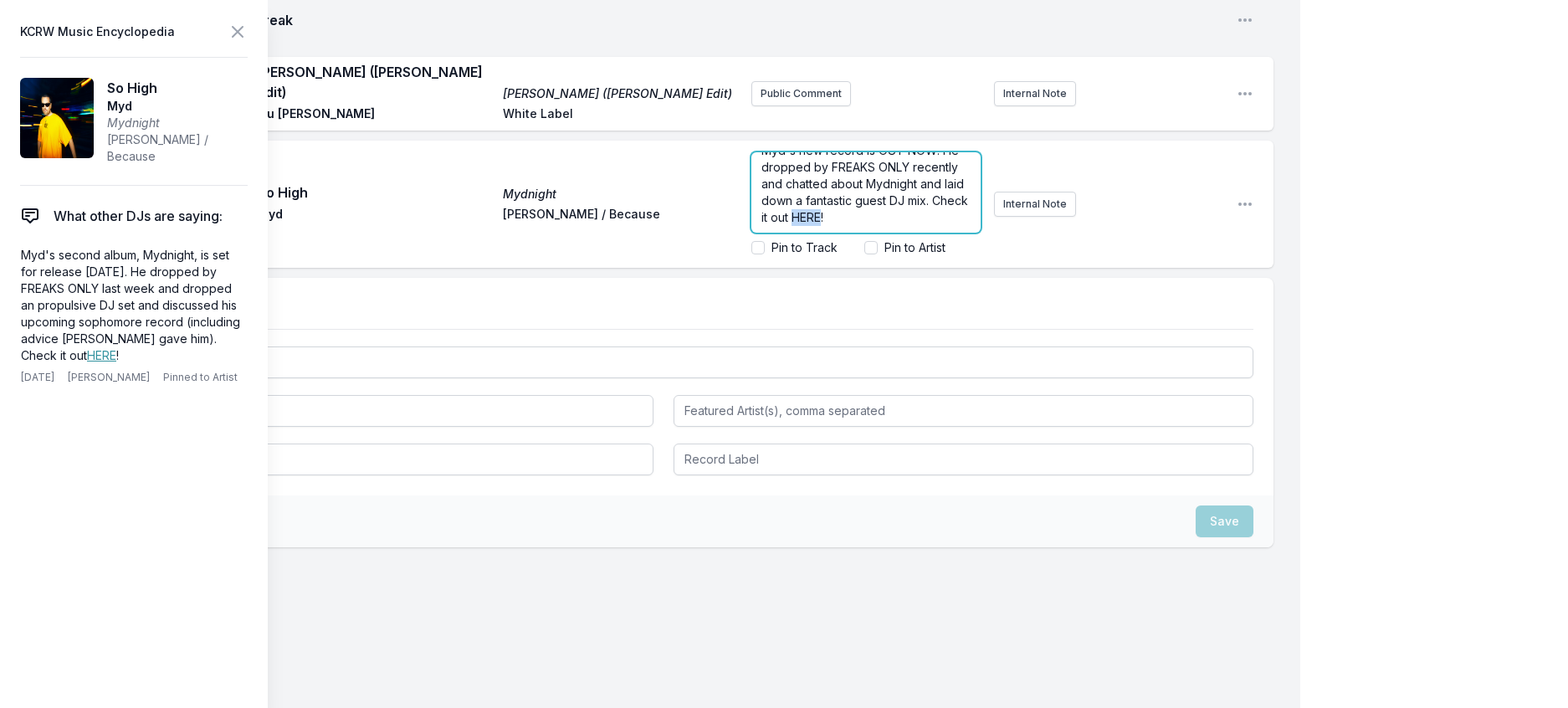
drag, startPoint x: 876, startPoint y: 471, endPoint x: 893, endPoint y: 460, distance: 20.2
click at [846, 225] on span "Myd's new record is OUT NOW! He dropped by FREAKS ONLY recently and chatted abo…" at bounding box center [867, 183] width 210 height 81
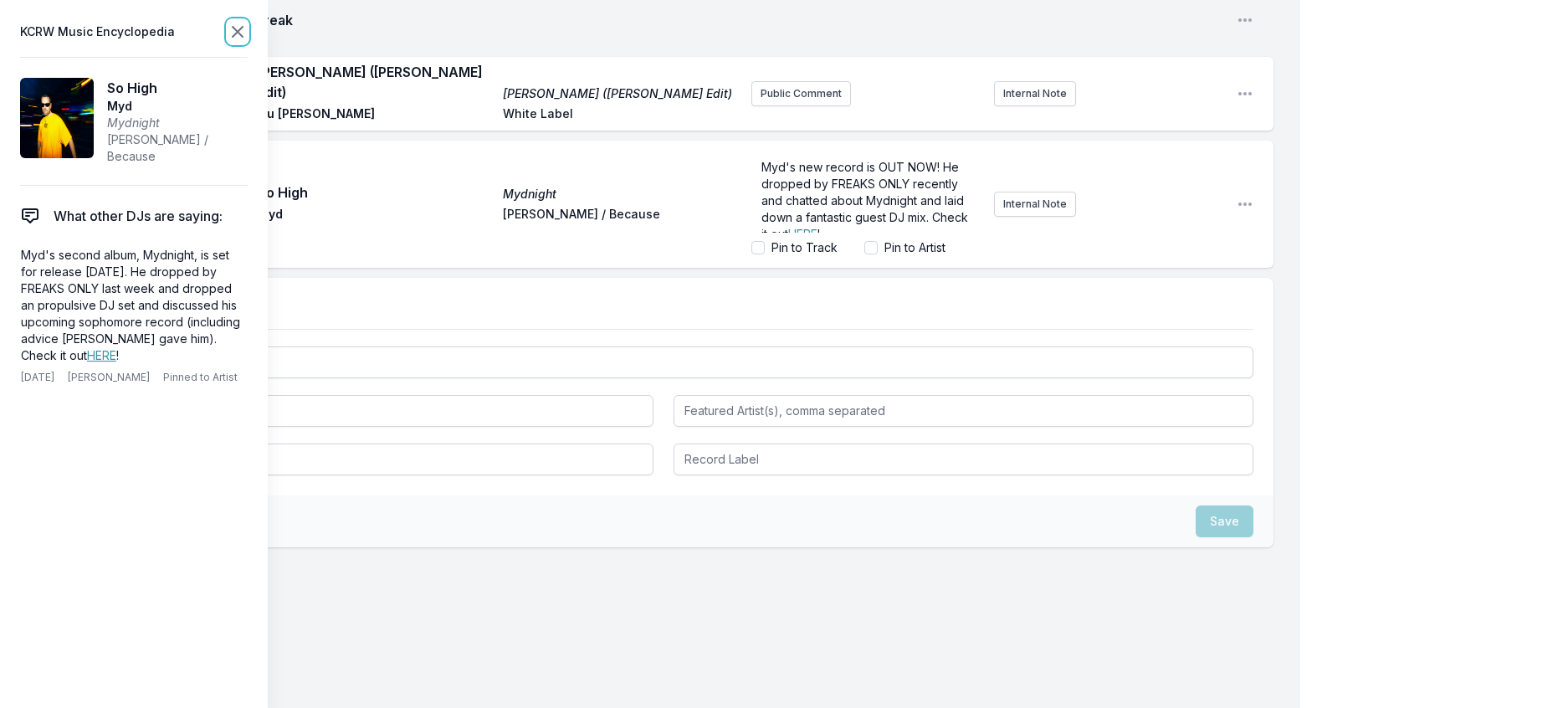
click at [248, 41] on icon at bounding box center [238, 32] width 20 height 20
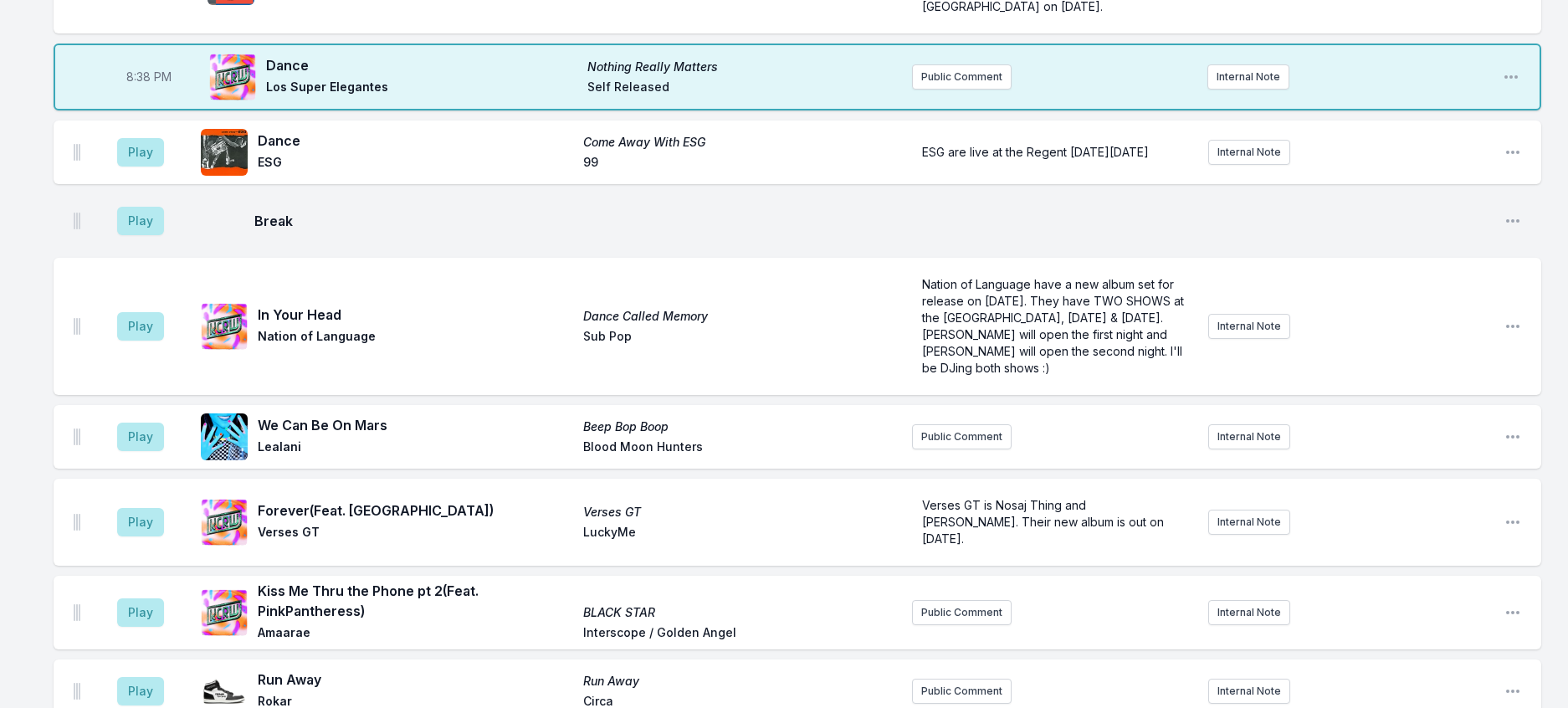
scroll to position [1231, 0]
click at [147, 168] on button "Play" at bounding box center [141, 153] width 47 height 28
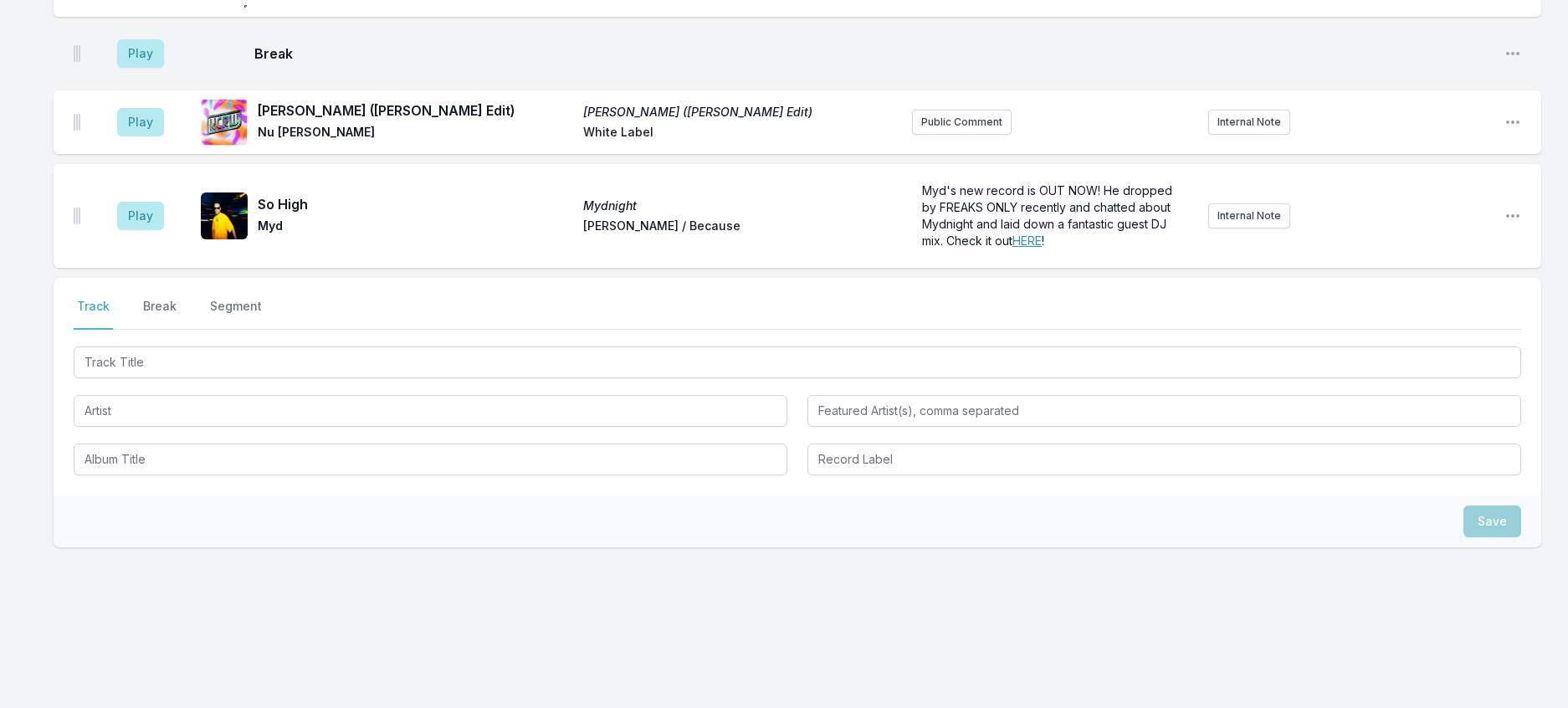
scroll to position [2235, 0]
click at [1065, 256] on form "Myd's new record is OUT NOW! He dropped by FREAKS ONLY recently and chatted abo…" at bounding box center [1053, 216] width 283 height 80
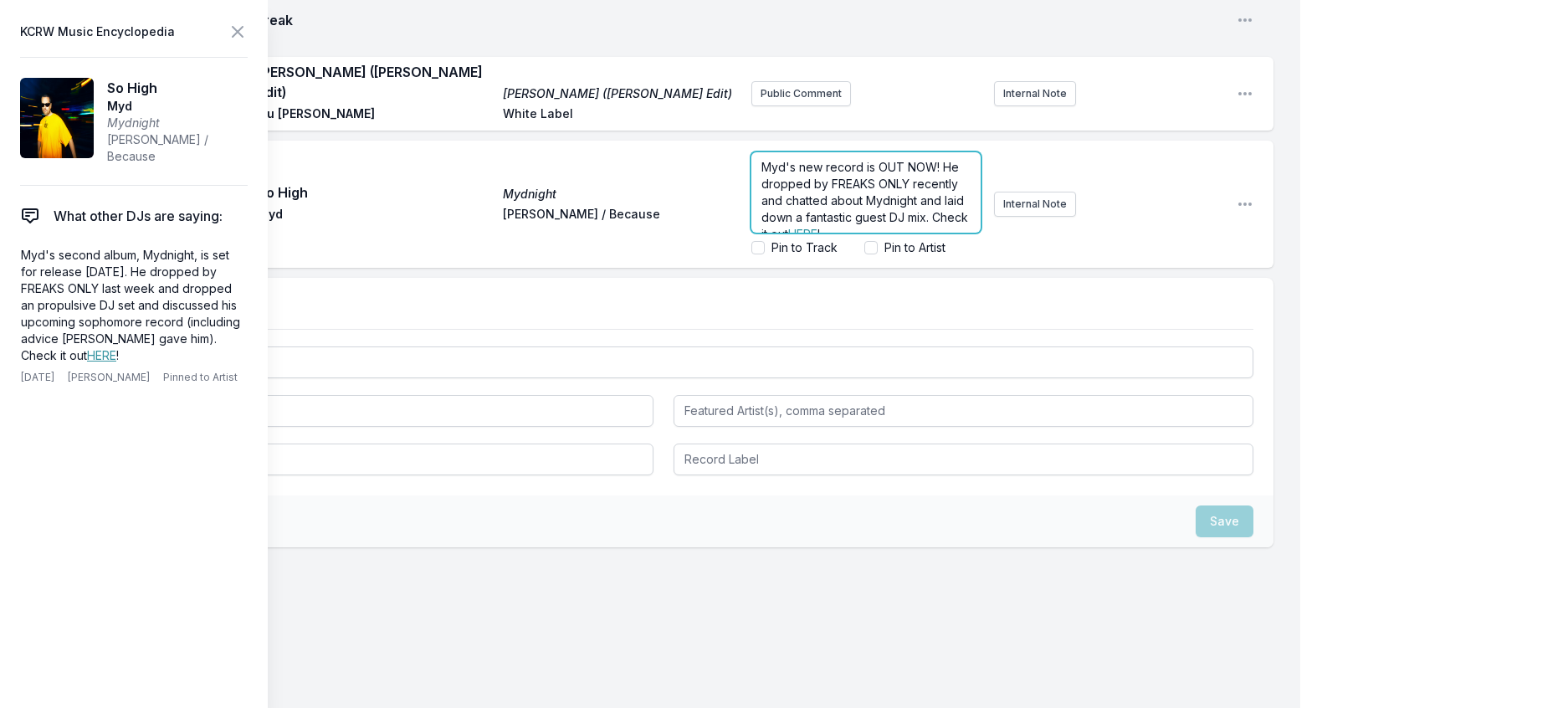
scroll to position [38, 0]
click at [914, 226] on p "Myd's new record is OUT NOW! He dropped by FREAKS ONLY recently and chatted abo…" at bounding box center [867, 184] width 210 height 84
click at [899, 226] on p "Myd's new record is OUT NOW! He dropped by FREAKS ONLY recently and chatted abo…" at bounding box center [867, 176] width 210 height 101
drag, startPoint x: 263, startPoint y: 42, endPoint x: 323, endPoint y: 102, distance: 84.9
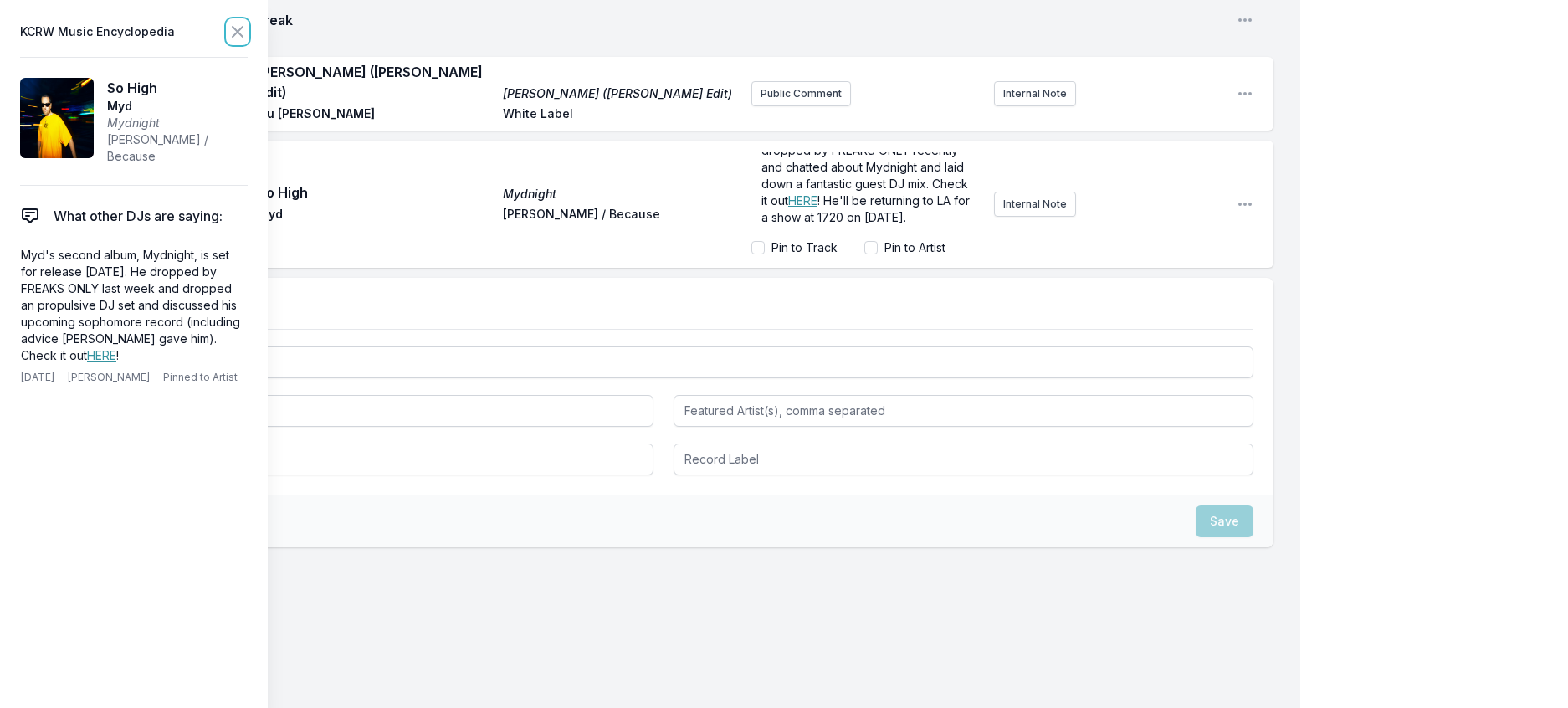
click at [248, 42] on icon at bounding box center [238, 32] width 20 height 20
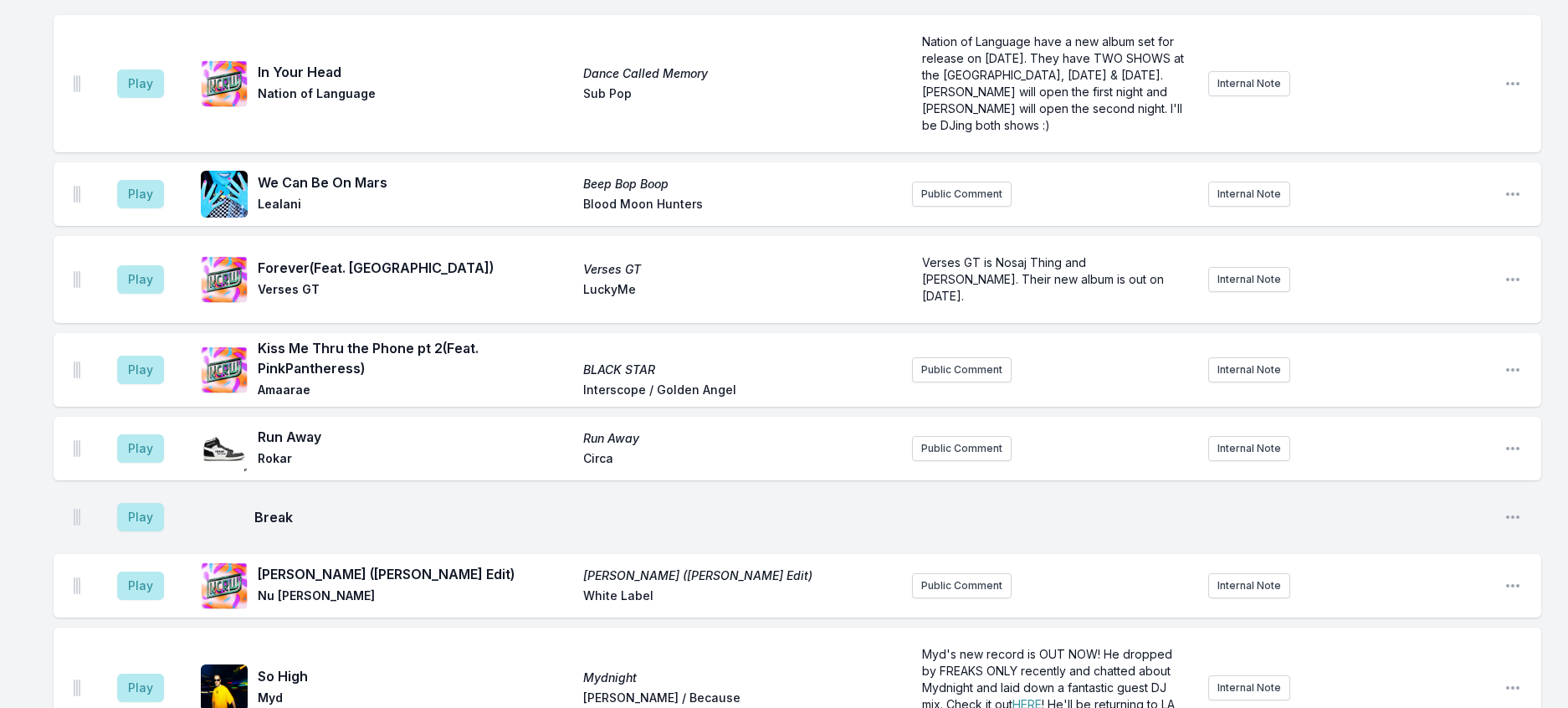
scroll to position [1558, 0]
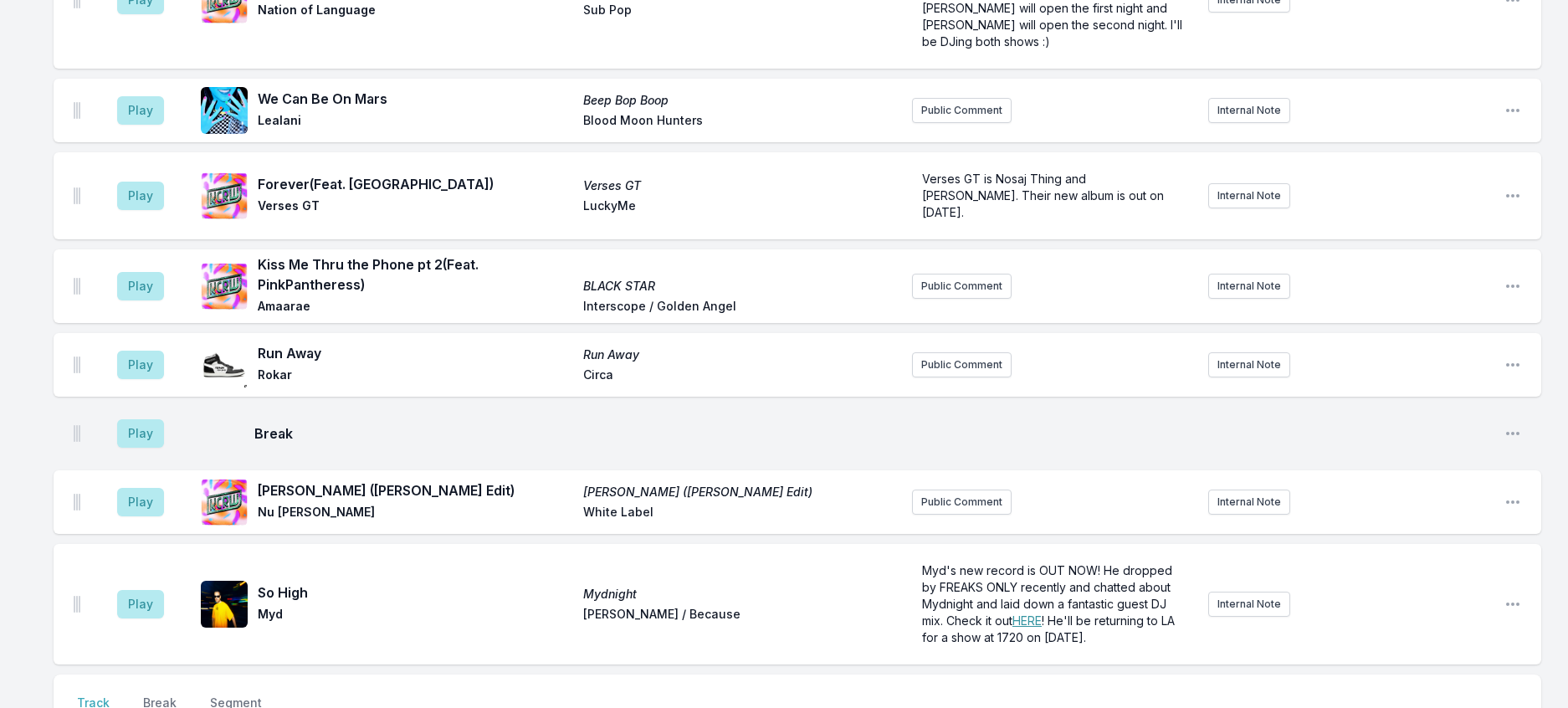
click at [157, 14] on button "Play" at bounding box center [141, 0] width 47 height 28
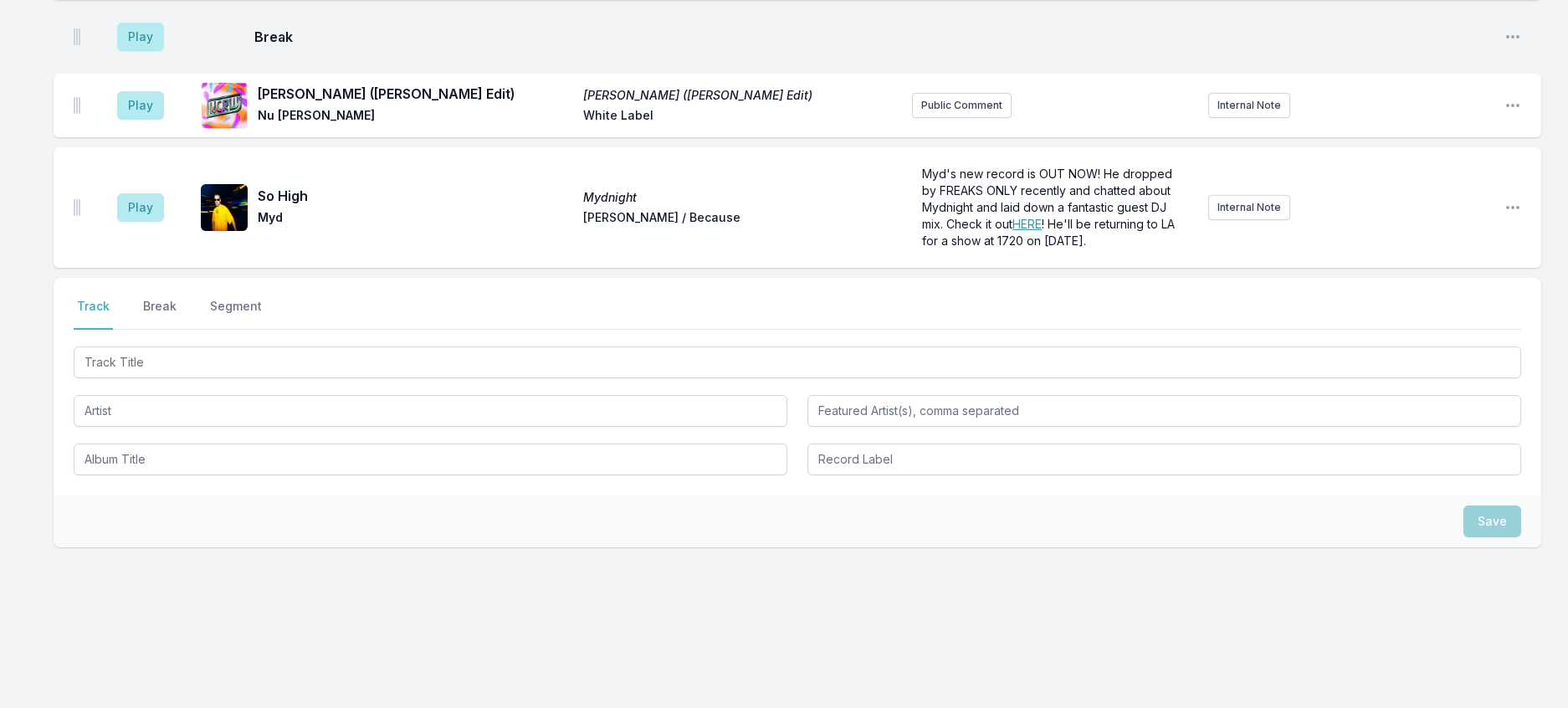
scroll to position [2311, 0]
click at [1048, 201] on p "Myd's new record is OUT NOW! He dropped by FREAKS ONLY recently and chatted abo…" at bounding box center [1053, 208] width 263 height 84
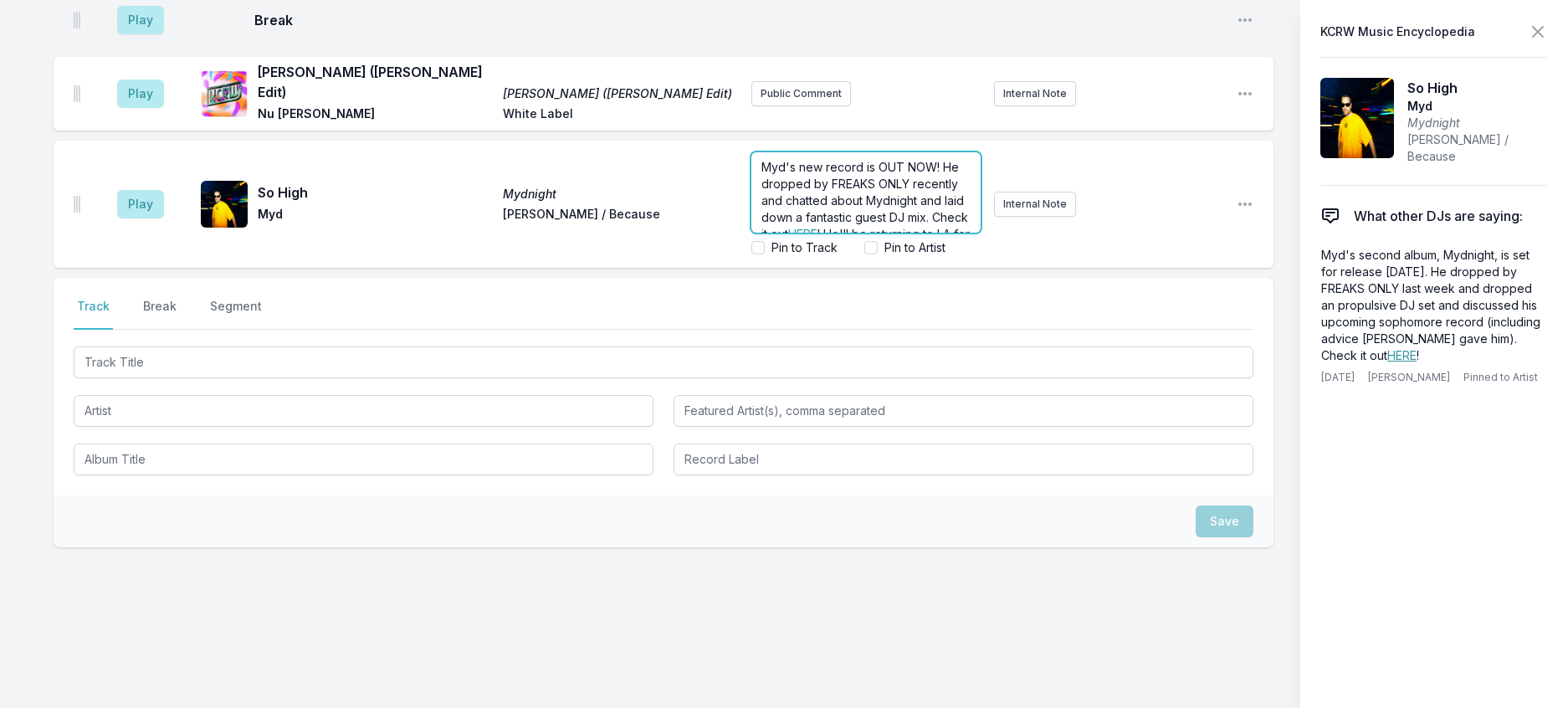
scroll to position [2300, 0]
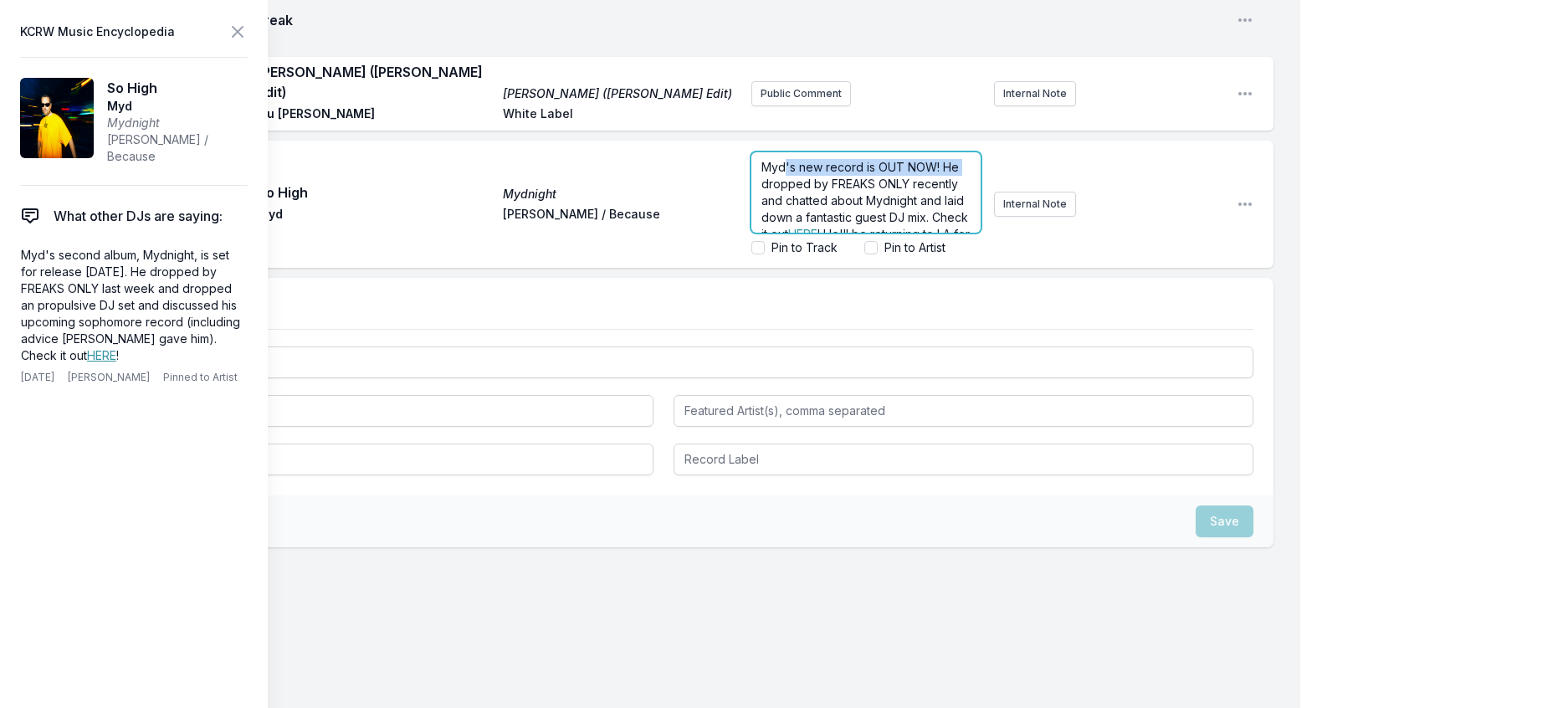
drag, startPoint x: 800, startPoint y: 352, endPoint x: 764, endPoint y: 330, distance: 42.2
click at [764, 241] on span "Myd's new record is OUT NOW! He dropped by FREAKS ONLY recently and chatted abo…" at bounding box center [867, 200] width 210 height 81
drag, startPoint x: 929, startPoint y: 342, endPoint x: 929, endPoint y: 354, distance: 12.0
click at [929, 233] on div "Myd dropped by FREAKS ONLY recently and chatted about Mydnight and laid down a …" at bounding box center [867, 193] width 230 height 80
drag, startPoint x: 947, startPoint y: 344, endPoint x: 944, endPoint y: 359, distance: 15.3
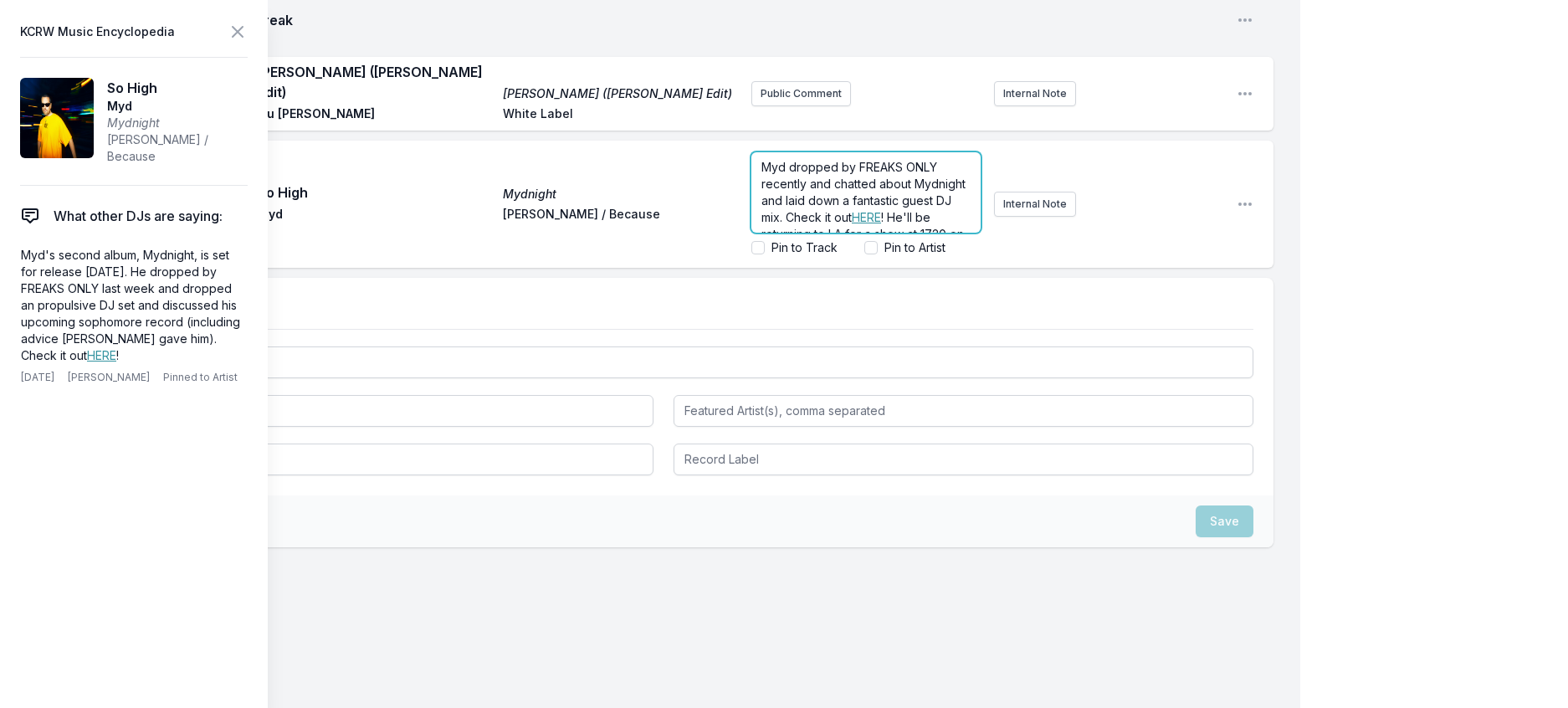
click at [944, 263] on div "Myd dropped by FREAKS ONLY recently and chatted about Mydnight and laid down a …" at bounding box center [987, 204] width 472 height 117
click at [865, 255] on input "Pin to Artist" at bounding box center [872, 248] width 13 height 13
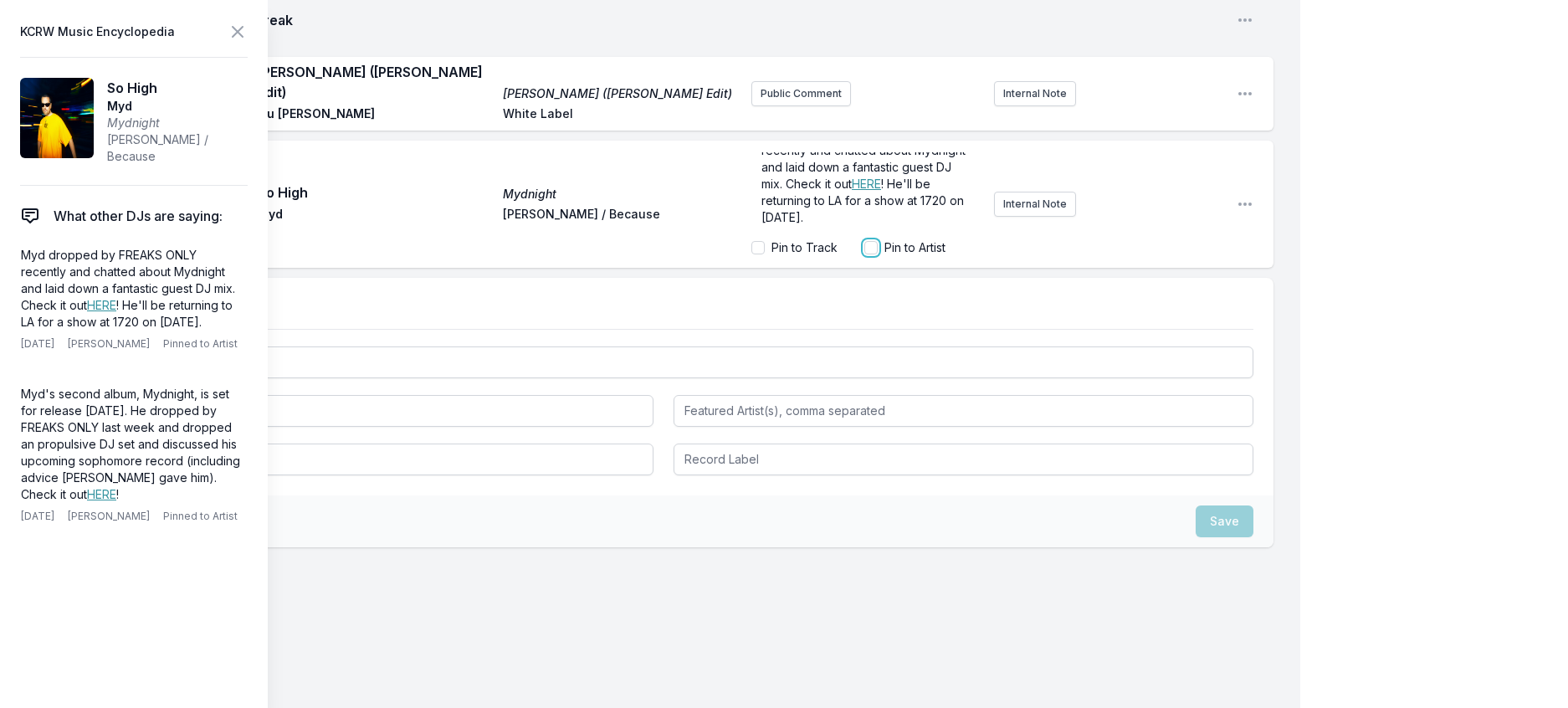
checkbox input "true"
click at [238, 523] on span "Delete Note" at bounding box center [210, 516] width 60 height 13
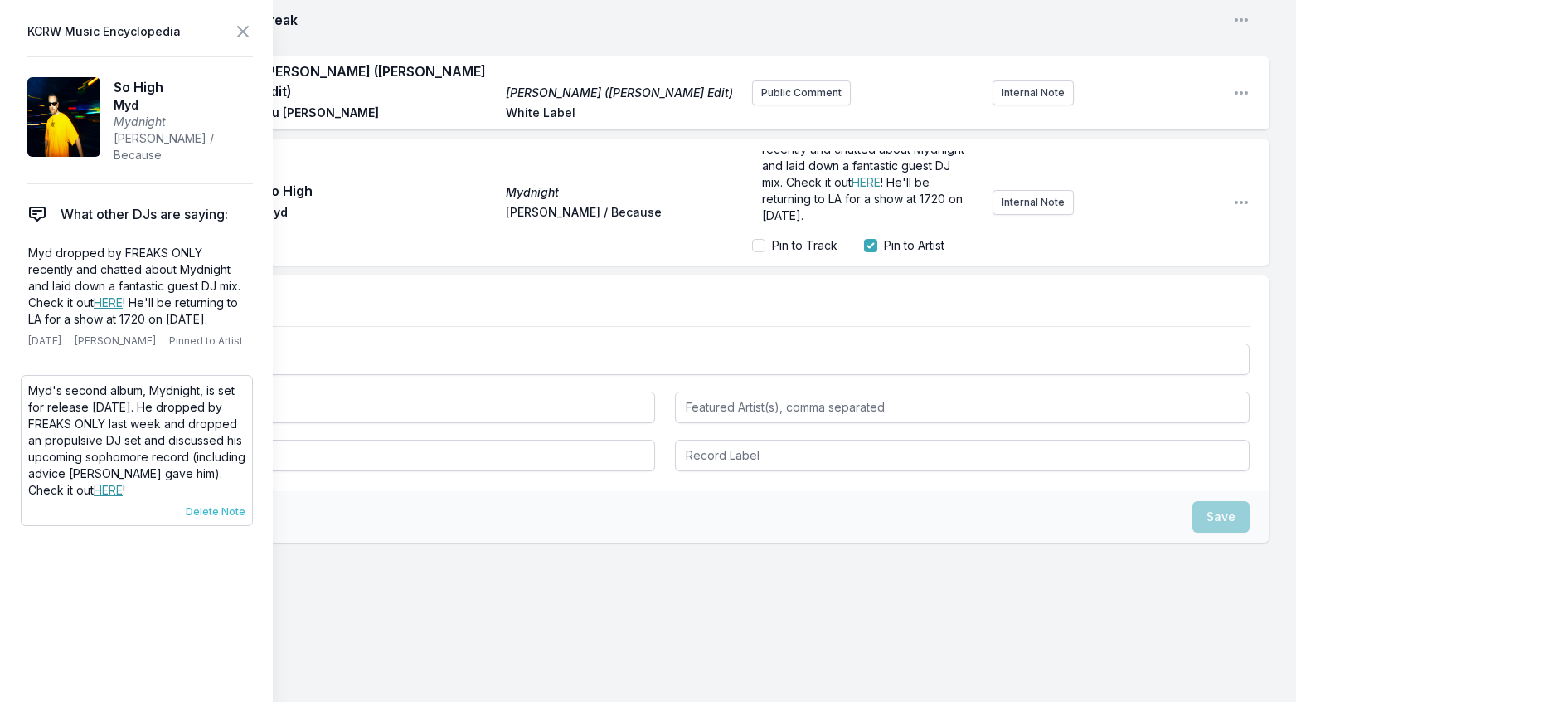
scroll to position [2310, 0]
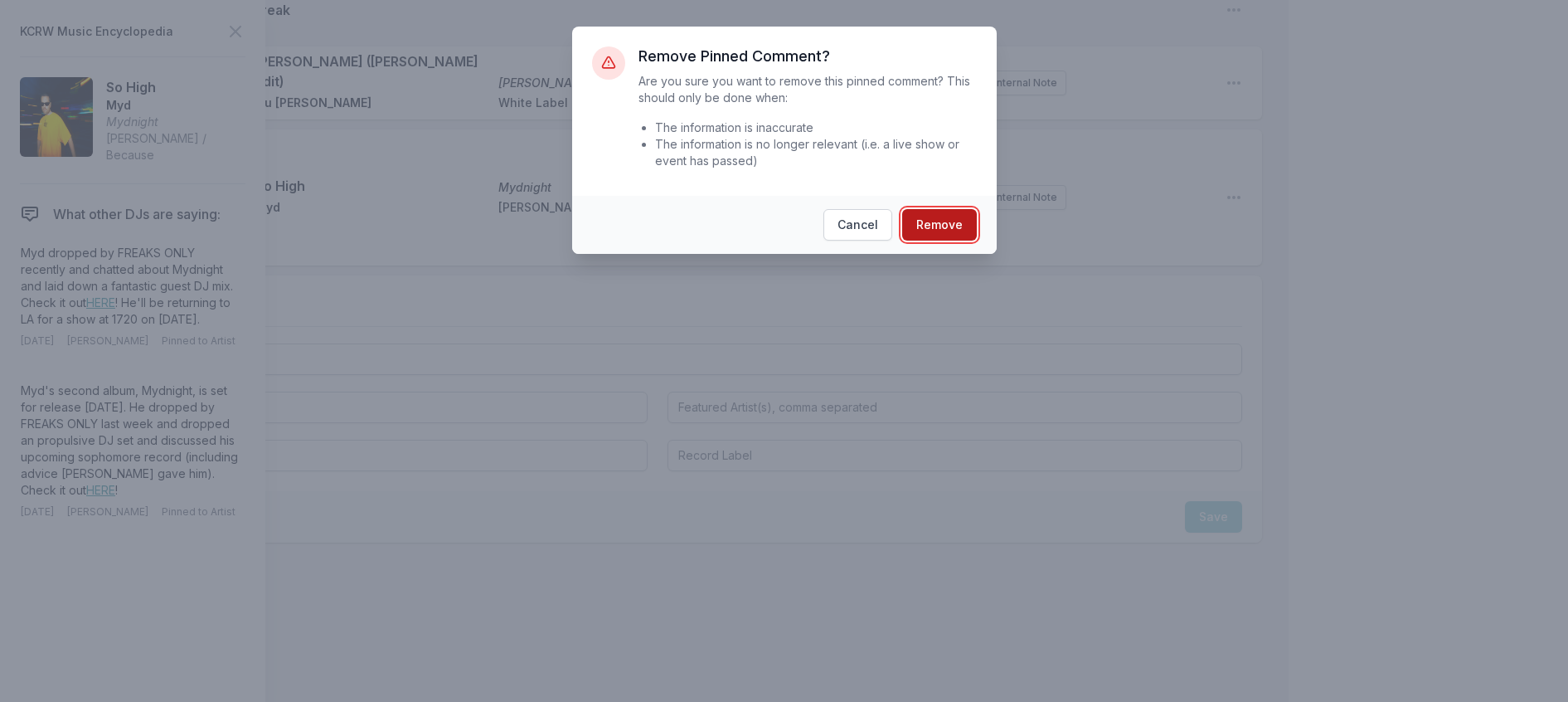
click at [977, 241] on button "Remove" at bounding box center [939, 225] width 75 height 32
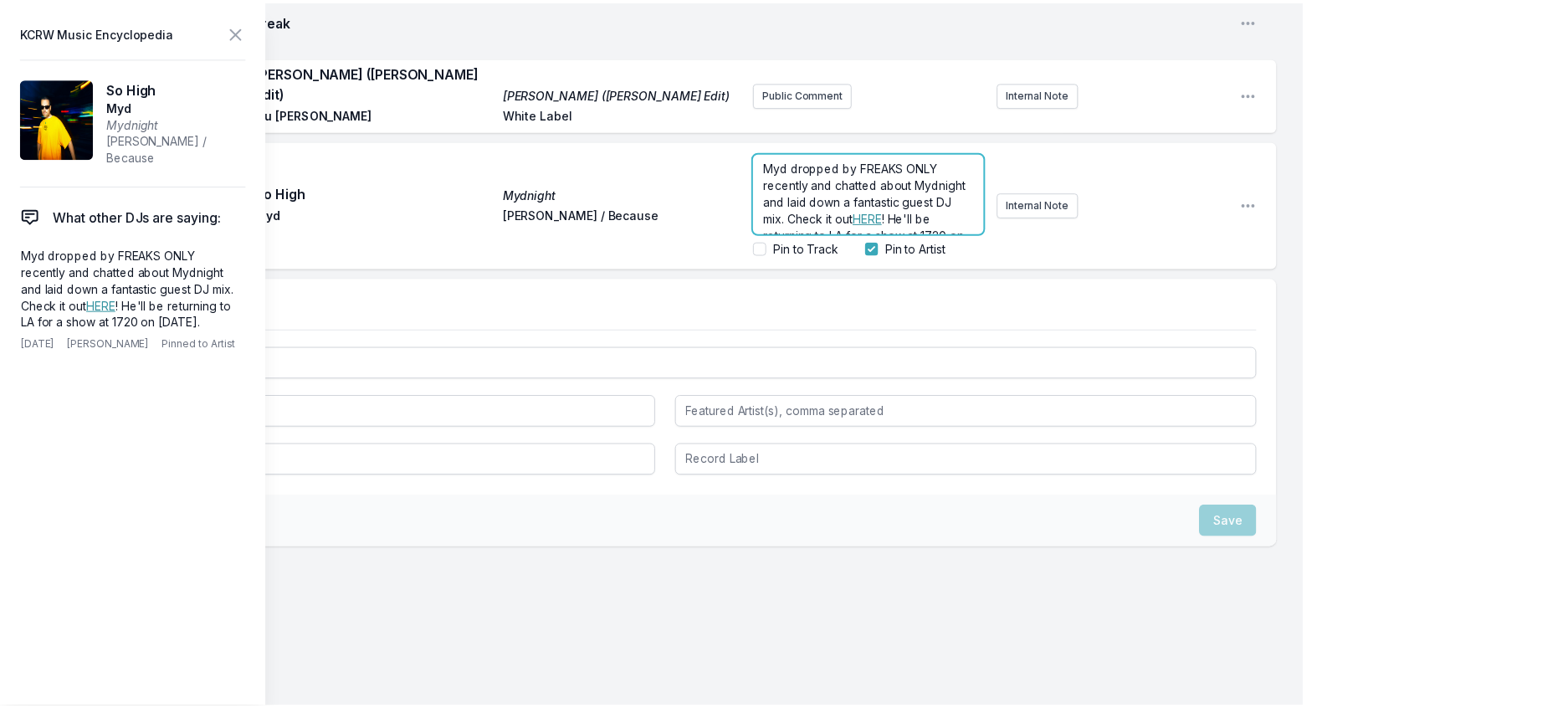
scroll to position [2300, 0]
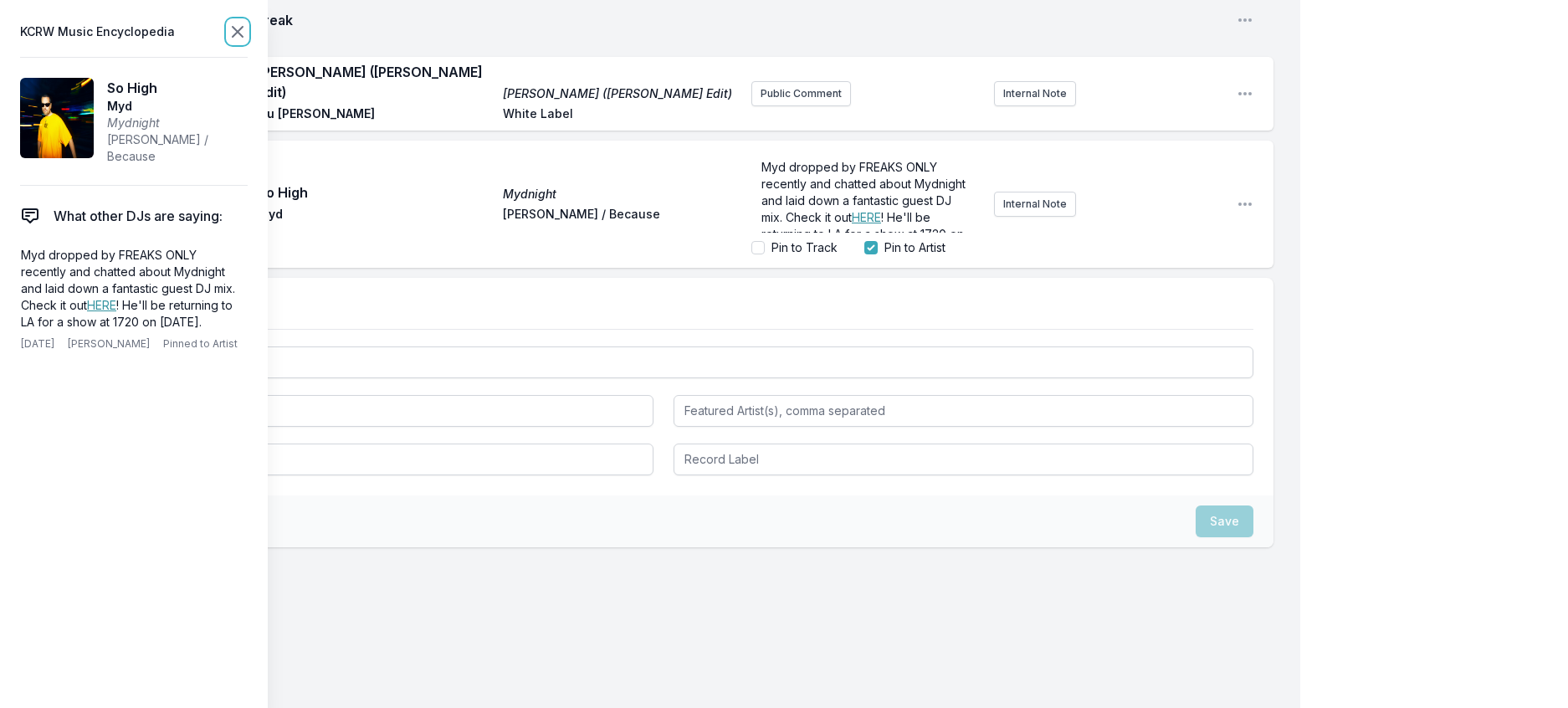
click at [243, 37] on icon at bounding box center [238, 32] width 10 height 10
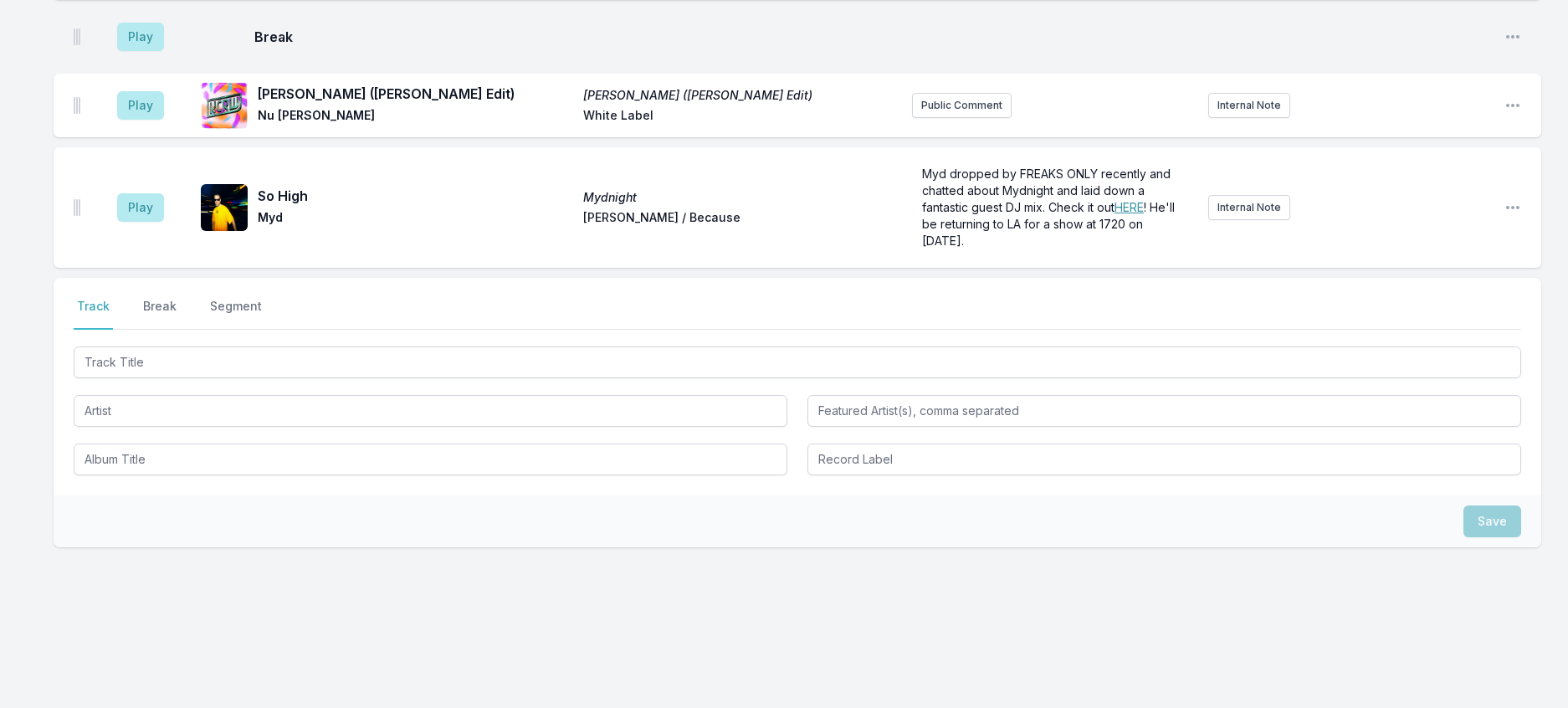
scroll to position [2330, 0]
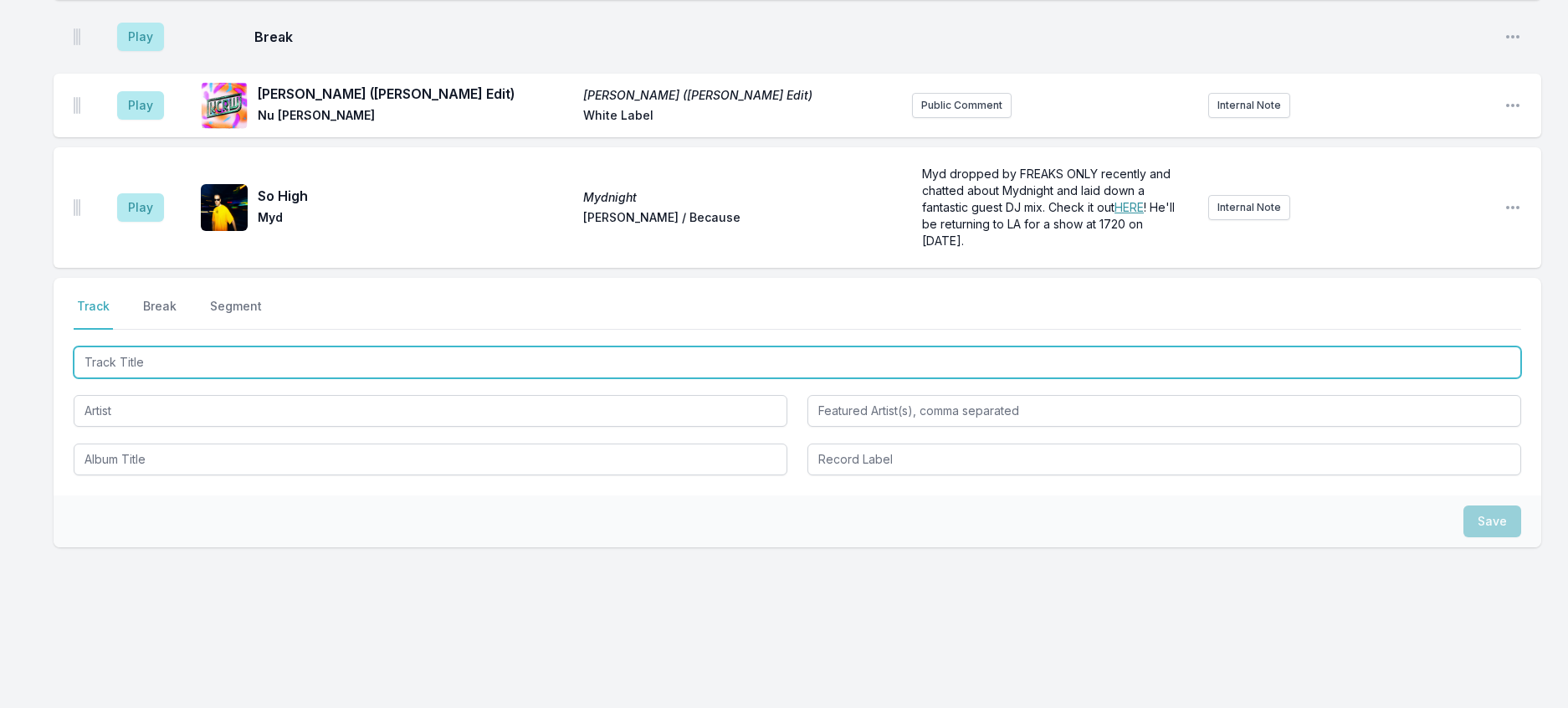
click at [173, 346] on input "Track Title" at bounding box center [798, 362] width 1448 height 32
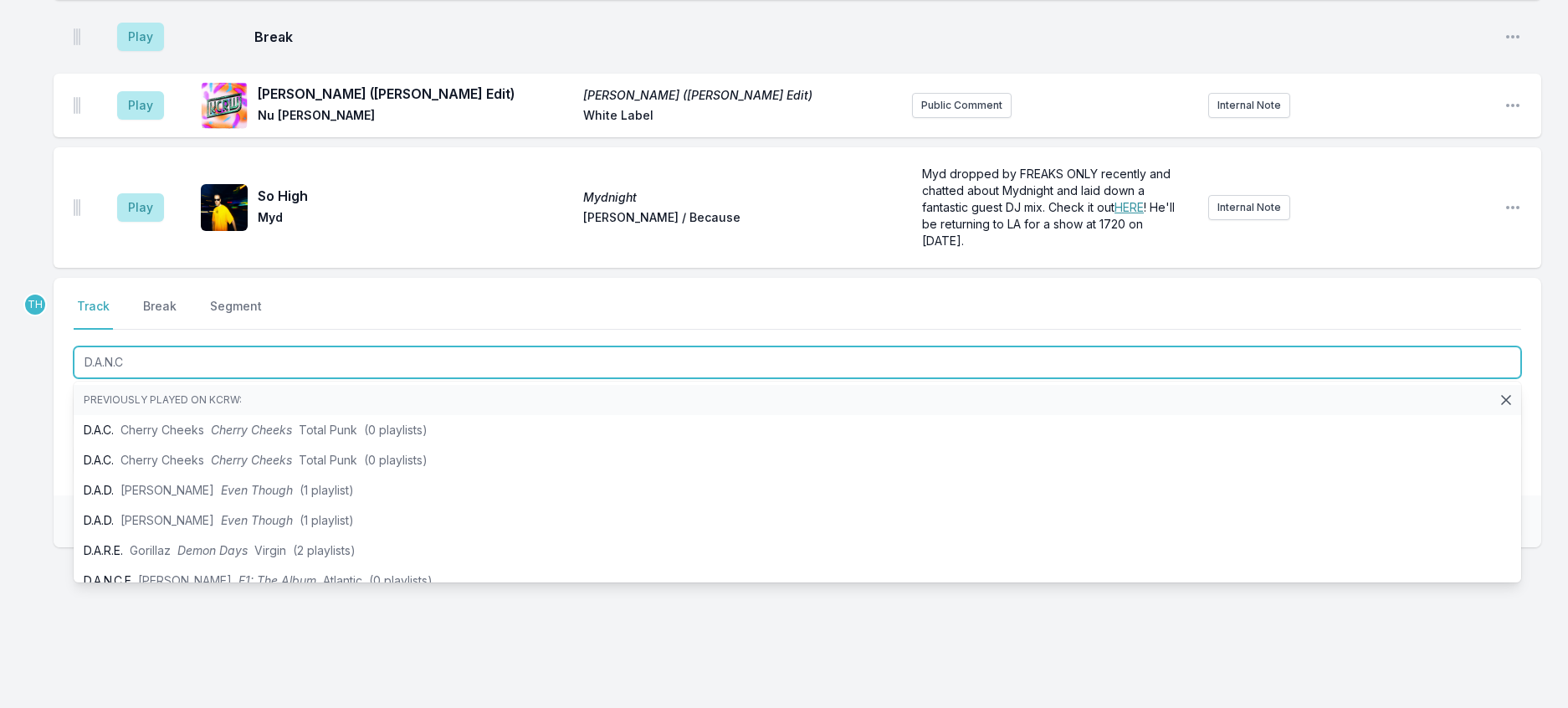
type input "D.A.N.C."
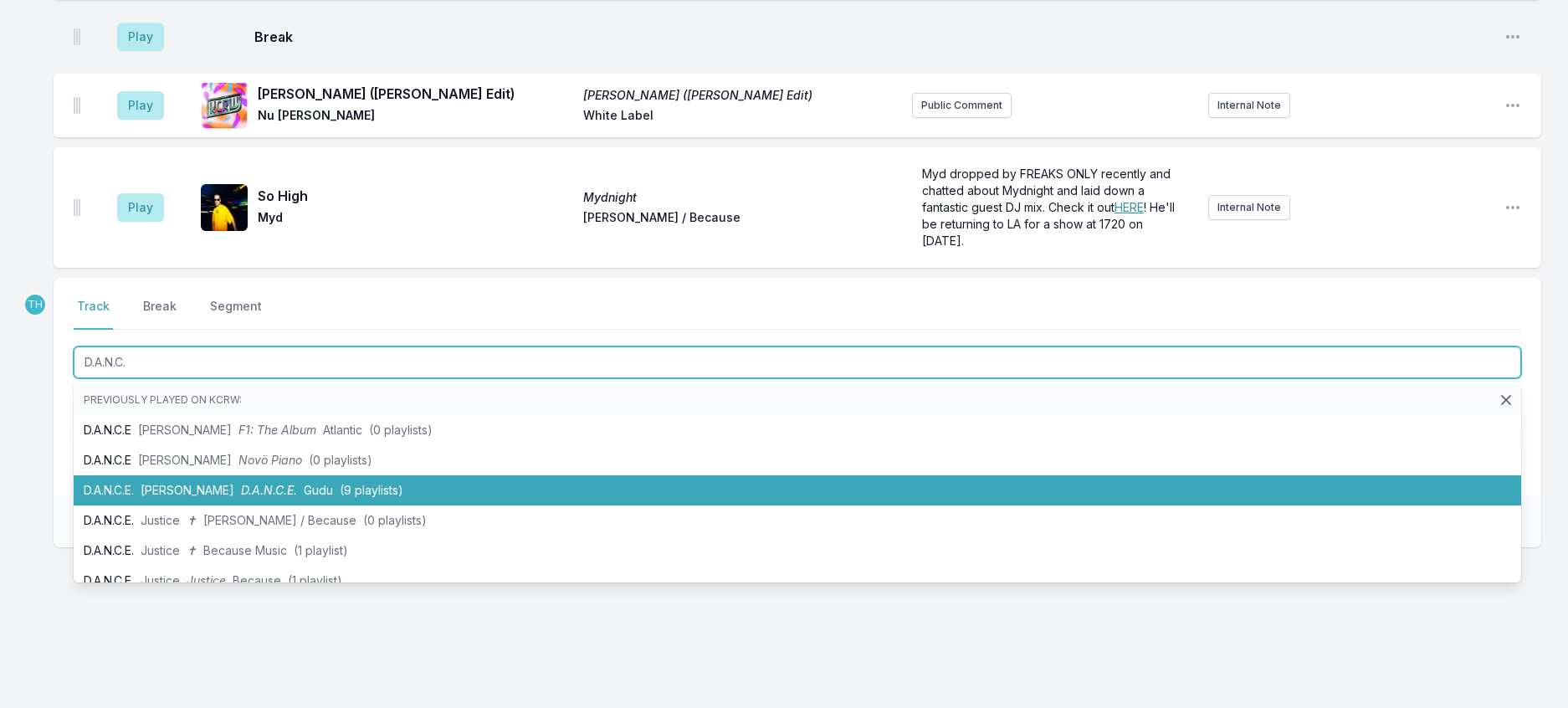
click at [277, 483] on span "D.A.N.C.E." at bounding box center [269, 489] width 56 height 14
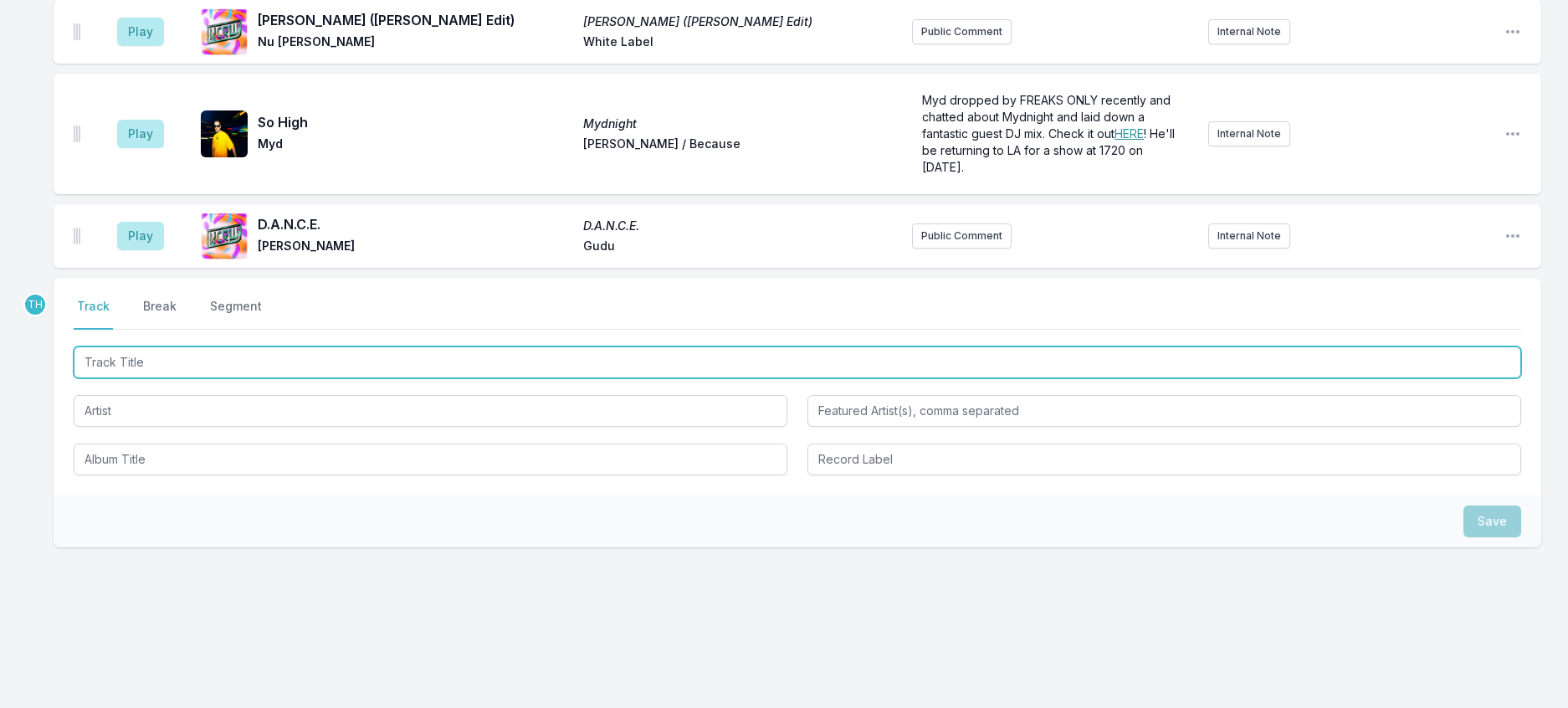
scroll to position [2413, 0]
click at [286, 346] on input "Track Title" at bounding box center [798, 362] width 1448 height 32
type input "Alternate Paths"
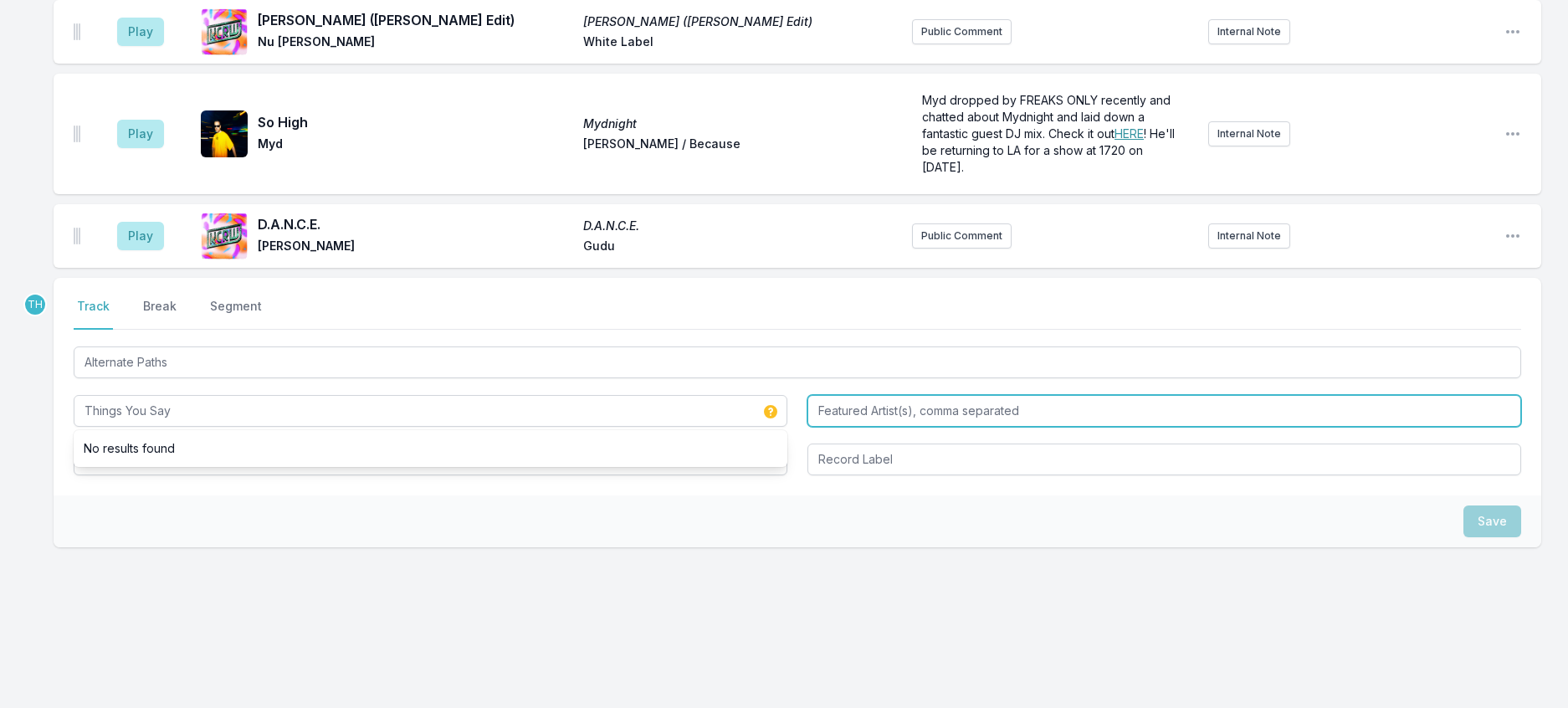
type input "Things You Say"
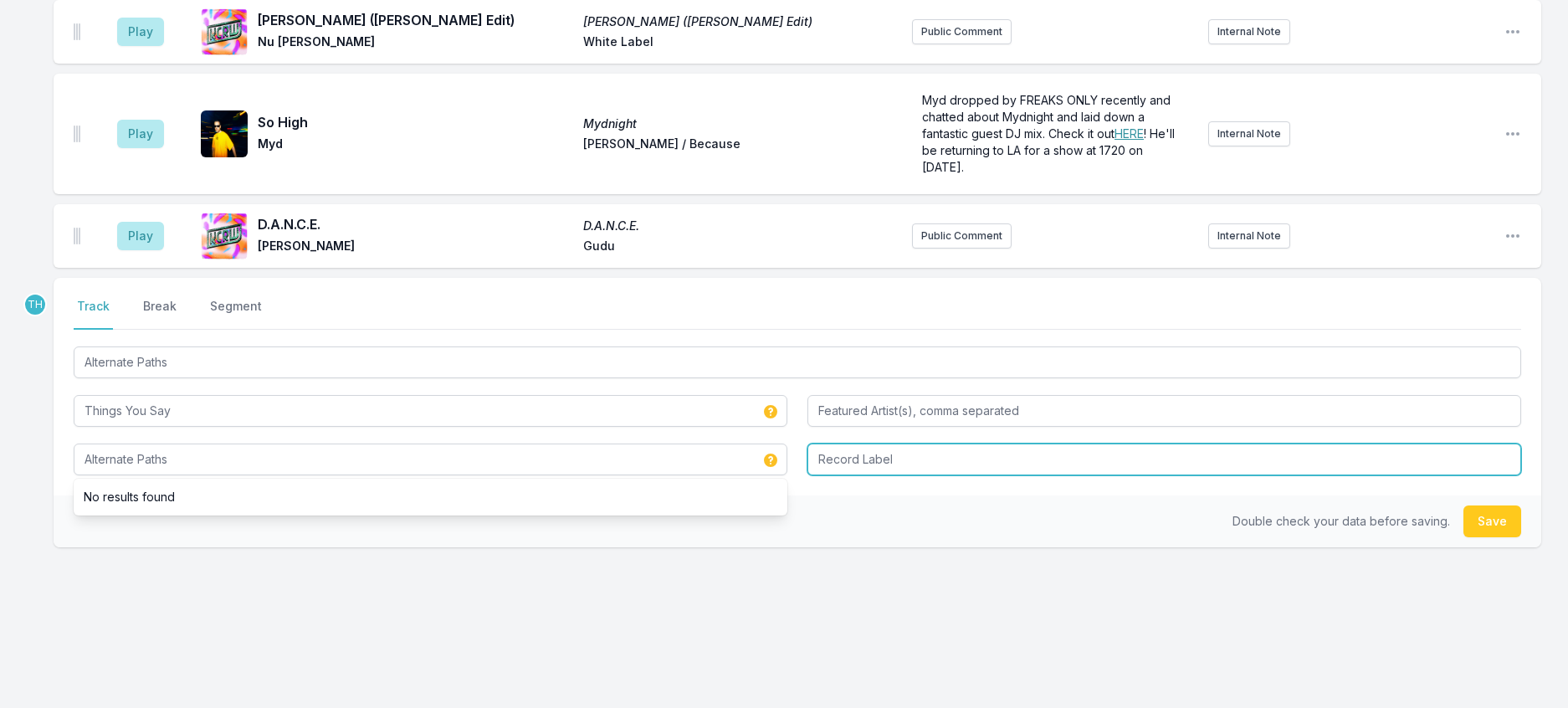
type input "Alternate Paths"
type input "Forever Days"
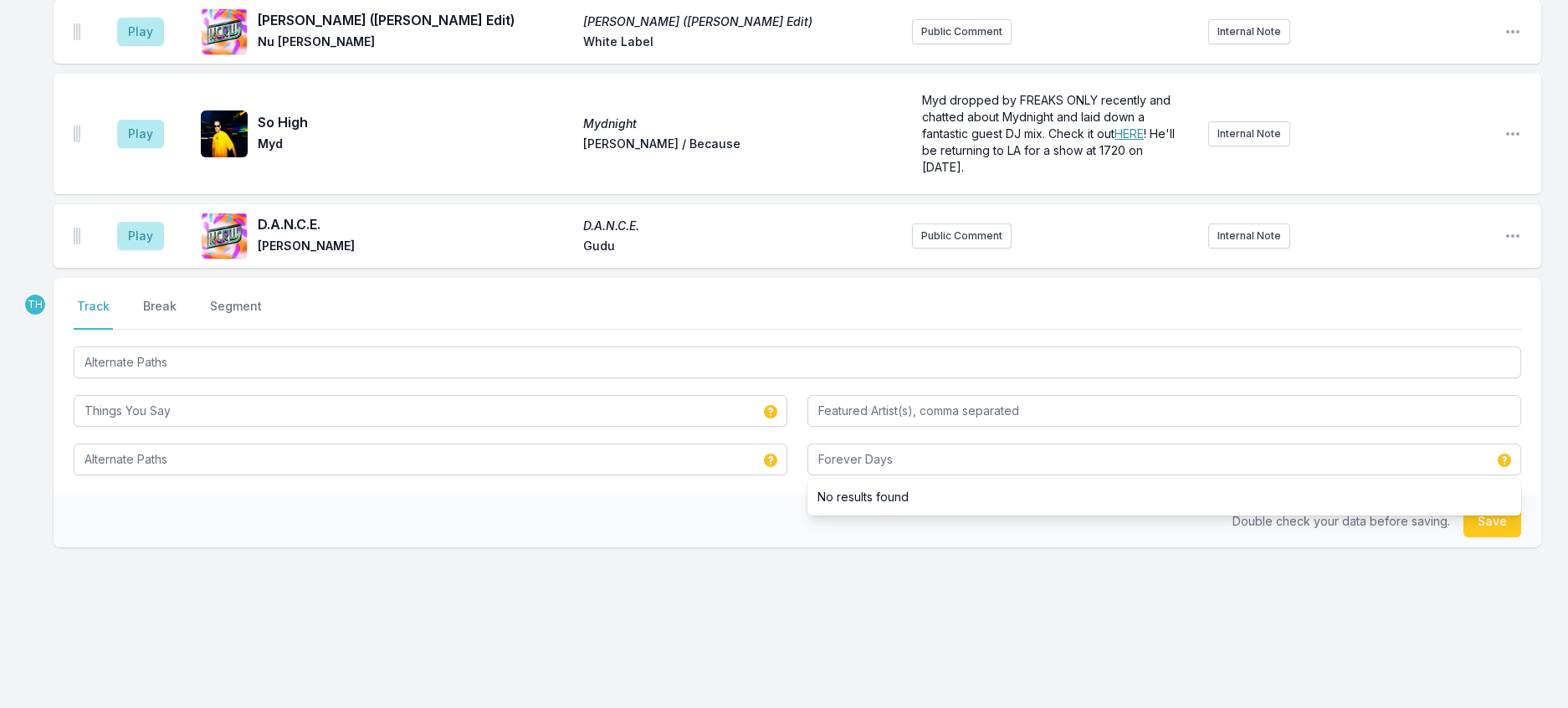
drag, startPoint x: 717, startPoint y: 501, endPoint x: 765, endPoint y: 509, distance: 48.7
click at [716, 501] on div "Double check your data before saving. Save" at bounding box center [797, 521] width 1488 height 52
click at [1493, 505] on button "Save" at bounding box center [1492, 521] width 58 height 32
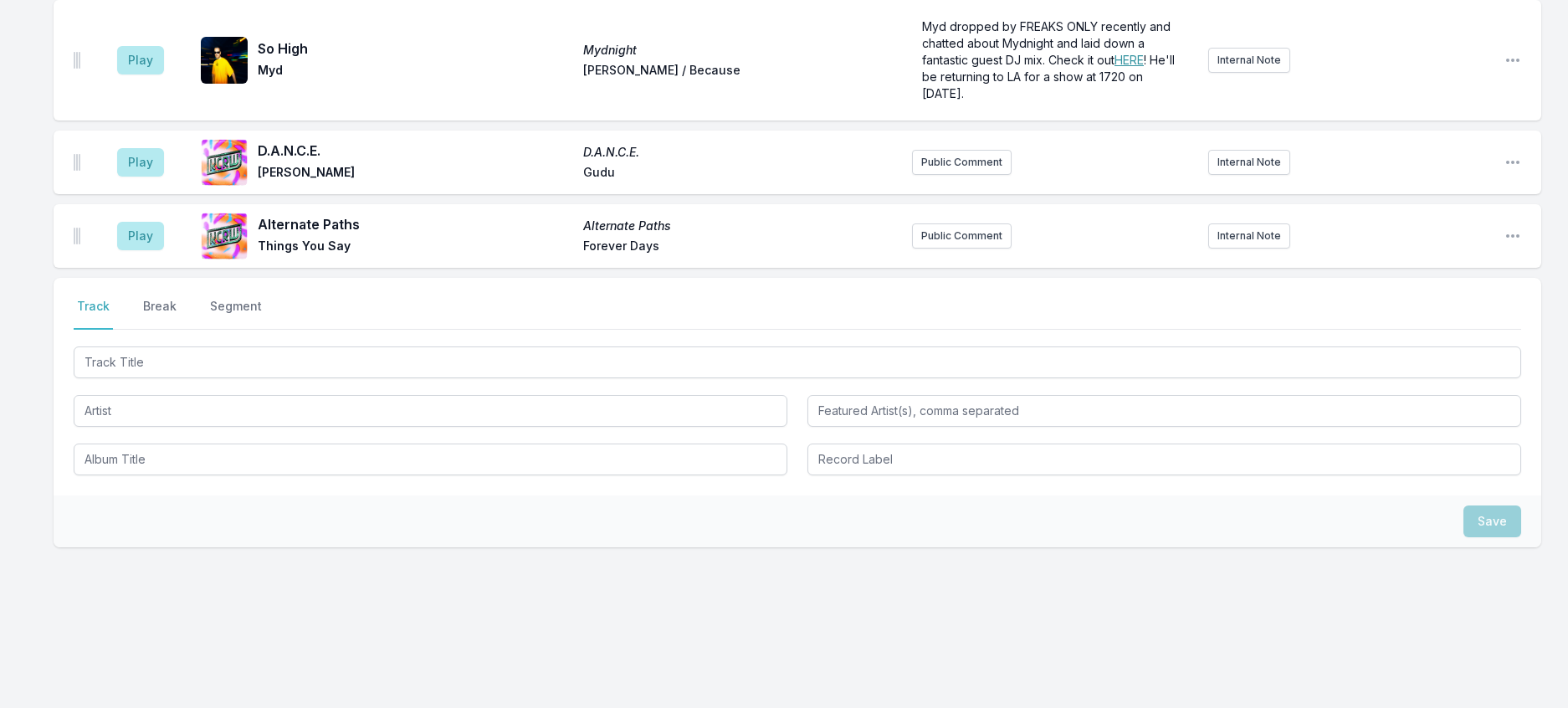
scroll to position [2496, 0]
click at [168, 297] on button "Break" at bounding box center [160, 313] width 40 height 32
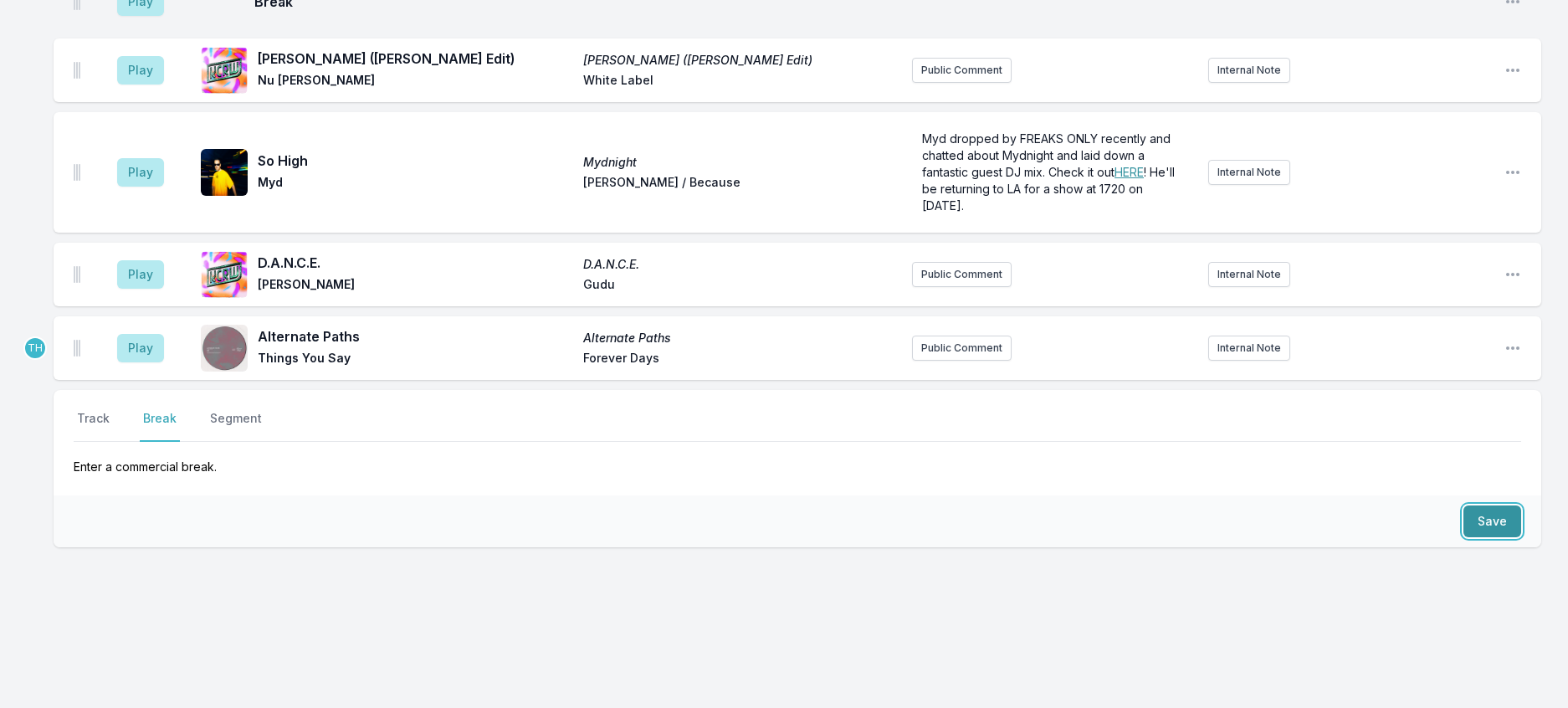
click at [1471, 505] on button "Save" at bounding box center [1492, 521] width 58 height 32
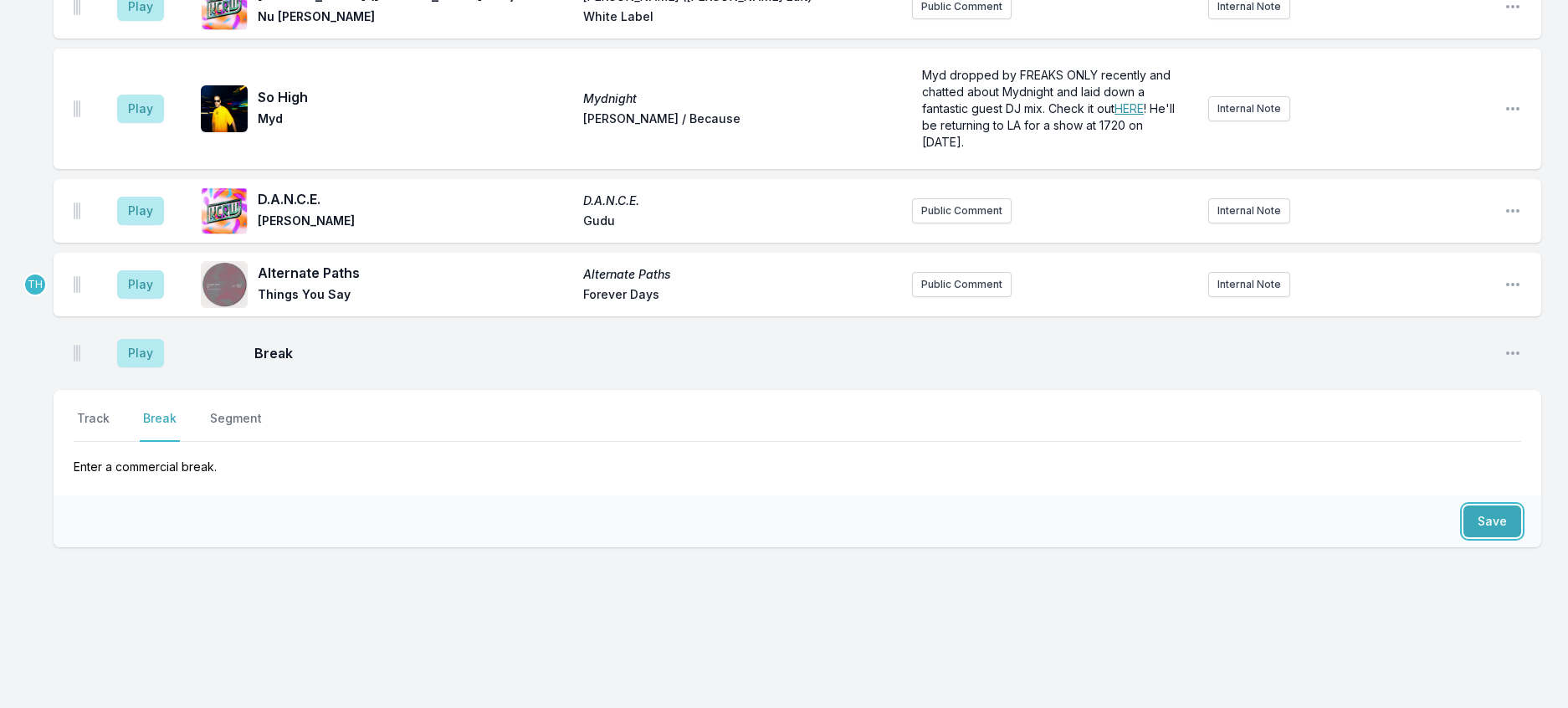
scroll to position [2447, 0]
click at [104, 410] on button "Track" at bounding box center [93, 426] width 39 height 32
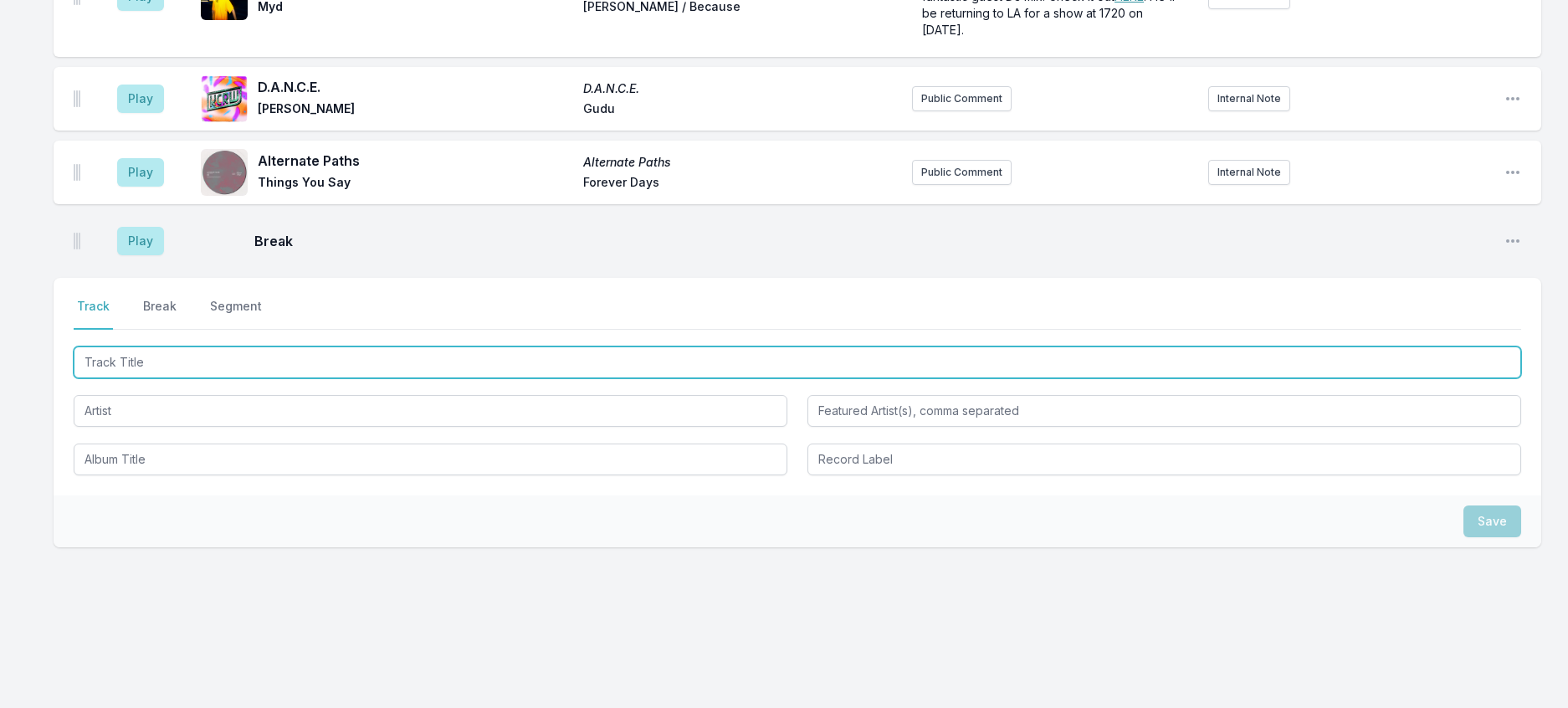
click at [125, 378] on input "Track Title" at bounding box center [798, 362] width 1448 height 32
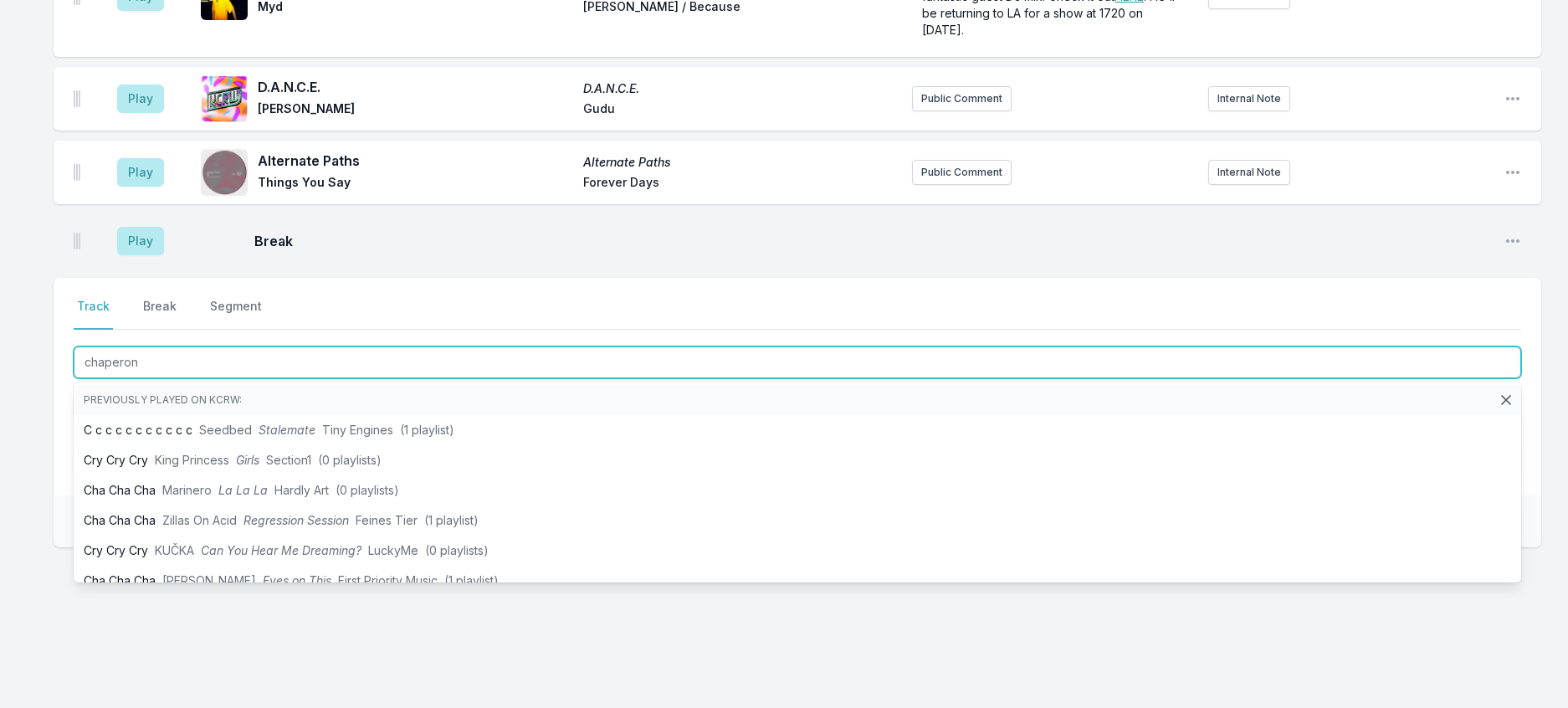
type input "chaperone"
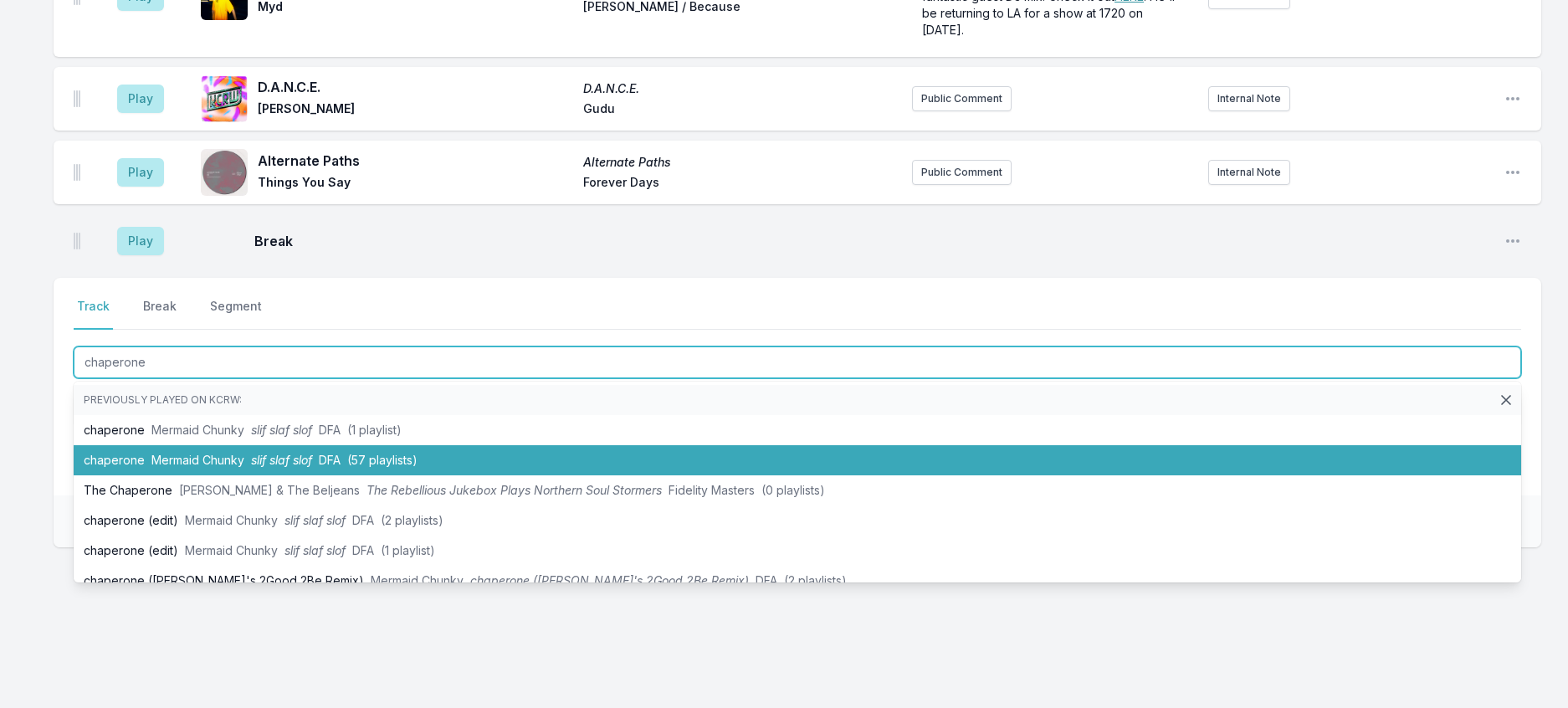
click at [289, 467] on span "slif slaf slof" at bounding box center [282, 459] width 61 height 14
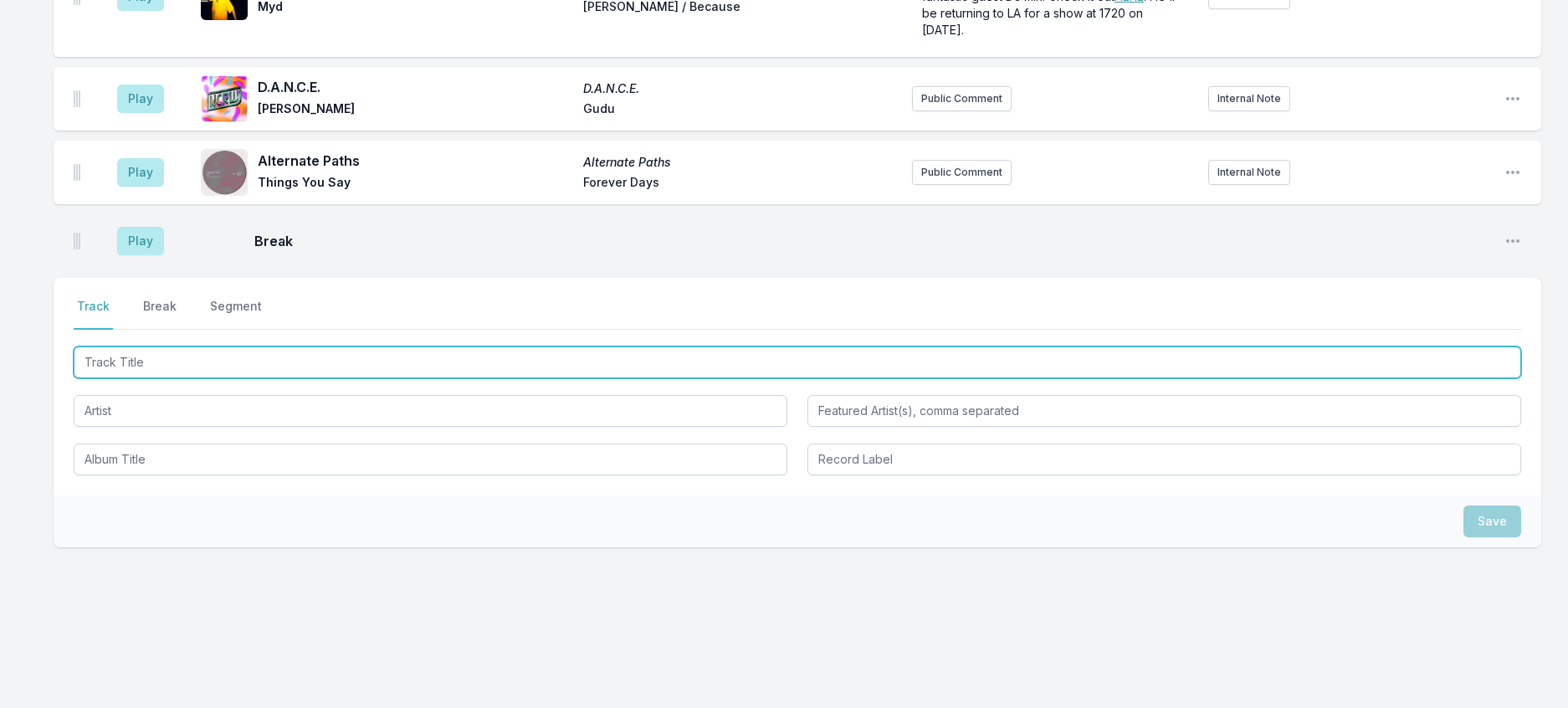
scroll to position [2530, 0]
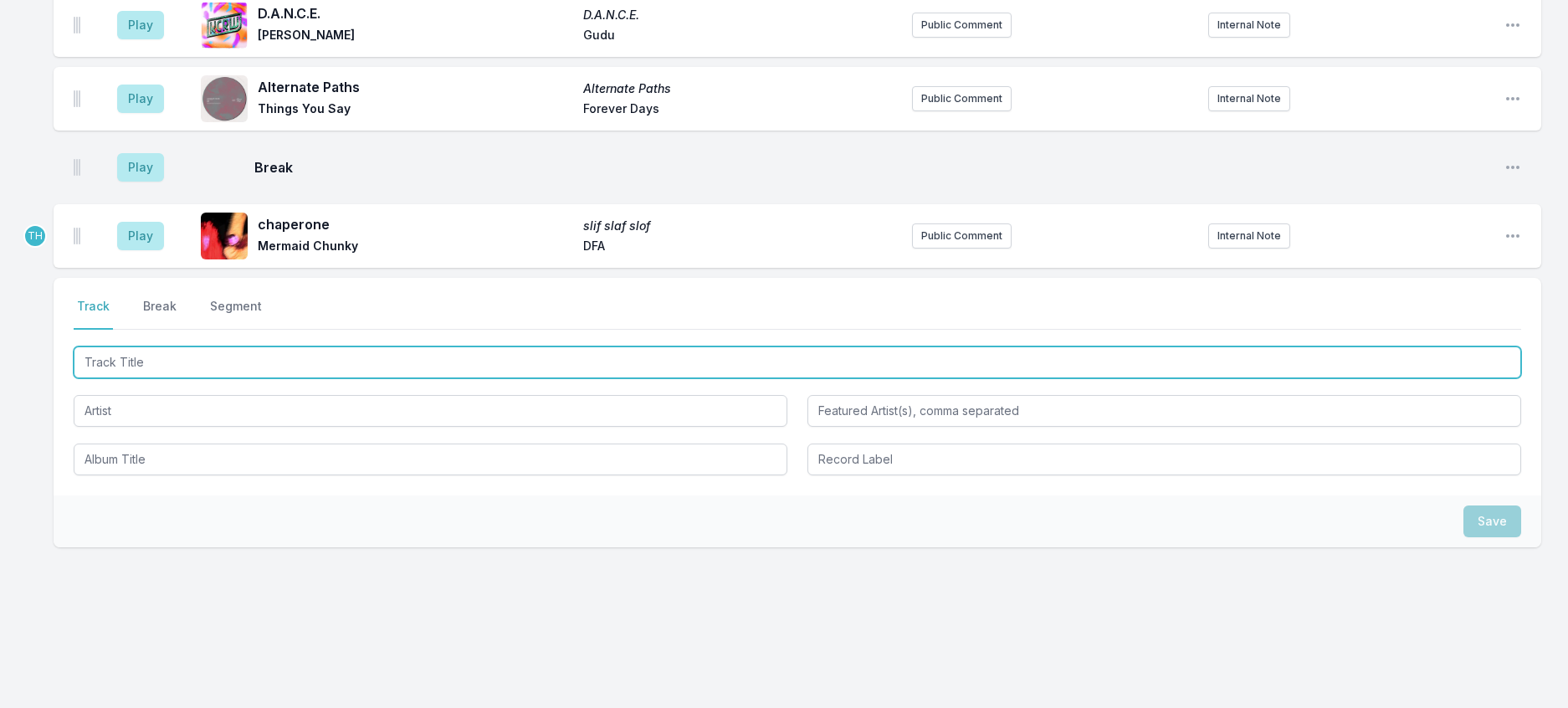
click at [546, 378] on input "Track Title" at bounding box center [798, 362] width 1448 height 32
type input "Hoodoo..!! (Red Axes Remix)"
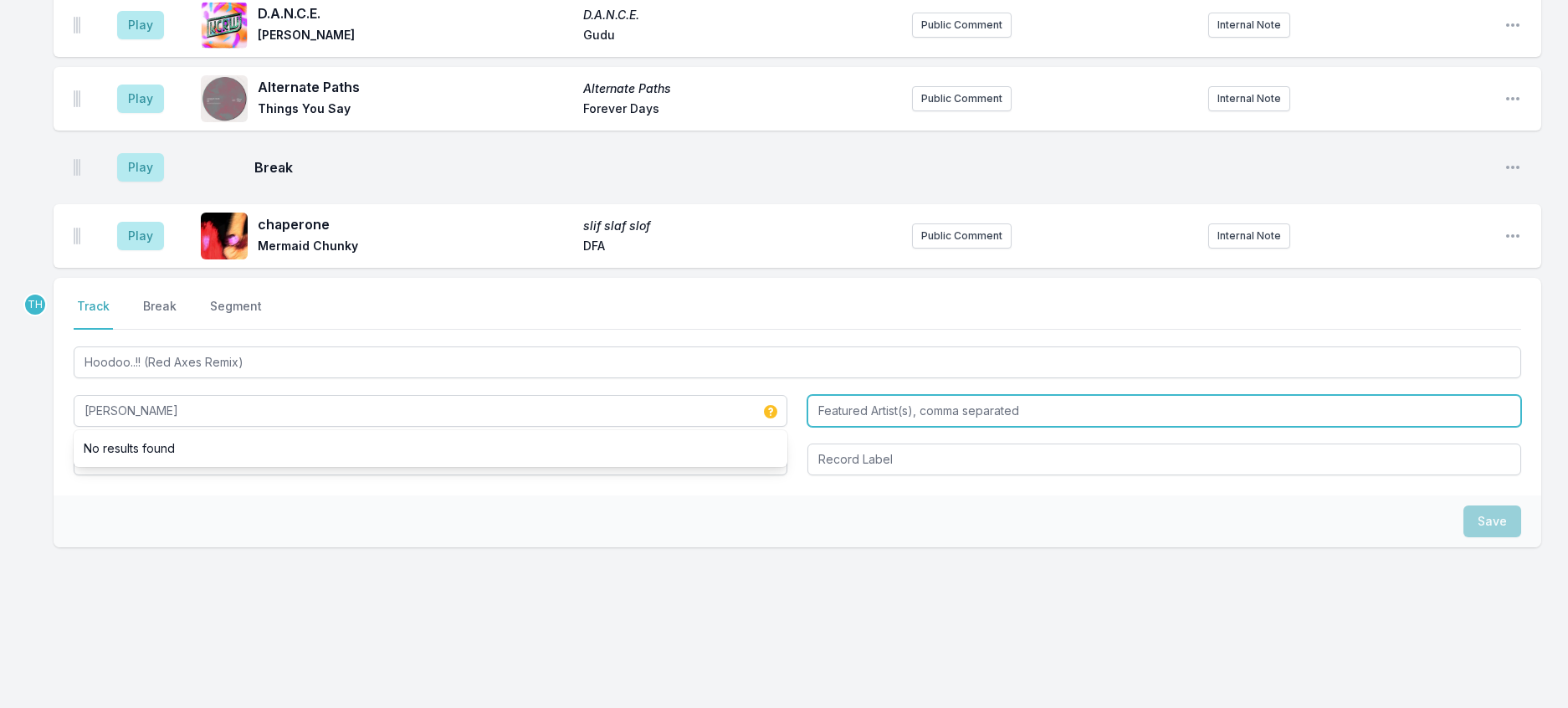
type input "[PERSON_NAME]"
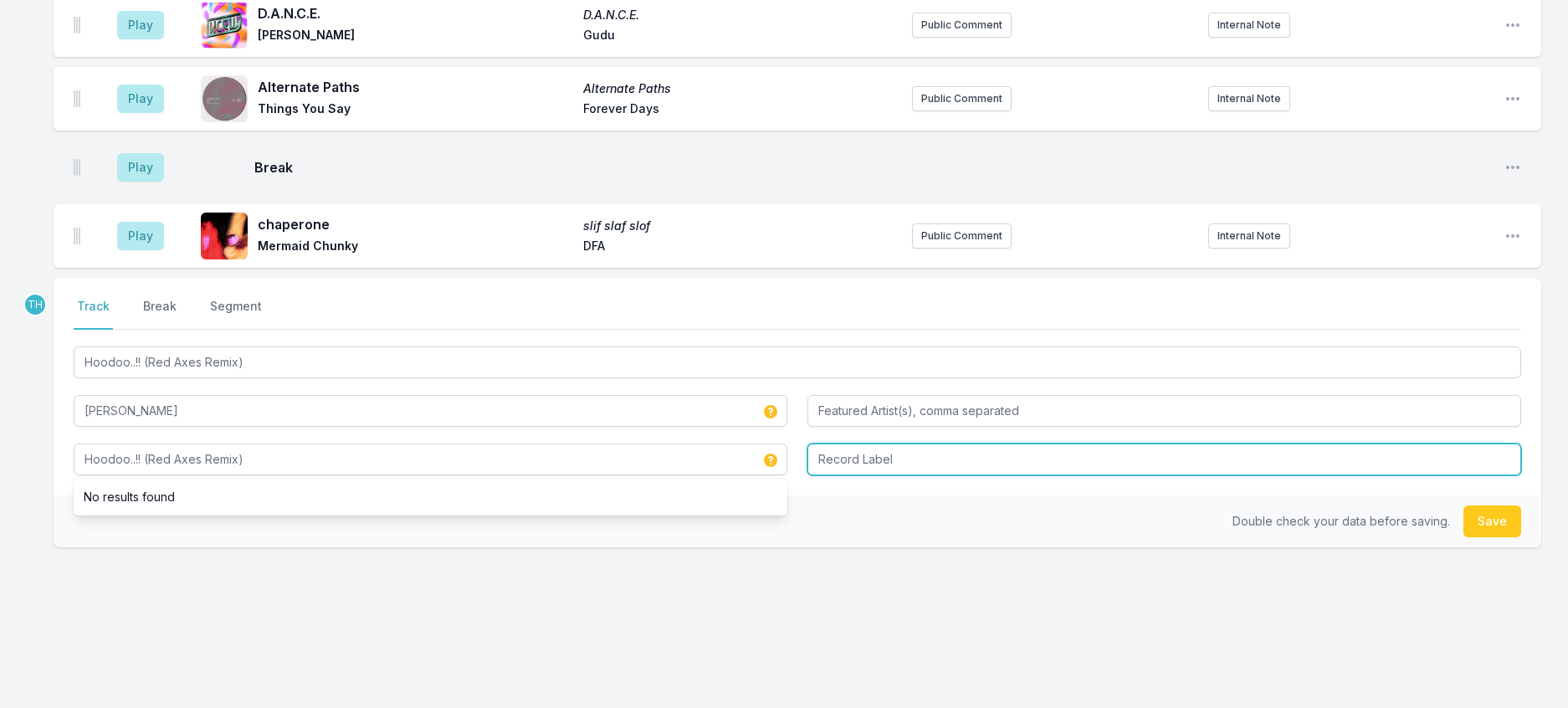
type input "Hoodoo..!! (Red Axes Remix)"
type input "Kame'a"
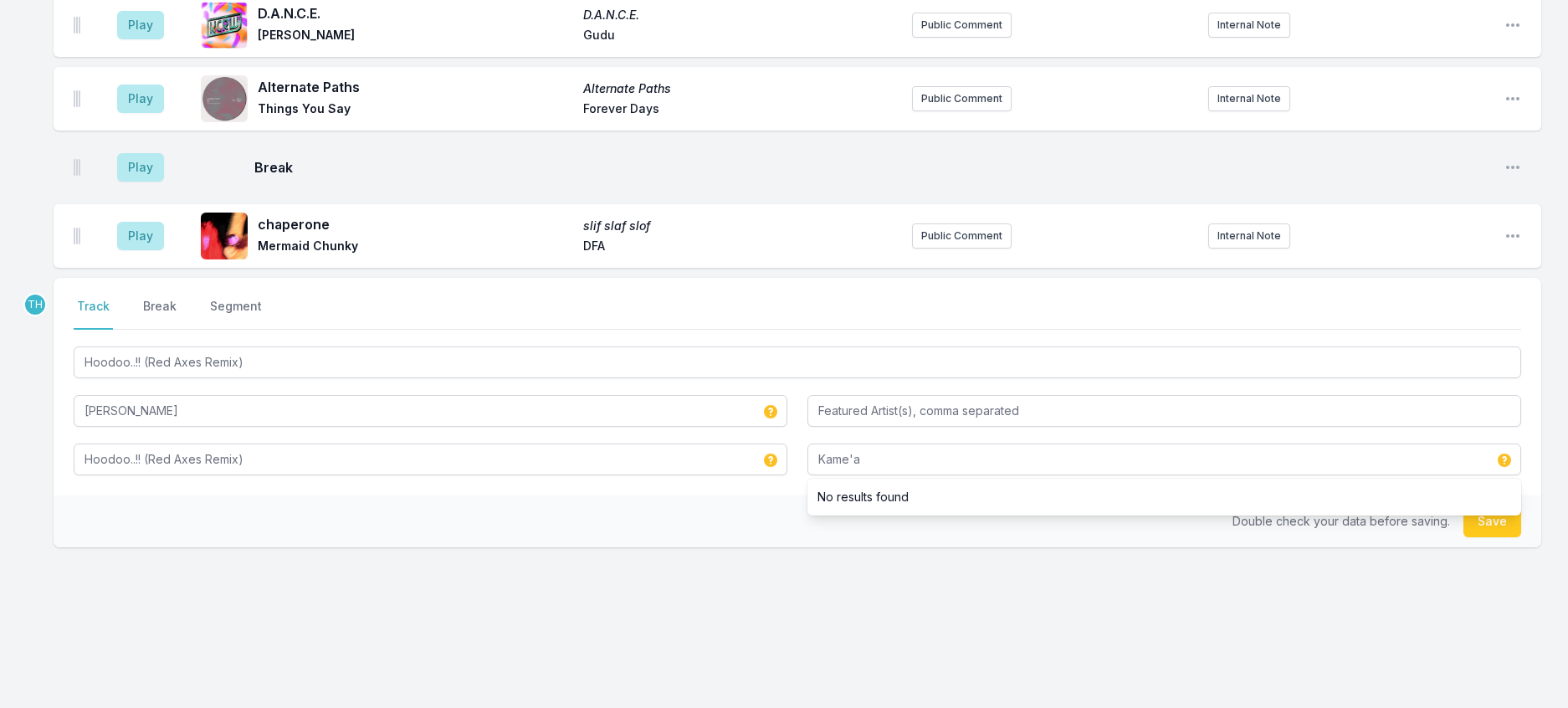
click at [749, 547] on div "Double check your data before saving. Save" at bounding box center [797, 521] width 1488 height 52
click at [1482, 537] on button "Save" at bounding box center [1492, 521] width 58 height 32
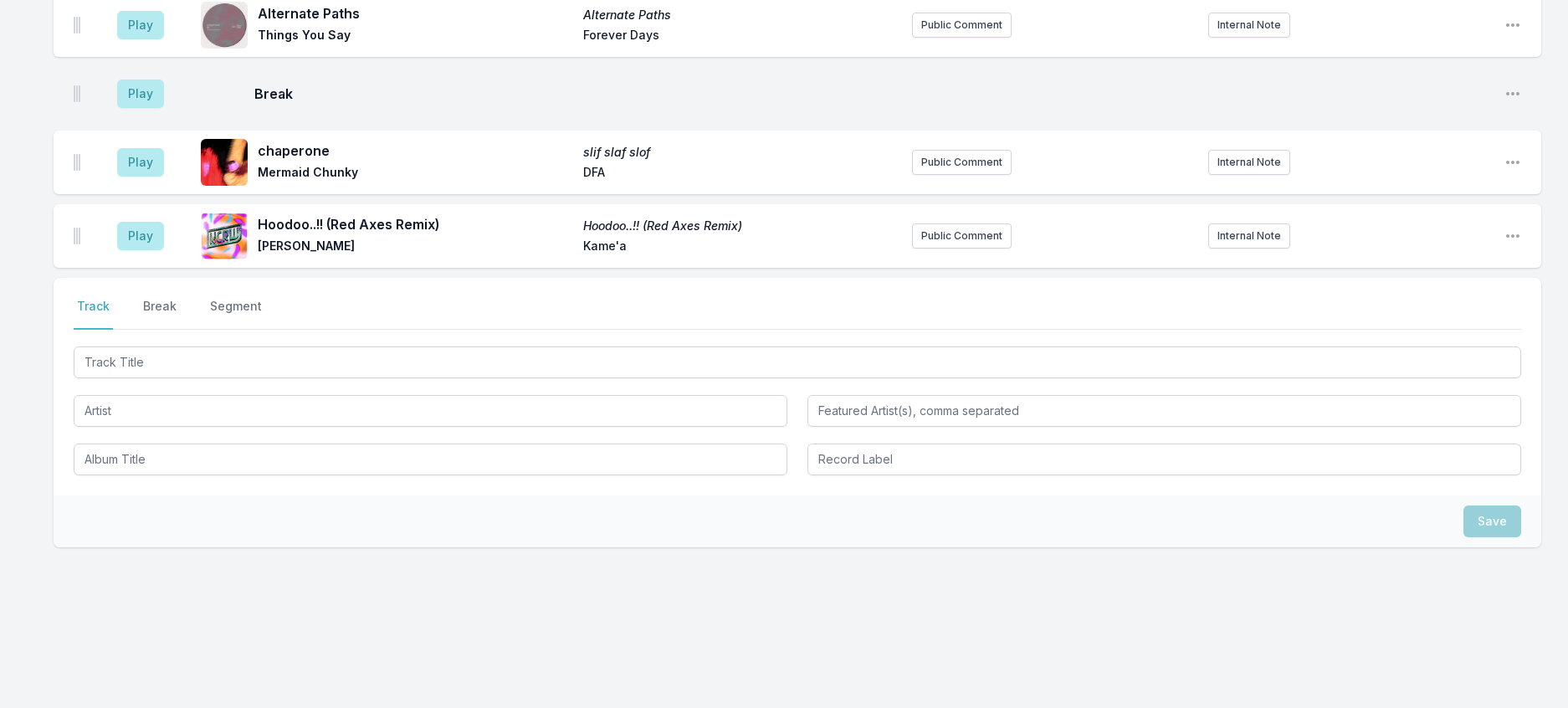
scroll to position [2612, 0]
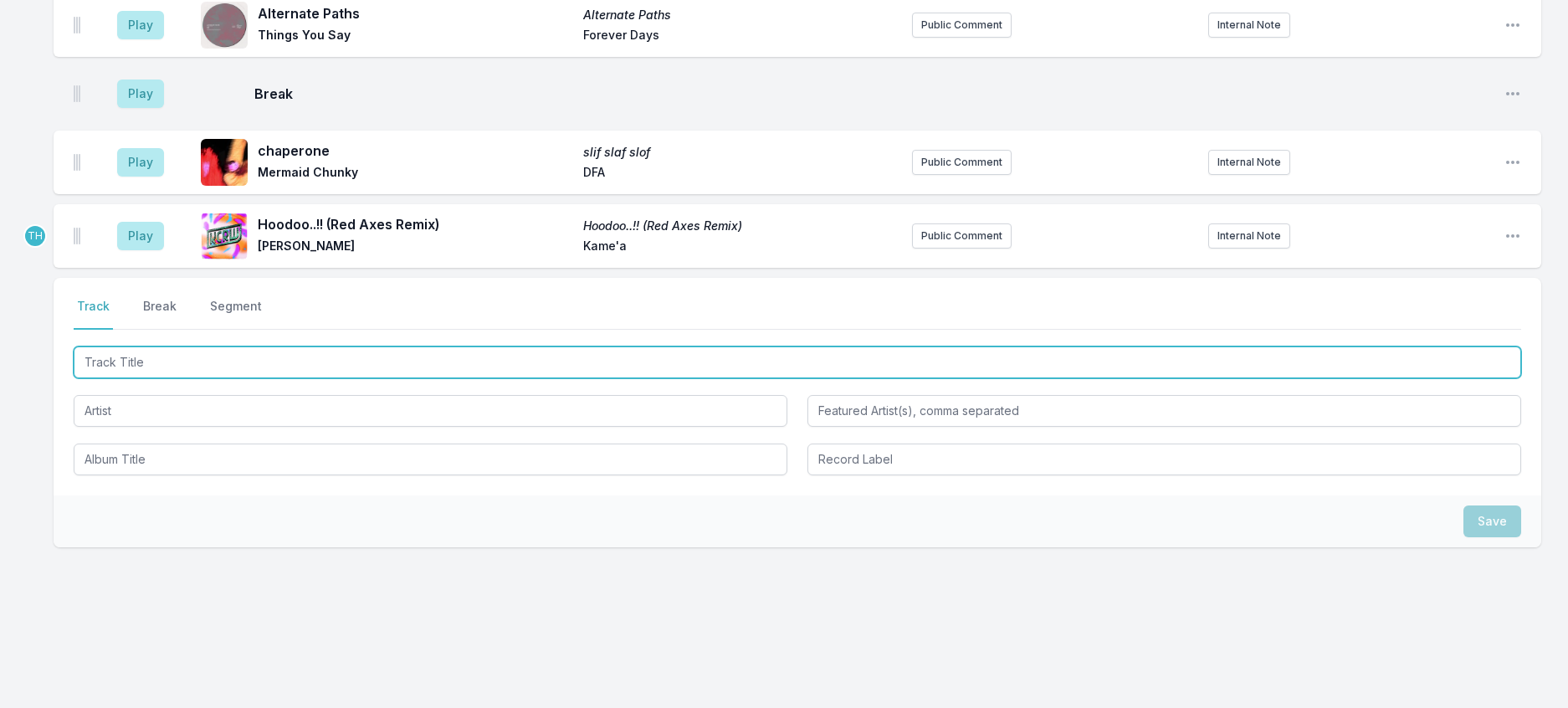
click at [350, 378] on input "Track Title" at bounding box center [798, 362] width 1448 height 32
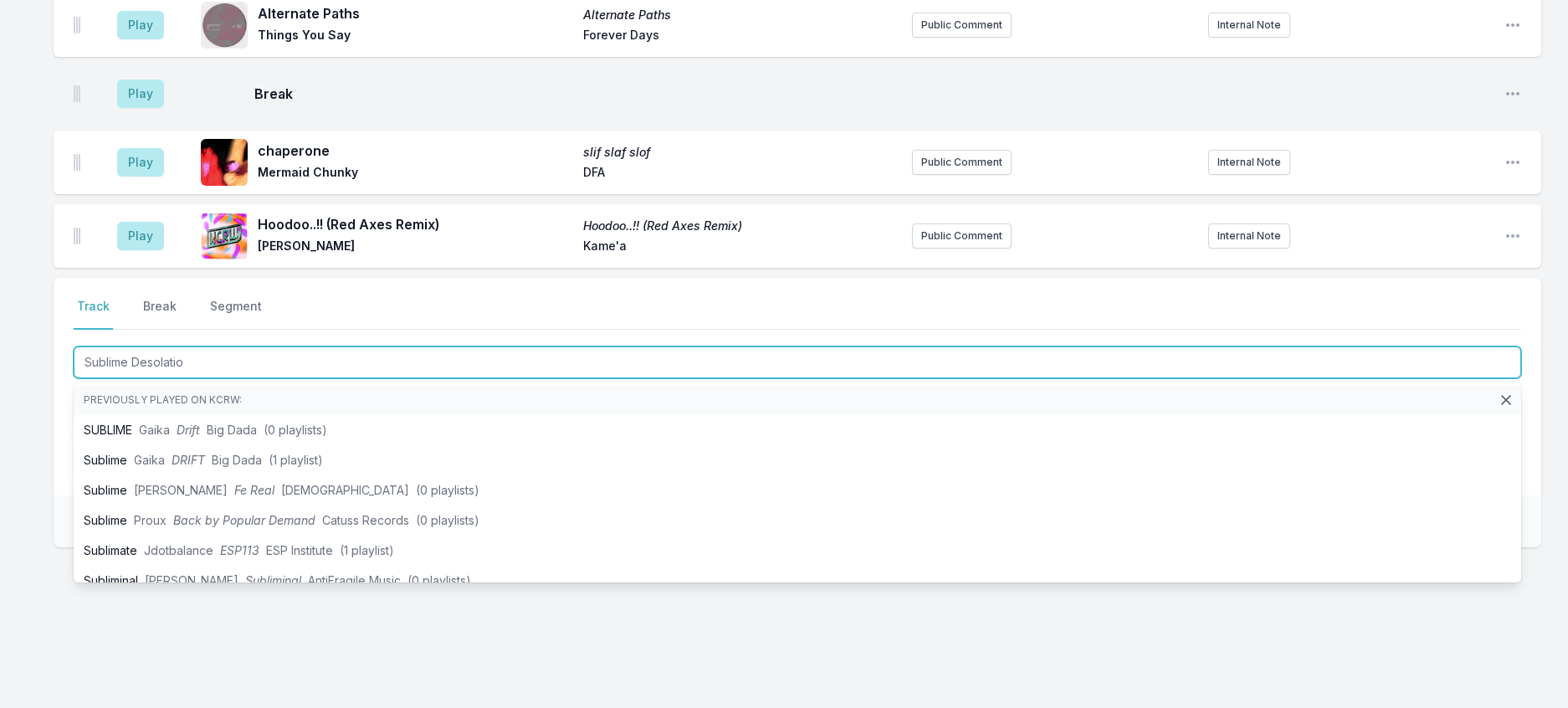
type input "Sublime Desolation"
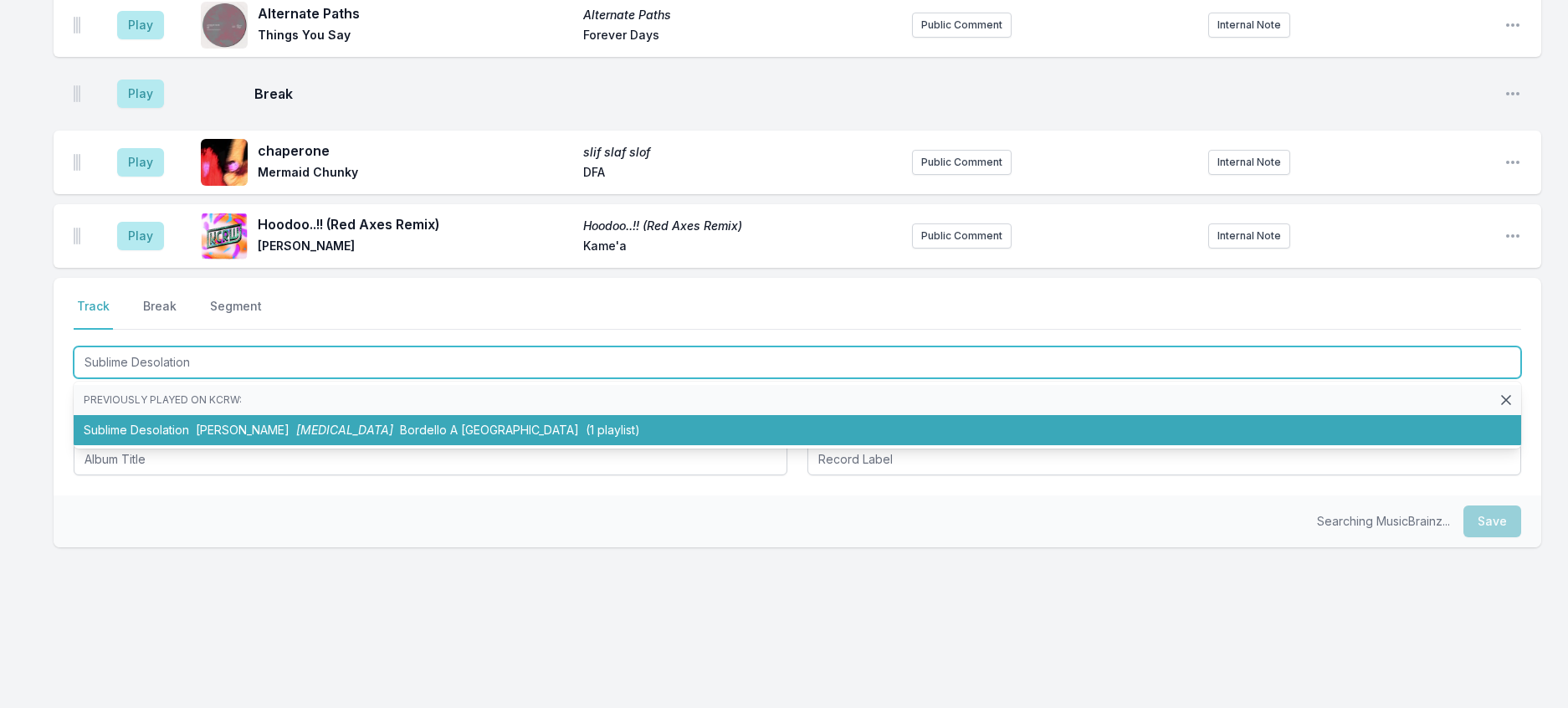
click at [343, 437] on span "[MEDICAL_DATA]" at bounding box center [344, 429] width 97 height 14
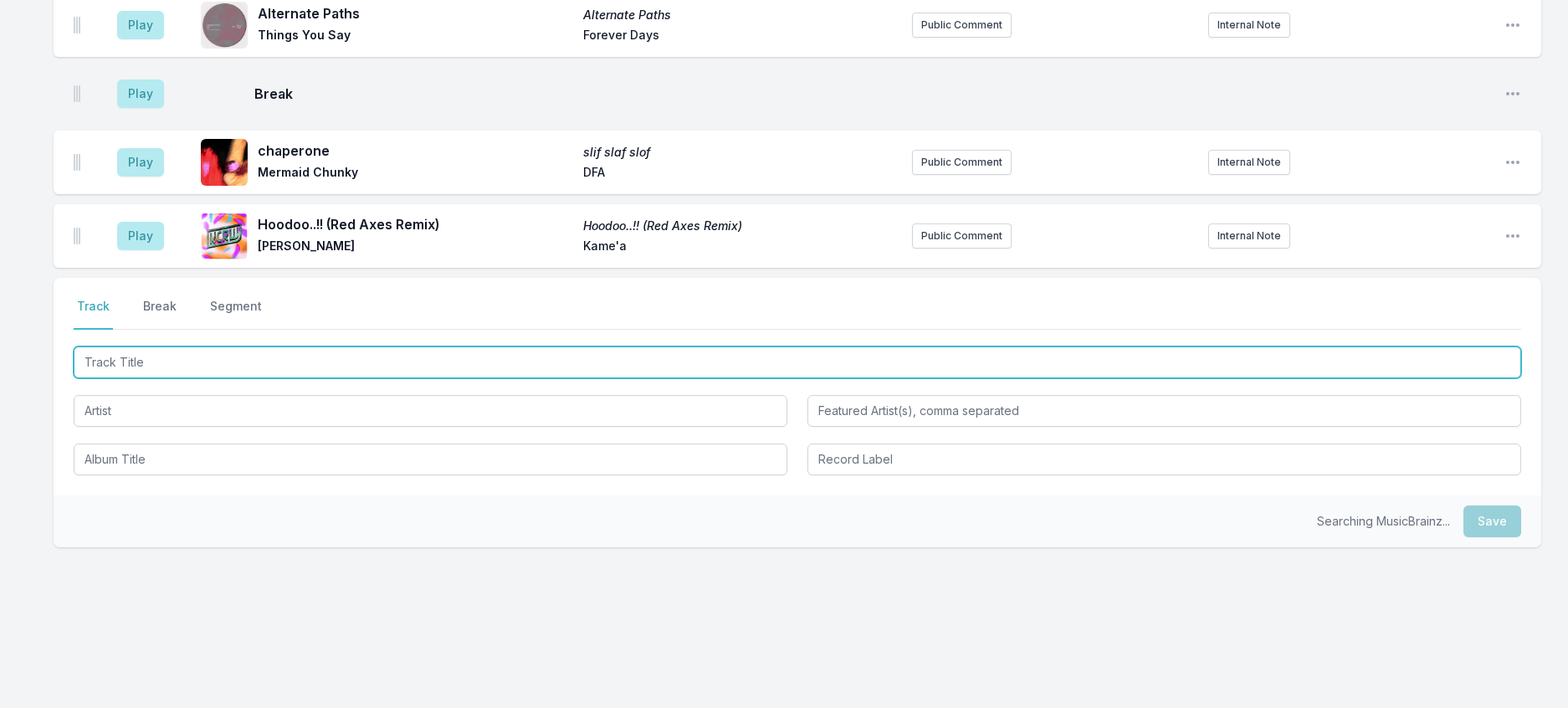
scroll to position [2695, 0]
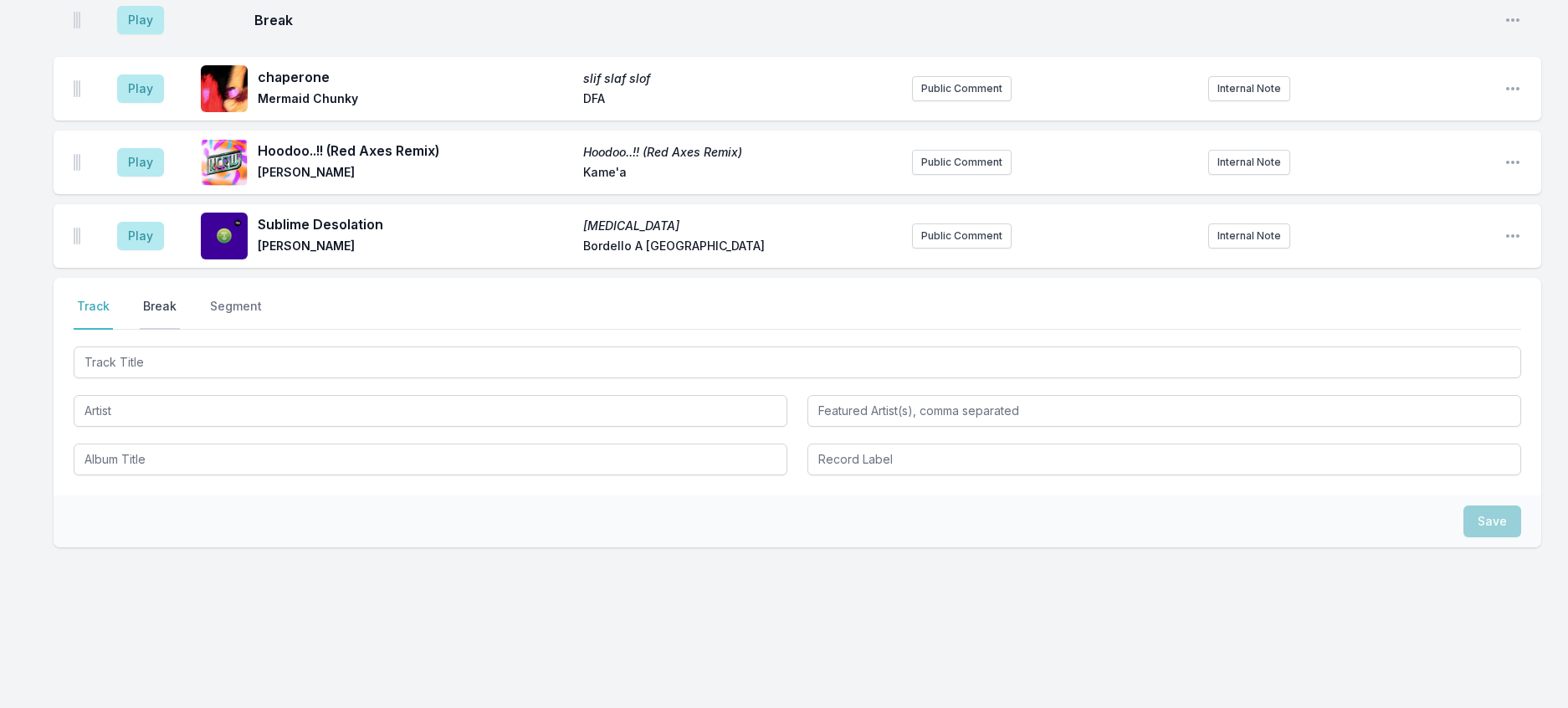
click at [180, 329] on button "Break" at bounding box center [160, 313] width 40 height 32
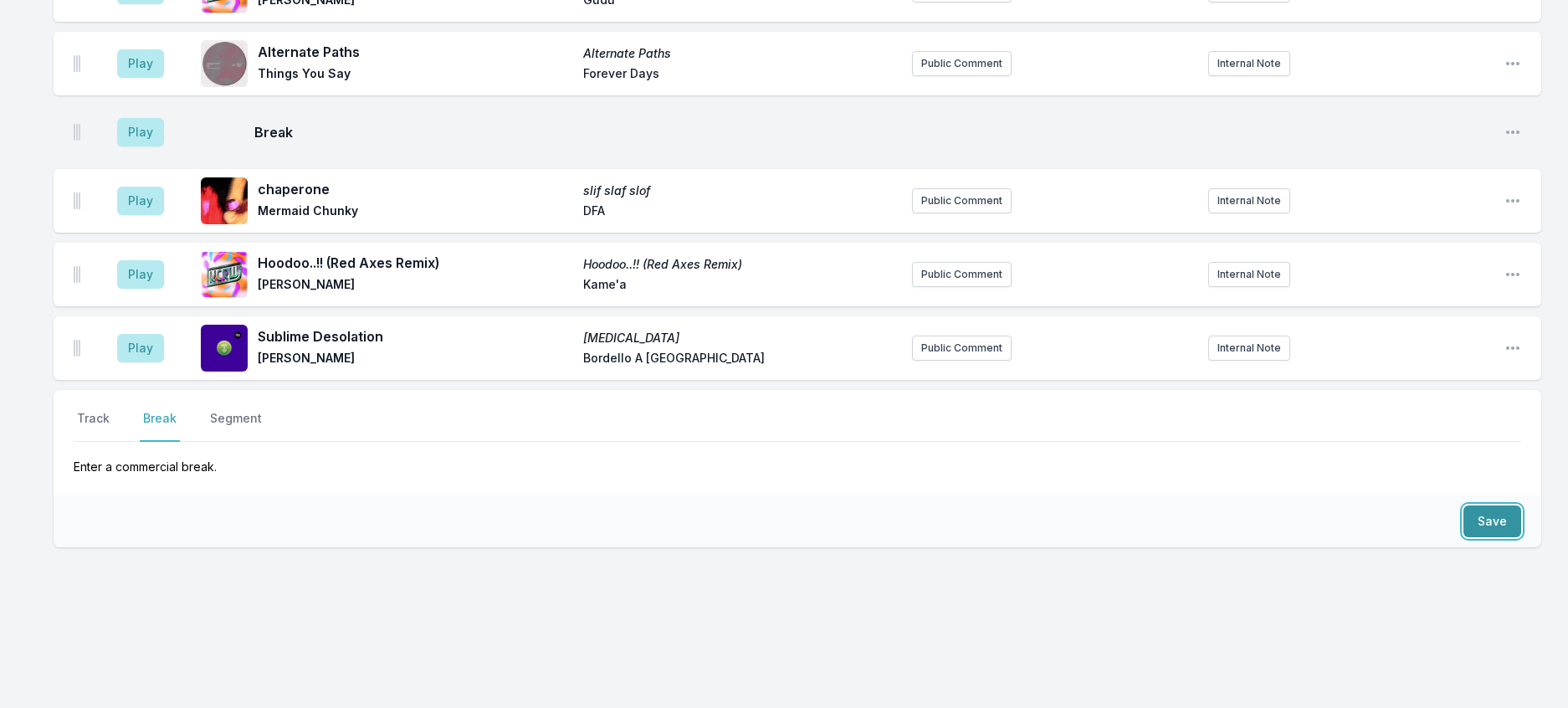
click at [1495, 505] on button "Save" at bounding box center [1492, 521] width 58 height 32
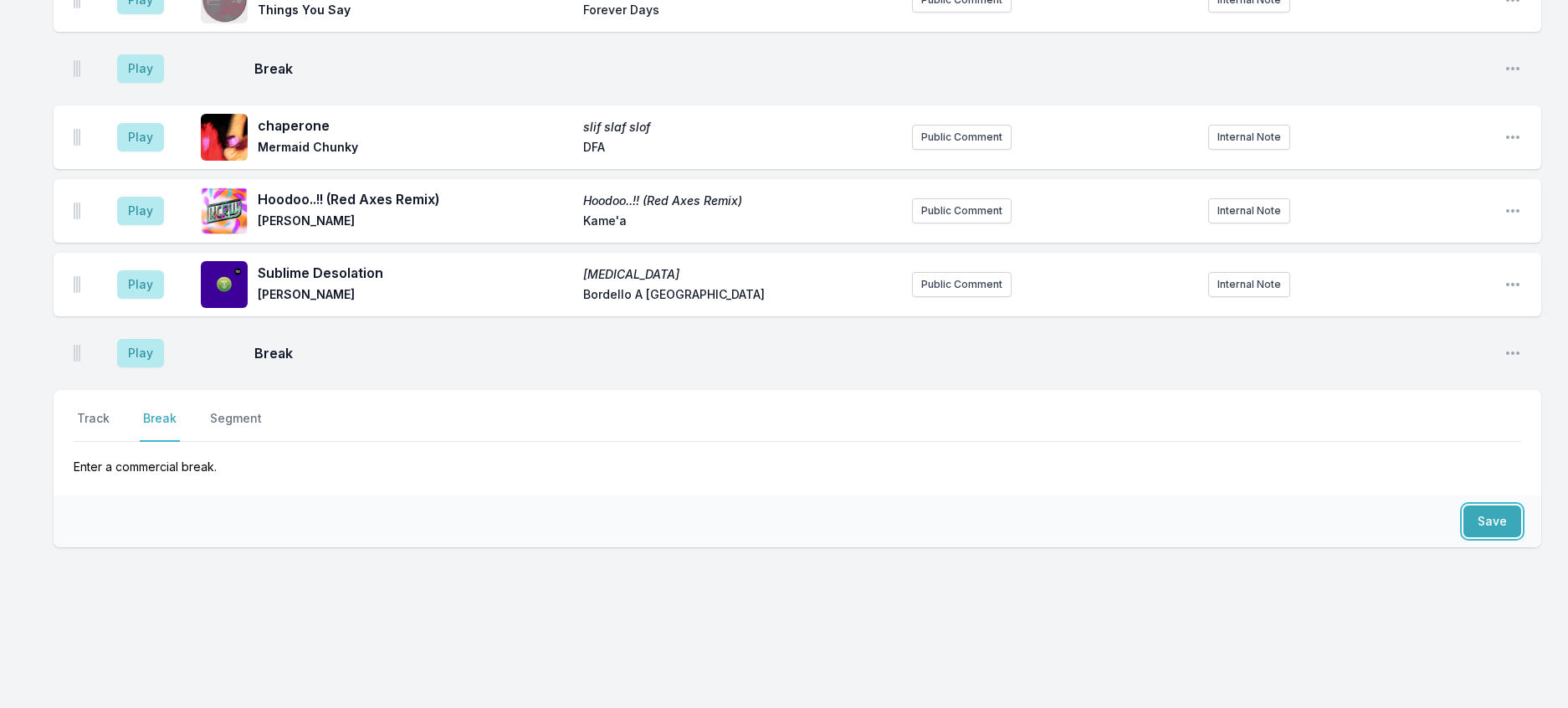
scroll to position [2767, 0]
click at [108, 410] on button "Track" at bounding box center [93, 426] width 39 height 32
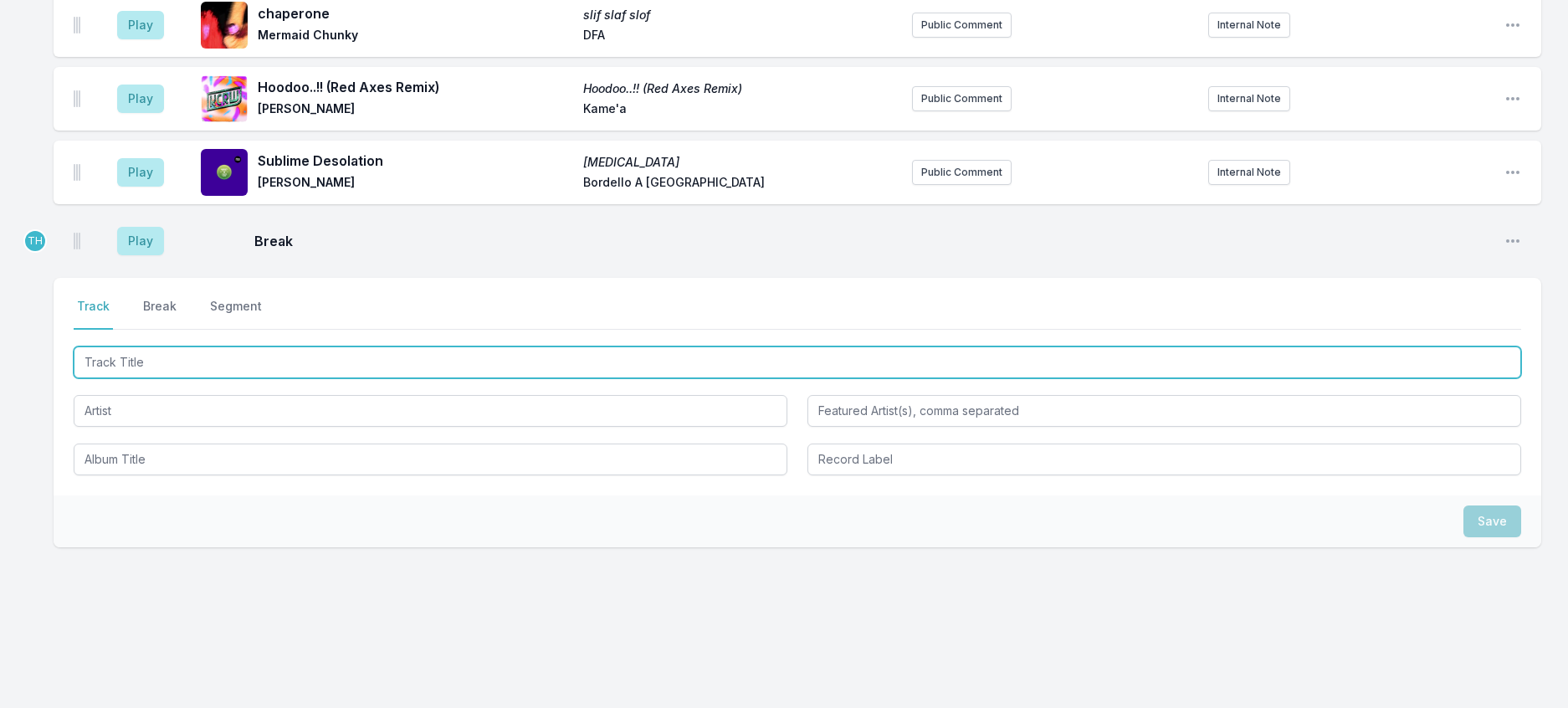
click at [147, 378] on input "Track Title" at bounding box center [798, 362] width 1448 height 32
type input "End Of Summer"
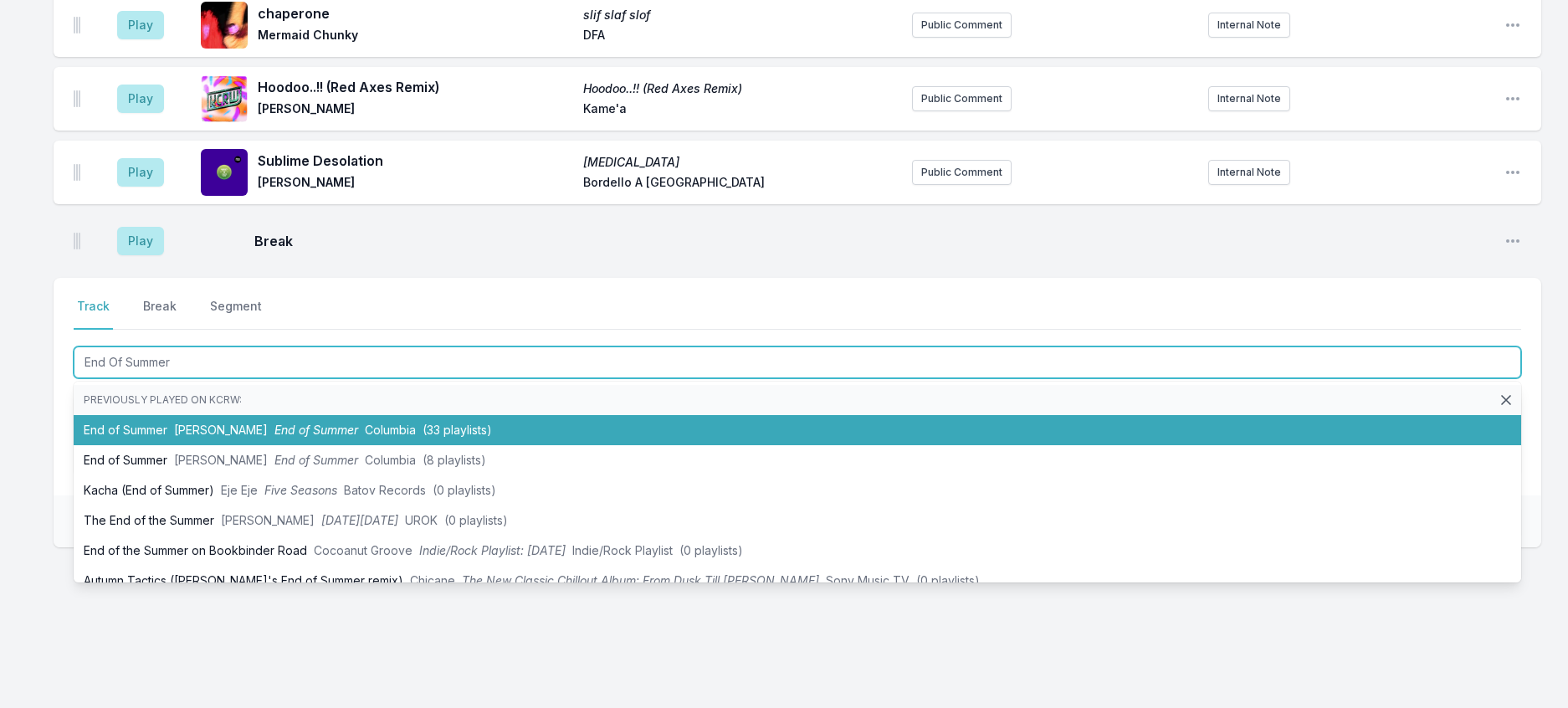
click at [288, 445] on li "End of Summer Tame Impala End of Summer Columbia (33 playlists)" at bounding box center [798, 430] width 1448 height 30
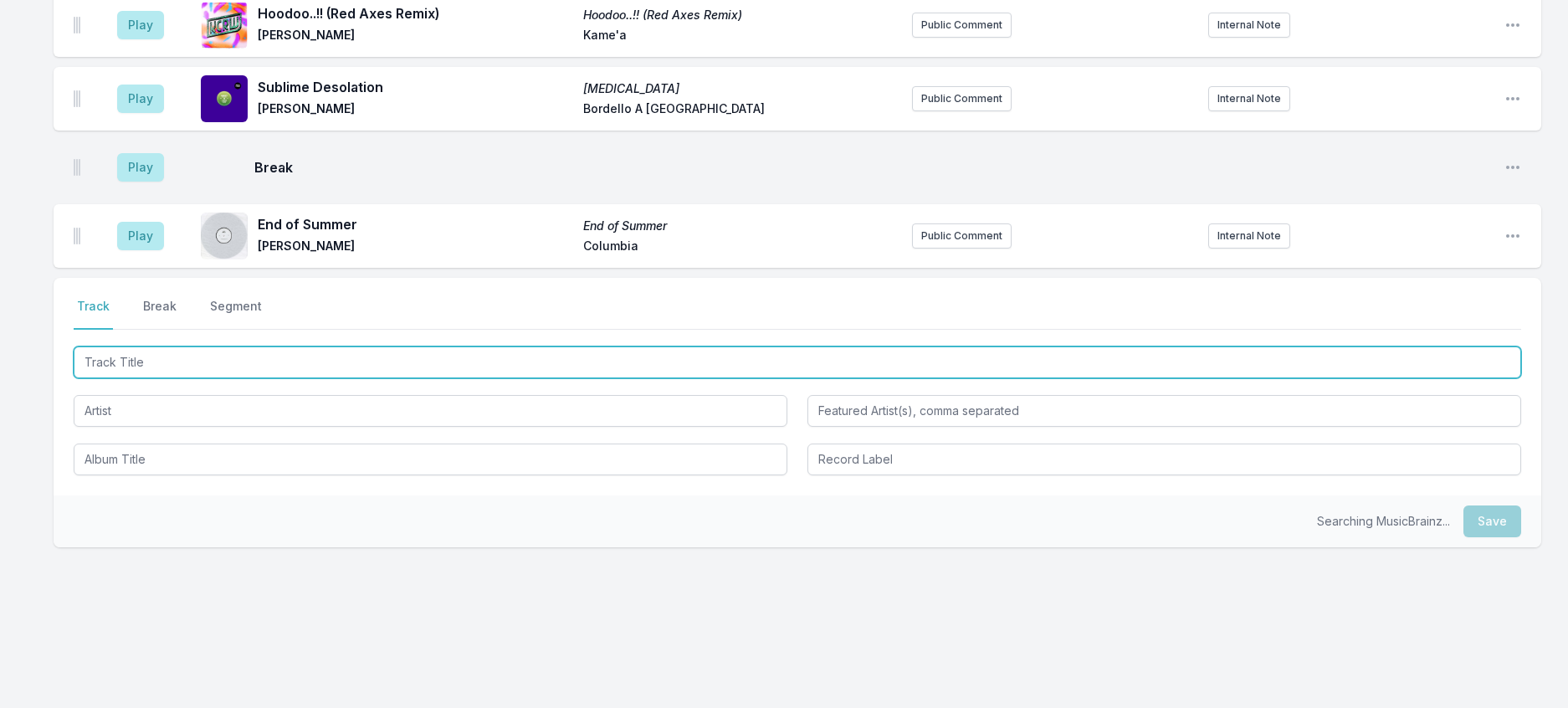
scroll to position [2850, 0]
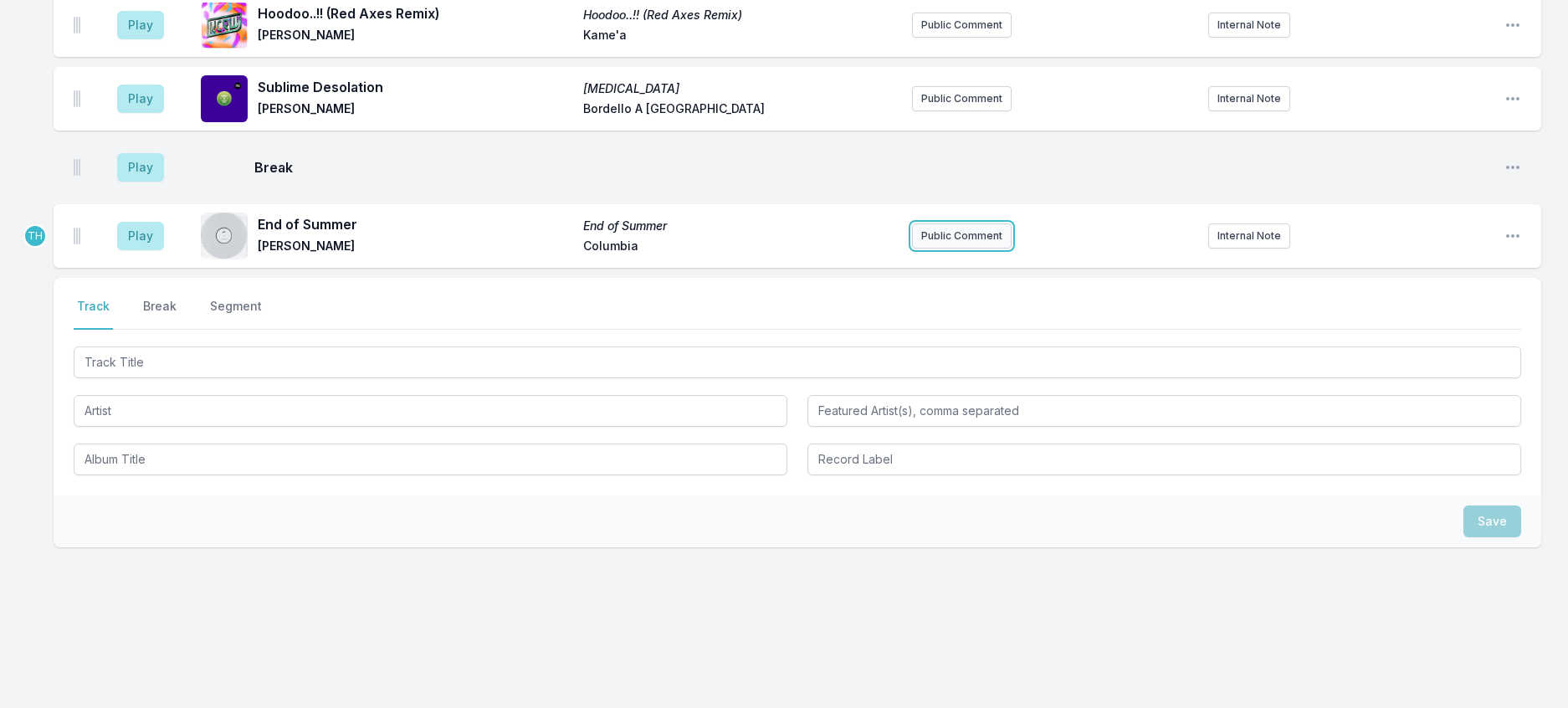
click at [939, 249] on button "Public Comment" at bounding box center [961, 236] width 100 height 25
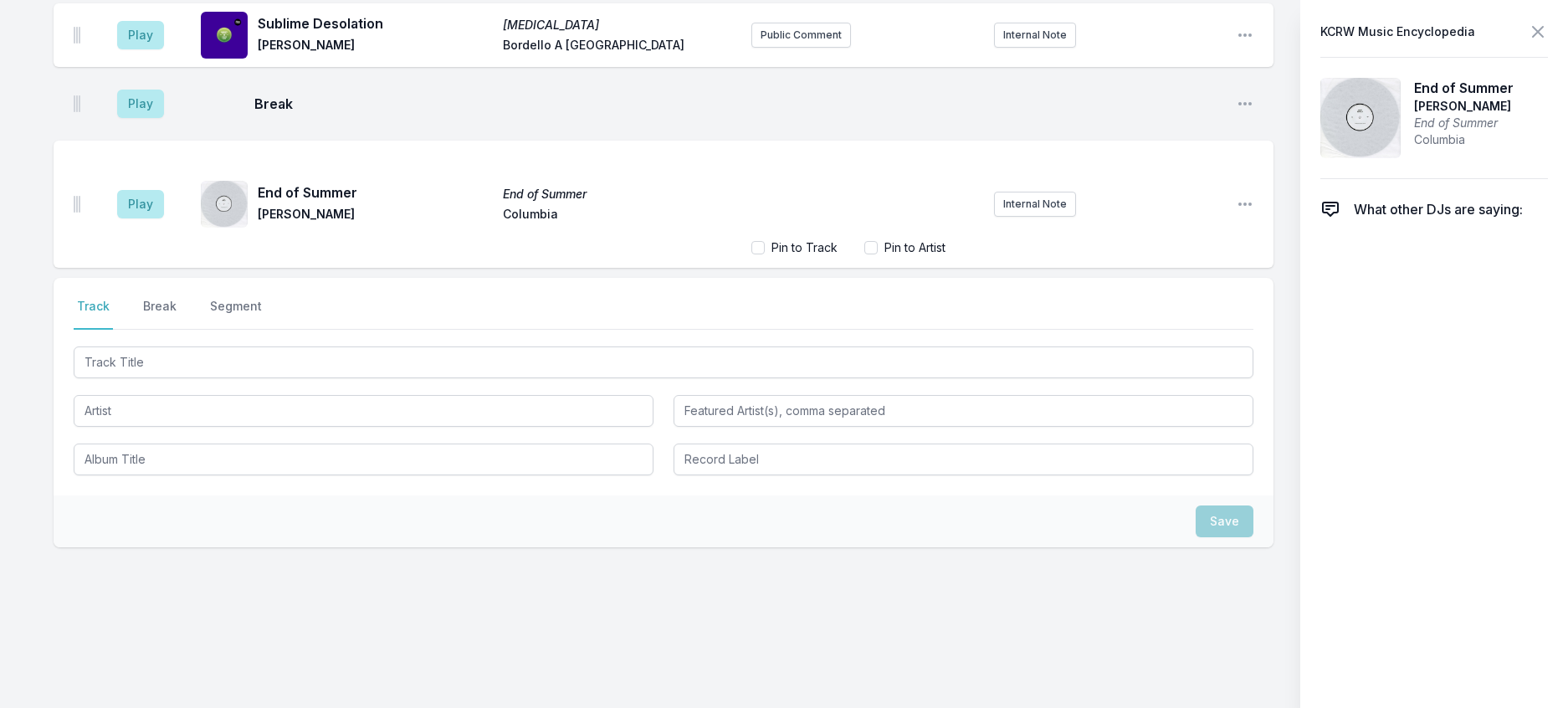
scroll to position [2921, 0]
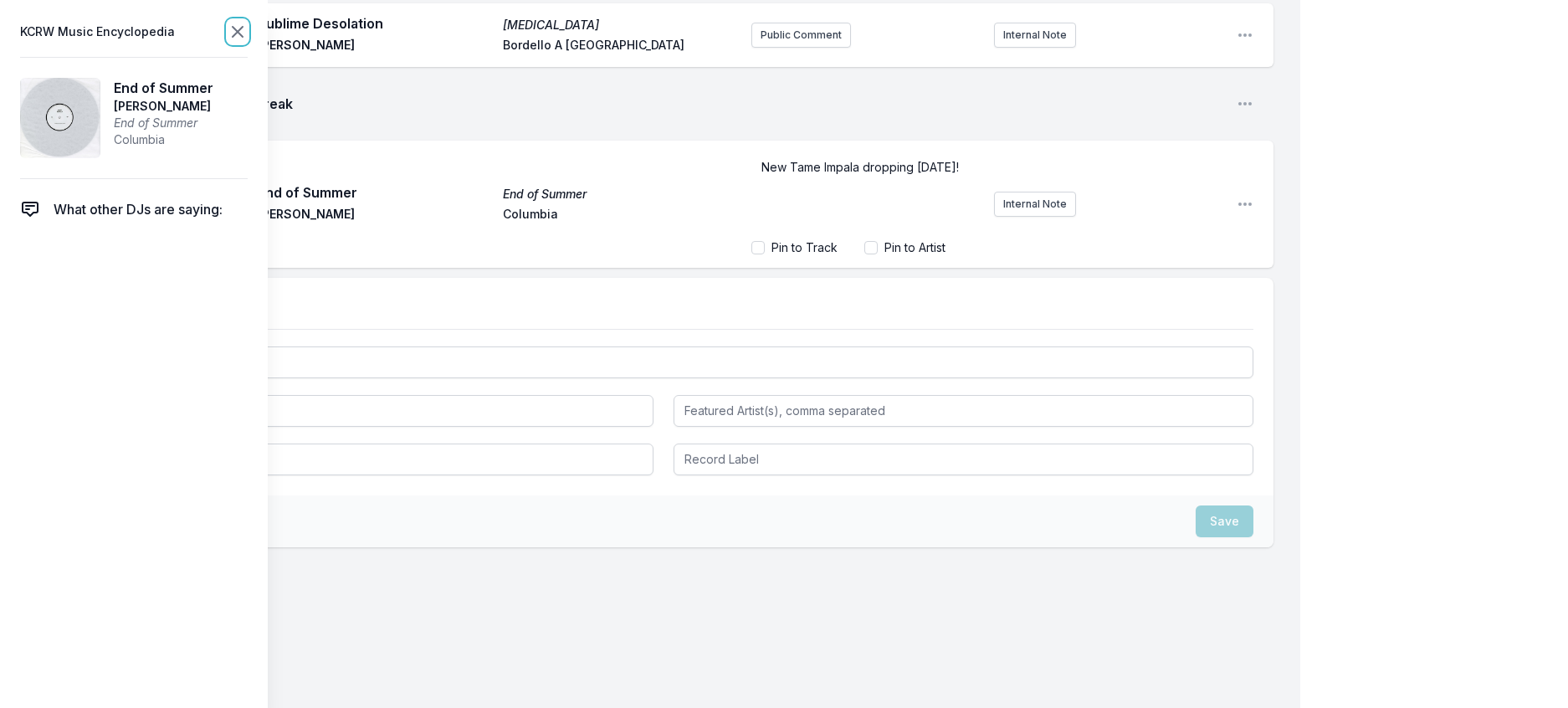
click at [248, 34] on icon at bounding box center [238, 32] width 20 height 20
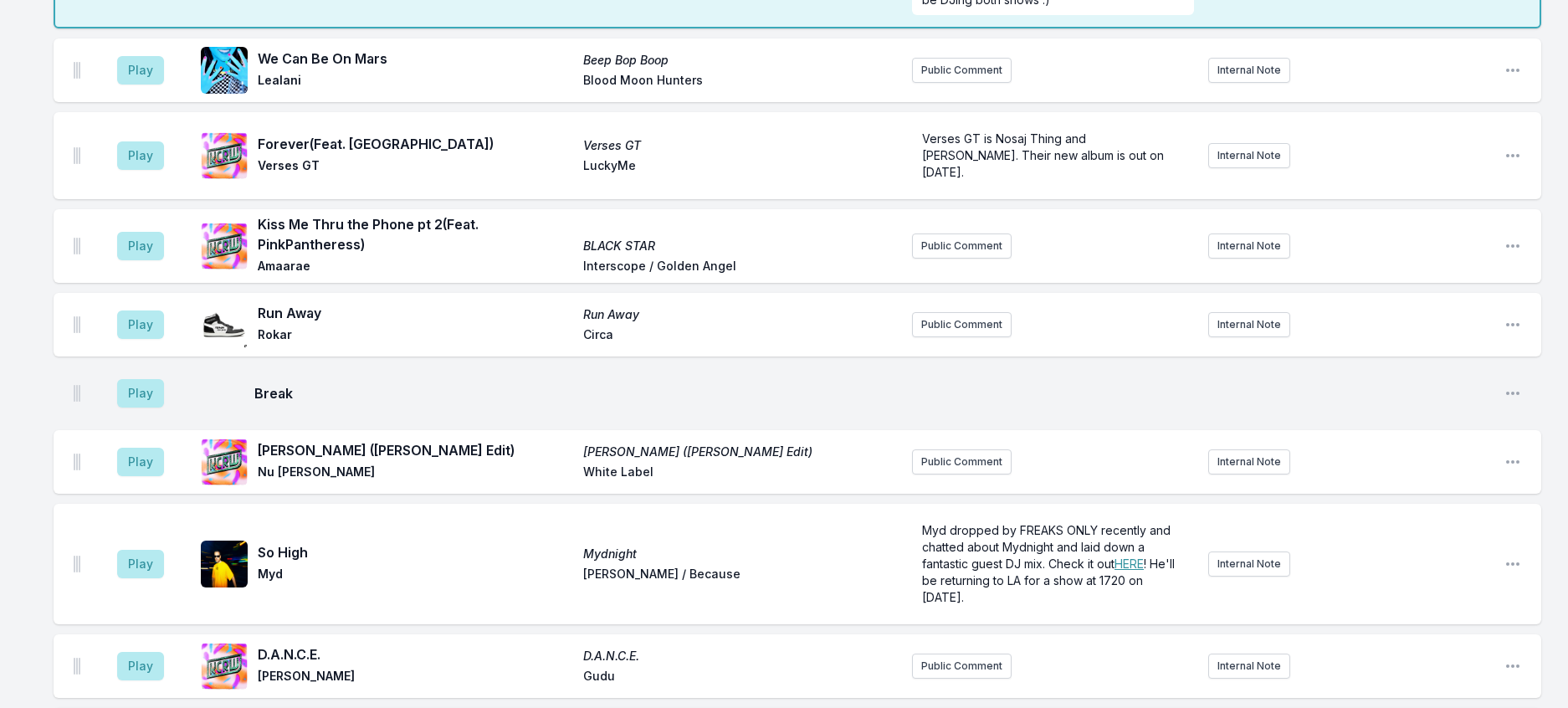
scroll to position [1517, 0]
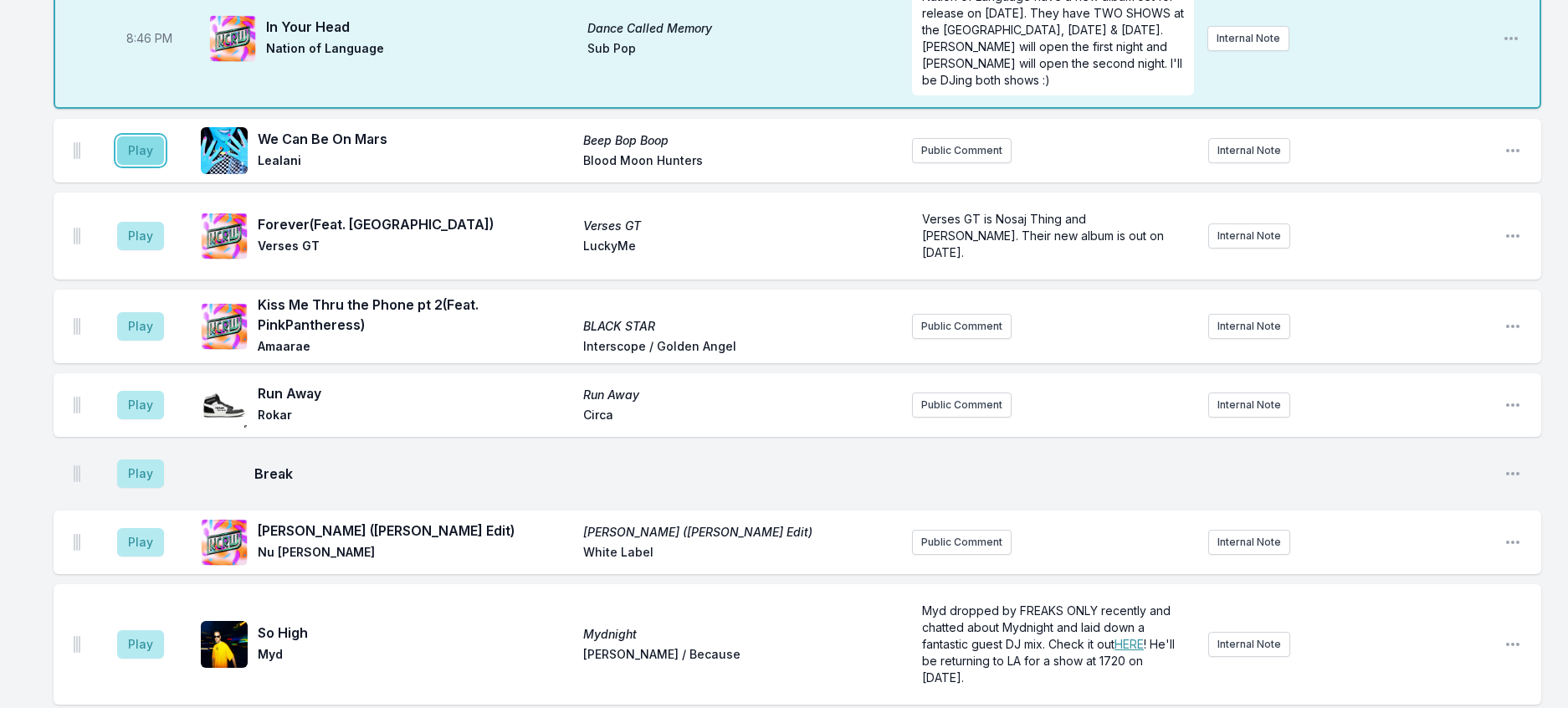
click at [142, 165] on button "Play" at bounding box center [141, 151] width 47 height 28
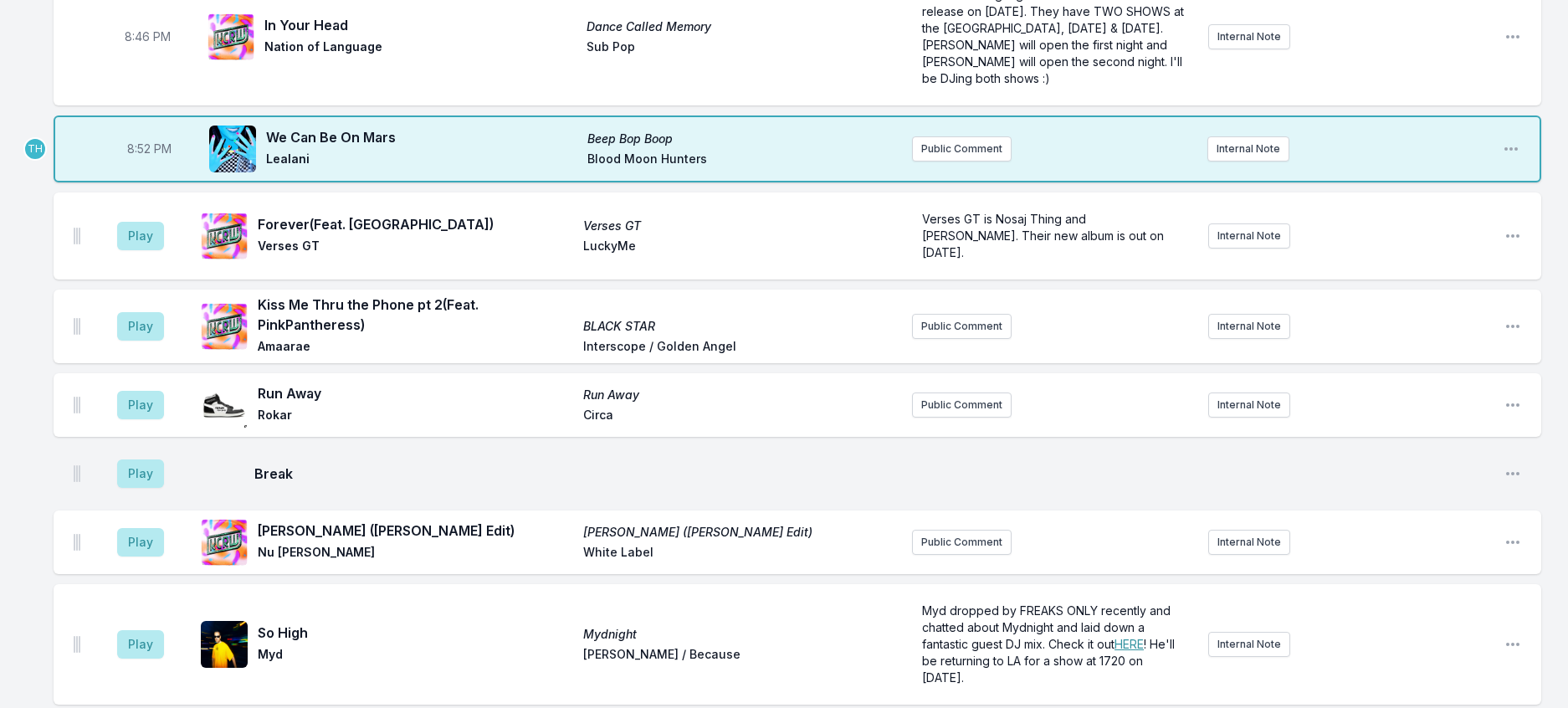
click at [153, 176] on aside "8:52 PM" at bounding box center [149, 149] width 94 height 54
click at [151, 158] on span "8:52 PM" at bounding box center [149, 149] width 44 height 17
click at [151, 165] on input "20:52" at bounding box center [149, 149] width 94 height 32
type input "20:51"
click at [1556, 410] on div "8:00 PM UFO 12" UFOs Smugglers Way From a mysterious and fantastic new 12" that…" at bounding box center [784, 179] width 1568 height 3067
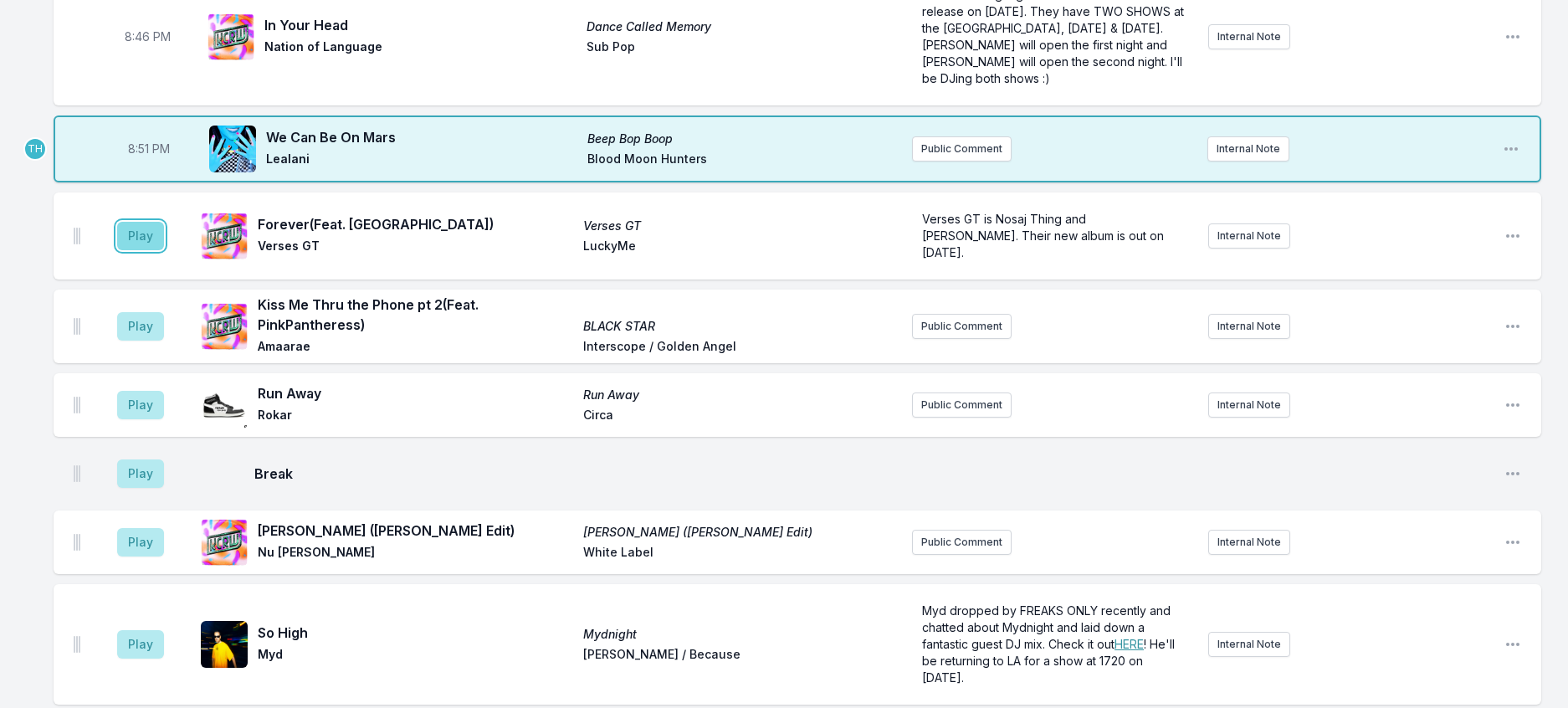
click at [164, 251] on button "Play" at bounding box center [141, 236] width 47 height 28
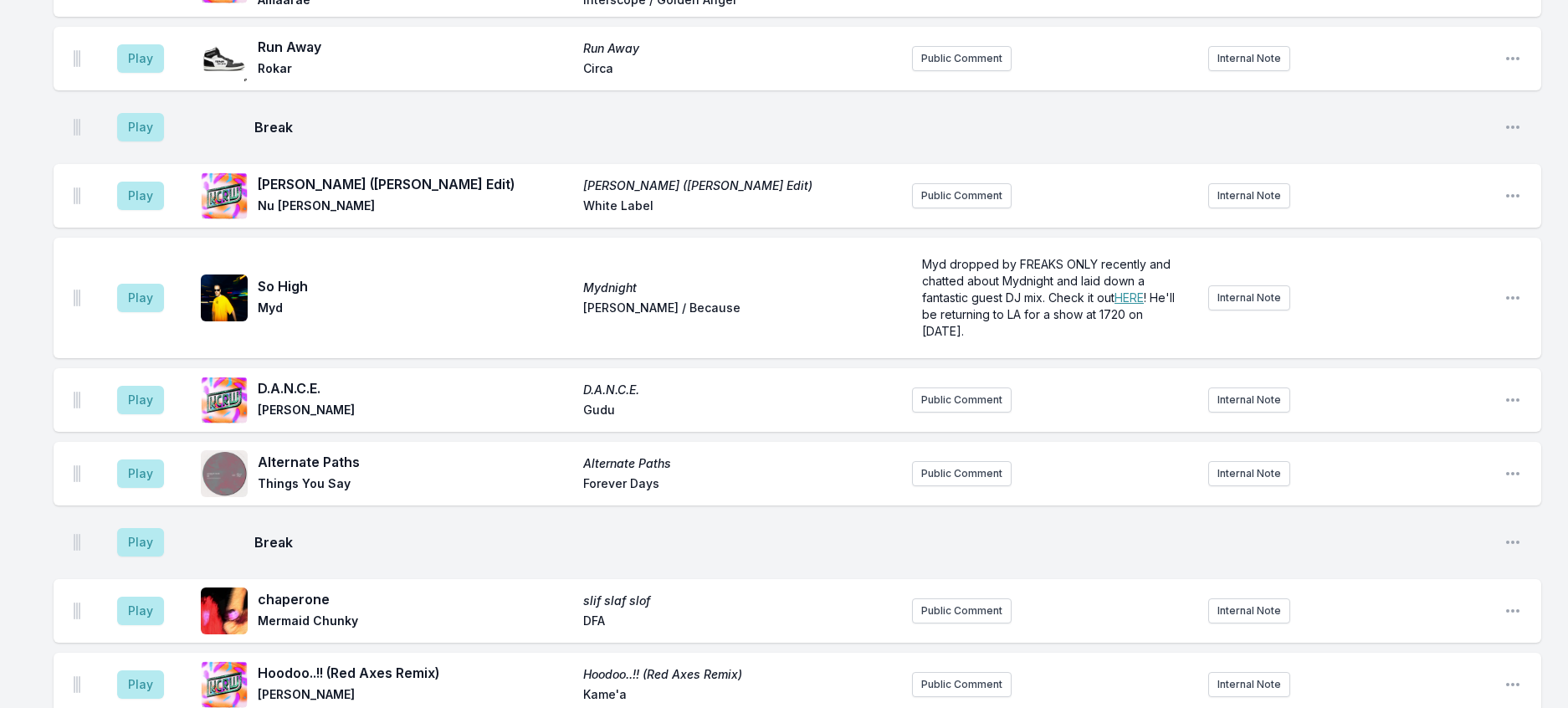
scroll to position [1853, 0]
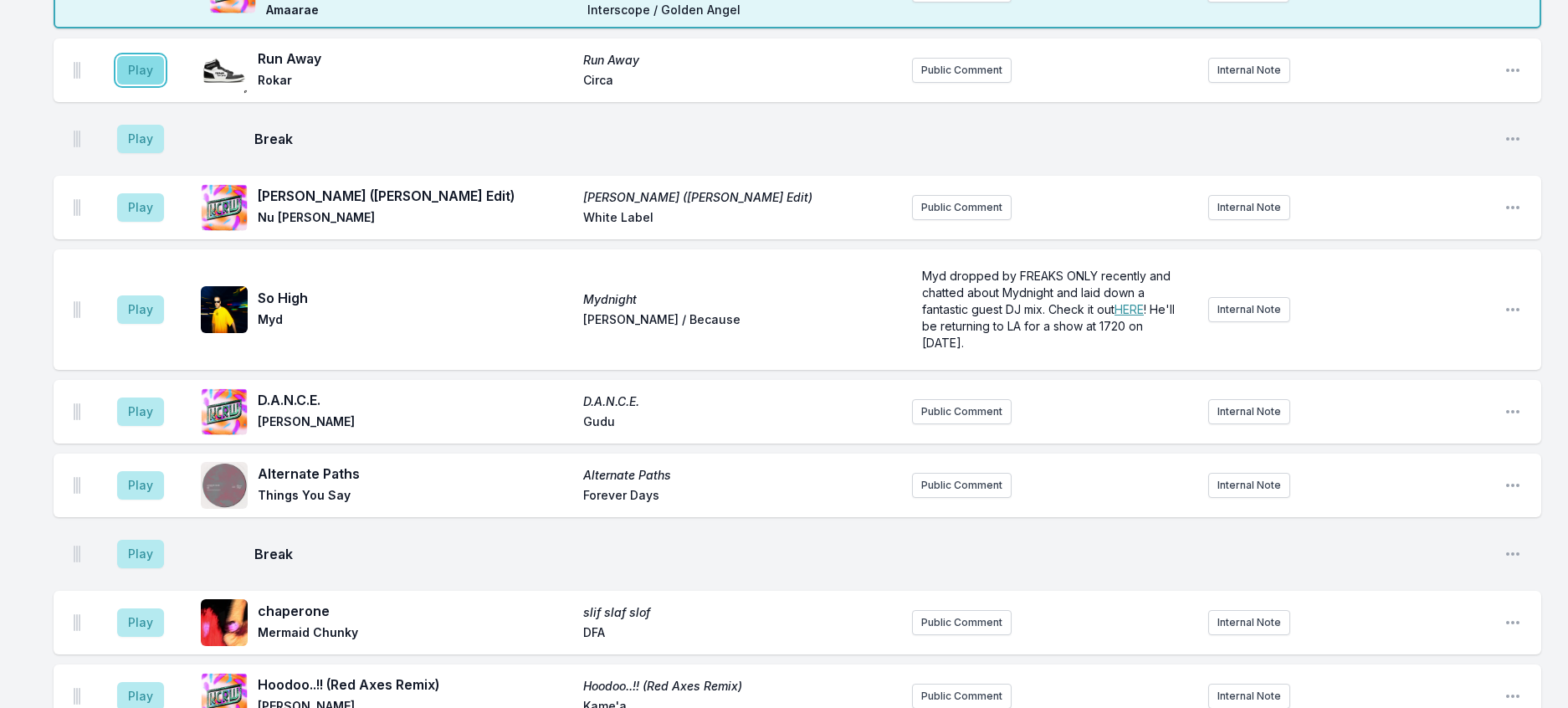
click at [163, 85] on button "Play" at bounding box center [141, 70] width 47 height 28
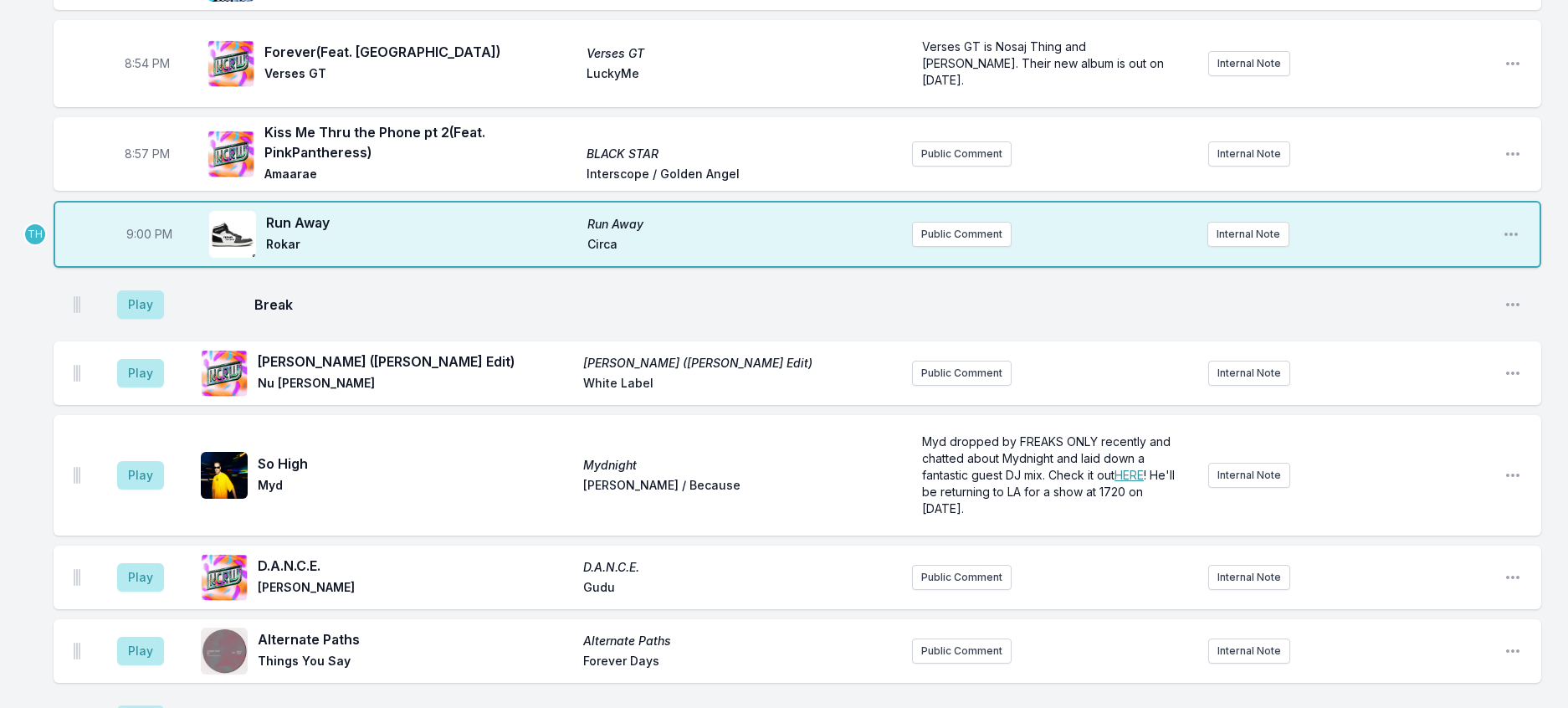
scroll to position [1685, 0]
click at [1229, 249] on button "Internal Note" at bounding box center [1249, 236] width 82 height 25
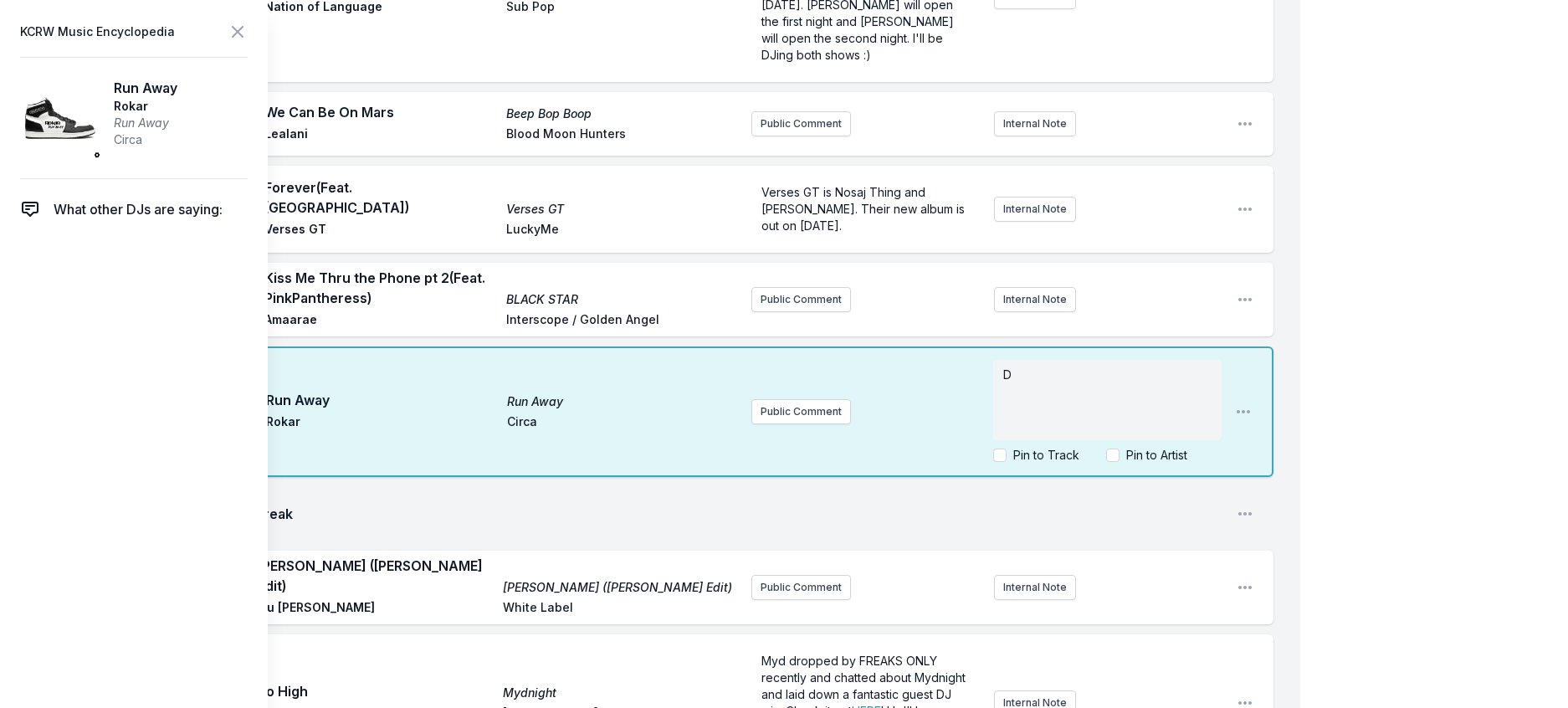
scroll to position [2042, 0]
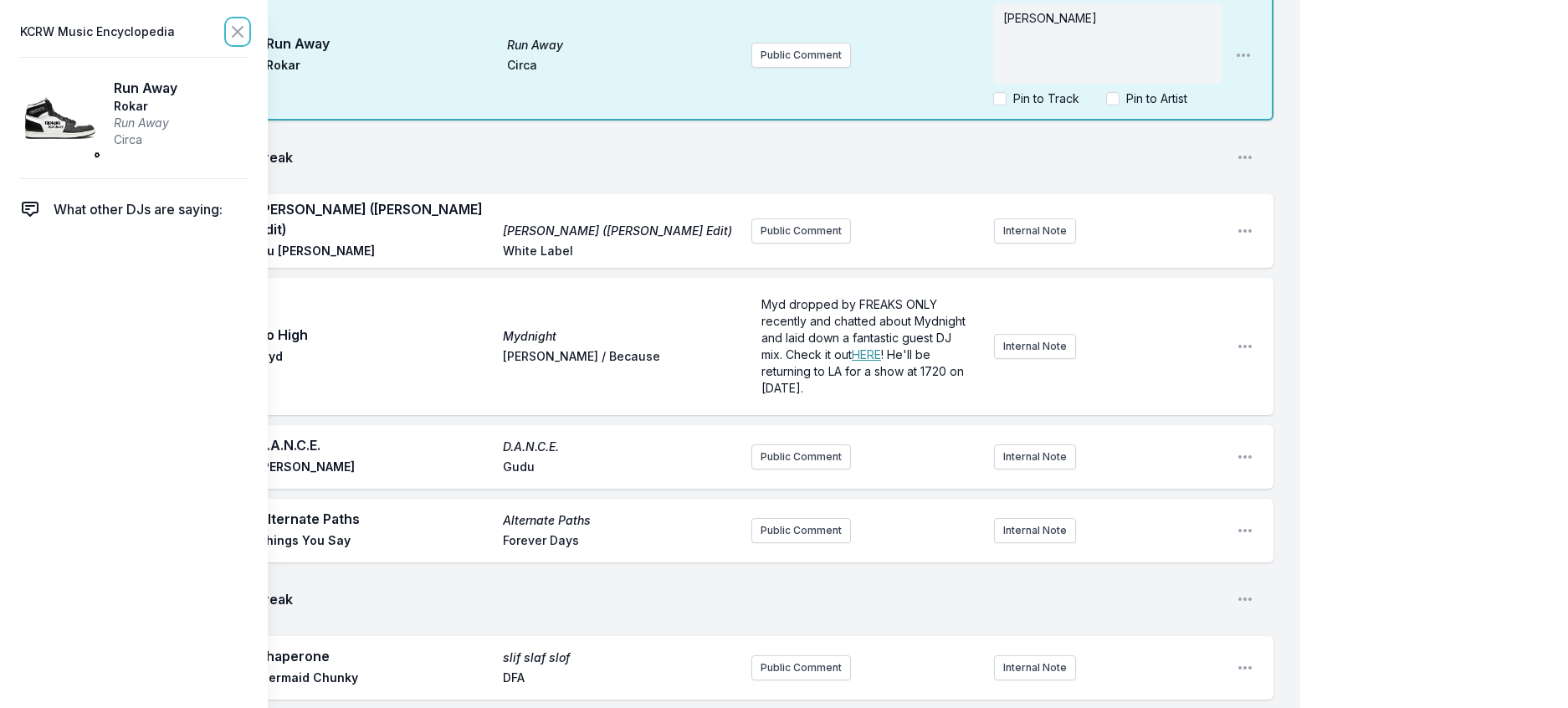
drag, startPoint x: 270, startPoint y: 31, endPoint x: 510, endPoint y: 186, distance: 285.7
click at [248, 35] on icon at bounding box center [238, 32] width 20 height 20
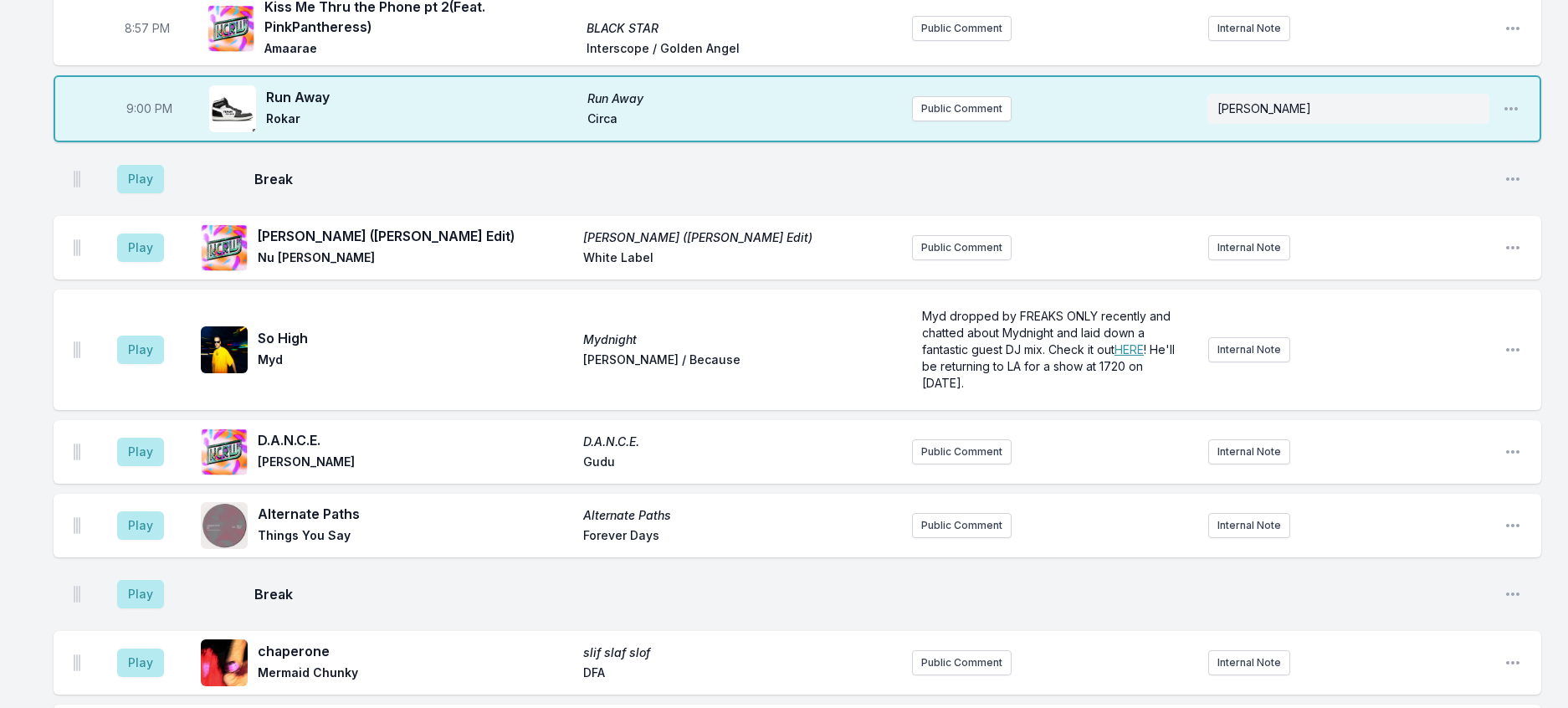
scroll to position [1707, 0]
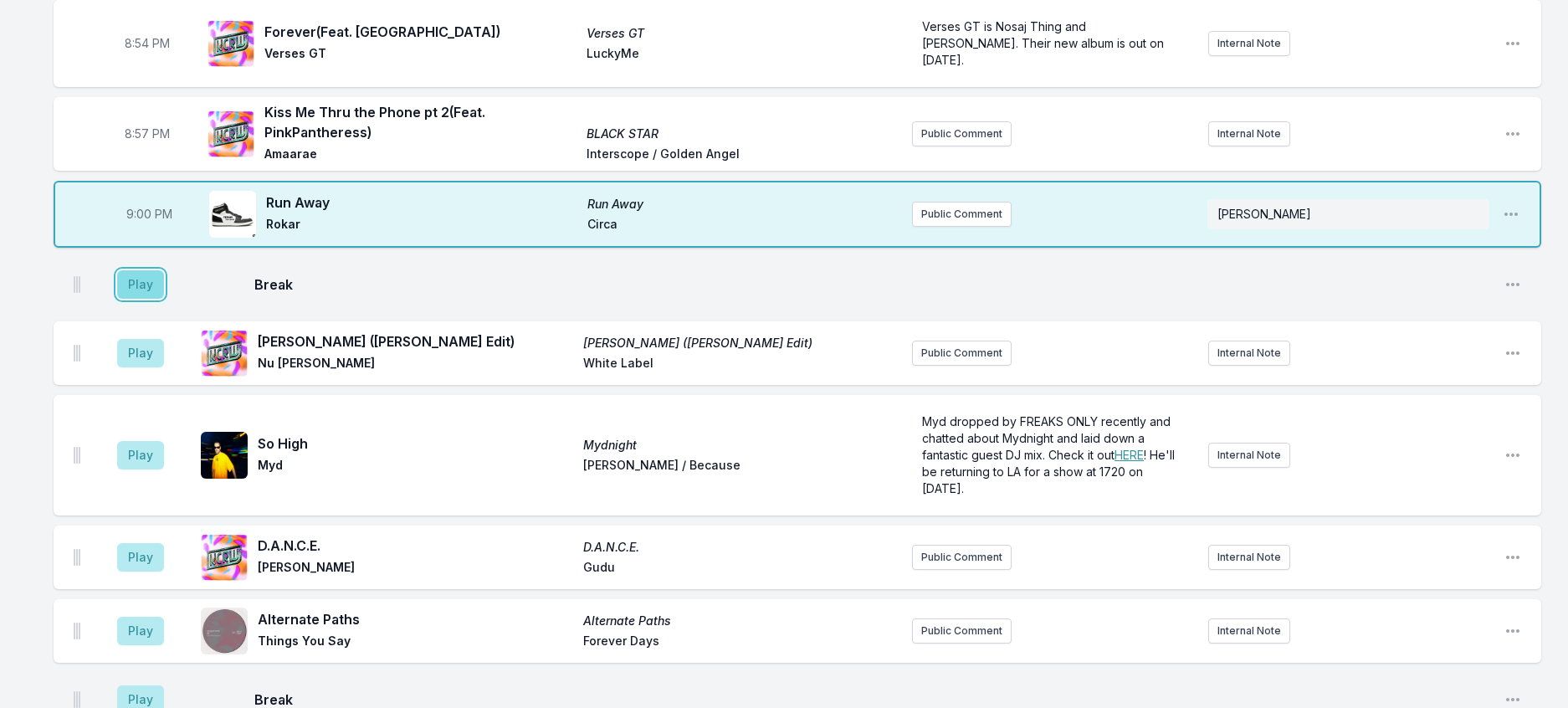
click at [142, 298] on button "Play" at bounding box center [141, 285] width 47 height 28
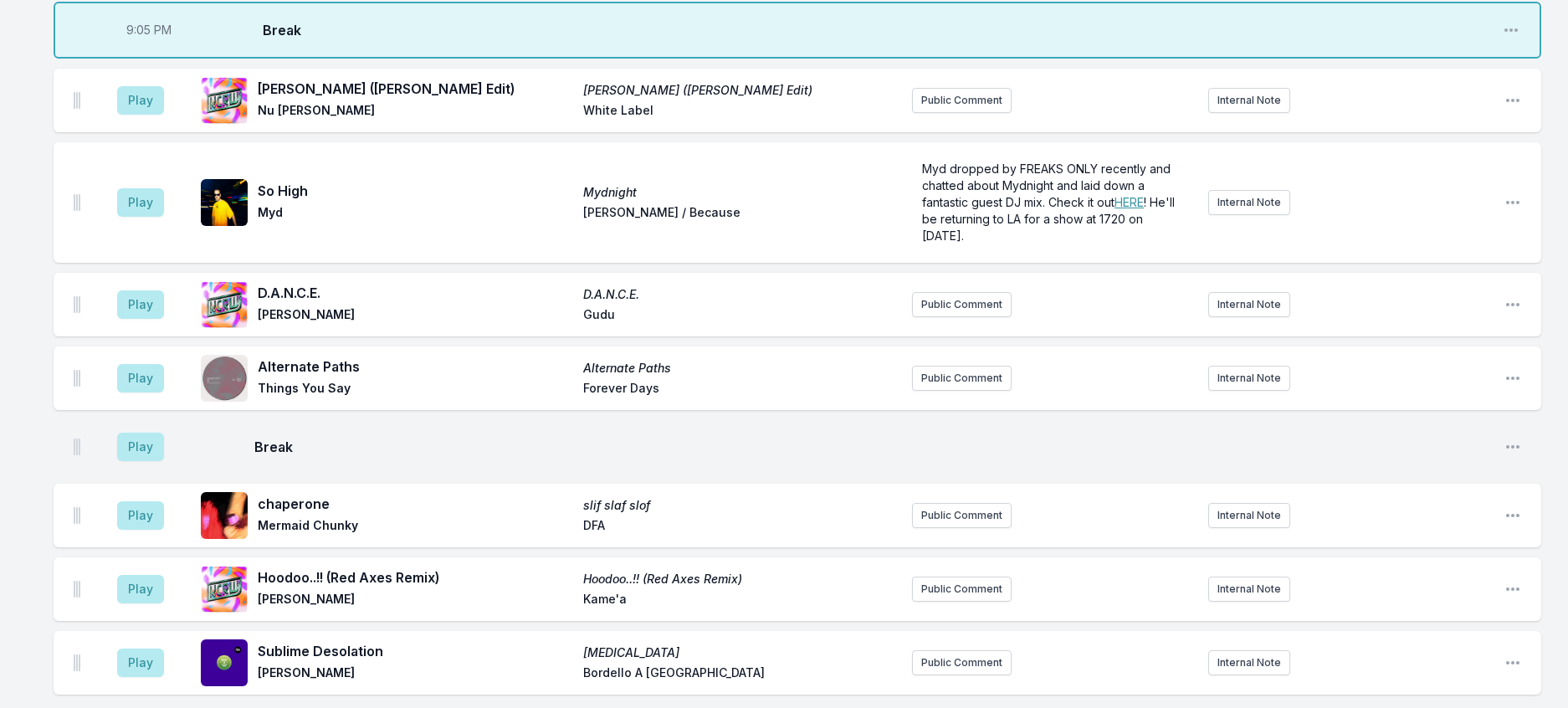
scroll to position [1958, 0]
click at [163, 116] on button "Play" at bounding box center [141, 102] width 47 height 28
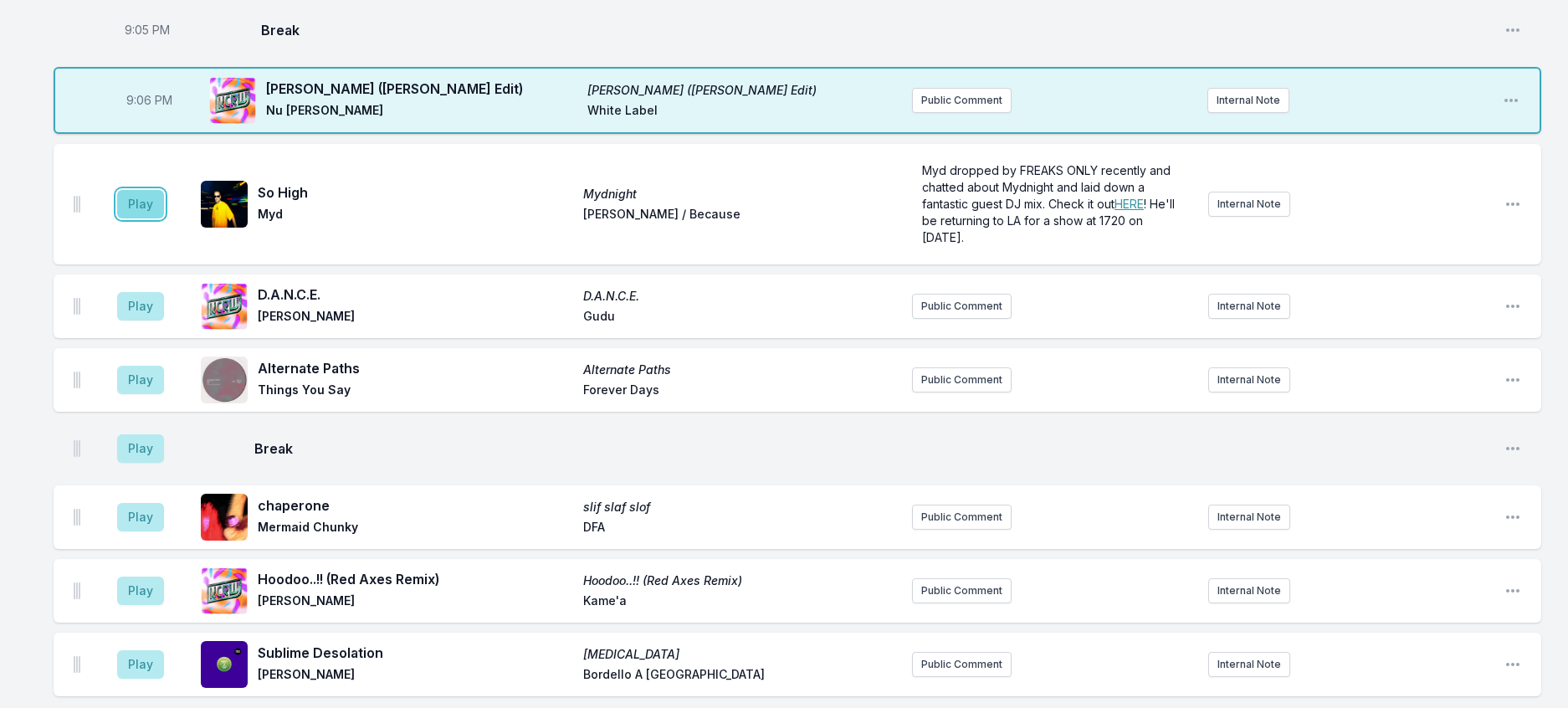
click at [164, 219] on button "Play" at bounding box center [141, 204] width 47 height 28
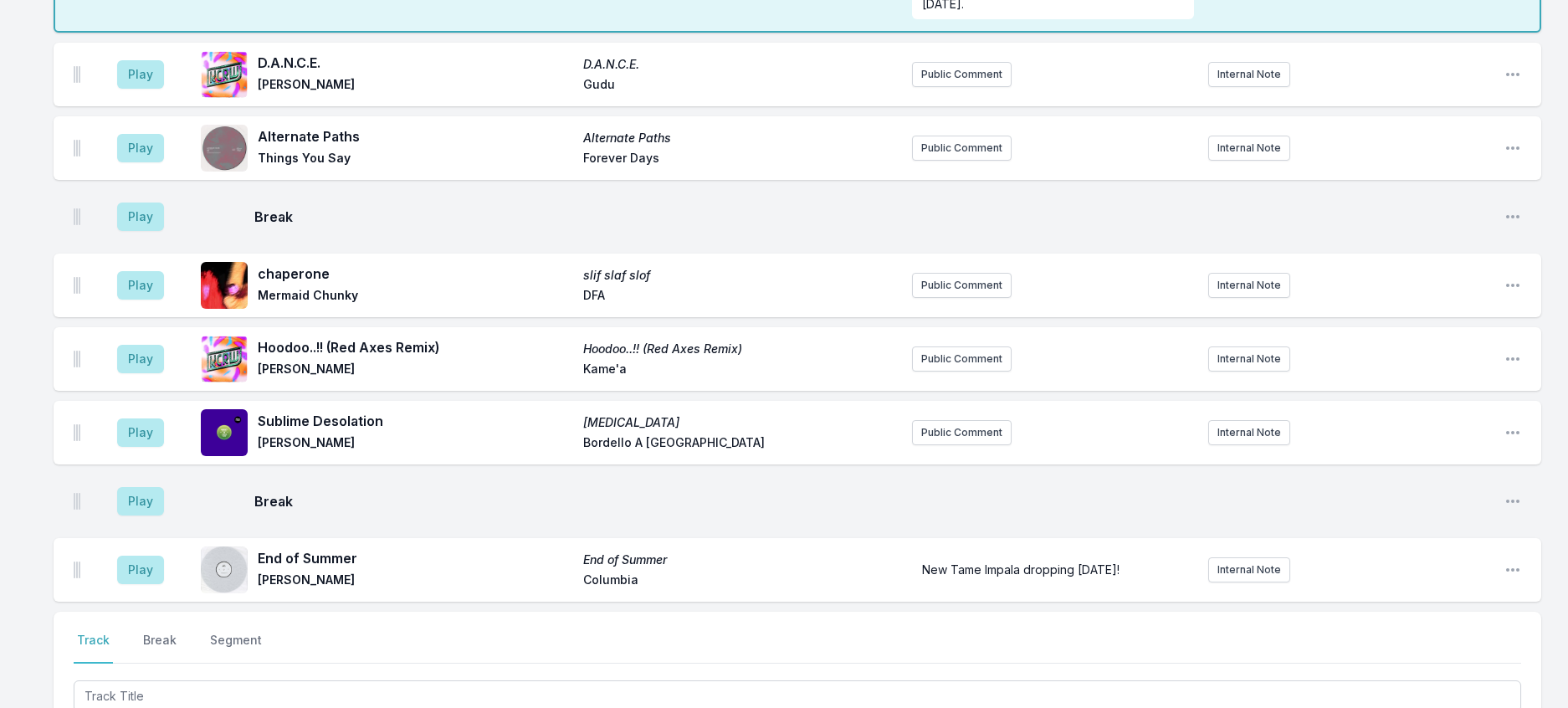
scroll to position [2209, 0]
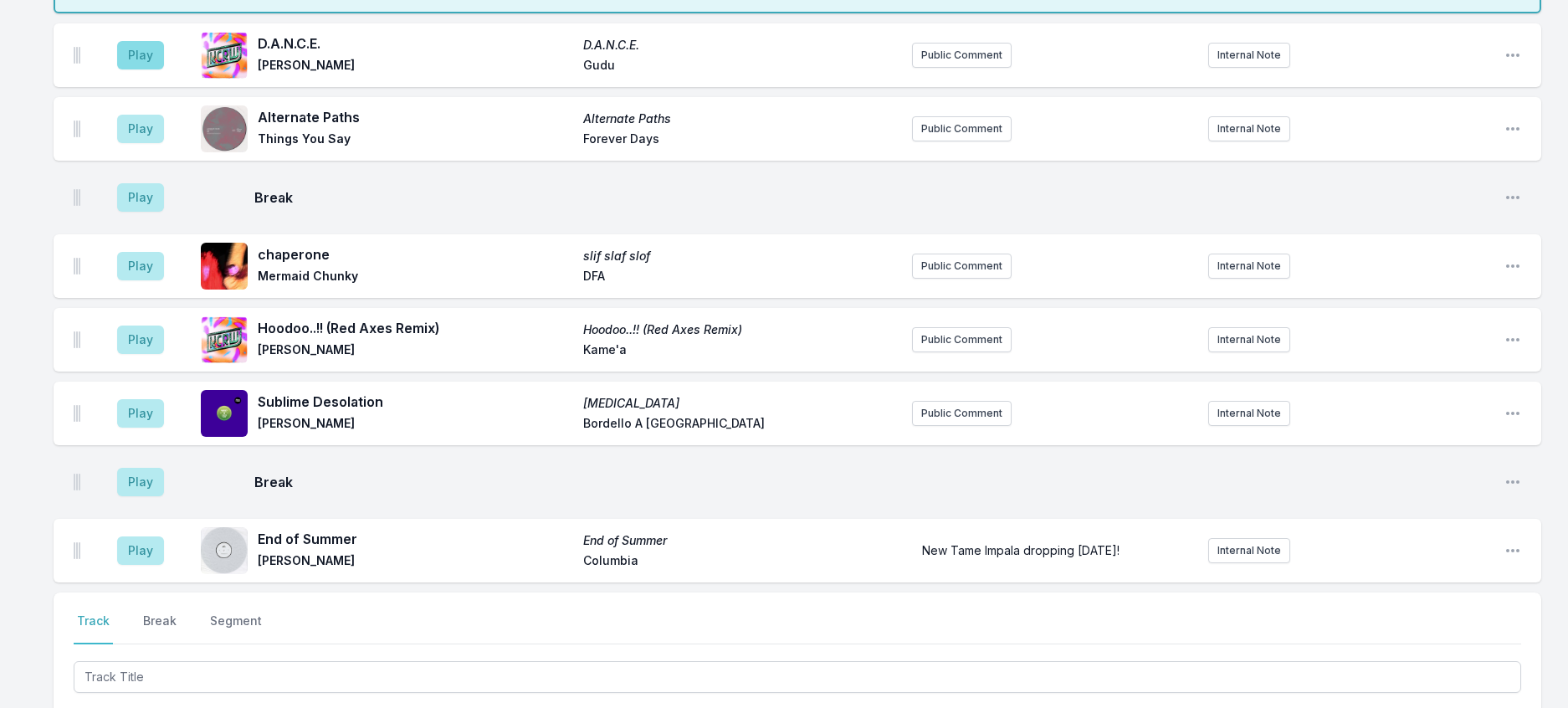
drag, startPoint x: 131, startPoint y: 369, endPoint x: 150, endPoint y: 380, distance: 22.0
click at [132, 82] on aside "Play" at bounding box center [141, 55] width 94 height 54
click at [151, 70] on button "Play" at bounding box center [141, 55] width 47 height 28
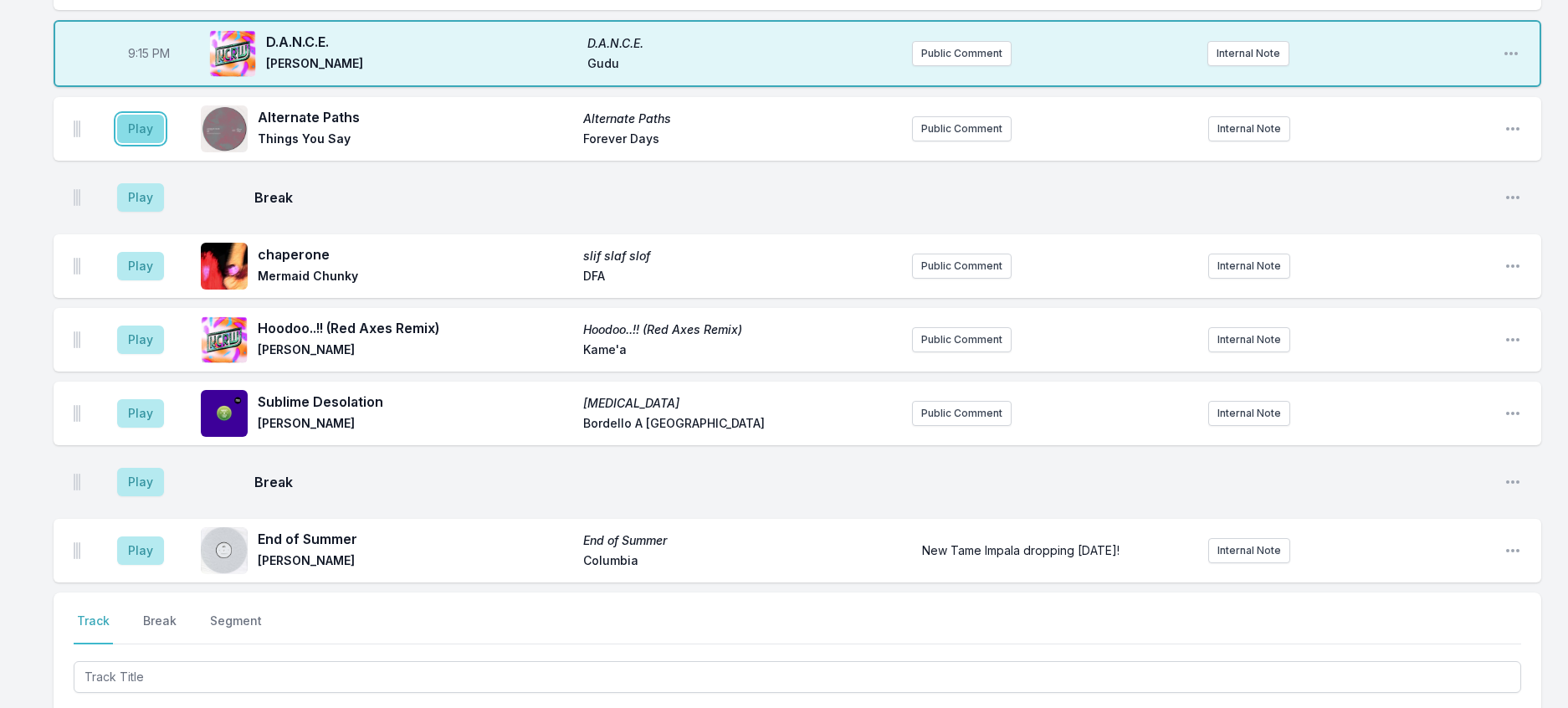
click at [164, 143] on button "Play" at bounding box center [141, 129] width 47 height 28
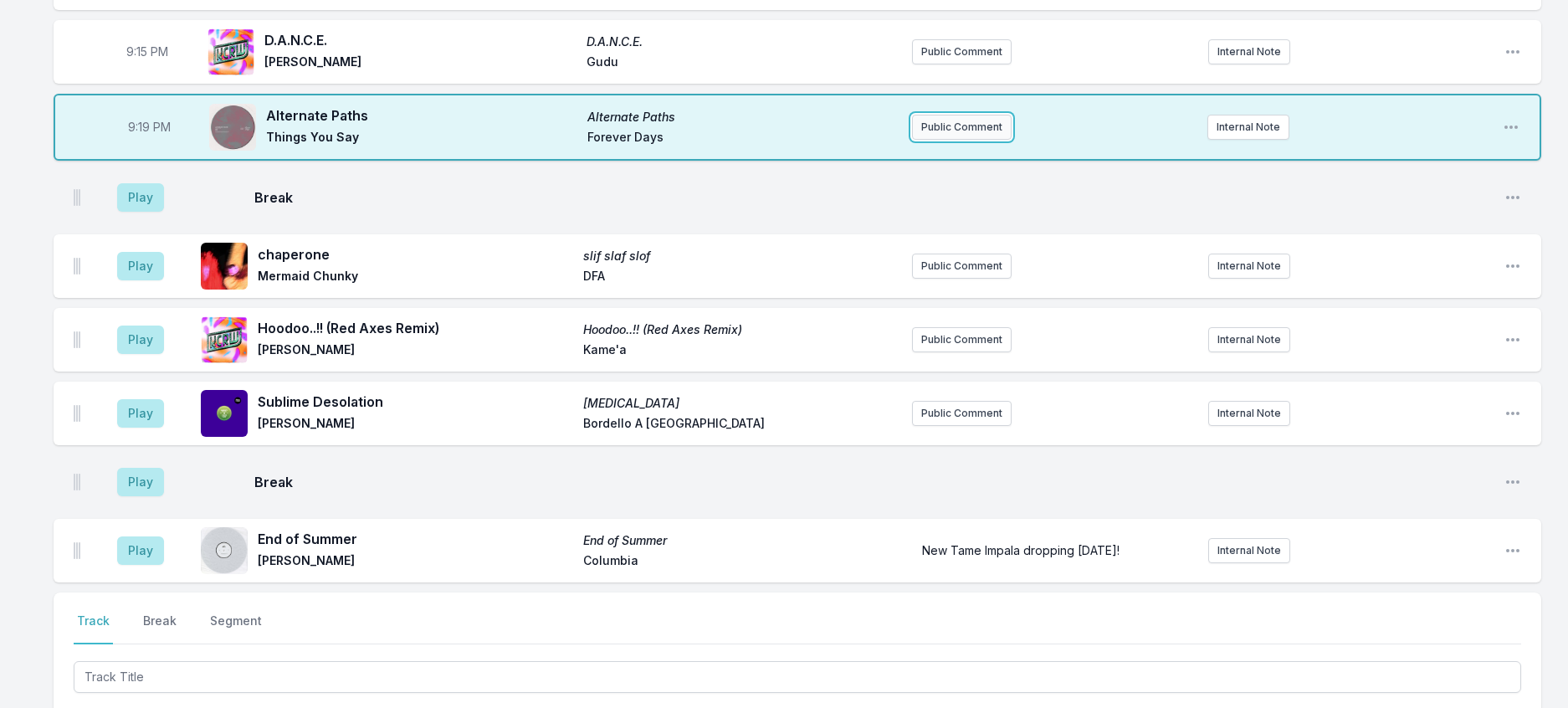
click at [993, 140] on button "Public Comment" at bounding box center [961, 127] width 100 height 25
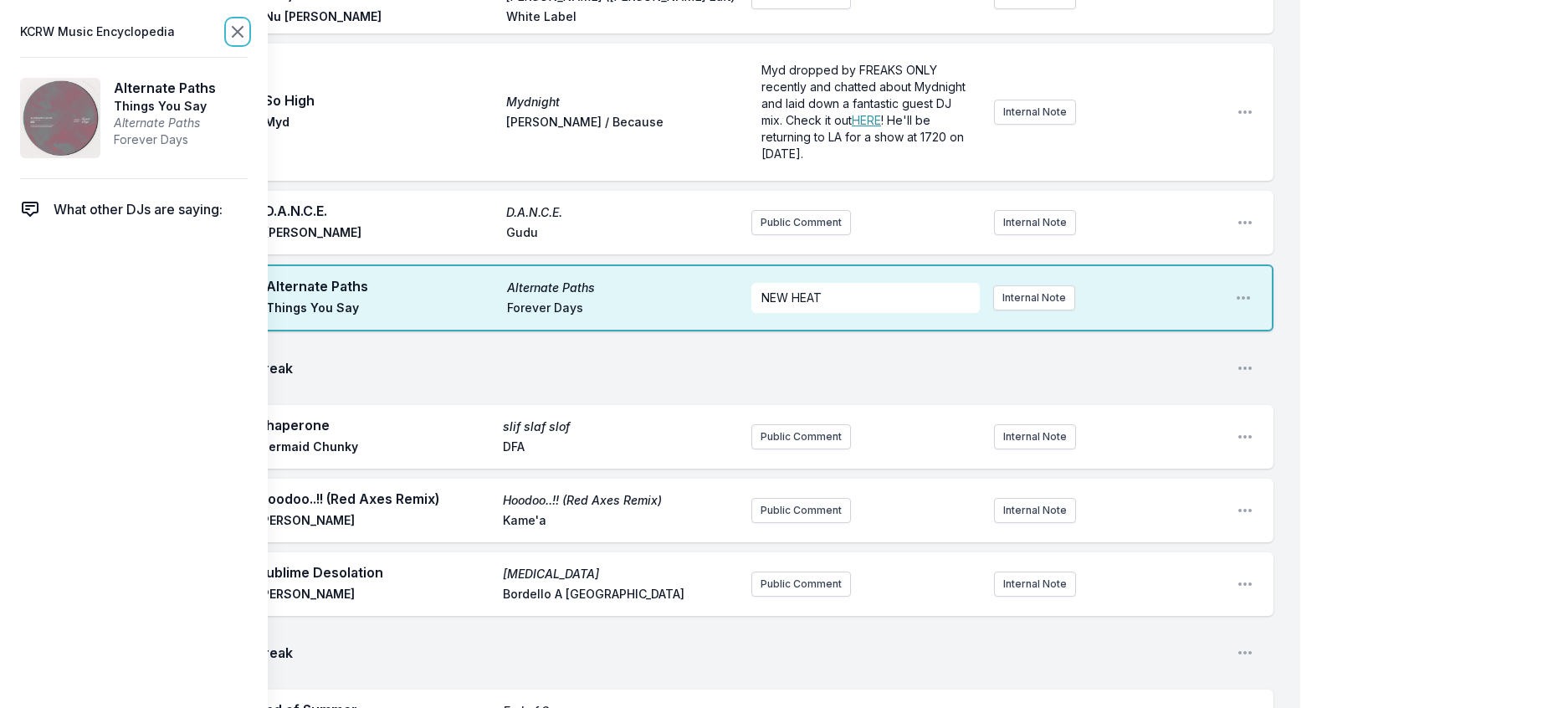
click at [248, 37] on icon at bounding box center [238, 32] width 20 height 20
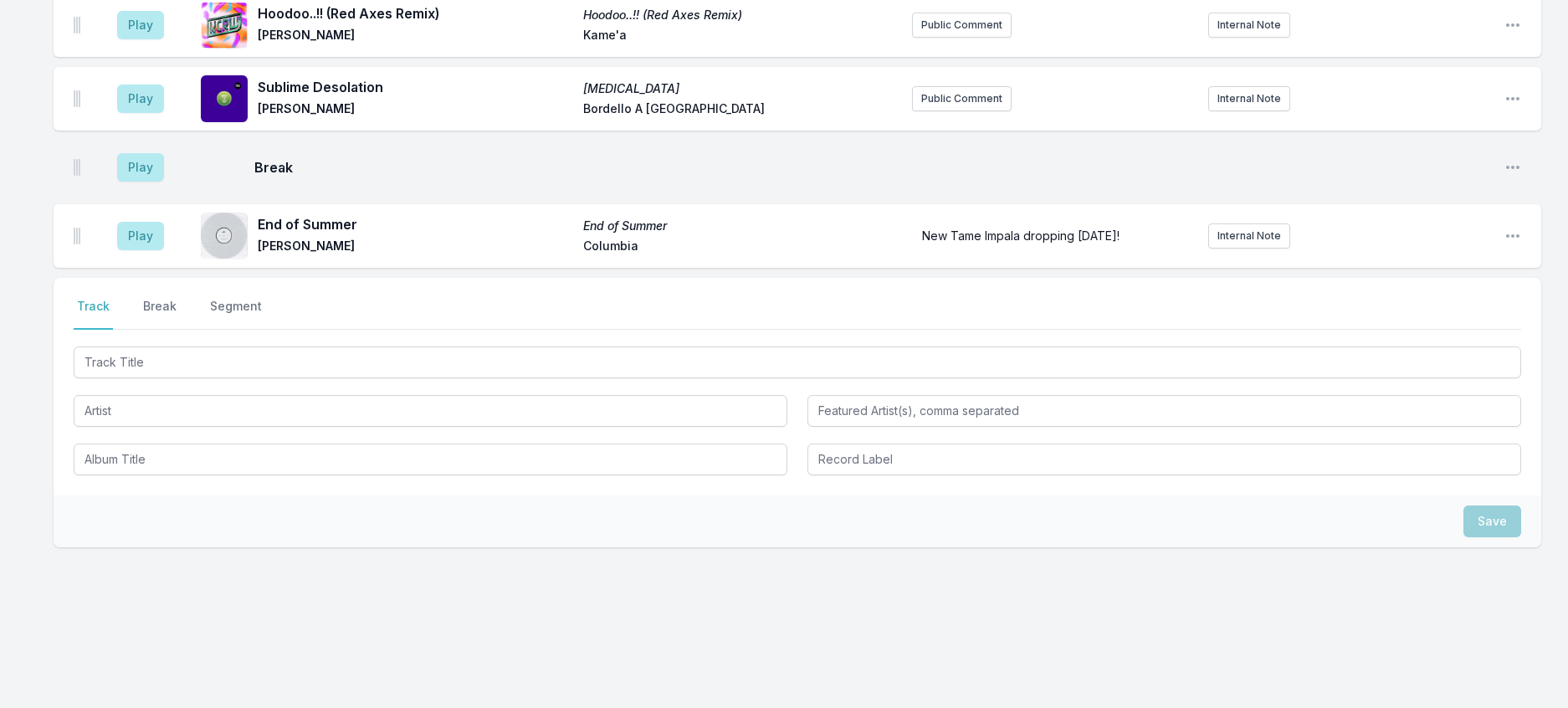
scroll to position [2794, 0]
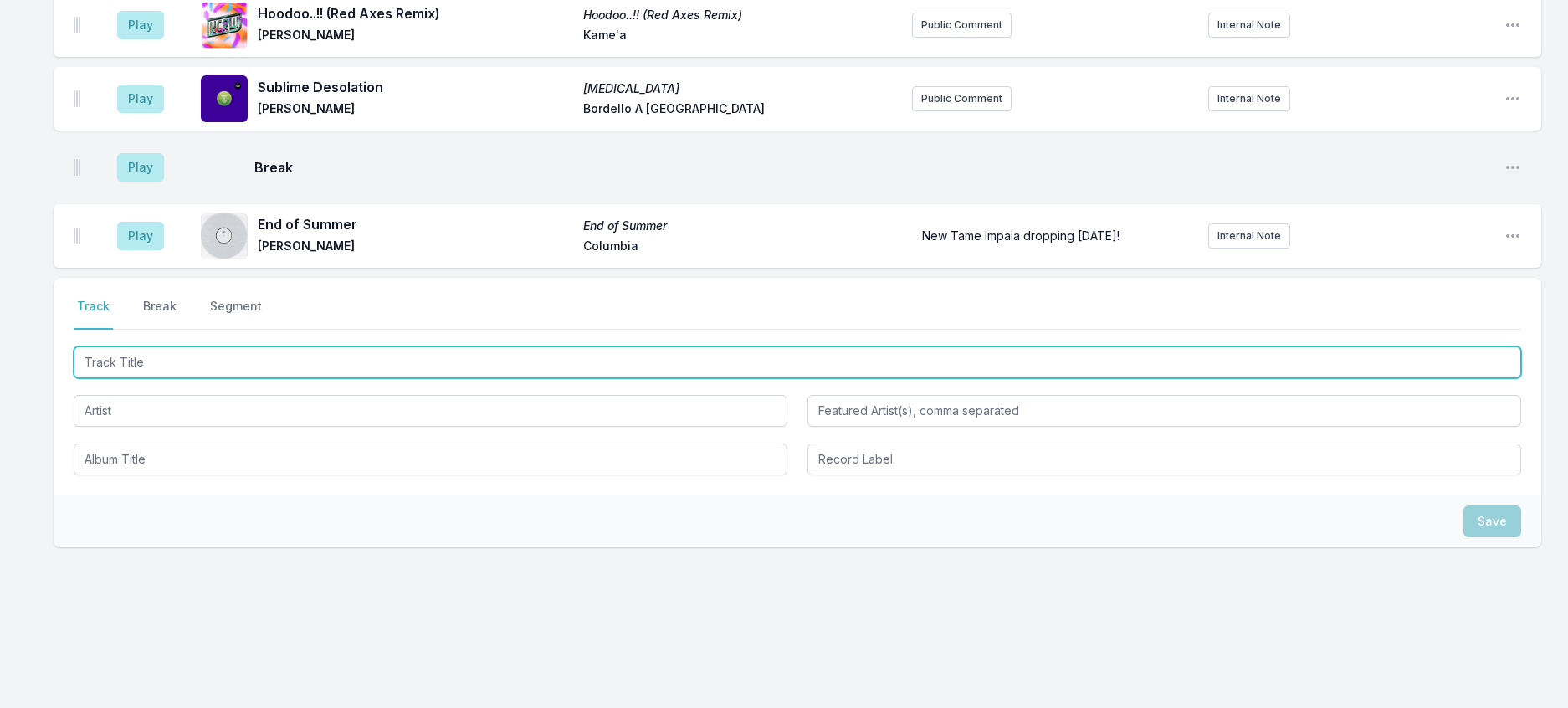
click at [425, 378] on input "Track Title" at bounding box center [798, 362] width 1448 height 32
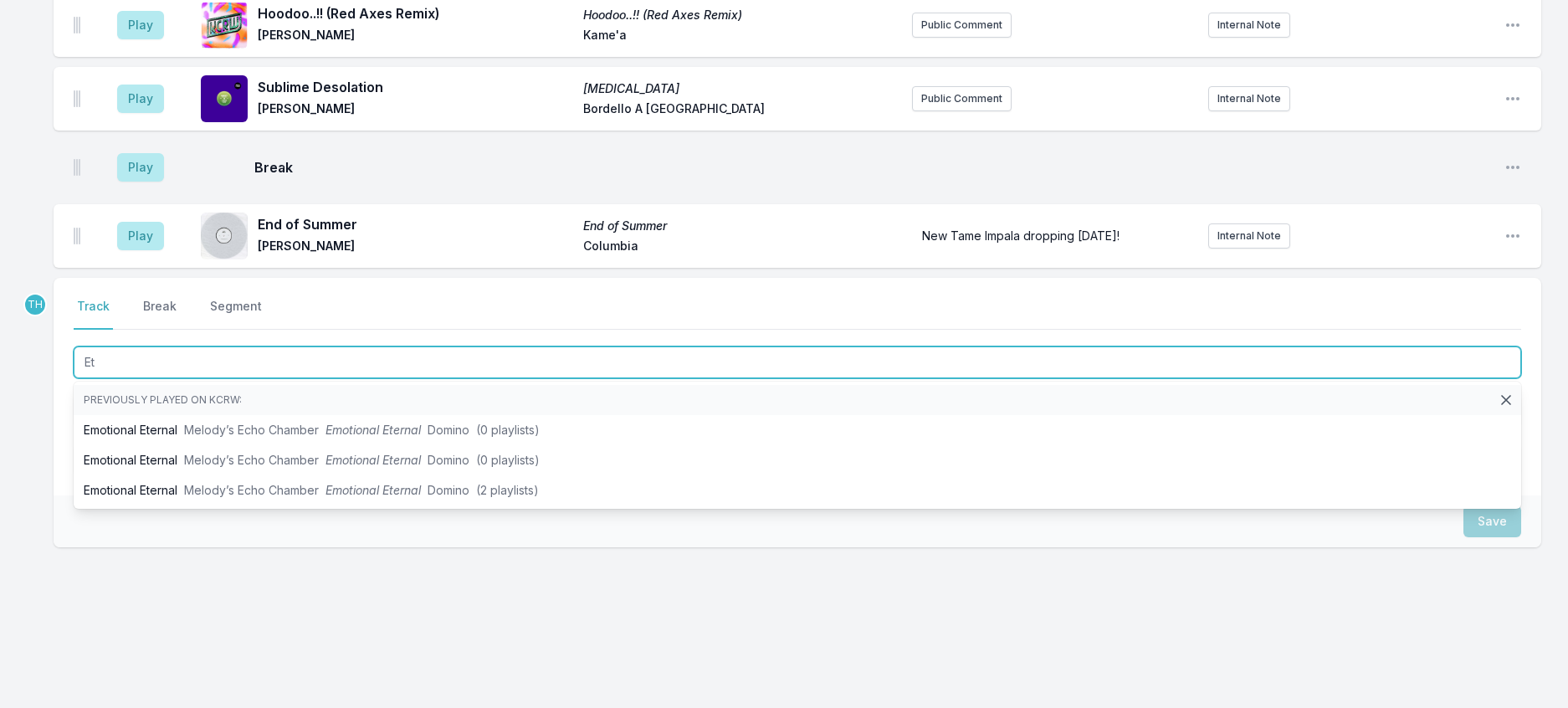
type input "E"
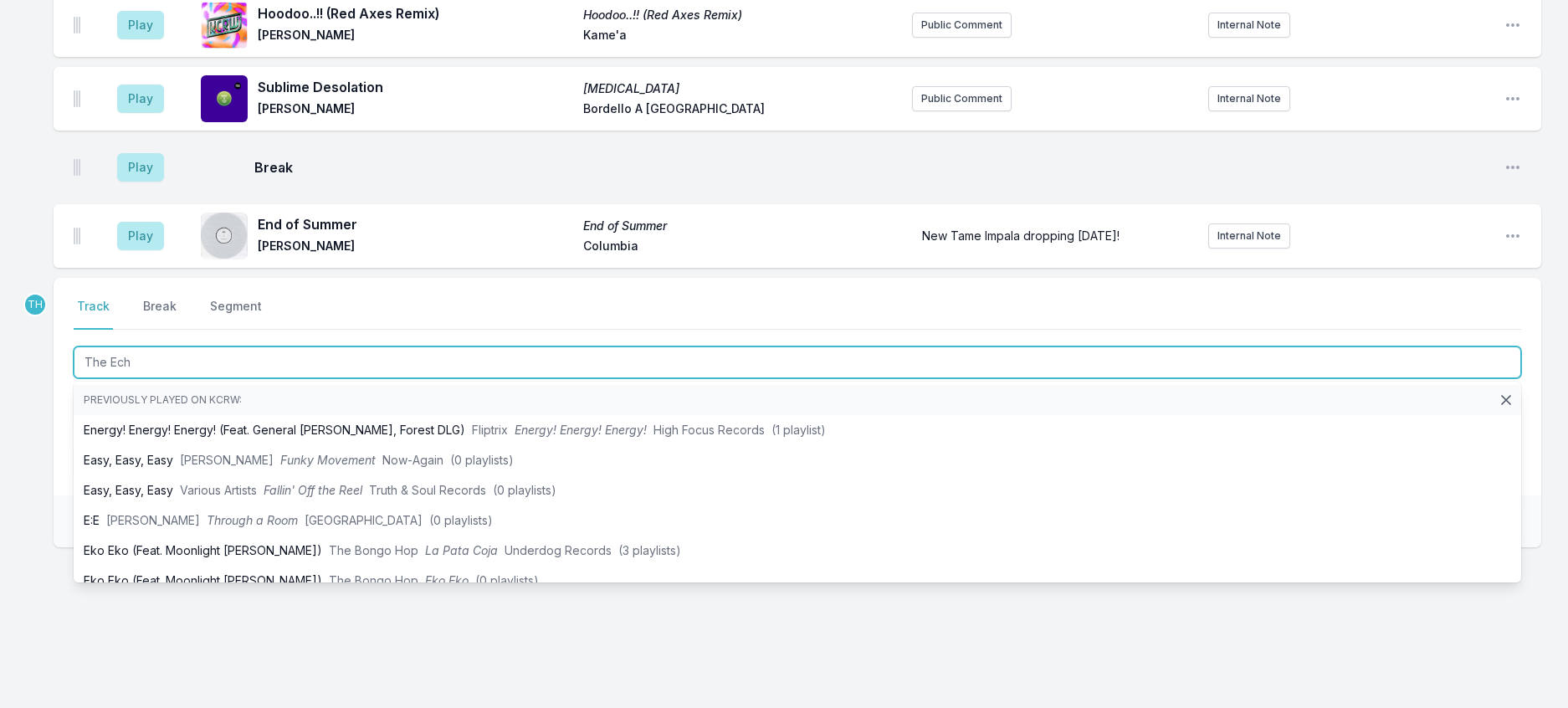
type input "The Echo"
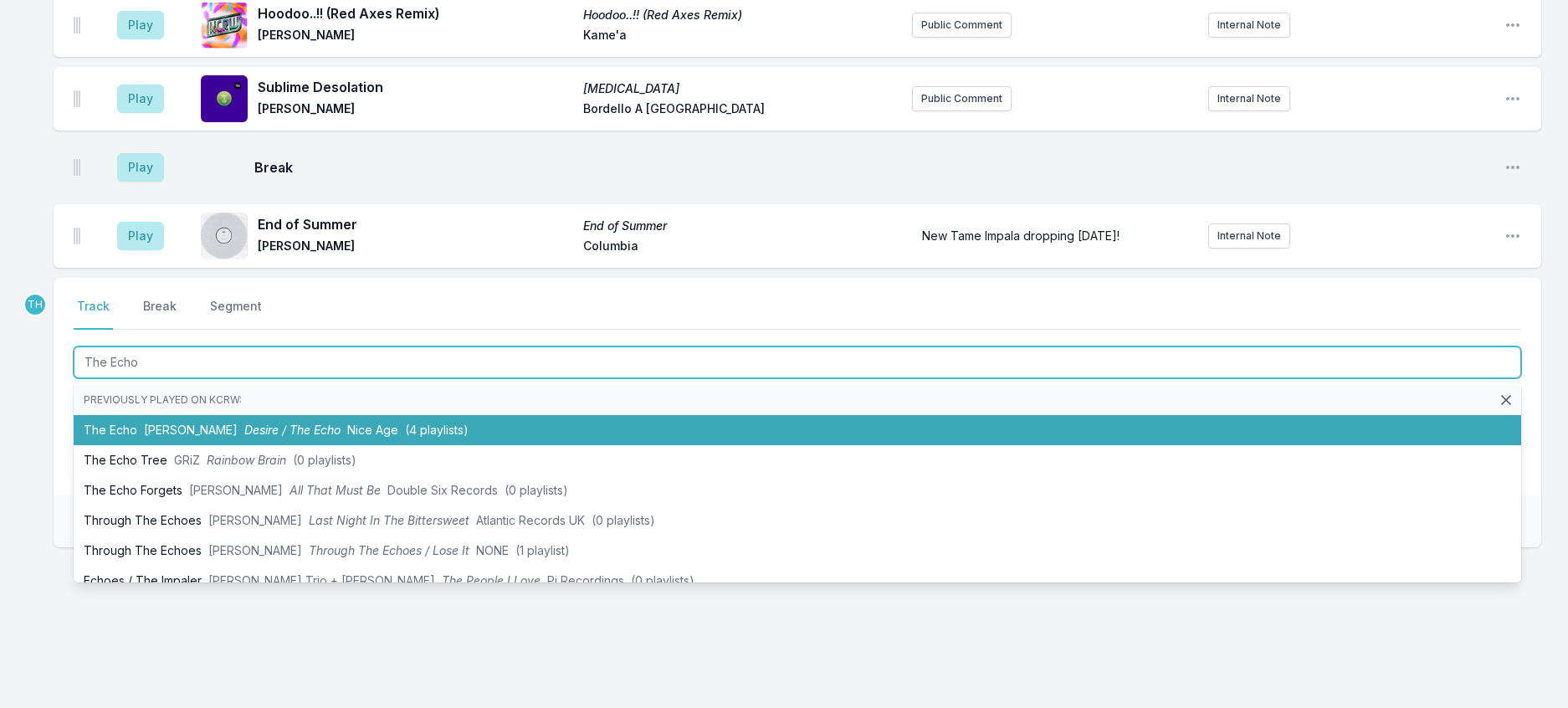
click at [389, 445] on li "The Echo [PERSON_NAME] Desire / The Echo Nice Age ([DEMOGRAPHIC_DATA] playlists)" at bounding box center [798, 430] width 1448 height 30
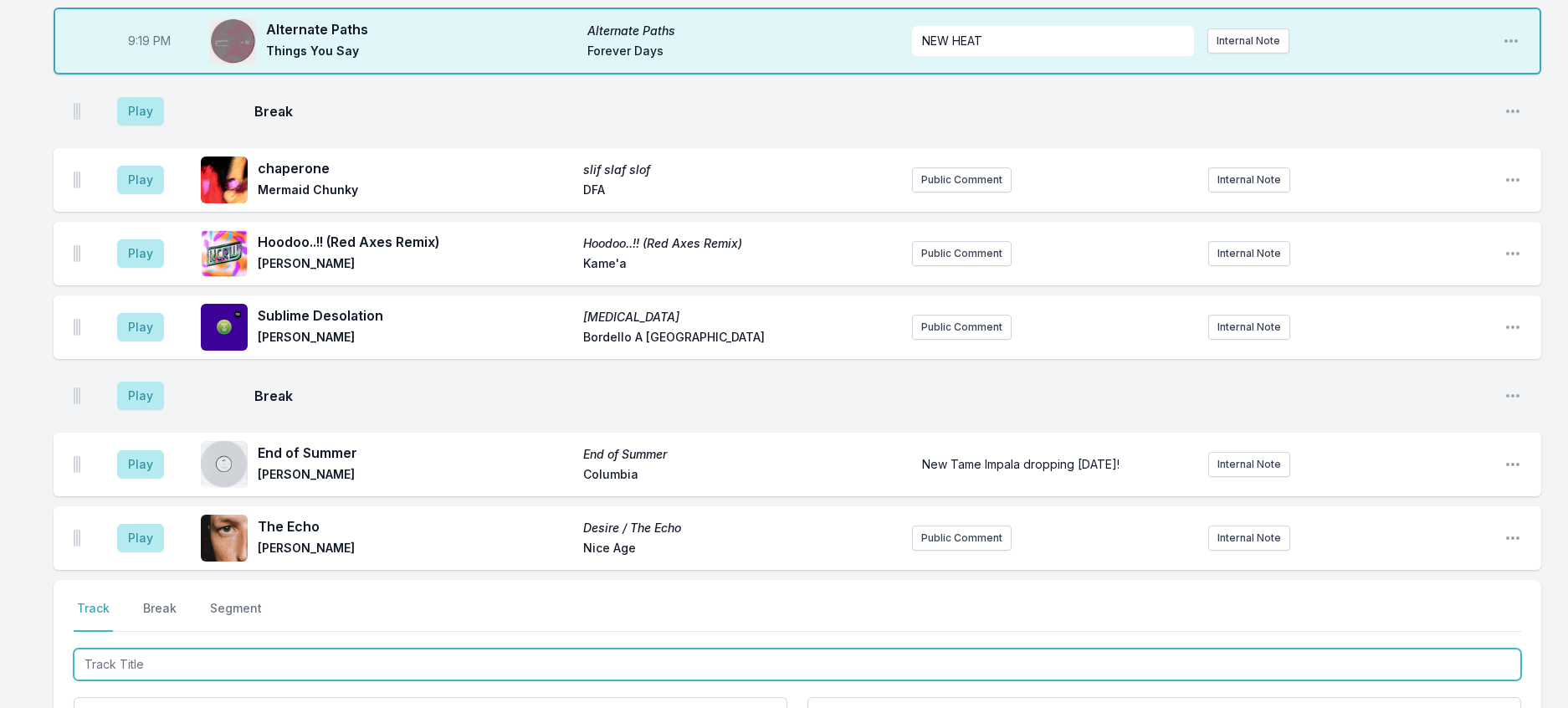
scroll to position [2292, 0]
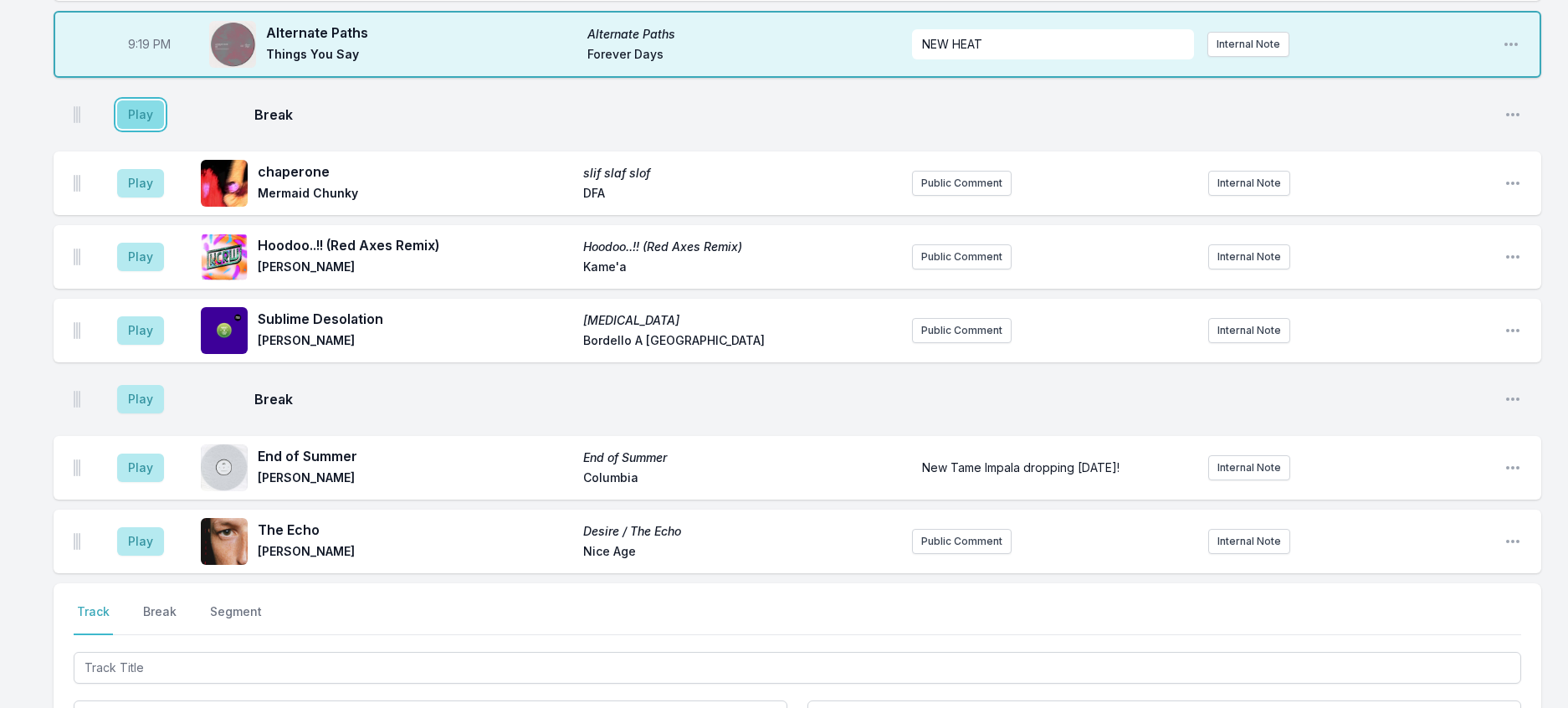
click at [154, 129] on button "Play" at bounding box center [141, 115] width 47 height 28
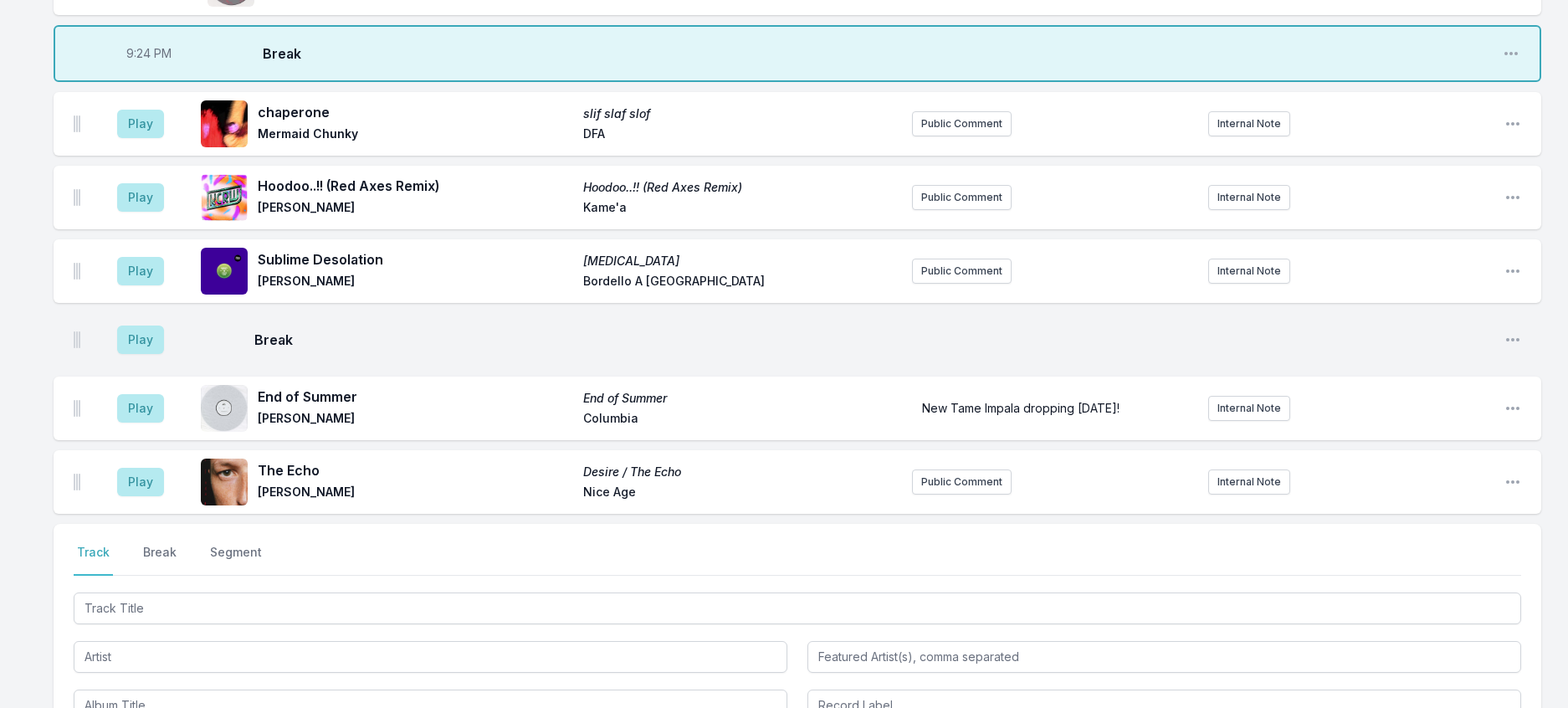
scroll to position [2459, 0]
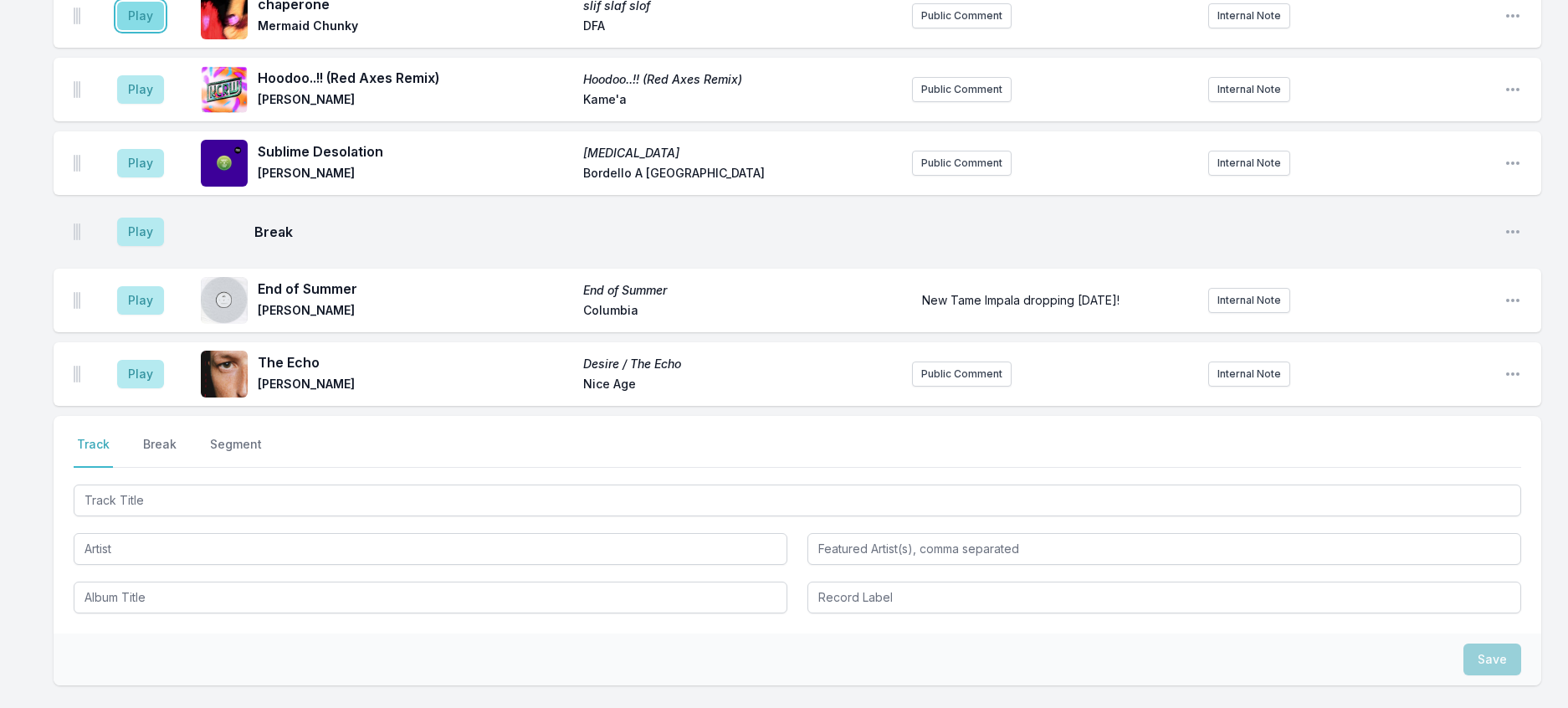
click at [164, 30] on button "Play" at bounding box center [141, 16] width 47 height 28
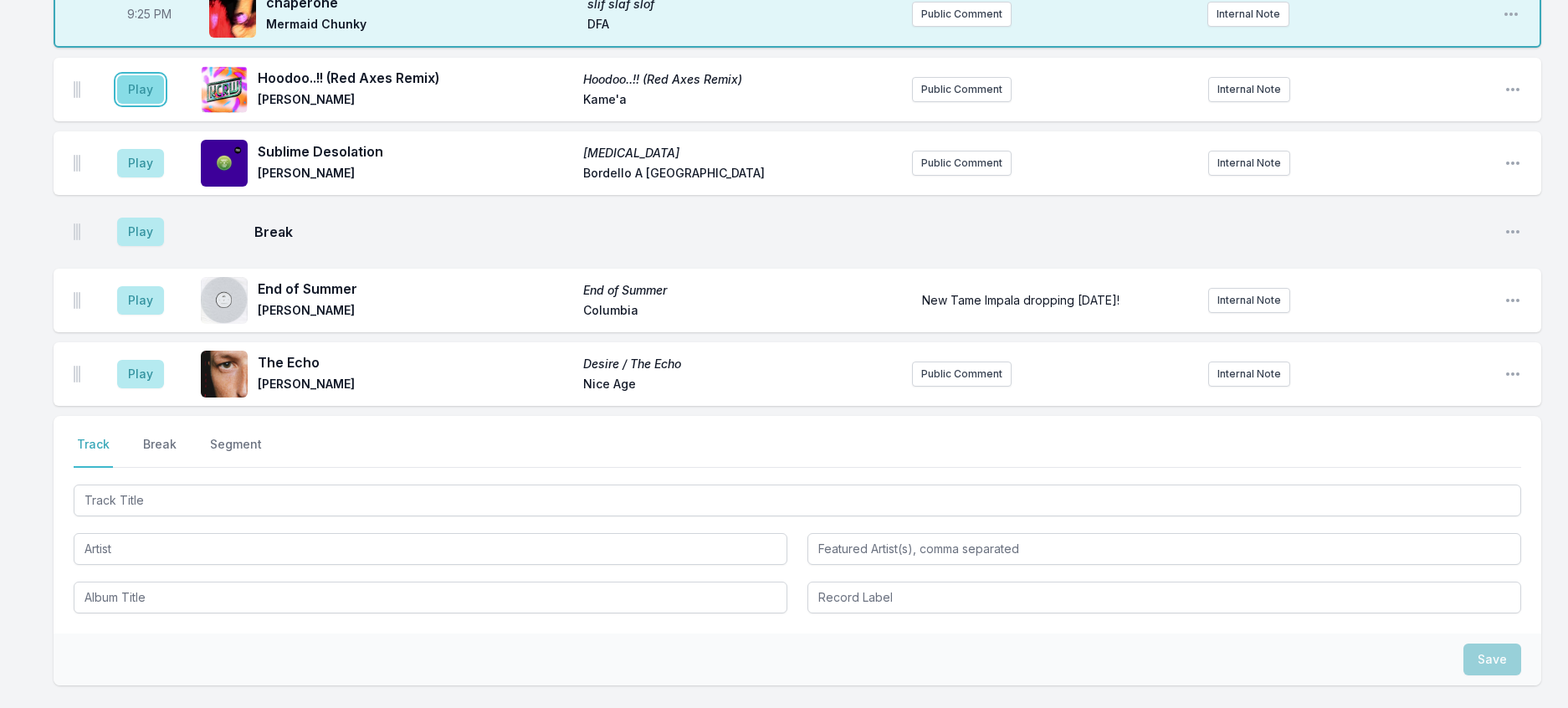
click at [164, 104] on button "Play" at bounding box center [141, 90] width 47 height 28
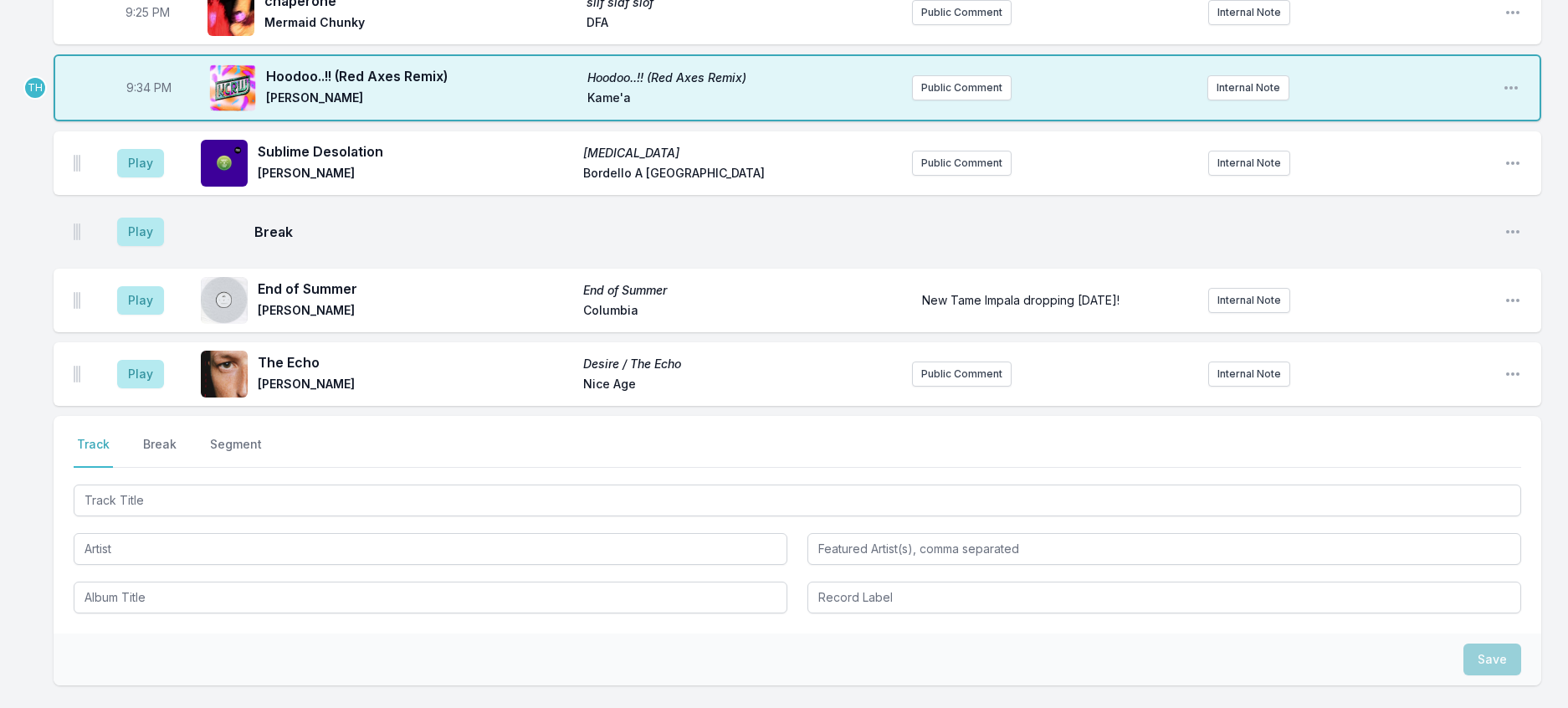
click at [167, 96] on span "9:34 PM" at bounding box center [149, 88] width 45 height 17
click at [147, 104] on input "21:34" at bounding box center [149, 88] width 94 height 32
click at [157, 104] on input "21:34" at bounding box center [149, 88] width 94 height 32
type input "21:33"
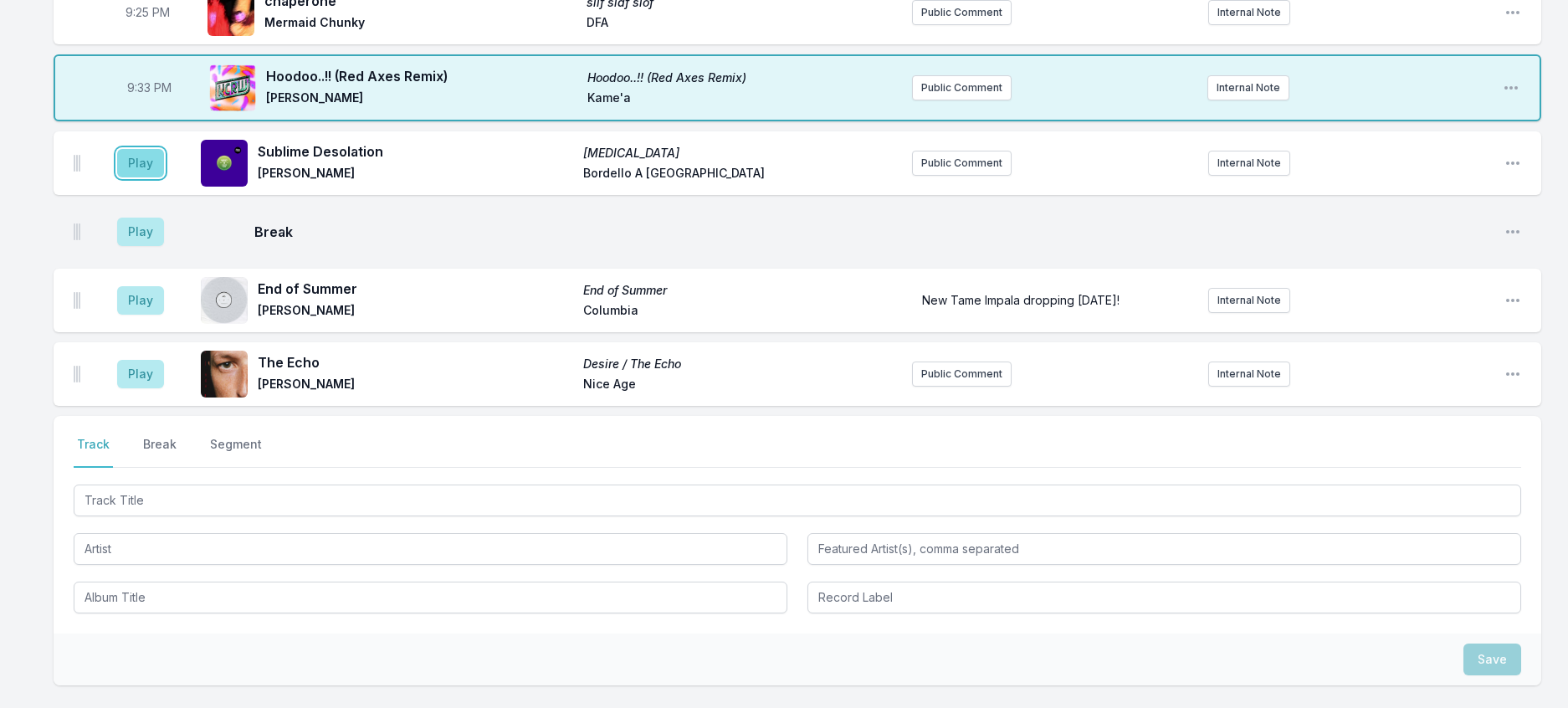
click at [147, 178] on button "Play" at bounding box center [141, 163] width 47 height 28
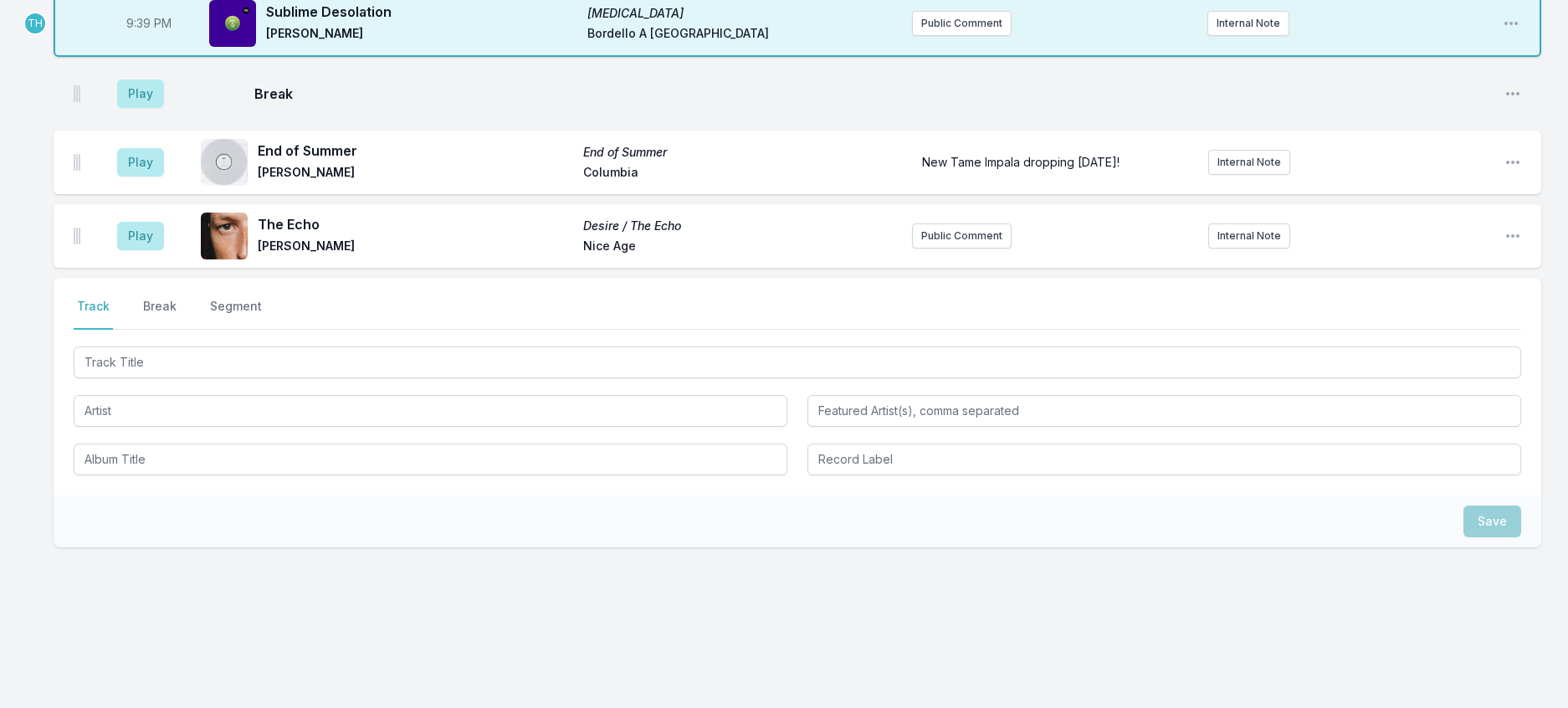
scroll to position [2627, 0]
click at [153, 108] on button "Play" at bounding box center [141, 94] width 47 height 28
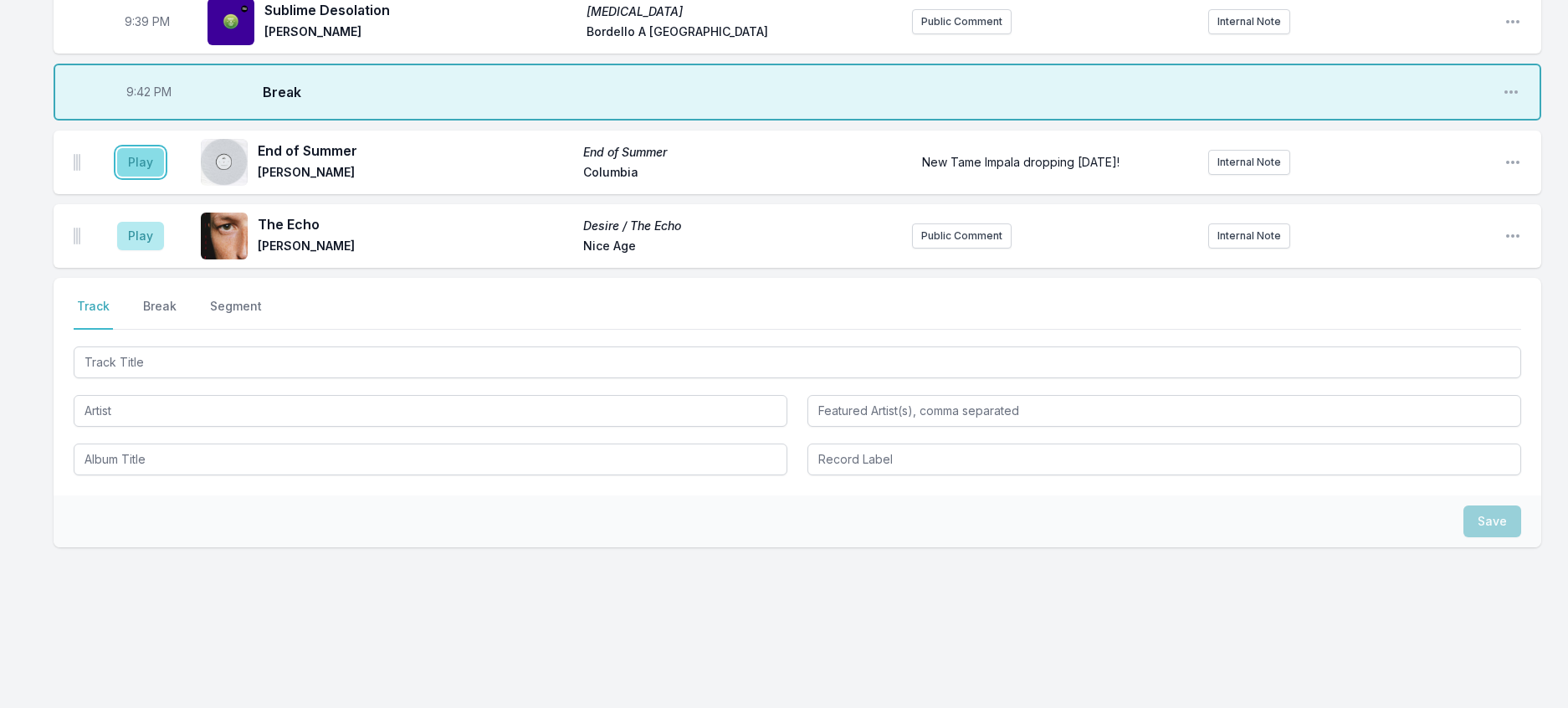
click at [154, 177] on button "Play" at bounding box center [141, 163] width 47 height 28
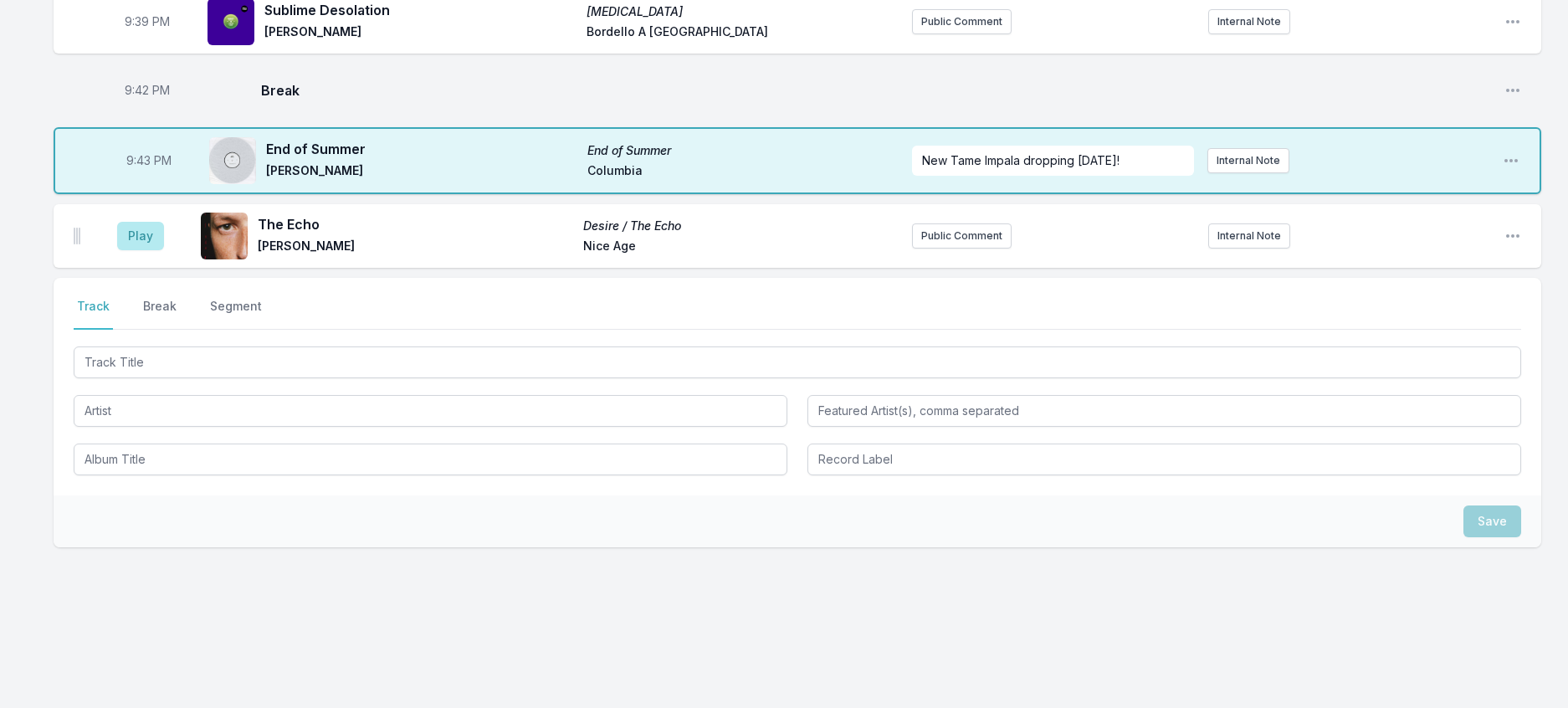
scroll to position [2961, 0]
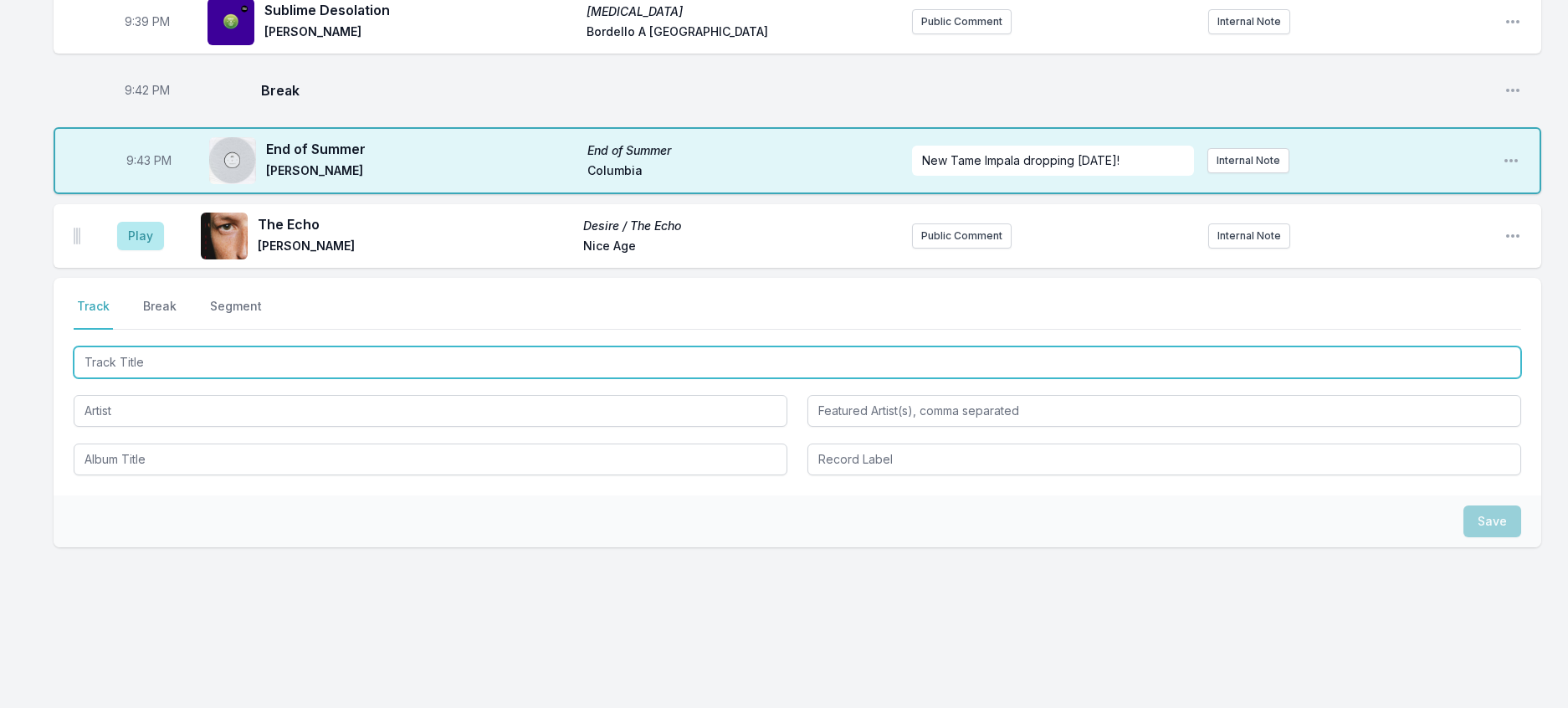
click at [219, 378] on input "Track Title" at bounding box center [798, 362] width 1448 height 32
type input "Eternal Embrace"
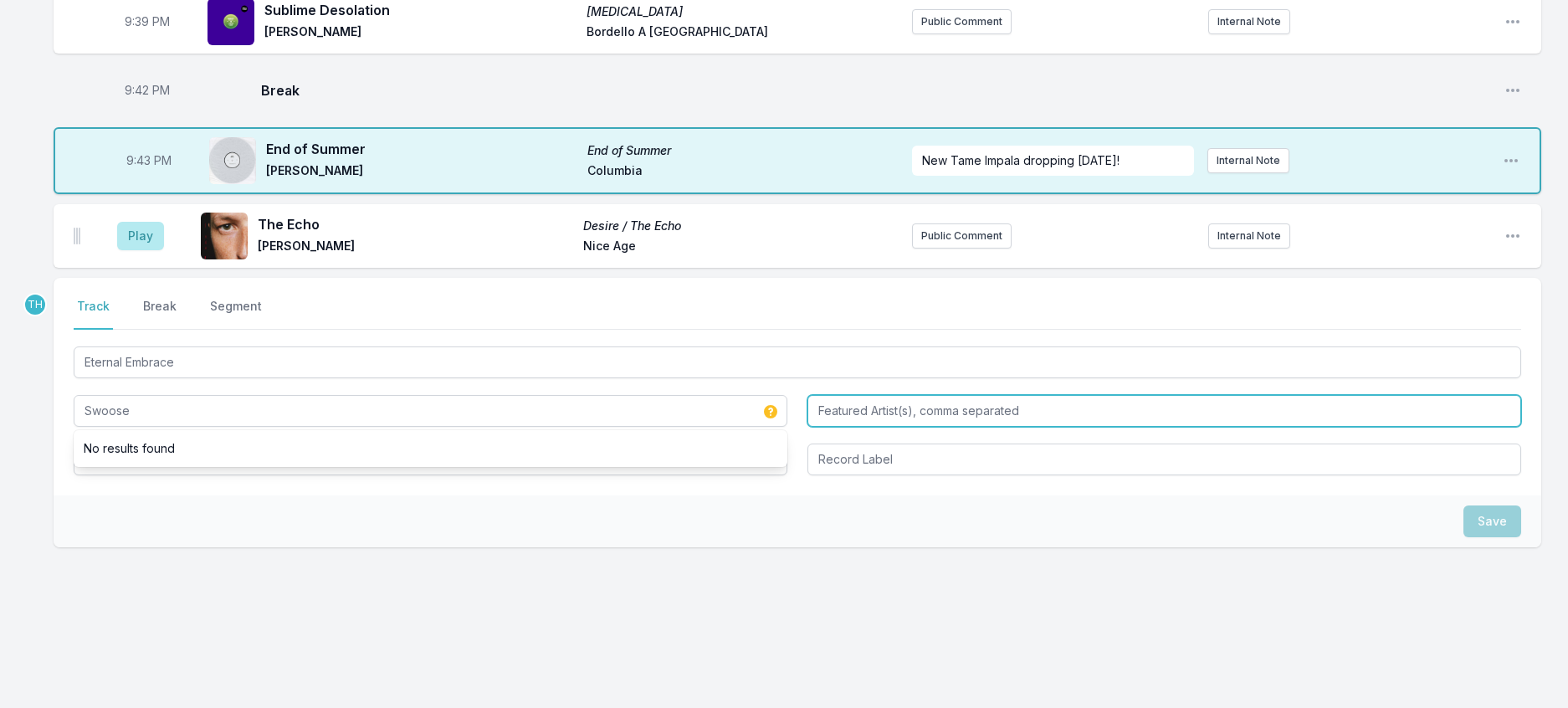
type input "Swoose"
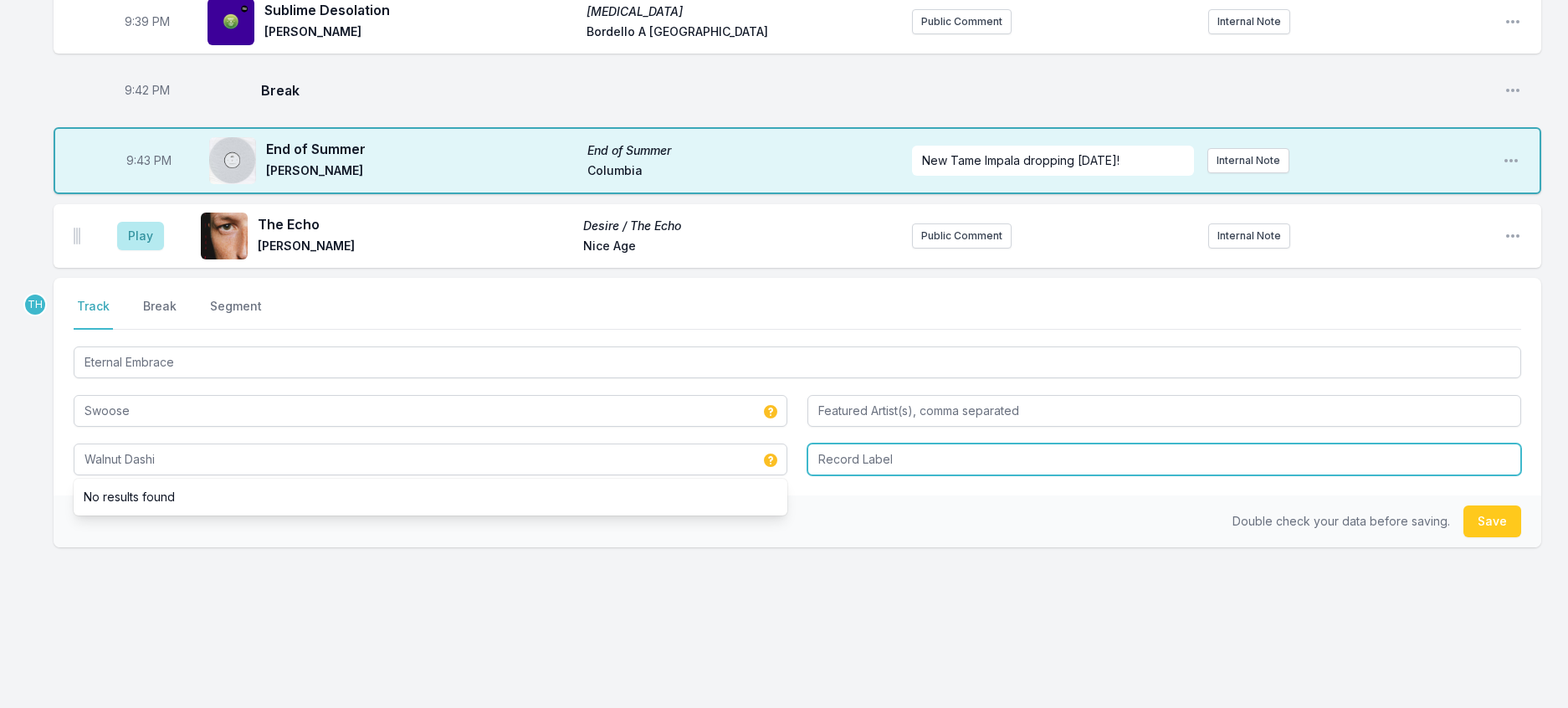
type input "Walnut Dashi"
type input "Shall Not Fade"
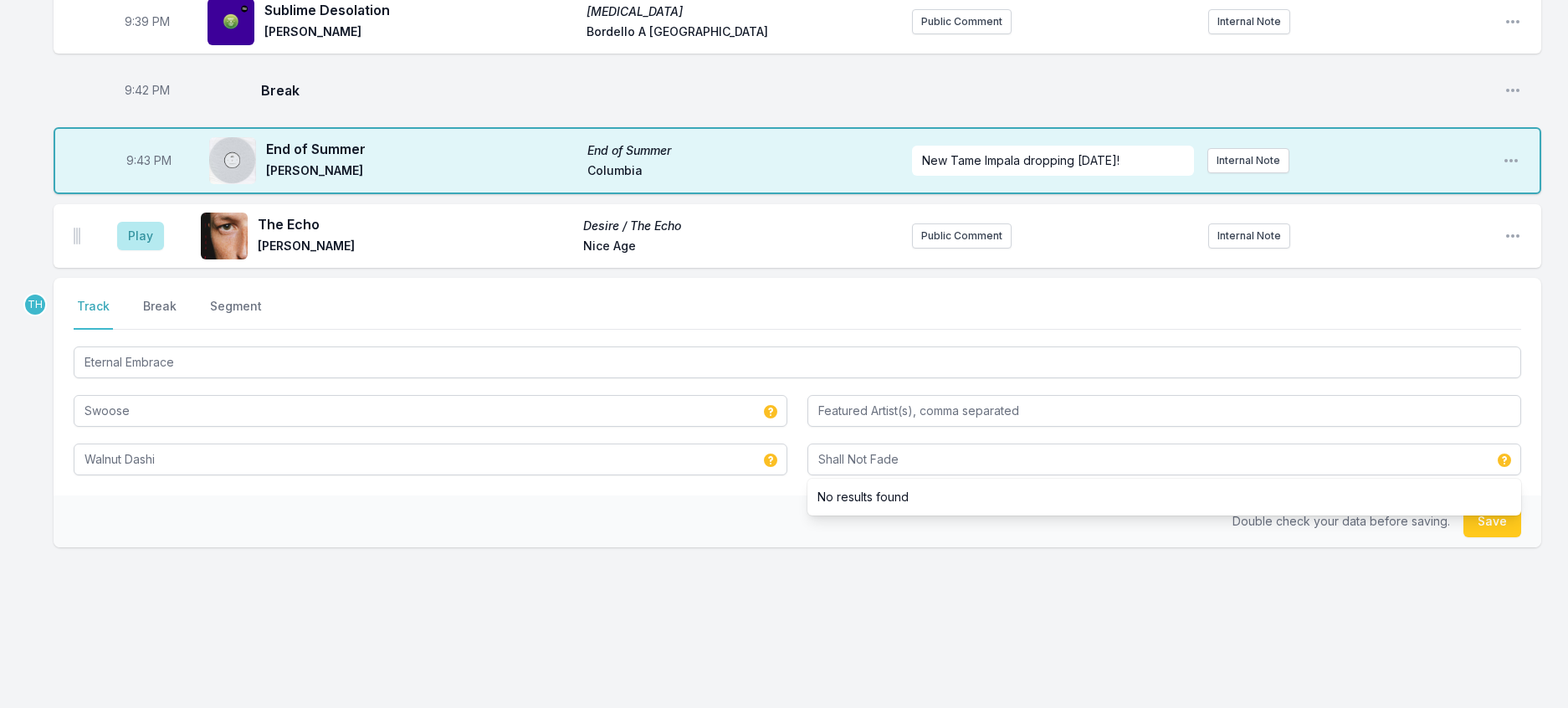
click at [777, 547] on div "Double check your data before saving. Save" at bounding box center [797, 521] width 1488 height 52
click at [1469, 537] on button "Save" at bounding box center [1492, 521] width 58 height 32
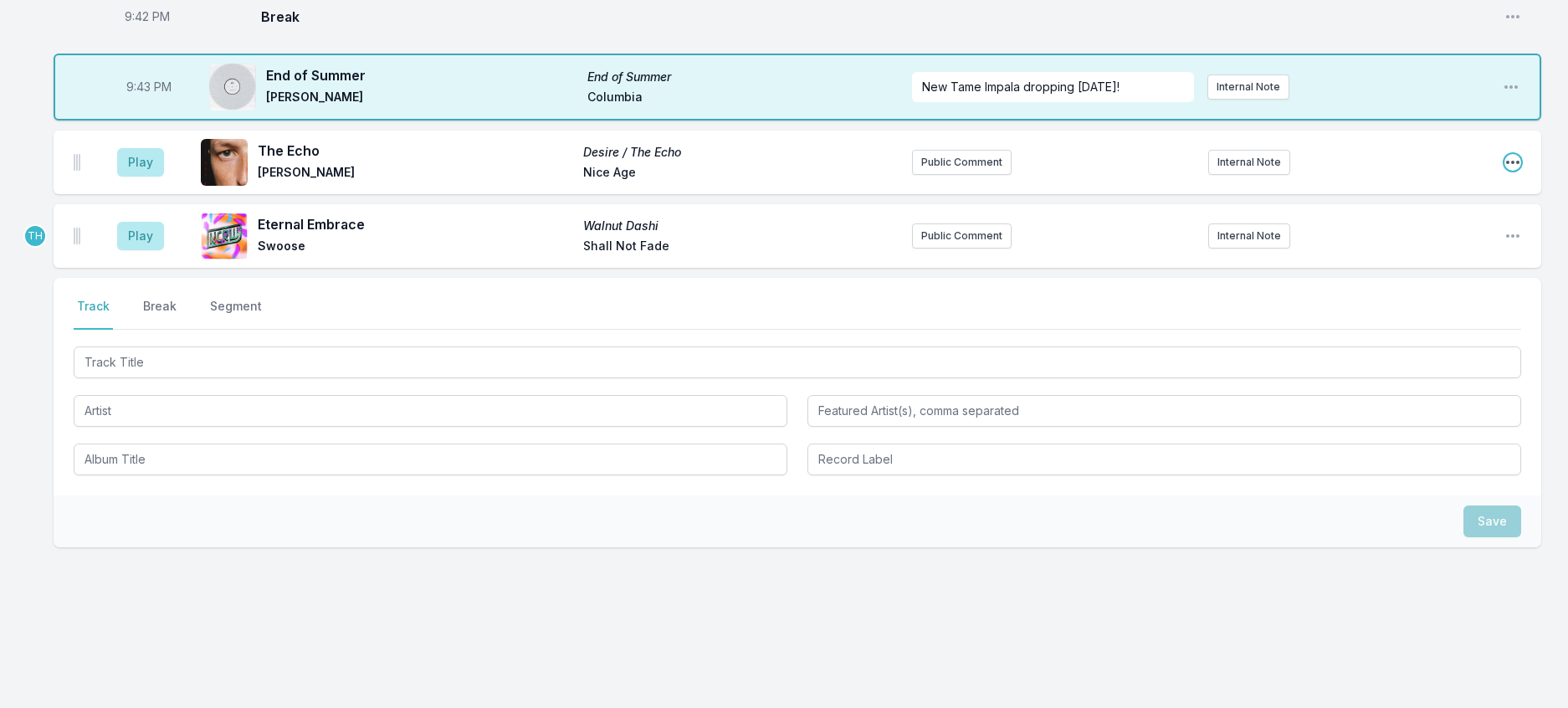
click at [1504, 171] on icon "Open playlist item options" at bounding box center [1513, 163] width 17 height 17
click at [1416, 271] on button "Delete Entry" at bounding box center [1428, 256] width 188 height 30
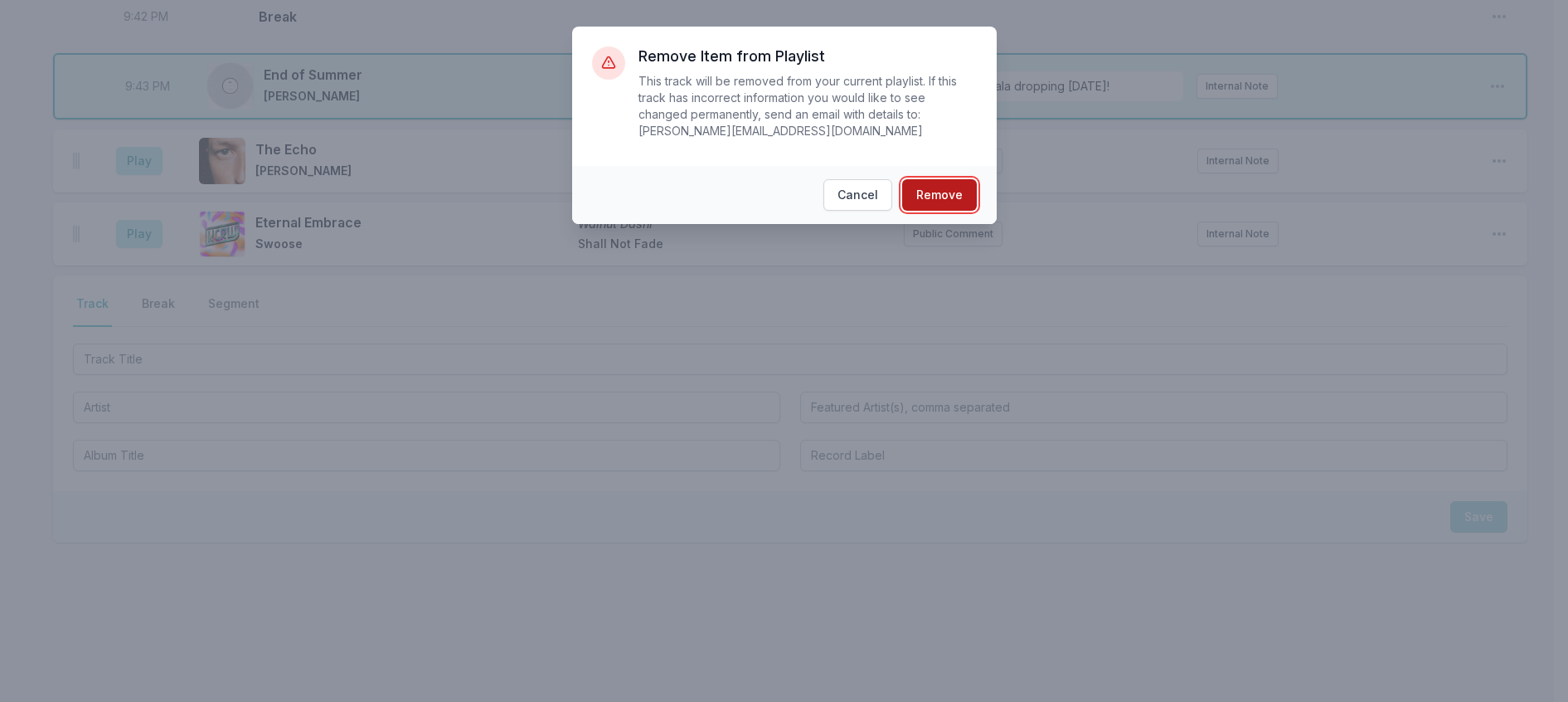
click at [977, 208] on button "Remove" at bounding box center [939, 195] width 75 height 32
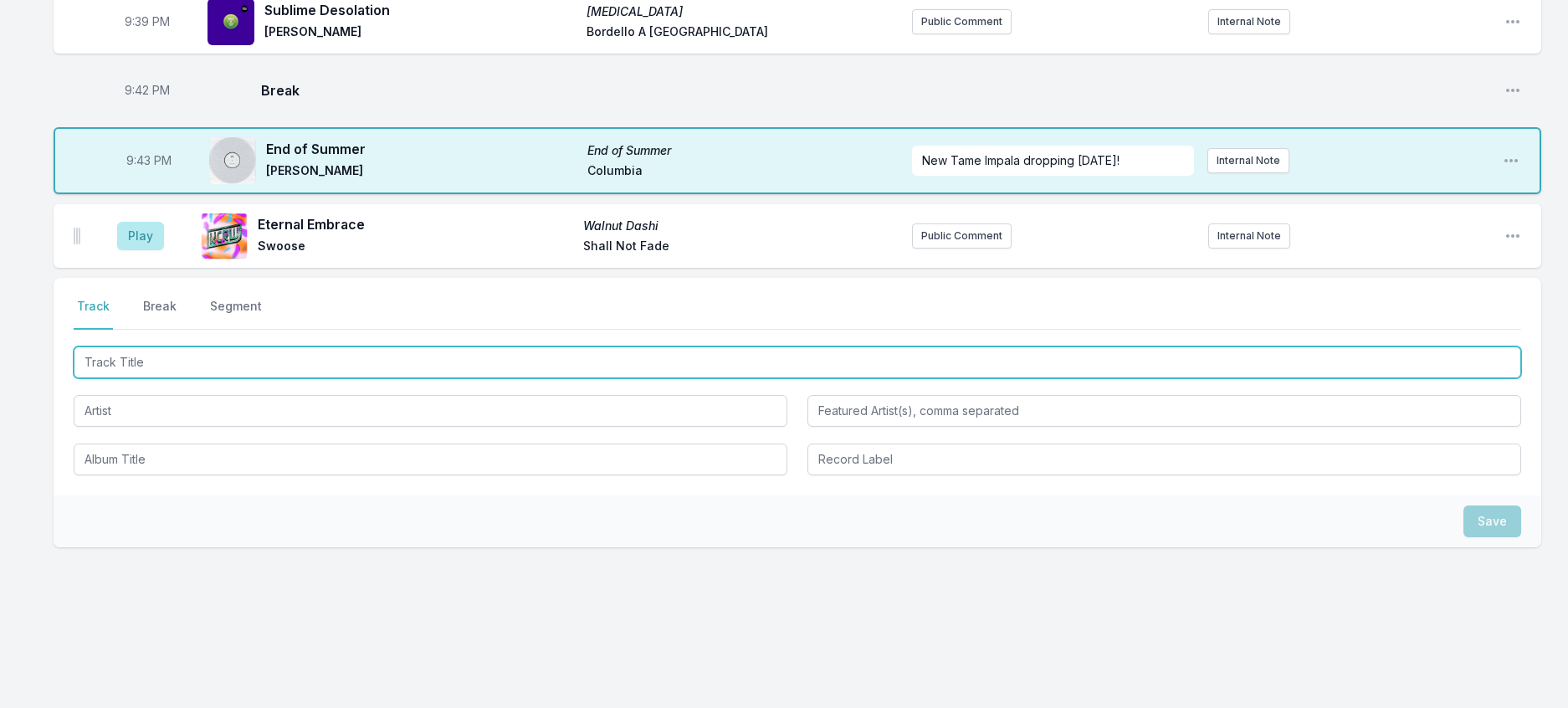
click at [189, 378] on input "Track Title" at bounding box center [798, 362] width 1448 height 32
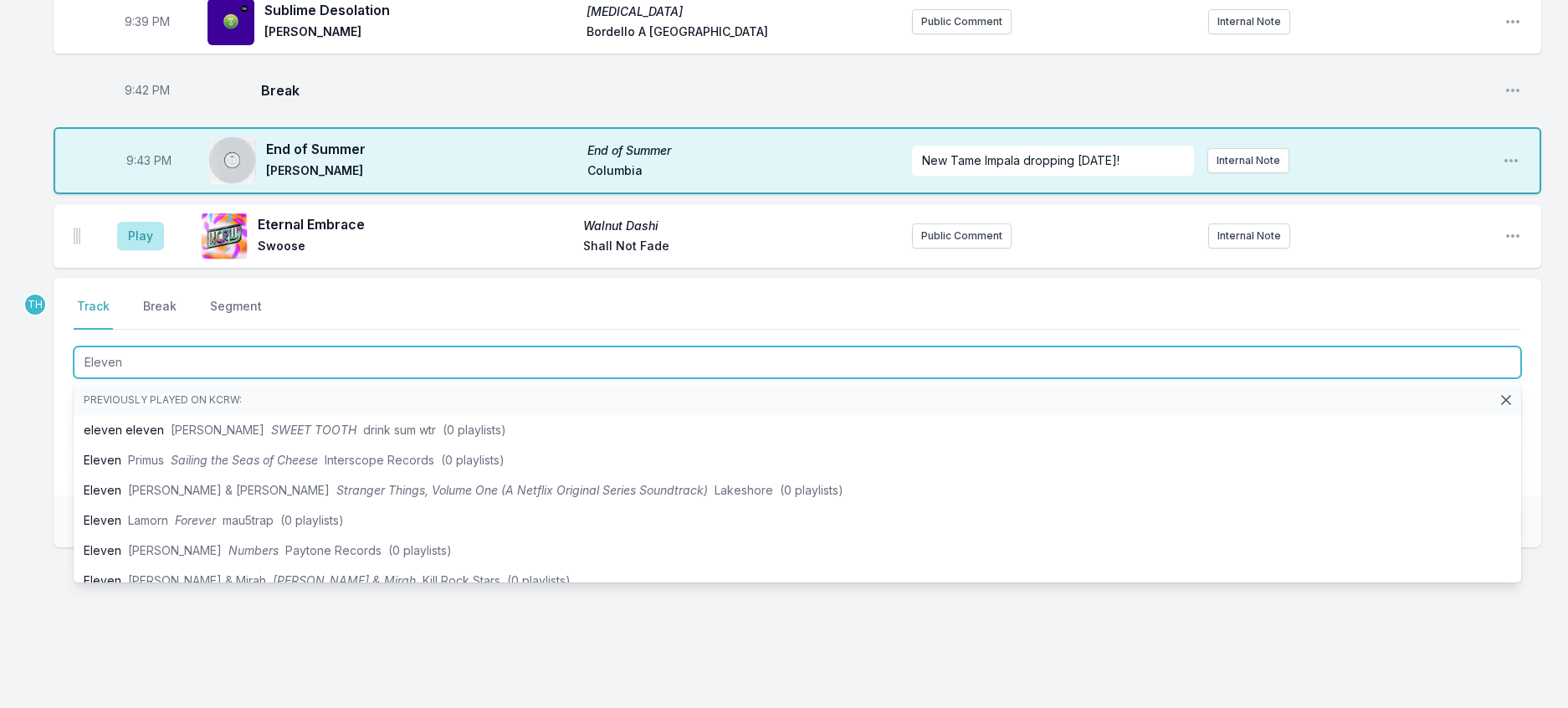
type input "Eleven"
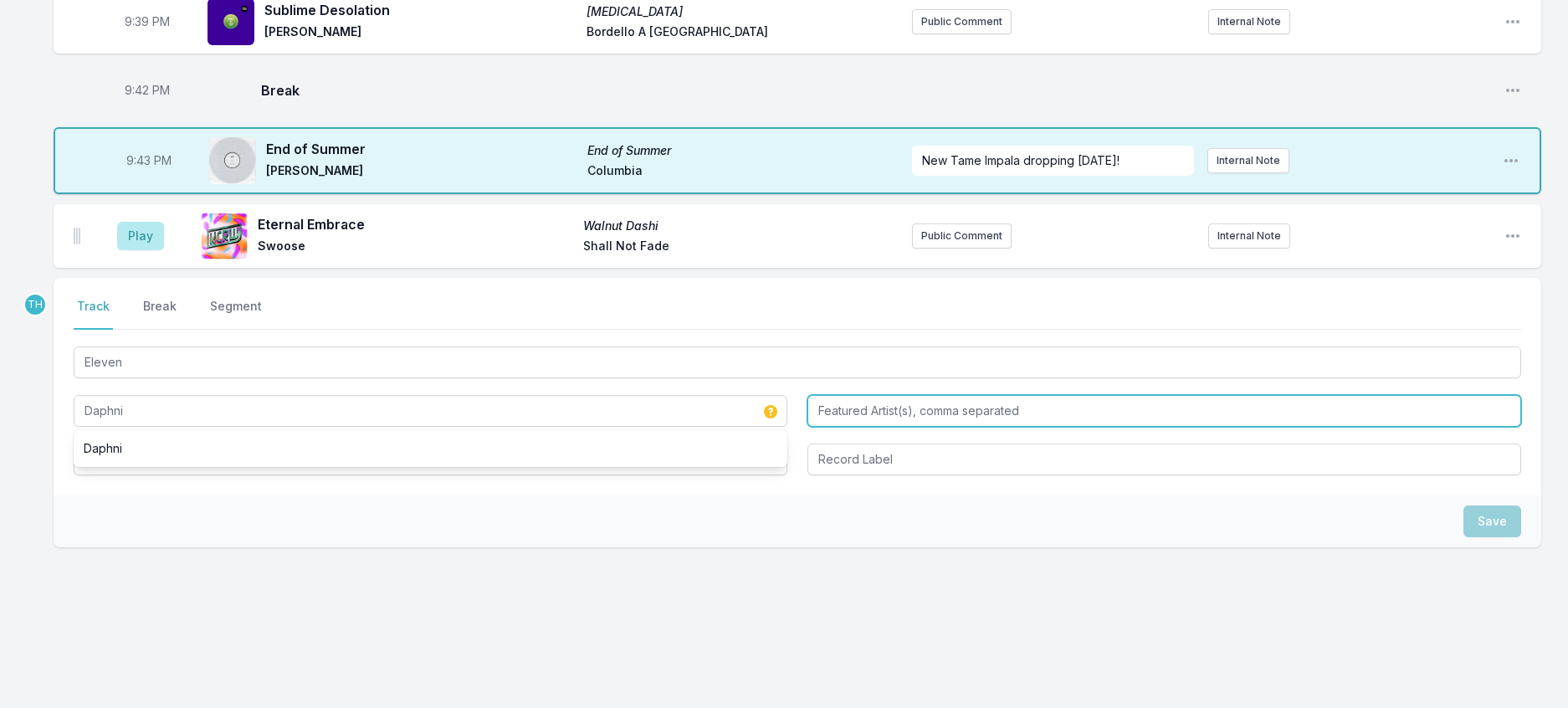
type input "Daphni"
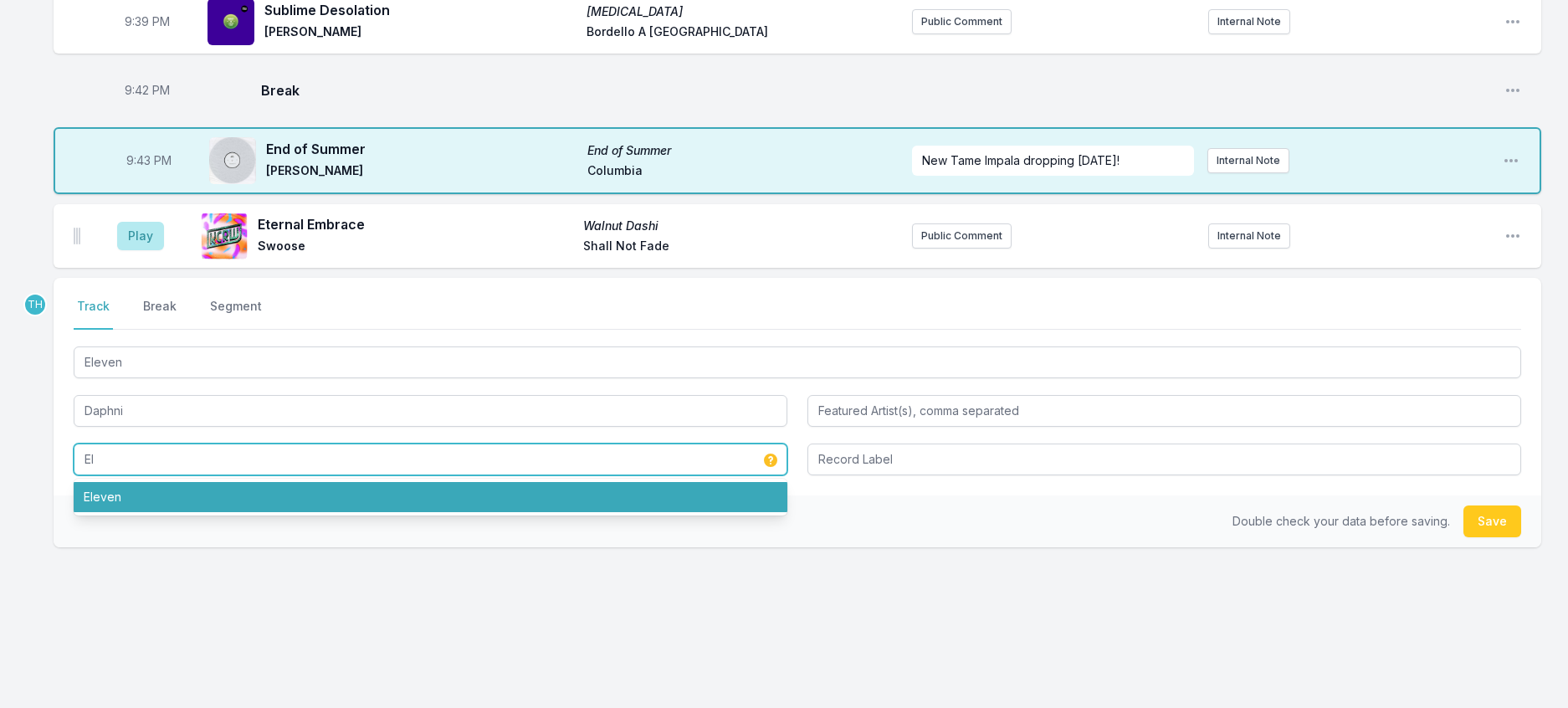
click at [106, 512] on li "Eleven" at bounding box center [431, 497] width 714 height 30
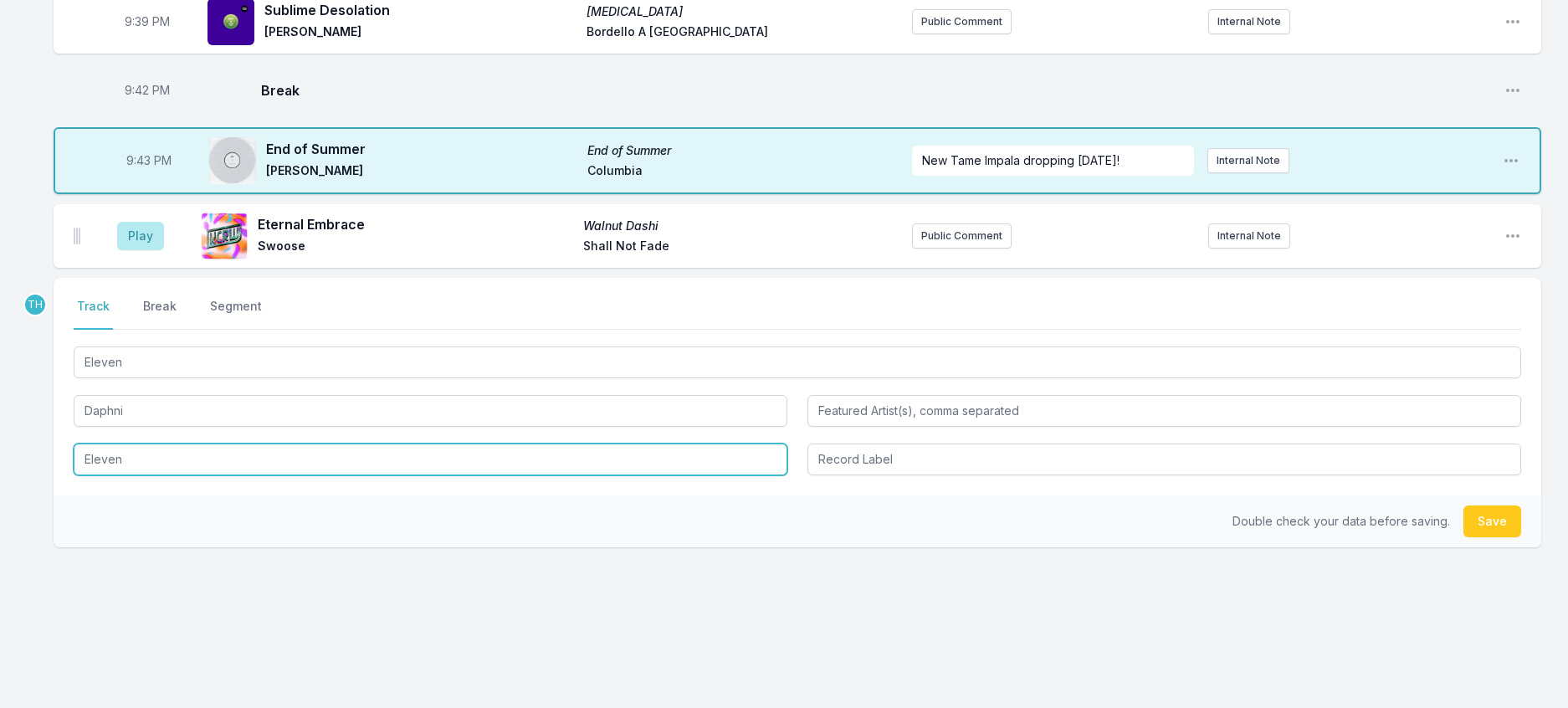
type input "Eleven"
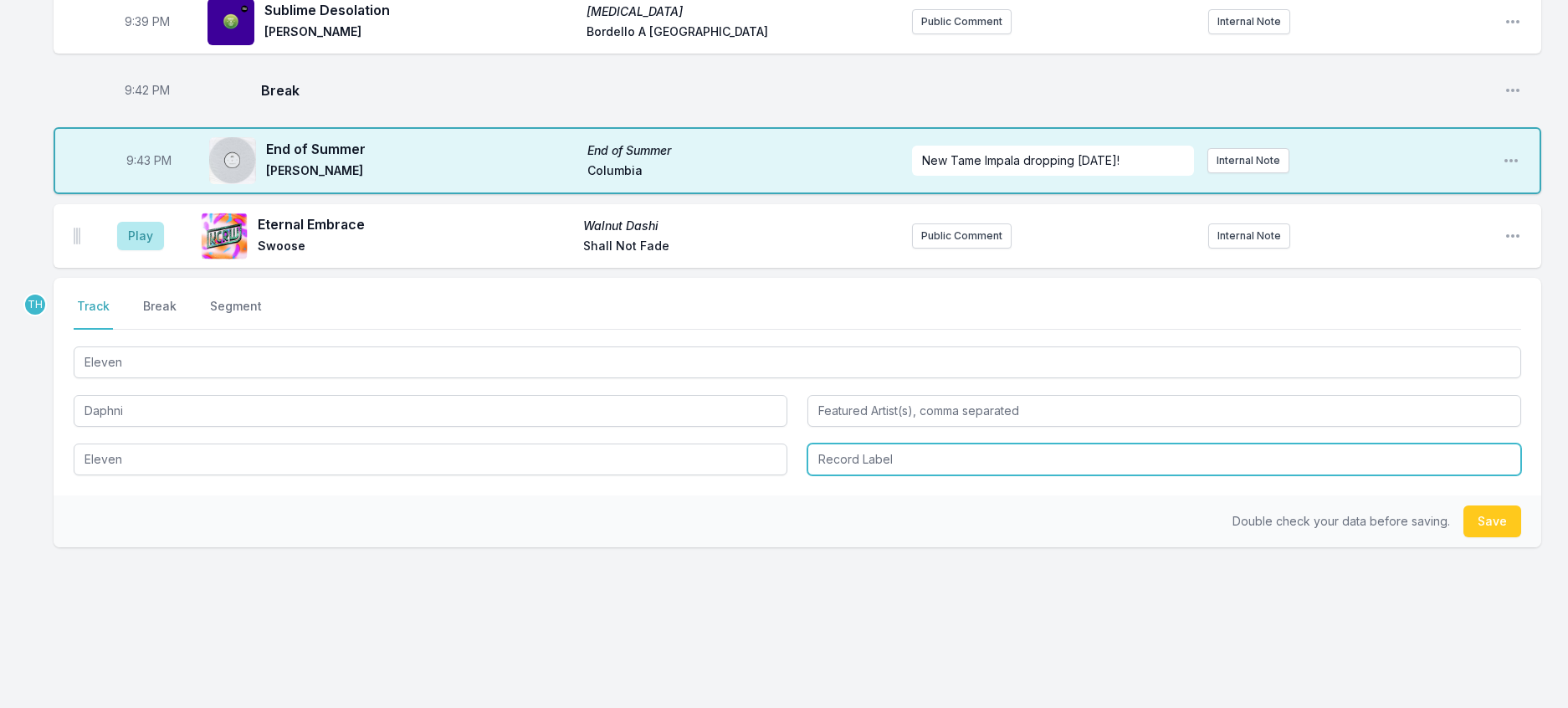
click at [887, 475] on input "Record Label" at bounding box center [1165, 459] width 714 height 32
type input "Jiaolong"
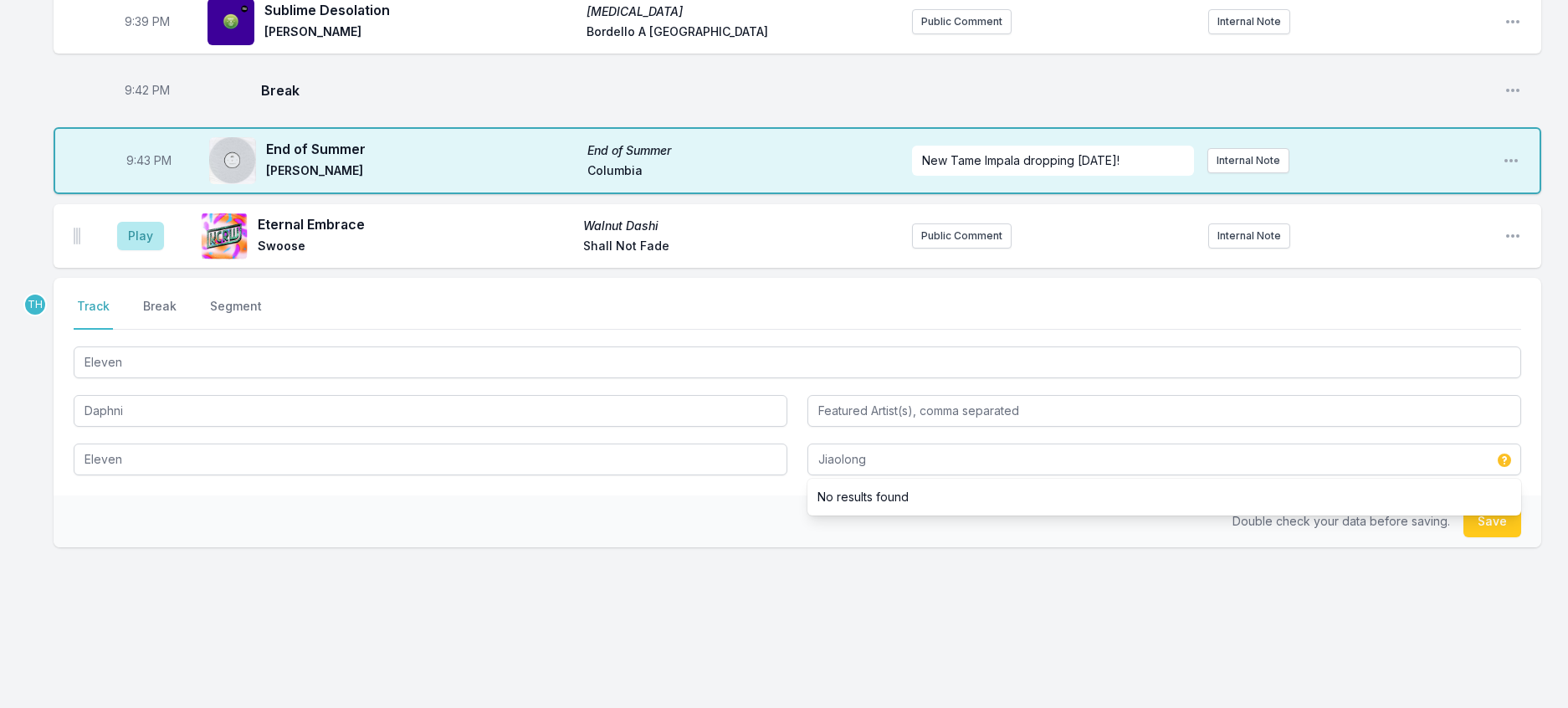
drag, startPoint x: 737, startPoint y: 591, endPoint x: 746, endPoint y: 587, distance: 9.8
click at [737, 547] on div "Double check your data before saving. Save" at bounding box center [797, 521] width 1488 height 52
click at [1477, 537] on button "Save" at bounding box center [1492, 521] width 58 height 32
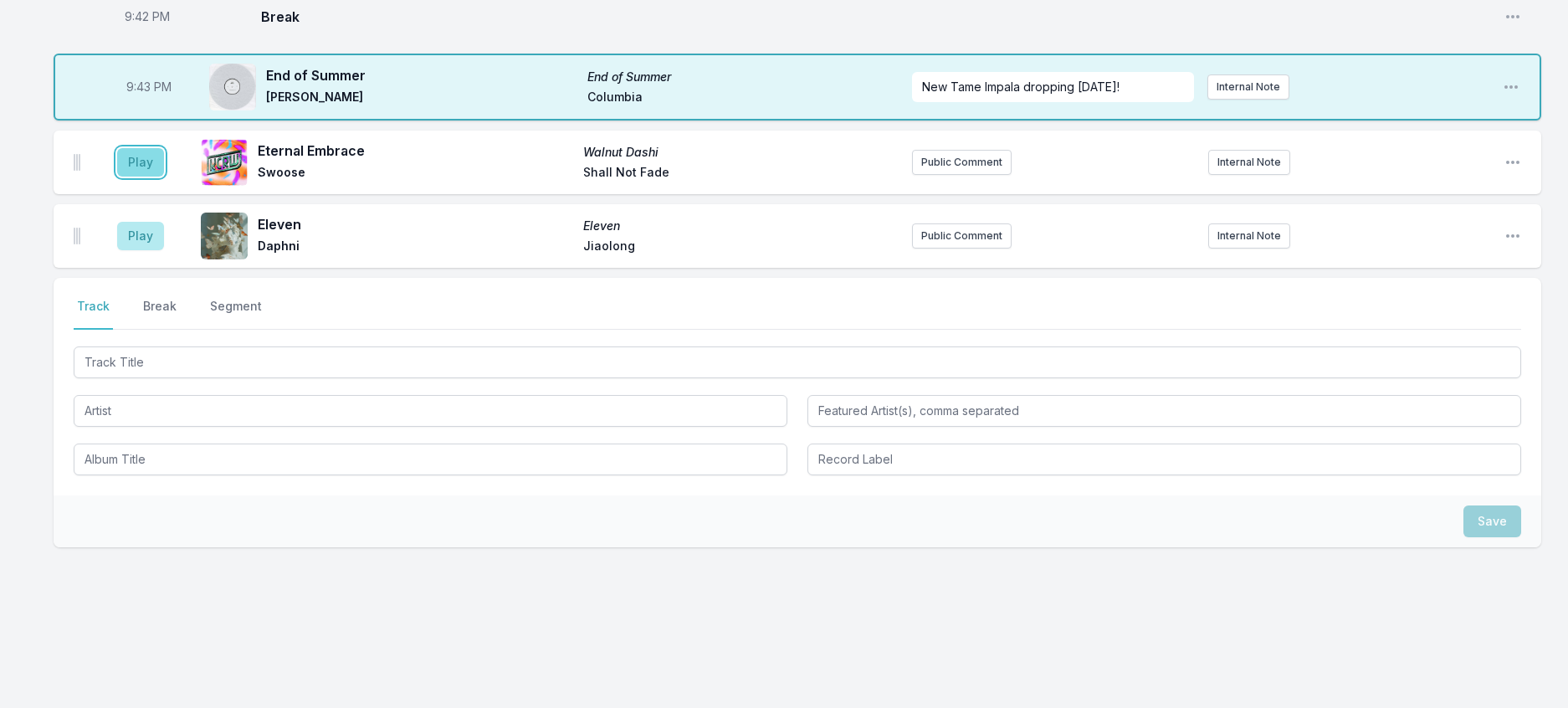
click at [142, 177] on button "Play" at bounding box center [141, 163] width 47 height 28
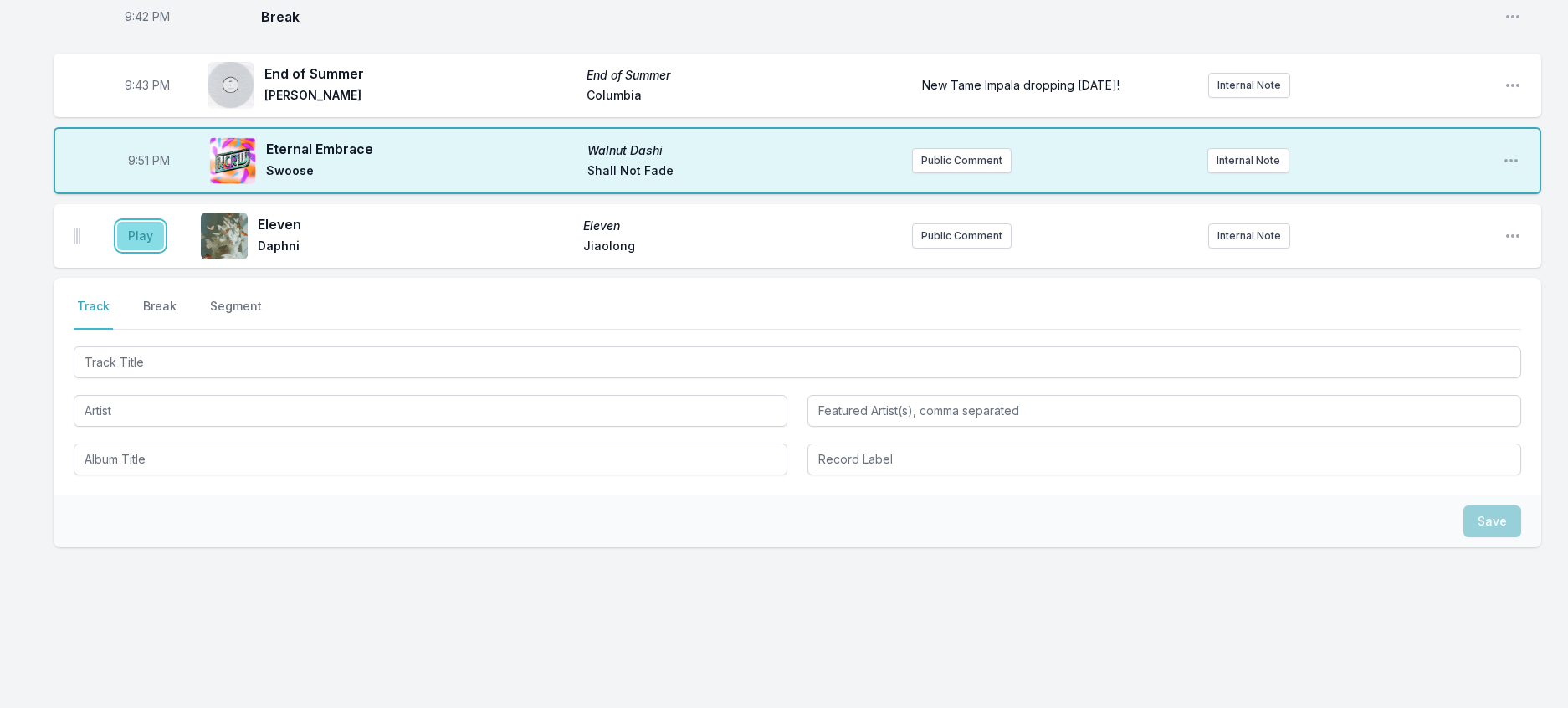
click at [155, 251] on button "Play" at bounding box center [141, 236] width 47 height 28
